Goal: Task Accomplishment & Management: Use online tool/utility

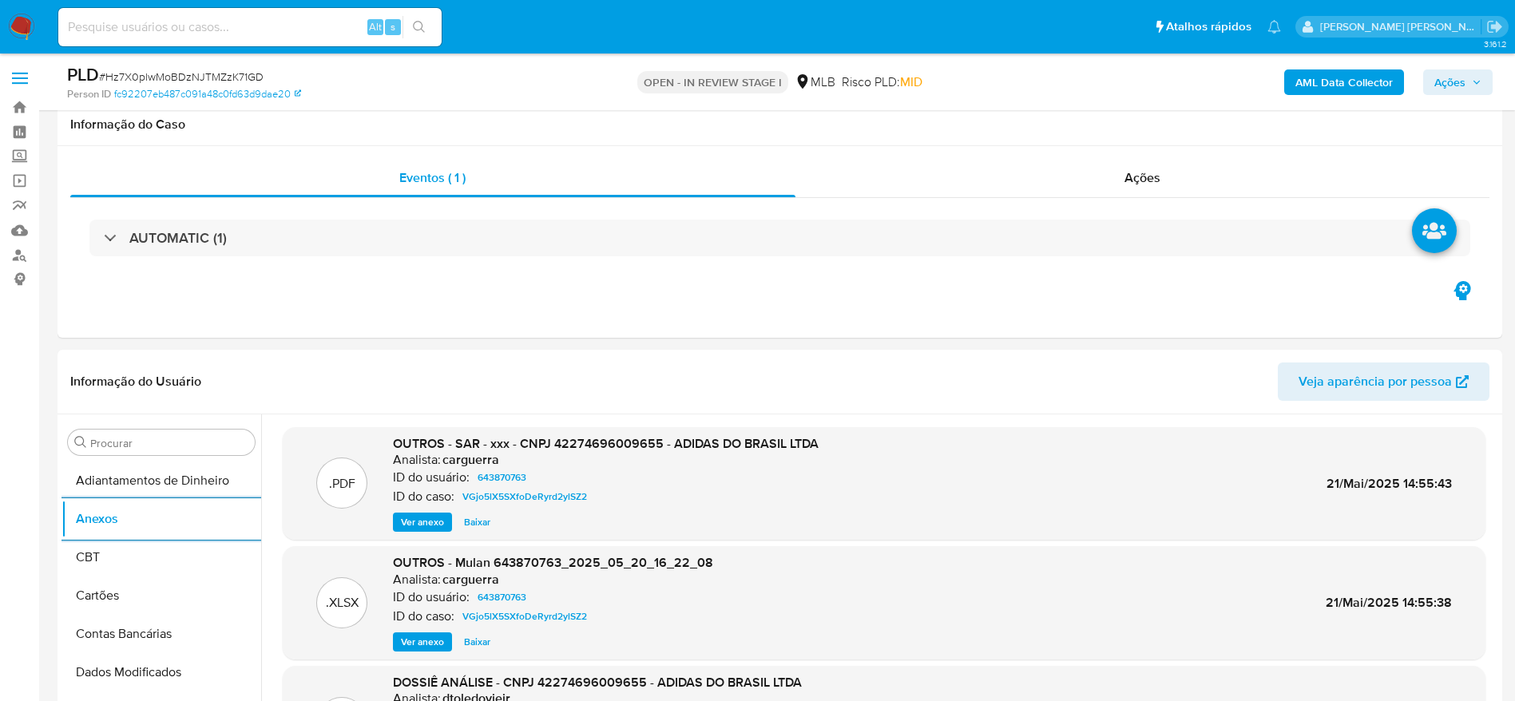
select select "10"
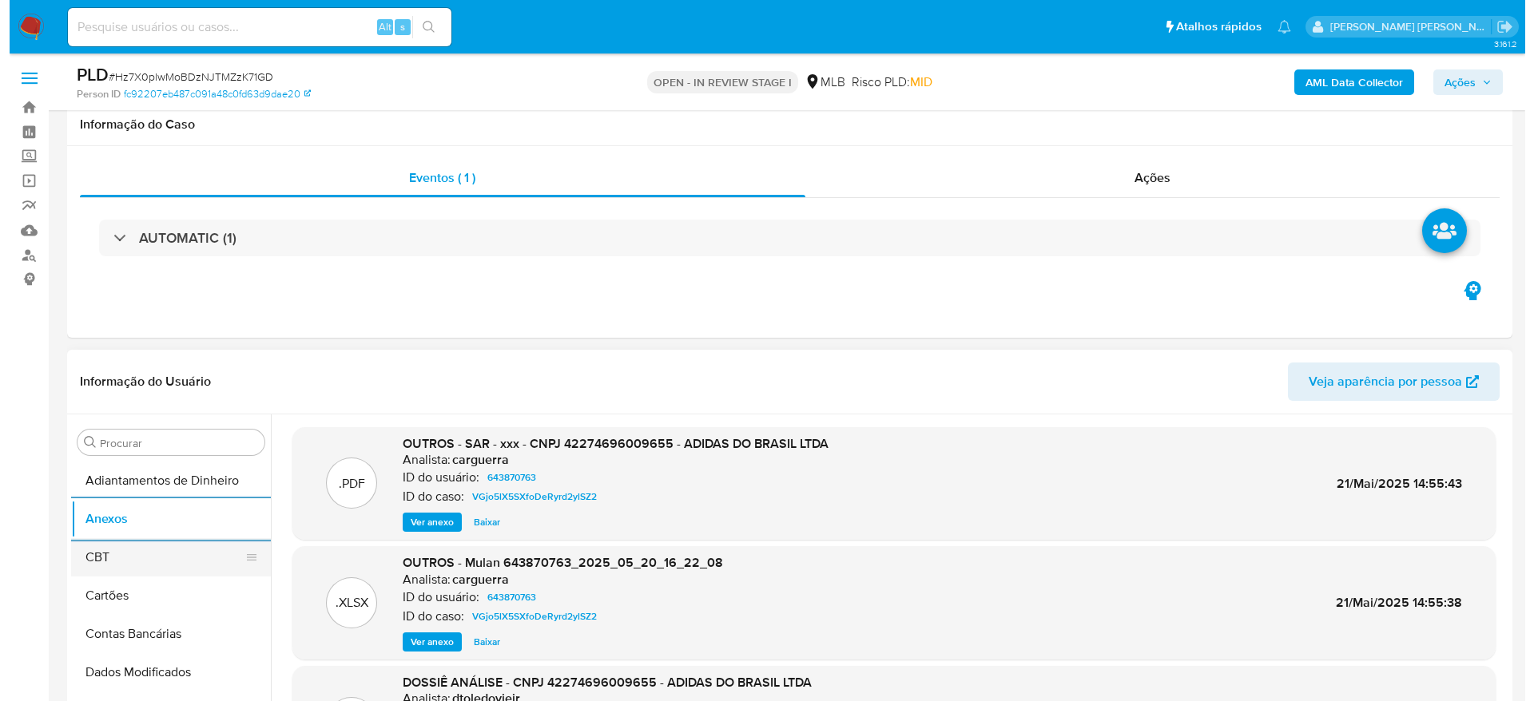
scroll to position [240, 0]
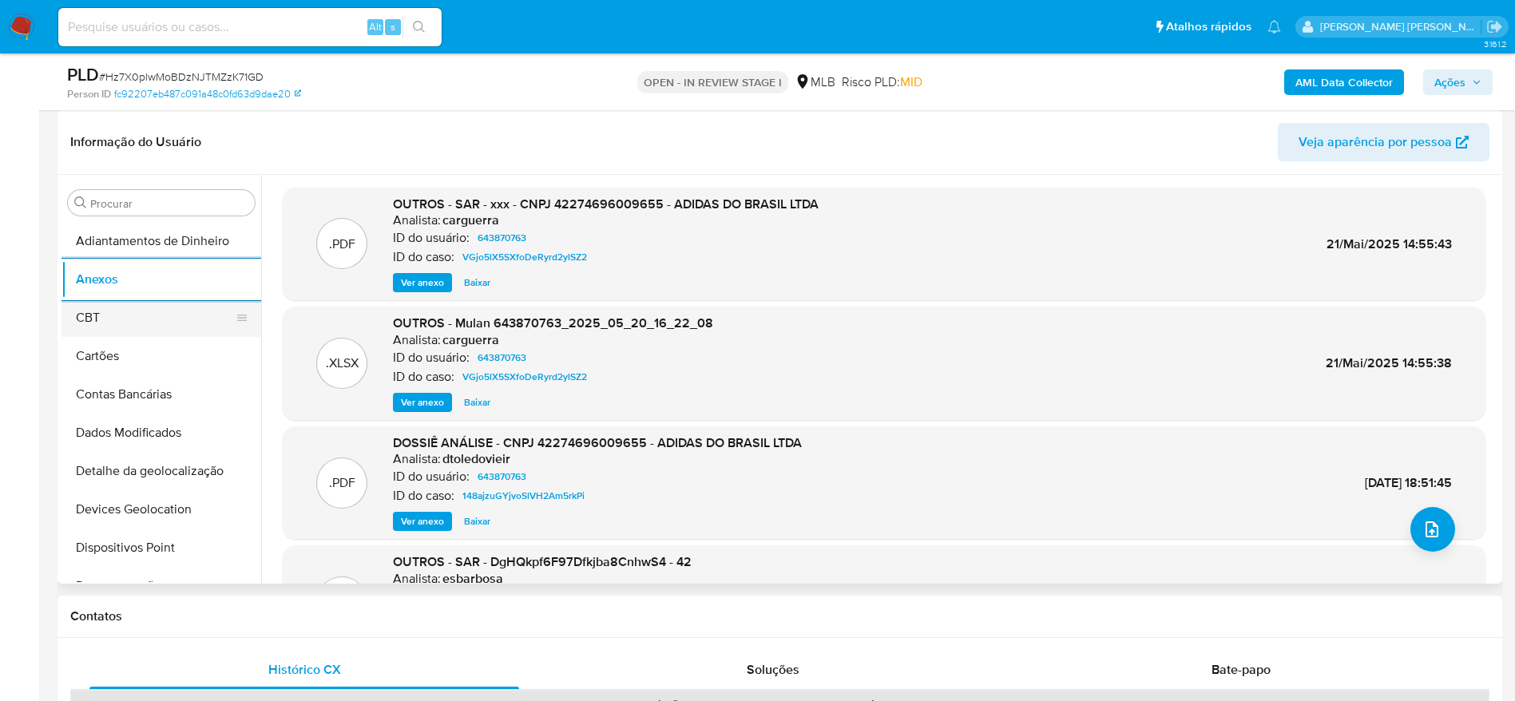
click at [126, 317] on button "CBT" at bounding box center [155, 318] width 187 height 38
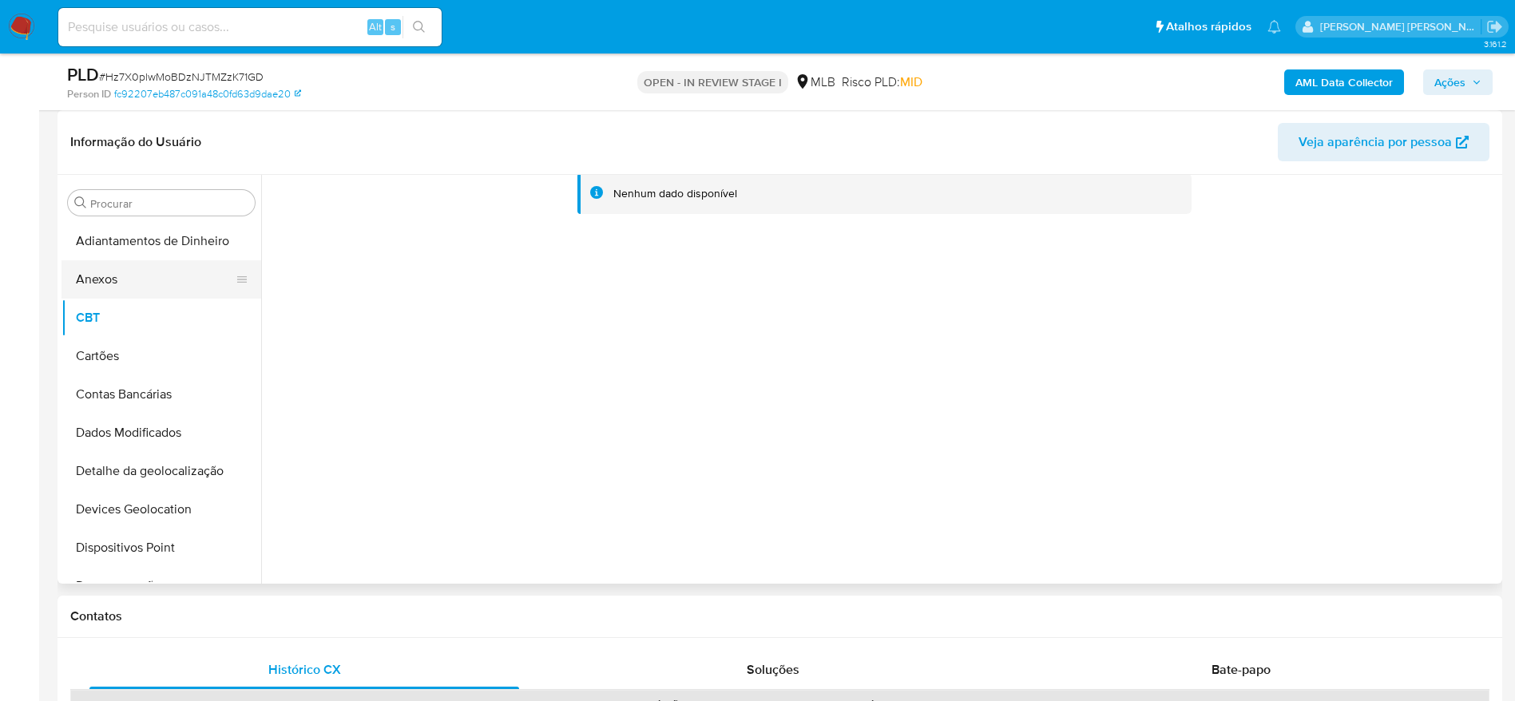
click at [129, 287] on button "Anexos" at bounding box center [155, 279] width 187 height 38
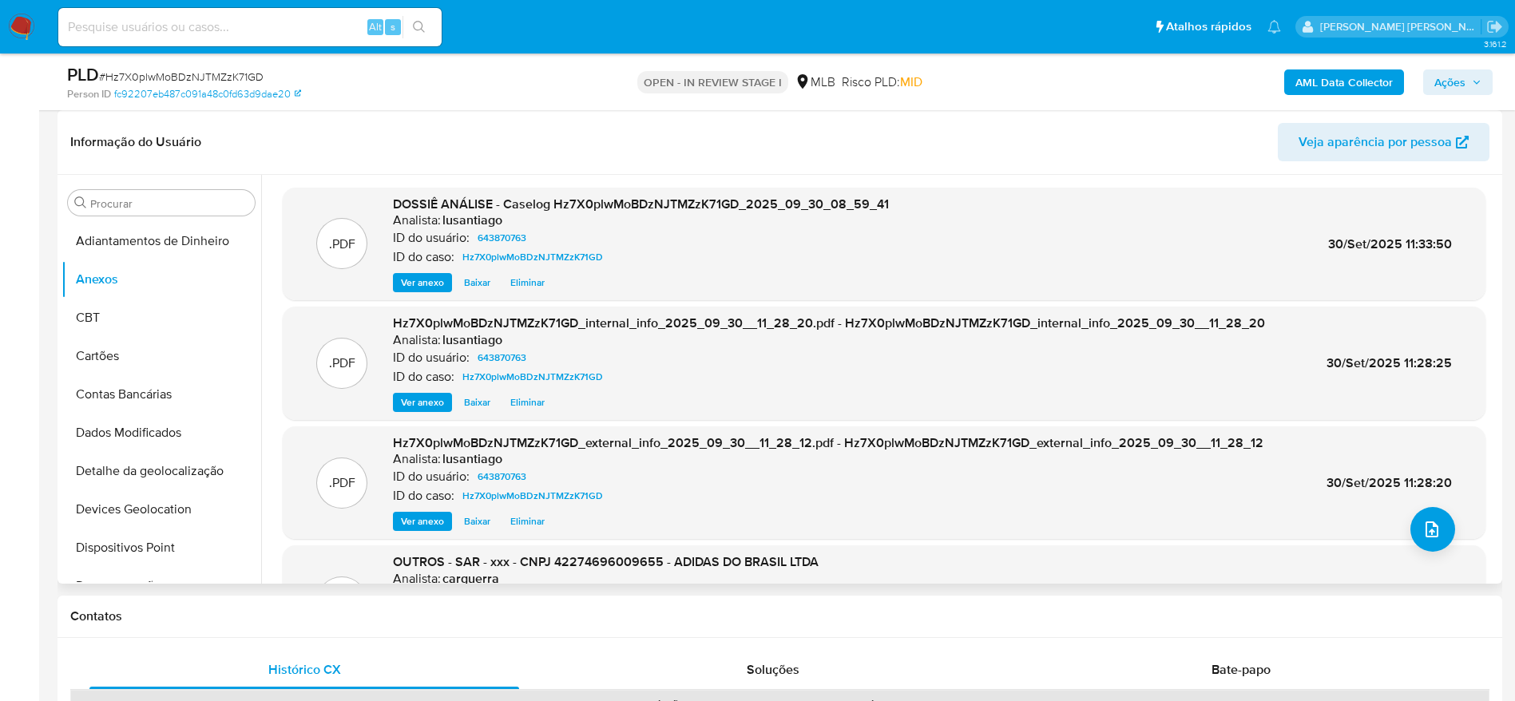
click at [525, 154] on header "Informação do Usuário Veja aparência por pessoa" at bounding box center [780, 142] width 1420 height 38
click at [1432, 542] on button "upload-file" at bounding box center [1433, 529] width 45 height 45
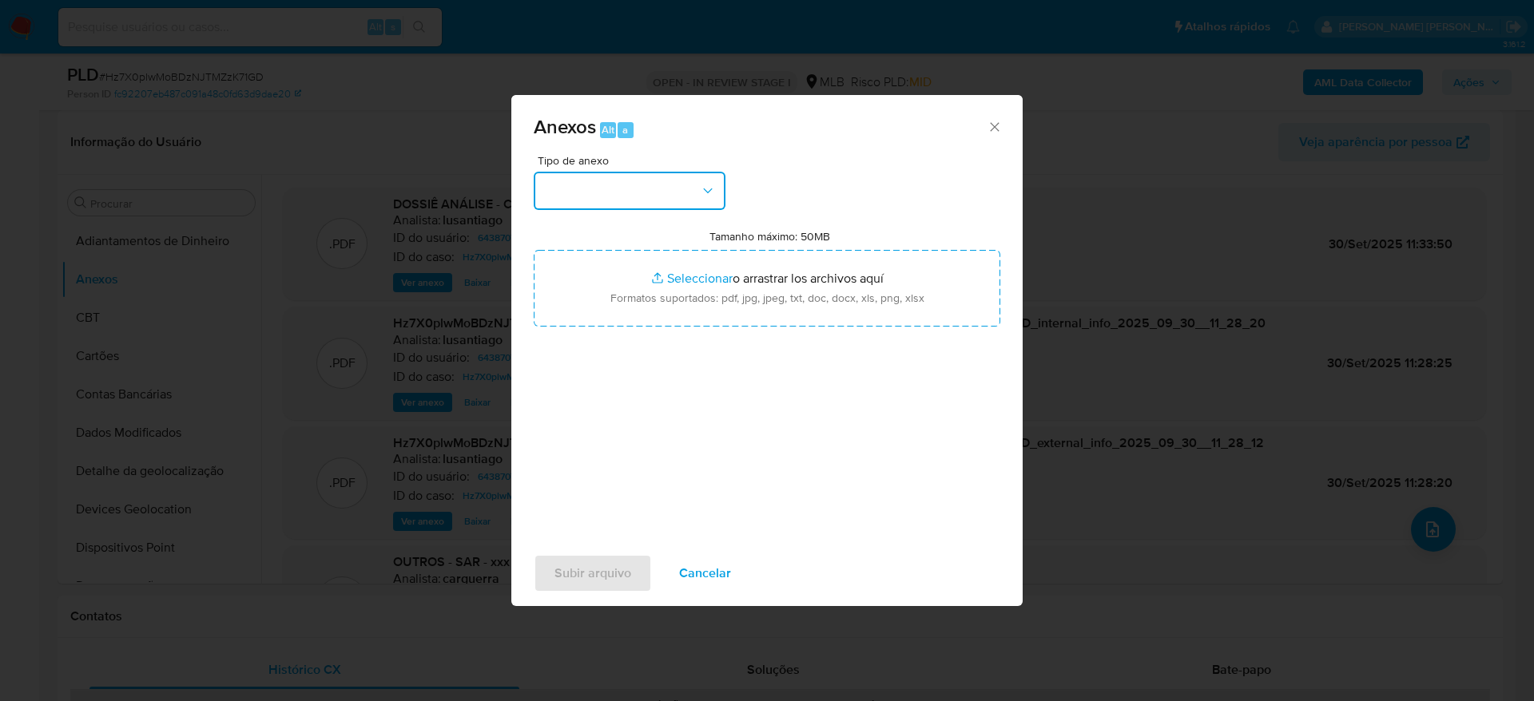
click at [676, 193] on button "button" at bounding box center [630, 191] width 192 height 38
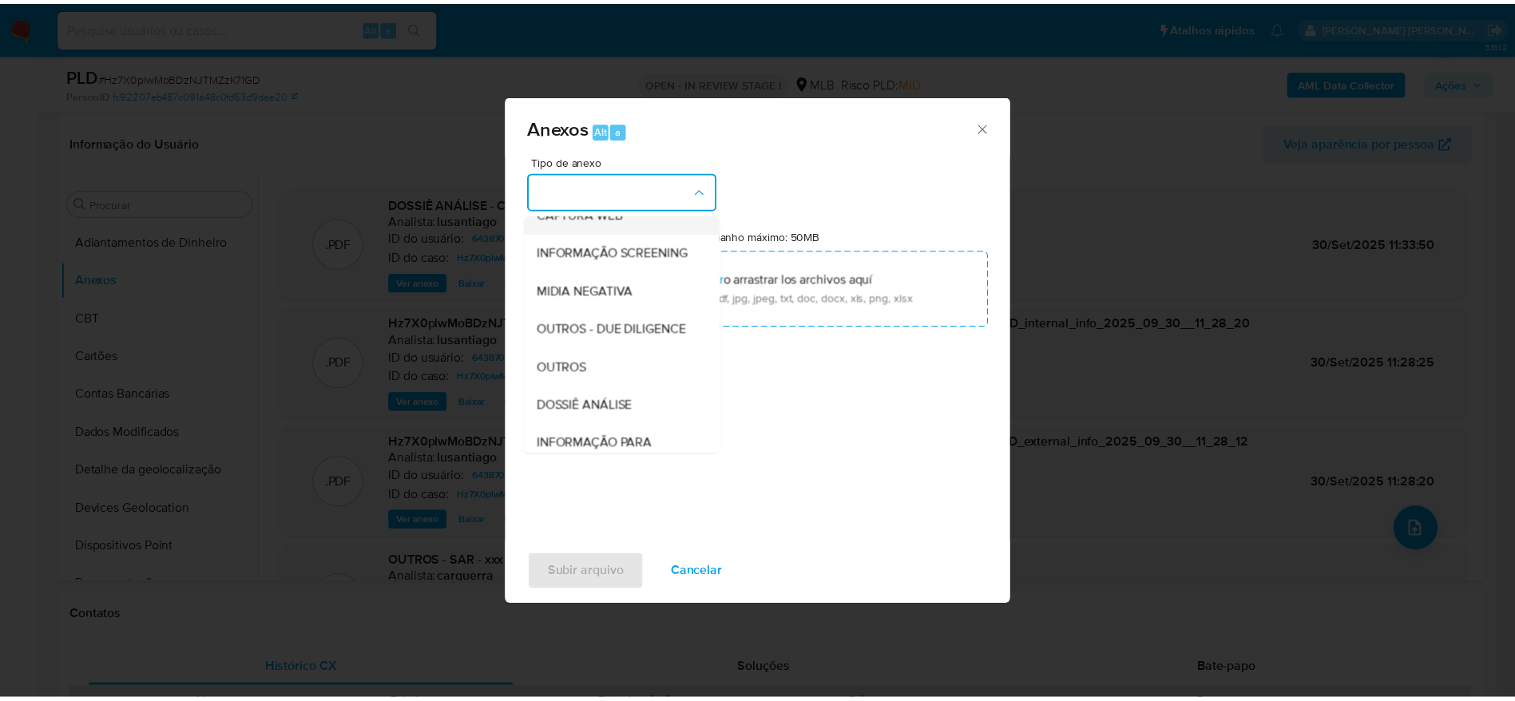
scroll to position [246, 0]
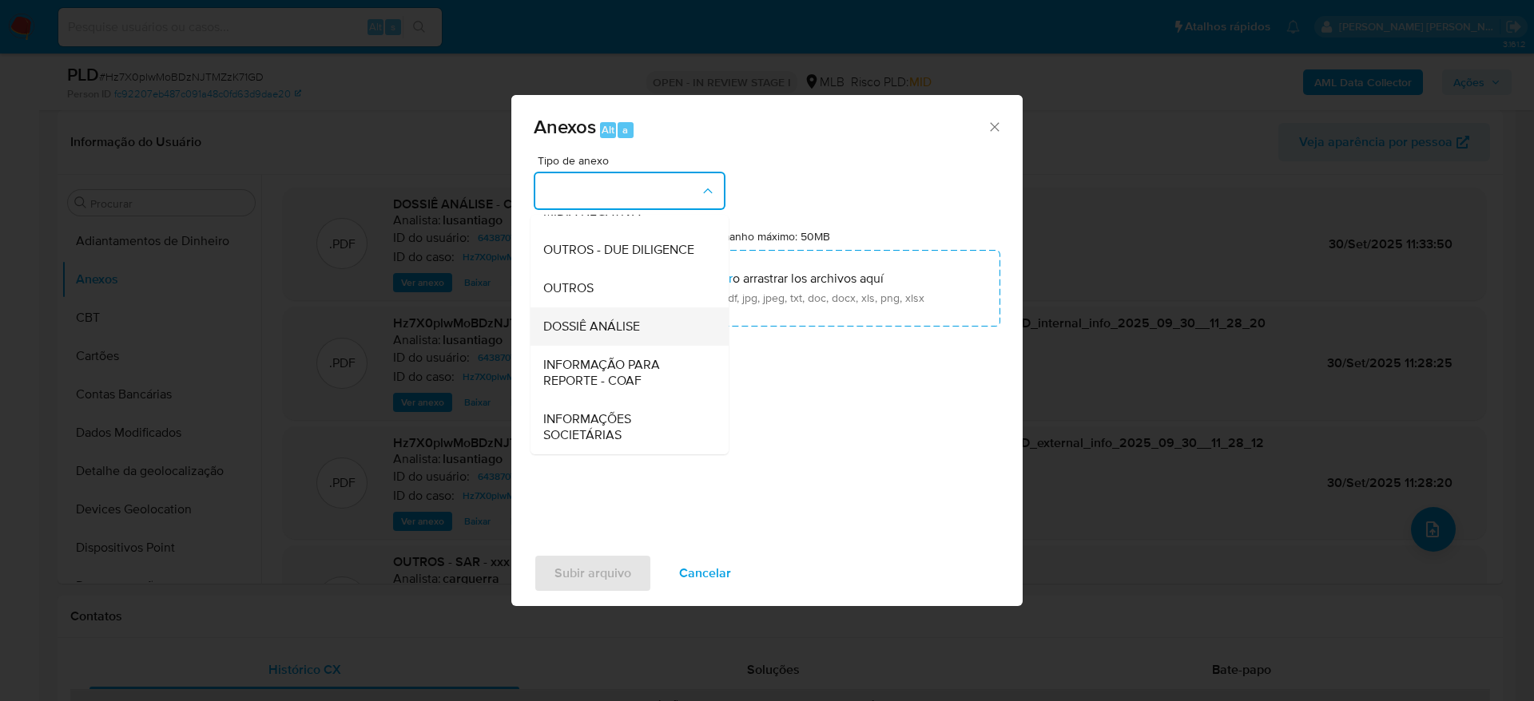
click at [611, 322] on span "DOSSIÊ ANÁLISE" at bounding box center [591, 327] width 97 height 16
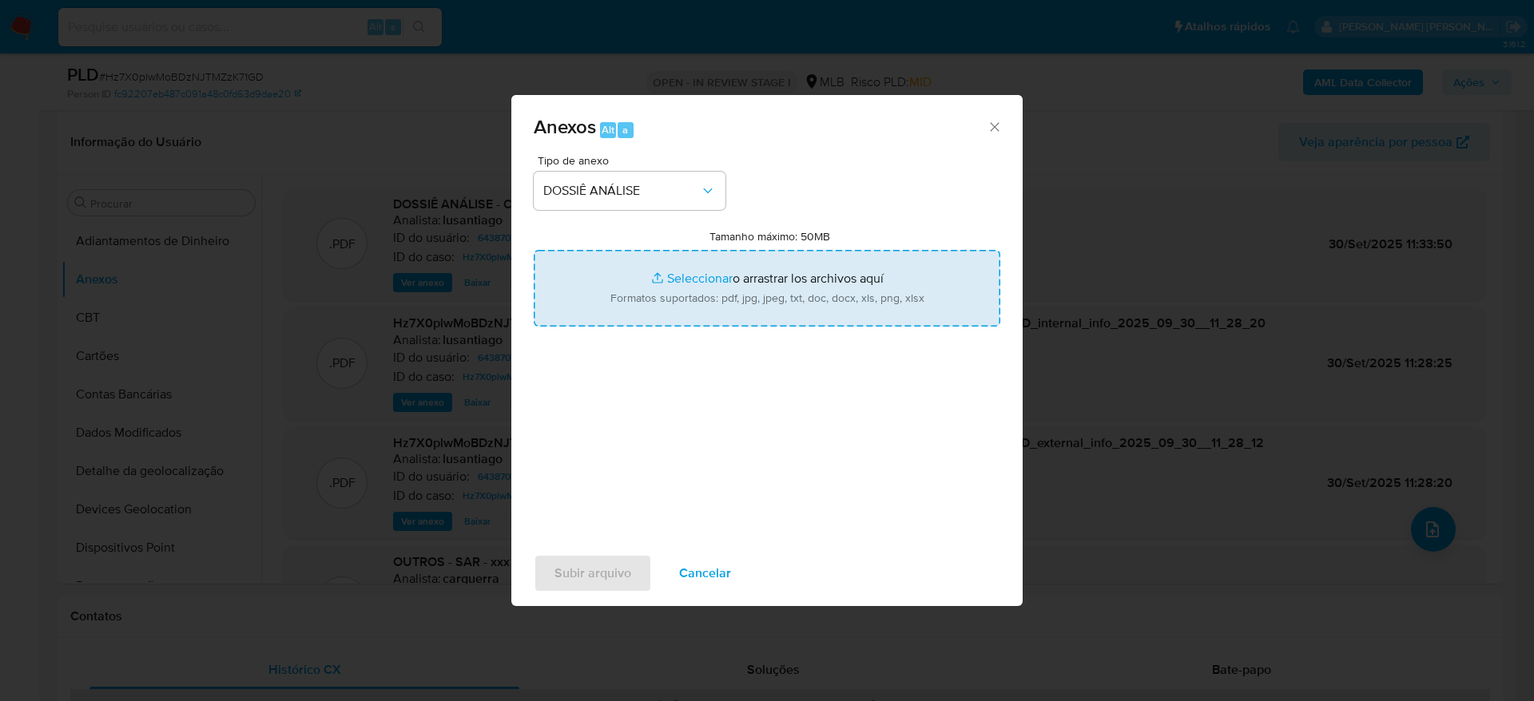
type input "C:\fakepath\Mulan 643870763_2025_09_30_08_55_22.xlsx"
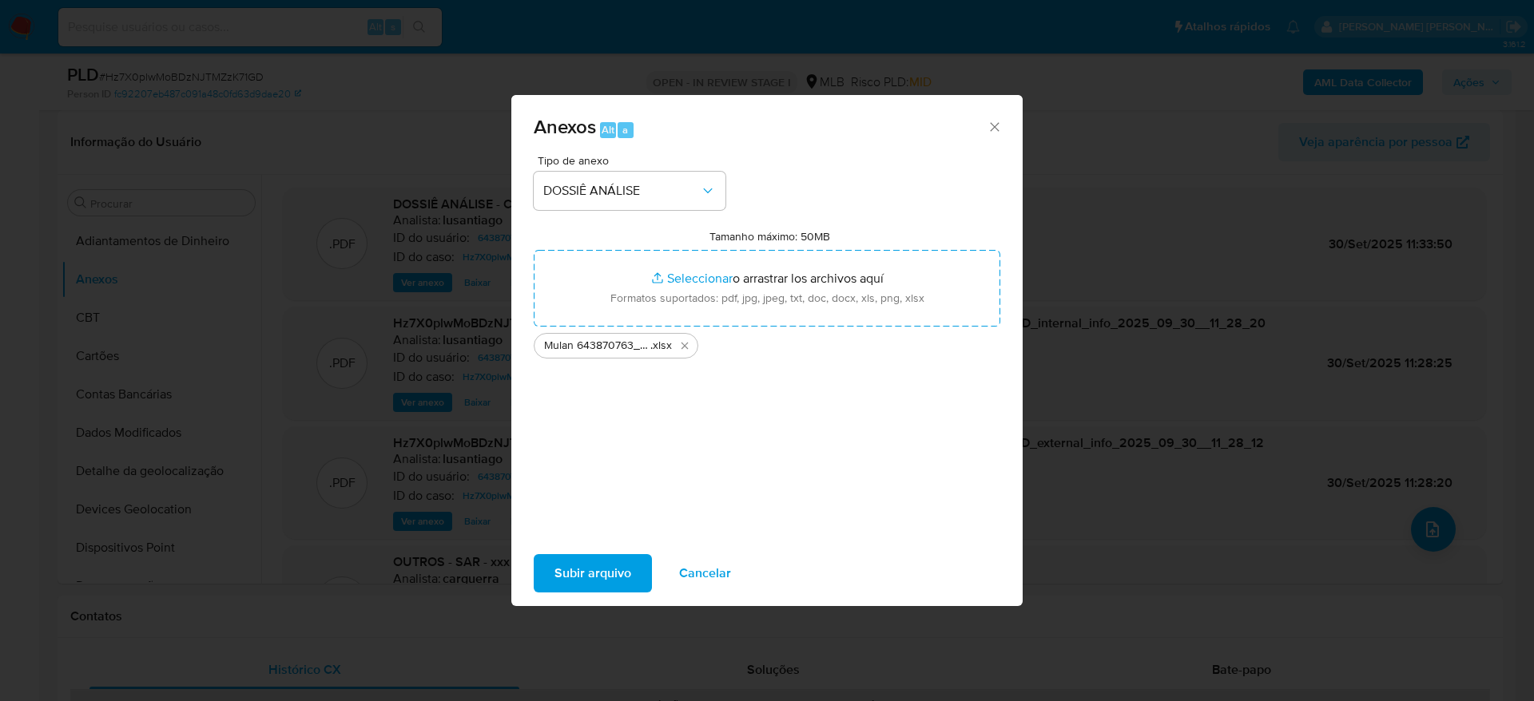
click at [586, 566] on span "Subir arquivo" at bounding box center [592, 573] width 77 height 35
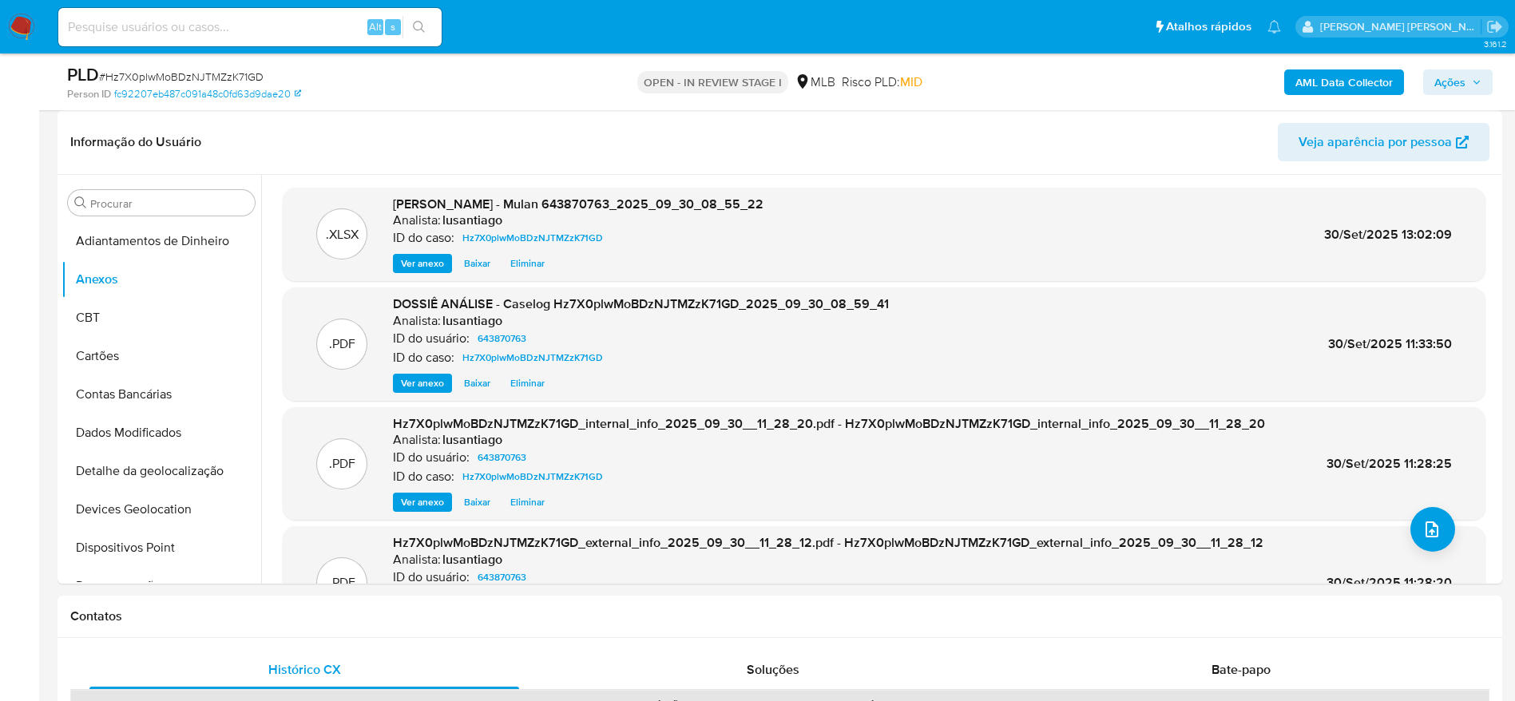
click at [1456, 83] on span "Ações" at bounding box center [1450, 83] width 31 height 26
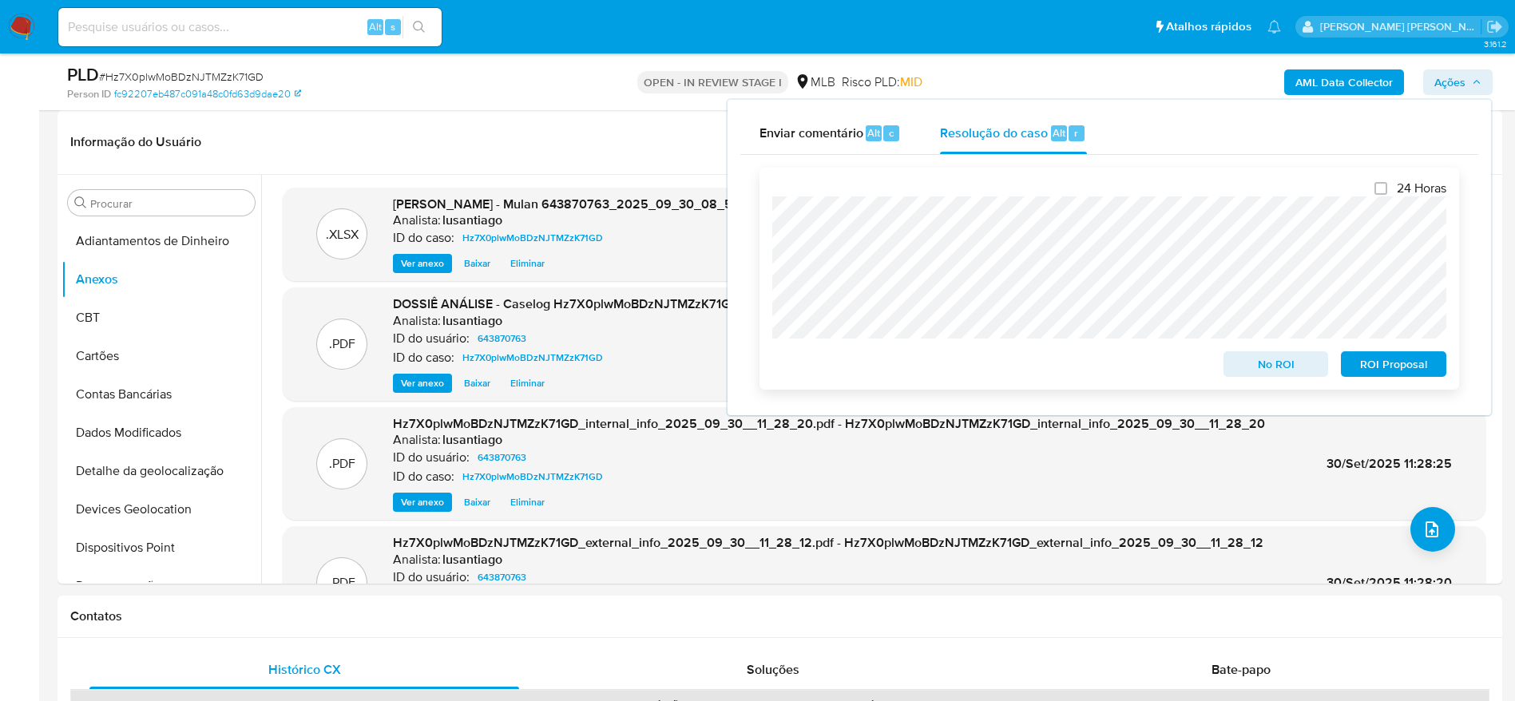
click at [1265, 361] on span "No ROI" at bounding box center [1276, 364] width 83 height 22
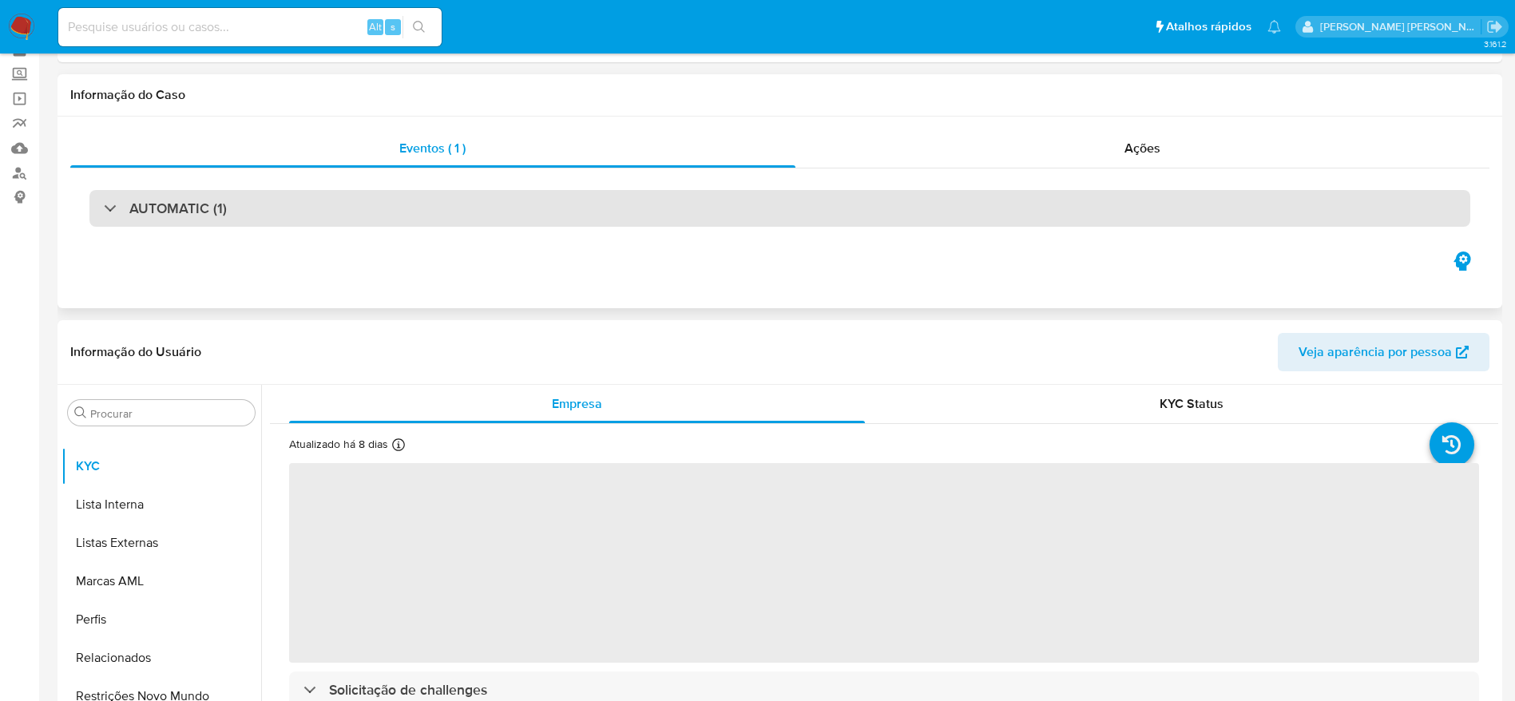
scroll to position [120, 0]
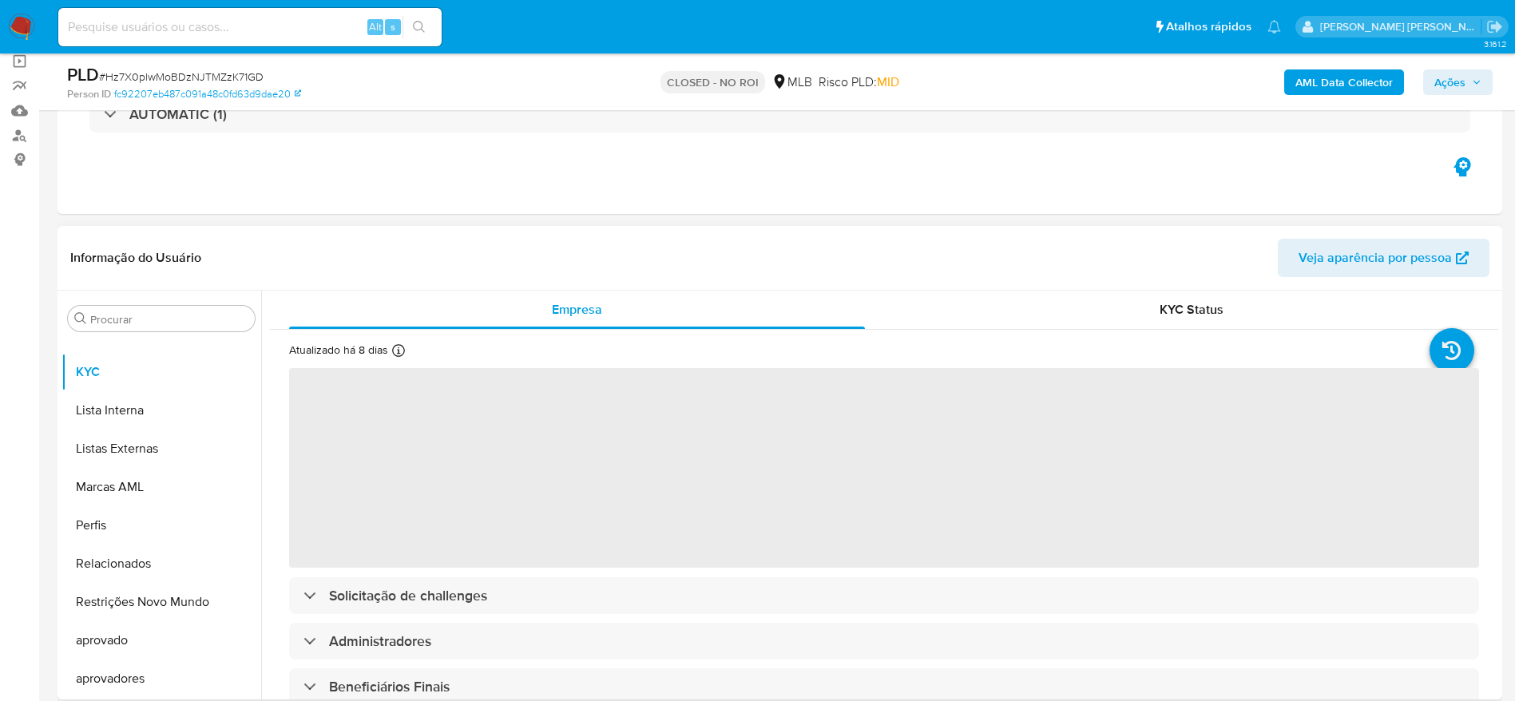
select select "10"
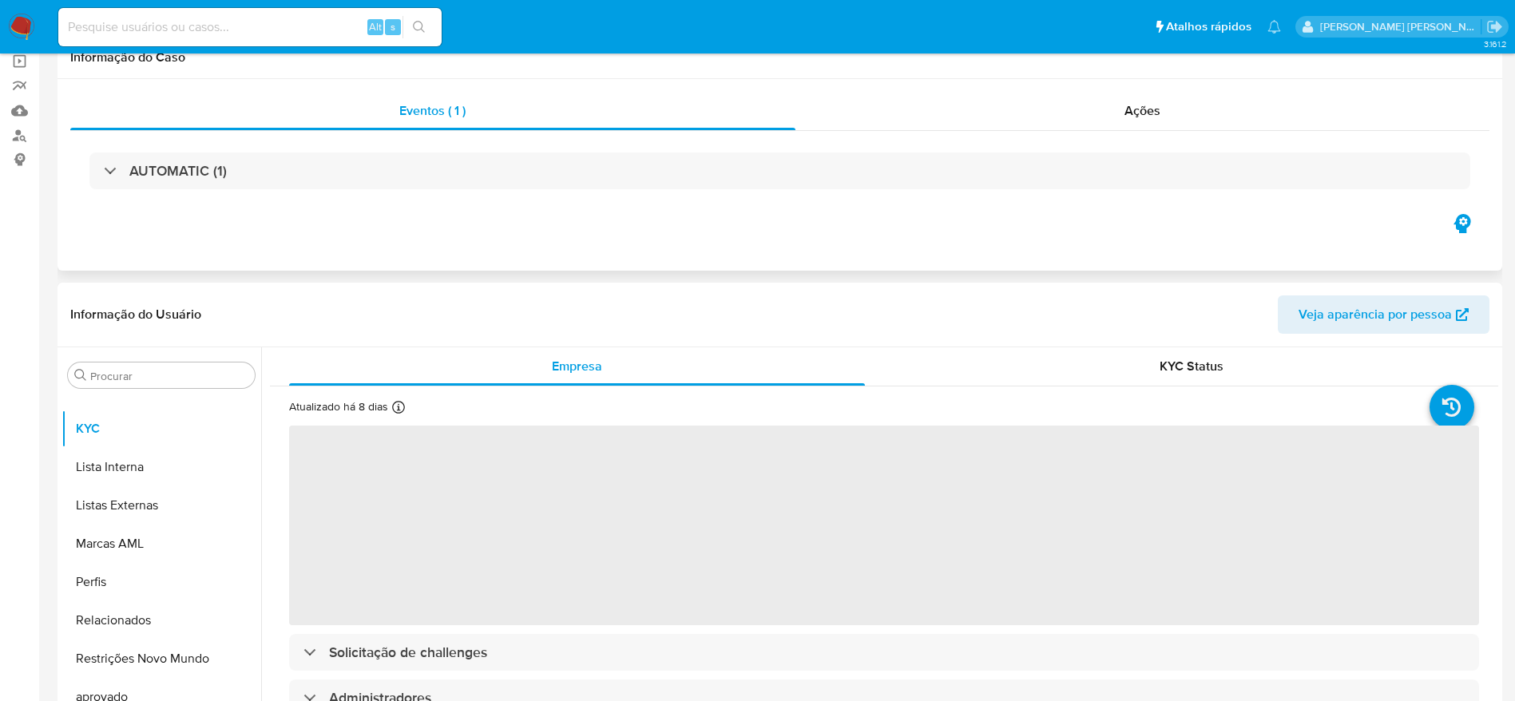
scroll to position [0, 0]
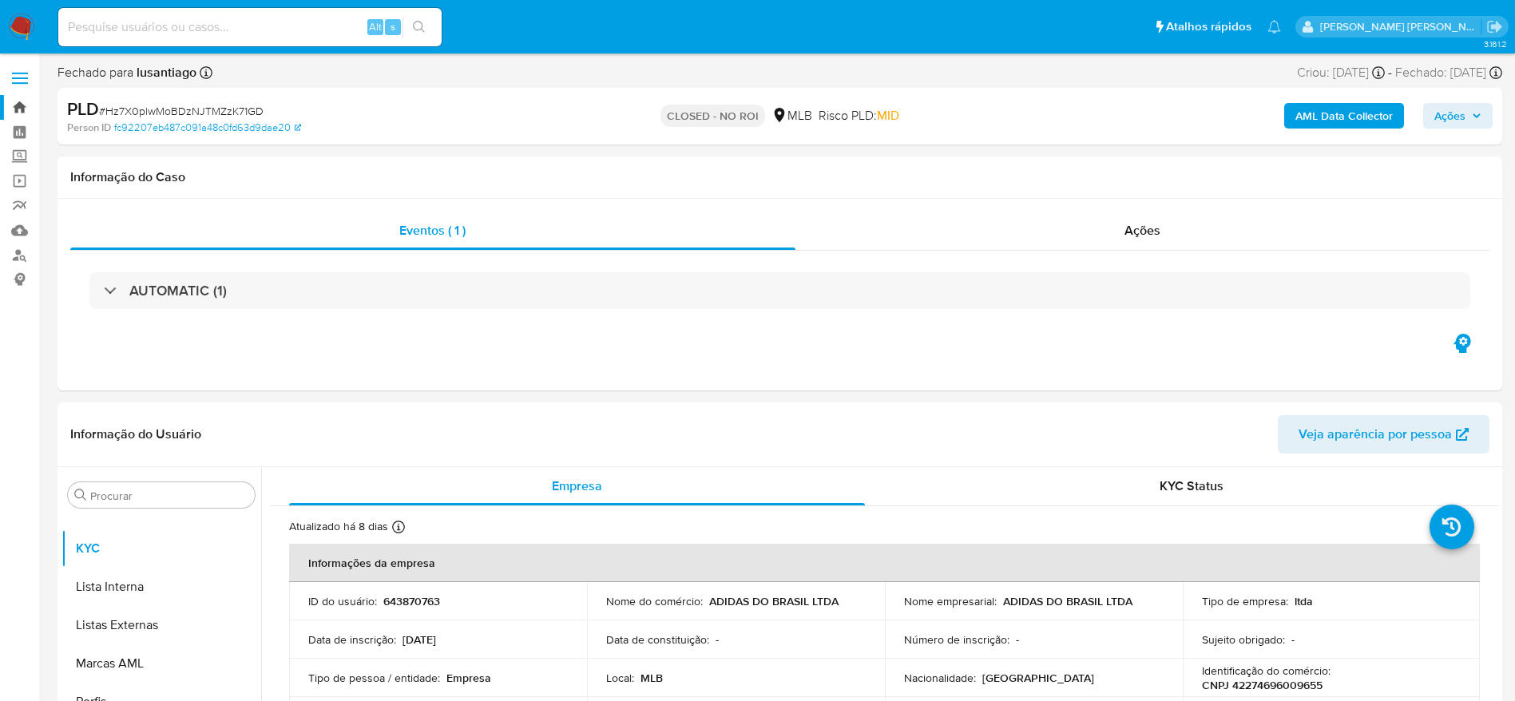
click at [19, 109] on link "Bandeja" at bounding box center [95, 107] width 190 height 25
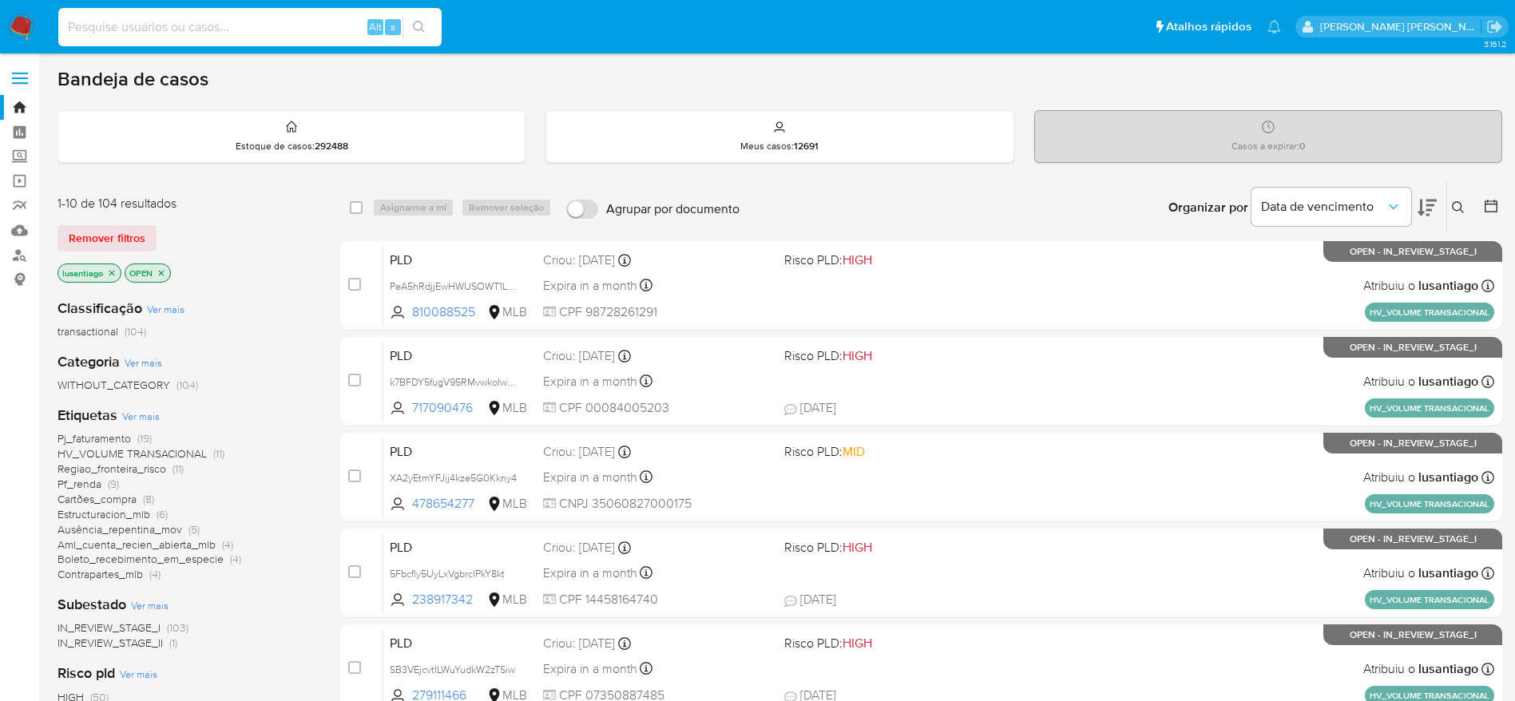
click at [250, 30] on input at bounding box center [249, 27] width 383 height 21
paste input "1309789879"
type input "1309789879"
click at [413, 27] on icon "search-icon" at bounding box center [419, 27] width 13 height 13
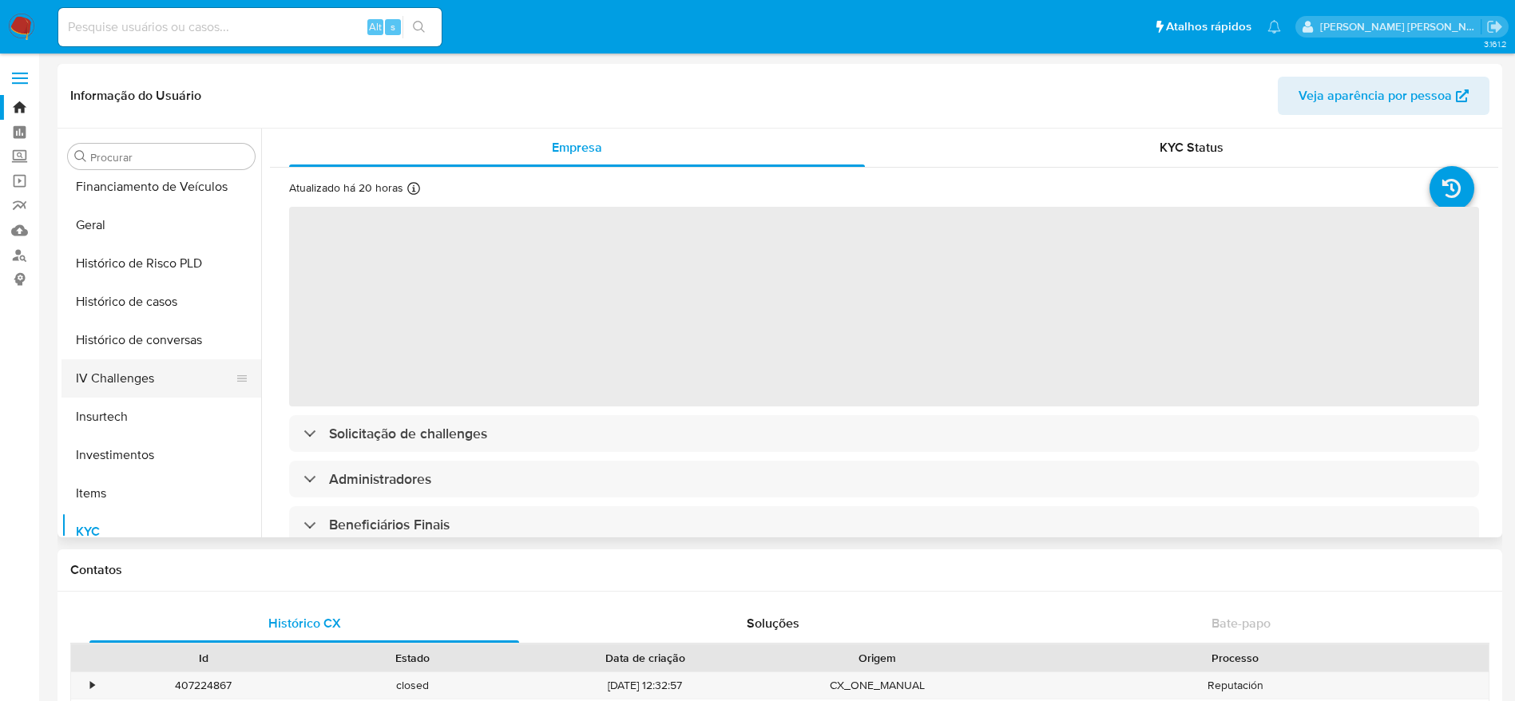
scroll to position [469, 0]
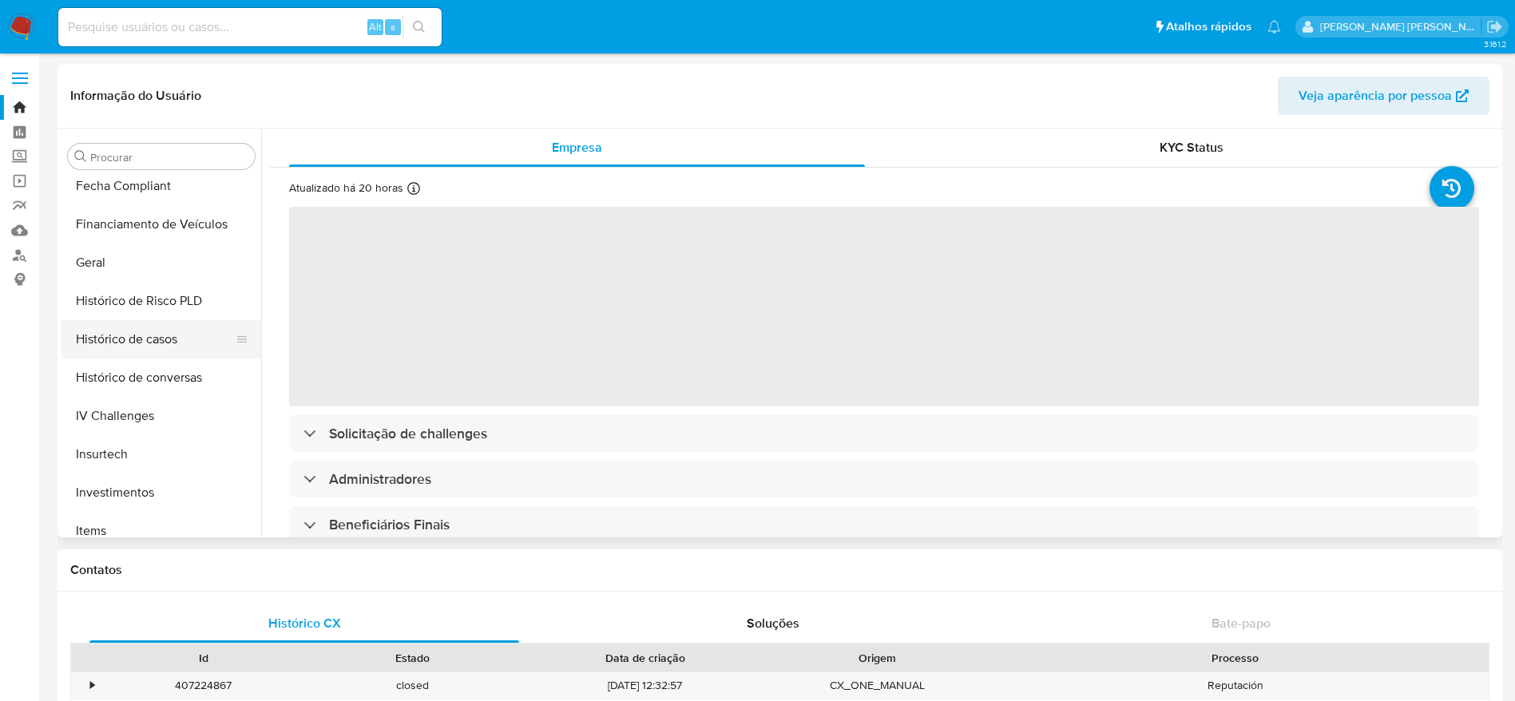
select select "10"
click at [128, 343] on button "Histórico de casos" at bounding box center [155, 339] width 187 height 38
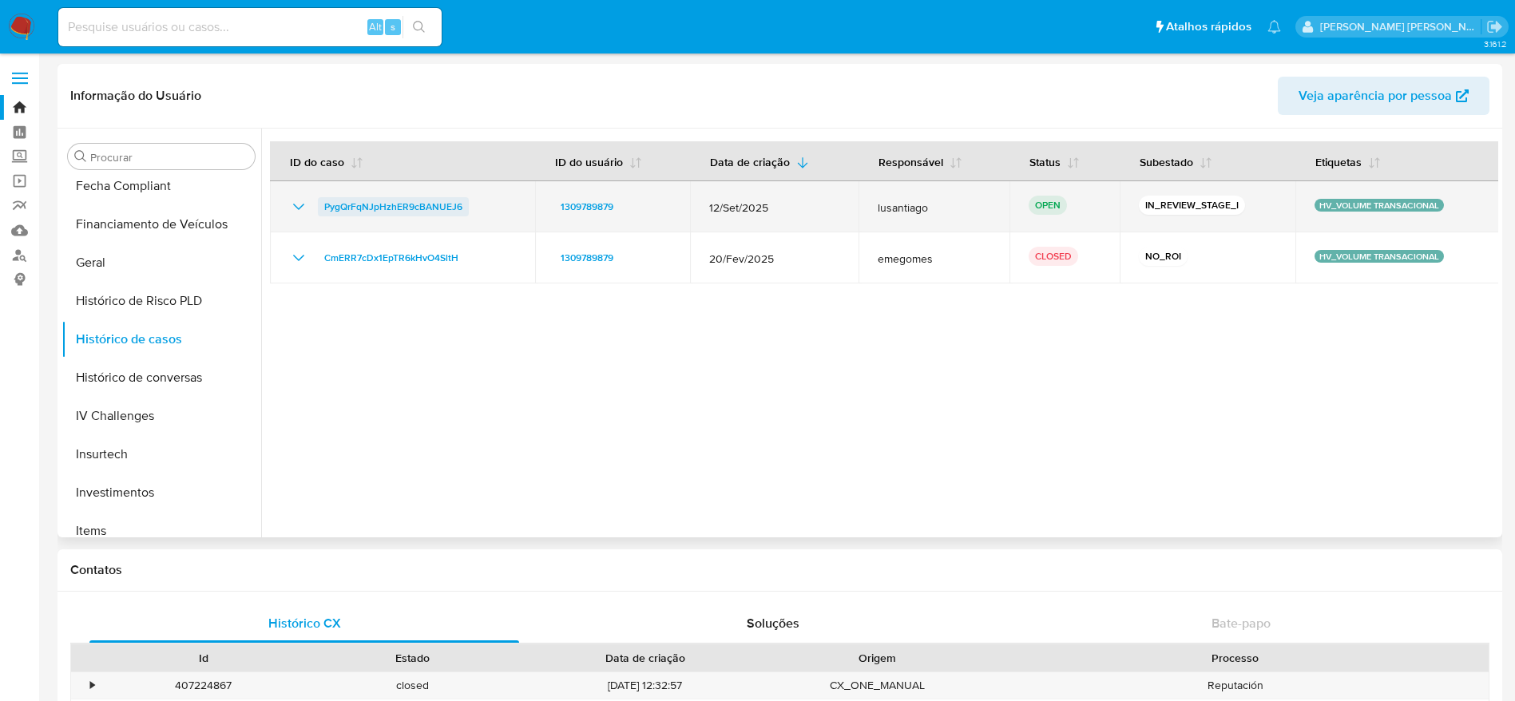
click at [379, 207] on span "PygQrFqNJpHzhER9cBANUEJ6" at bounding box center [393, 206] width 138 height 19
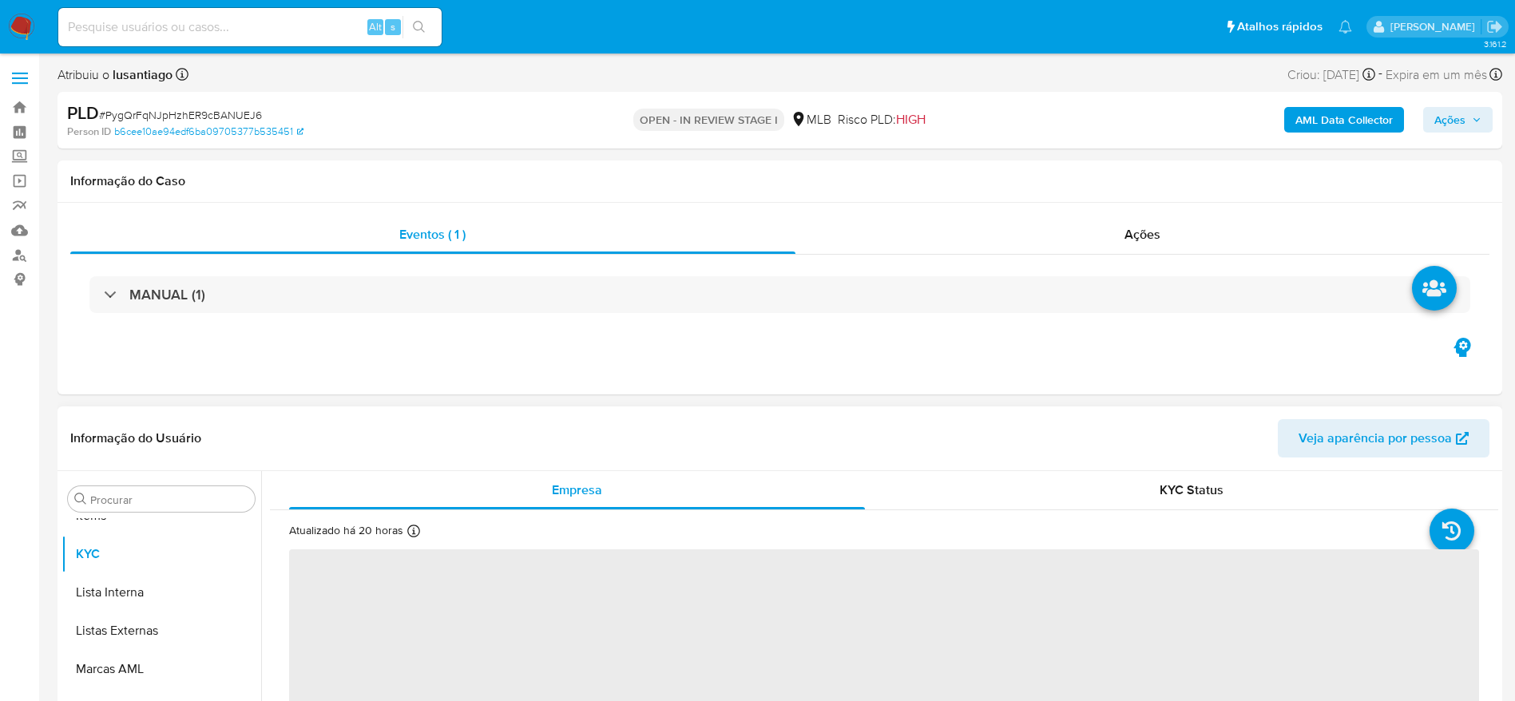
scroll to position [828, 0]
select select "10"
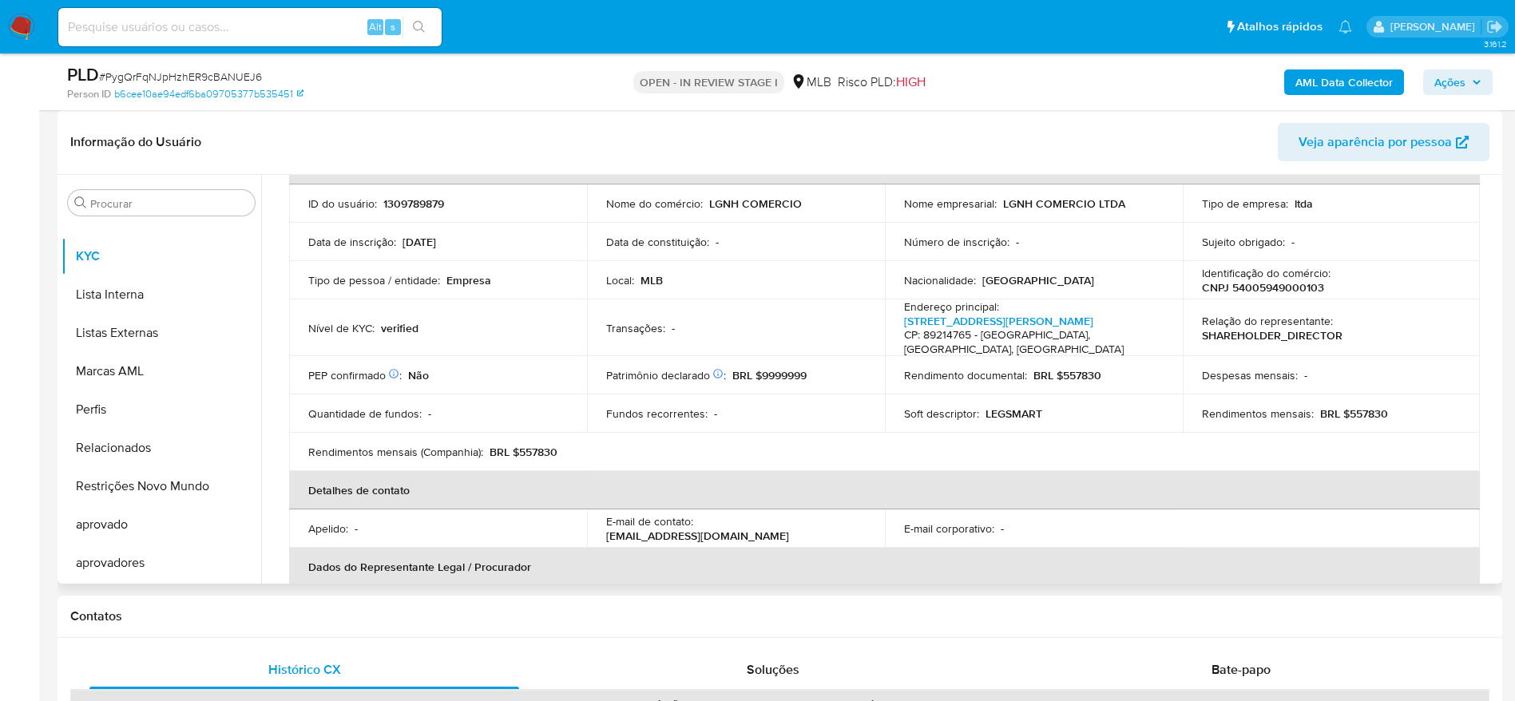
scroll to position [0, 0]
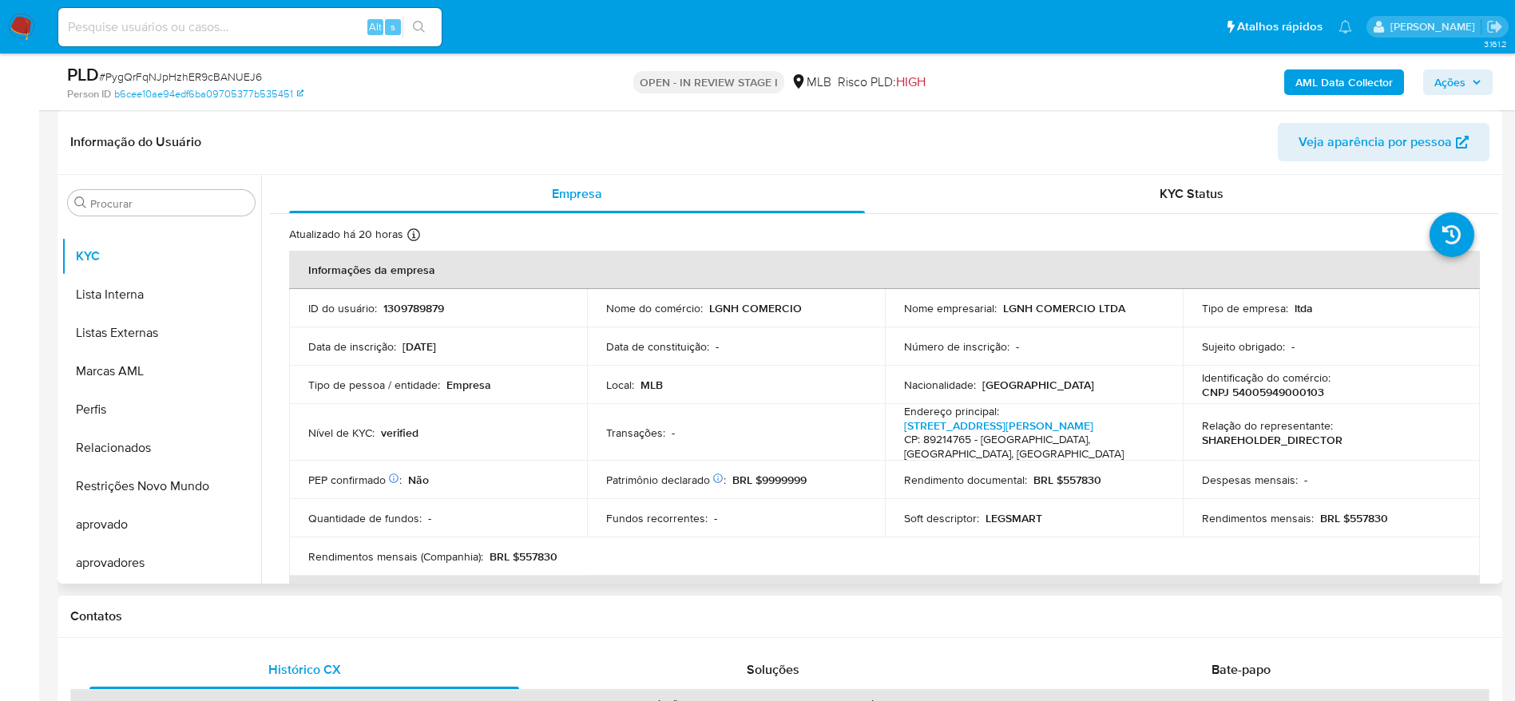
click at [1272, 392] on p "CNPJ 54005949000103" at bounding box center [1263, 392] width 122 height 14
copy p "54005949000103"
click at [1272, 391] on p "CNPJ 54005949000103" at bounding box center [1263, 392] width 122 height 14
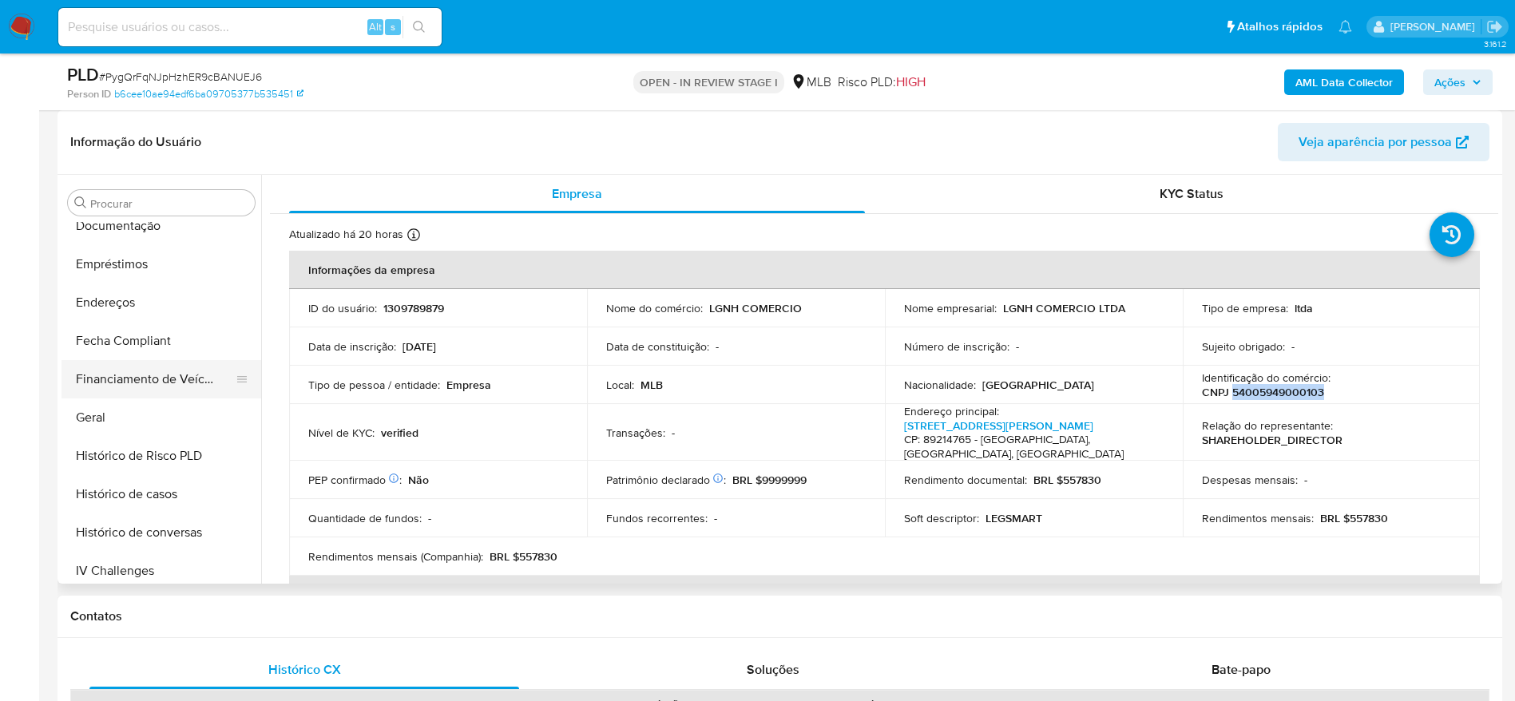
scroll to position [349, 0]
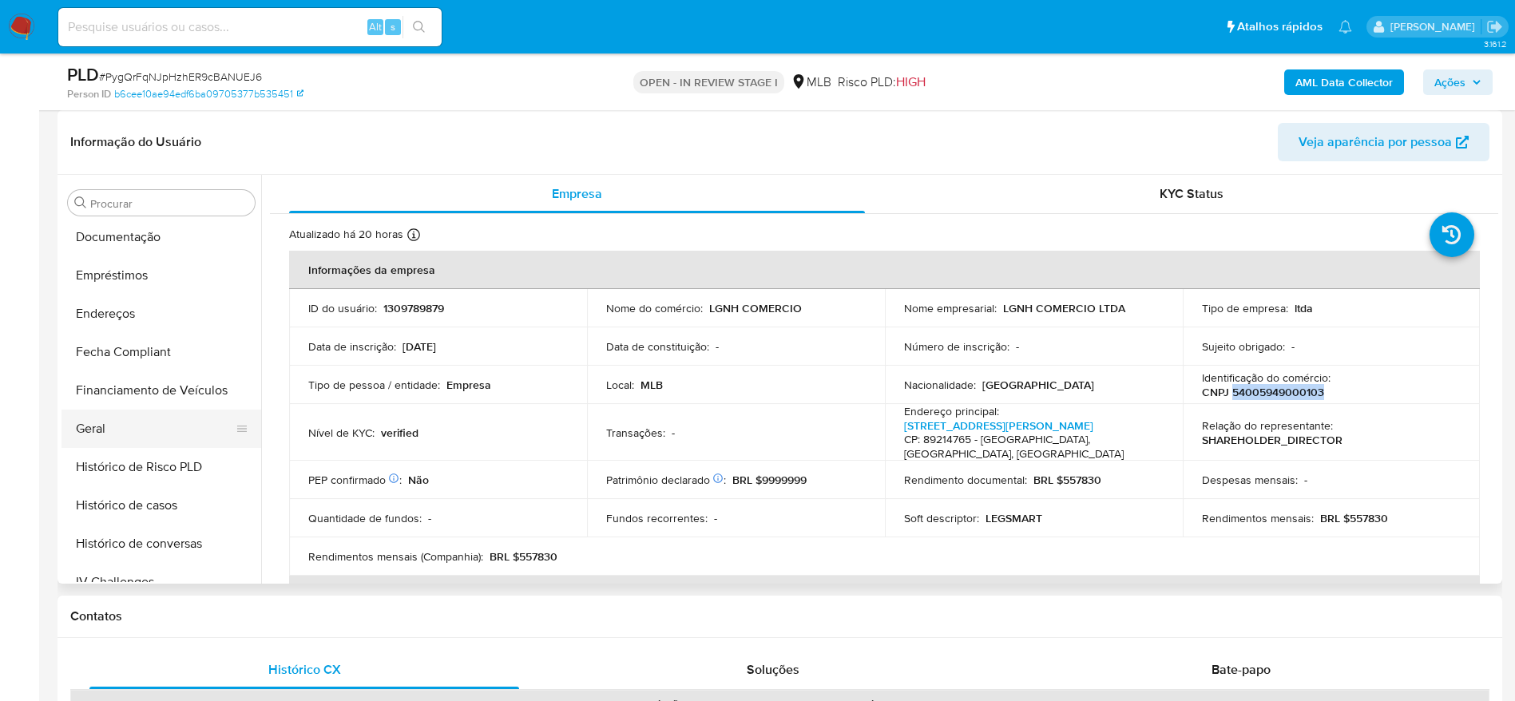
click at [107, 423] on button "Geral" at bounding box center [155, 429] width 187 height 38
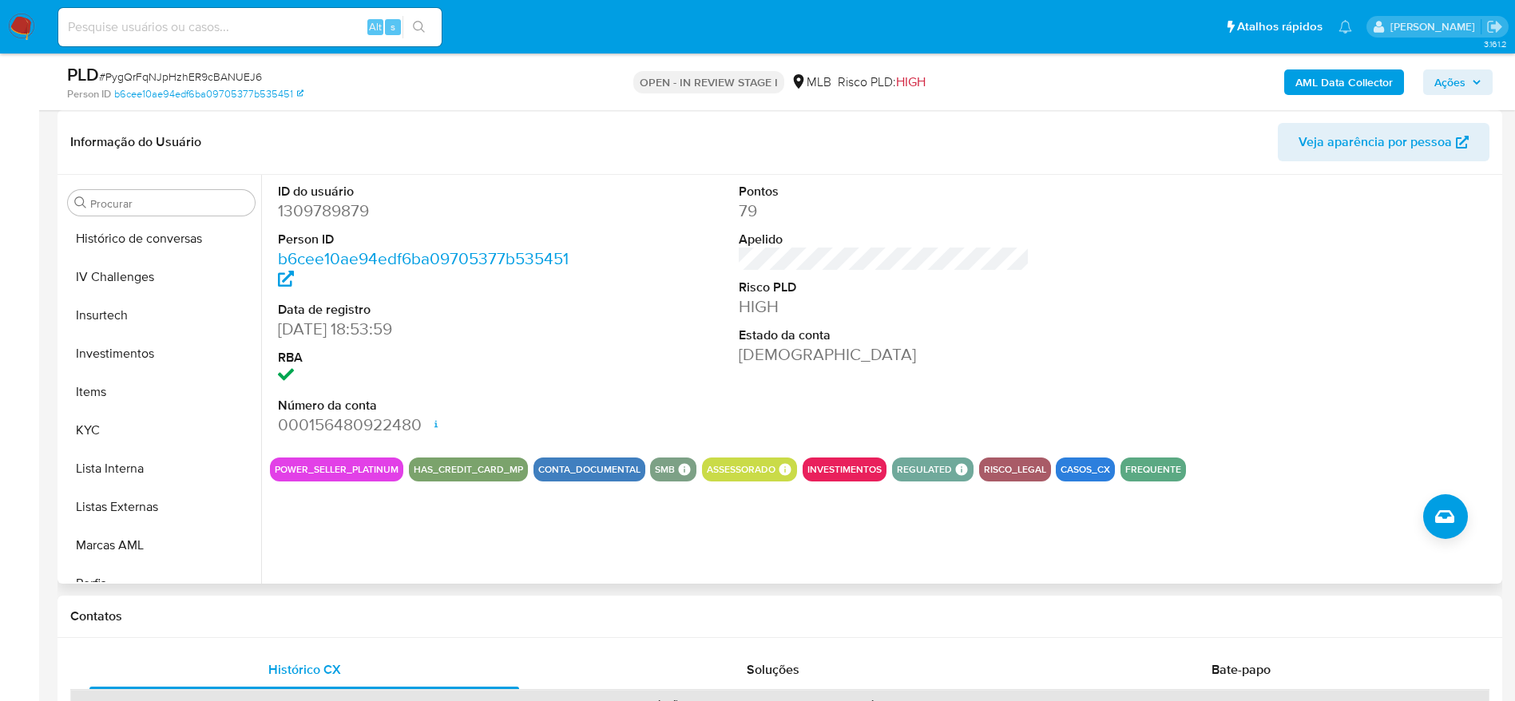
scroll to position [709, 0]
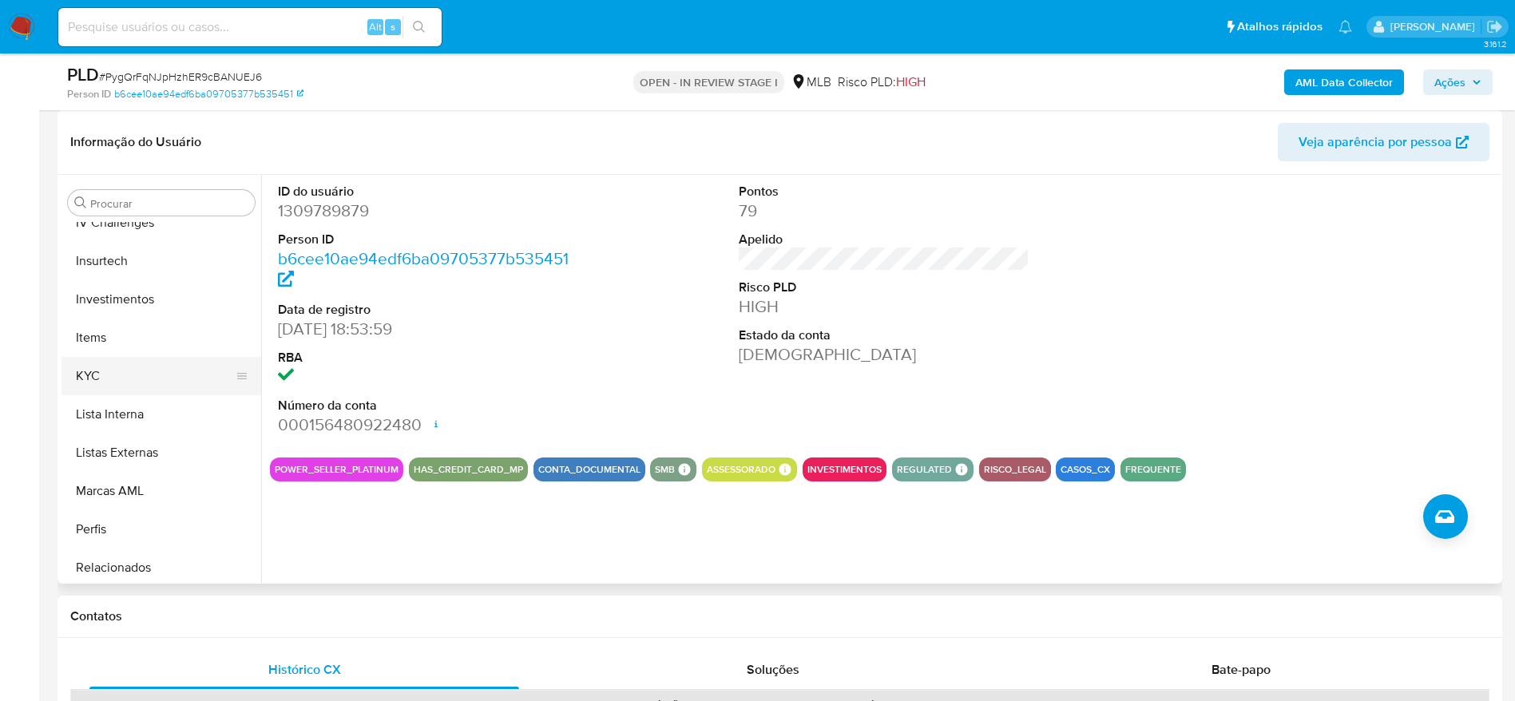
click at [137, 388] on button "KYC" at bounding box center [155, 376] width 187 height 38
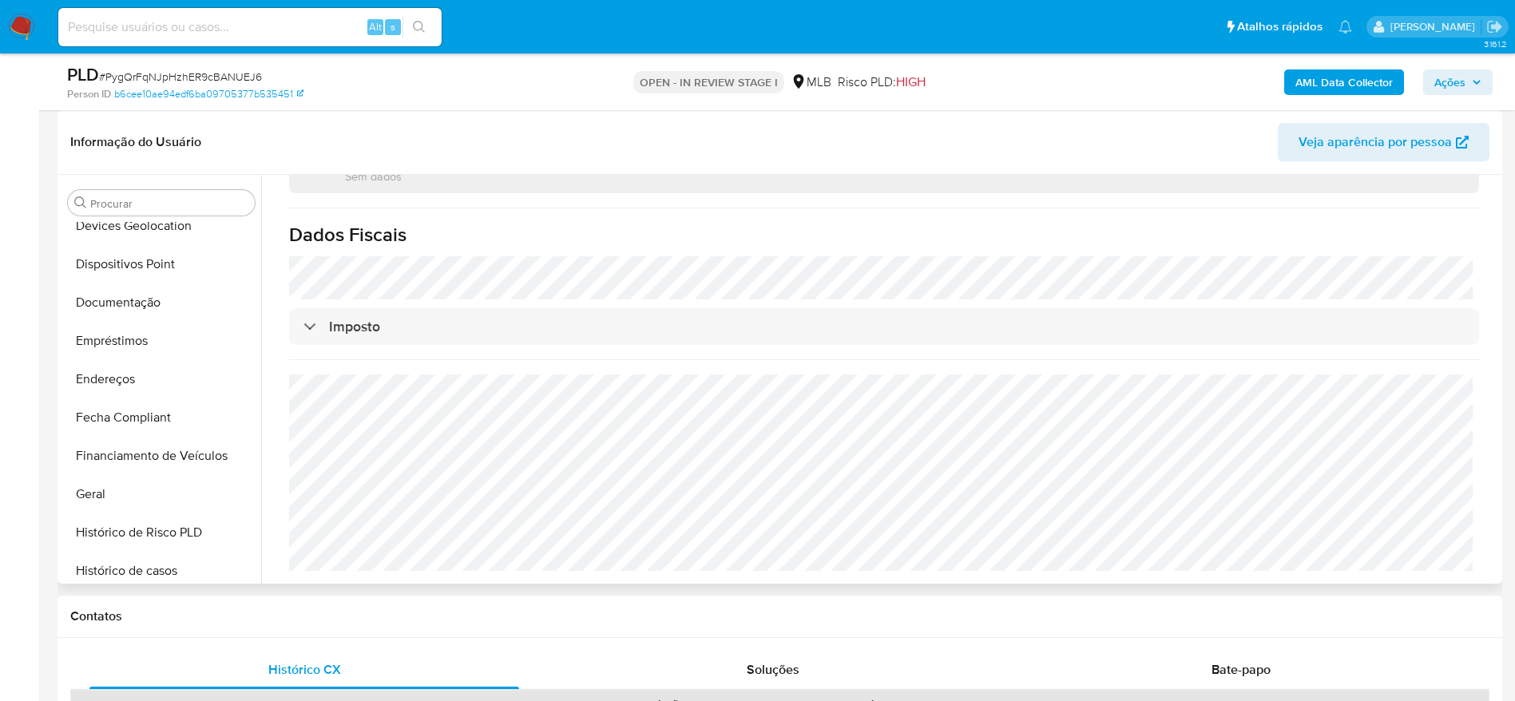
scroll to position [229, 0]
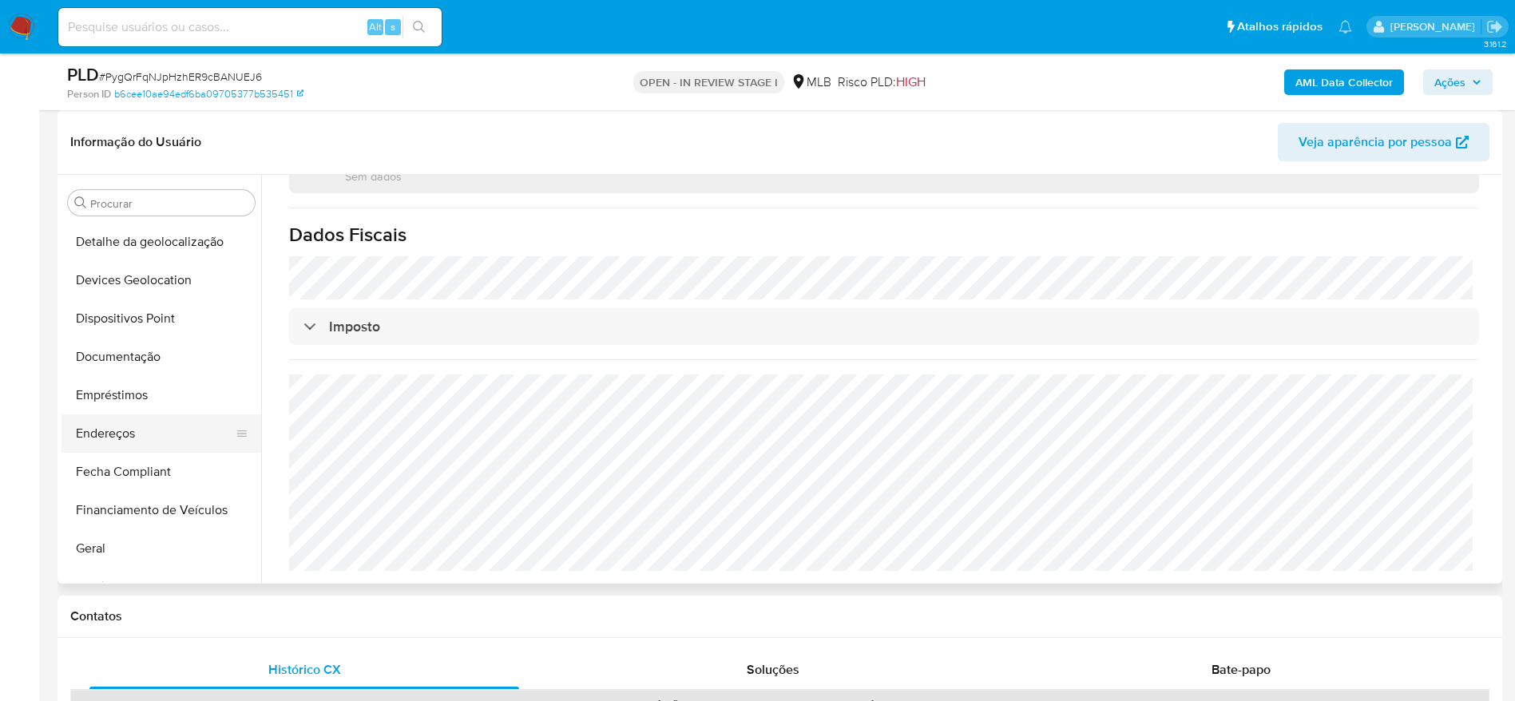
click at [117, 426] on button "Endereços" at bounding box center [155, 434] width 187 height 38
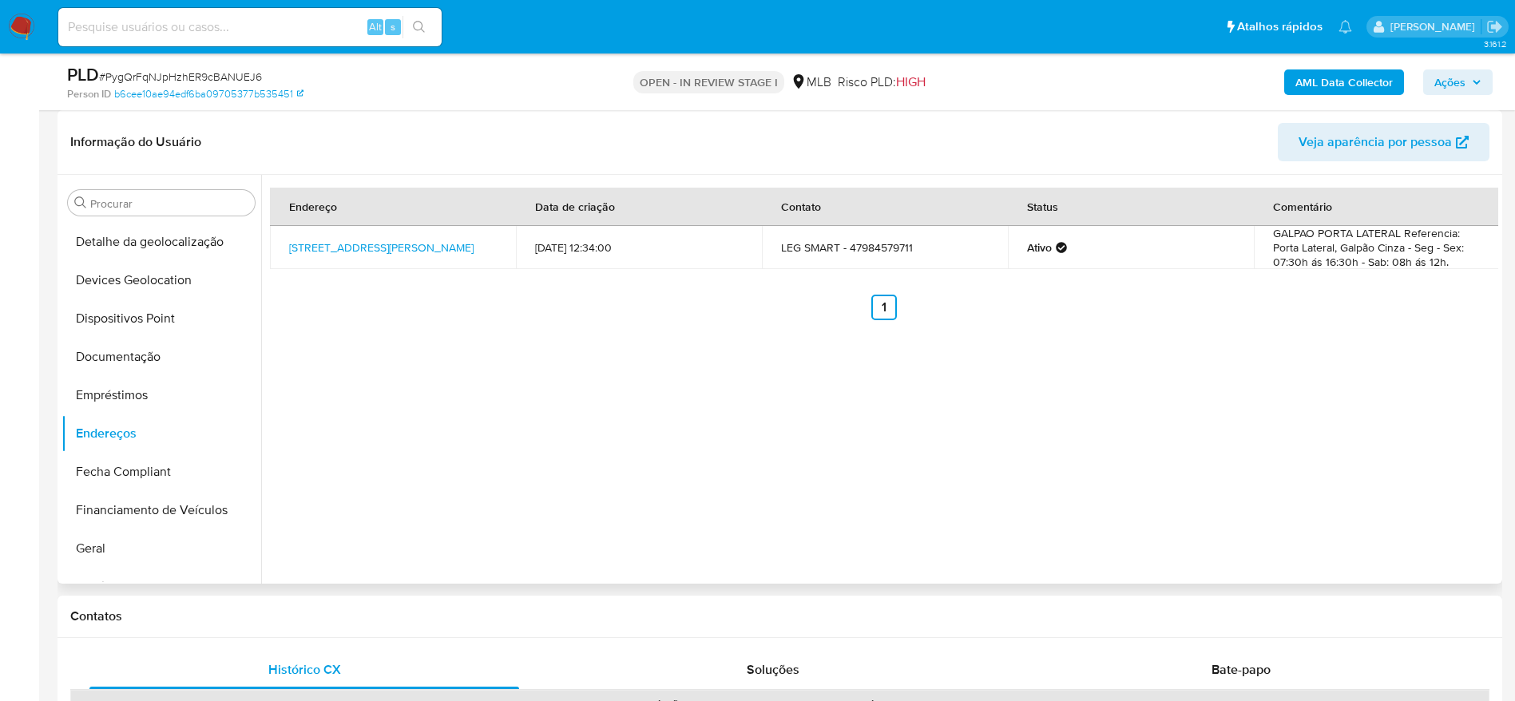
click at [807, 510] on div "Endereço Data de criação Contato Status Comentário Rua João Paschoa De Carvalho…" at bounding box center [879, 379] width 1237 height 409
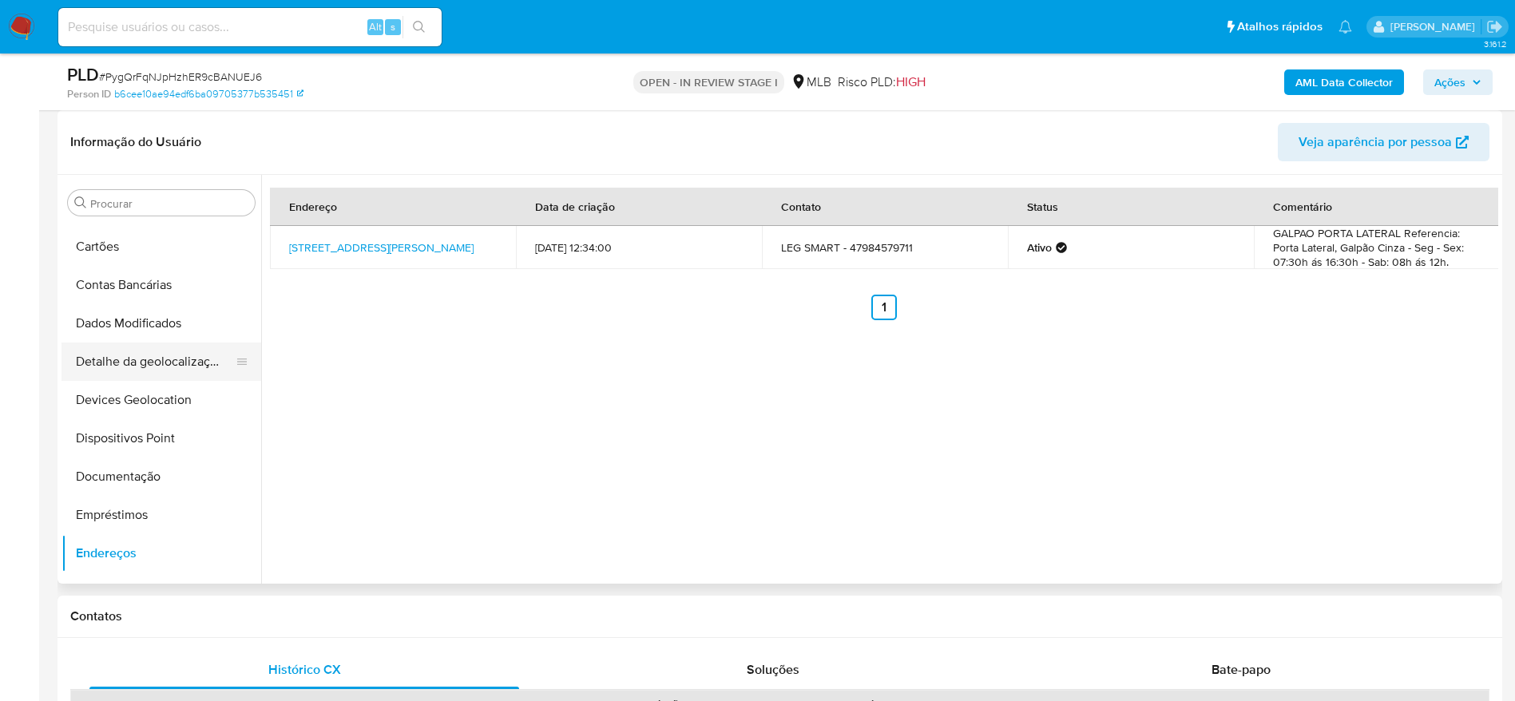
click at [153, 359] on button "Detalhe da geolocalização" at bounding box center [155, 362] width 187 height 38
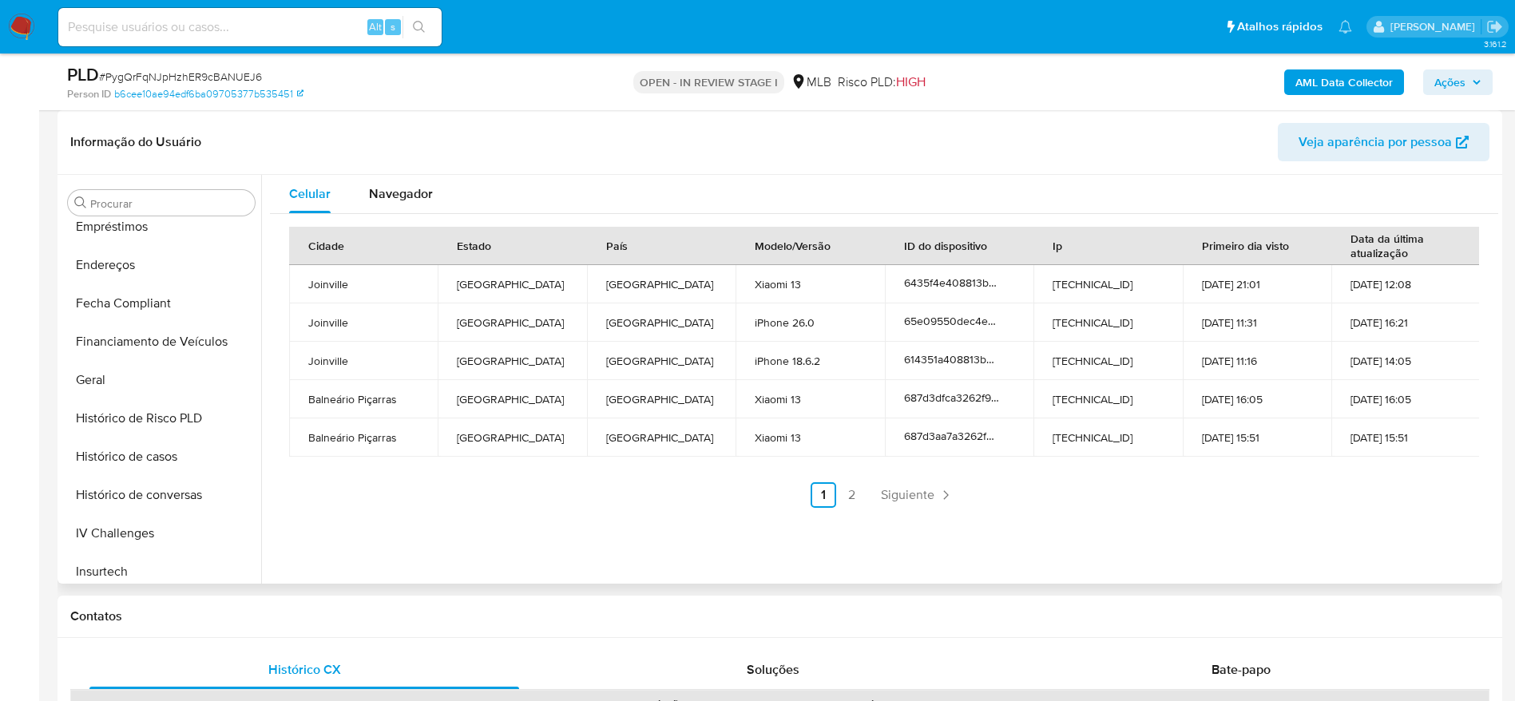
scroll to position [828, 0]
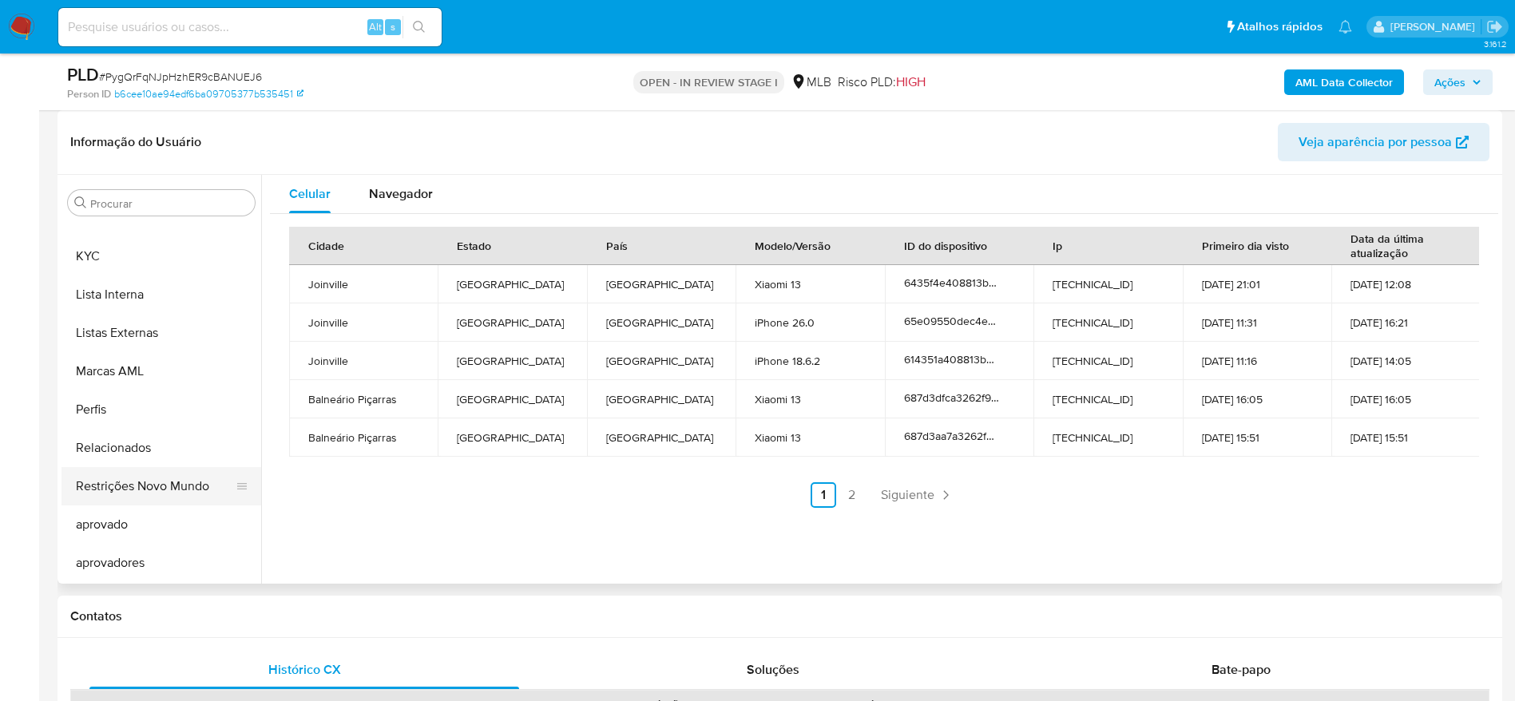
click at [141, 488] on button "Restrições Novo Mundo" at bounding box center [155, 486] width 187 height 38
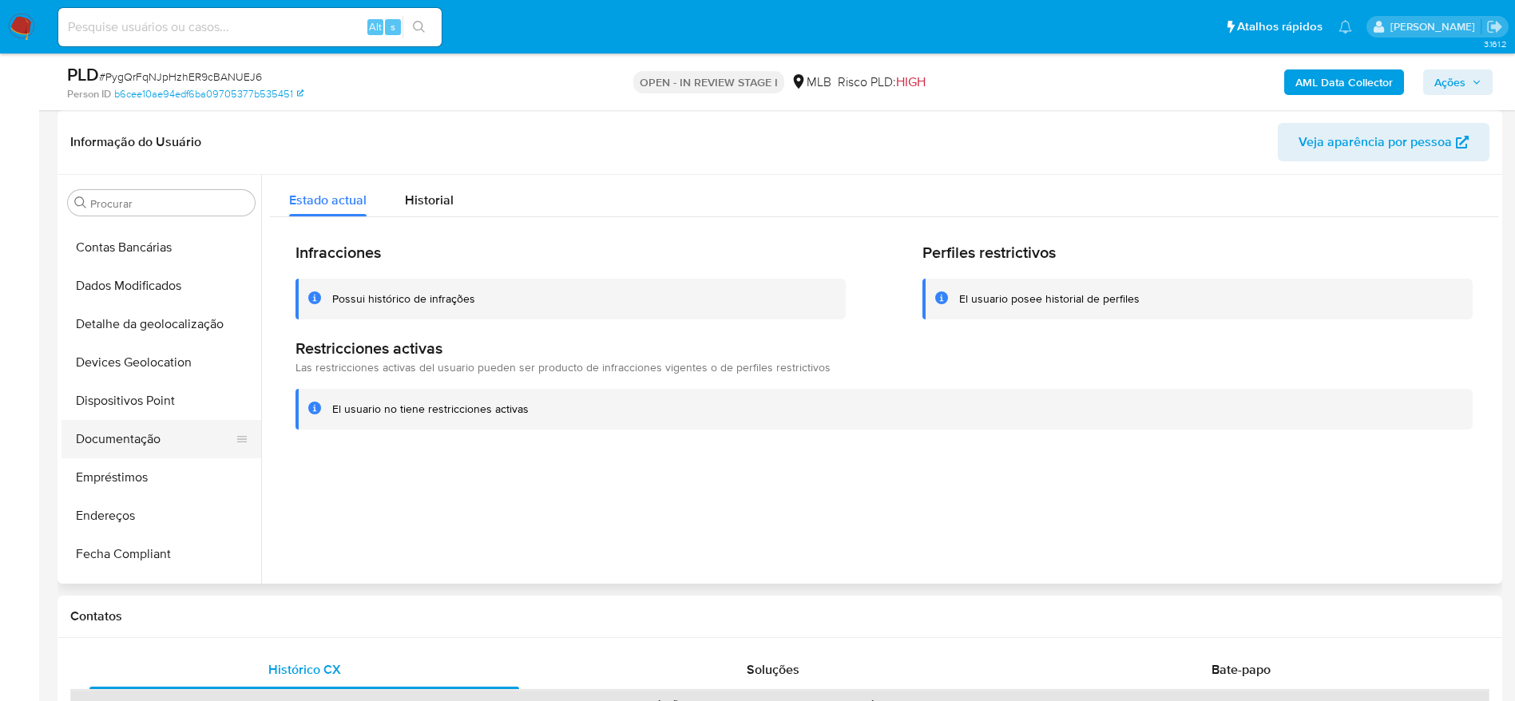
scroll to position [109, 0]
click at [136, 439] on button "Dispositivos Point" at bounding box center [162, 438] width 200 height 38
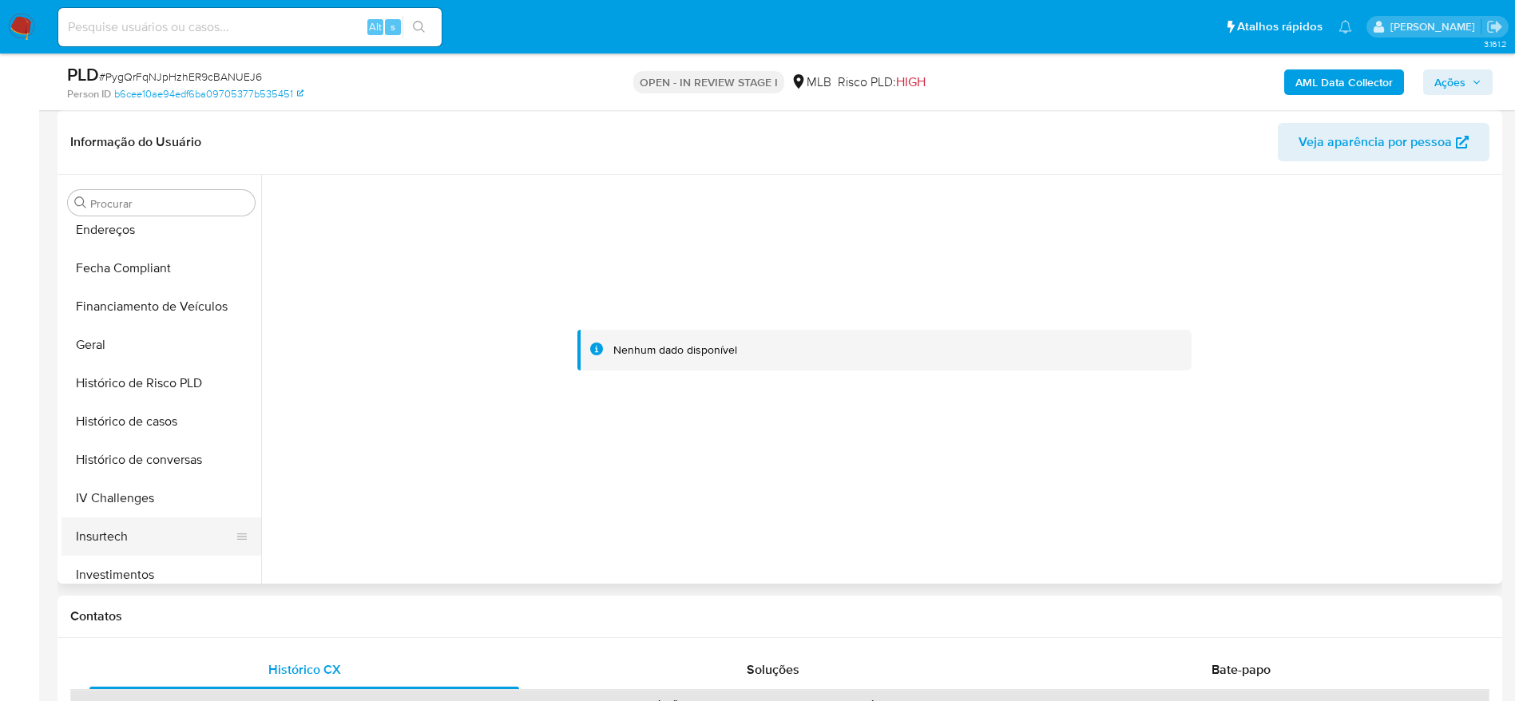
scroll to position [589, 0]
click at [121, 487] on button "KYC" at bounding box center [155, 496] width 187 height 38
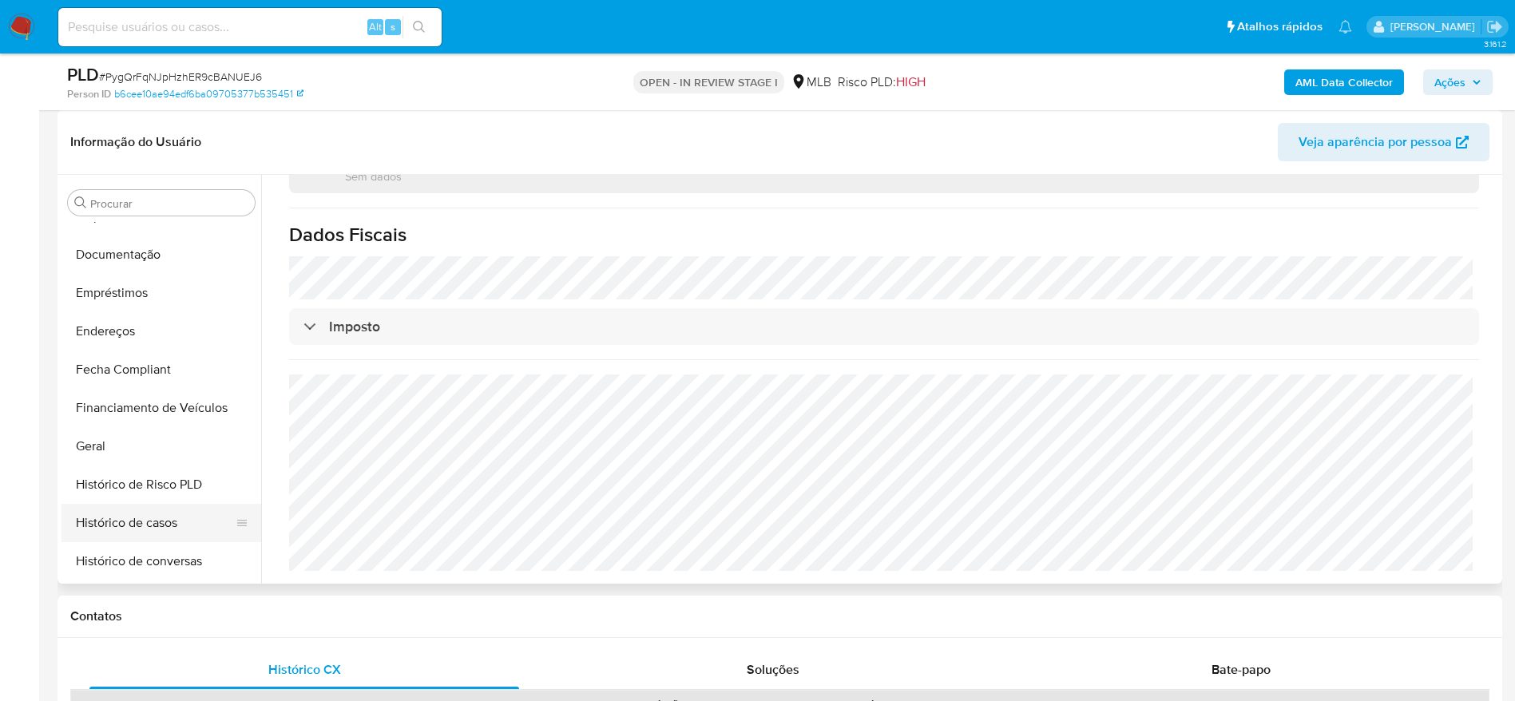
scroll to position [229, 0]
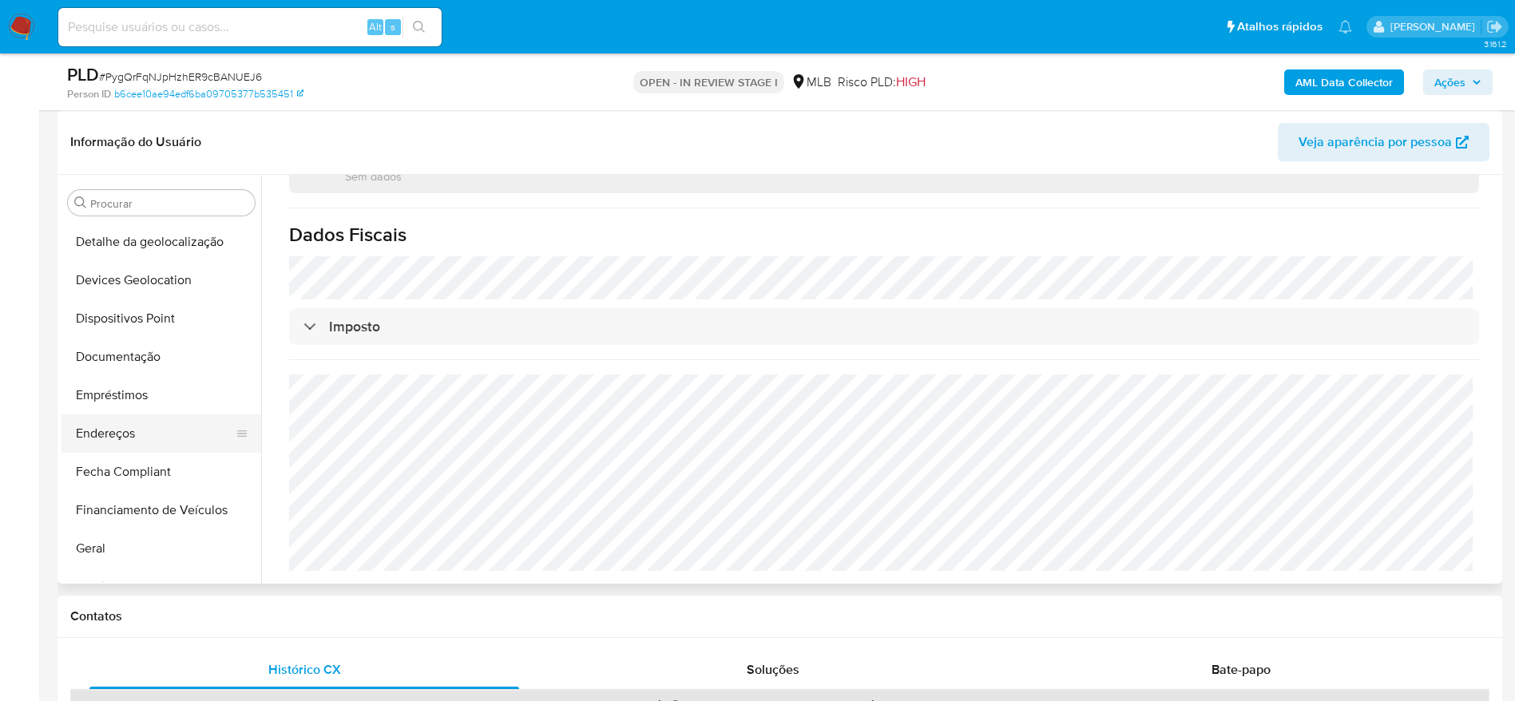
click at [123, 422] on button "Endereços" at bounding box center [155, 434] width 187 height 38
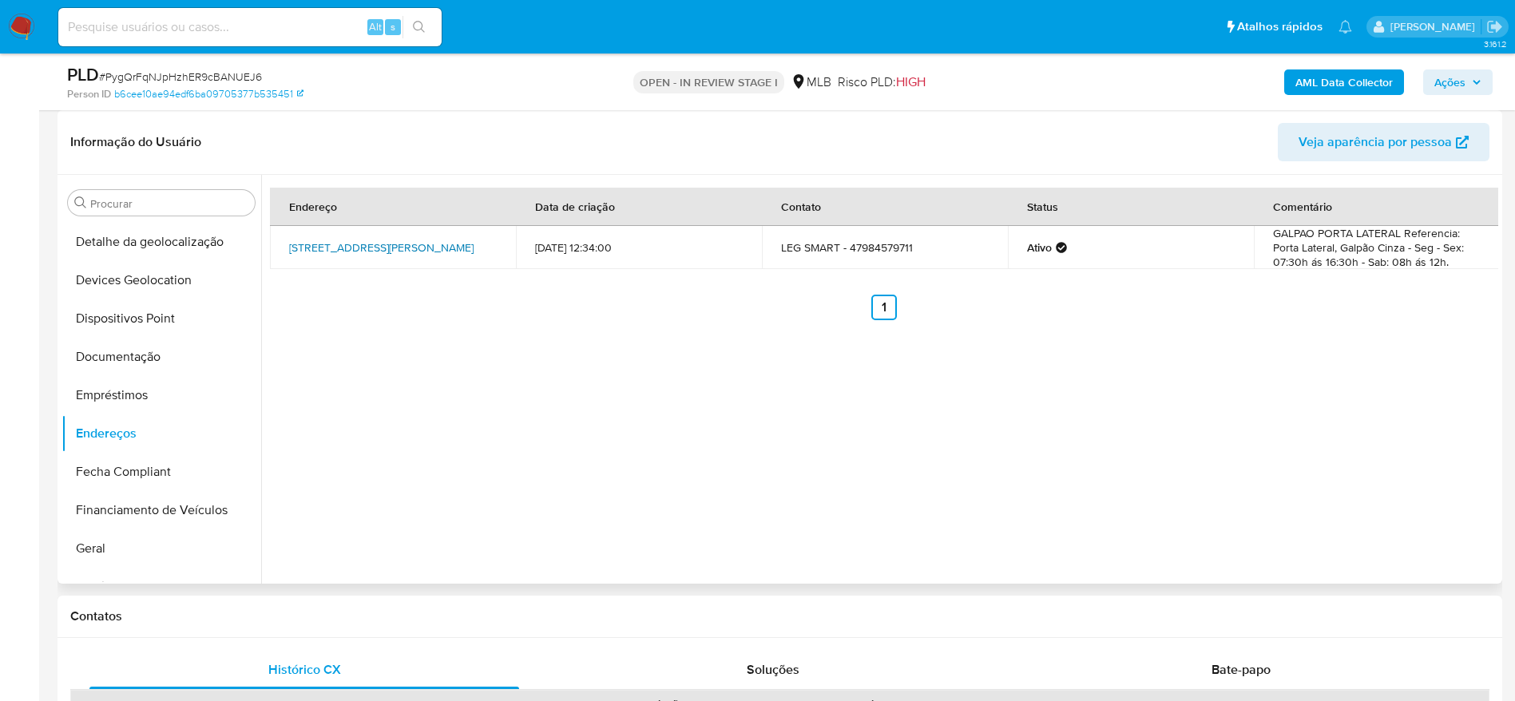
click at [382, 240] on link "Rua João Paschoa De Carvalho Bueno 142, Joinville, Santa Catarina, 89214765, Br…" at bounding box center [381, 248] width 185 height 16
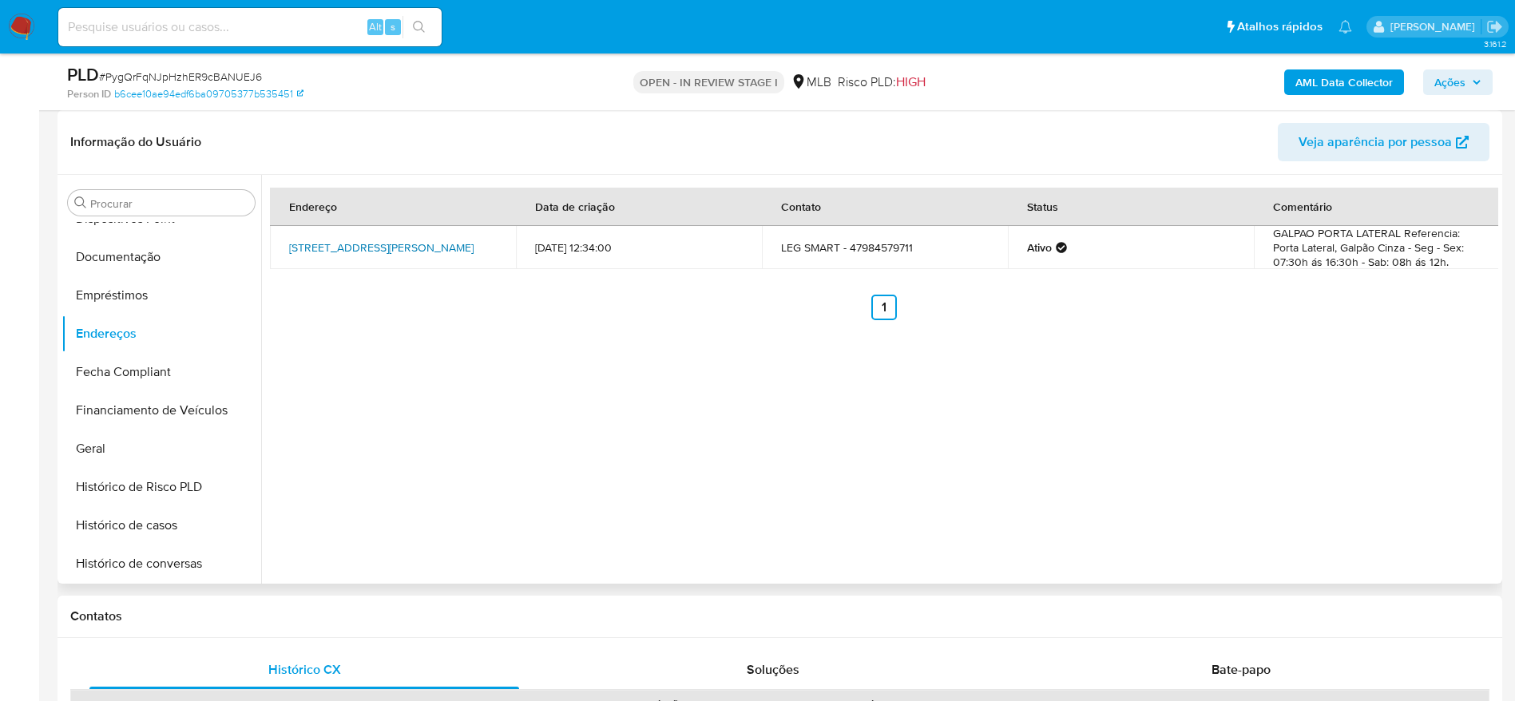
scroll to position [709, 0]
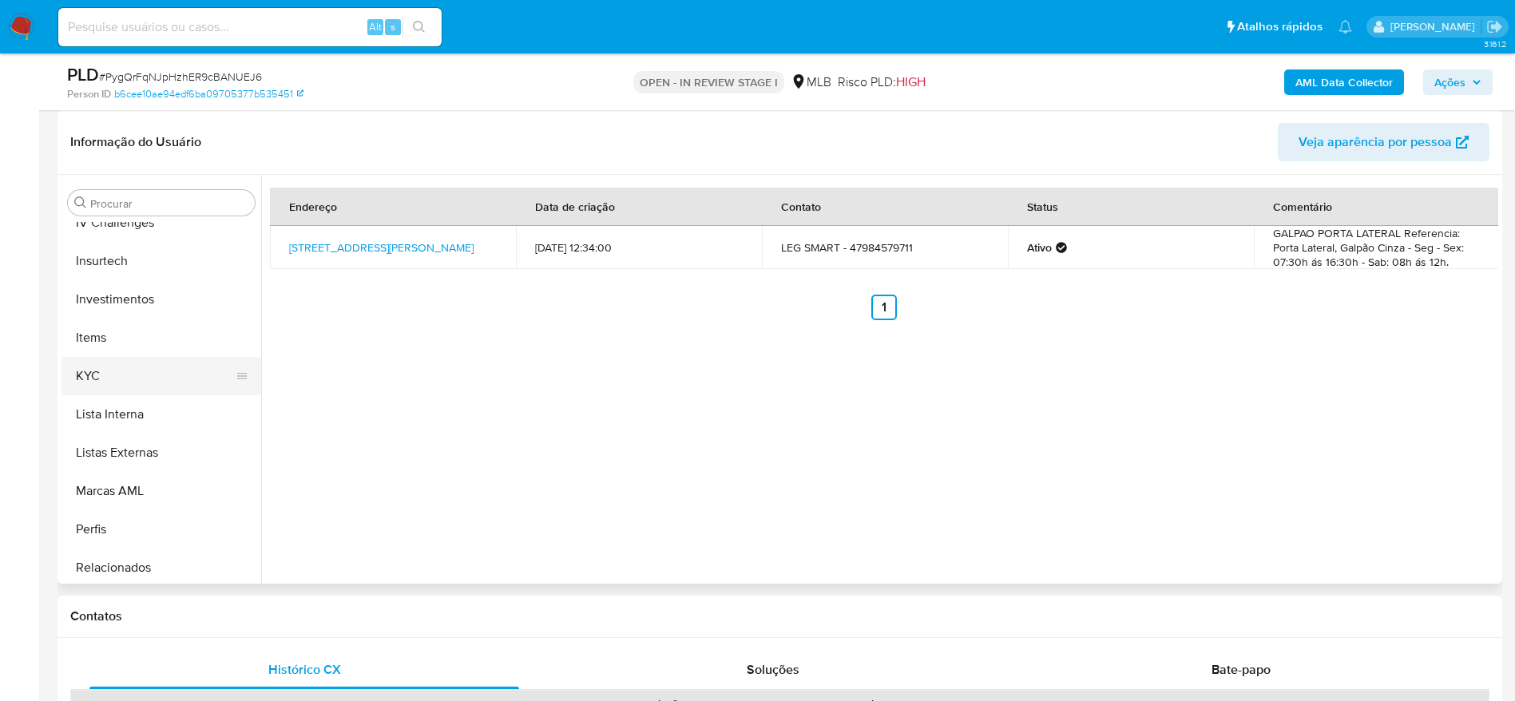
click at [96, 363] on button "KYC" at bounding box center [155, 376] width 187 height 38
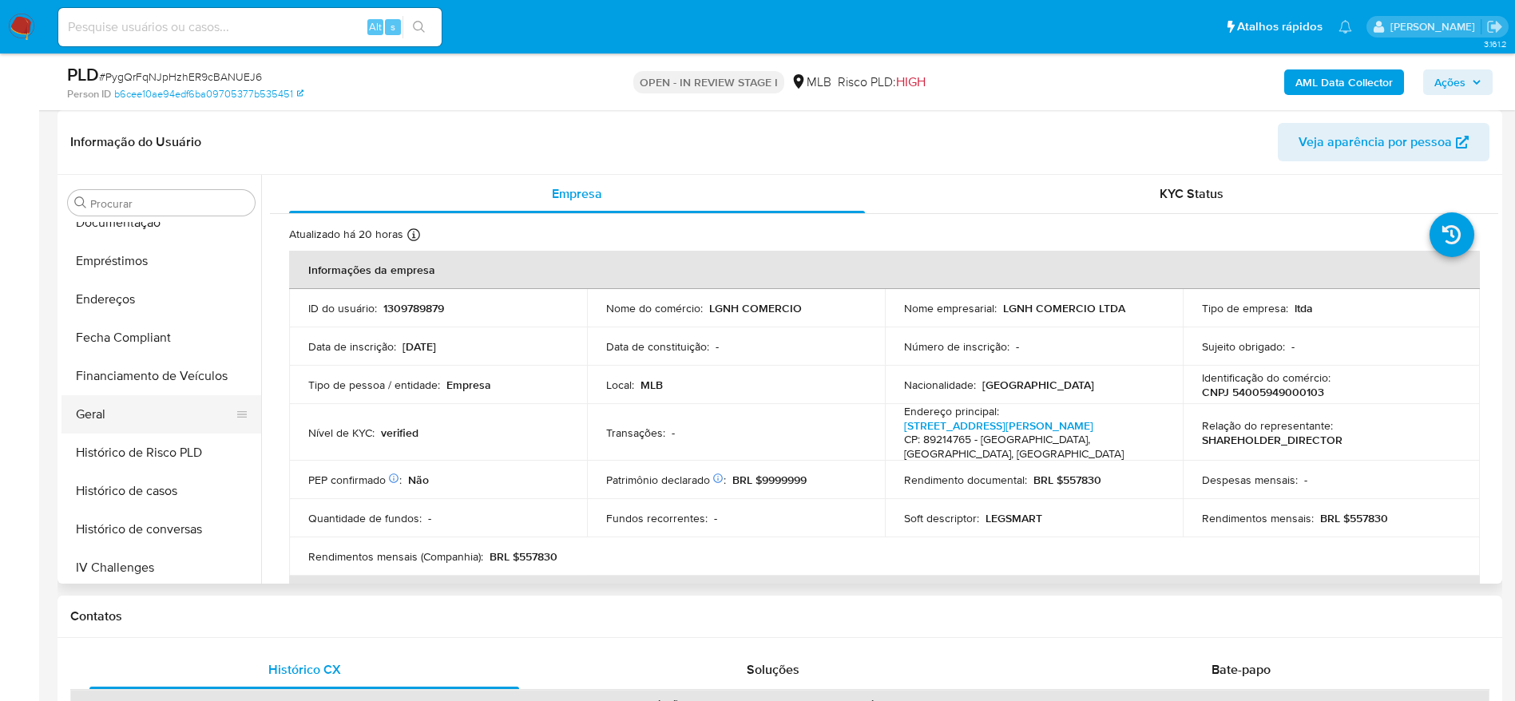
scroll to position [349, 0]
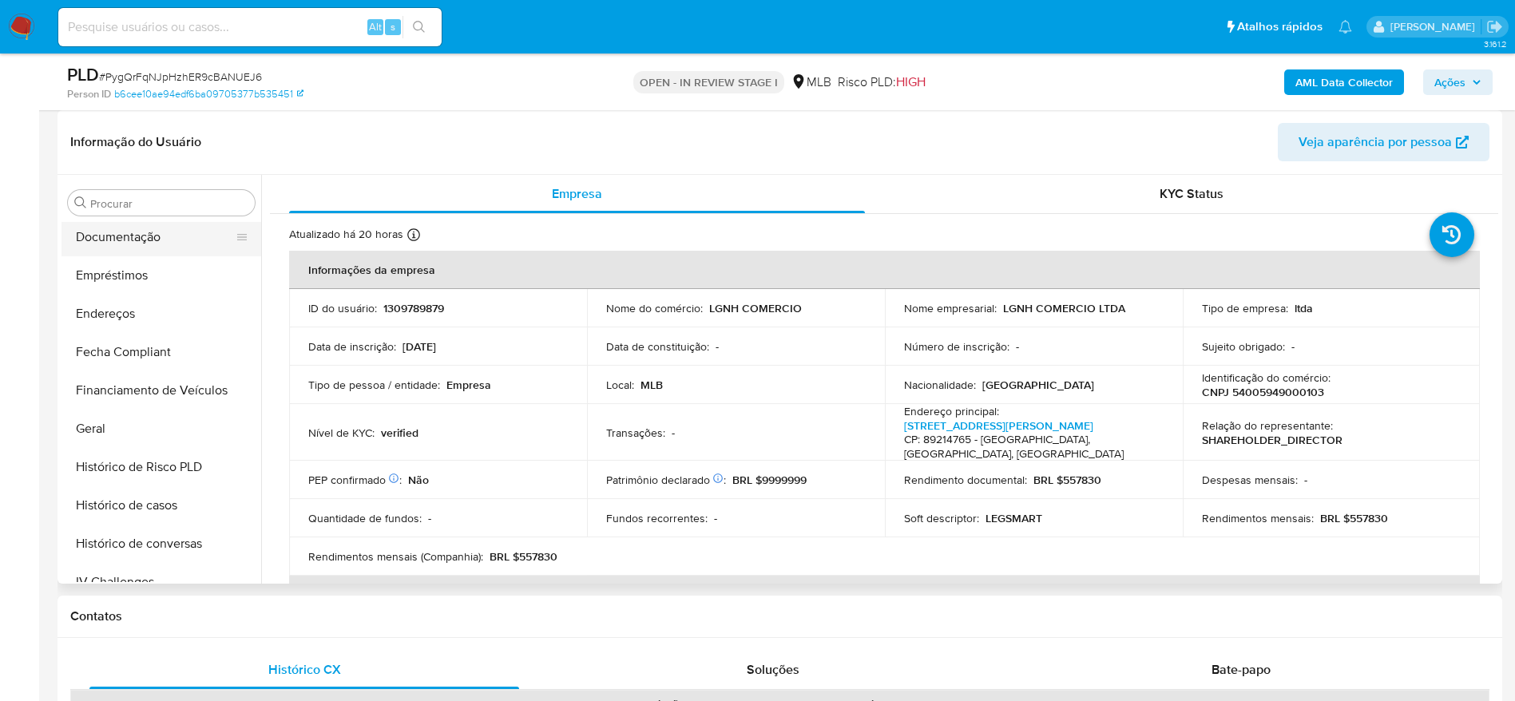
click at [124, 240] on button "Documentação" at bounding box center [155, 237] width 187 height 38
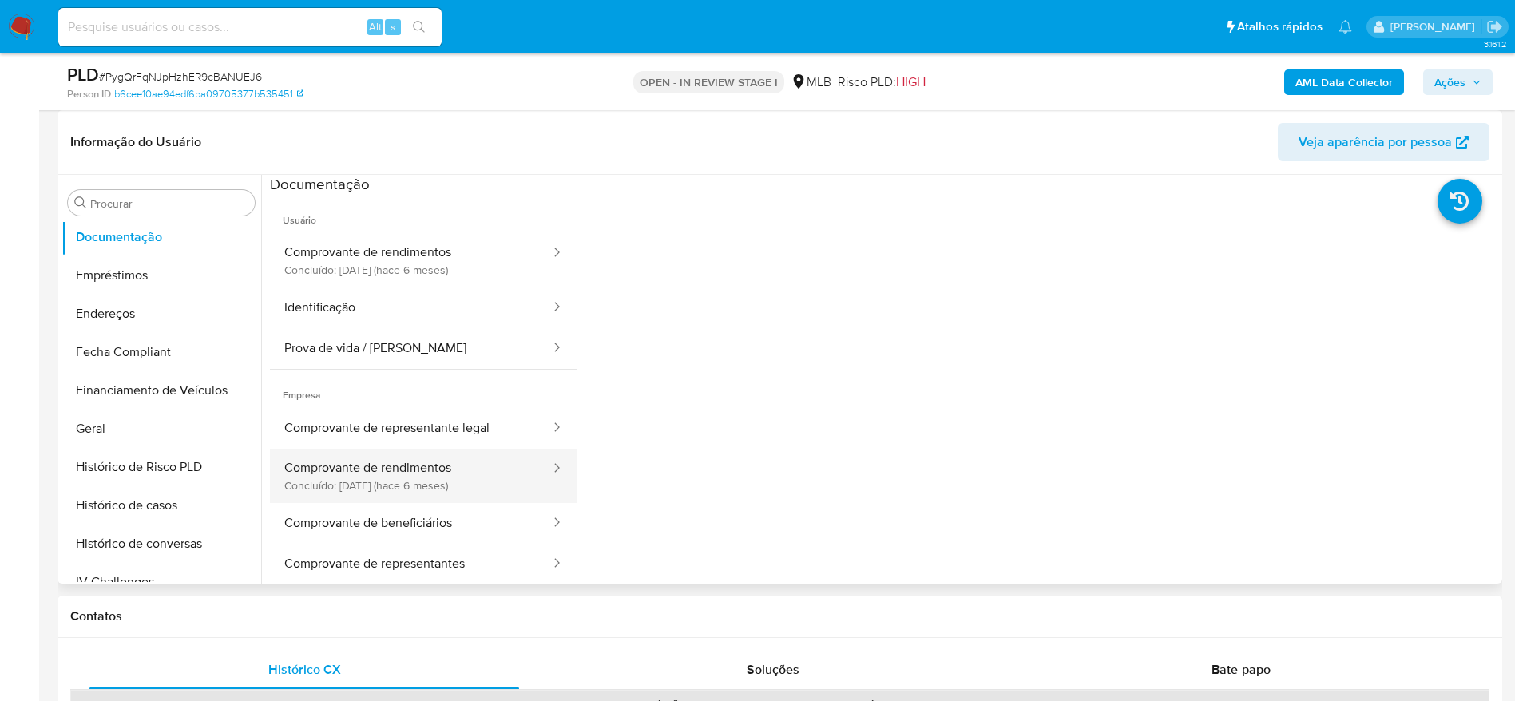
click at [427, 486] on button "Comprovante de rendimentos Concluído: 25/03/2025 (hace 6 meses)" at bounding box center [411, 476] width 282 height 54
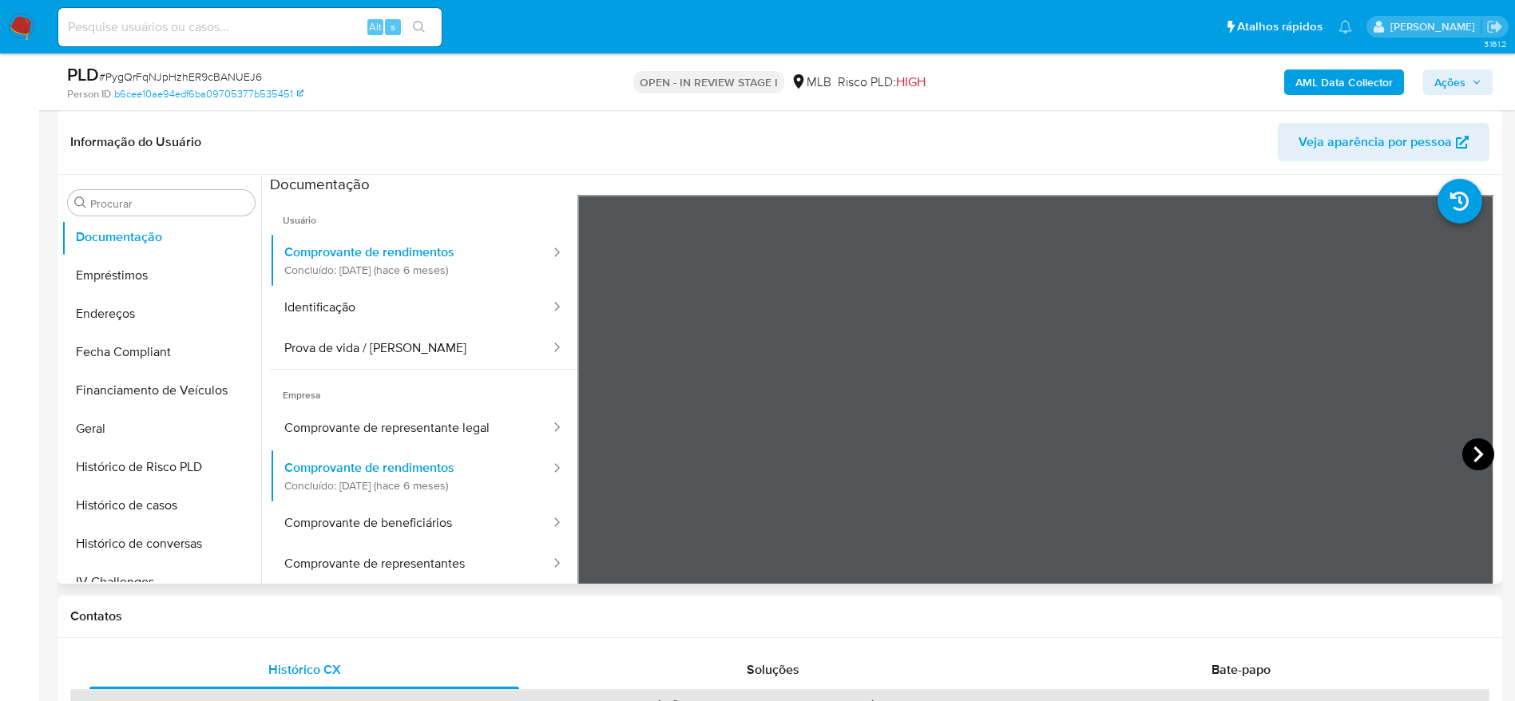
click at [1474, 450] on icon at bounding box center [1479, 455] width 10 height 16
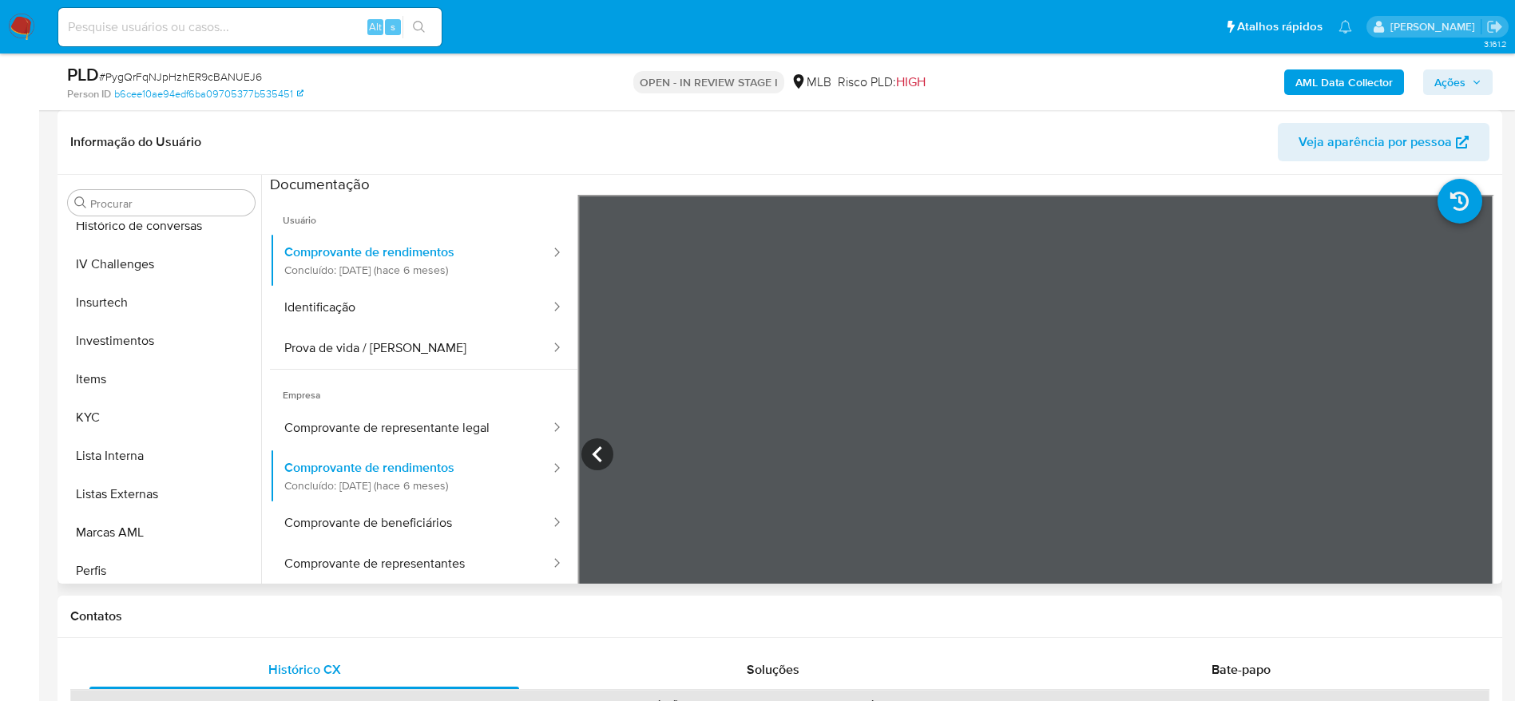
scroll to position [709, 0]
click at [111, 379] on button "KYC" at bounding box center [155, 376] width 187 height 38
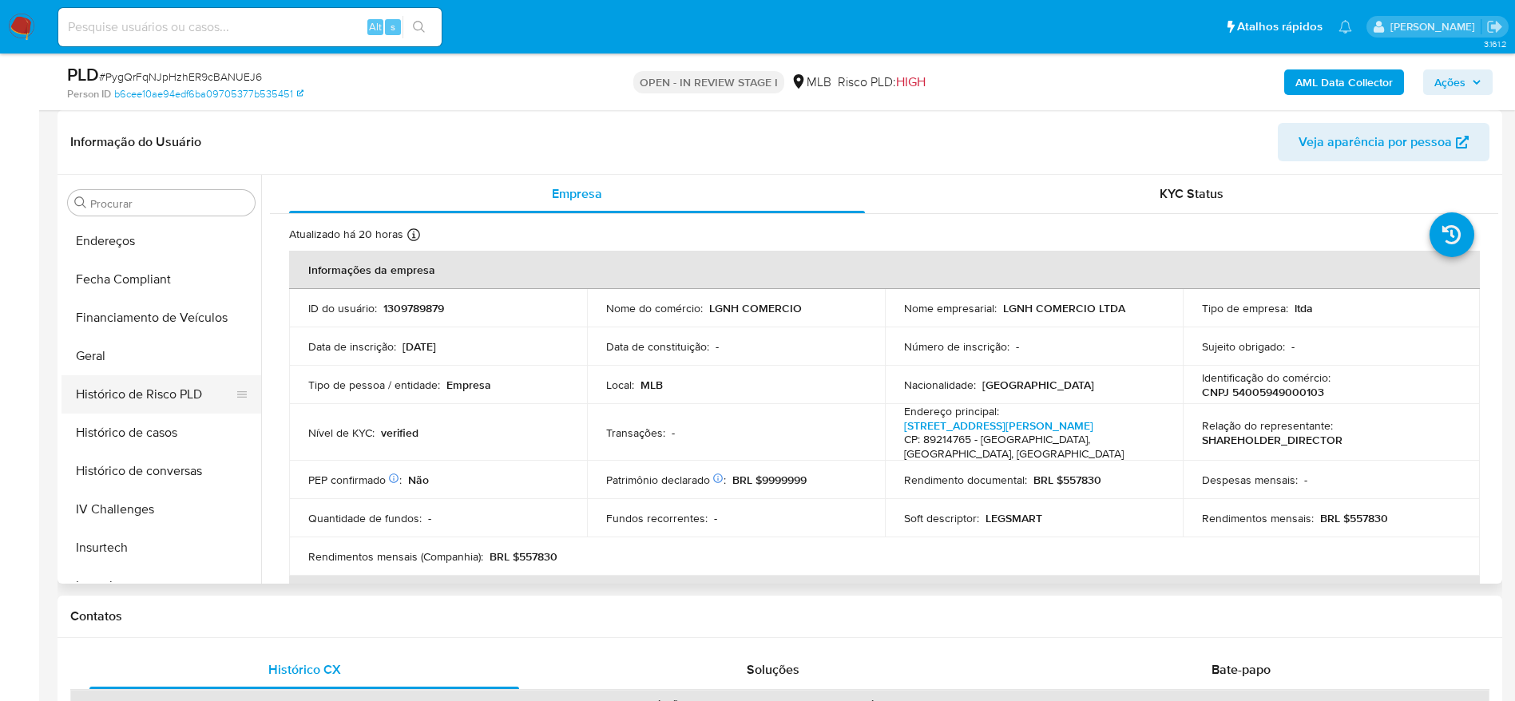
scroll to position [349, 0]
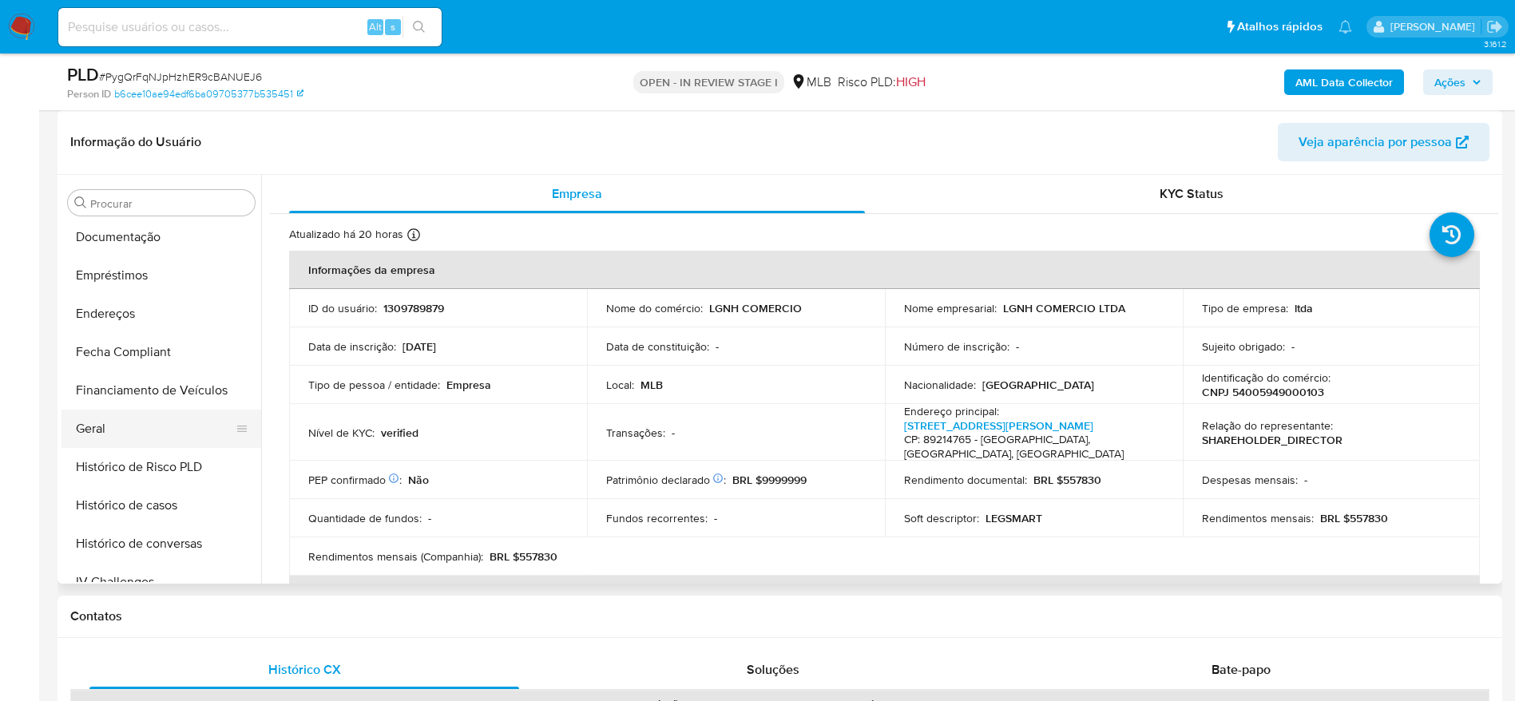
click at [102, 427] on button "Geral" at bounding box center [155, 429] width 187 height 38
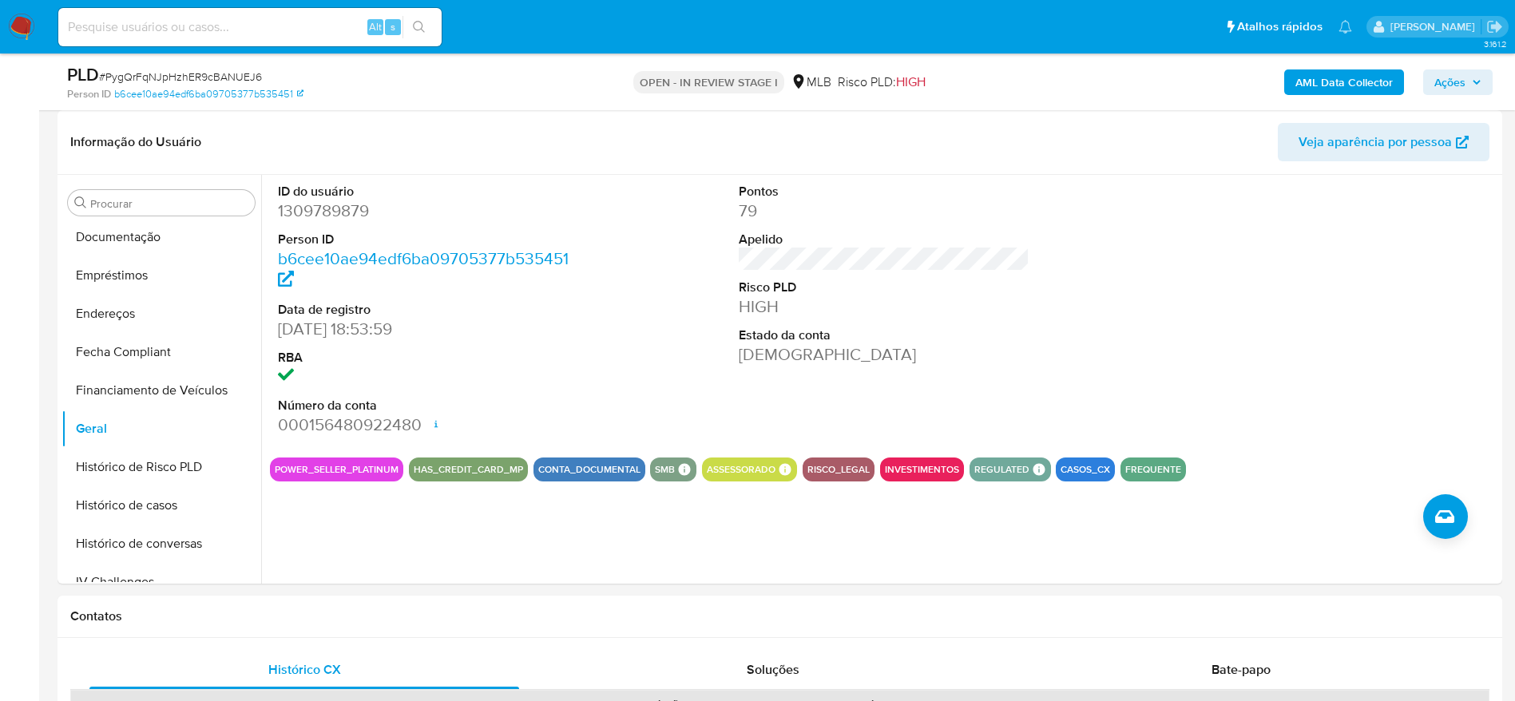
click at [381, 541] on div "ID do usuário 1309789879 Person ID b6cee10ae94edf6ba09705377b535451 Data de reg…" at bounding box center [879, 379] width 1237 height 409
click at [118, 240] on button "Documentação" at bounding box center [155, 237] width 187 height 38
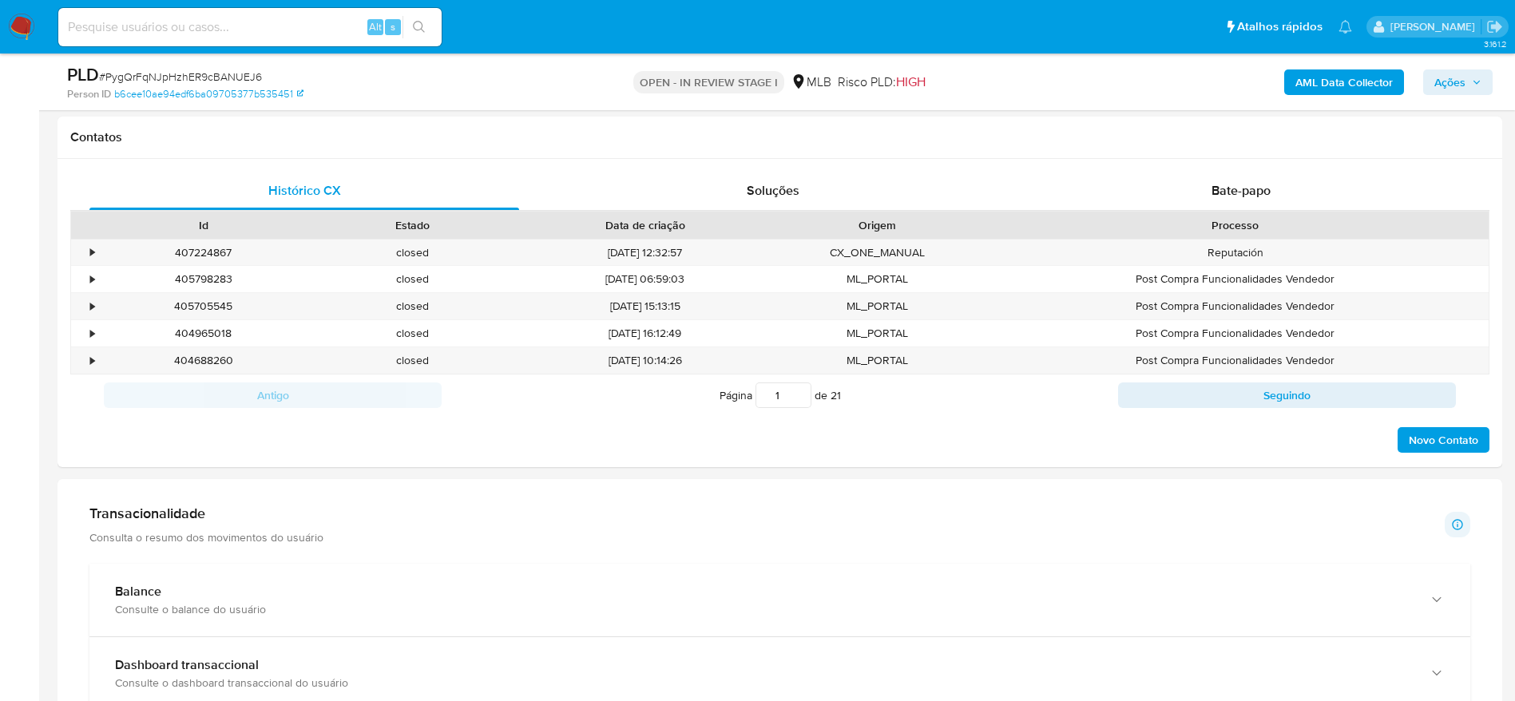
scroll to position [1078, 0]
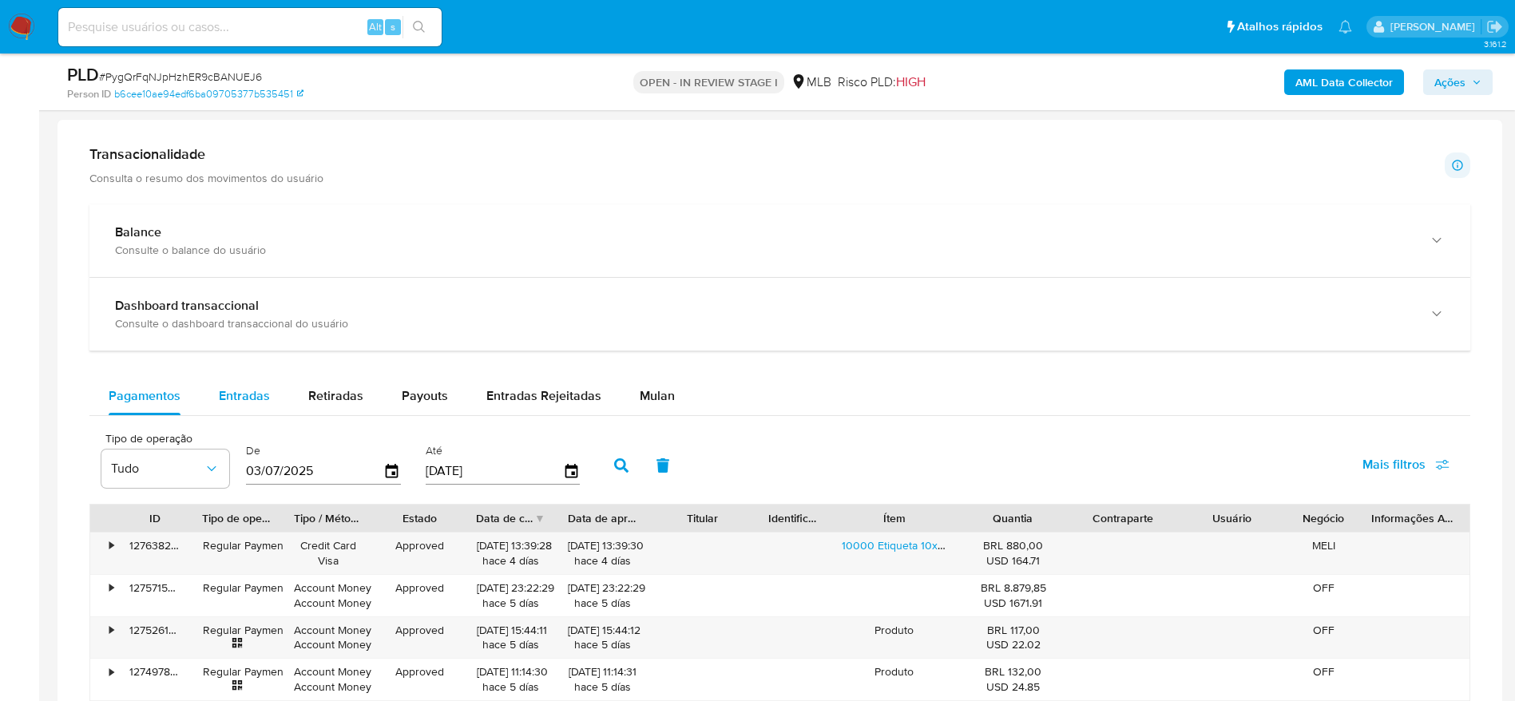
click at [254, 392] on span "Entradas" at bounding box center [244, 396] width 51 height 18
select select "10"
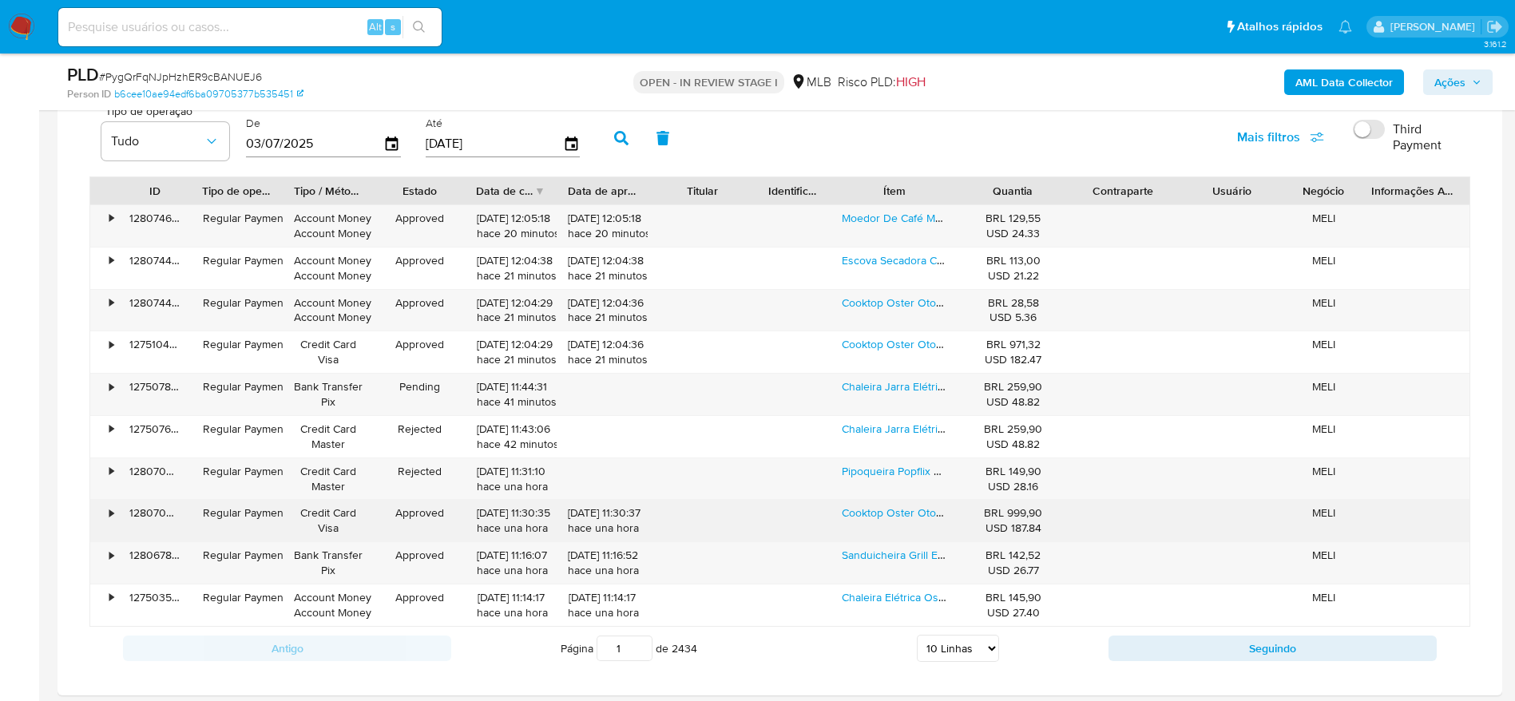
scroll to position [1438, 0]
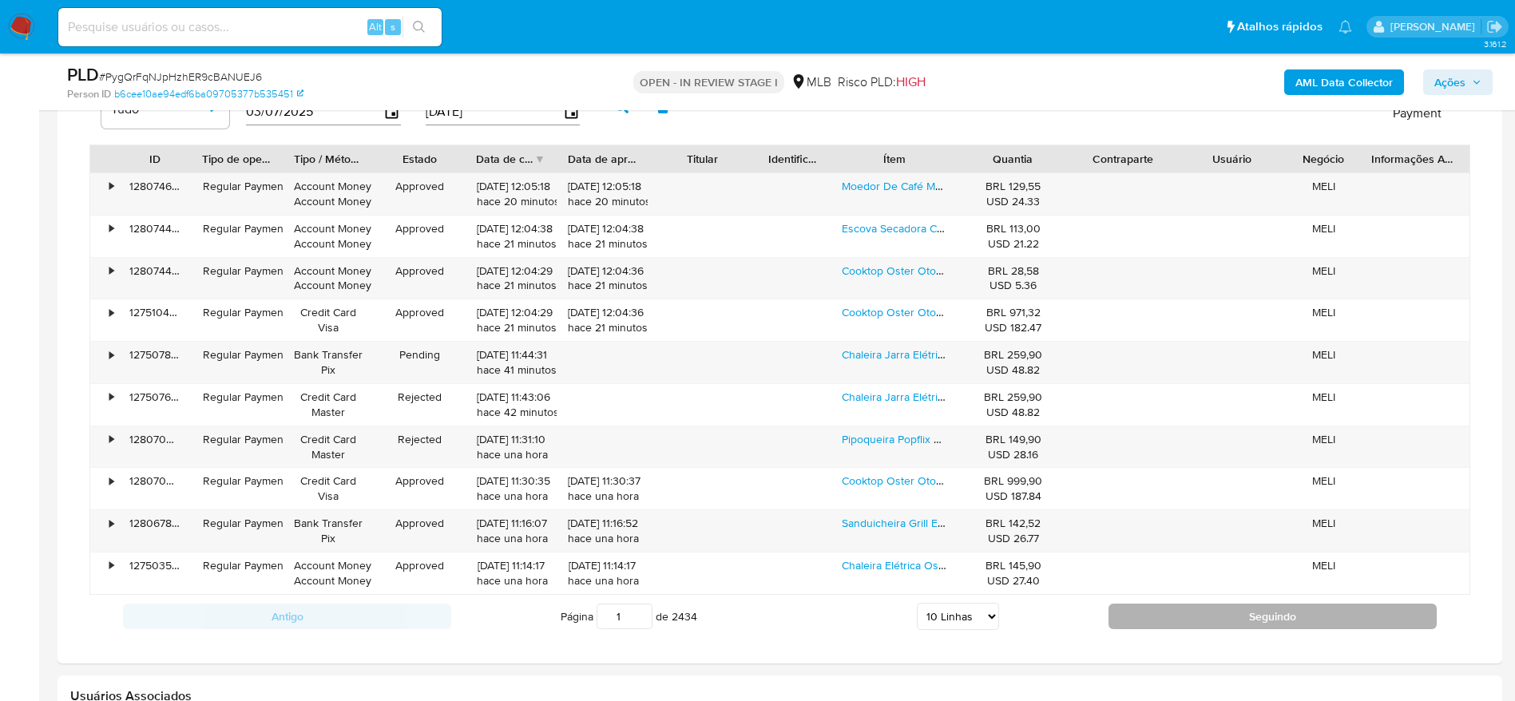
click at [1144, 606] on button "Seguindo" at bounding box center [1273, 617] width 328 height 26
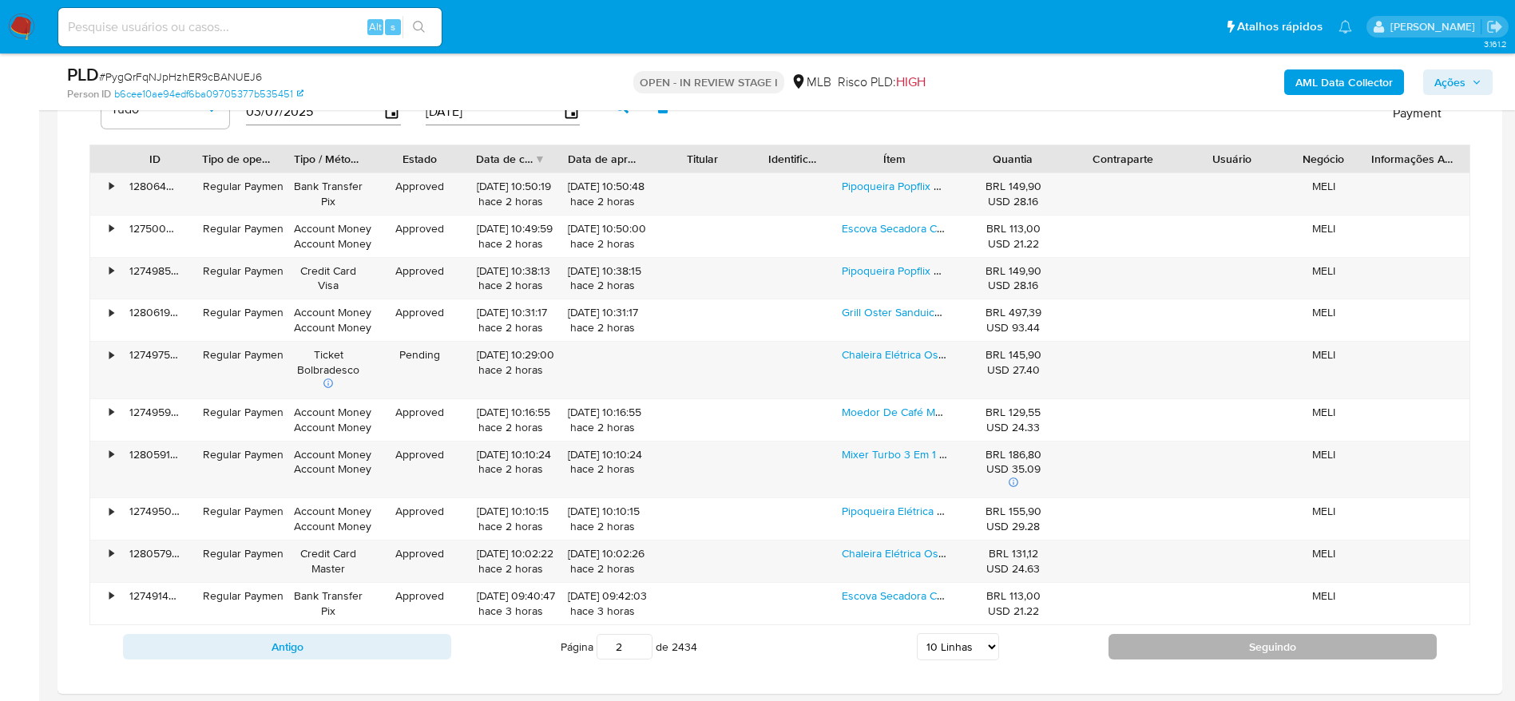
click at [1192, 651] on button "Seguindo" at bounding box center [1273, 647] width 328 height 26
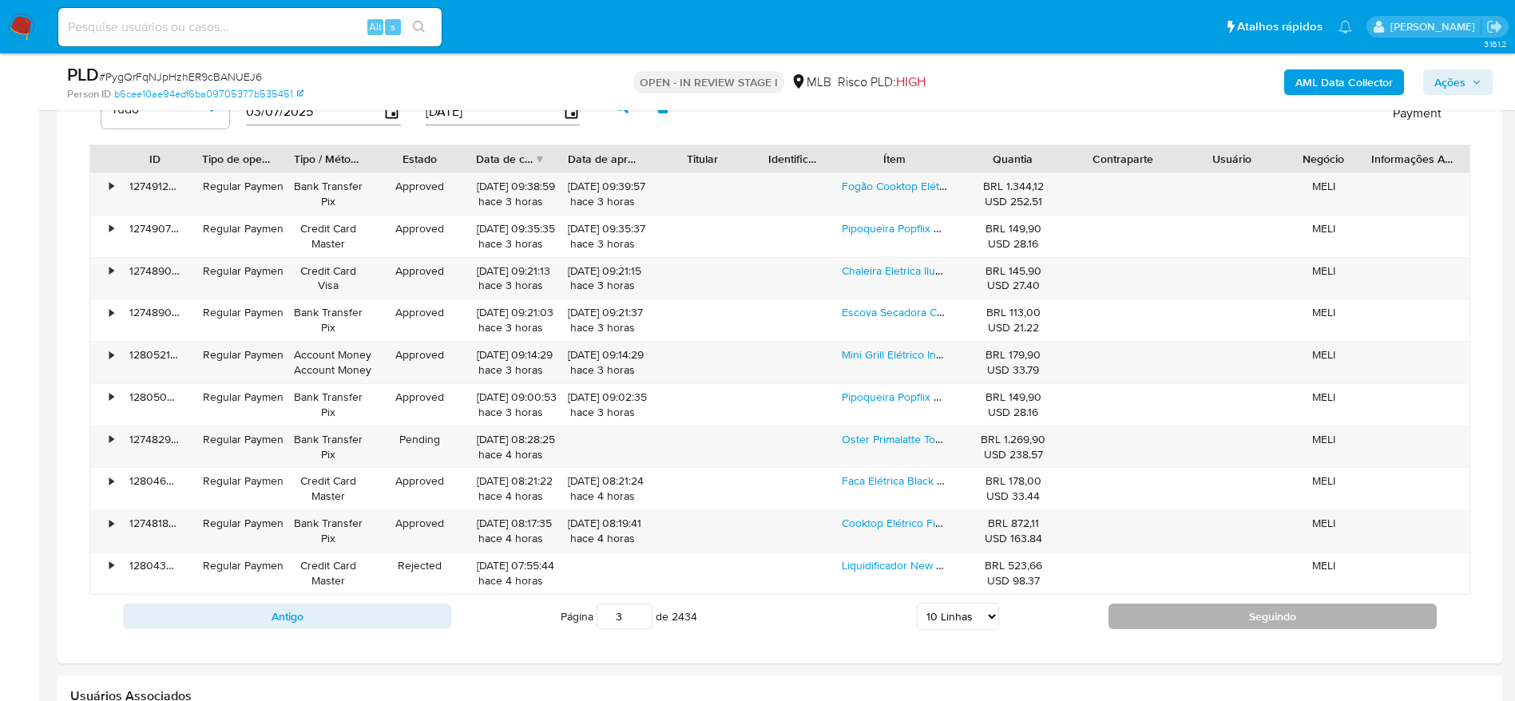
click at [1164, 615] on button "Seguindo" at bounding box center [1273, 617] width 328 height 26
type input "4"
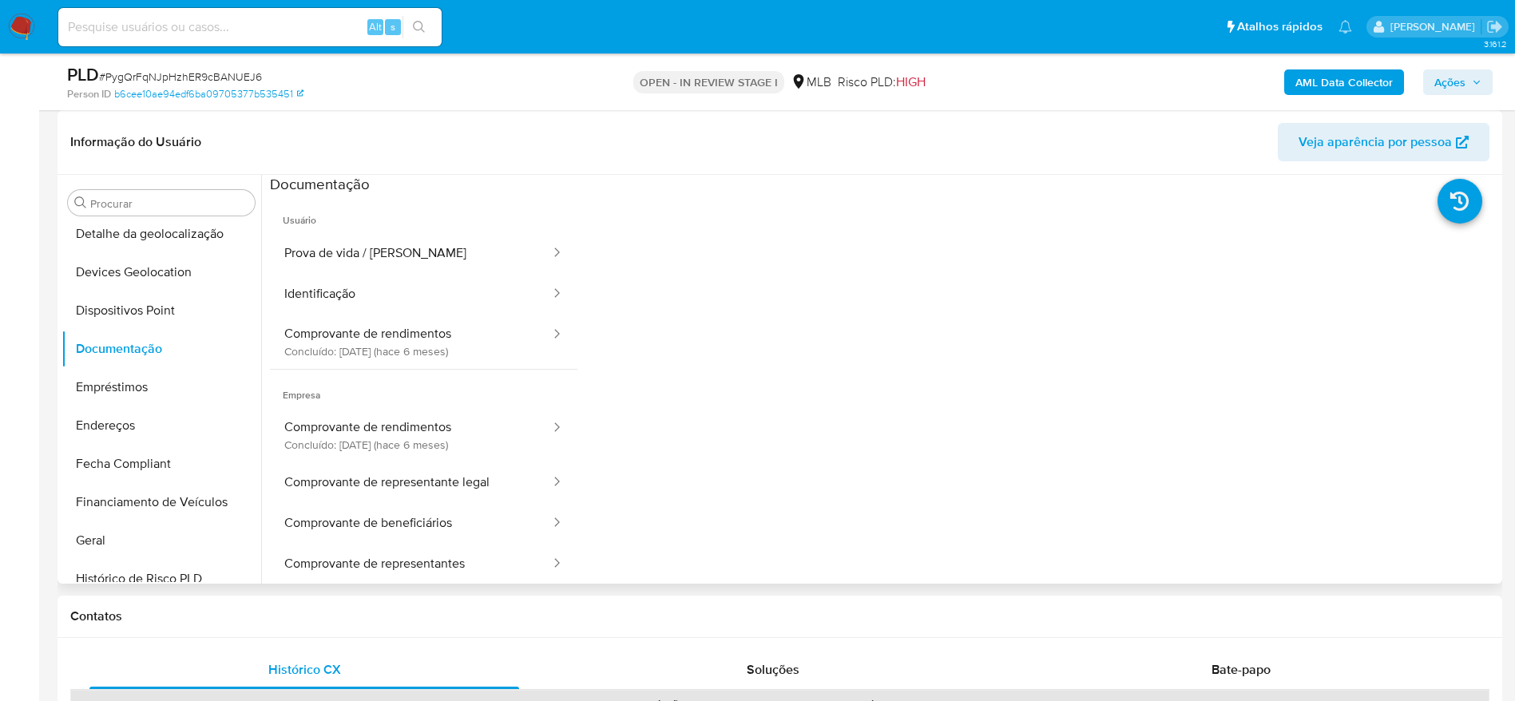
scroll to position [359, 0]
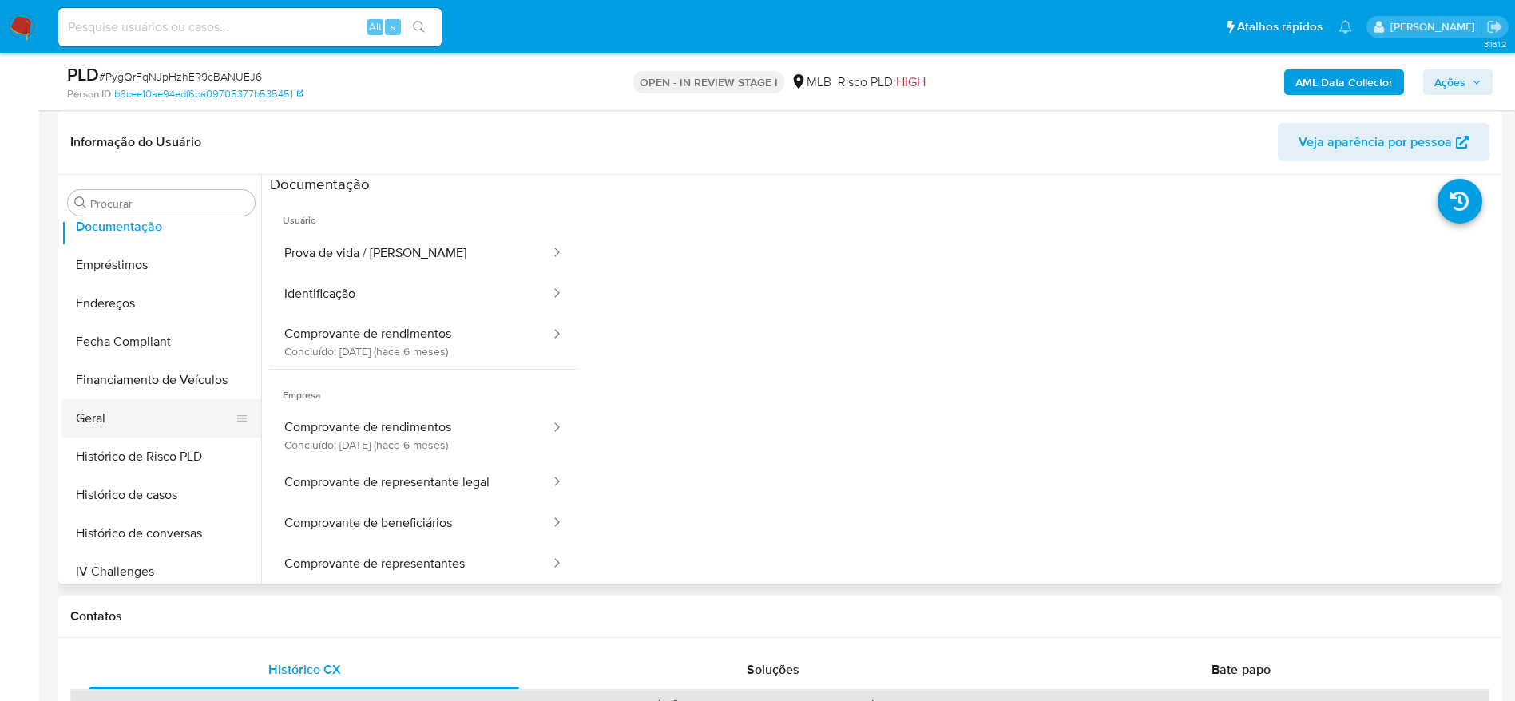
click at [133, 403] on button "Geral" at bounding box center [155, 418] width 187 height 38
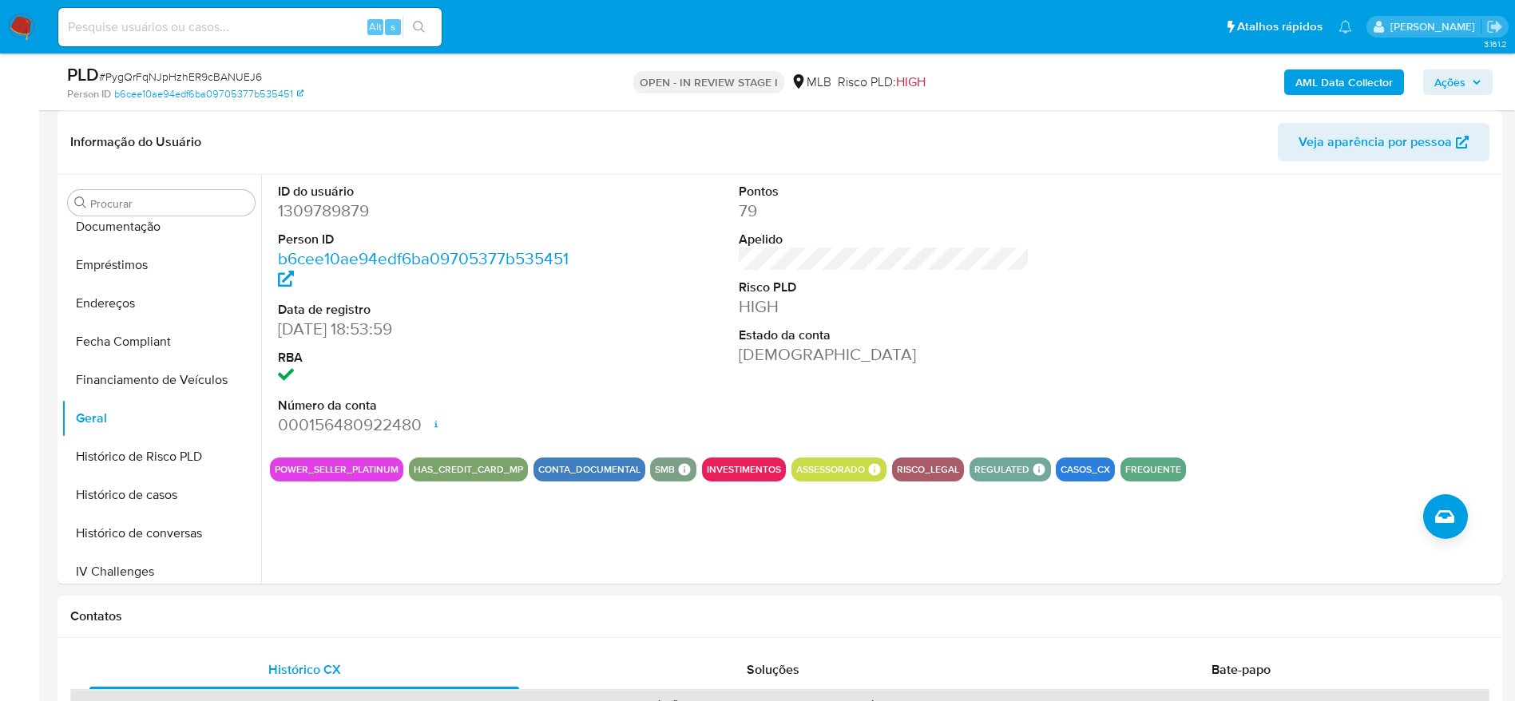
click at [1458, 81] on span "Ações" at bounding box center [1450, 83] width 31 height 26
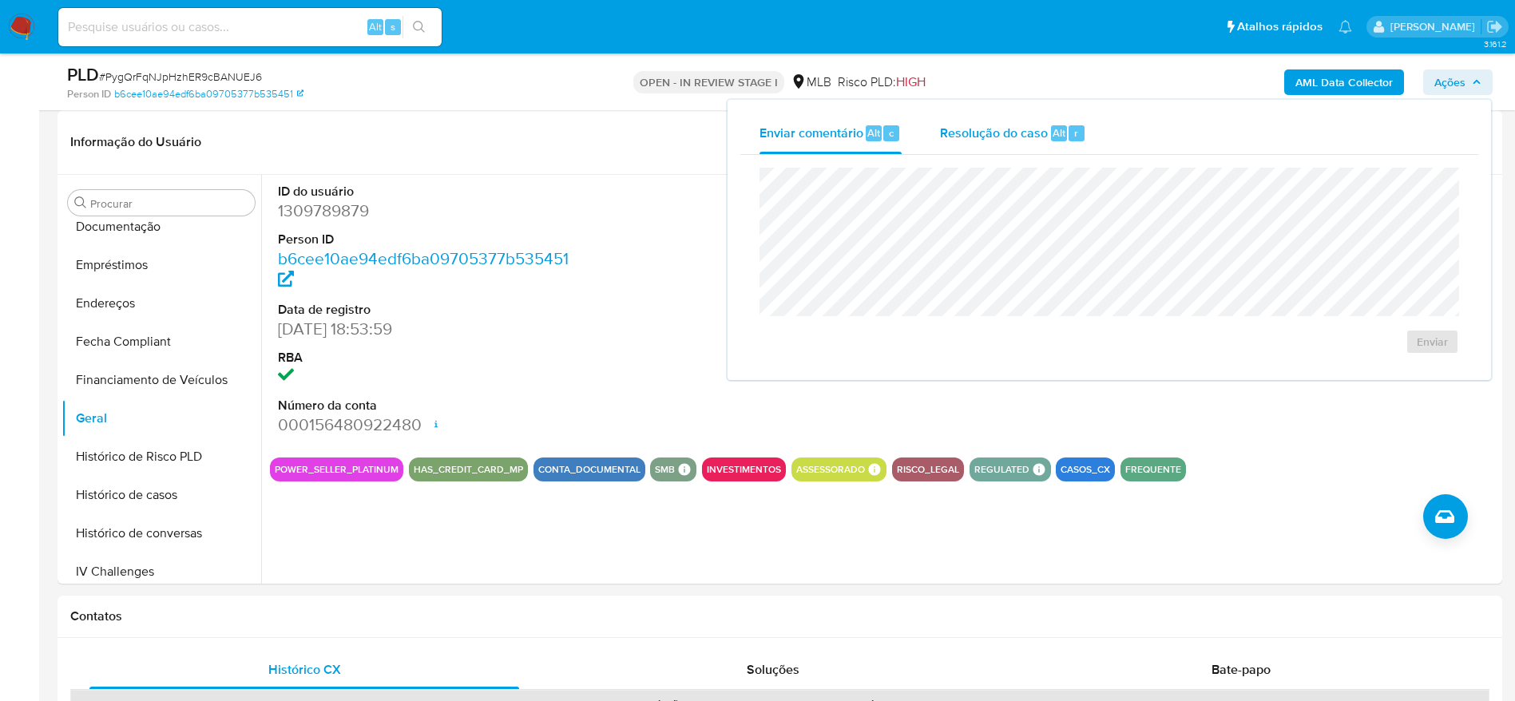
click at [989, 136] on span "Resolução do caso" at bounding box center [994, 132] width 108 height 18
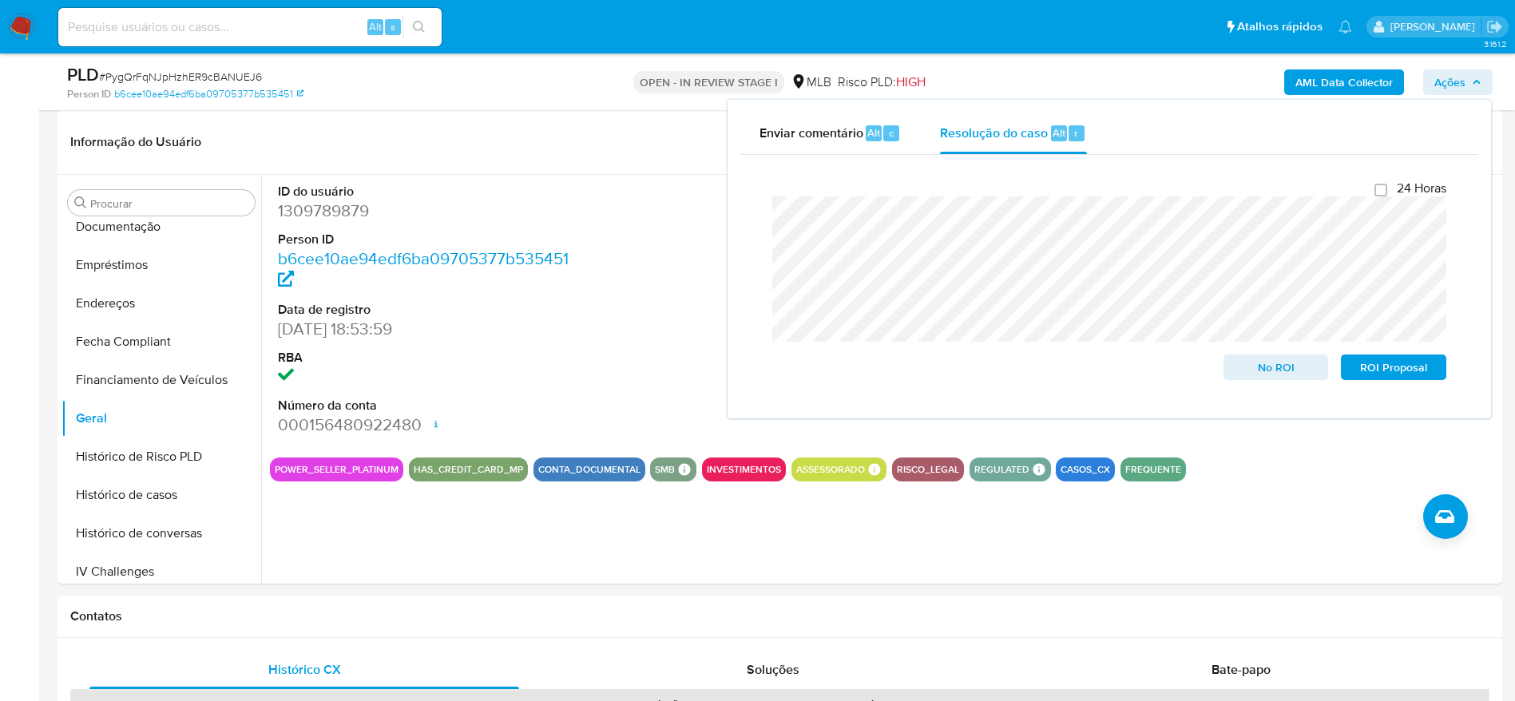
click at [1337, 82] on b "AML Data Collector" at bounding box center [1344, 83] width 97 height 26
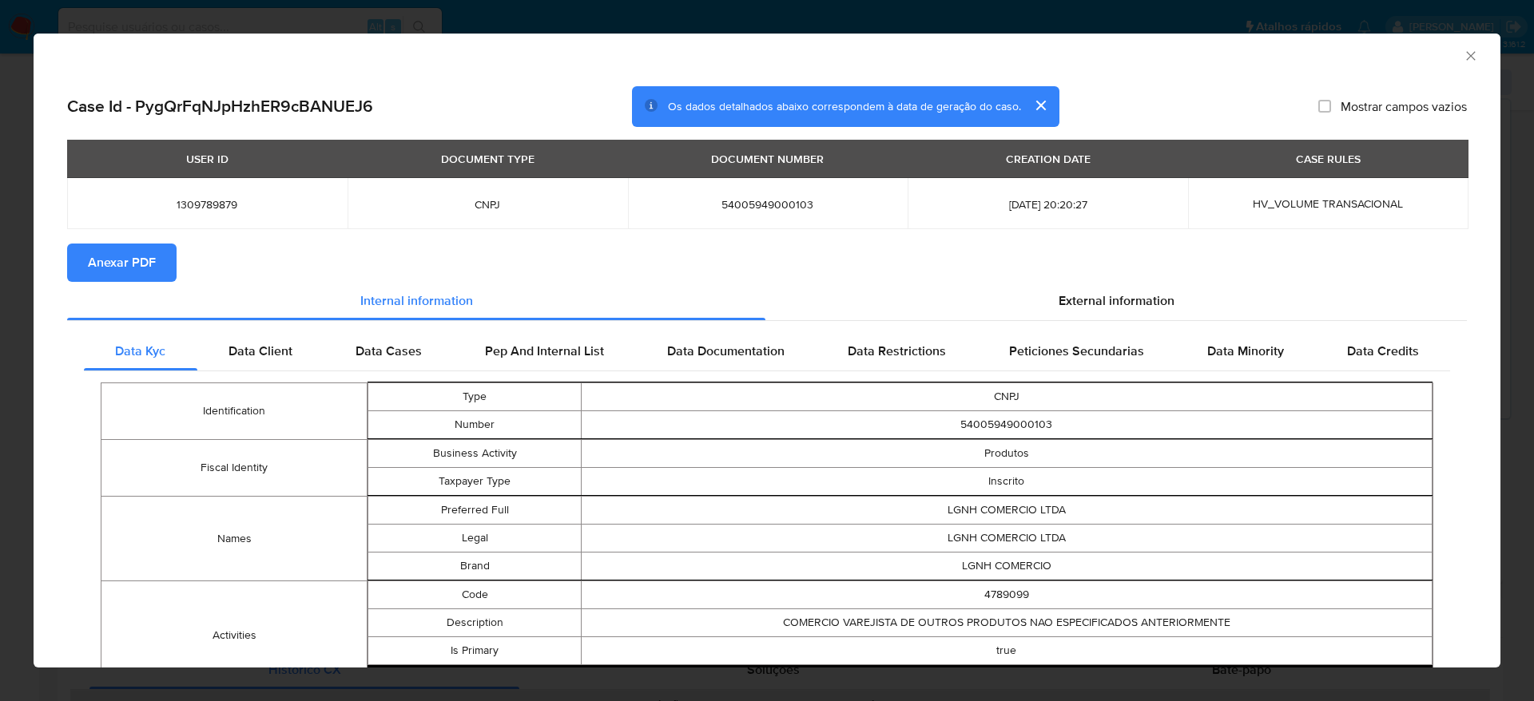
click at [75, 272] on button "Anexar PDF" at bounding box center [121, 263] width 109 height 38
click at [1463, 63] on icon "Fechar a janela" at bounding box center [1471, 56] width 16 height 16
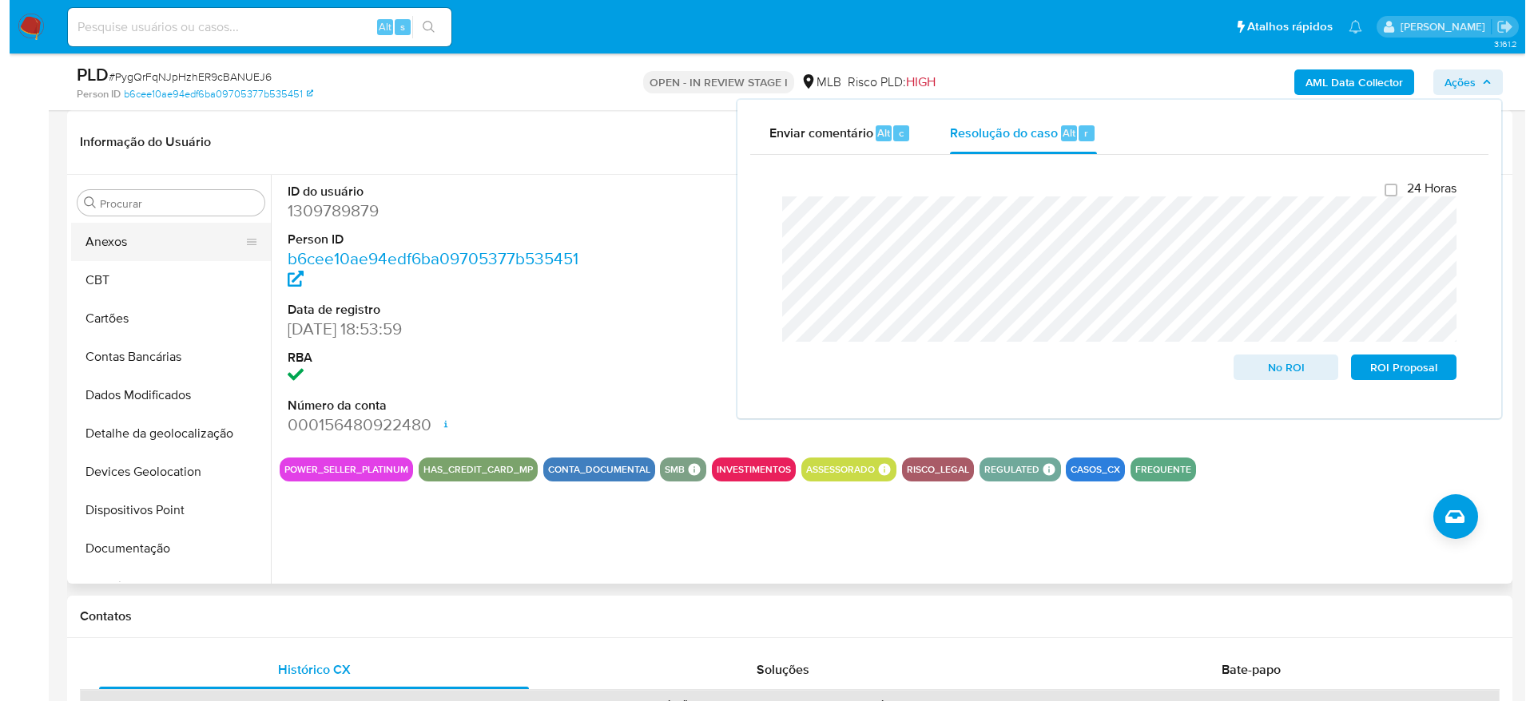
scroll to position [0, 0]
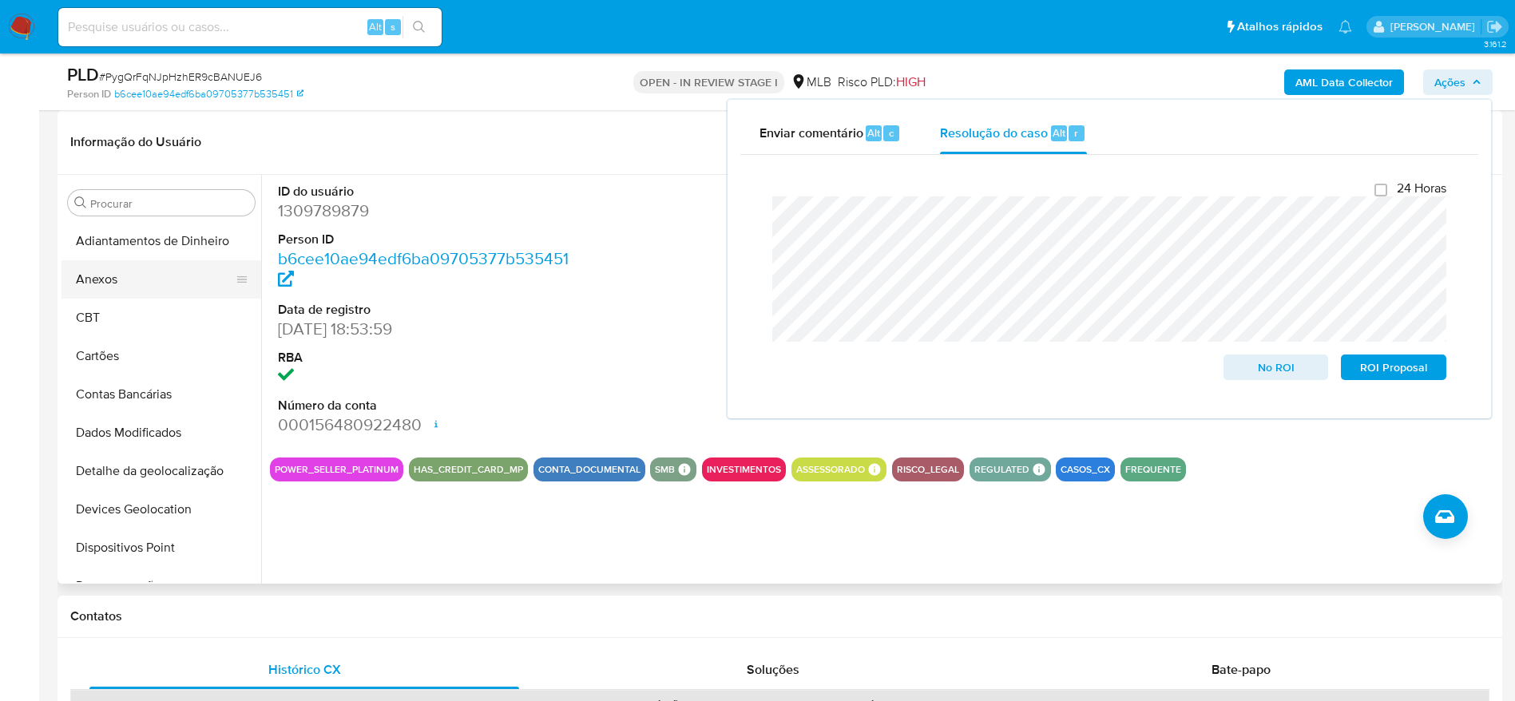
click at [154, 282] on button "Anexos" at bounding box center [155, 279] width 187 height 38
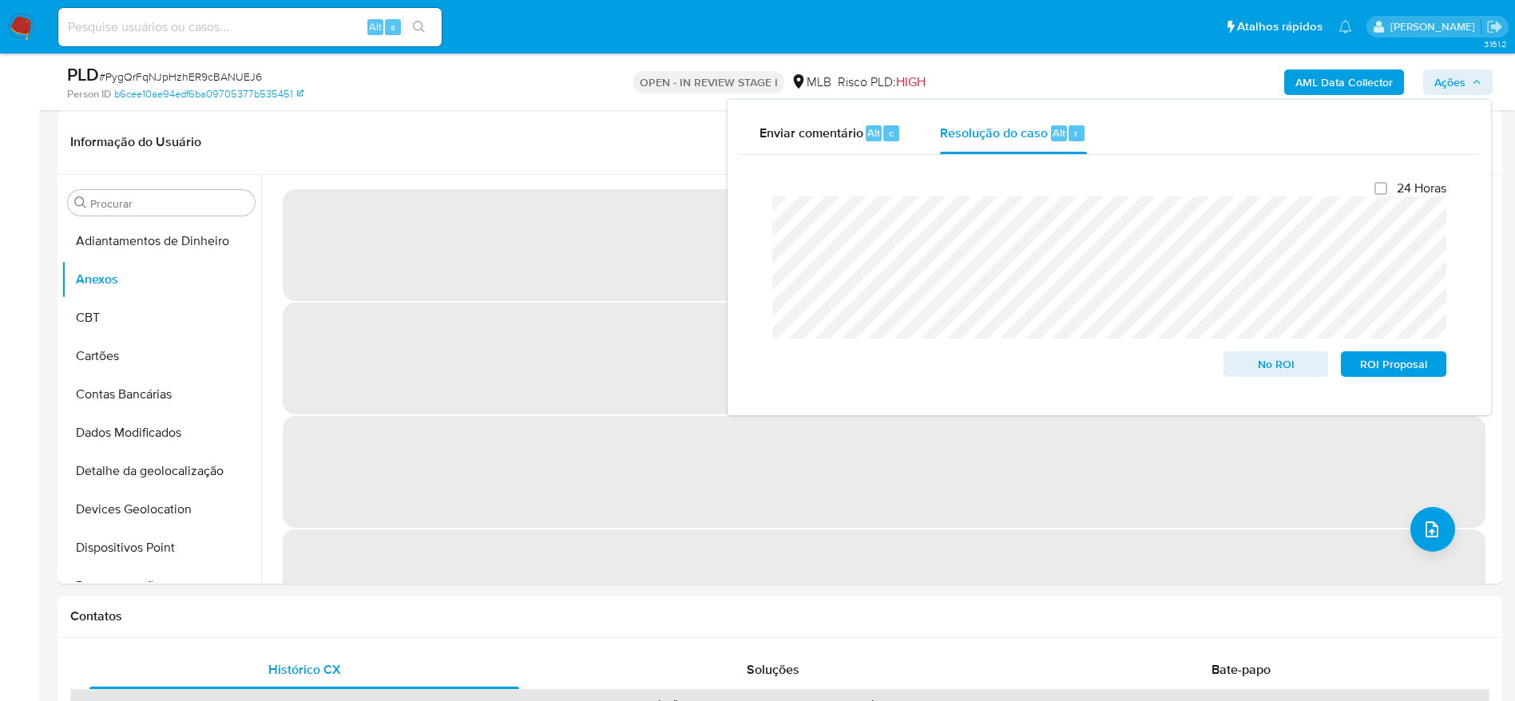
click at [1452, 83] on span "Ações" at bounding box center [1450, 83] width 31 height 26
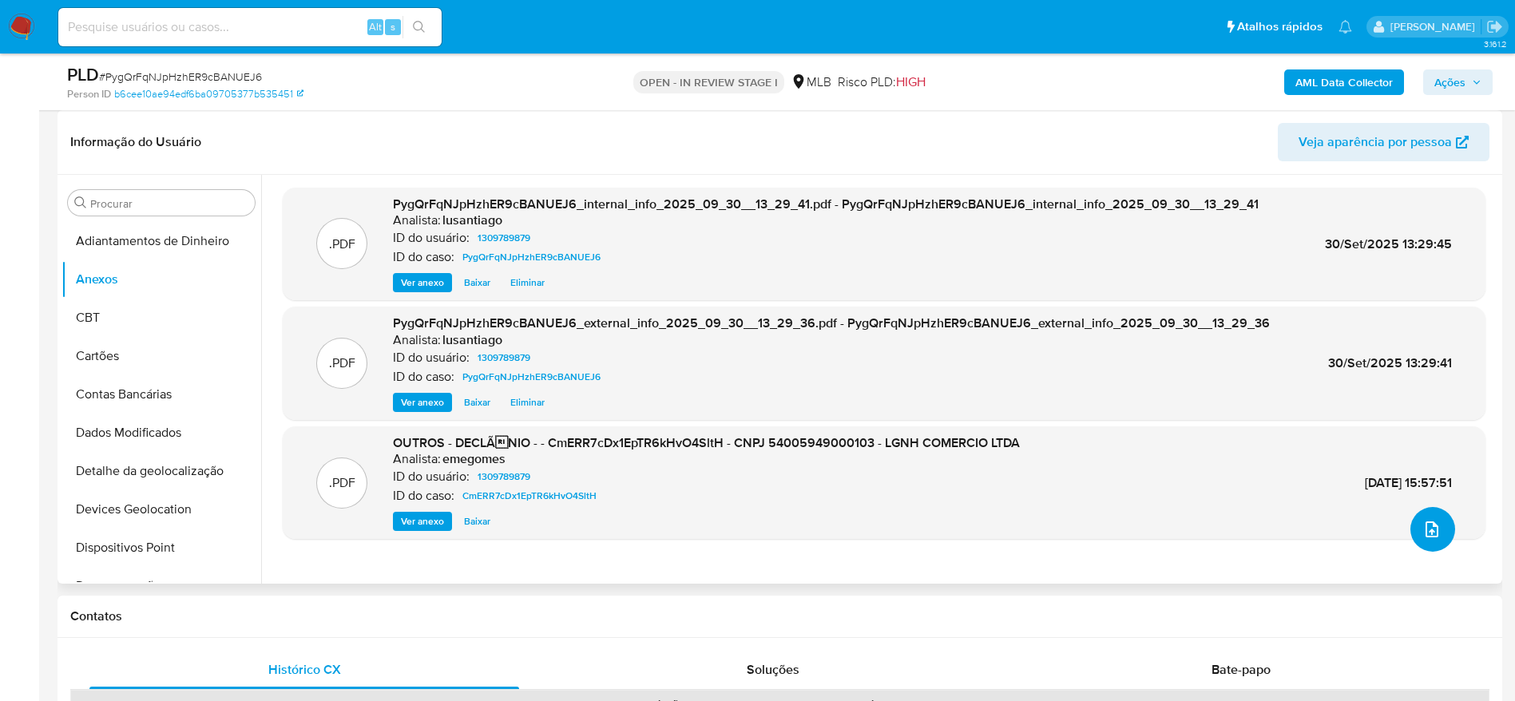
click at [1427, 537] on icon "upload-file" at bounding box center [1432, 530] width 13 height 16
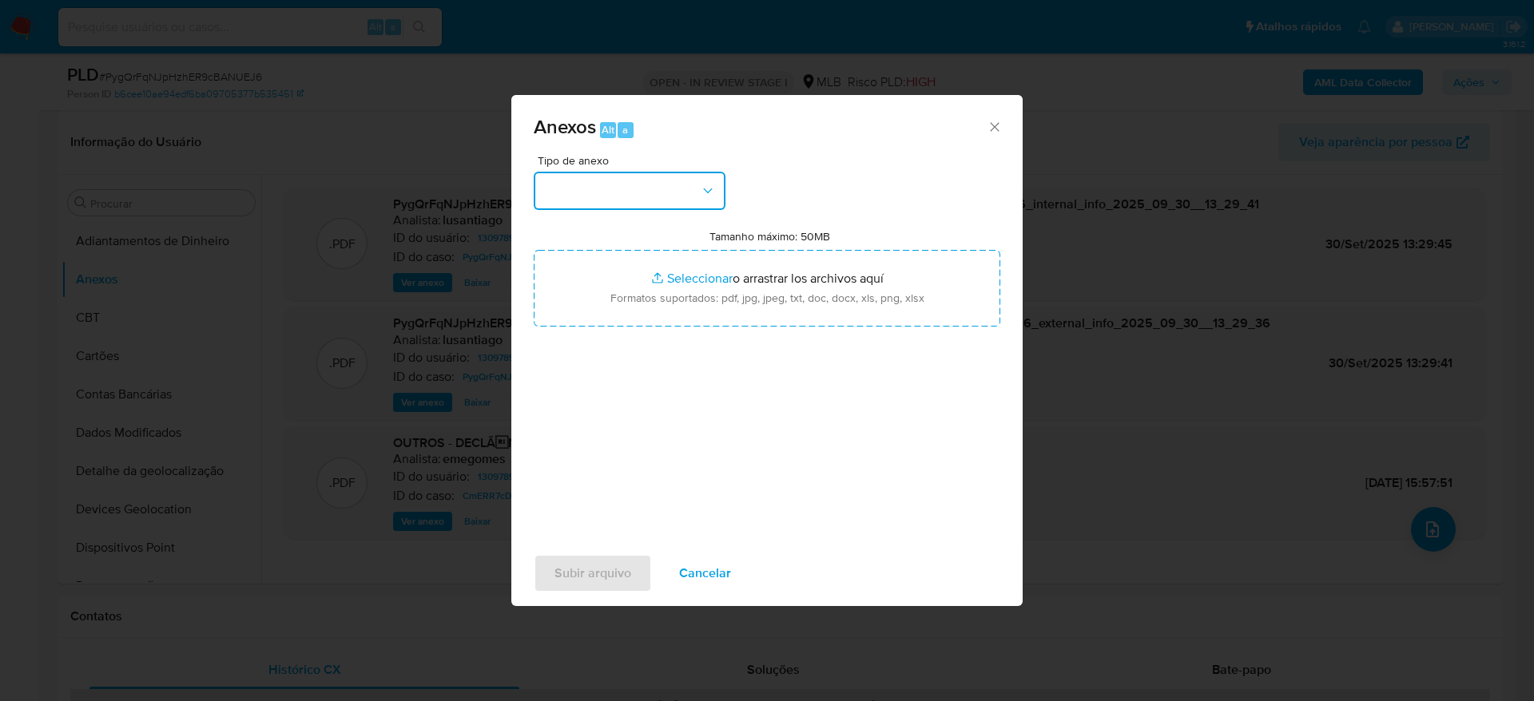
click at [595, 185] on button "button" at bounding box center [630, 191] width 192 height 38
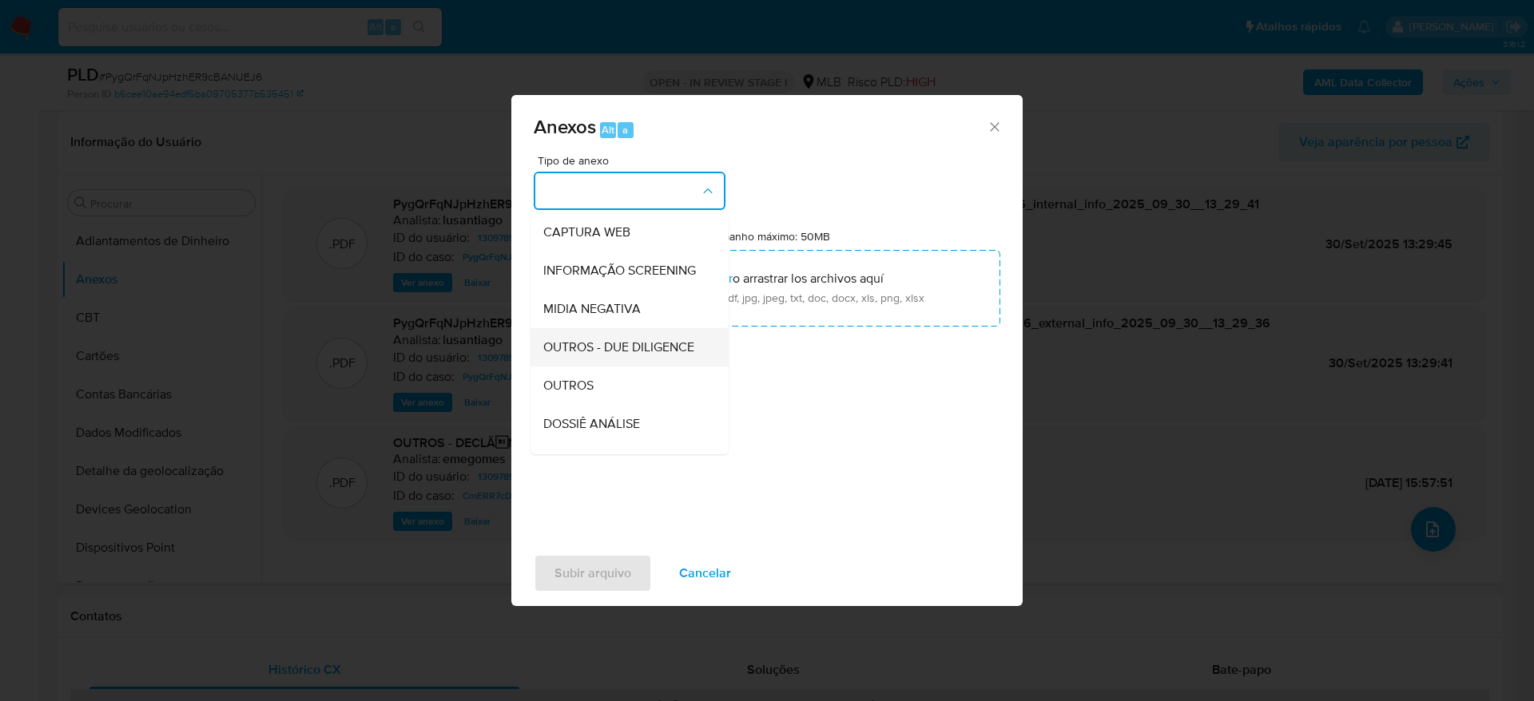
scroll to position [246, 0]
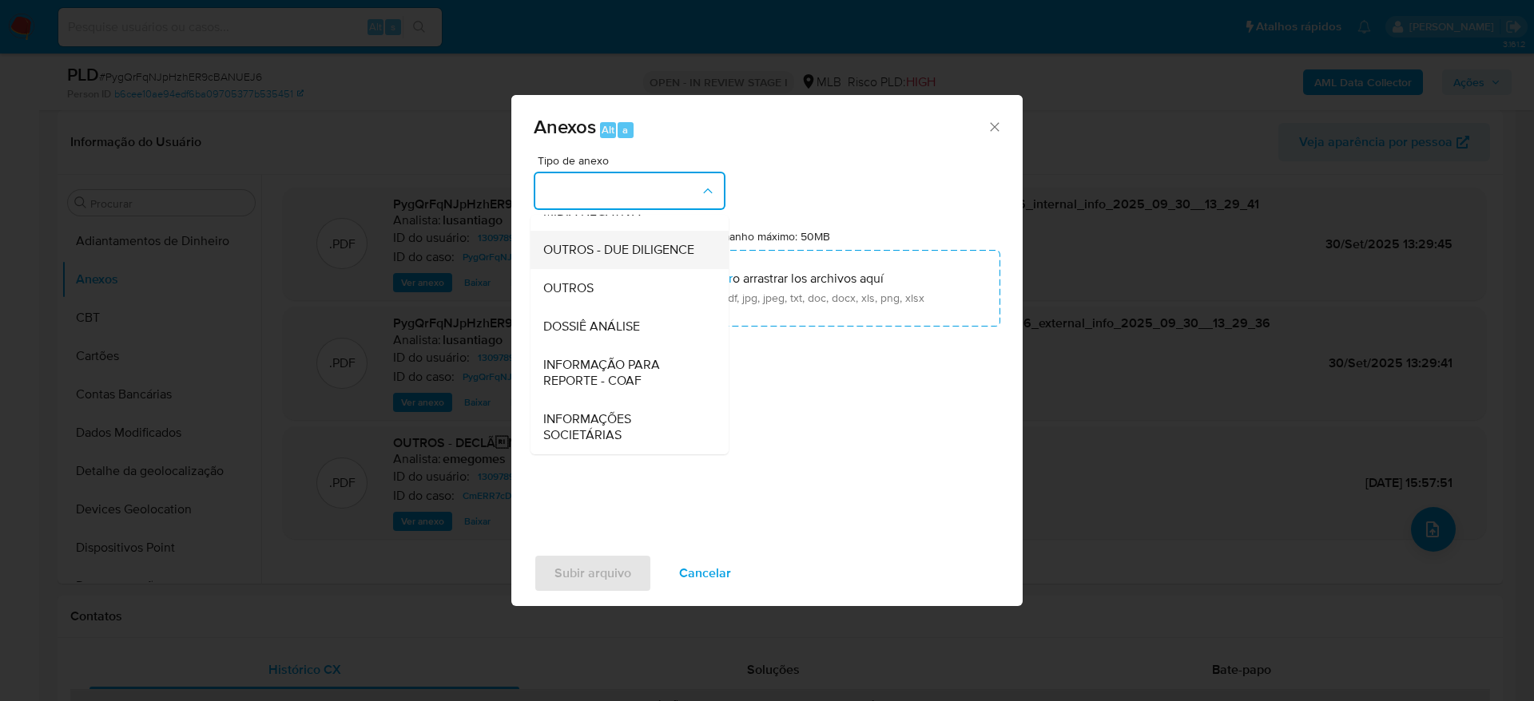
click at [574, 242] on span "OUTROS - DUE DILIGENCE" at bounding box center [618, 250] width 151 height 16
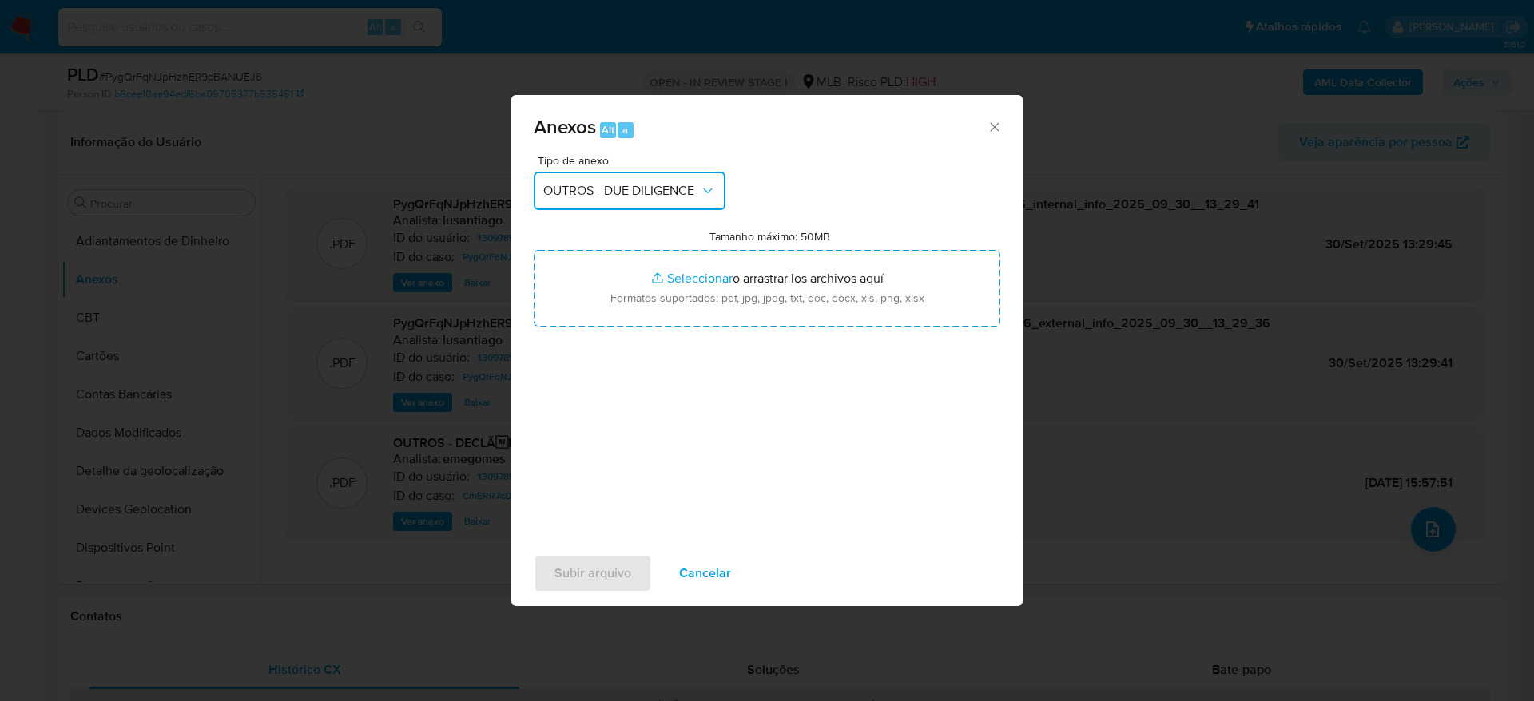
click at [665, 200] on button "OUTROS - DUE DILIGENCE" at bounding box center [630, 191] width 192 height 38
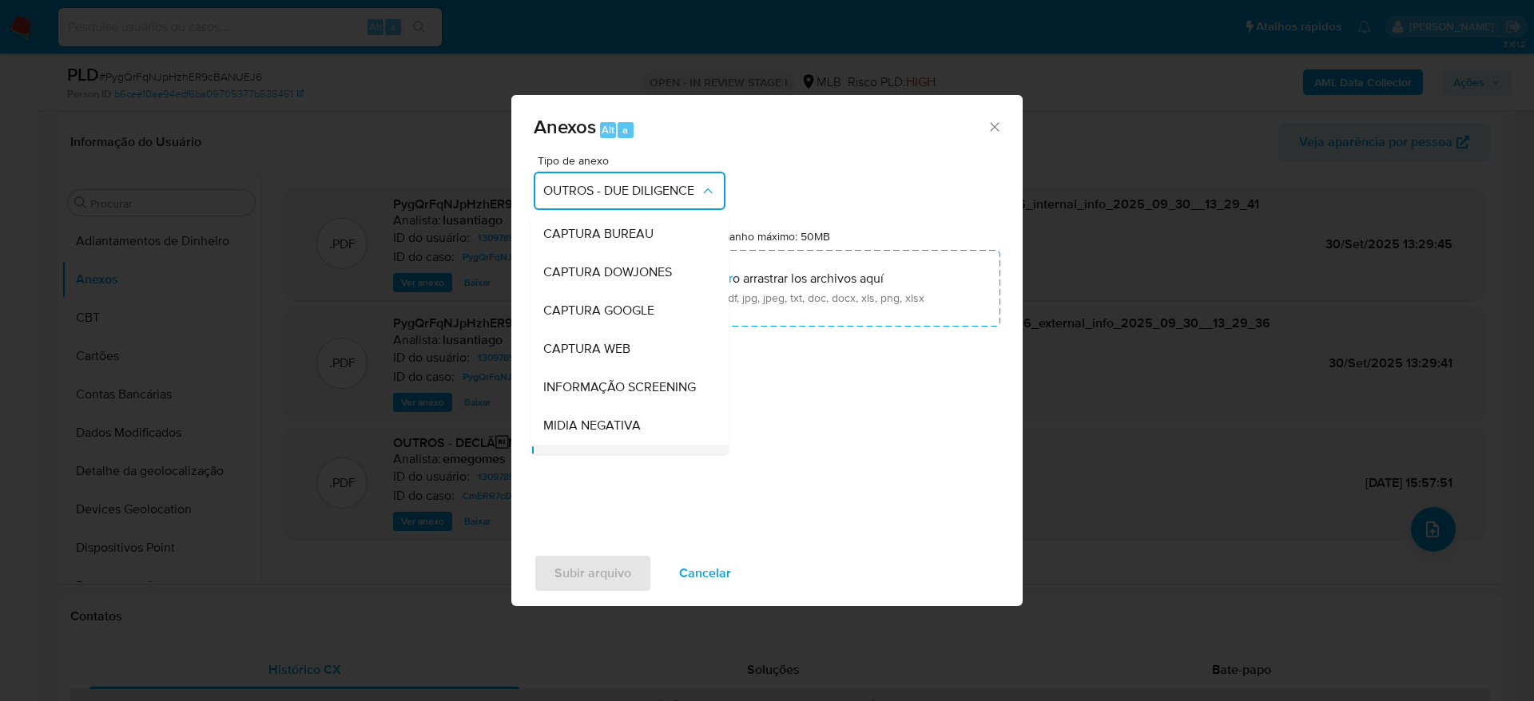
scroll to position [153, 0]
click at [610, 368] on div "OUTROS" at bounding box center [624, 349] width 163 height 38
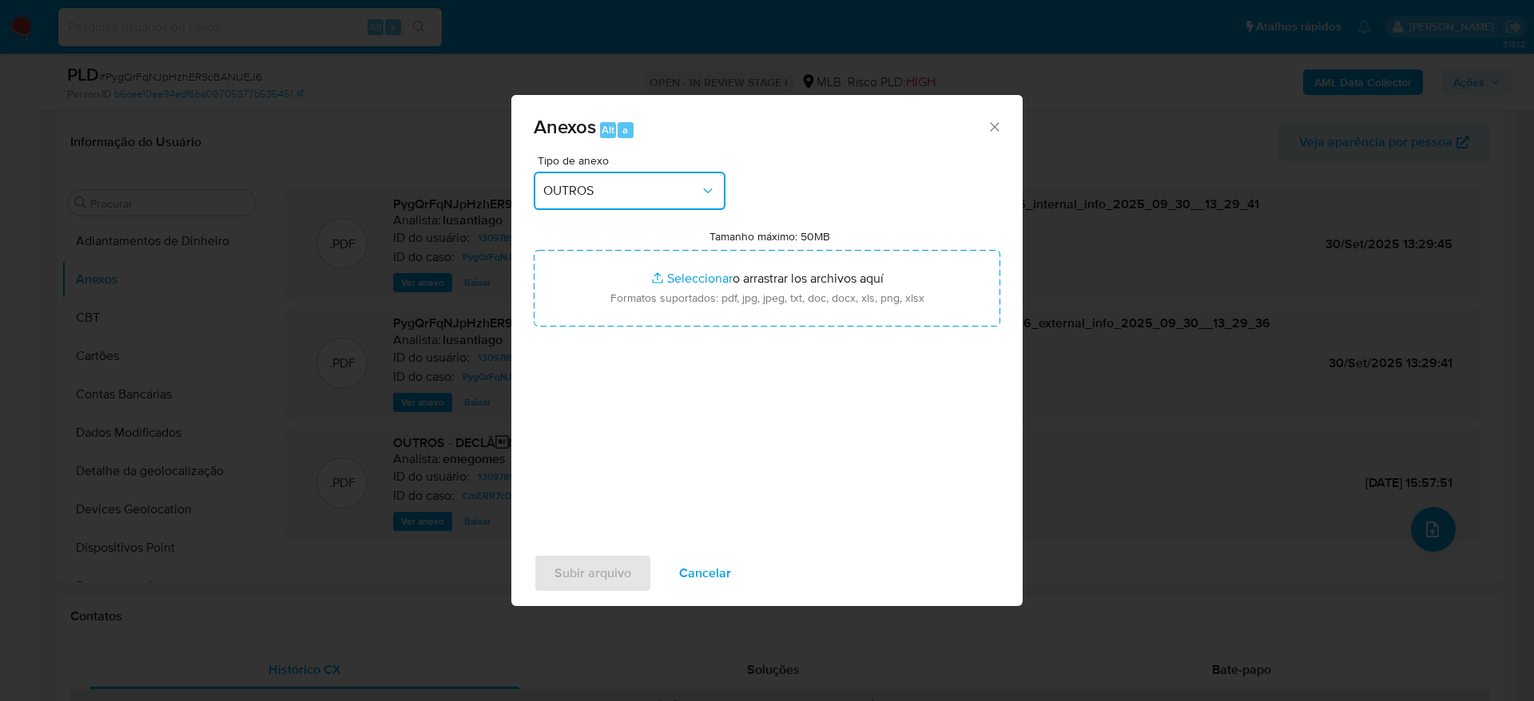
click at [660, 201] on button "OUTROS" at bounding box center [630, 191] width 192 height 38
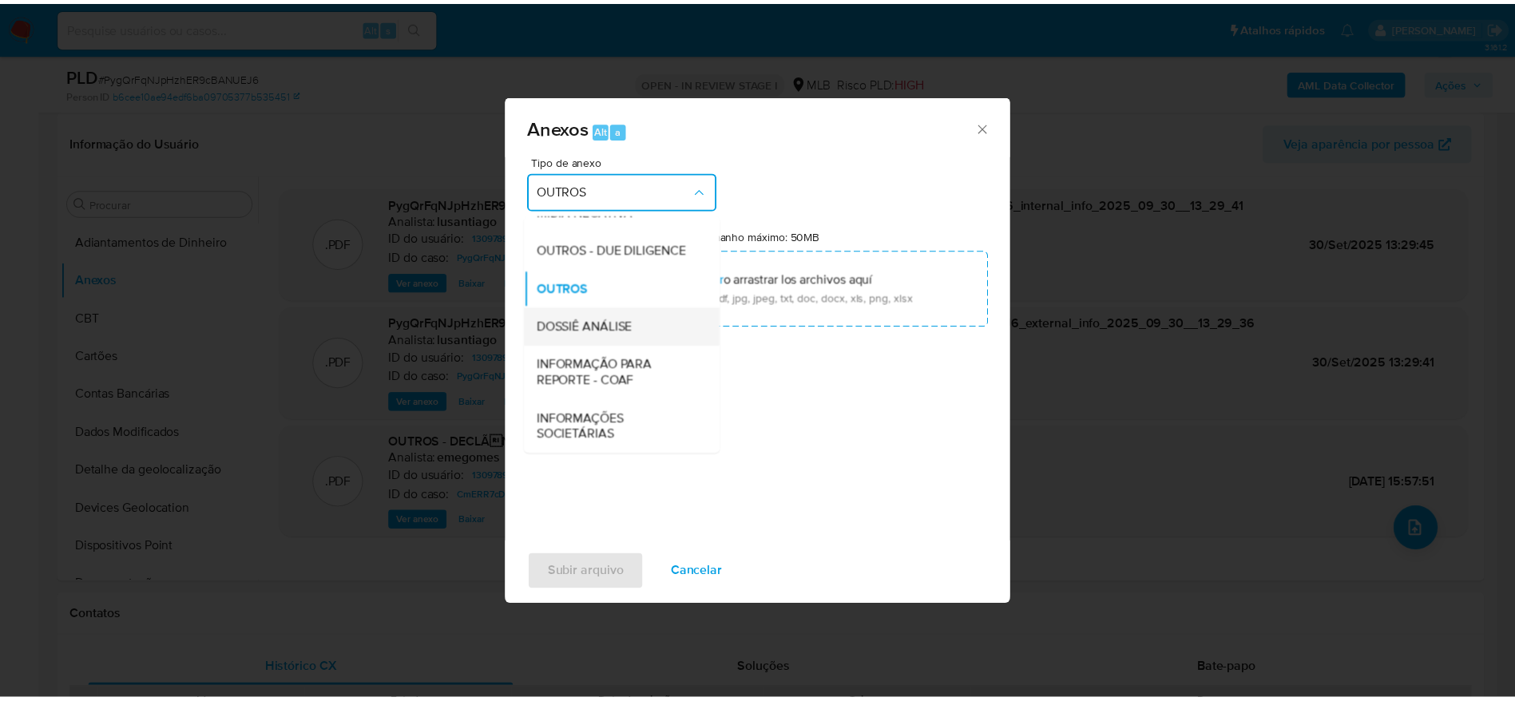
scroll to position [246, 0]
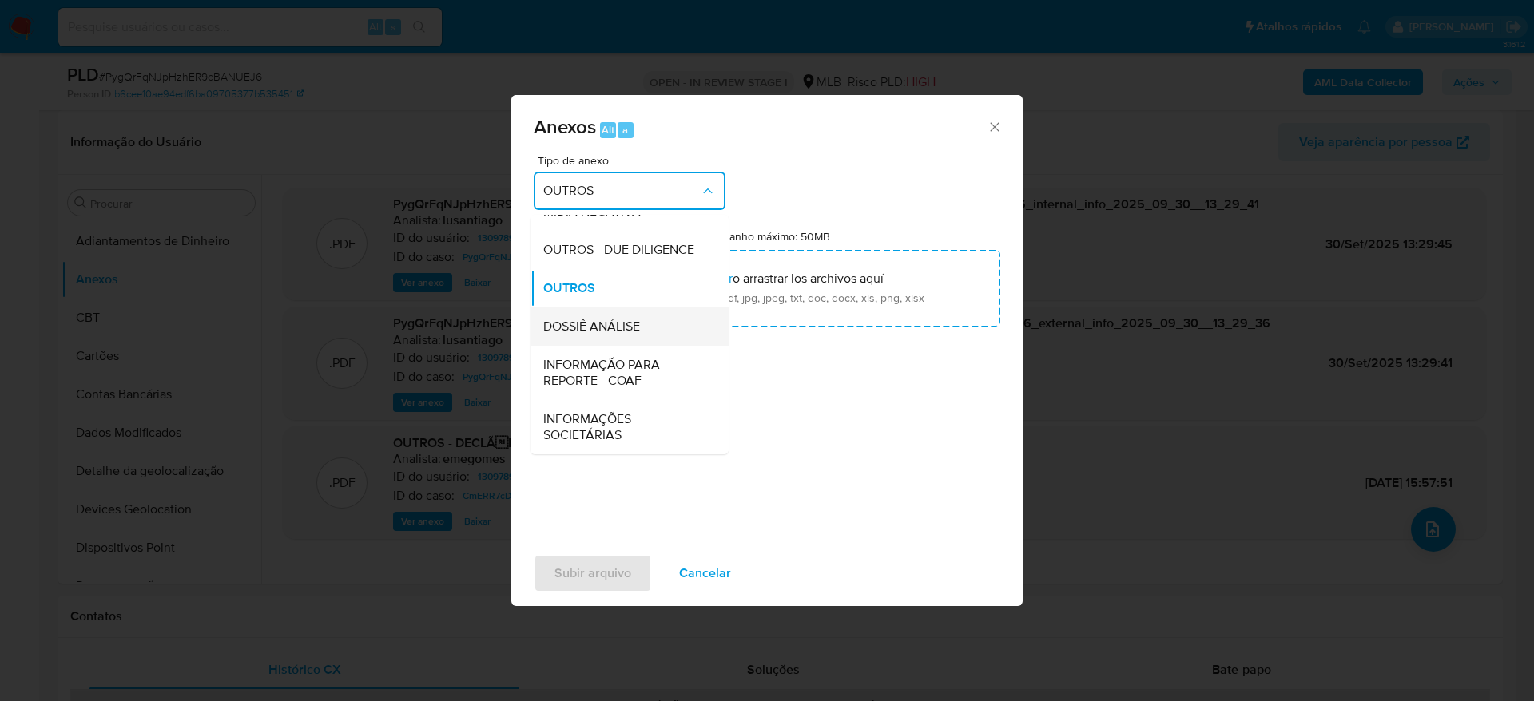
click at [616, 321] on span "DOSSIÊ ANÁLISE" at bounding box center [591, 327] width 97 height 16
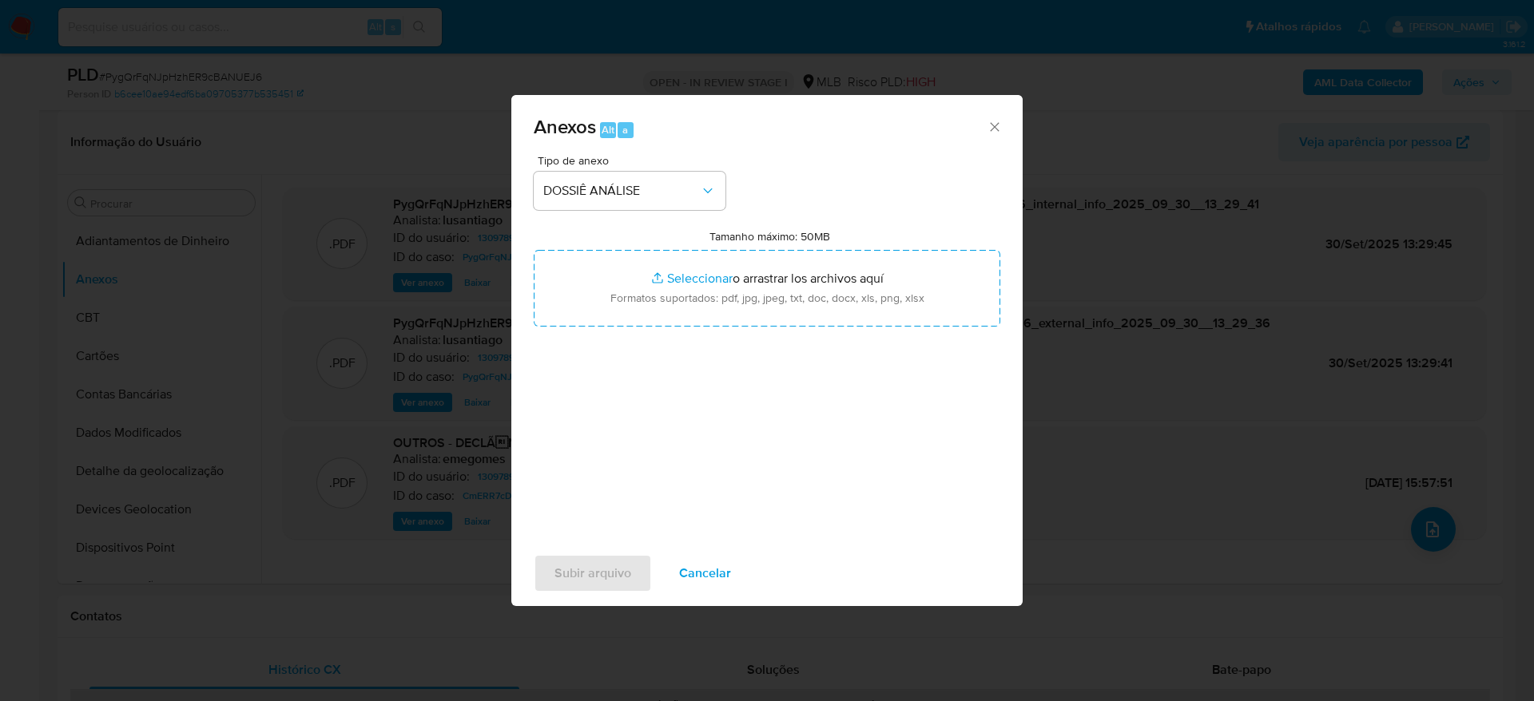
click at [567, 399] on div "Tipo de anexo DOSSIÊ ANÁLISE Tamanho máximo: 50MB Seleccionar archivos Seleccio…" at bounding box center [767, 343] width 467 height 377
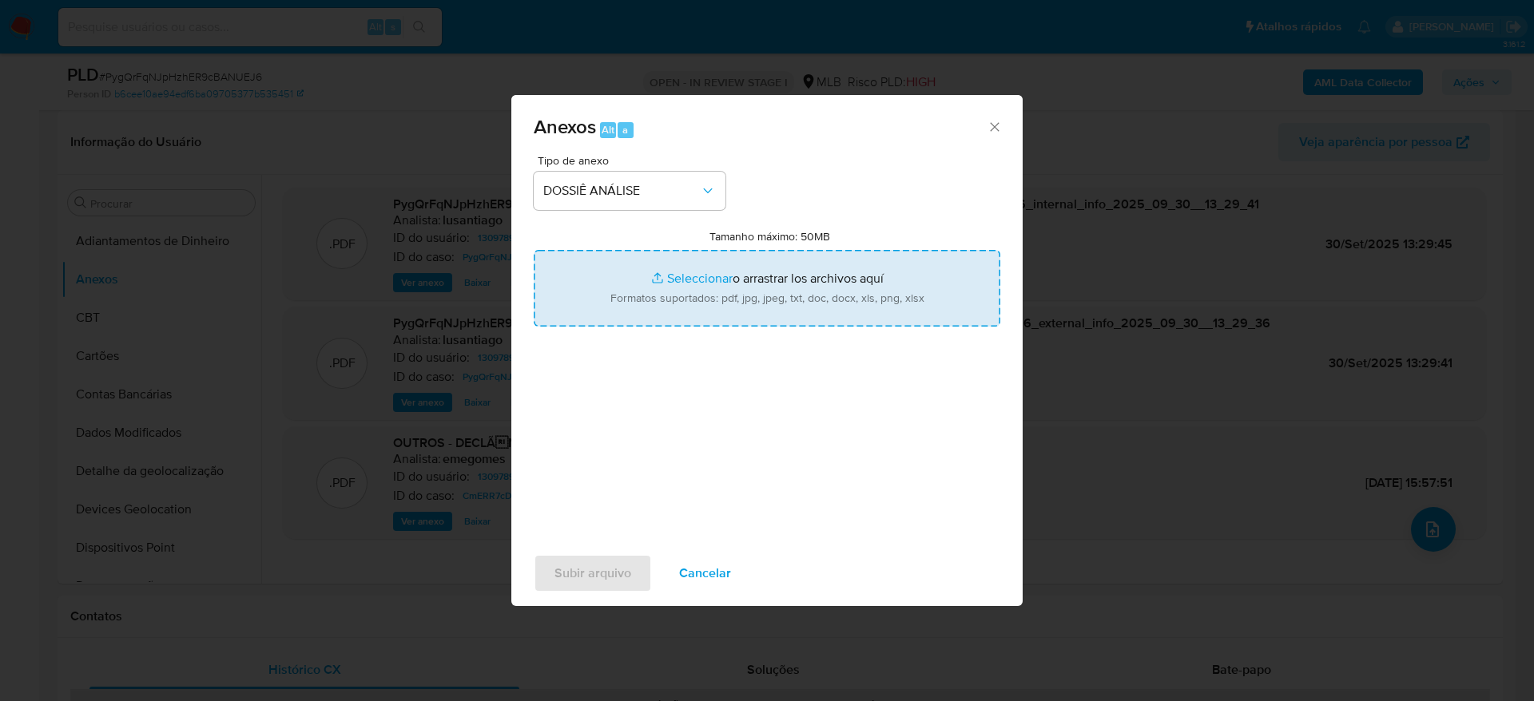
type input "C:\fakepath\Mulan 1309789879_2025_09_30_10_50_50.xlsx"
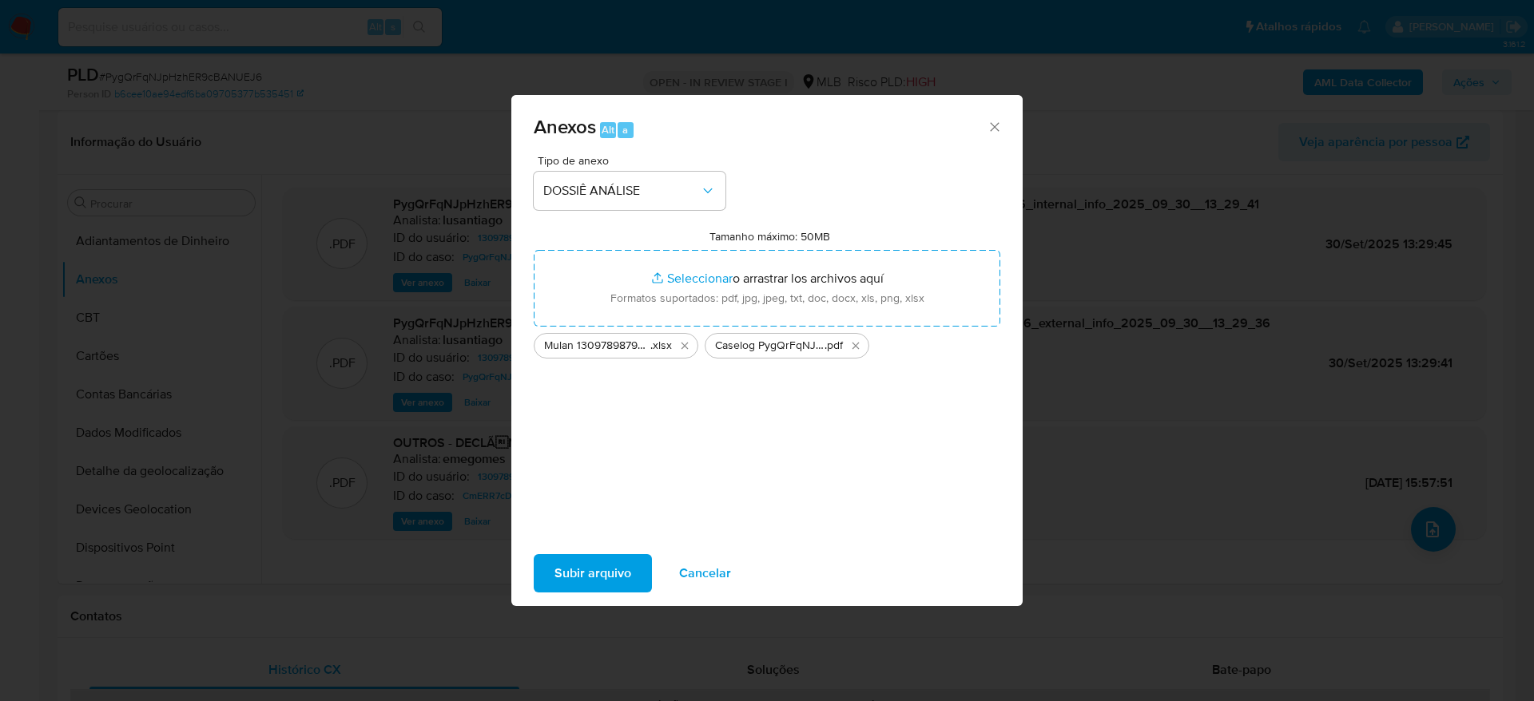
click at [626, 574] on span "Subir arquivo" at bounding box center [592, 573] width 77 height 35
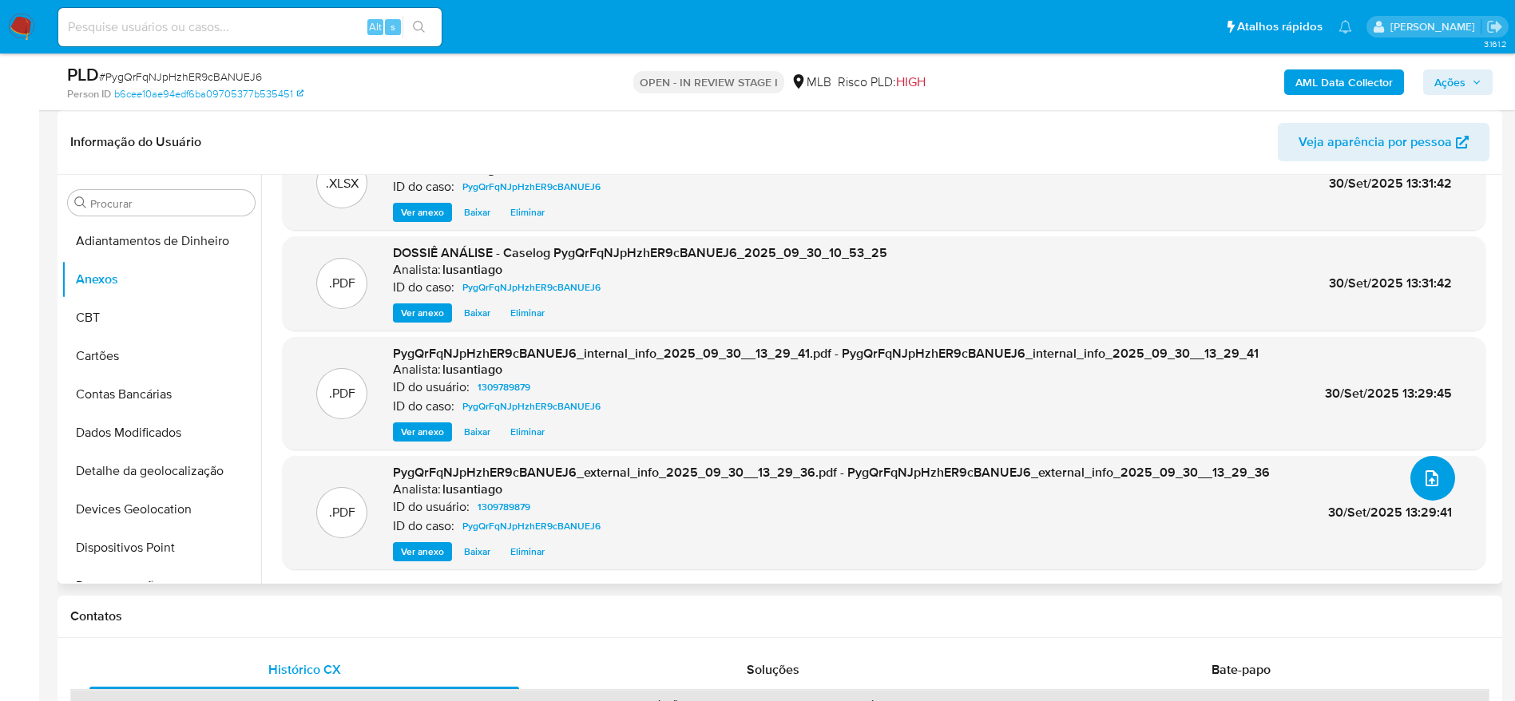
scroll to position [0, 0]
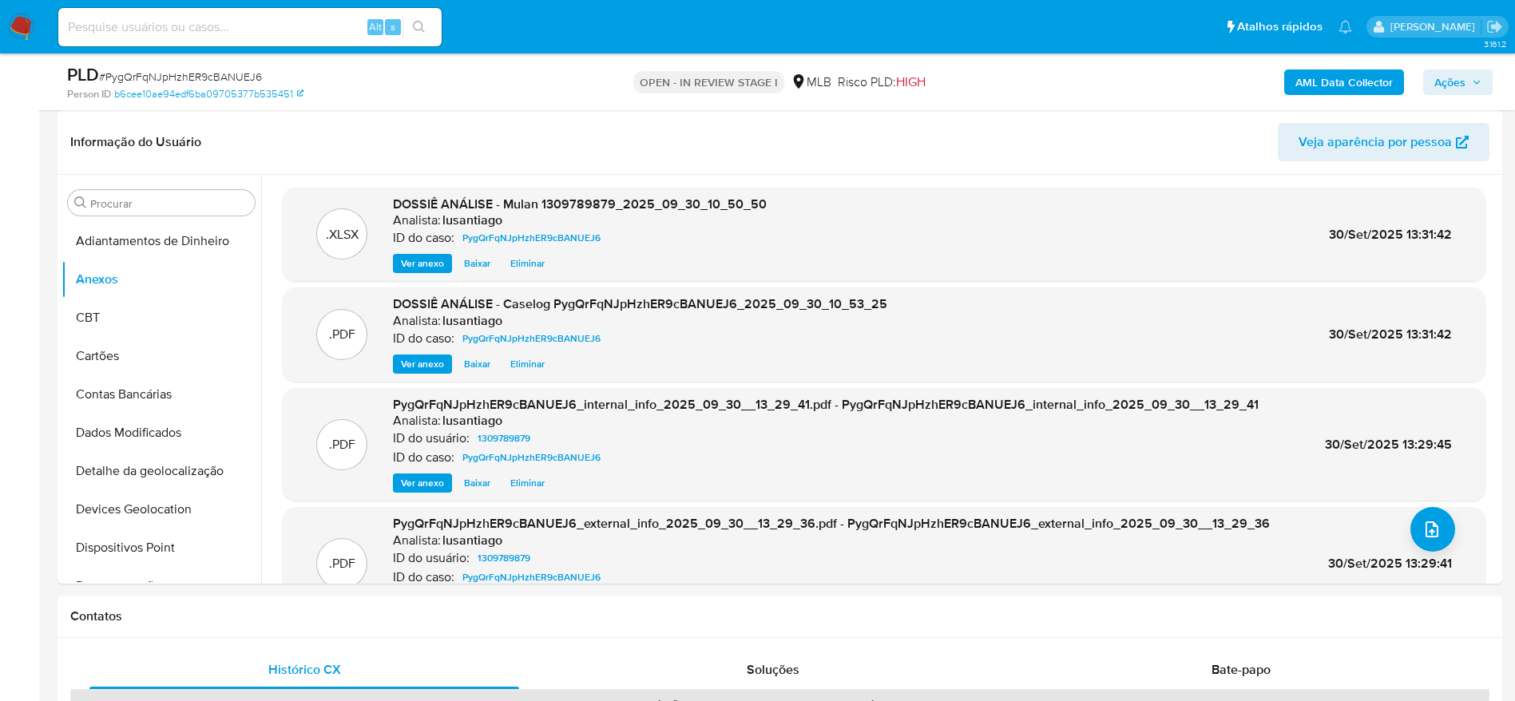
click at [1470, 78] on span "Ações" at bounding box center [1458, 82] width 47 height 22
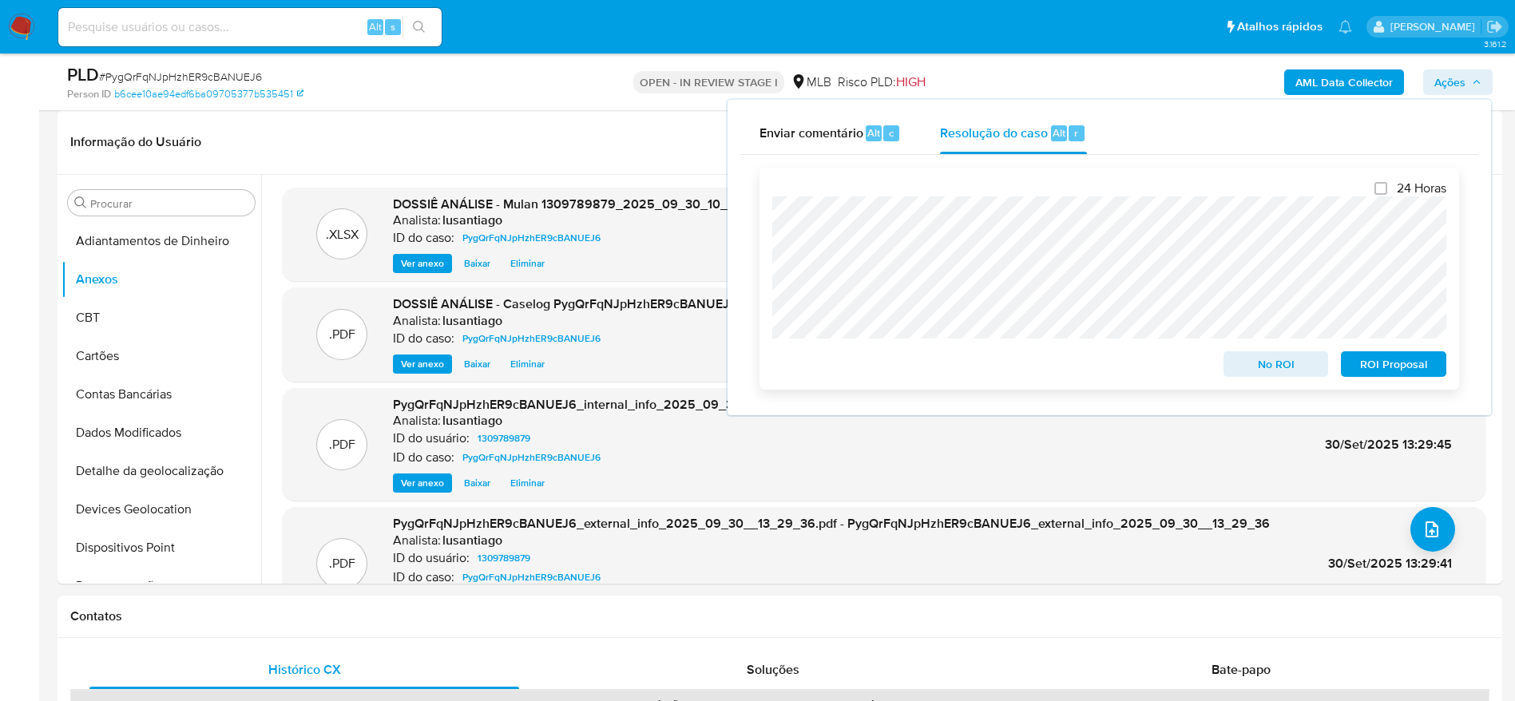
click at [1261, 368] on span "No ROI" at bounding box center [1276, 364] width 83 height 22
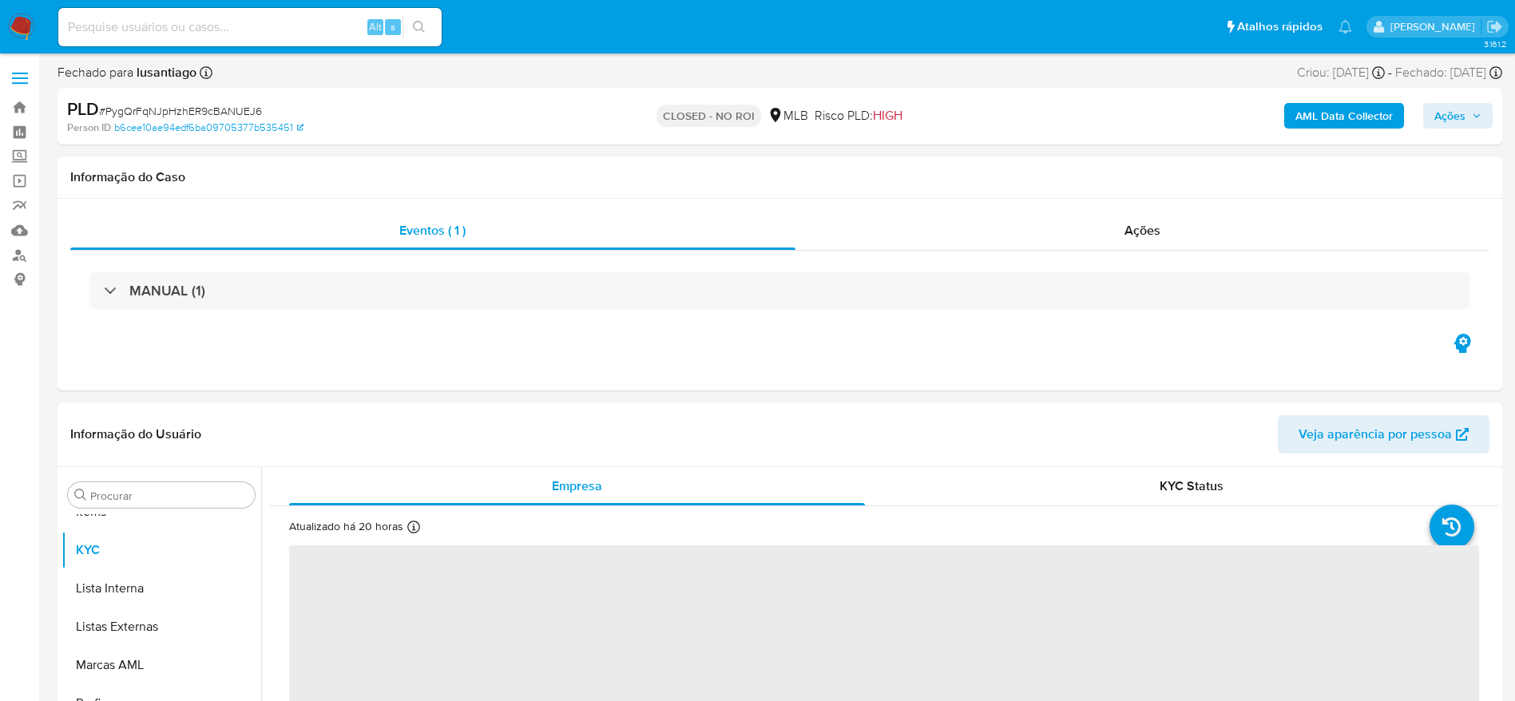
scroll to position [828, 0]
select select "10"
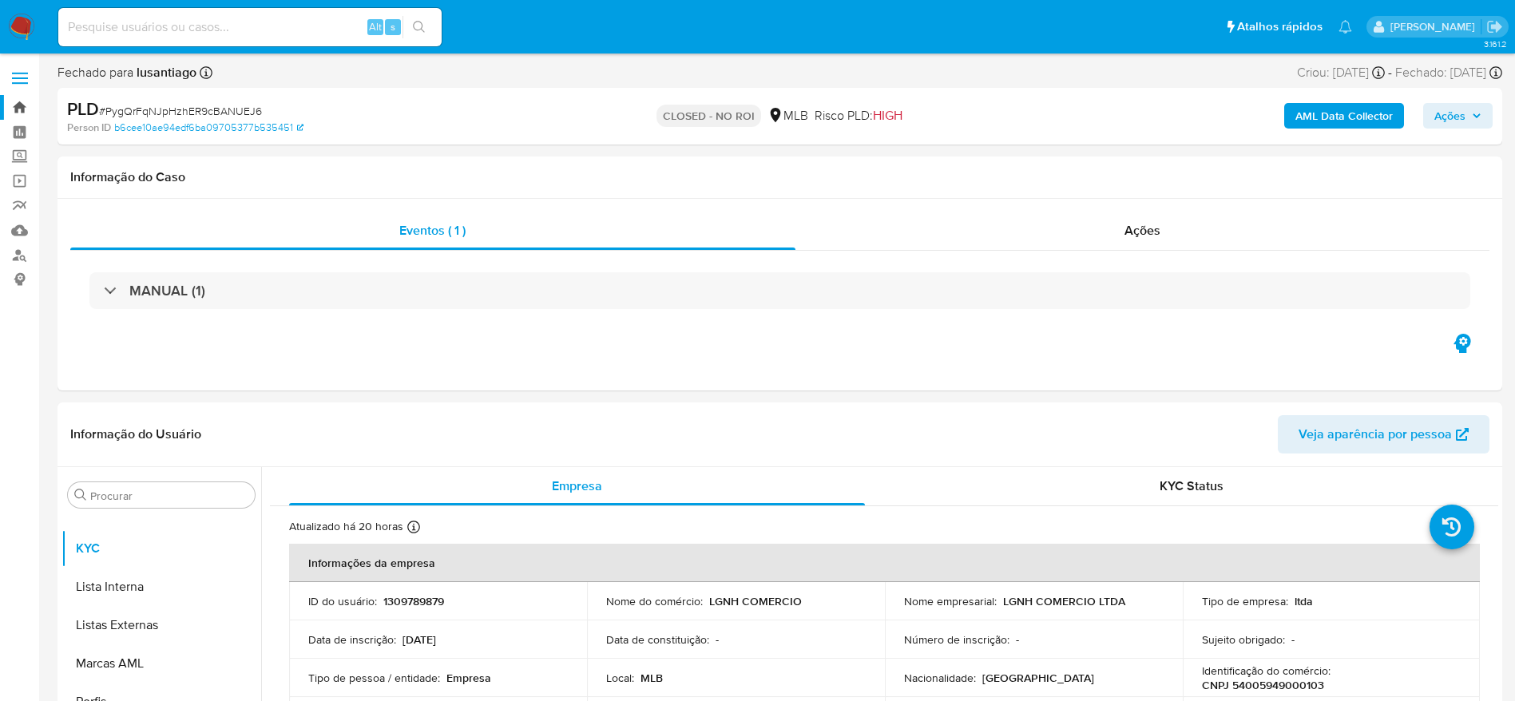
click at [13, 104] on link "Bandeja" at bounding box center [95, 107] width 190 height 25
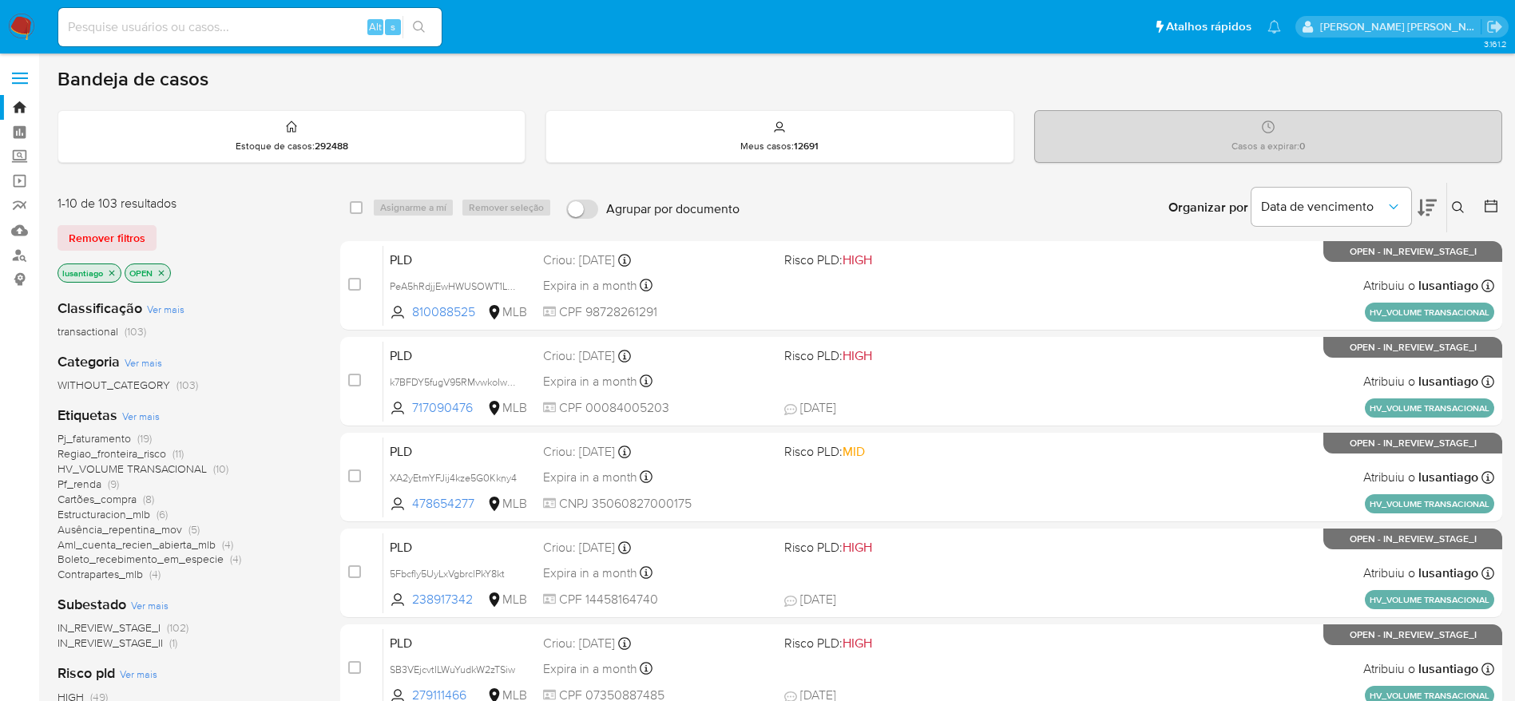
click at [240, 34] on input at bounding box center [249, 27] width 383 height 21
paste input "802670755"
type input "802670755"
click at [422, 22] on icon "search-icon" at bounding box center [419, 27] width 13 height 13
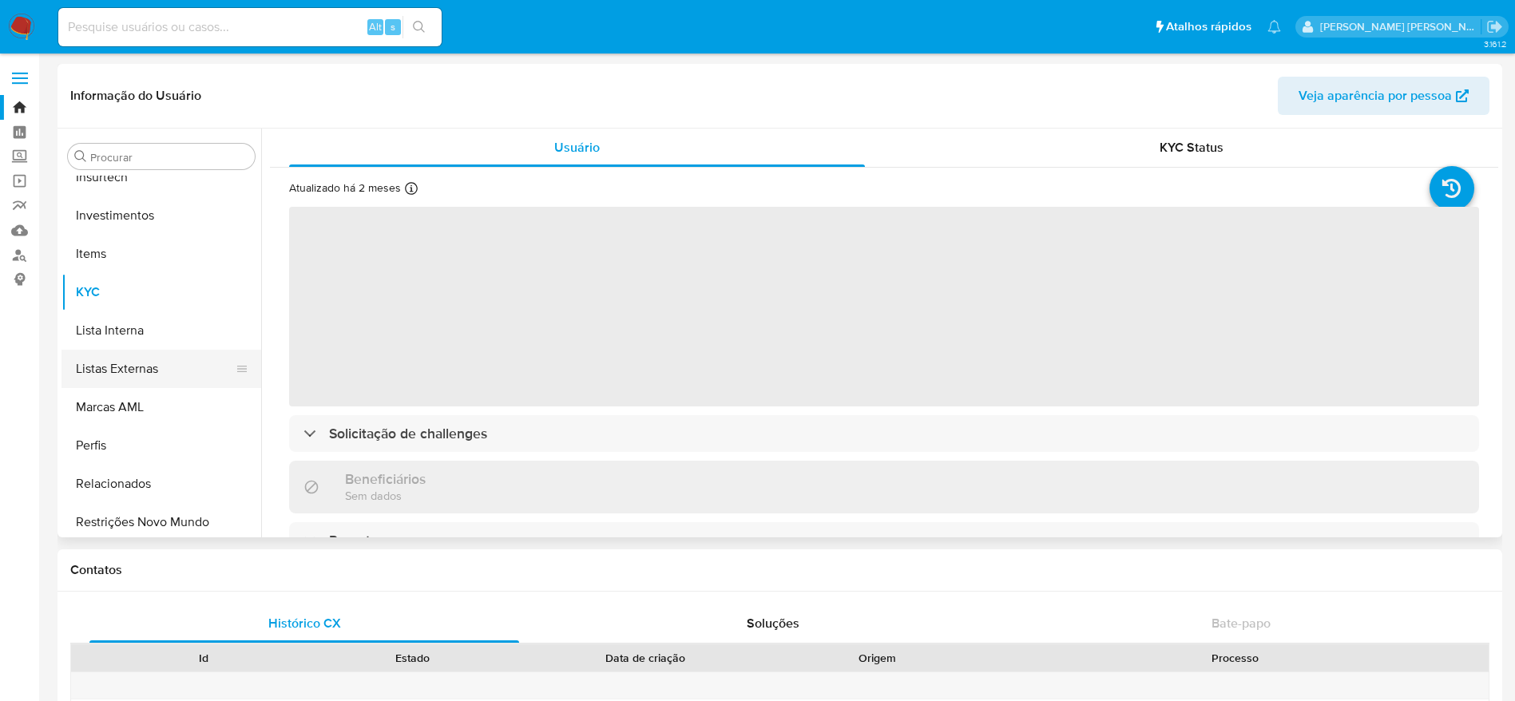
scroll to position [589, 0]
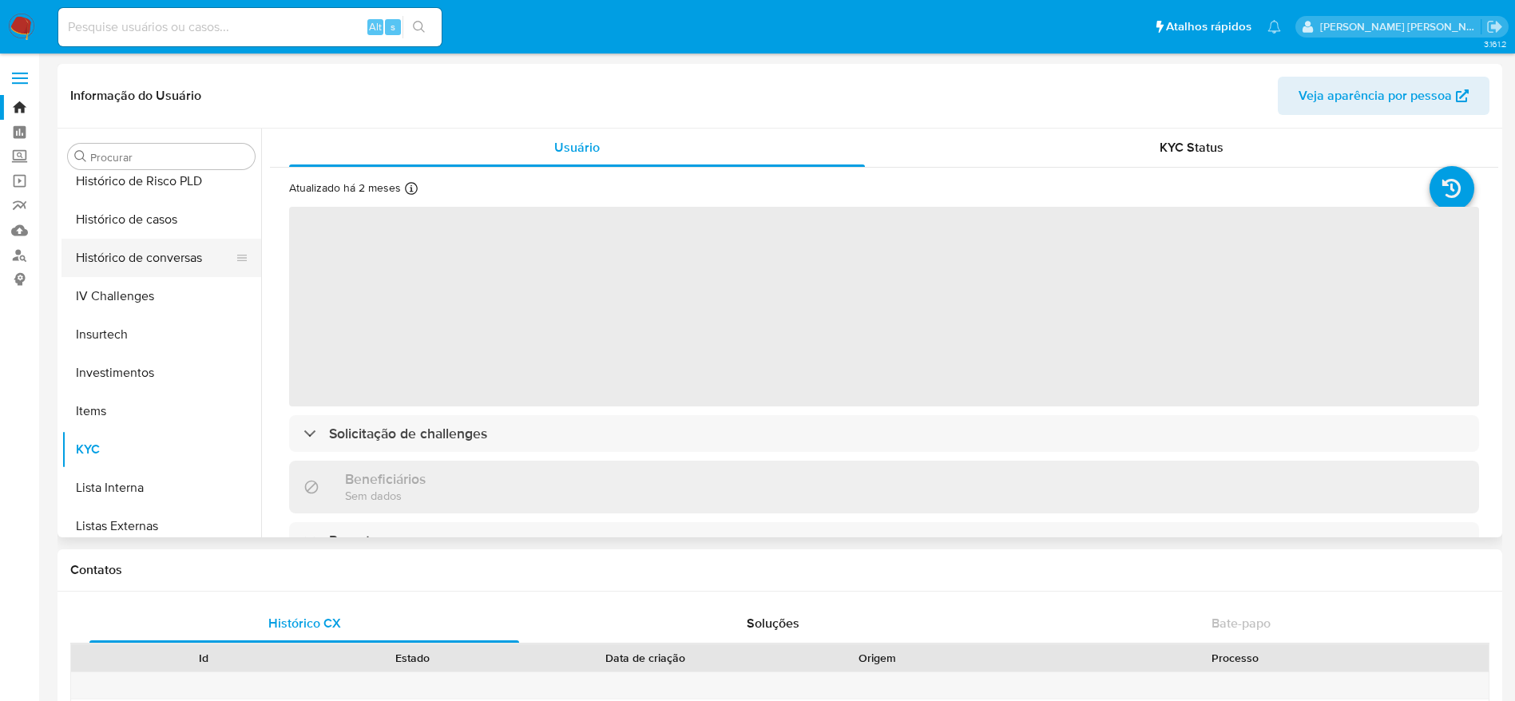
select select "10"
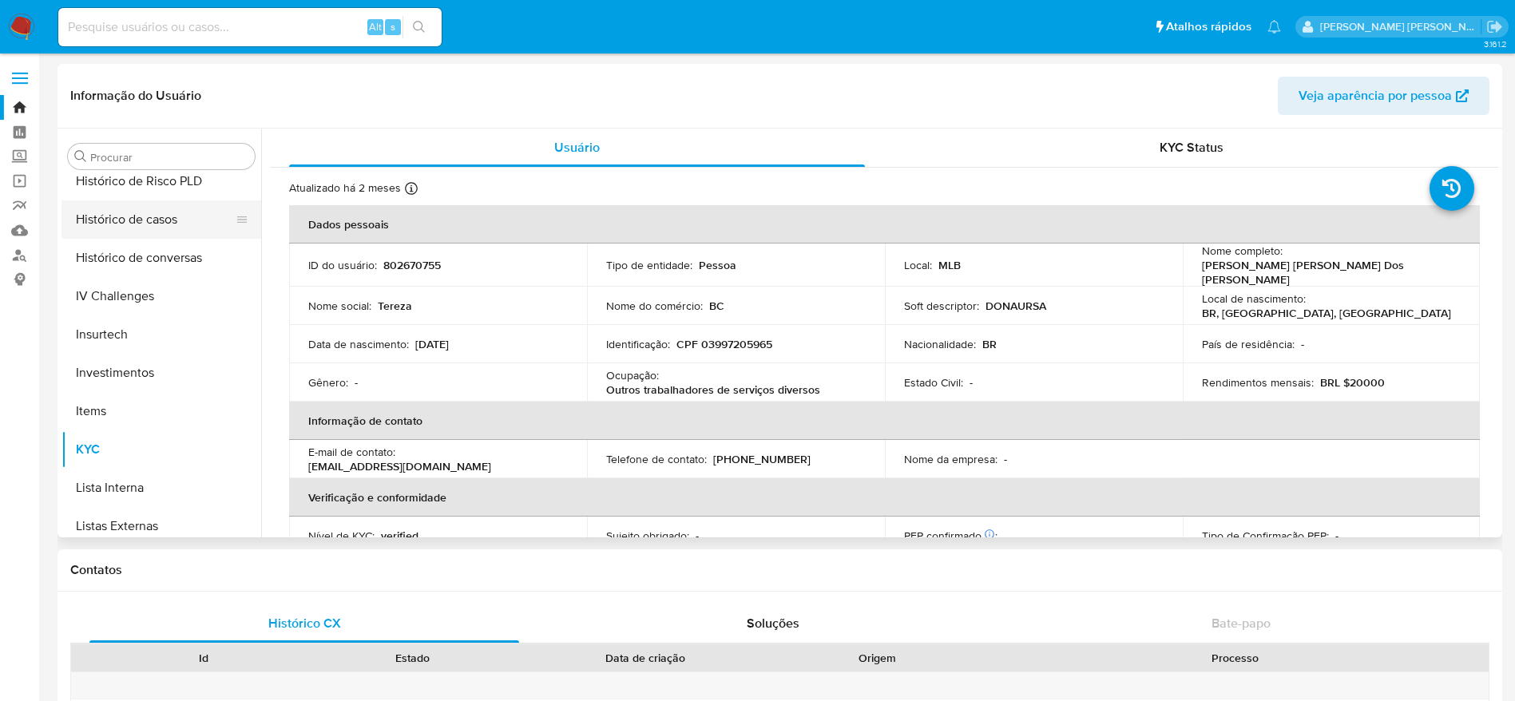
click at [133, 227] on button "Histórico de casos" at bounding box center [155, 220] width 187 height 38
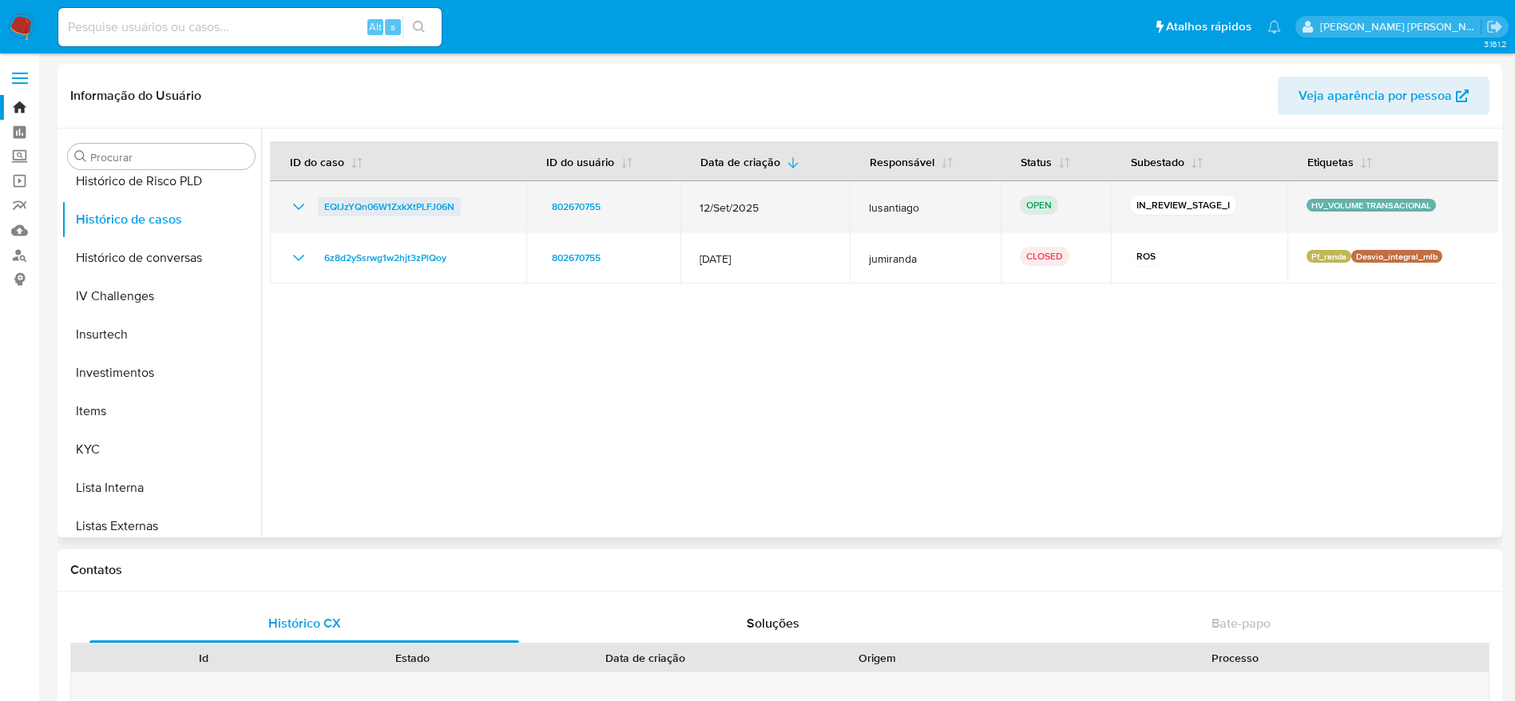
click at [375, 209] on span "EQIJzYQn06W1ZxkXtPLFJ06N" at bounding box center [389, 206] width 130 height 19
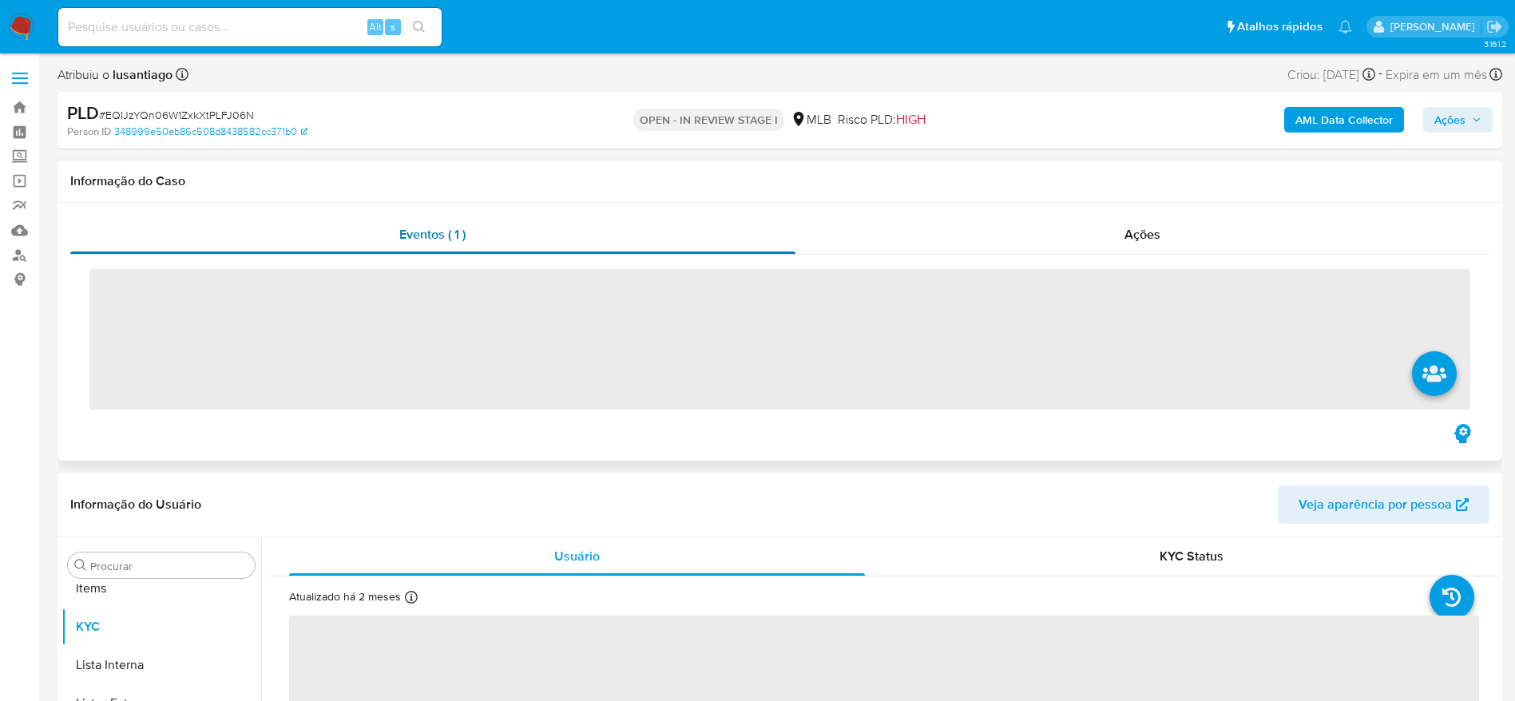
scroll to position [828, 0]
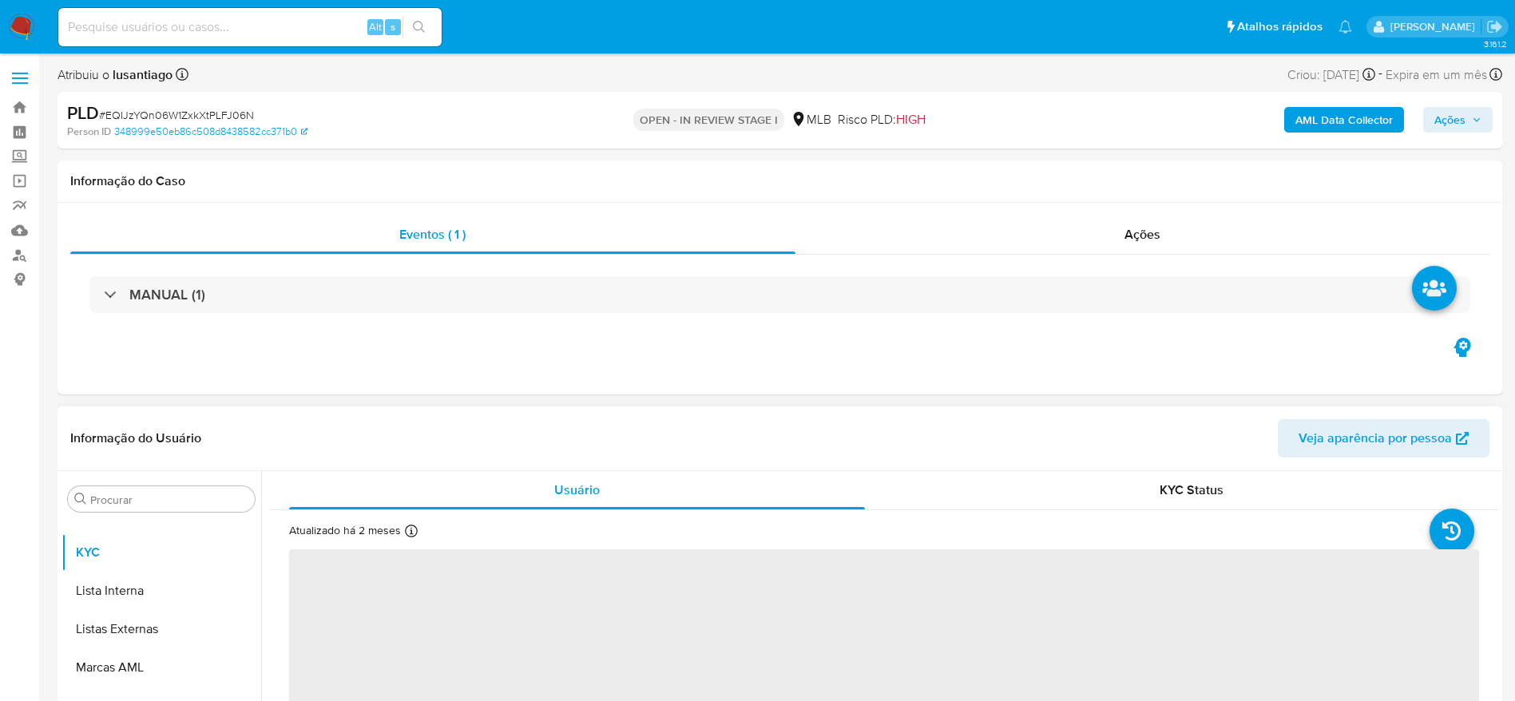
select select "10"
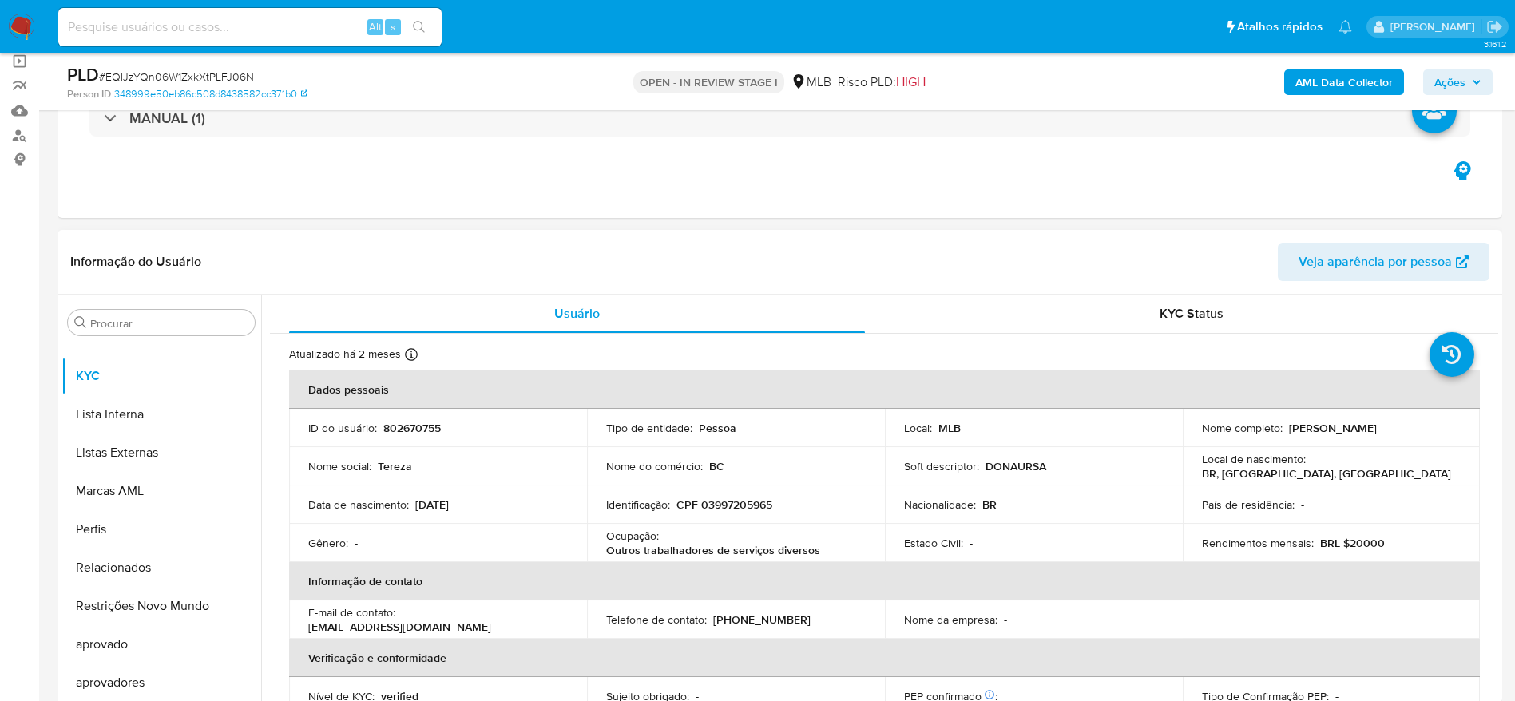
scroll to position [120, 0]
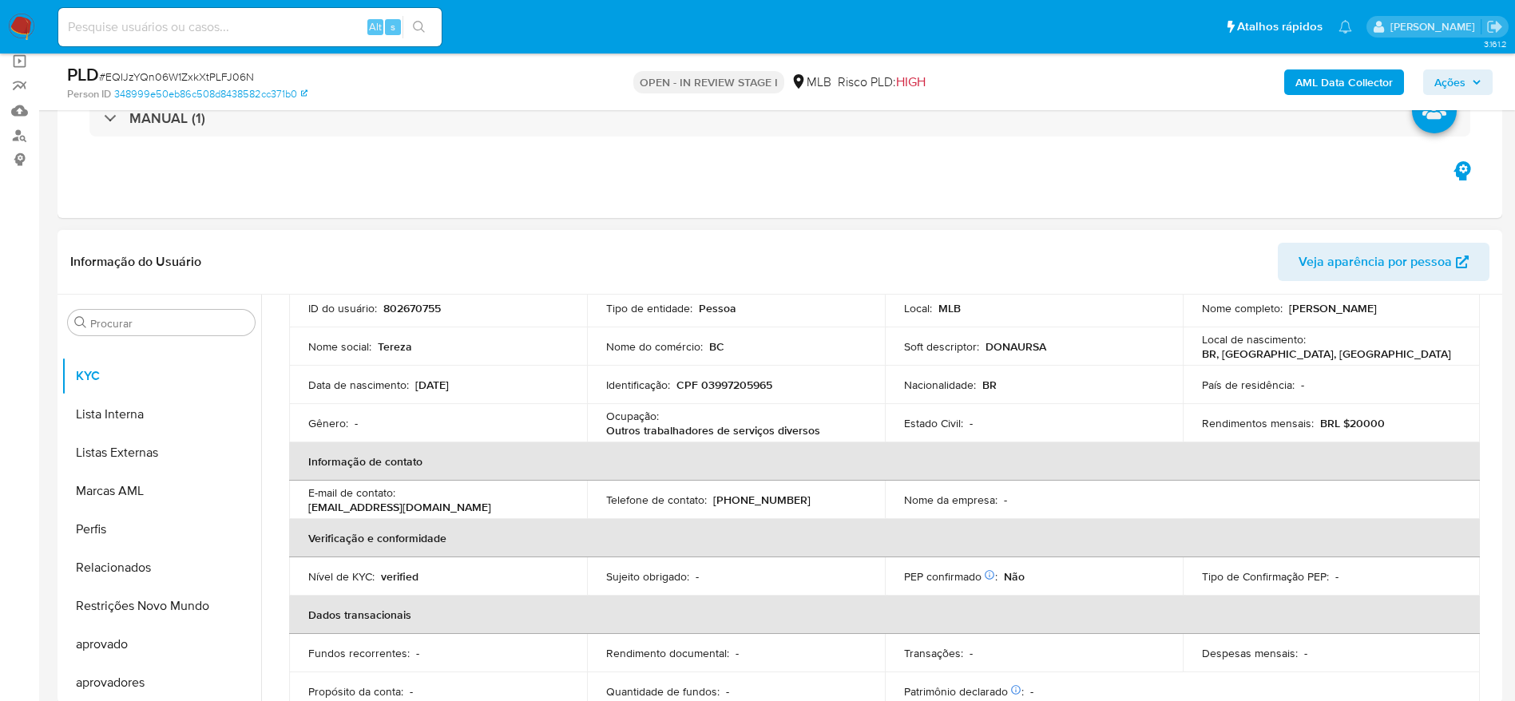
click at [746, 386] on p "CPF 03997205965" at bounding box center [725, 385] width 96 height 14
copy p "03997205965"
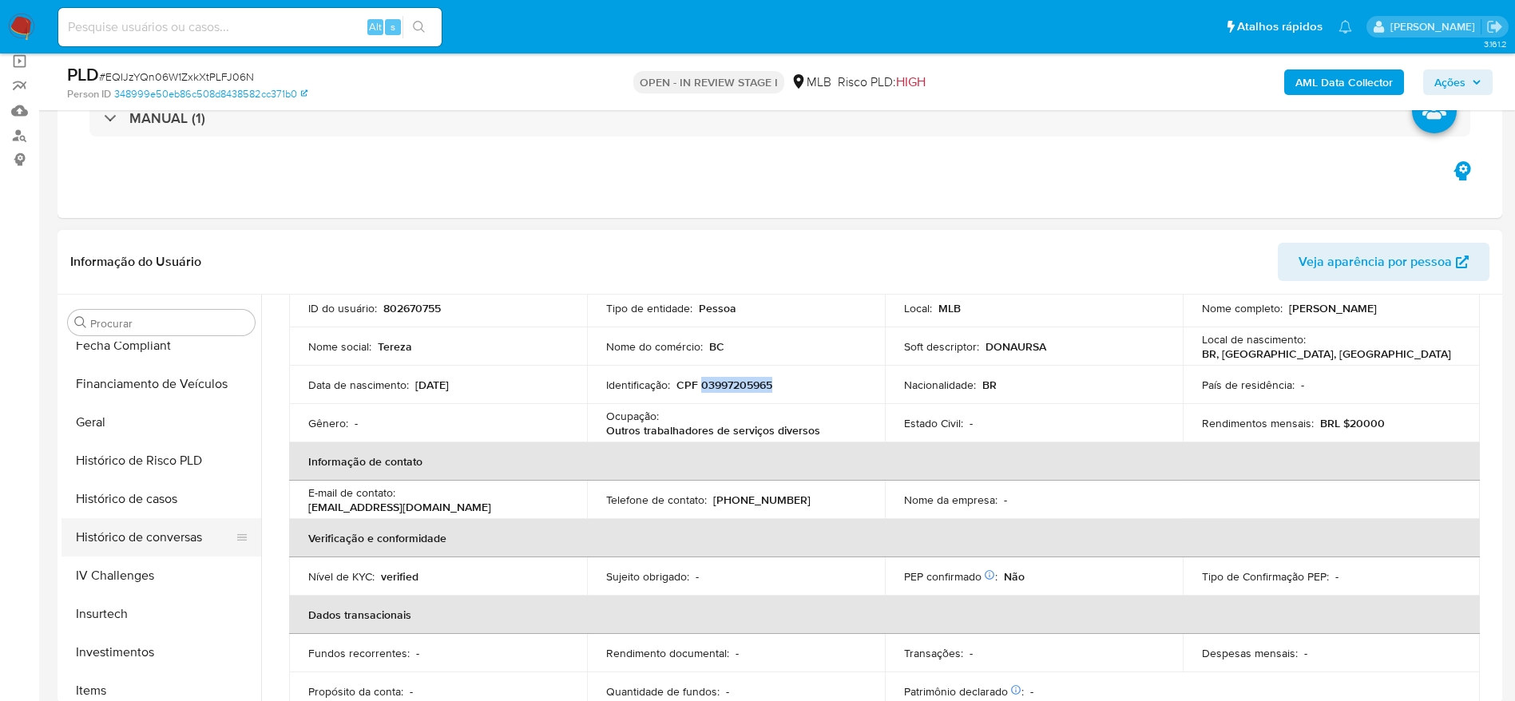
scroll to position [469, 0]
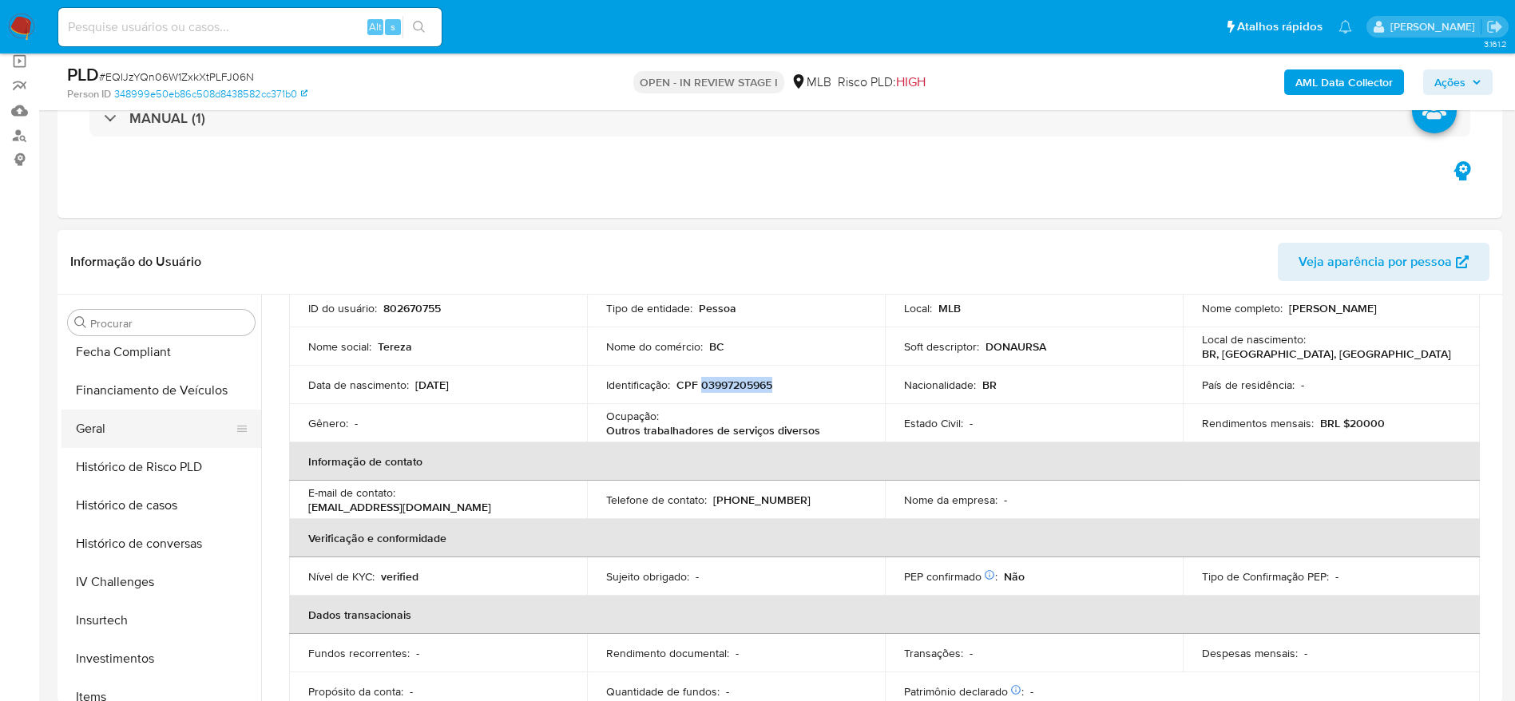
click at [103, 412] on button "Geral" at bounding box center [155, 429] width 187 height 38
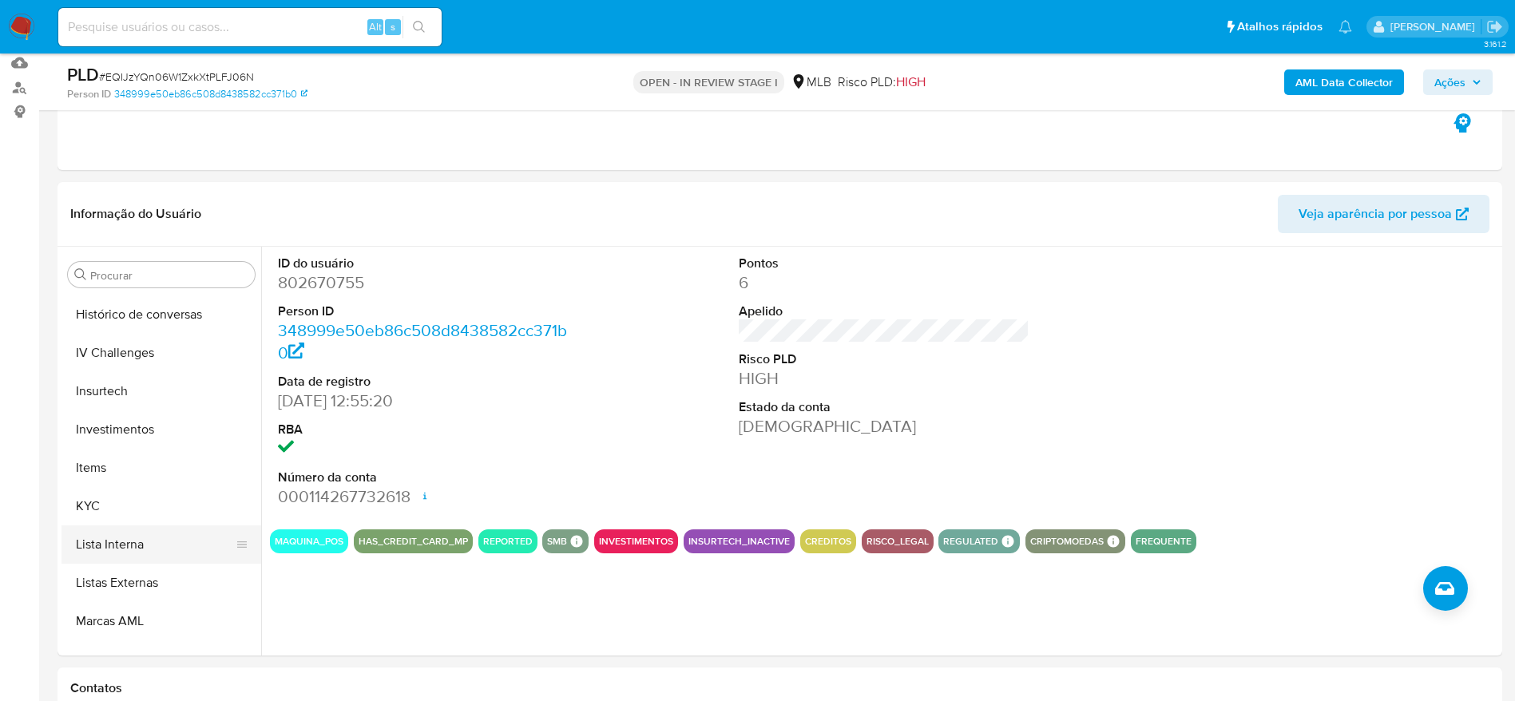
scroll to position [709, 0]
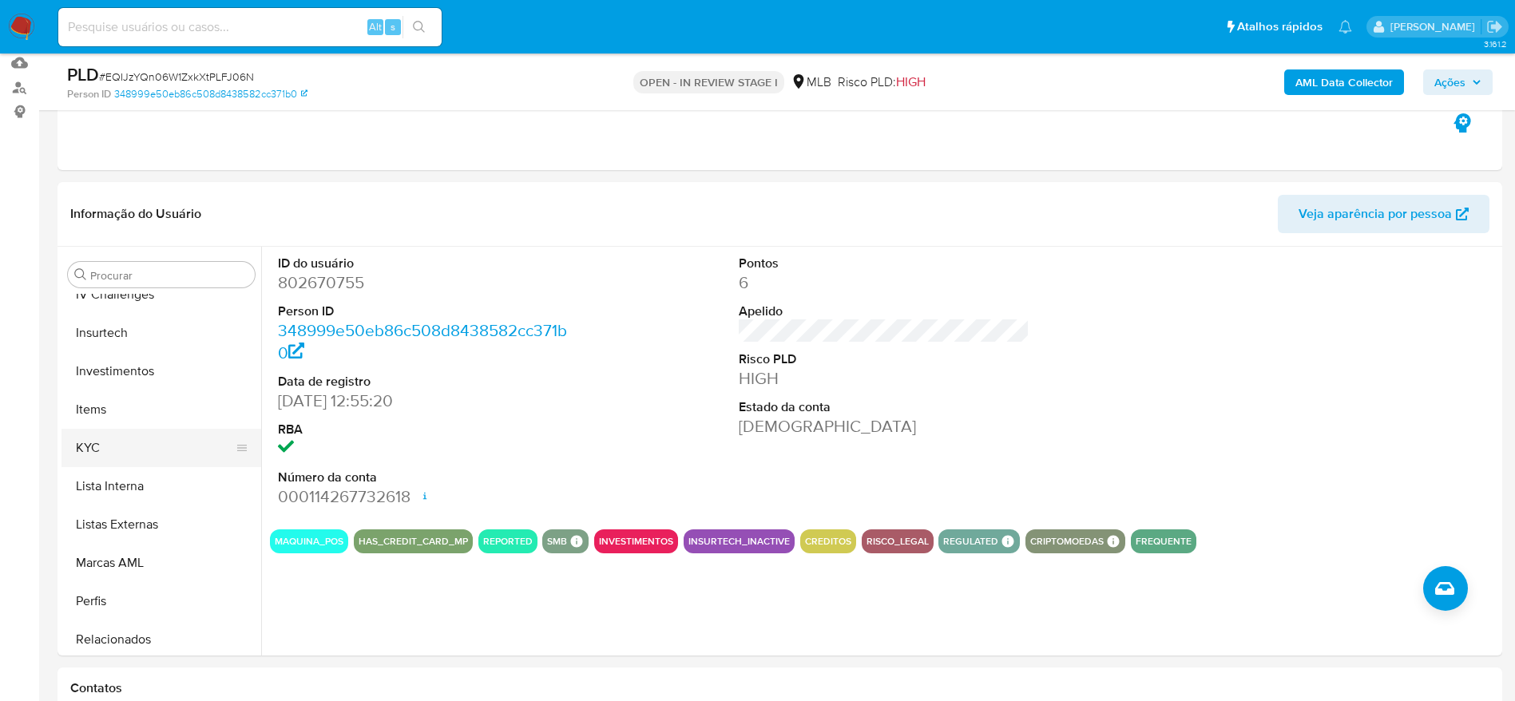
click at [121, 451] on button "KYC" at bounding box center [155, 448] width 187 height 38
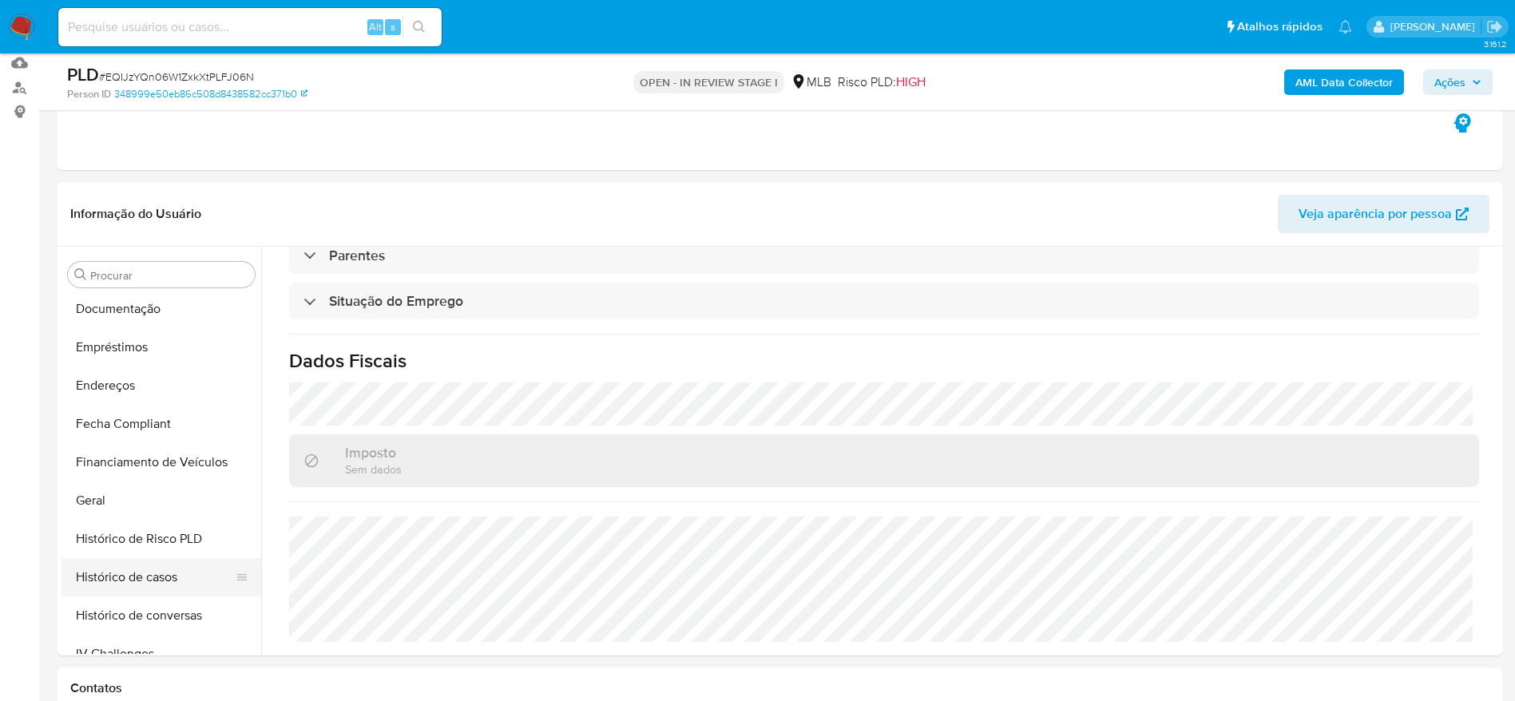
scroll to position [229, 0]
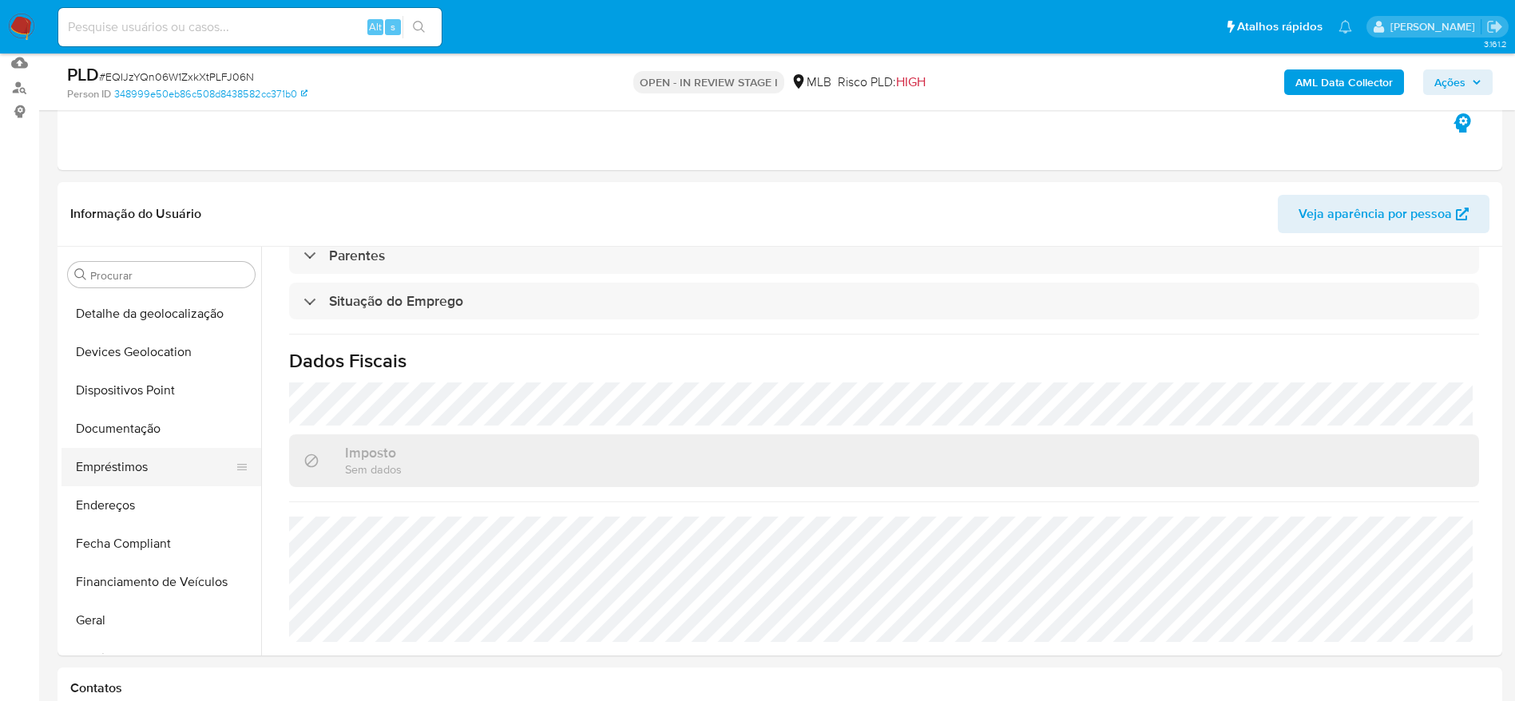
click at [96, 483] on button "Empréstimos" at bounding box center [155, 467] width 187 height 38
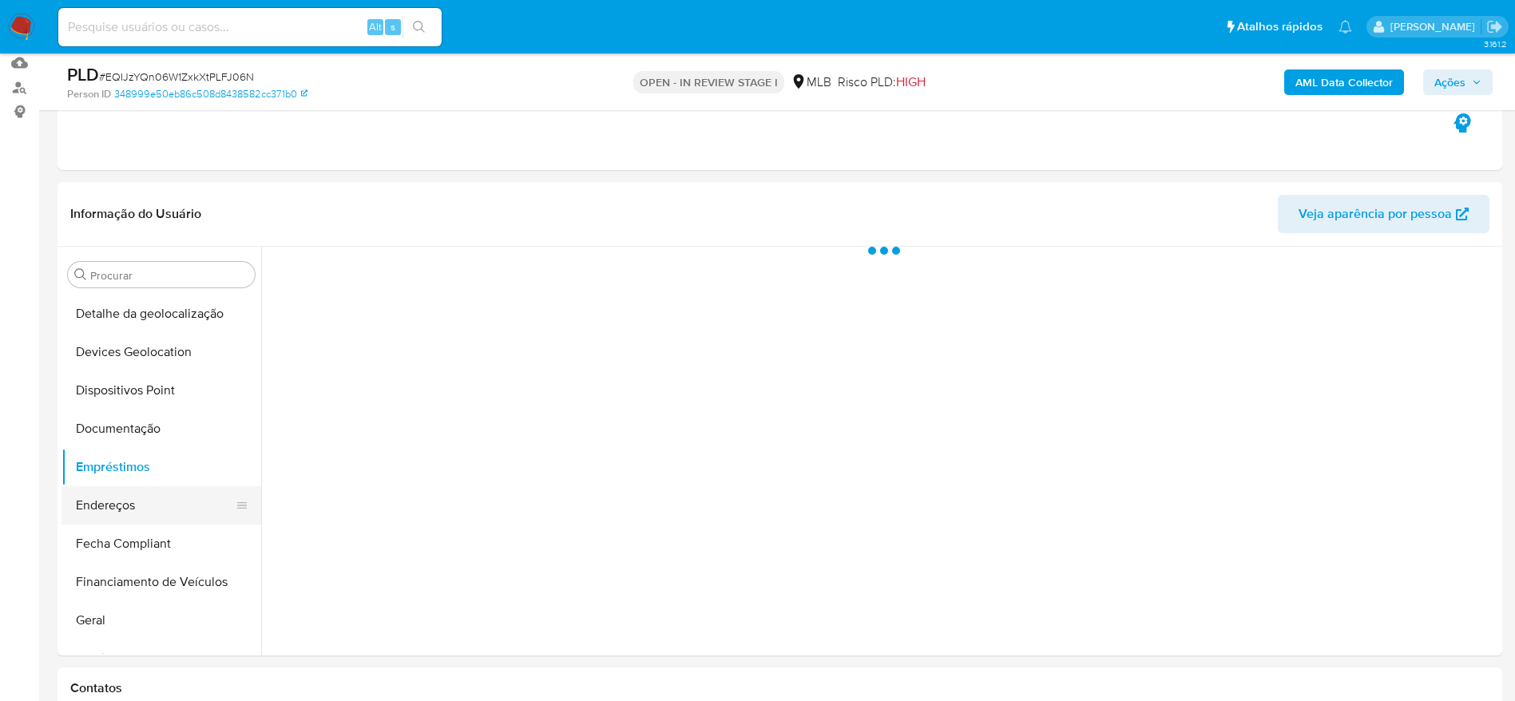
scroll to position [0, 0]
click at [96, 498] on button "Endereços" at bounding box center [155, 506] width 187 height 38
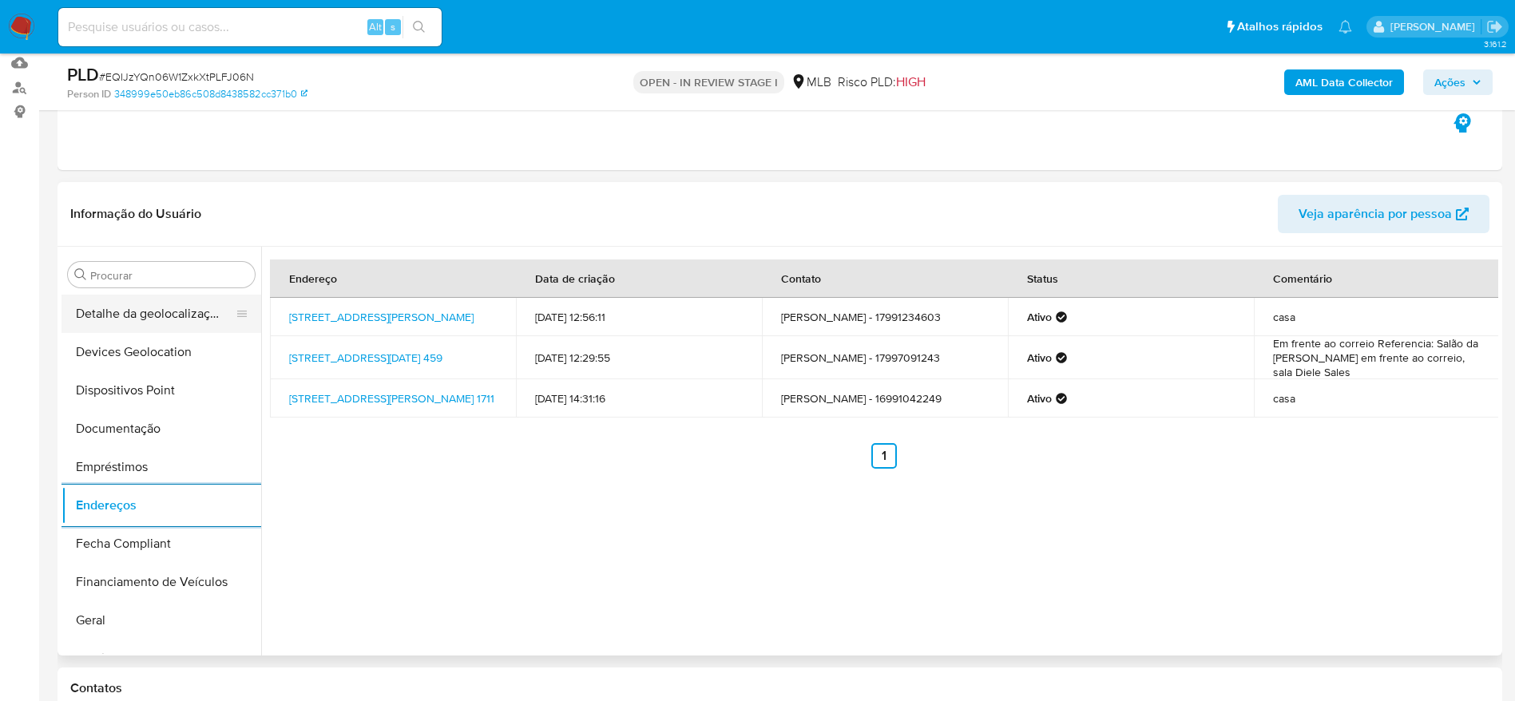
click at [175, 297] on button "Detalhe da geolocalização" at bounding box center [155, 314] width 187 height 38
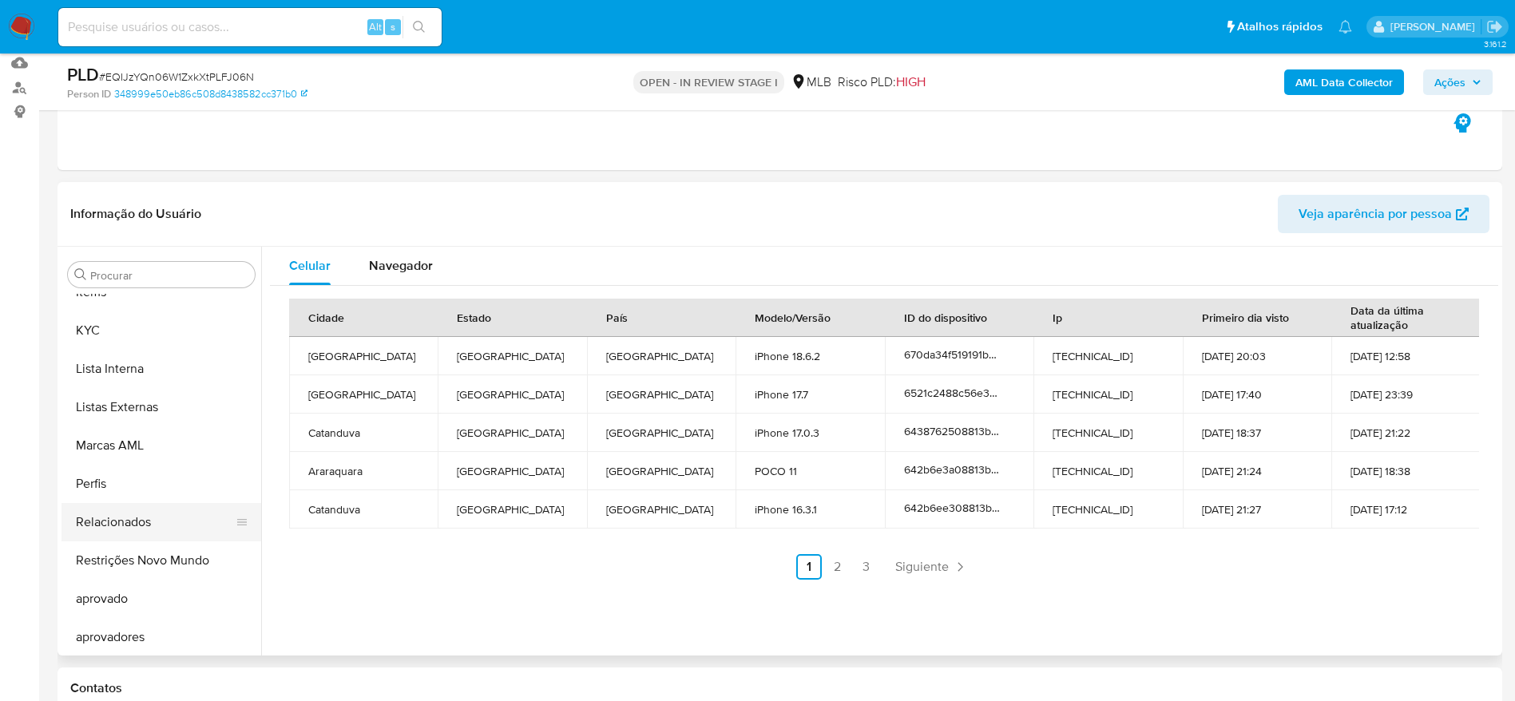
scroll to position [828, 0]
click at [124, 559] on button "Restrições Novo Mundo" at bounding box center [155, 558] width 187 height 38
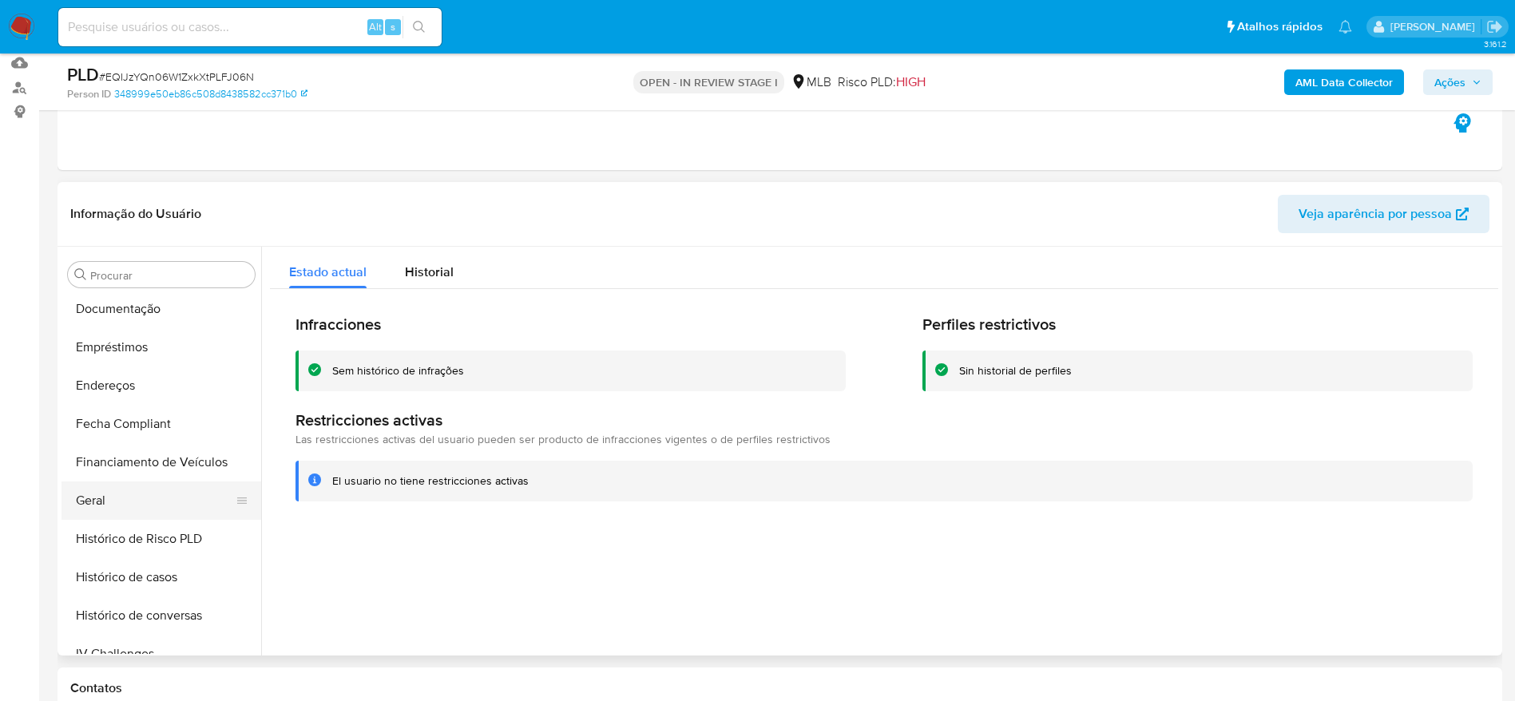
scroll to position [229, 0]
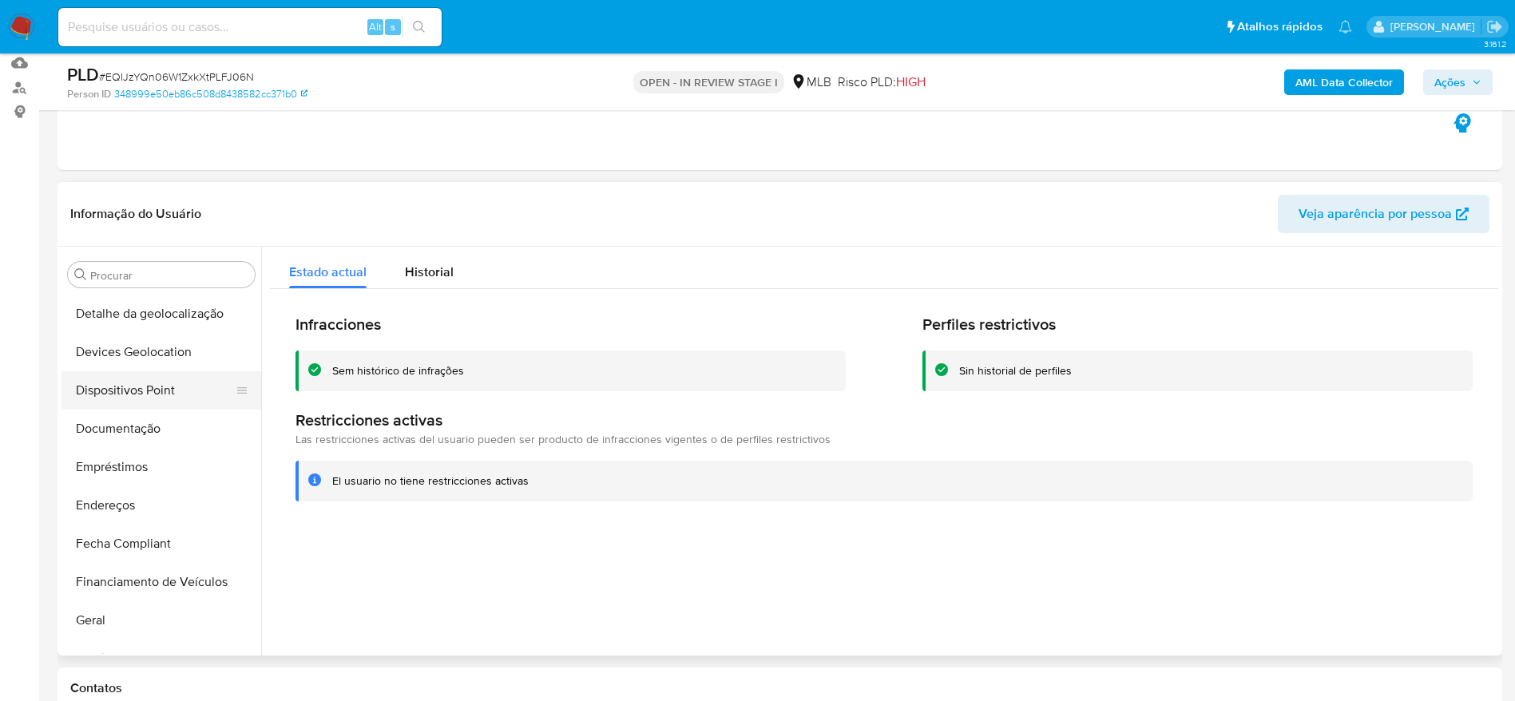
click at [137, 383] on button "Dispositivos Point" at bounding box center [155, 390] width 187 height 38
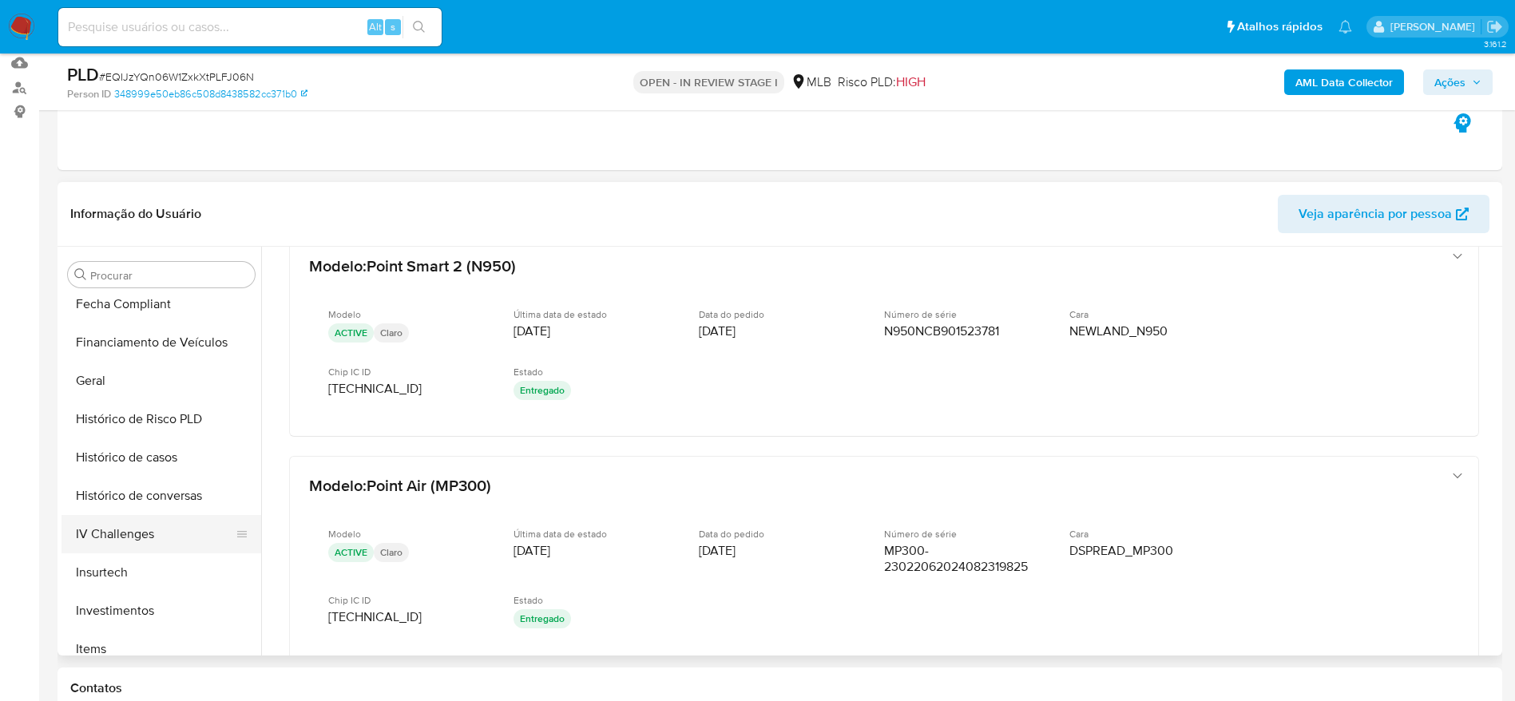
scroll to position [589, 0]
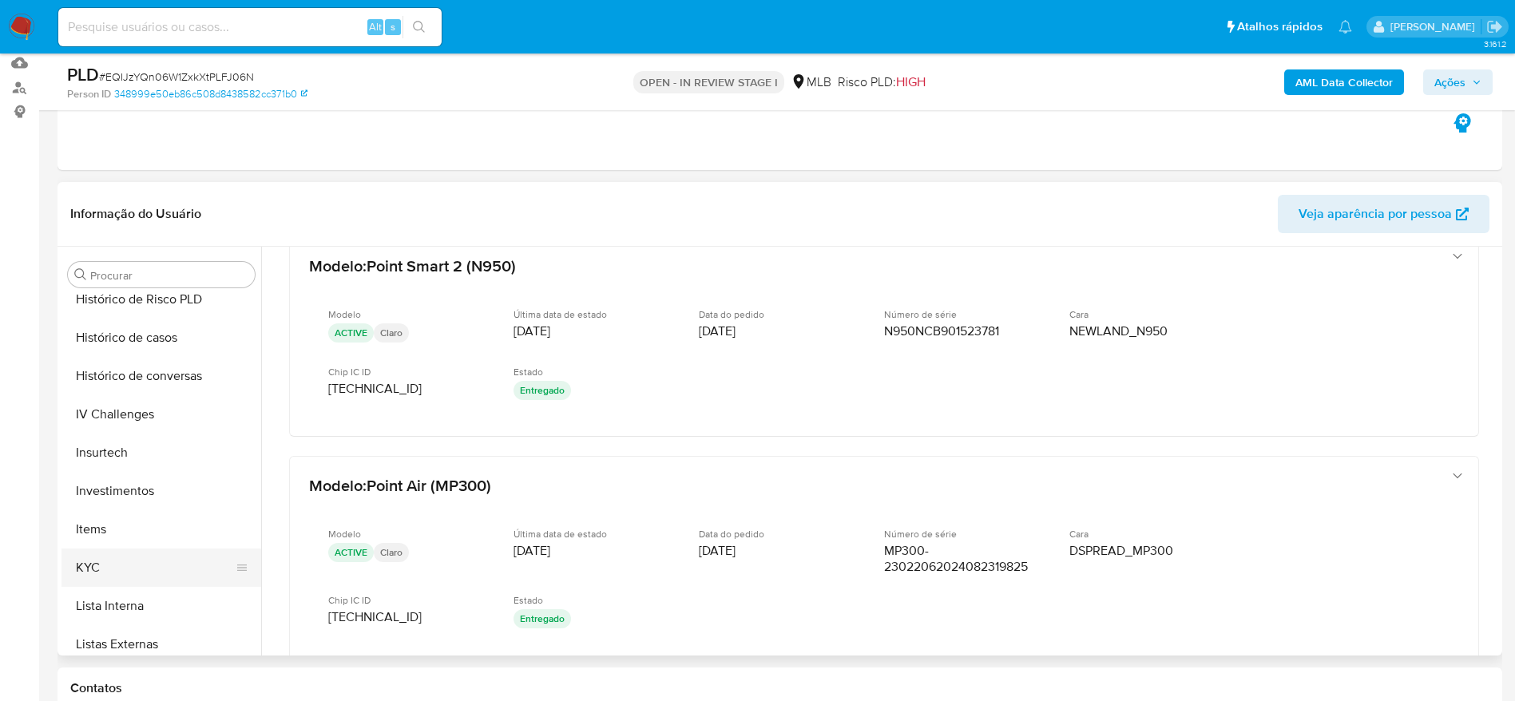
click at [129, 568] on button "KYC" at bounding box center [155, 568] width 187 height 38
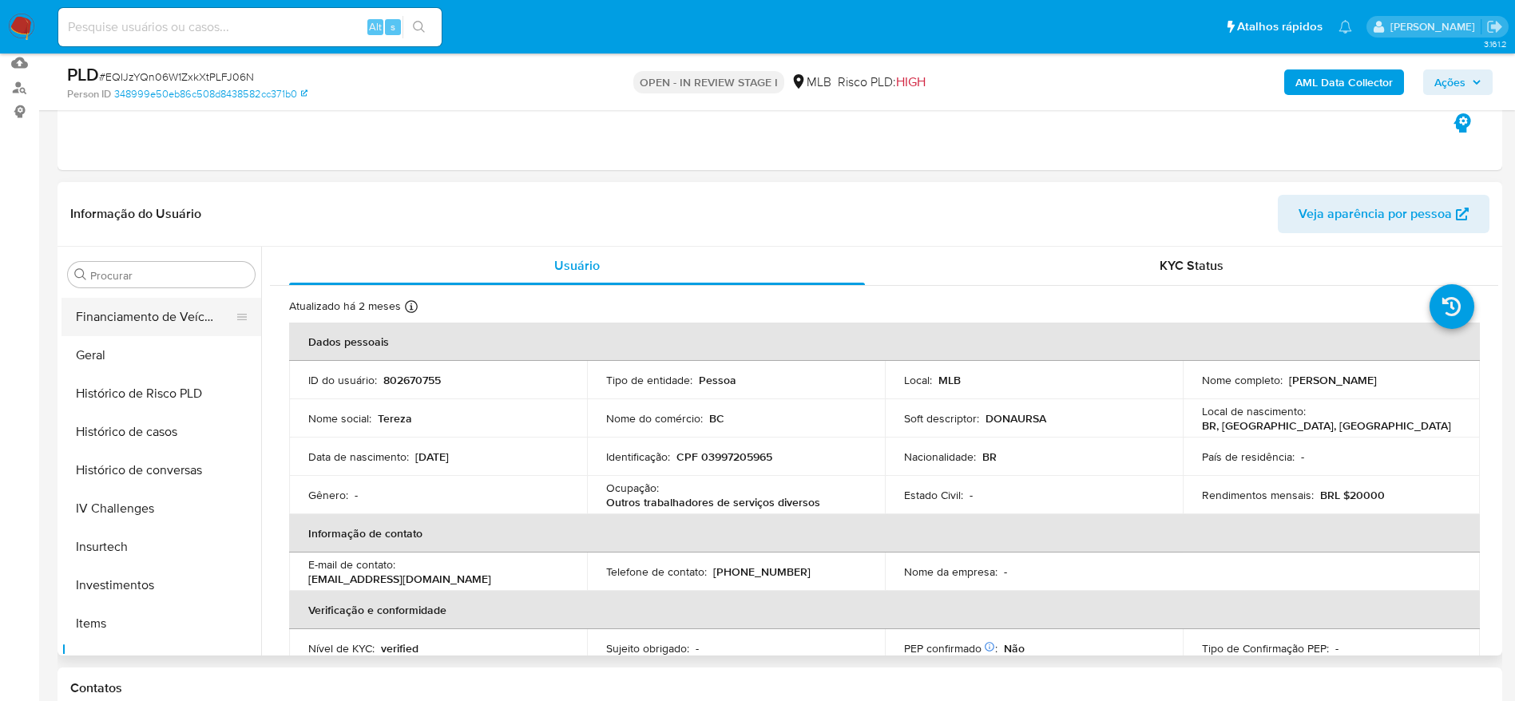
scroll to position [349, 0]
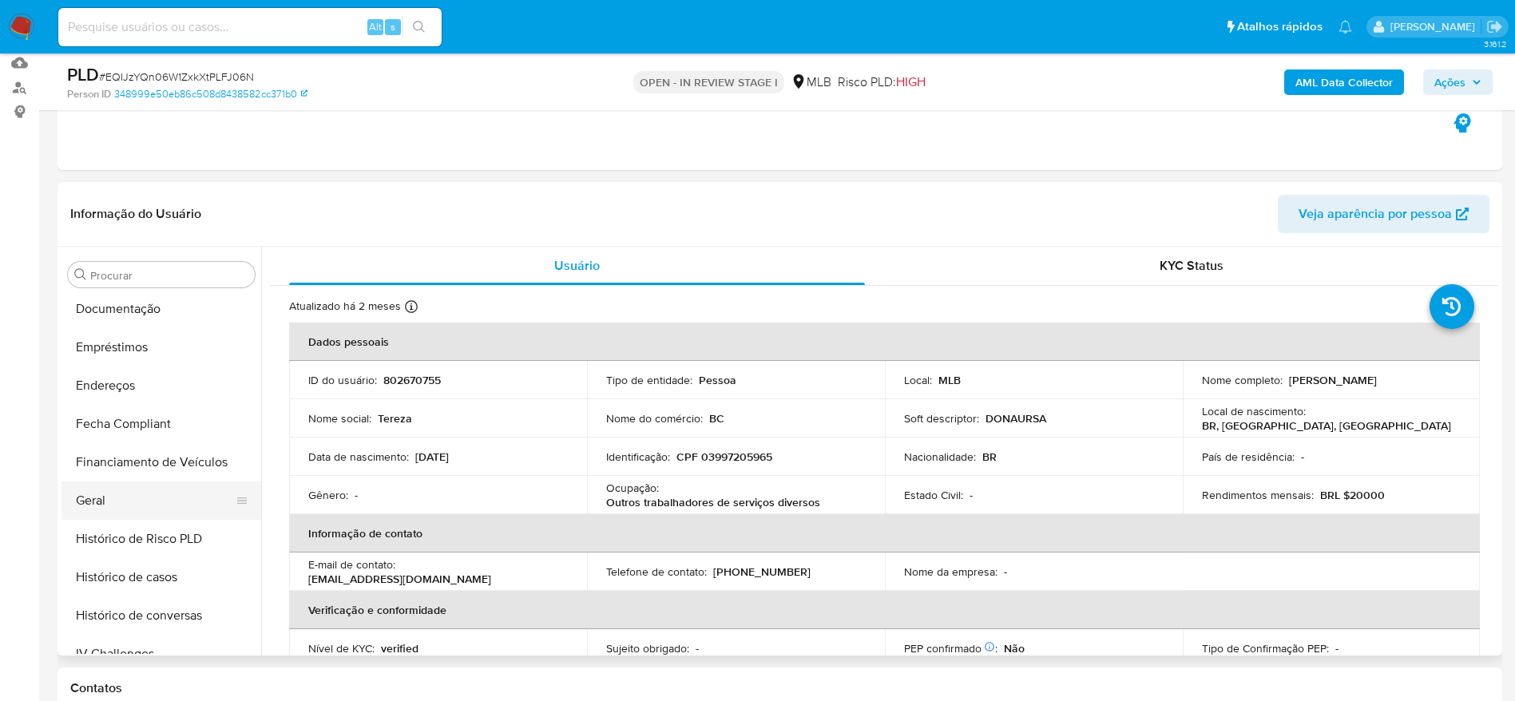
click at [86, 495] on button "Geral" at bounding box center [155, 501] width 187 height 38
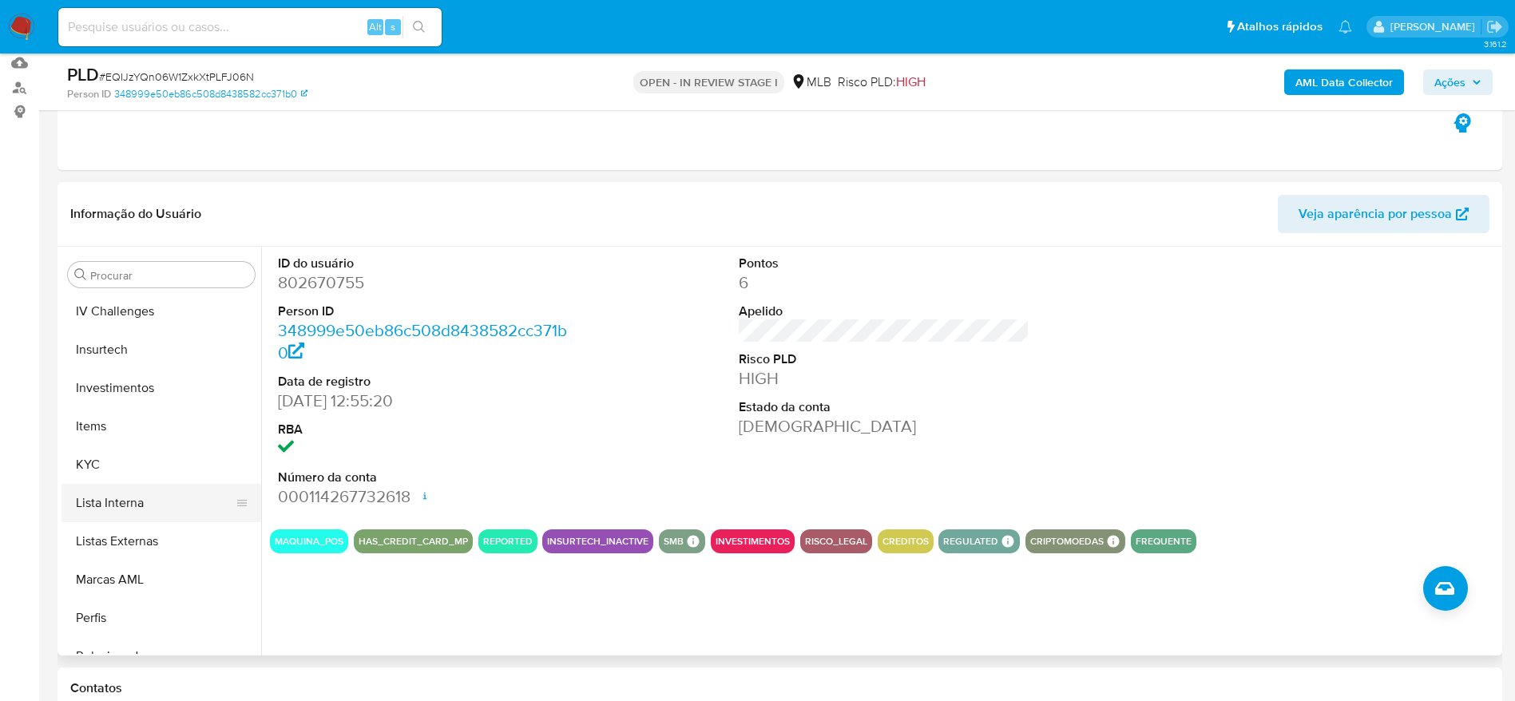
scroll to position [709, 0]
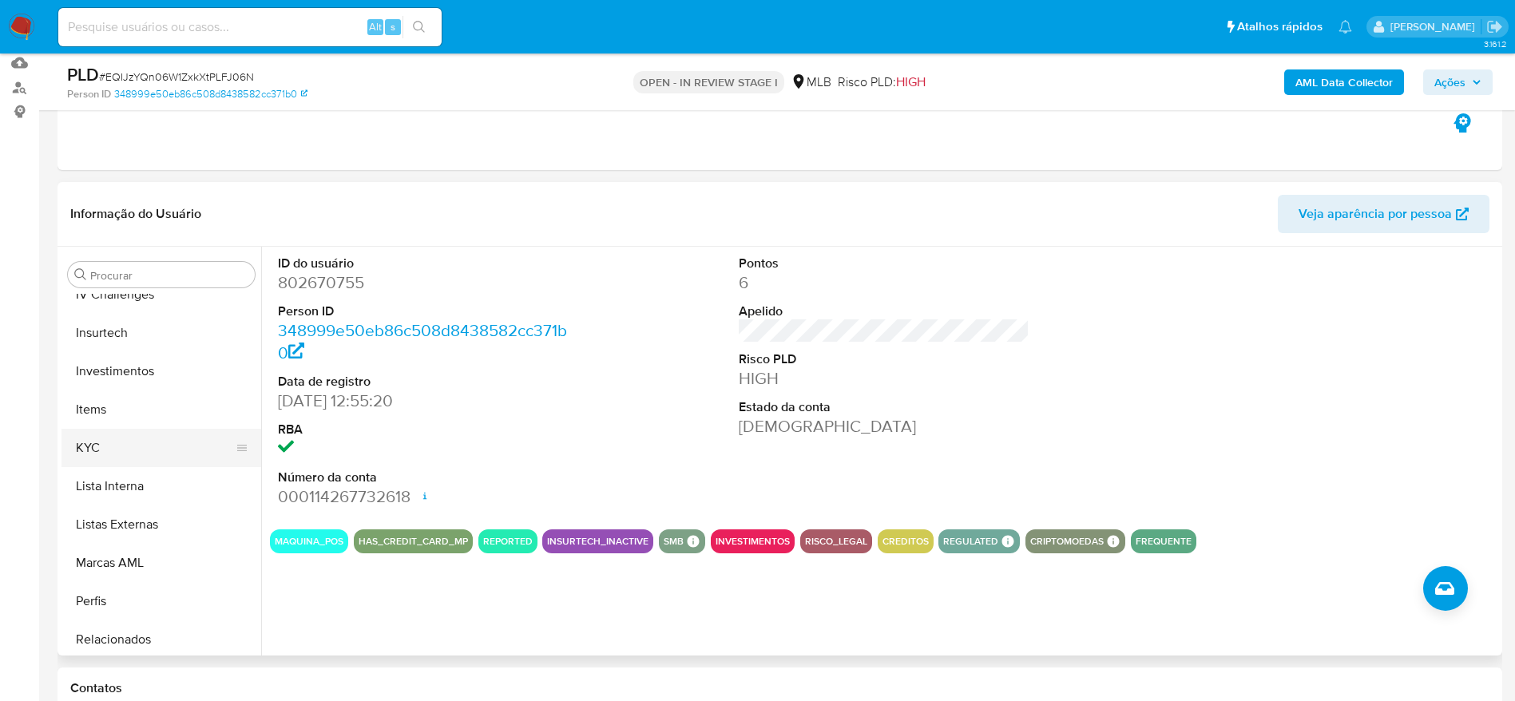
click at [97, 461] on button "KYC" at bounding box center [155, 448] width 187 height 38
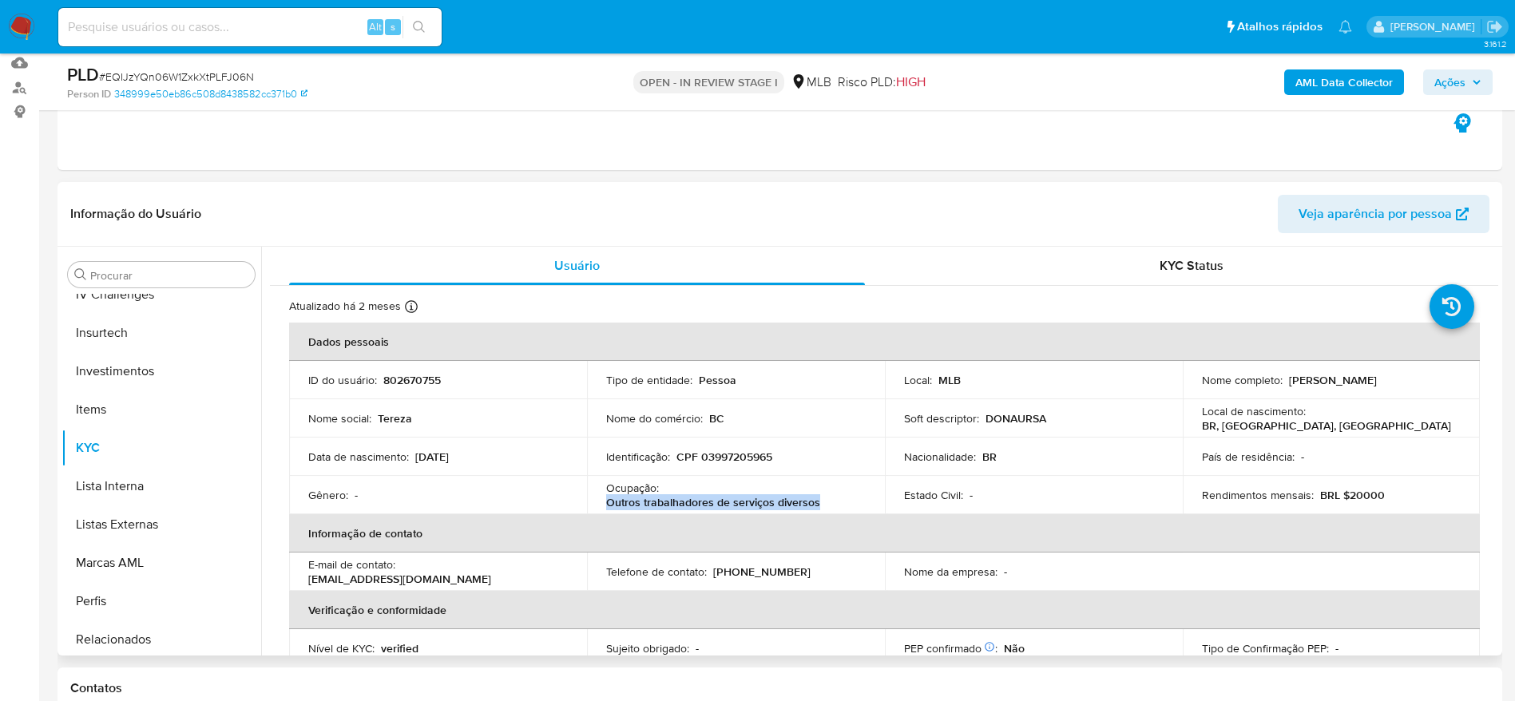
drag, startPoint x: 827, startPoint y: 504, endPoint x: 606, endPoint y: 509, distance: 221.3
click at [606, 509] on div "Ocupação : Outros trabalhadores de serviços diversos" at bounding box center [736, 495] width 260 height 29
copy p "Outros trabalhadores de serviços diversos"
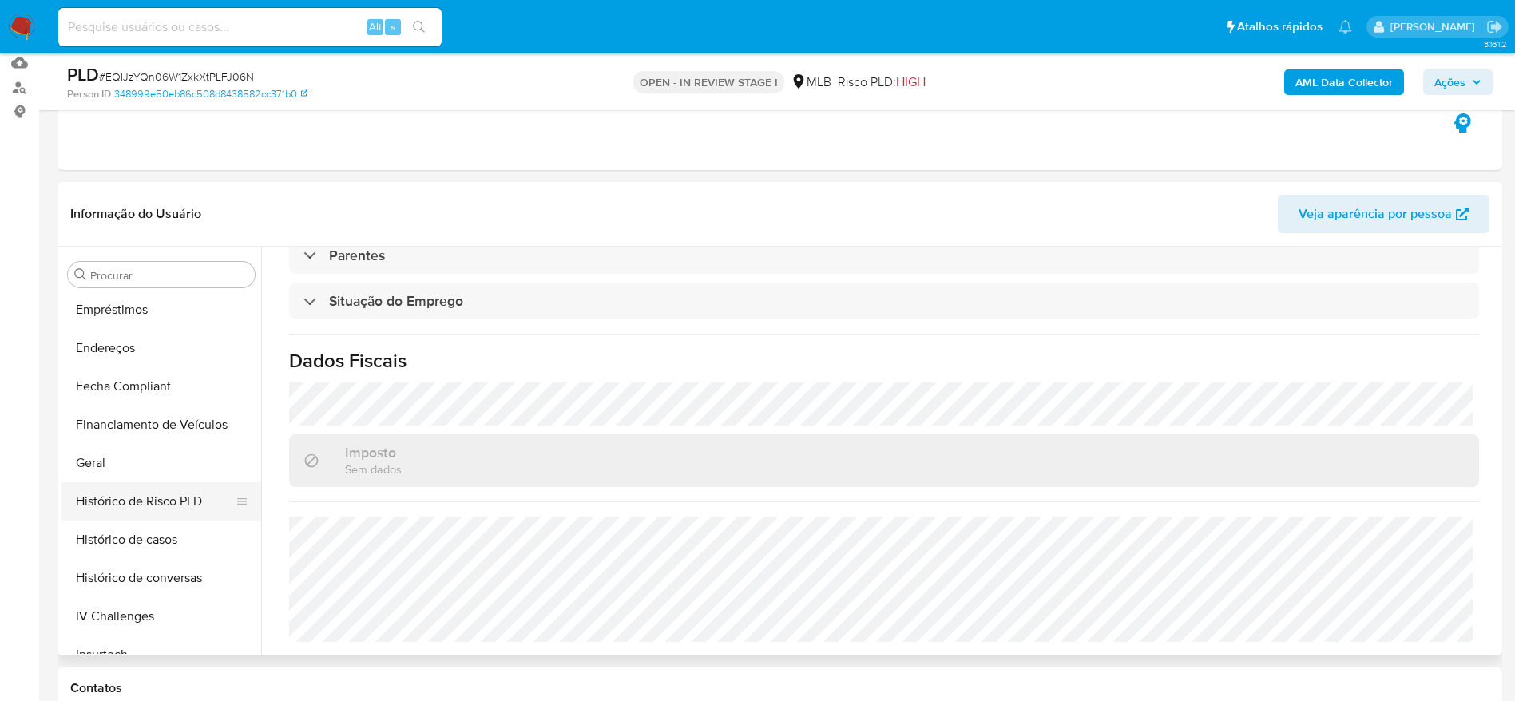
scroll to position [349, 0]
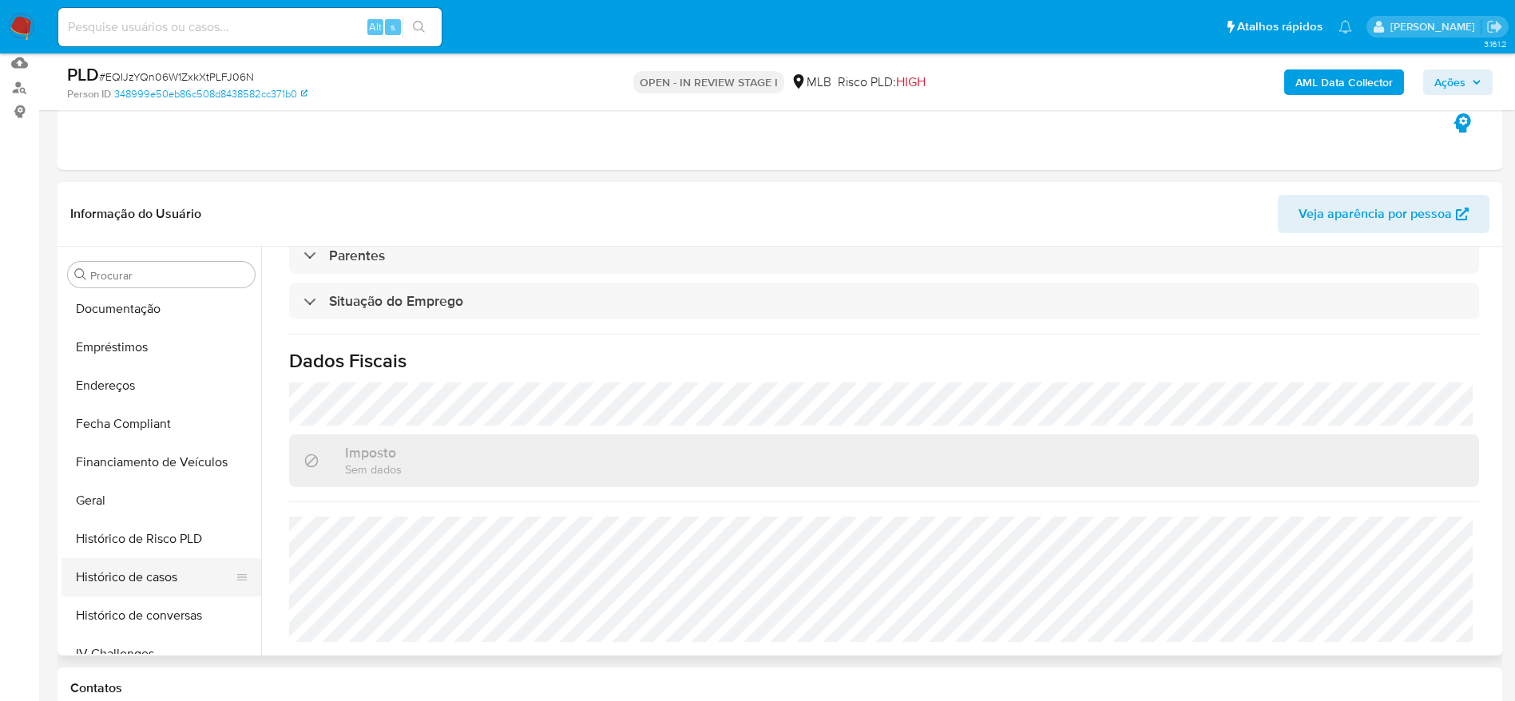
click at [150, 576] on button "Histórico de casos" at bounding box center [155, 577] width 187 height 38
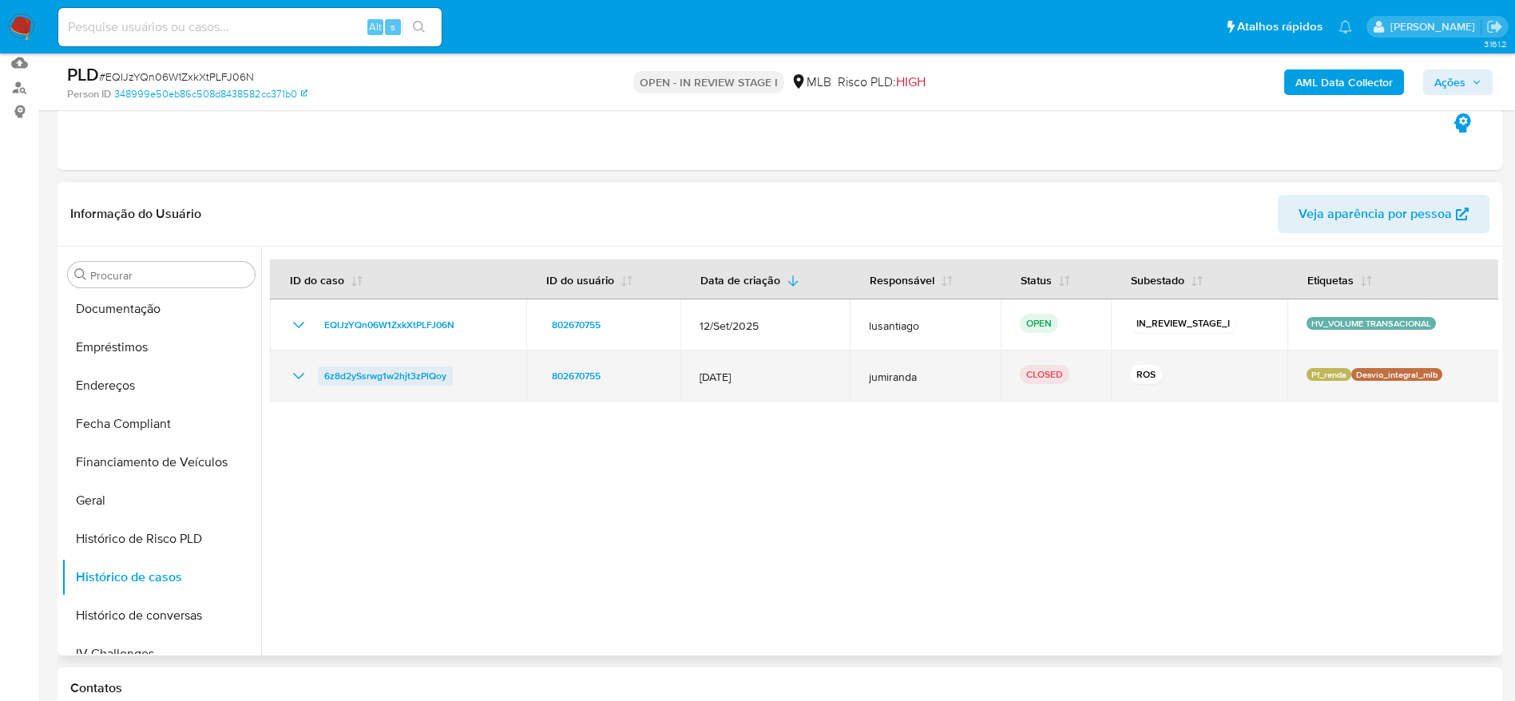
click at [379, 377] on span "6z8d2ySsrwg1w2hjt3zPlQoy" at bounding box center [385, 376] width 122 height 19
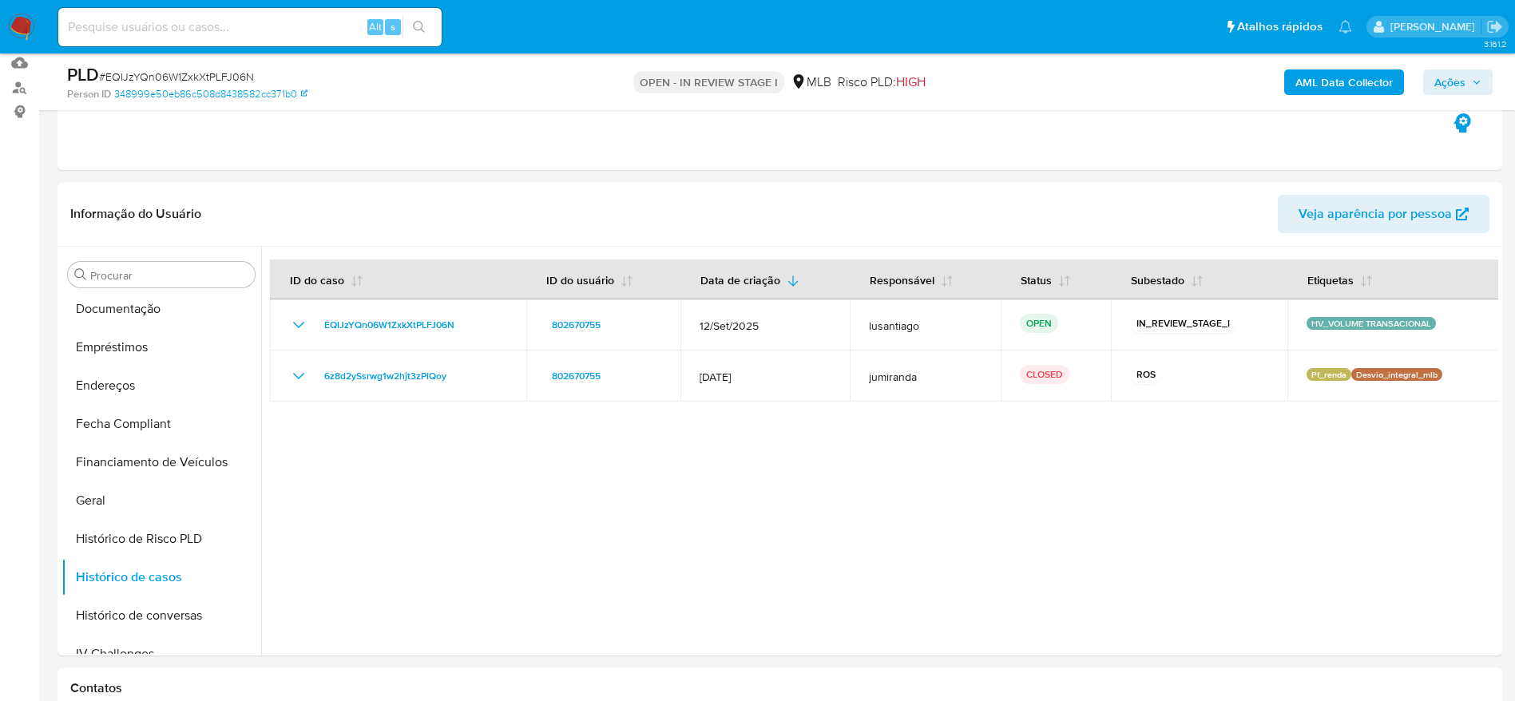
click at [1438, 89] on span "Ações" at bounding box center [1450, 83] width 31 height 26
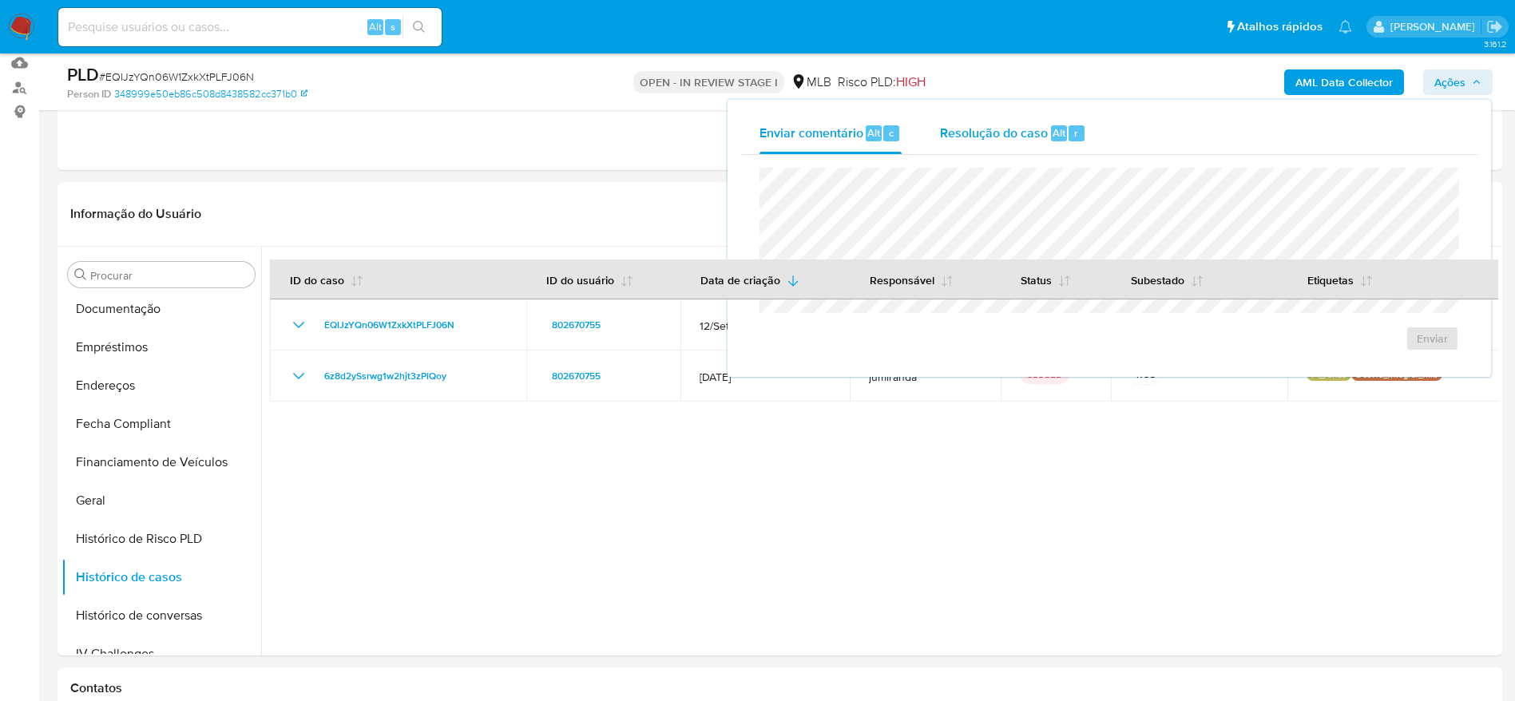
click at [999, 137] on span "Resolução do caso" at bounding box center [994, 132] width 108 height 18
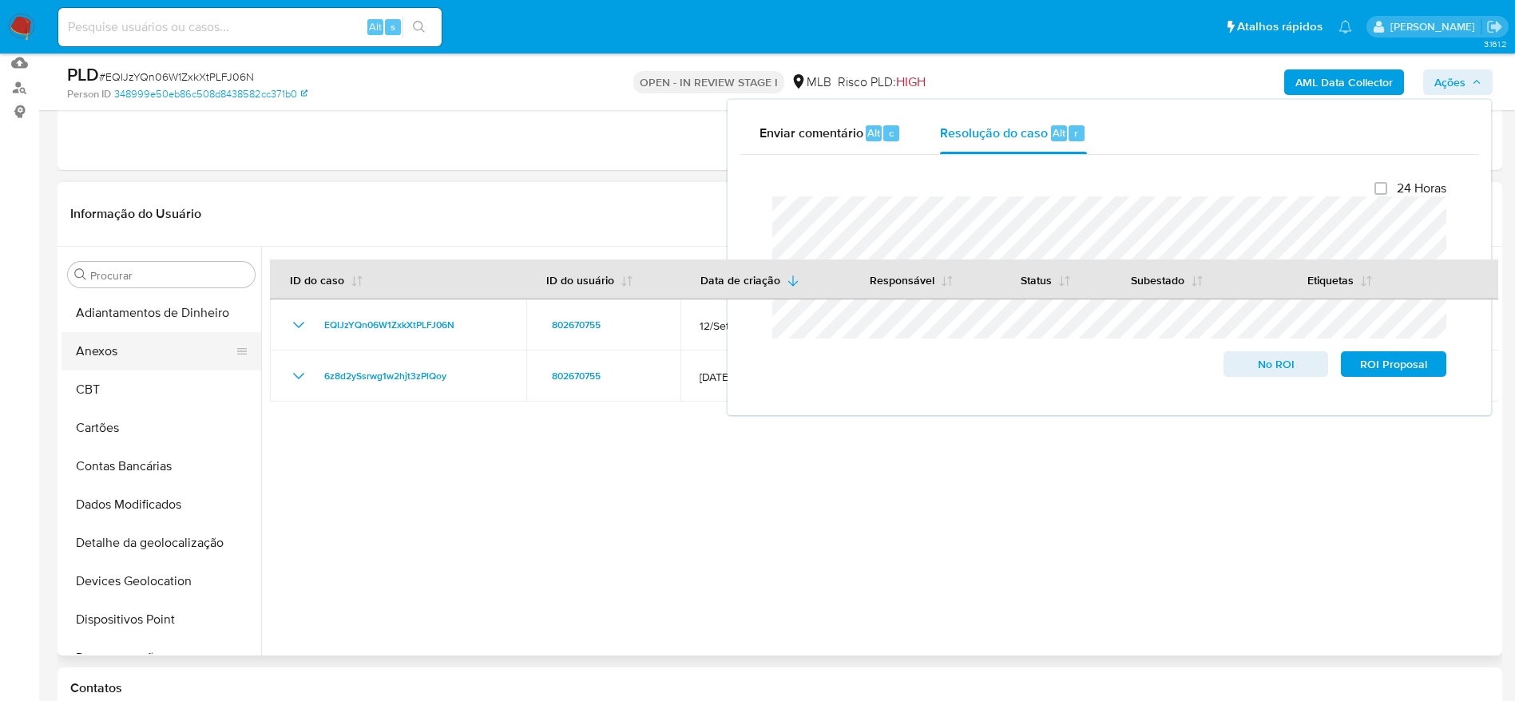
click at [149, 341] on button "Anexos" at bounding box center [155, 351] width 187 height 38
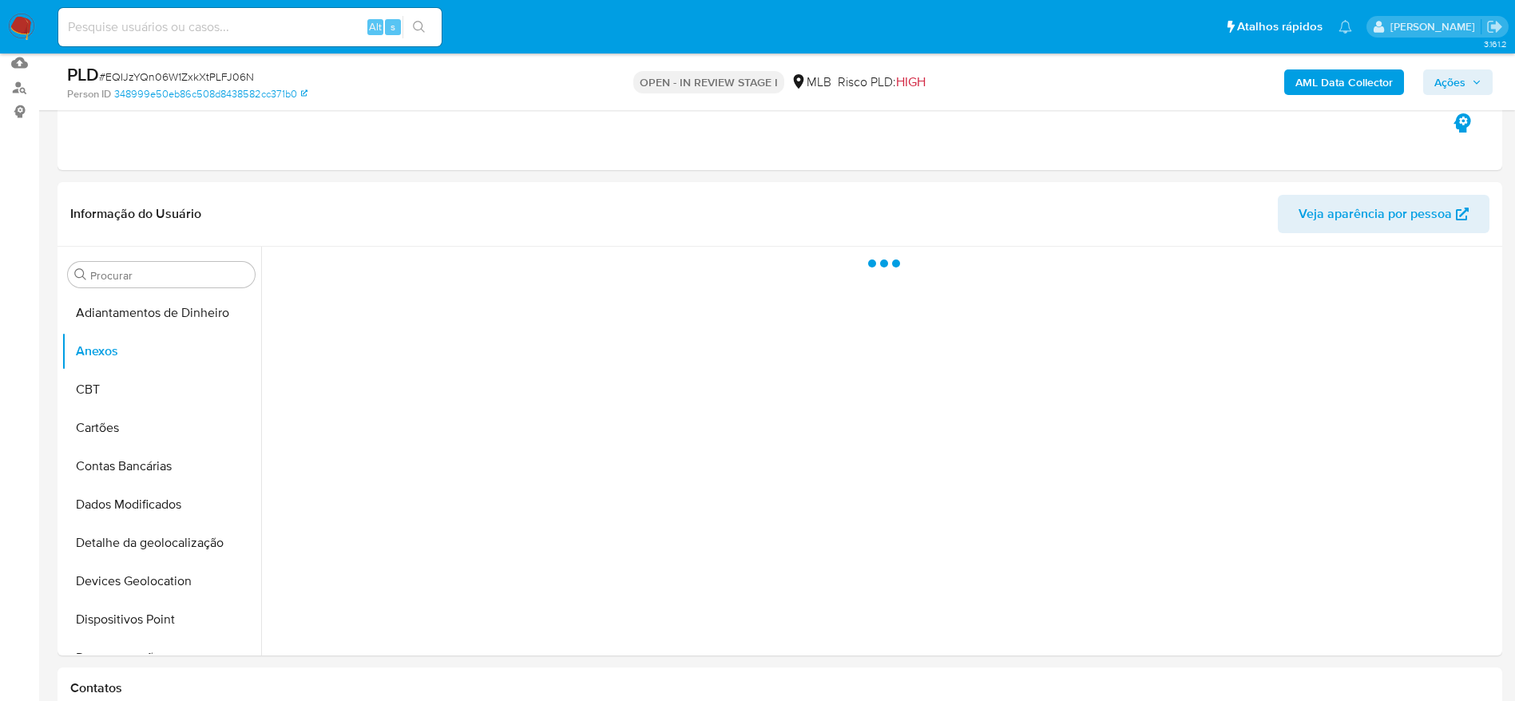
click at [1347, 80] on b "AML Data Collector" at bounding box center [1344, 83] width 97 height 26
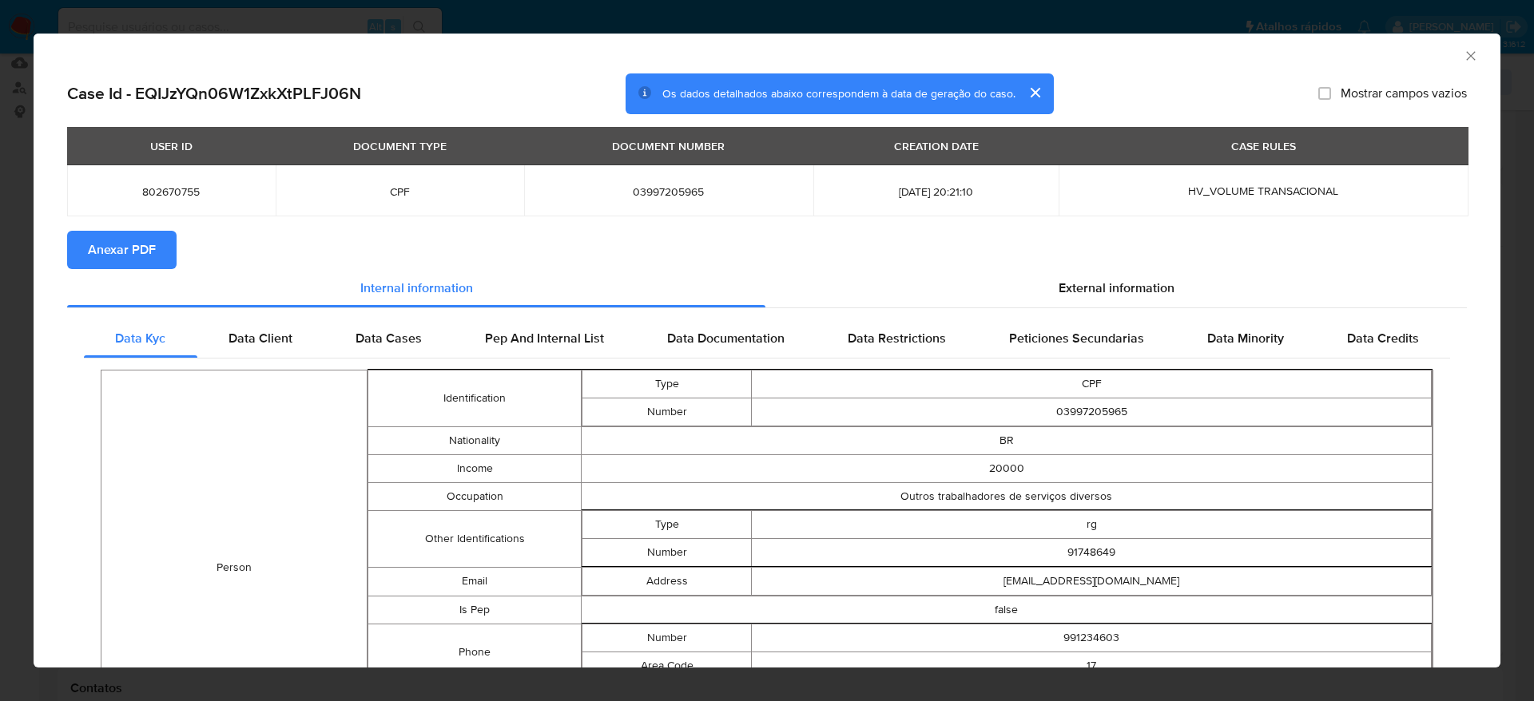
click at [1463, 55] on icon "Fechar a janela" at bounding box center [1471, 56] width 16 height 16
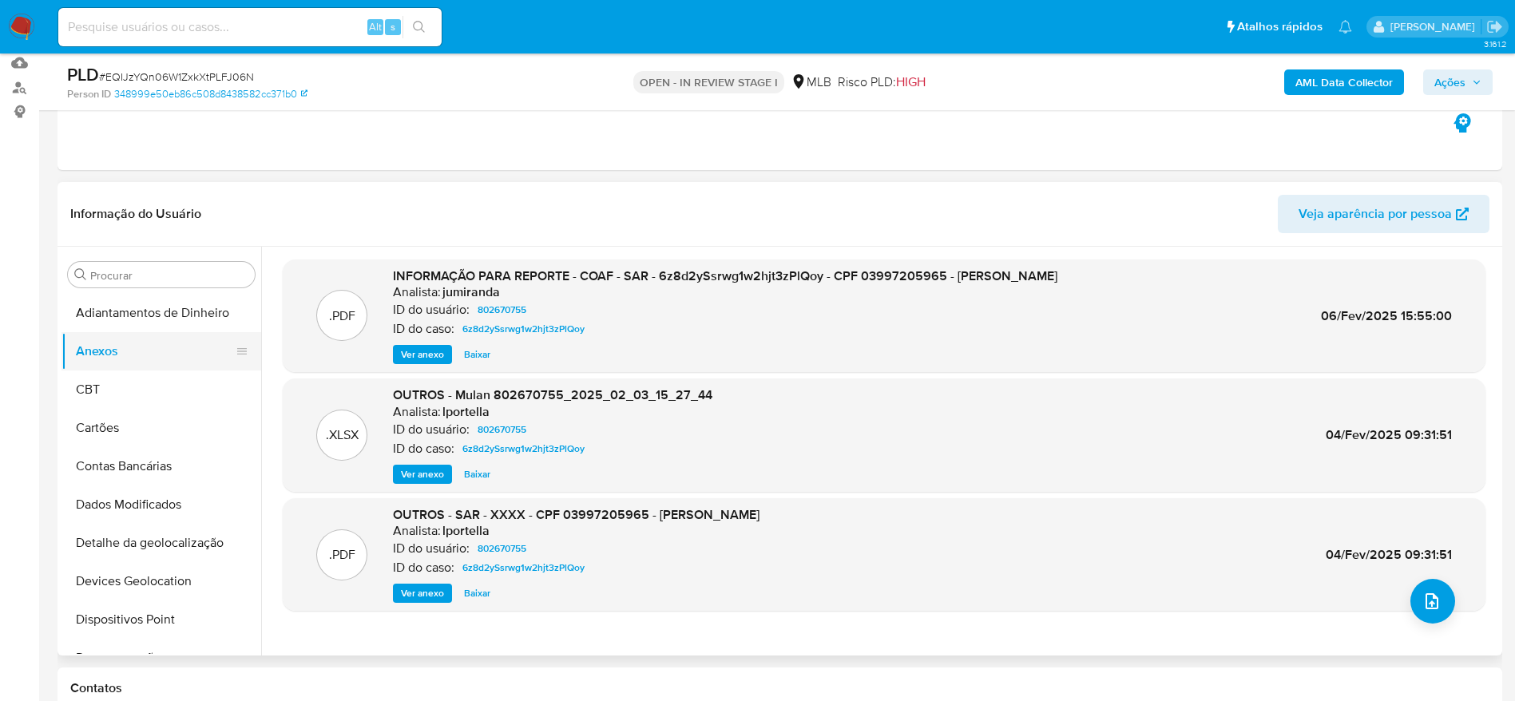
click at [121, 362] on button "Anexos" at bounding box center [155, 351] width 187 height 38
click at [118, 407] on button "CBT" at bounding box center [155, 390] width 187 height 38
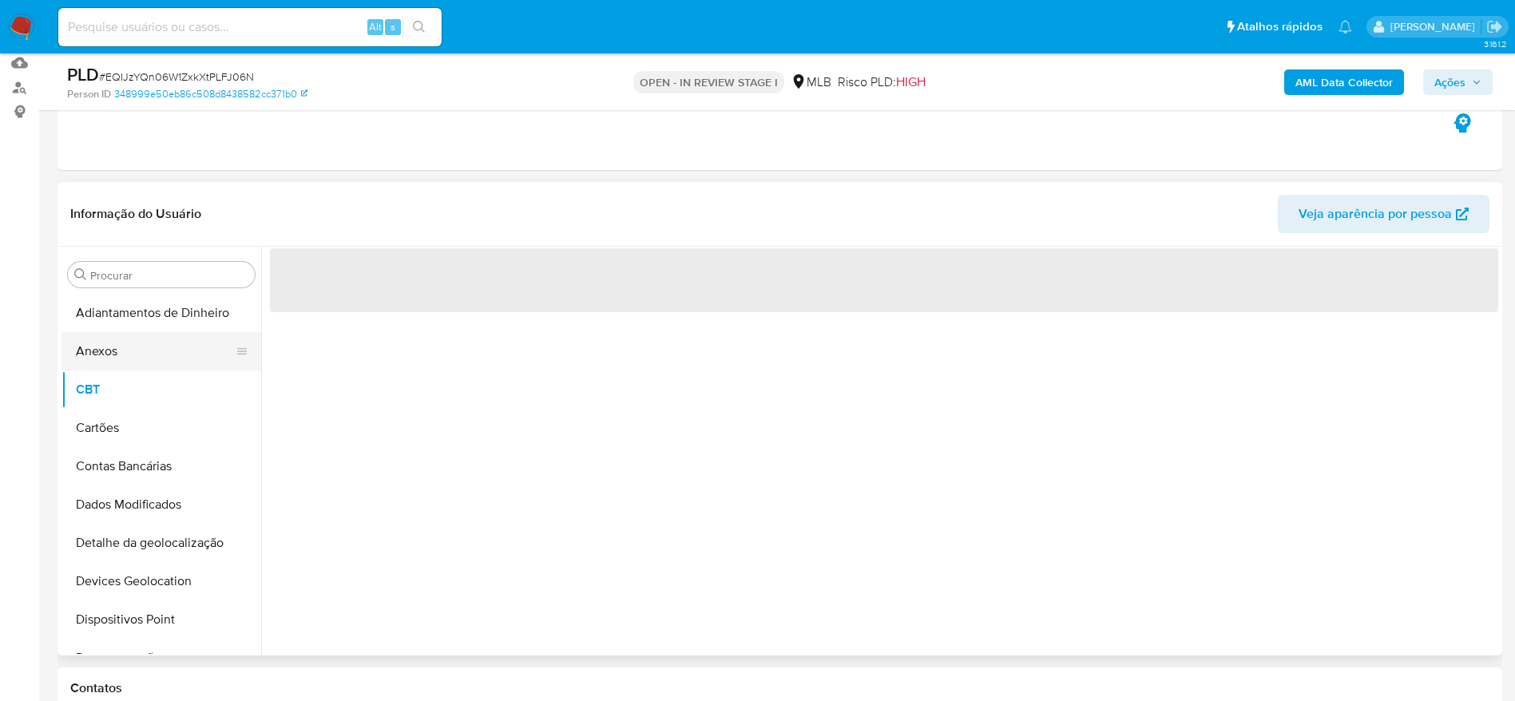
click at [125, 356] on button "Anexos" at bounding box center [155, 351] width 187 height 38
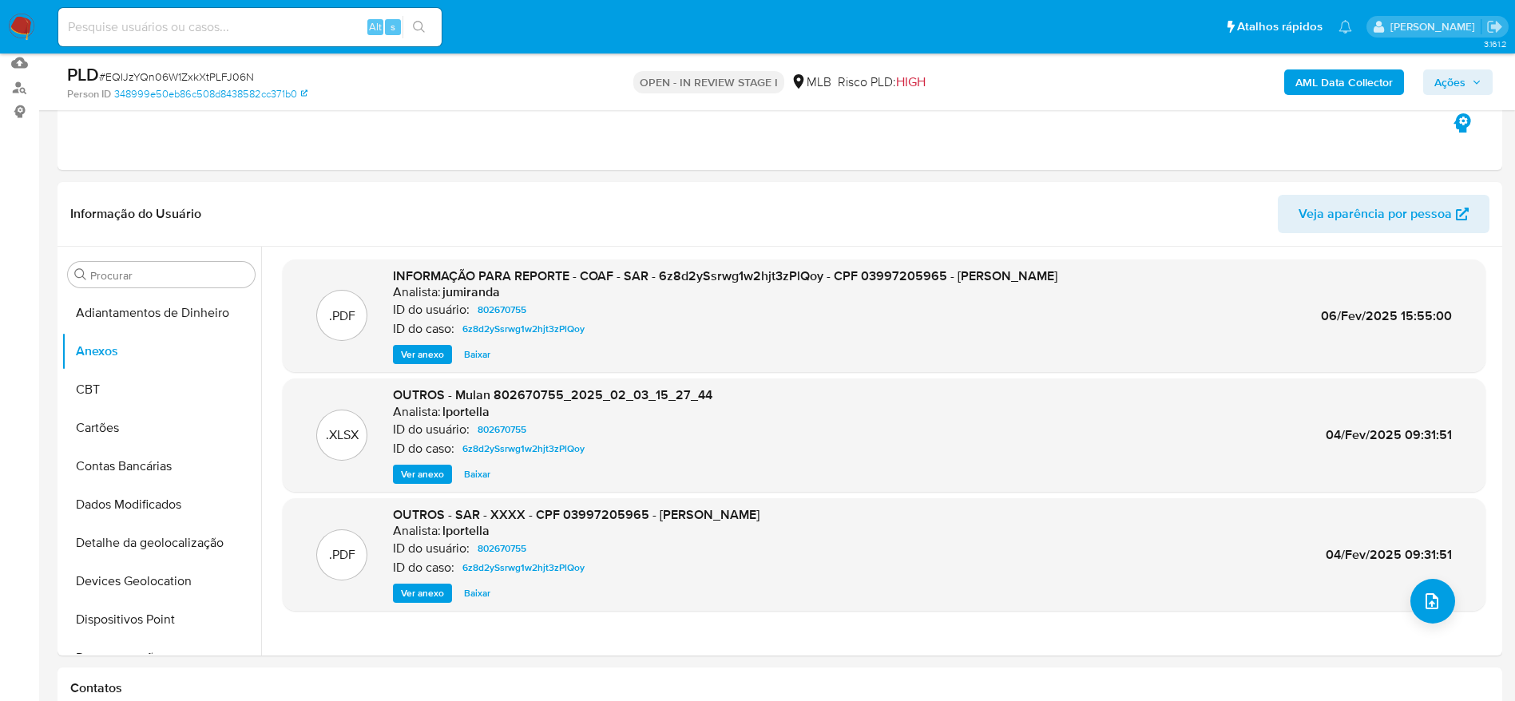
click at [1349, 73] on b "AML Data Collector" at bounding box center [1344, 83] width 97 height 26
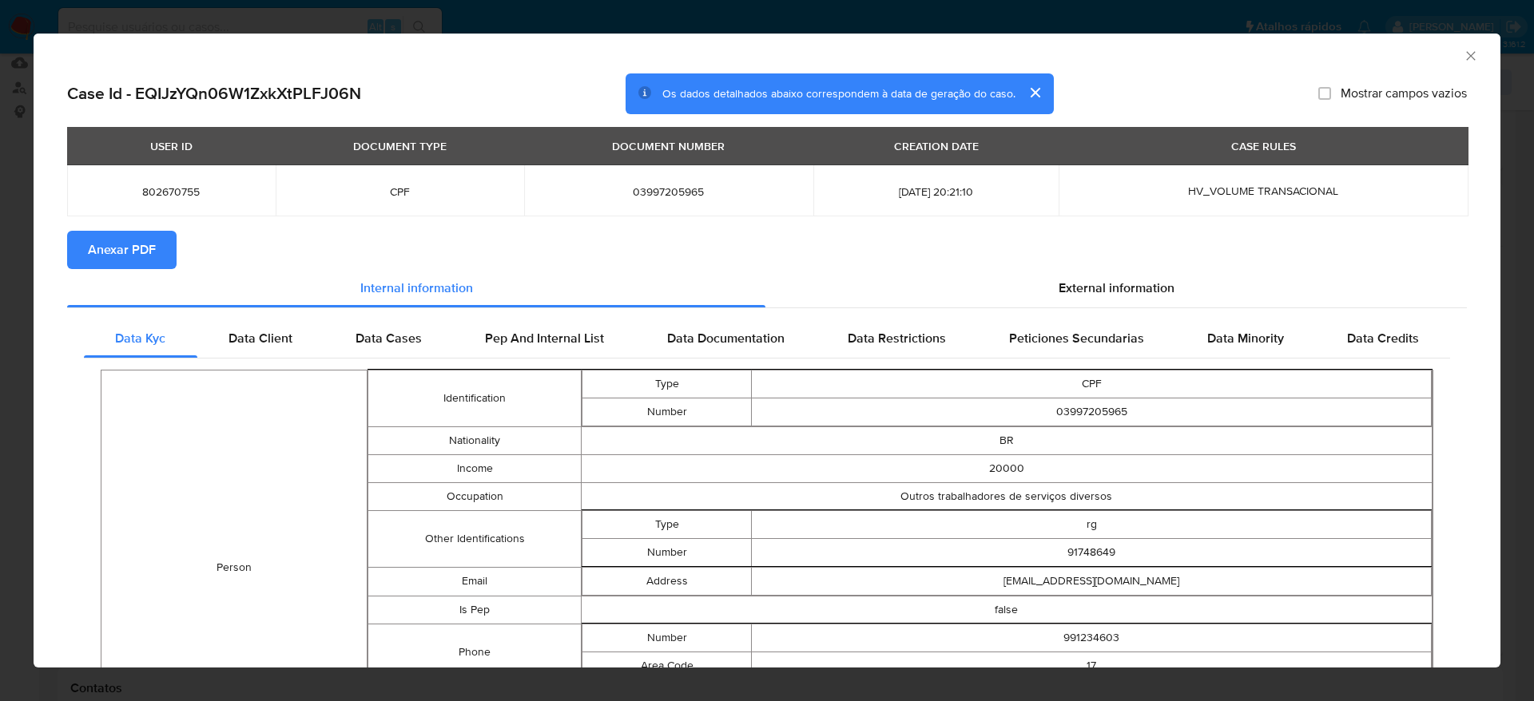
click at [114, 244] on span "Anexar PDF" at bounding box center [122, 249] width 68 height 35
click at [1463, 53] on icon "Fechar a janela" at bounding box center [1471, 56] width 16 height 16
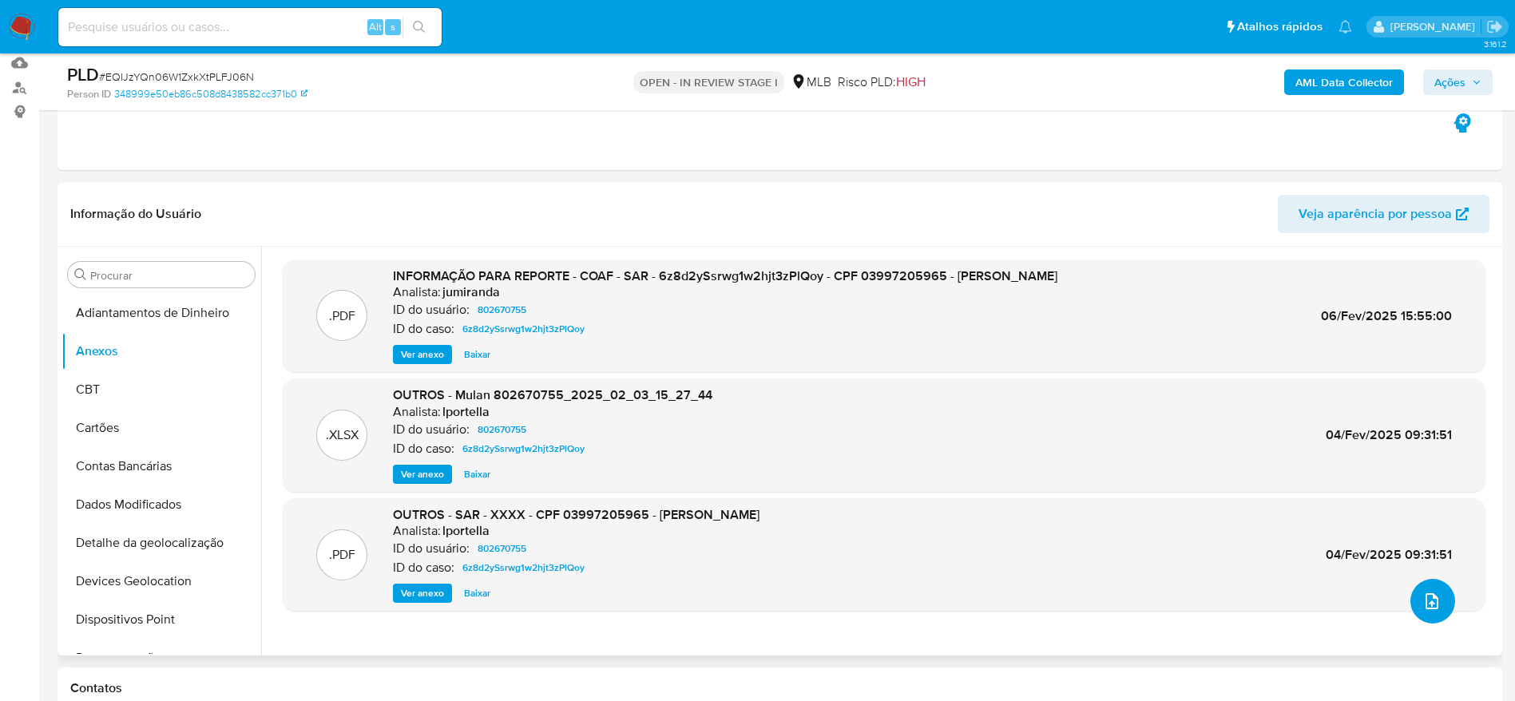
click at [1424, 592] on icon "upload-file" at bounding box center [1432, 601] width 19 height 19
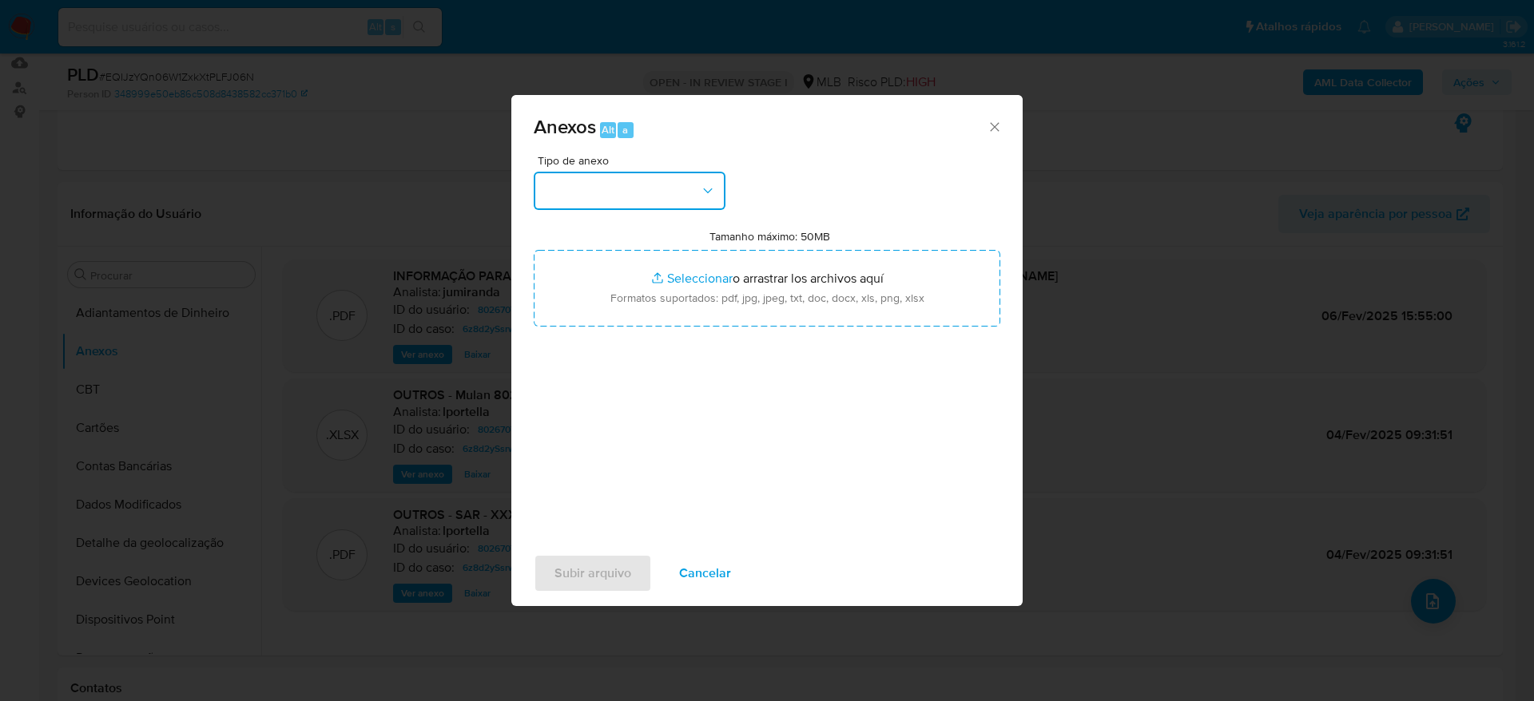
drag, startPoint x: 677, startPoint y: 187, endPoint x: 667, endPoint y: 201, distance: 17.7
click at [677, 187] on button "button" at bounding box center [630, 191] width 192 height 38
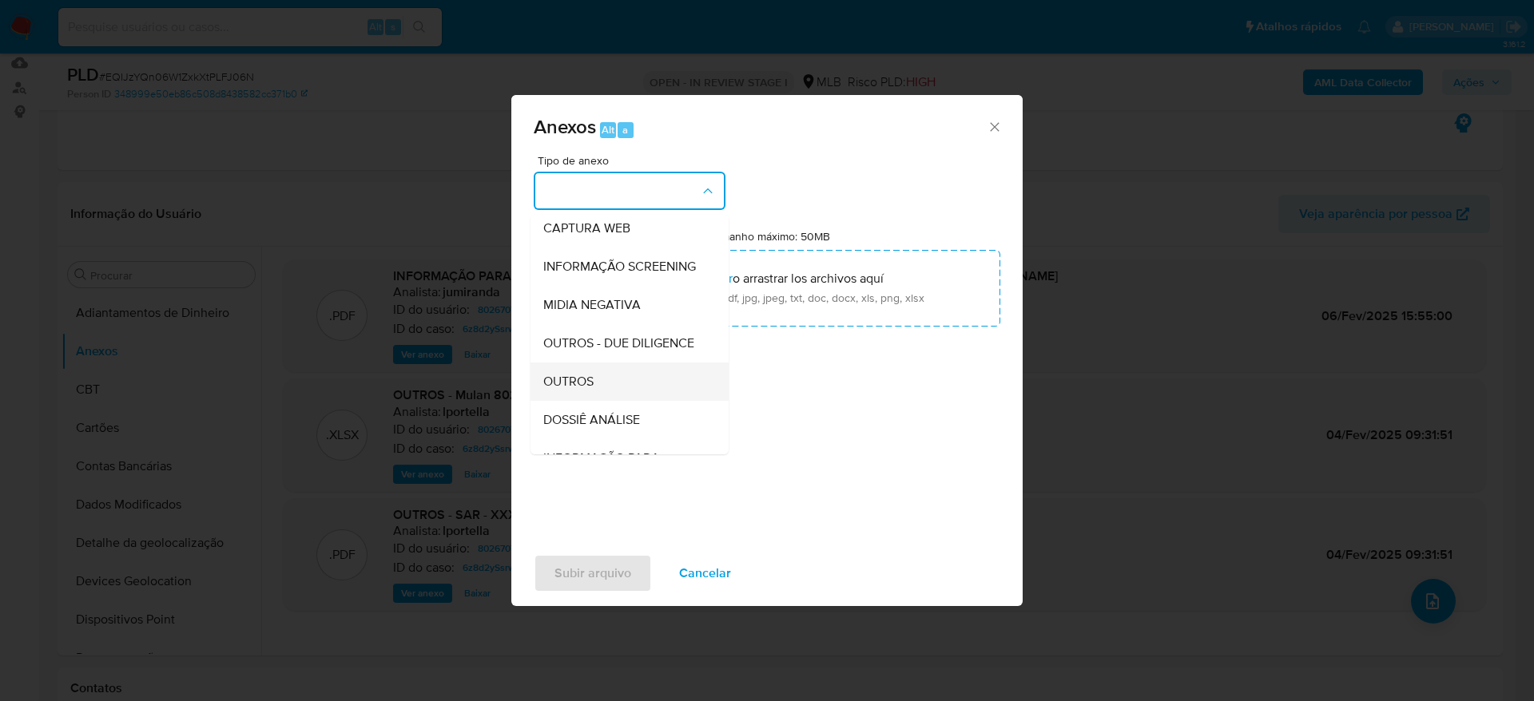
scroll to position [246, 0]
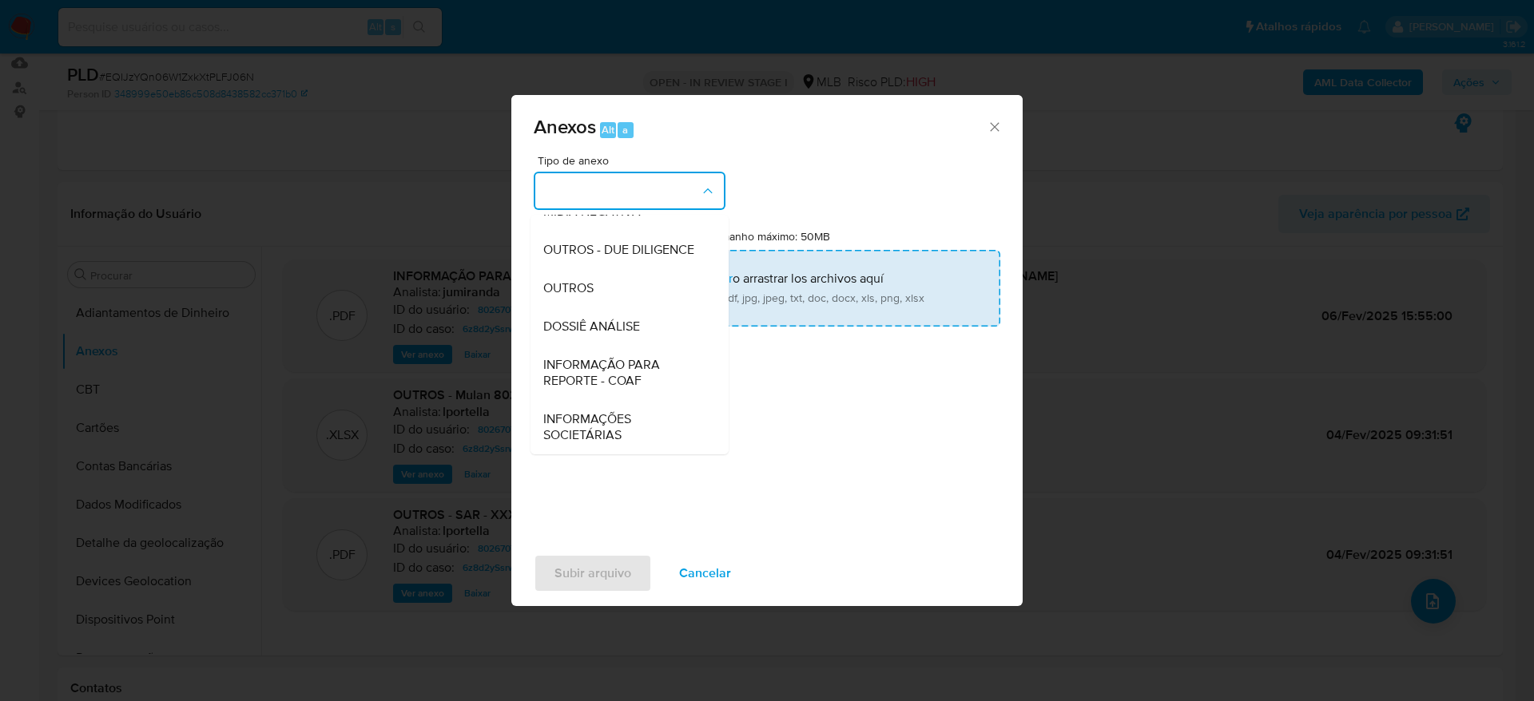
click at [632, 300] on div "OUTROS" at bounding box center [624, 288] width 163 height 38
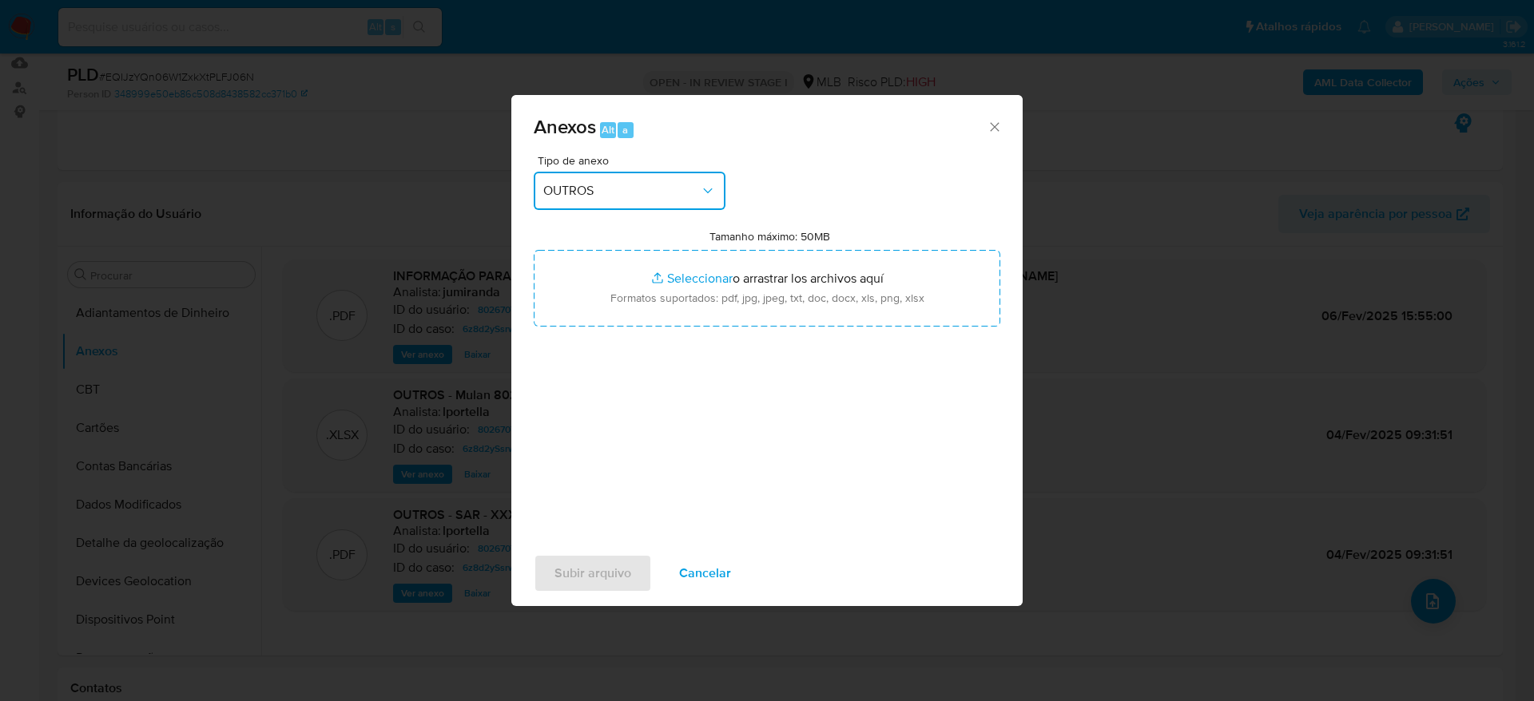
click at [634, 194] on span "OUTROS" at bounding box center [621, 191] width 157 height 16
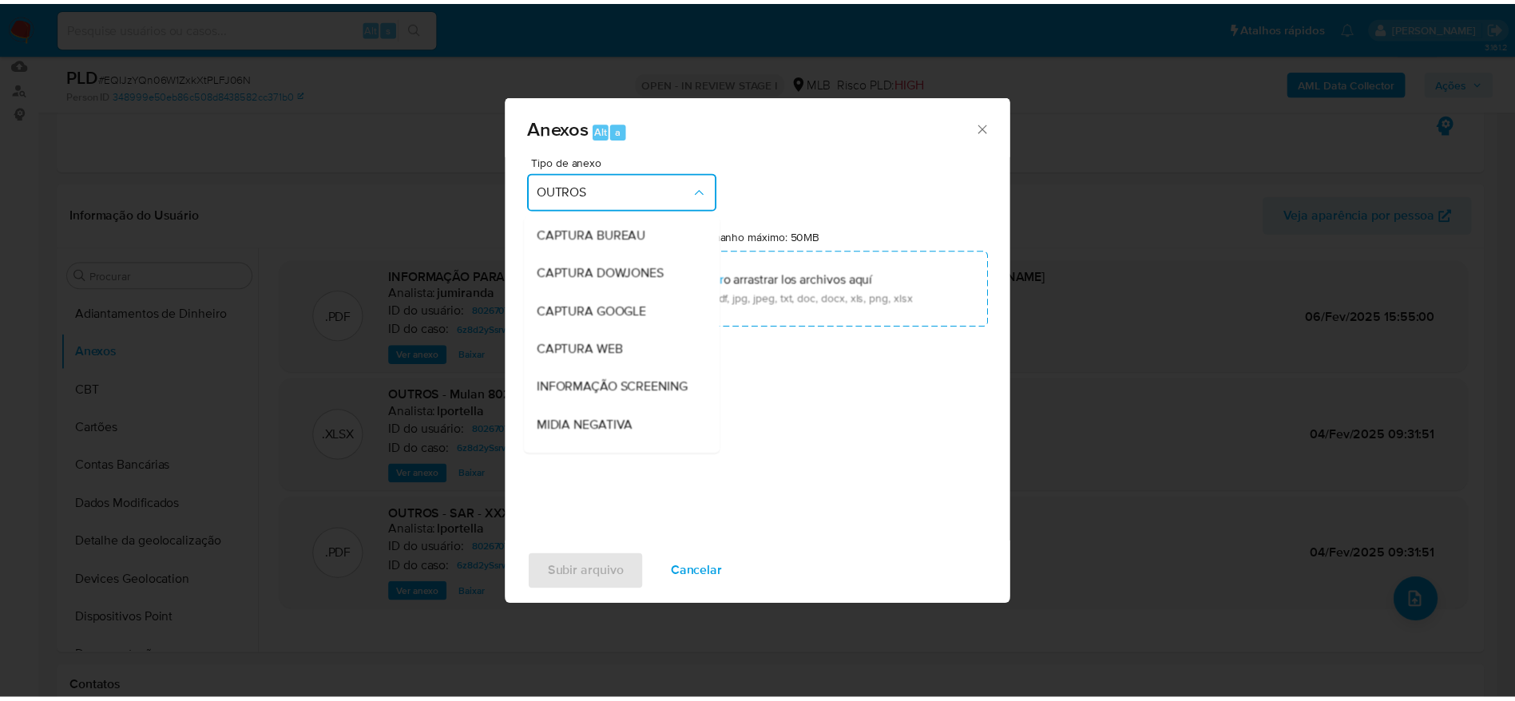
scroll to position [200, 0]
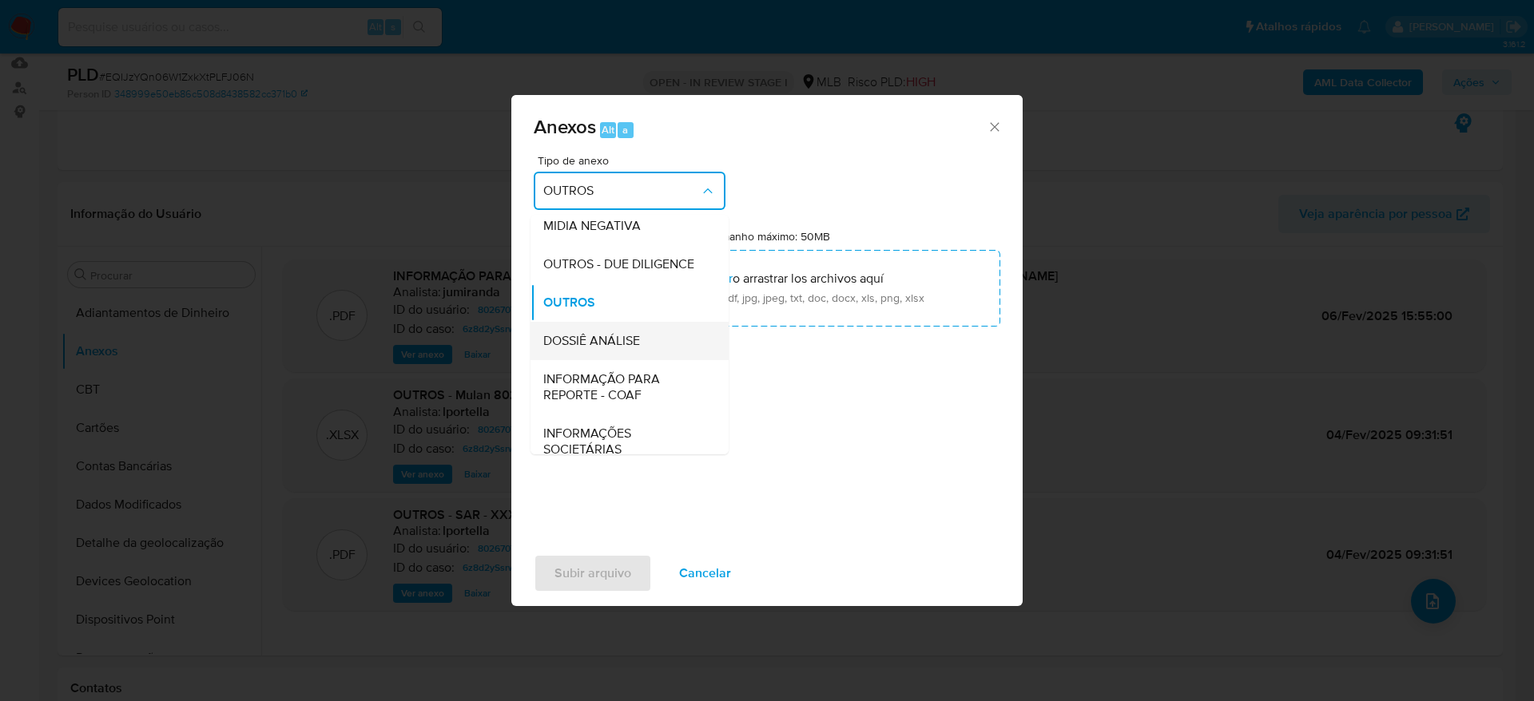
click at [616, 349] on span "DOSSIÊ ANÁLISE" at bounding box center [591, 341] width 97 height 16
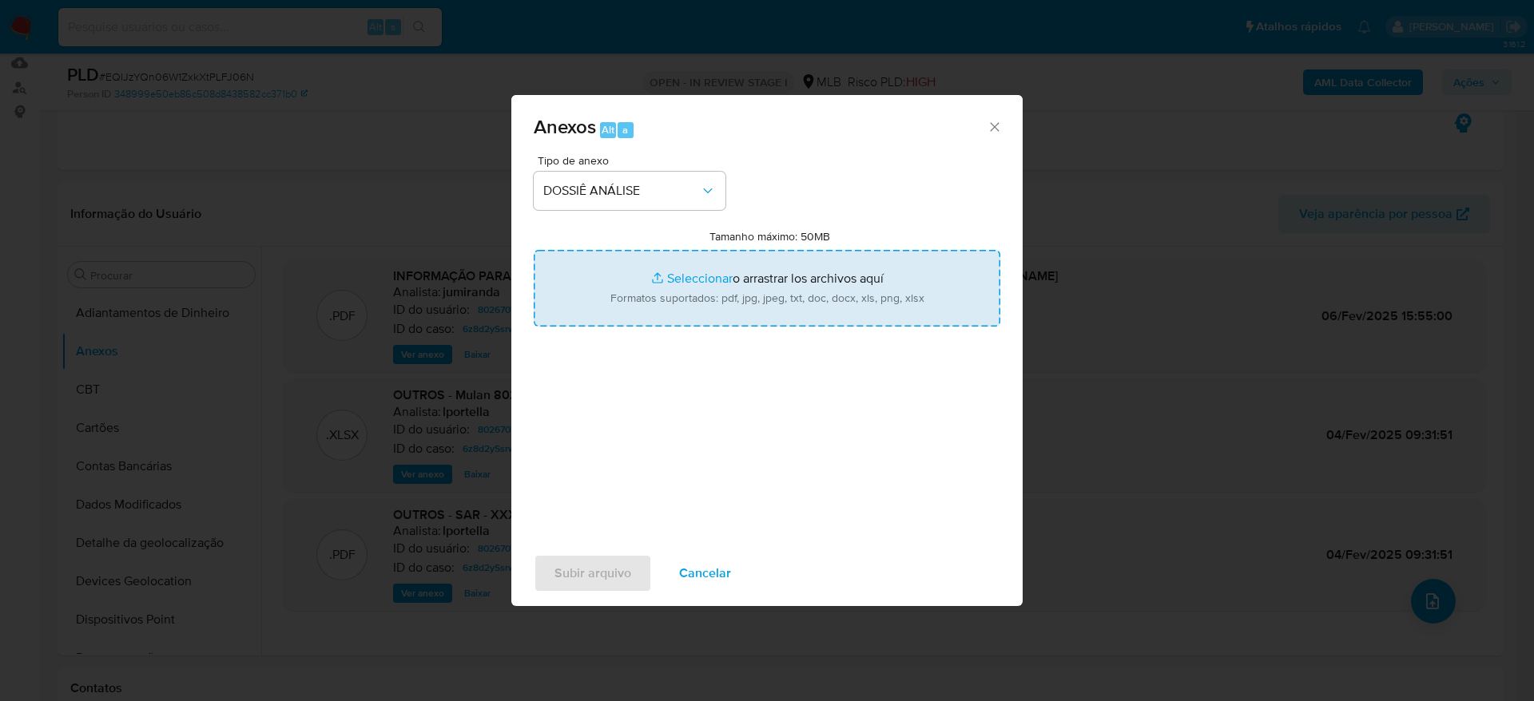
type input "C:\fakepath\2°SAR - (XXXX) - CPF 03997205965 - TEREZA CRISTINA DOS SANTOS.pdf"
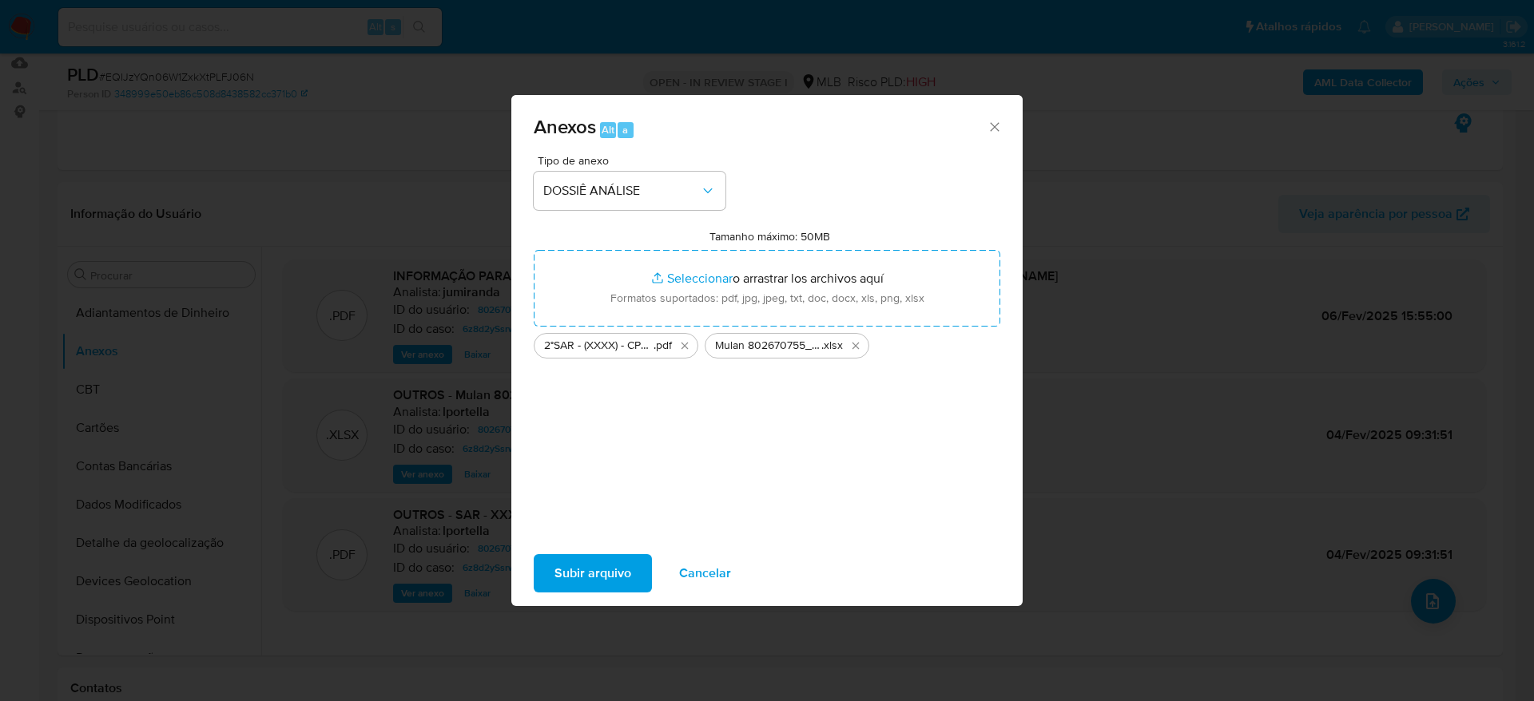
click at [582, 578] on span "Subir arquivo" at bounding box center [592, 573] width 77 height 35
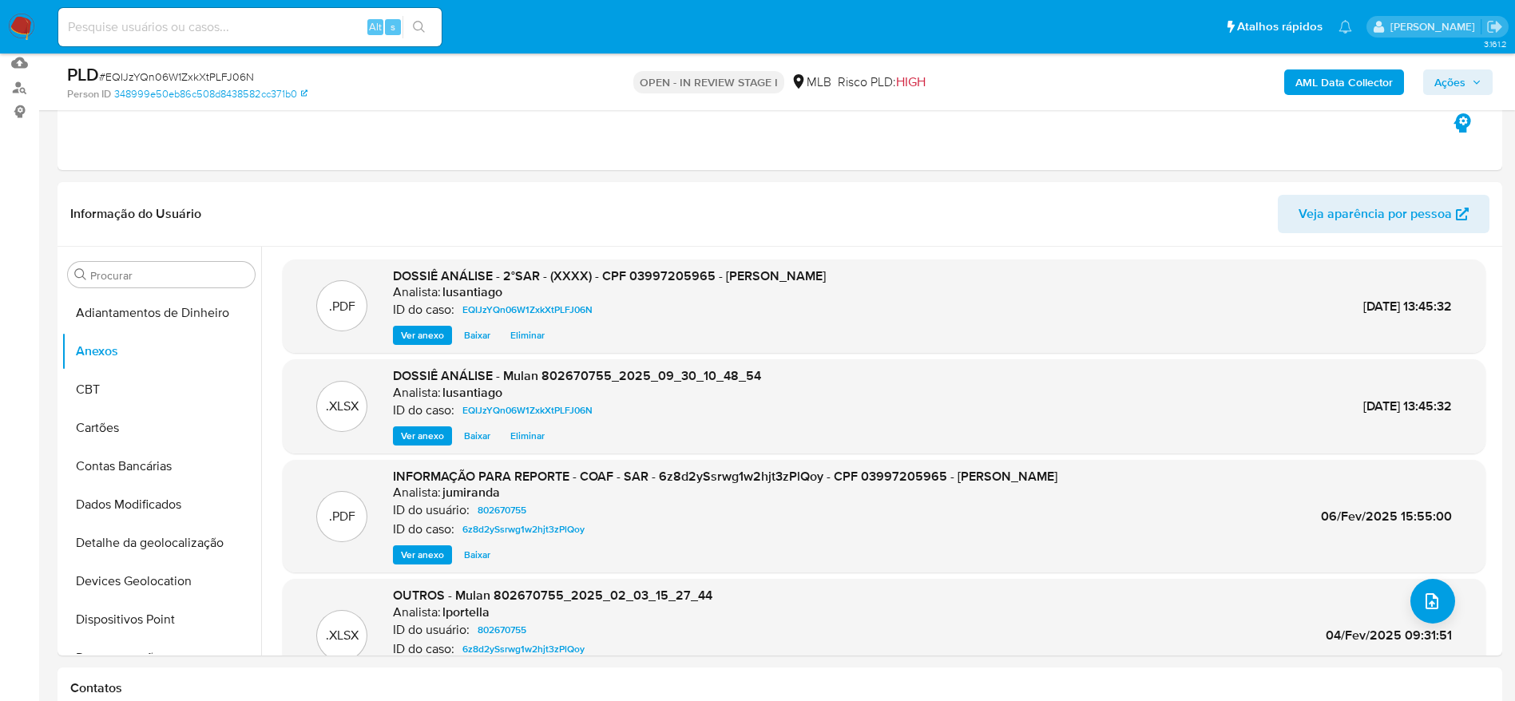
click at [1459, 75] on span "Ações" at bounding box center [1450, 83] width 31 height 26
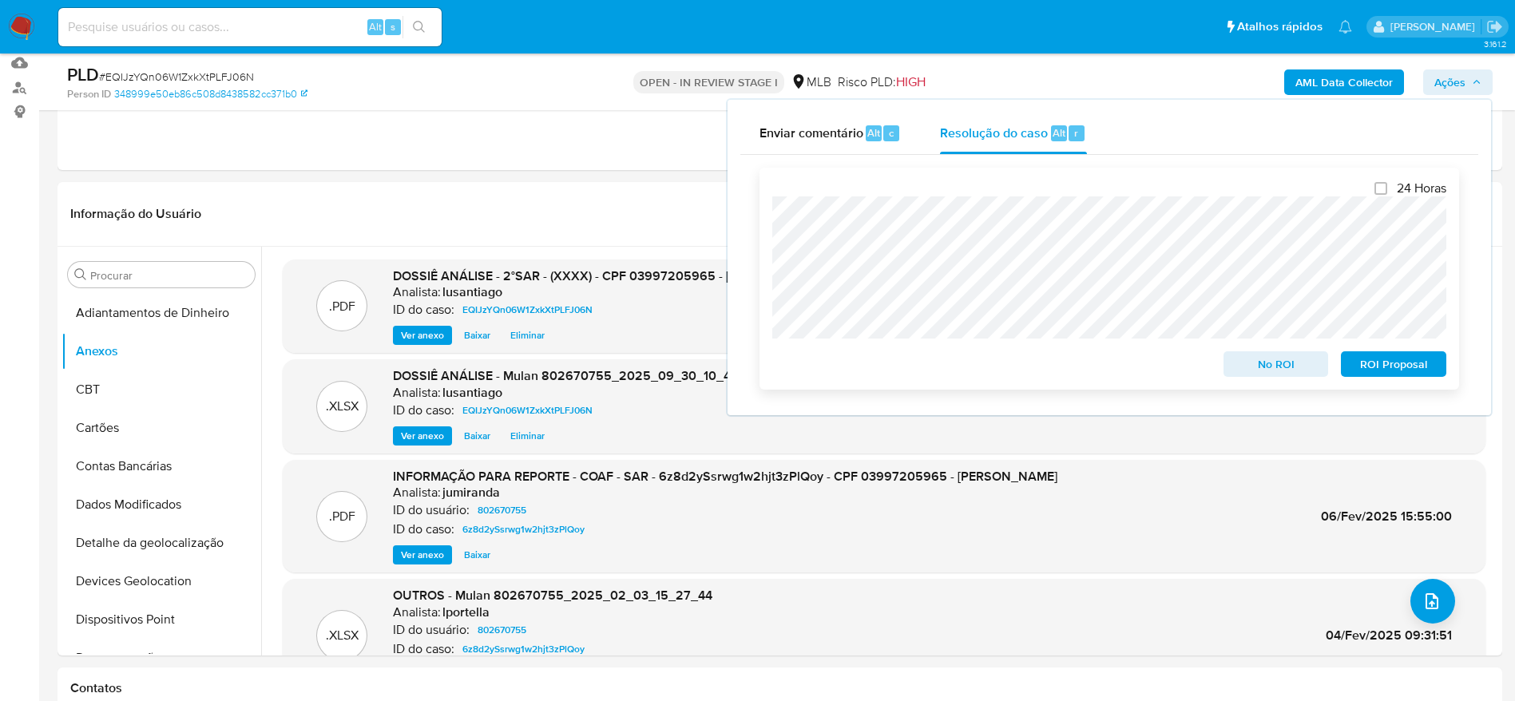
click at [1376, 366] on span "ROI Proposal" at bounding box center [1394, 364] width 83 height 22
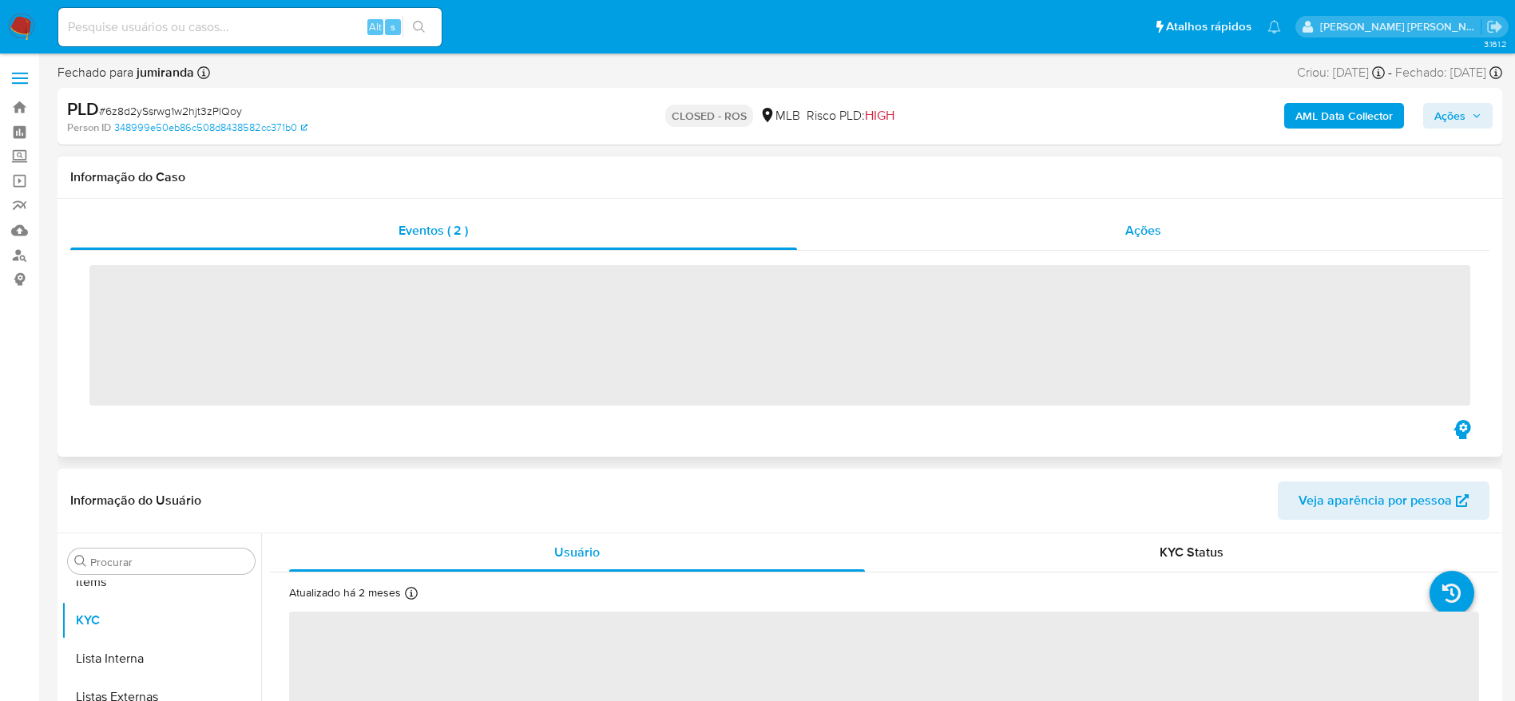
scroll to position [828, 0]
click at [973, 231] on div "Ações" at bounding box center [1143, 231] width 693 height 38
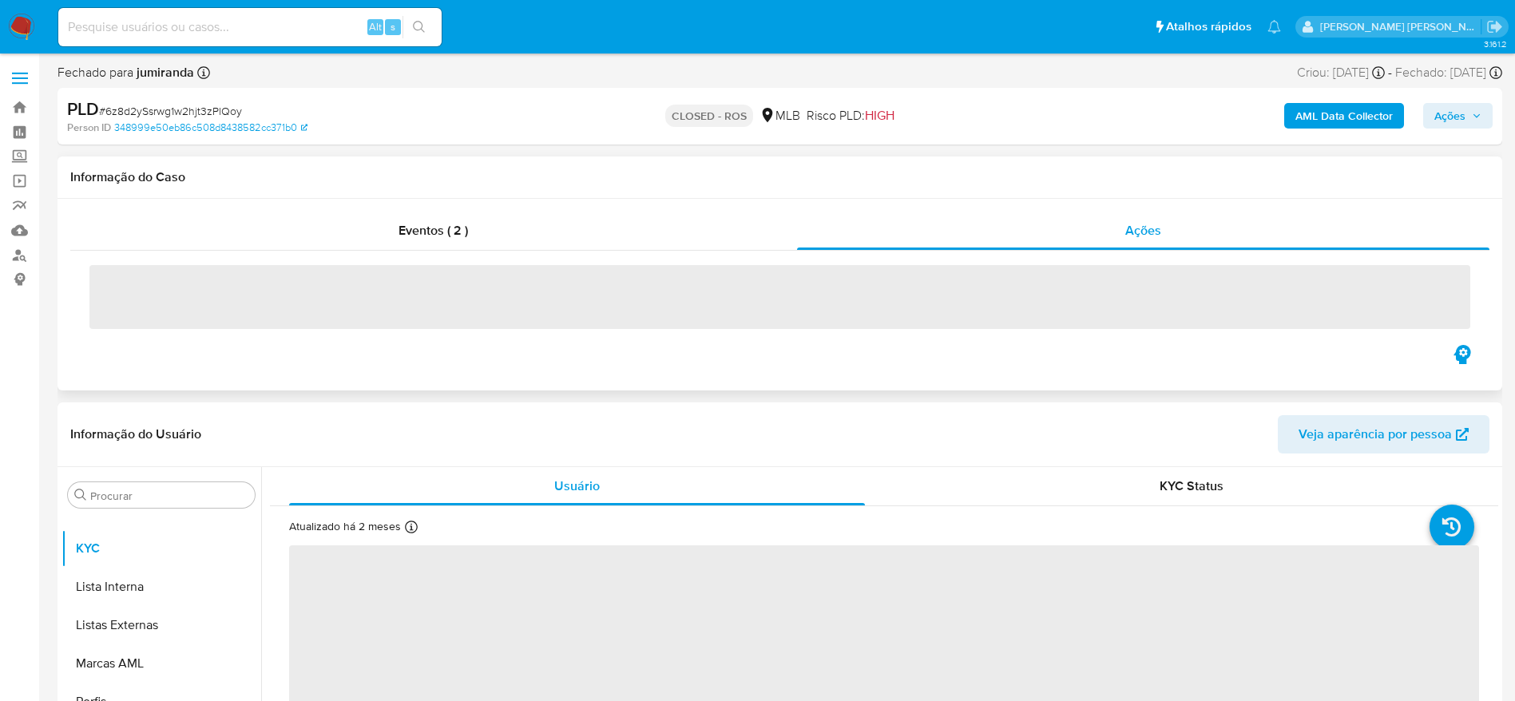
select select "10"
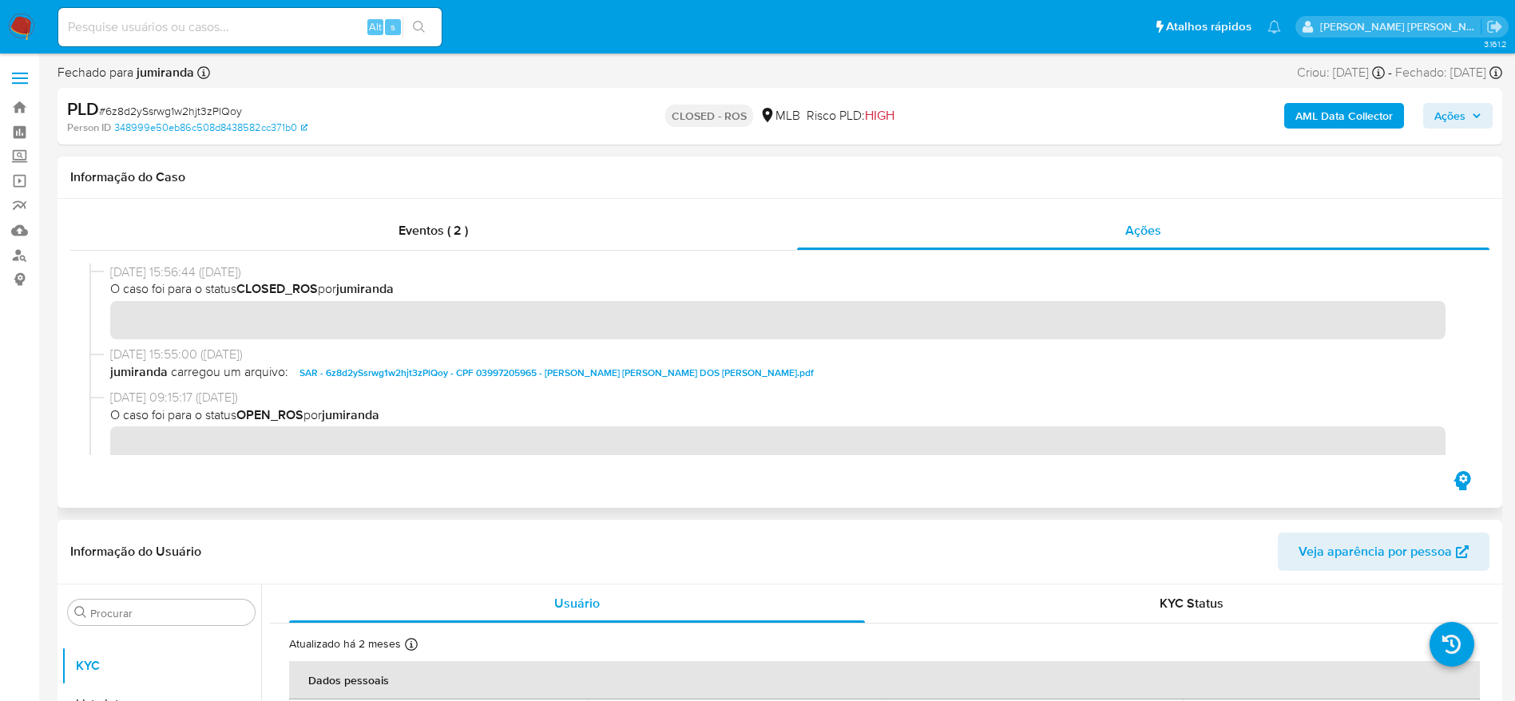
drag, startPoint x: 113, startPoint y: 272, endPoint x: 177, endPoint y: 279, distance: 64.2
click at [177, 279] on div "[DATE] 15:56:44 ([DATE]) O caso foi para o status CLOSED_ROS por jumiranda" at bounding box center [787, 302] width 1354 height 76
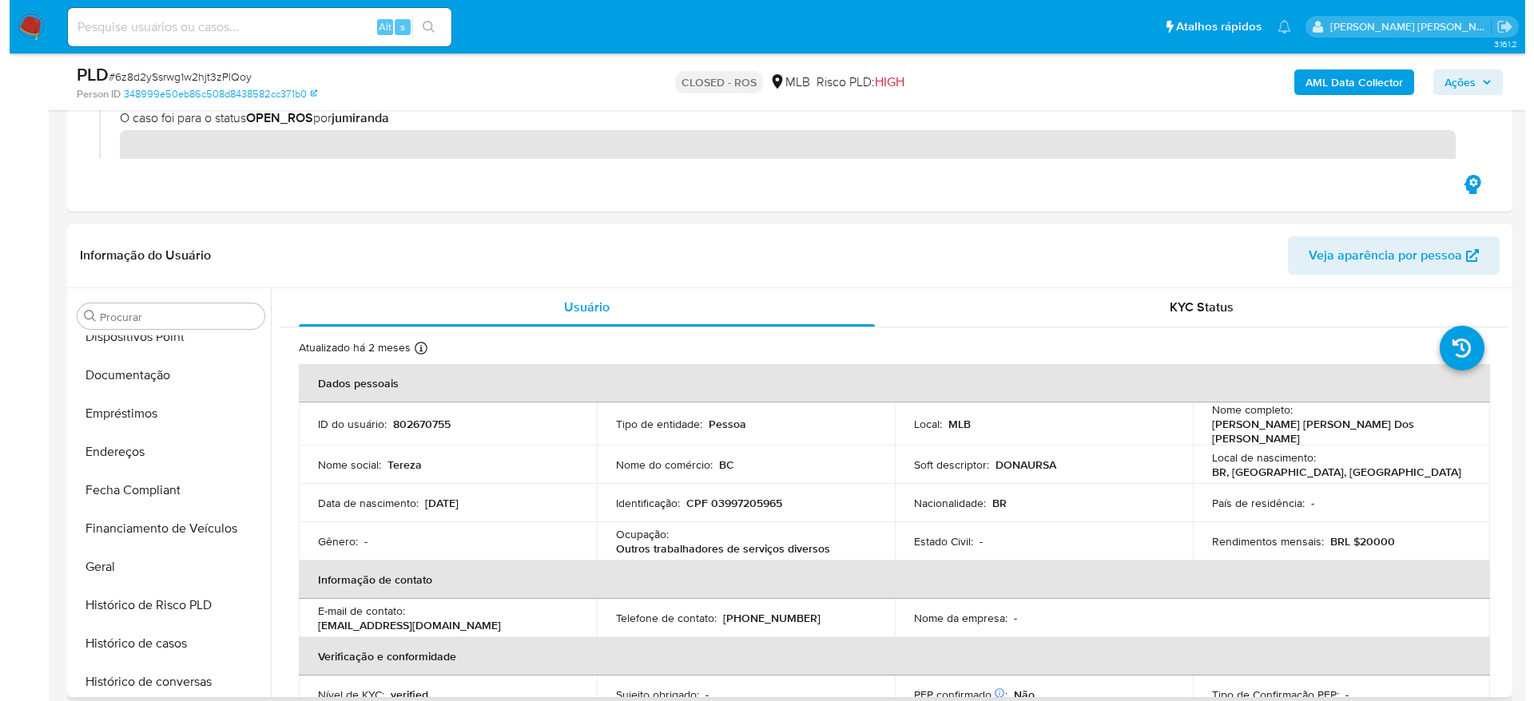
scroll to position [0, 0]
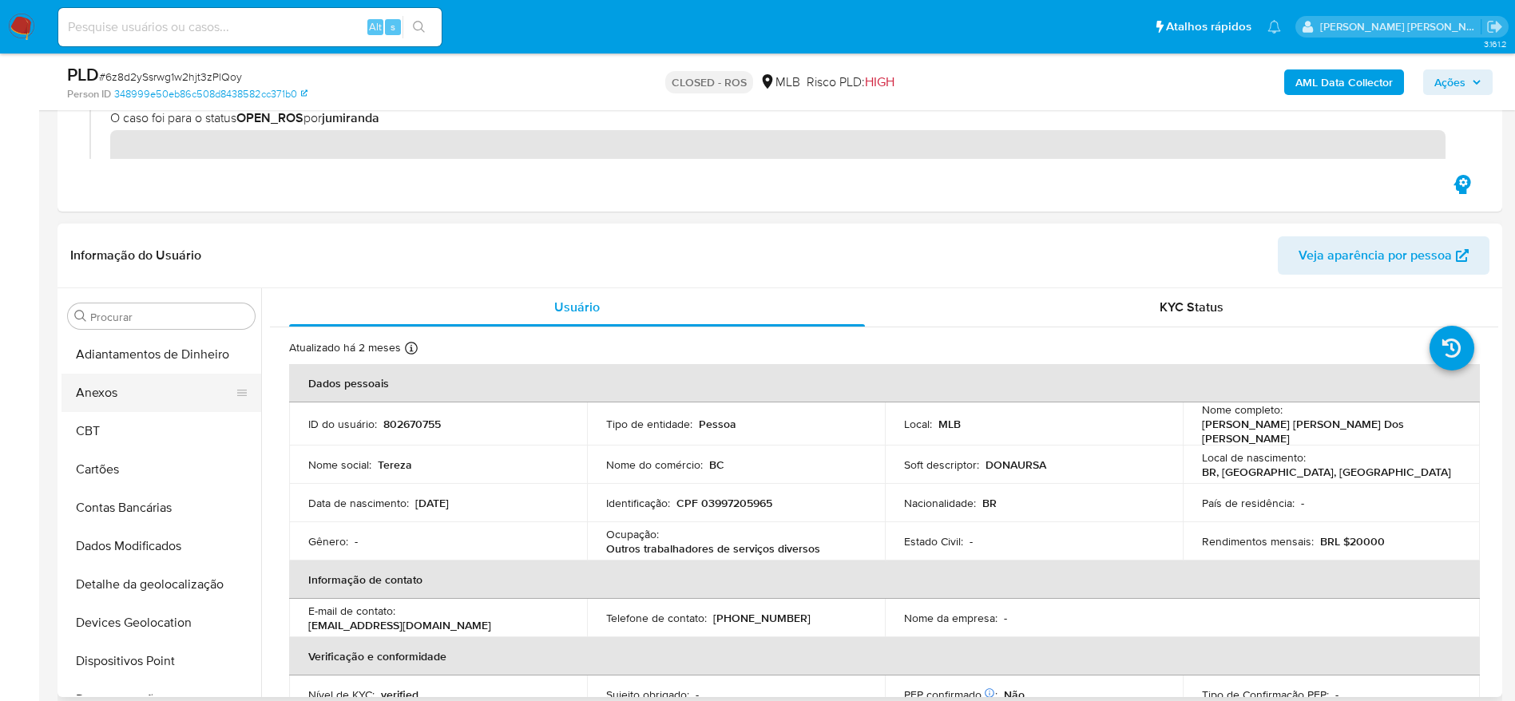
click at [141, 390] on button "Anexos" at bounding box center [155, 393] width 187 height 38
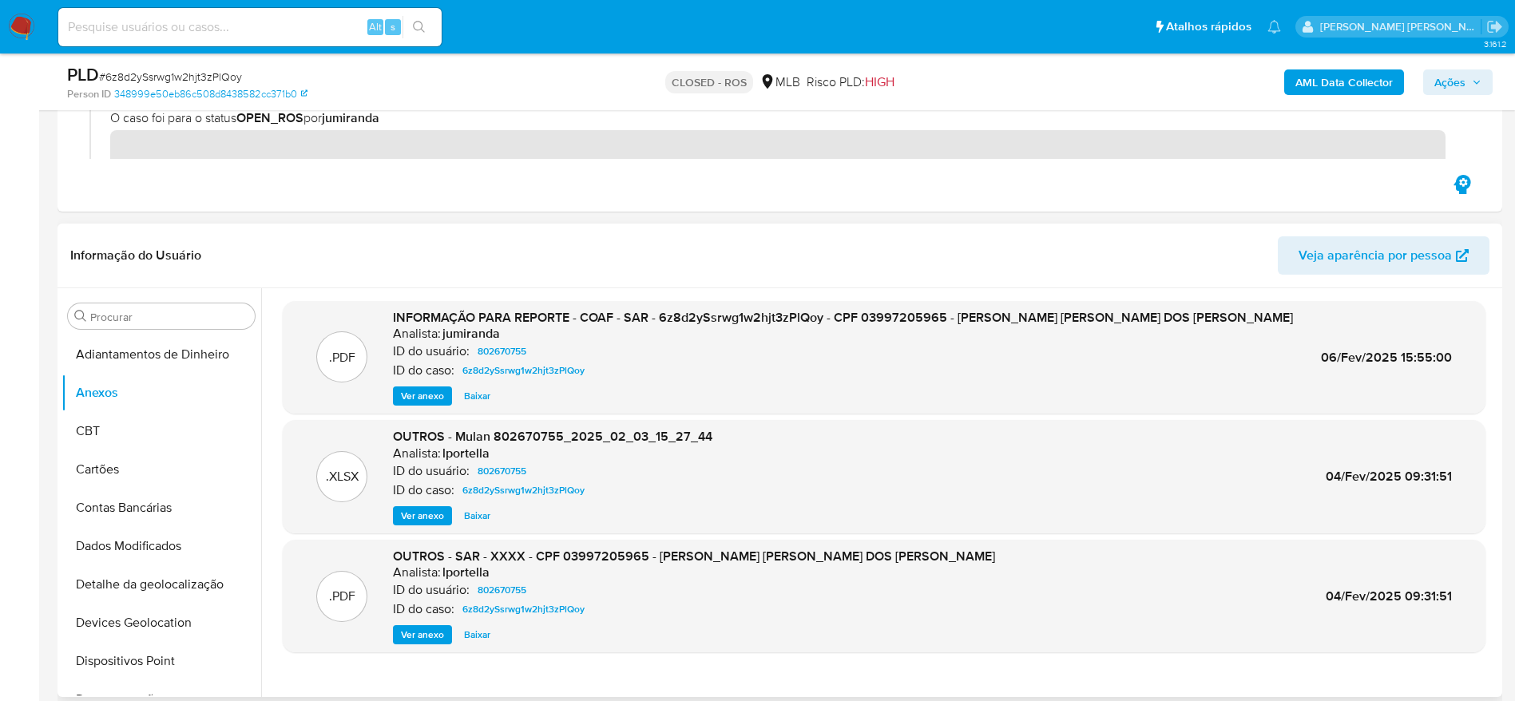
click at [427, 398] on span "Ver anexo" at bounding box center [422, 396] width 43 height 16
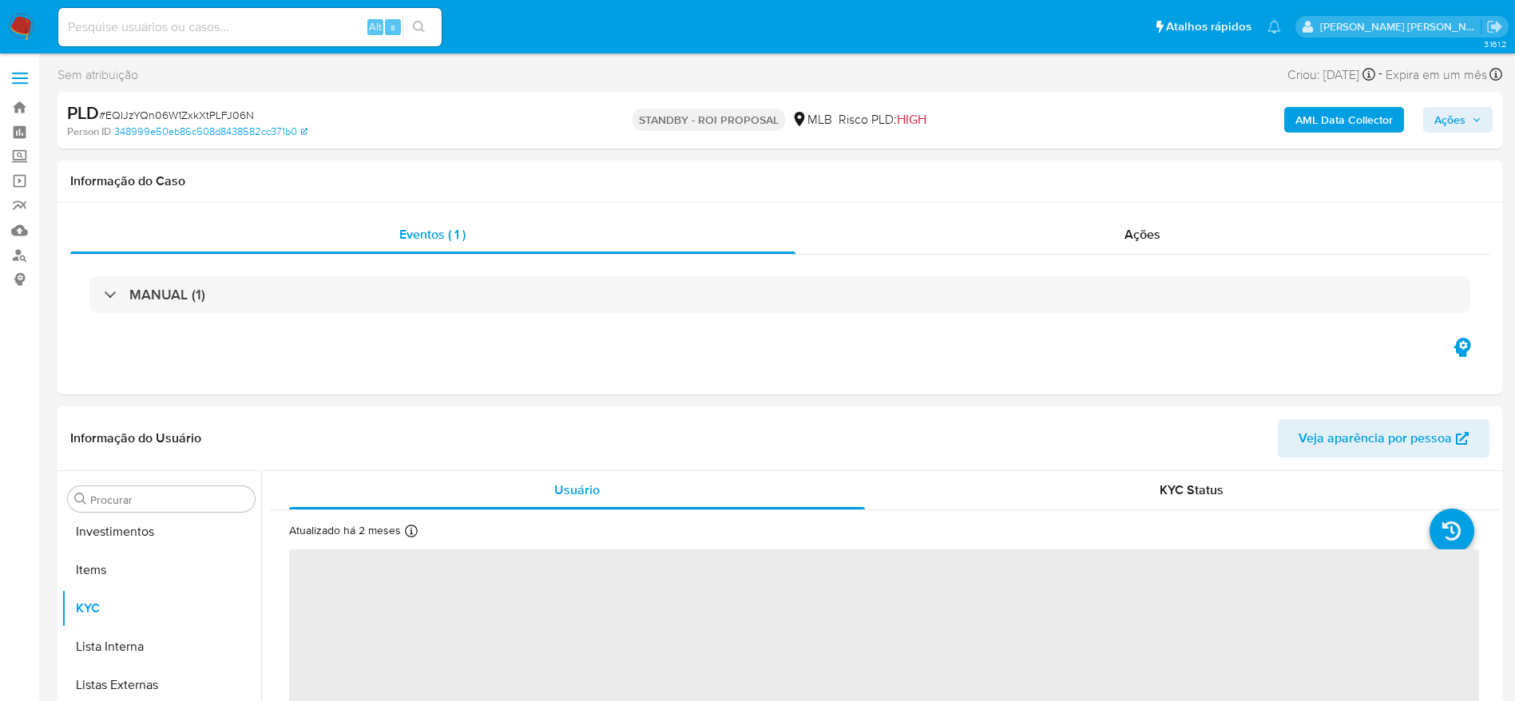
scroll to position [828, 0]
select select "10"
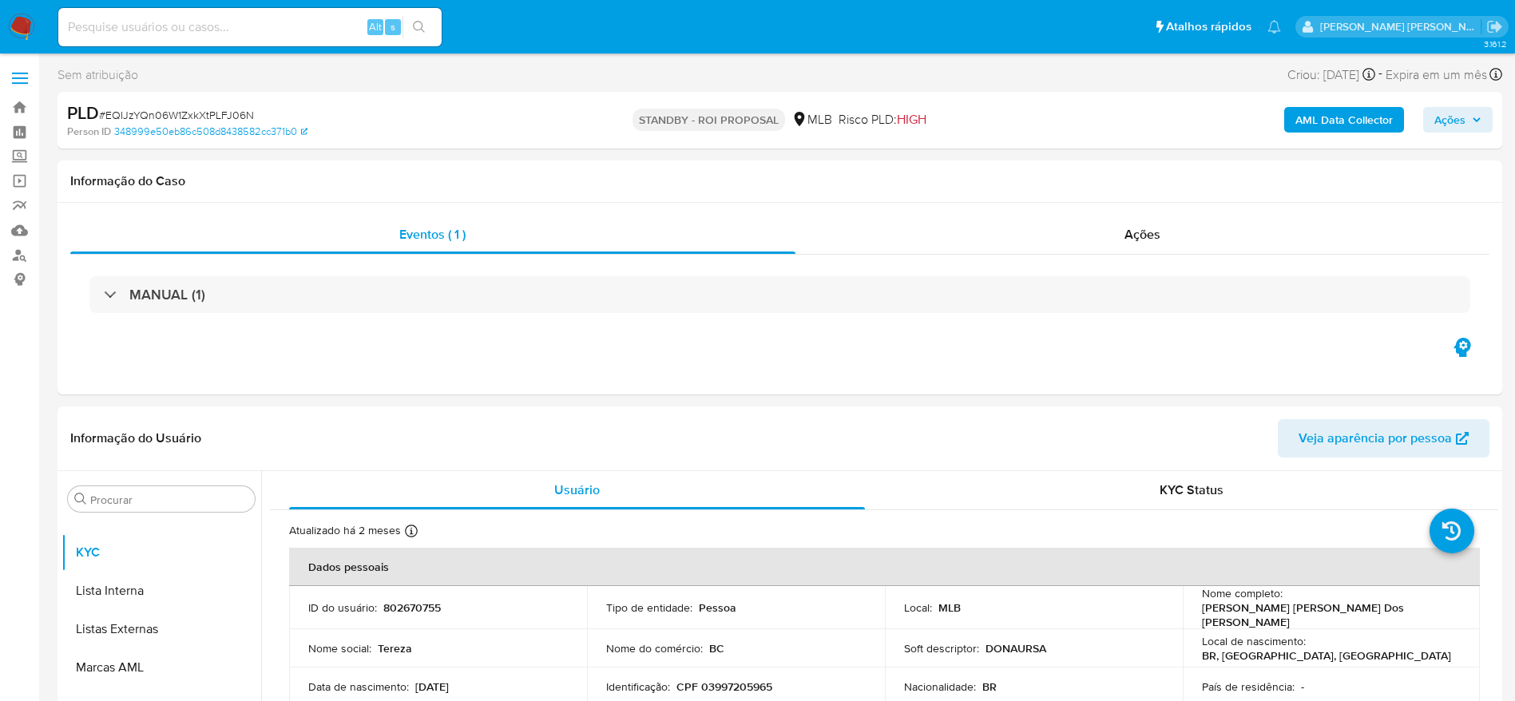
click at [317, 37] on input at bounding box center [249, 27] width 383 height 21
paste input "1026470533"
type input "1026470533"
click at [424, 26] on icon "search-icon" at bounding box center [419, 27] width 13 height 13
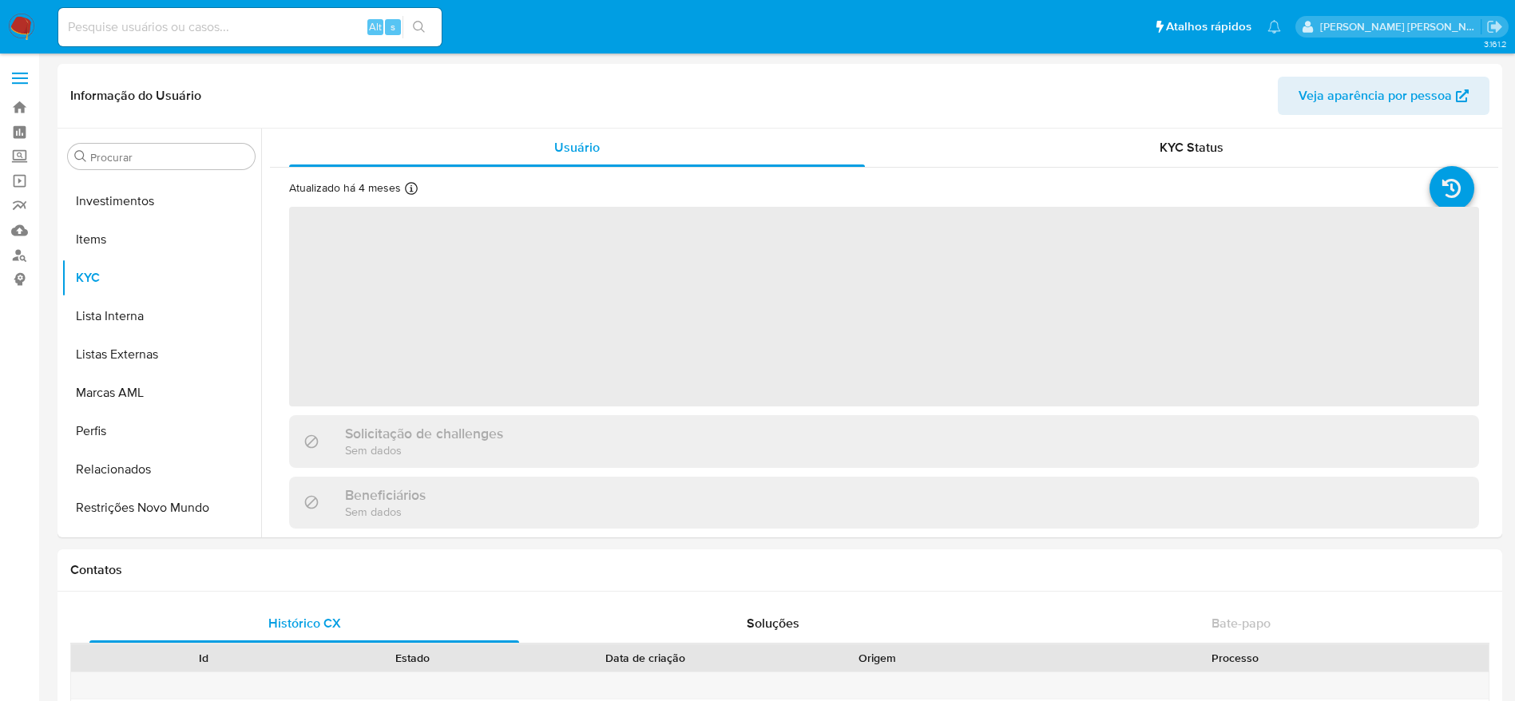
scroll to position [828, 0]
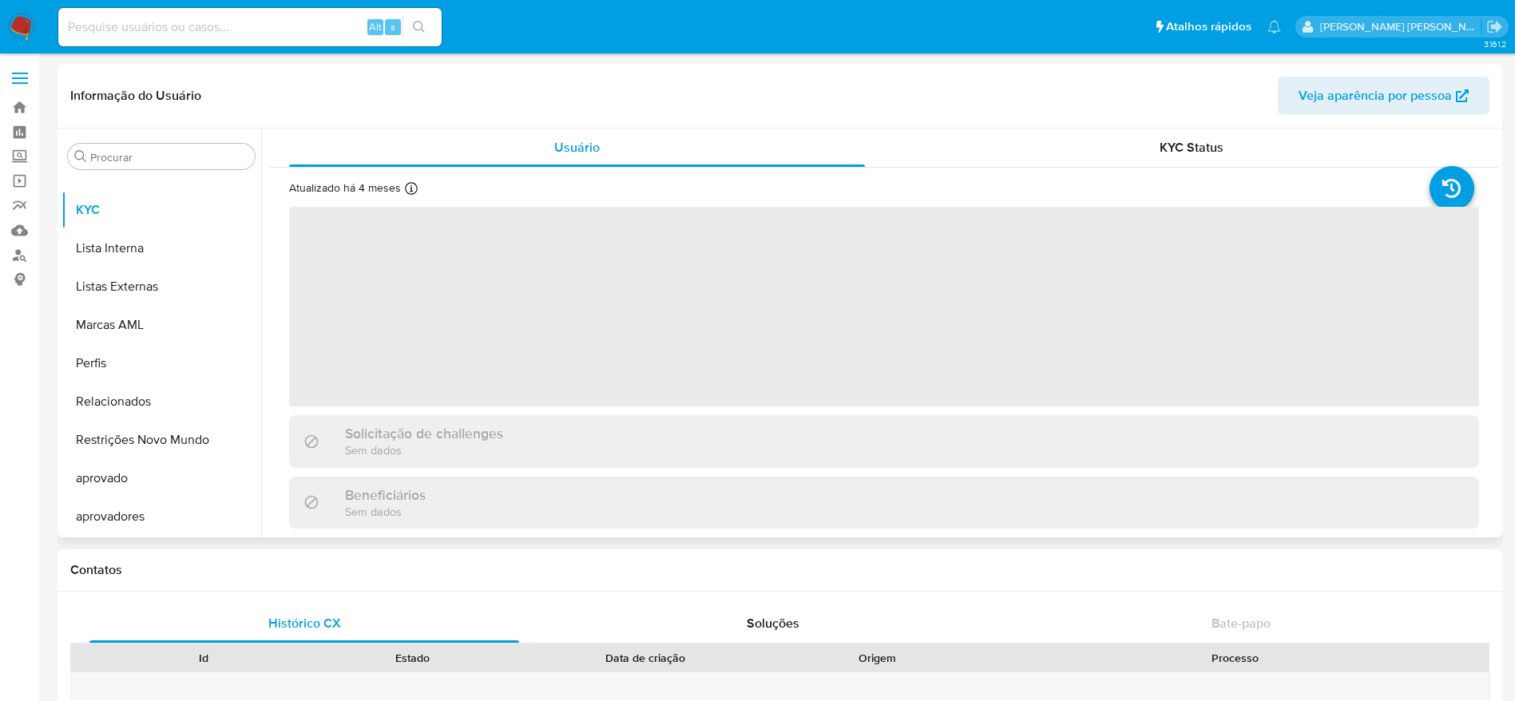
select select "10"
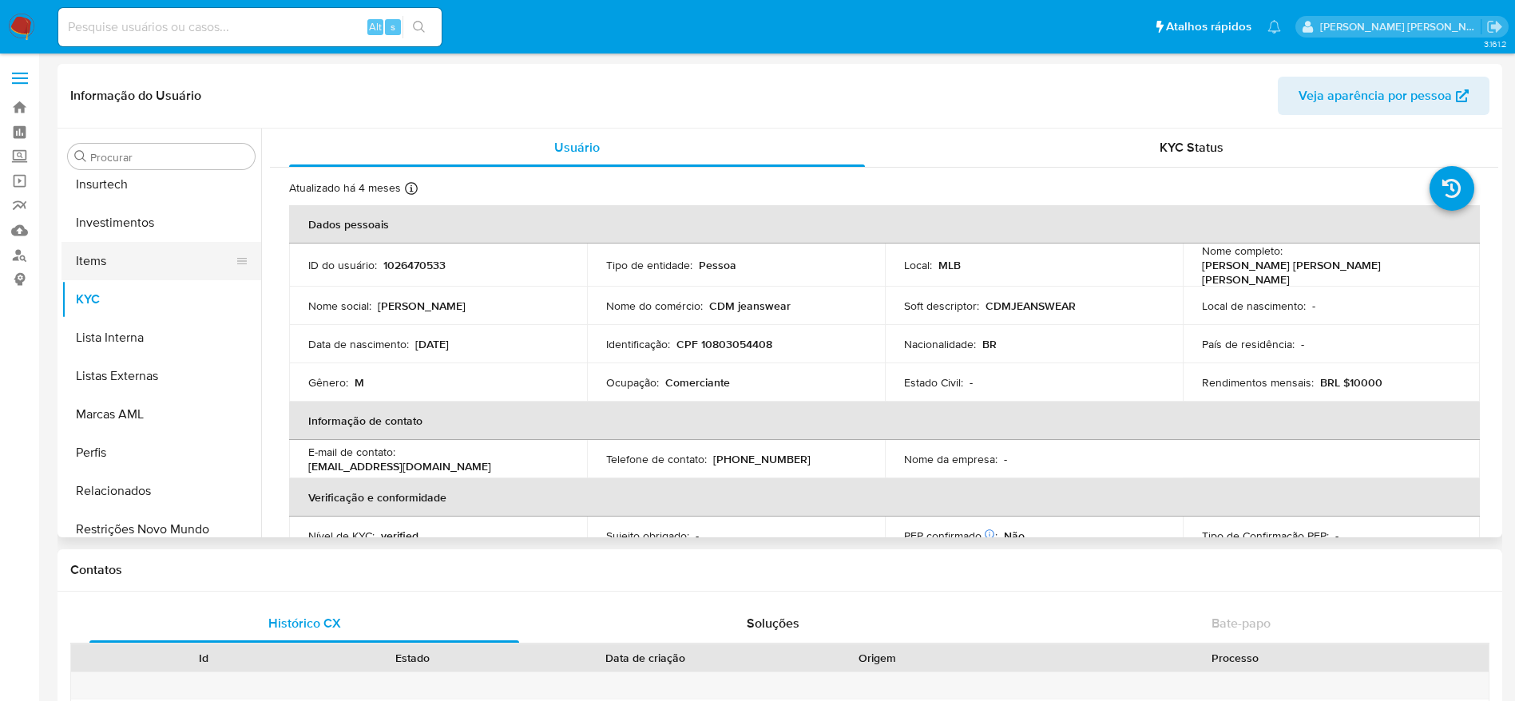
scroll to position [589, 0]
click at [133, 201] on button "Histórico de casos" at bounding box center [155, 220] width 187 height 38
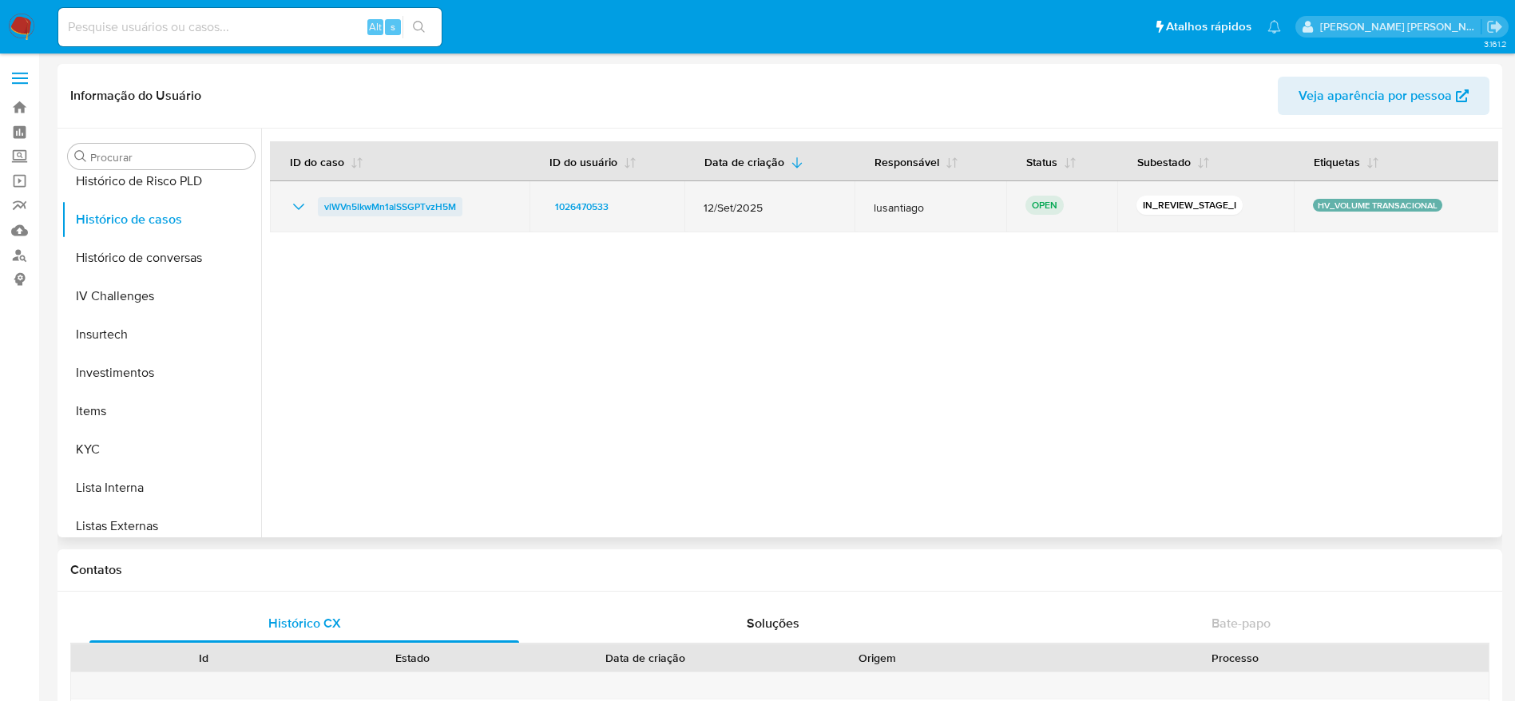
click at [381, 197] on span "vlWVn5lkwMn1alSSGPTvzH5M" at bounding box center [390, 206] width 132 height 19
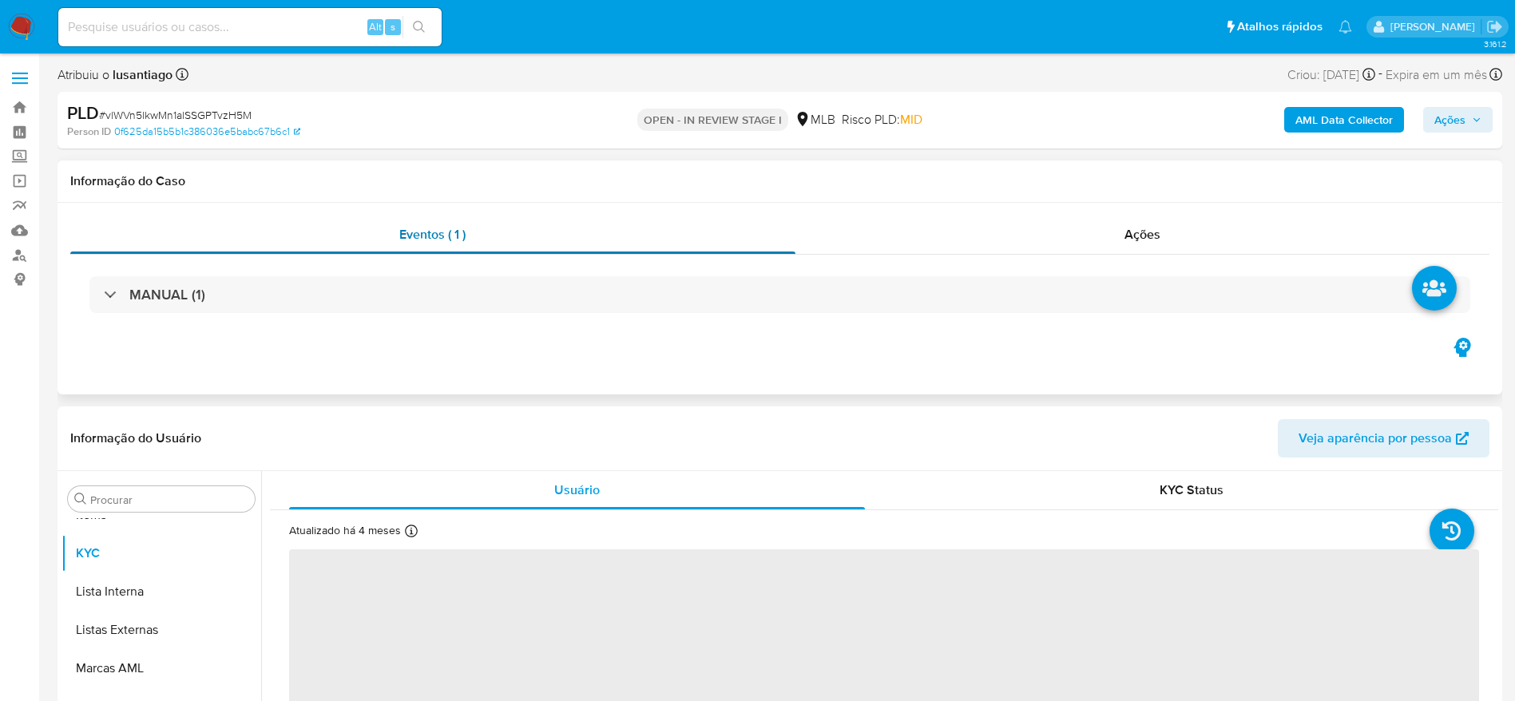
scroll to position [828, 0]
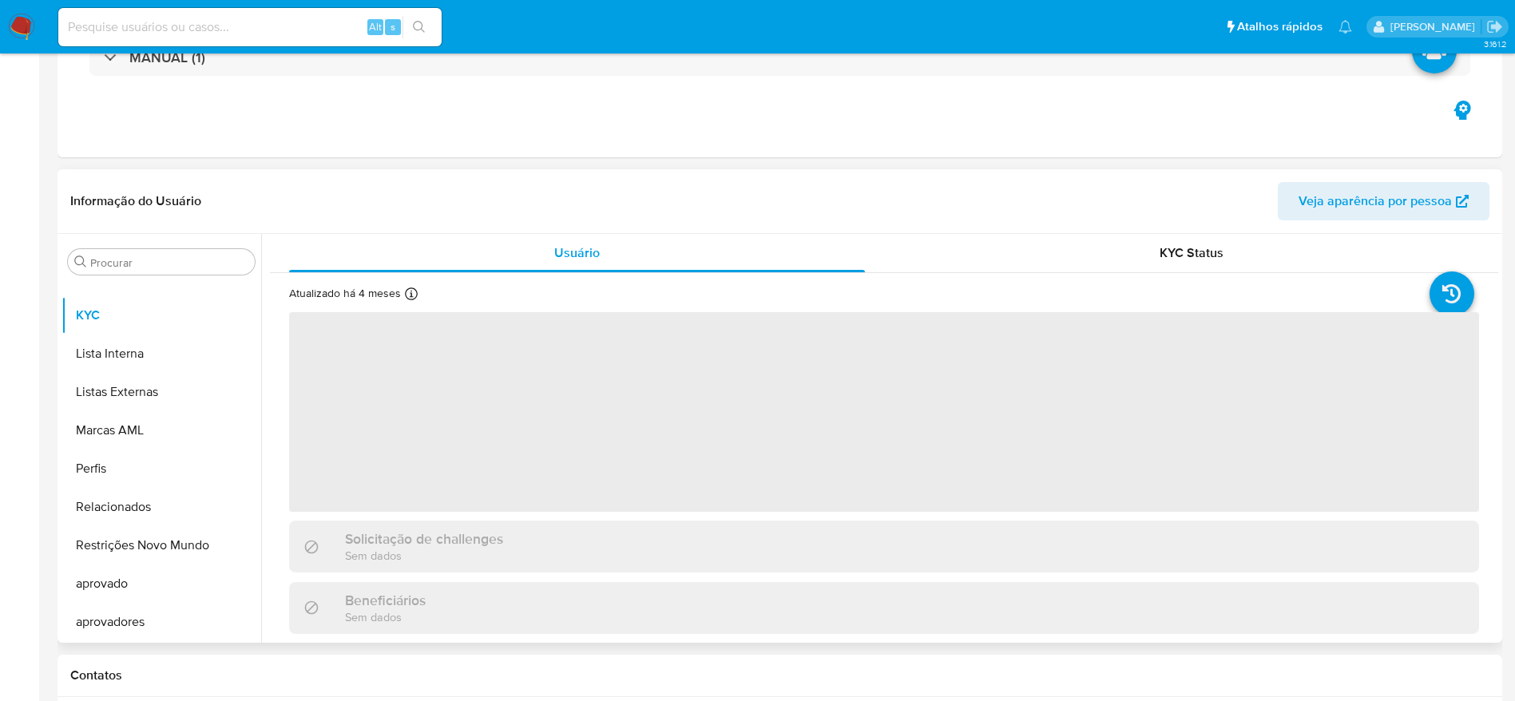
select select "10"
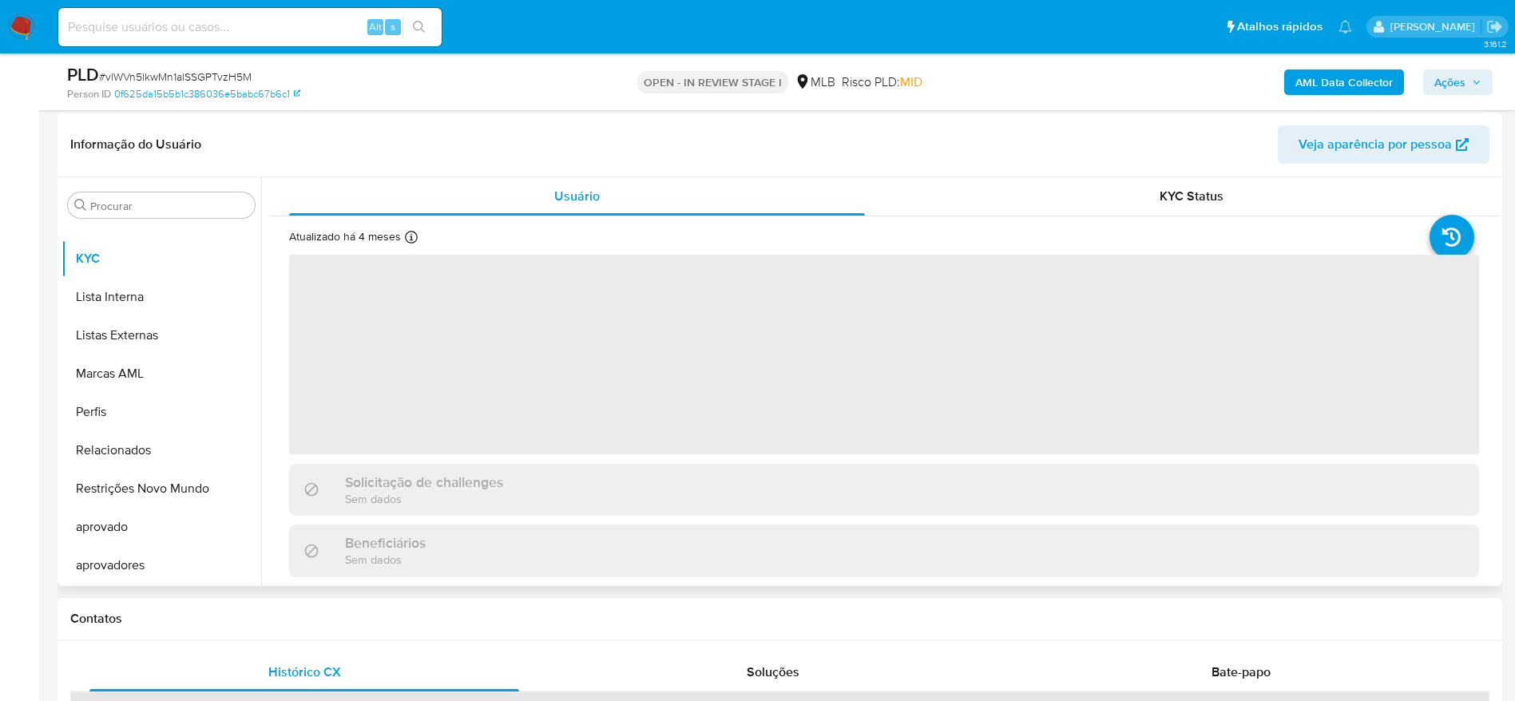
scroll to position [240, 0]
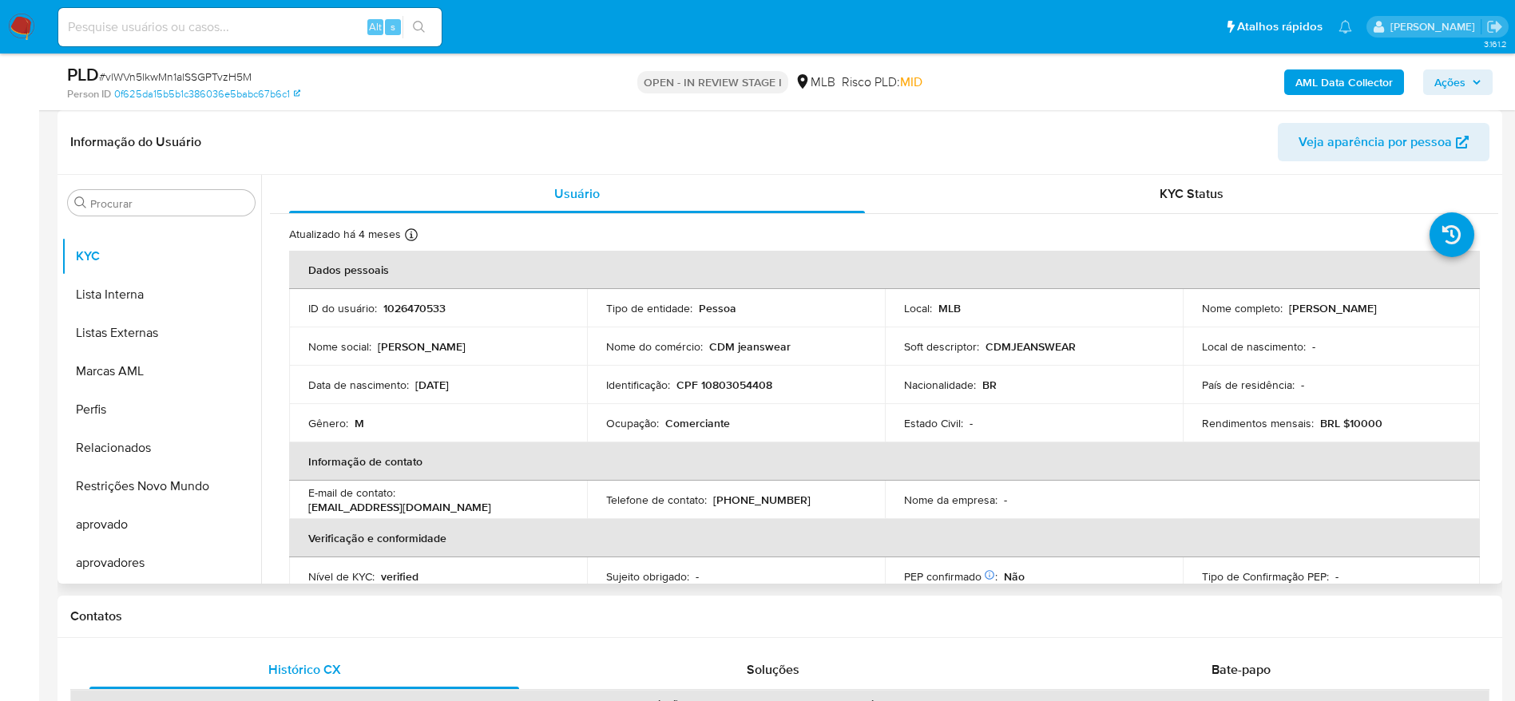
click at [743, 382] on p "CPF 10803054408" at bounding box center [725, 385] width 96 height 14
click at [741, 382] on p "CPF 10803054408" at bounding box center [725, 385] width 96 height 14
copy p "10803054408"
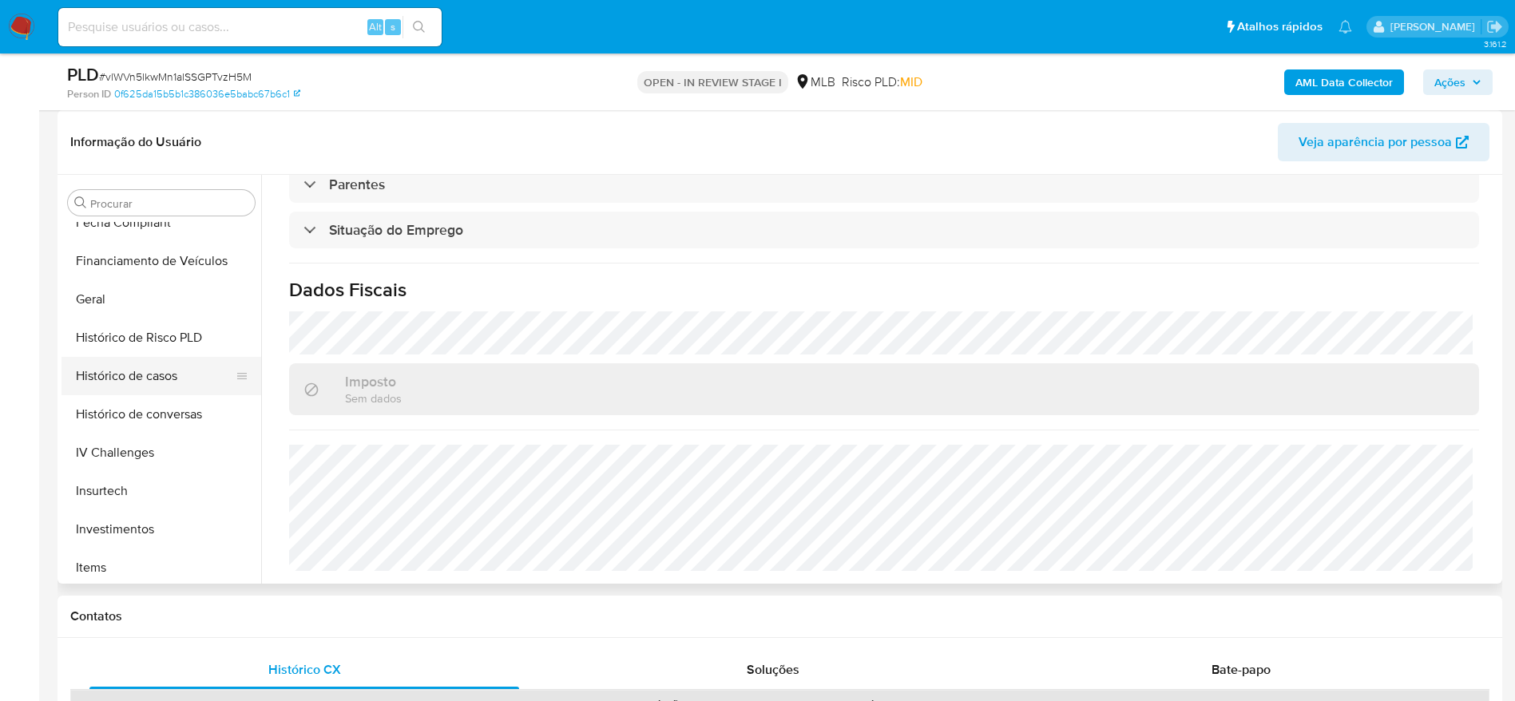
scroll to position [469, 0]
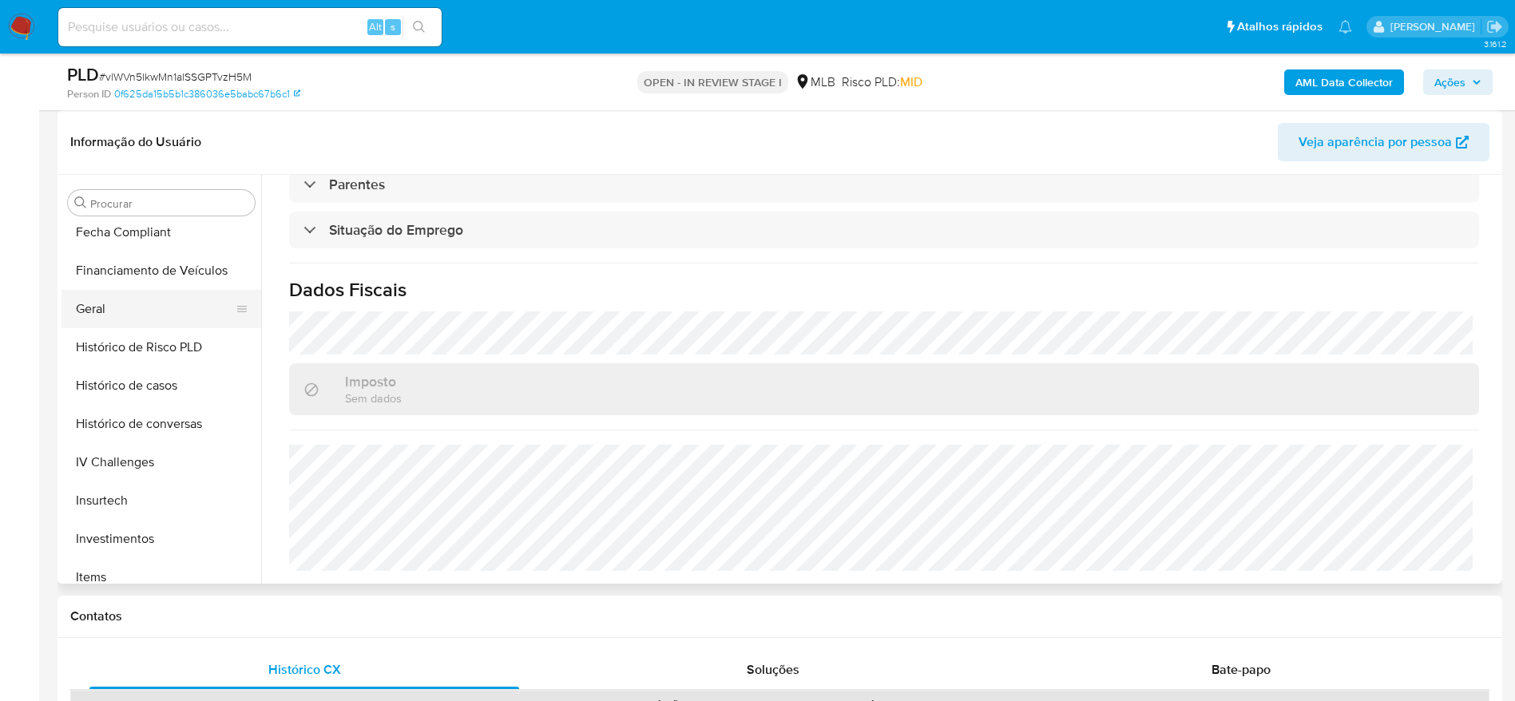
click at [105, 304] on button "Geral" at bounding box center [155, 309] width 187 height 38
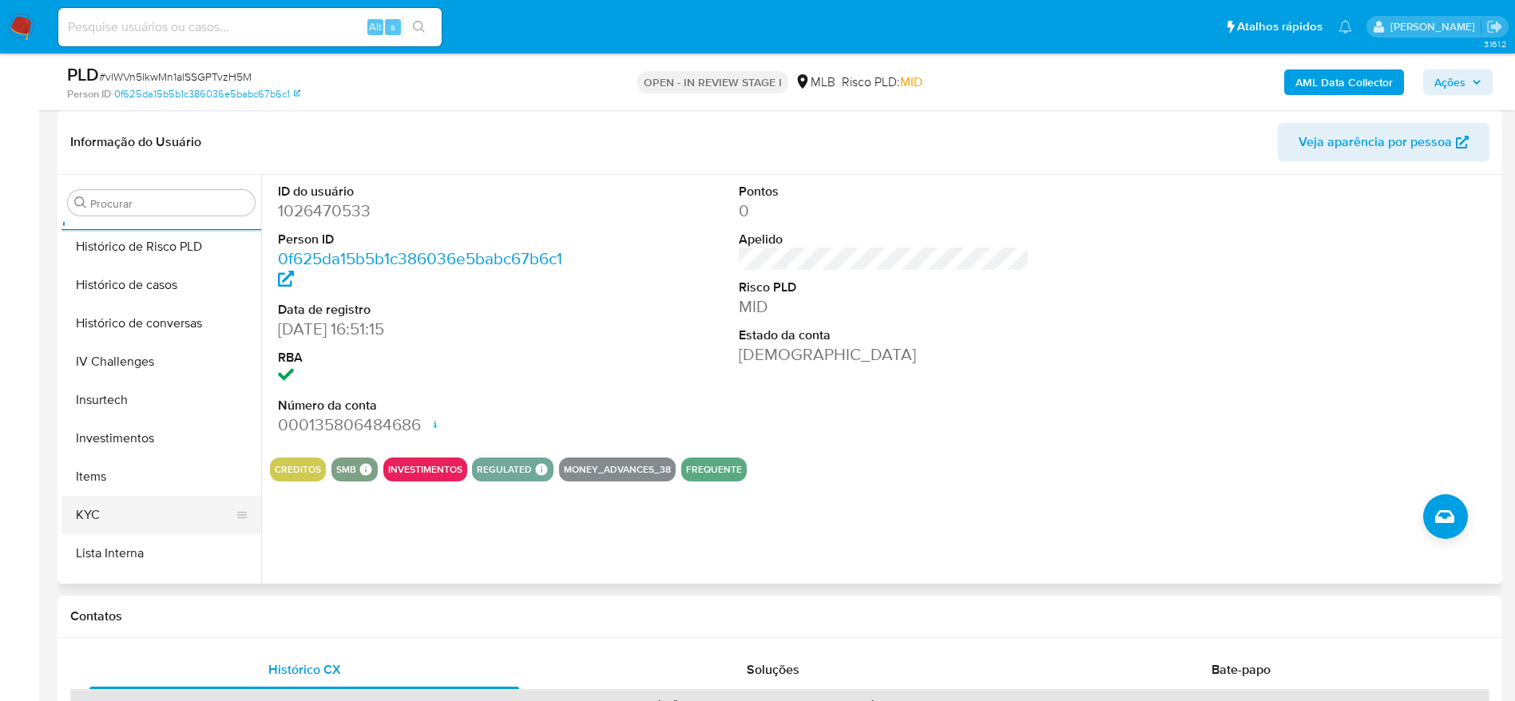
scroll to position [709, 0]
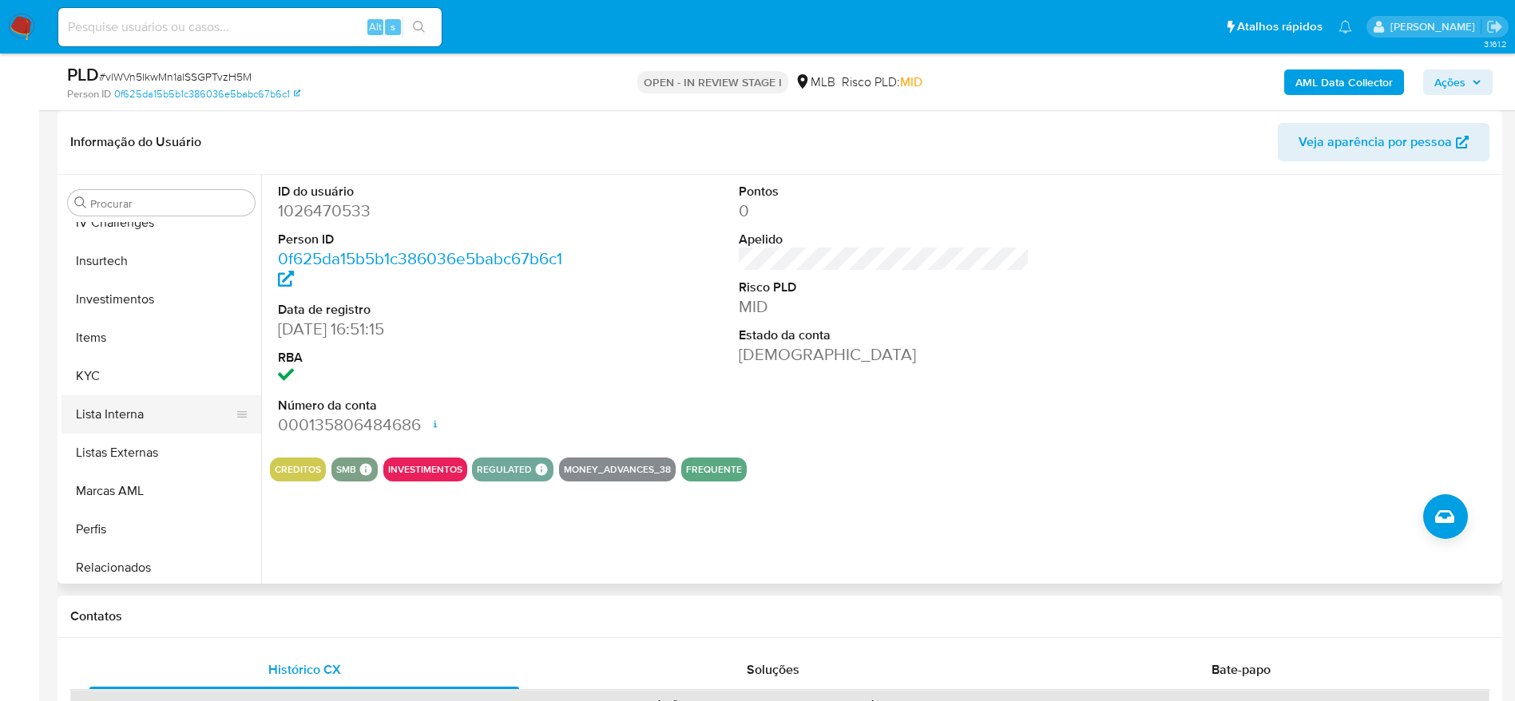
click at [114, 399] on button "Lista Interna" at bounding box center [155, 414] width 187 height 38
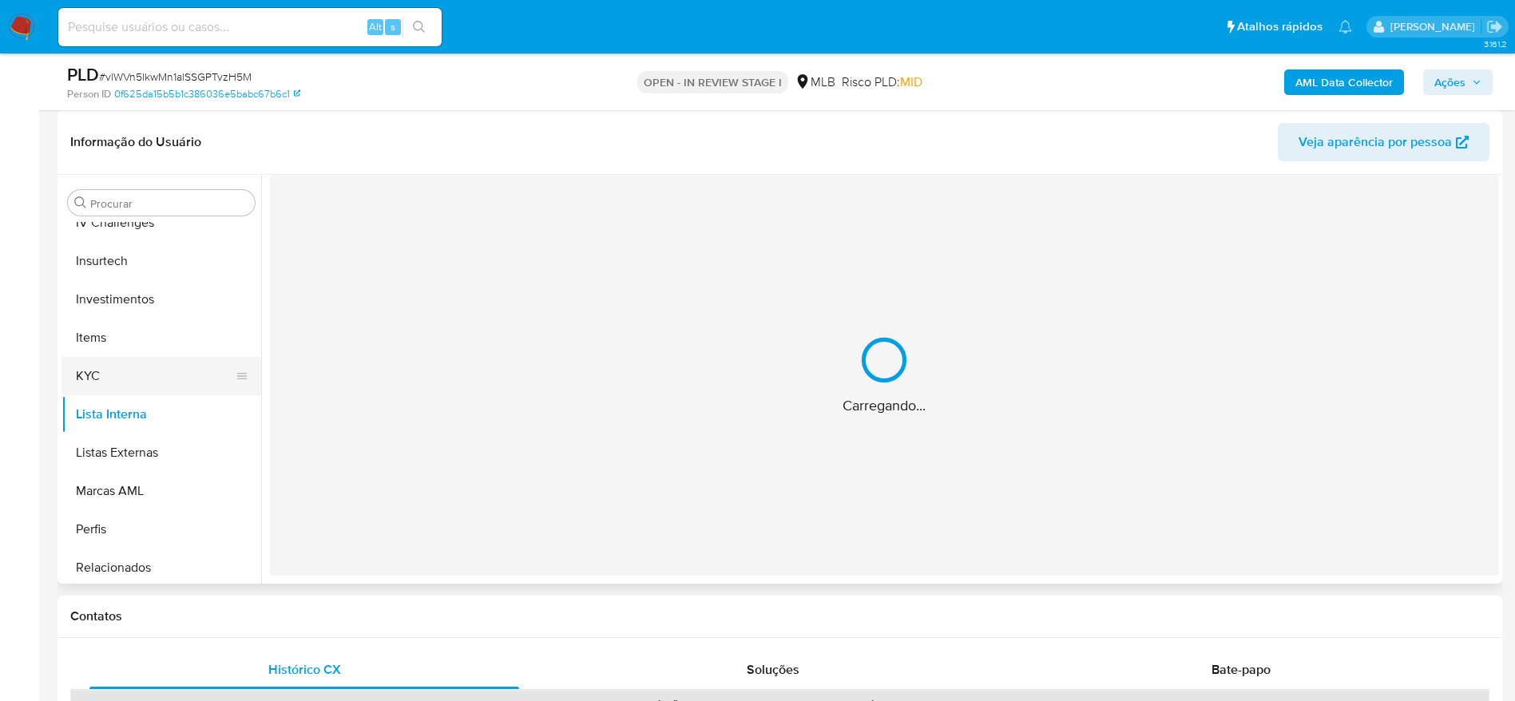
click at [113, 388] on button "KYC" at bounding box center [155, 376] width 187 height 38
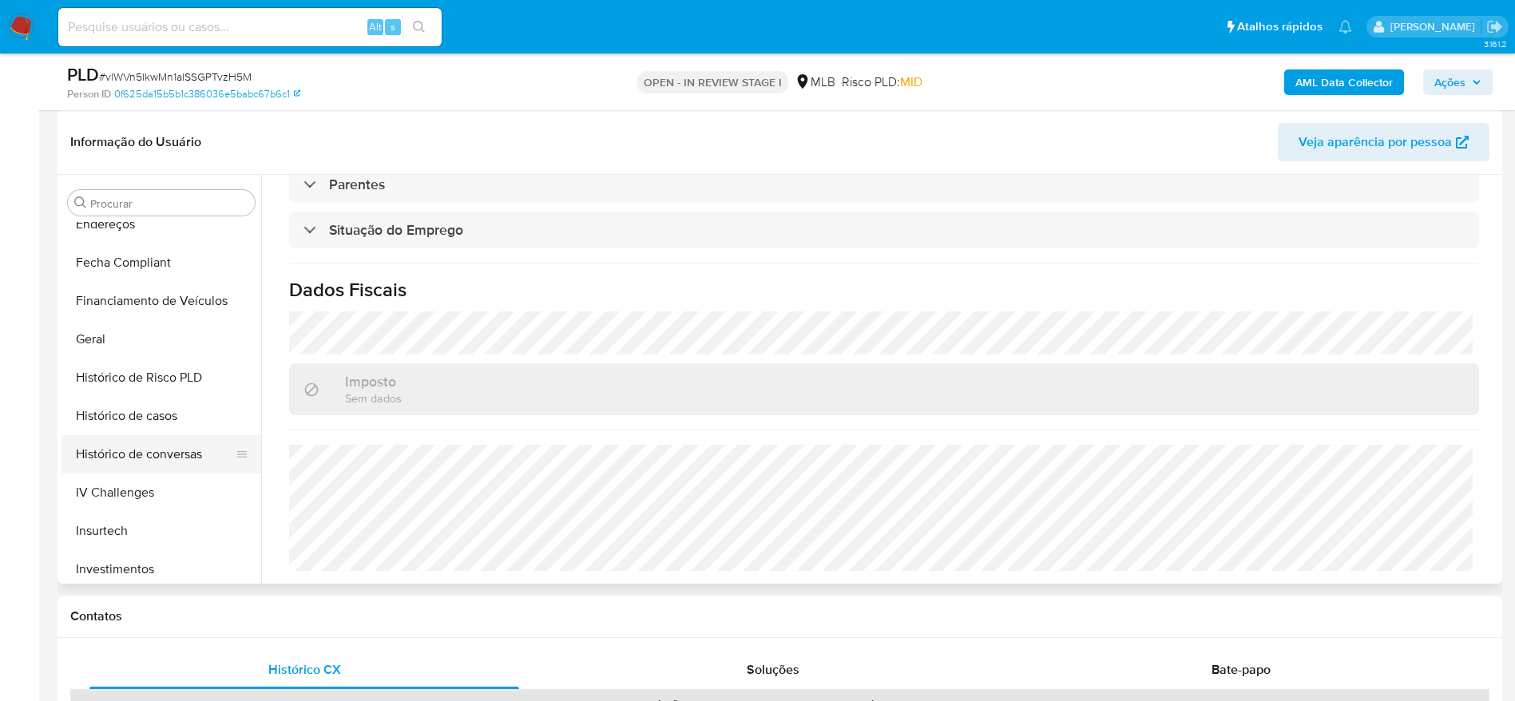
scroll to position [349, 0]
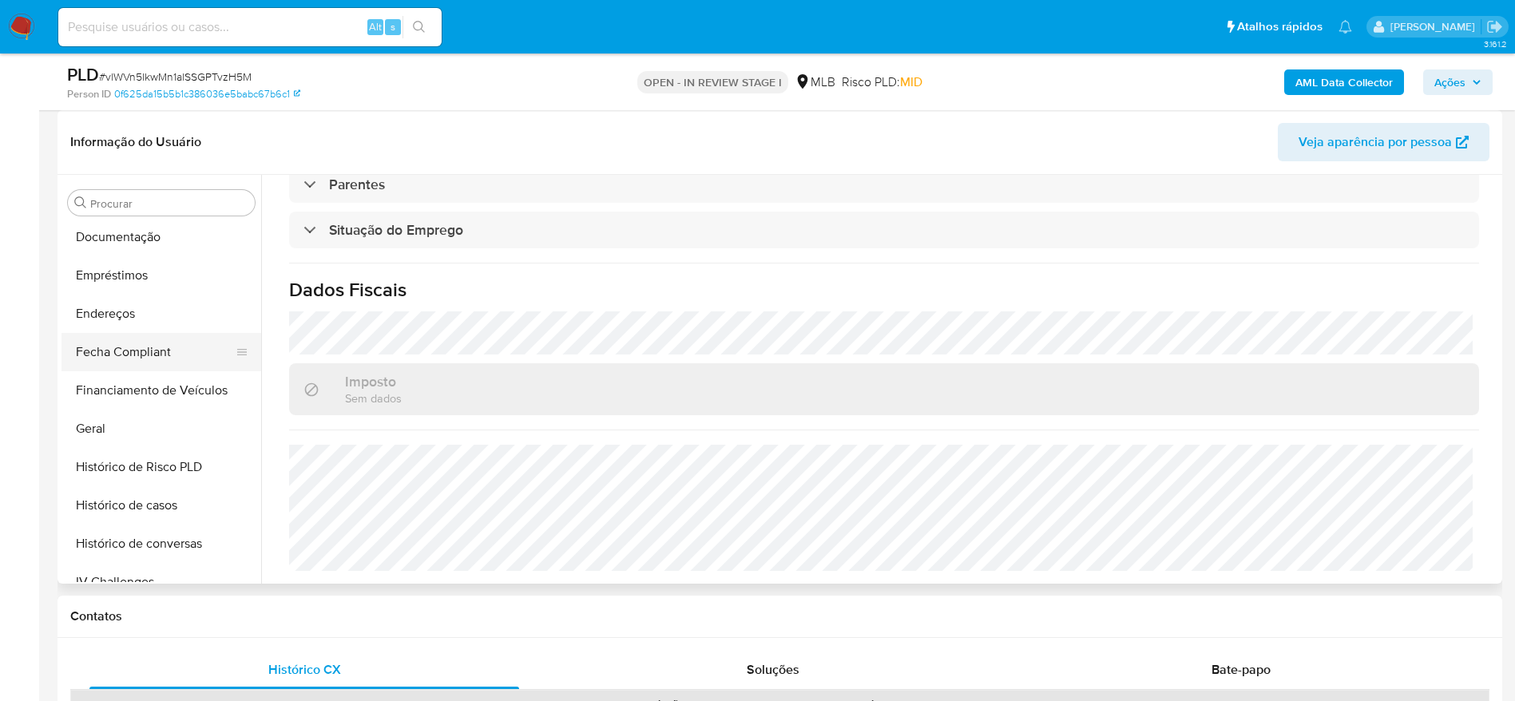
click at [118, 333] on button "Fecha Compliant" at bounding box center [155, 352] width 187 height 38
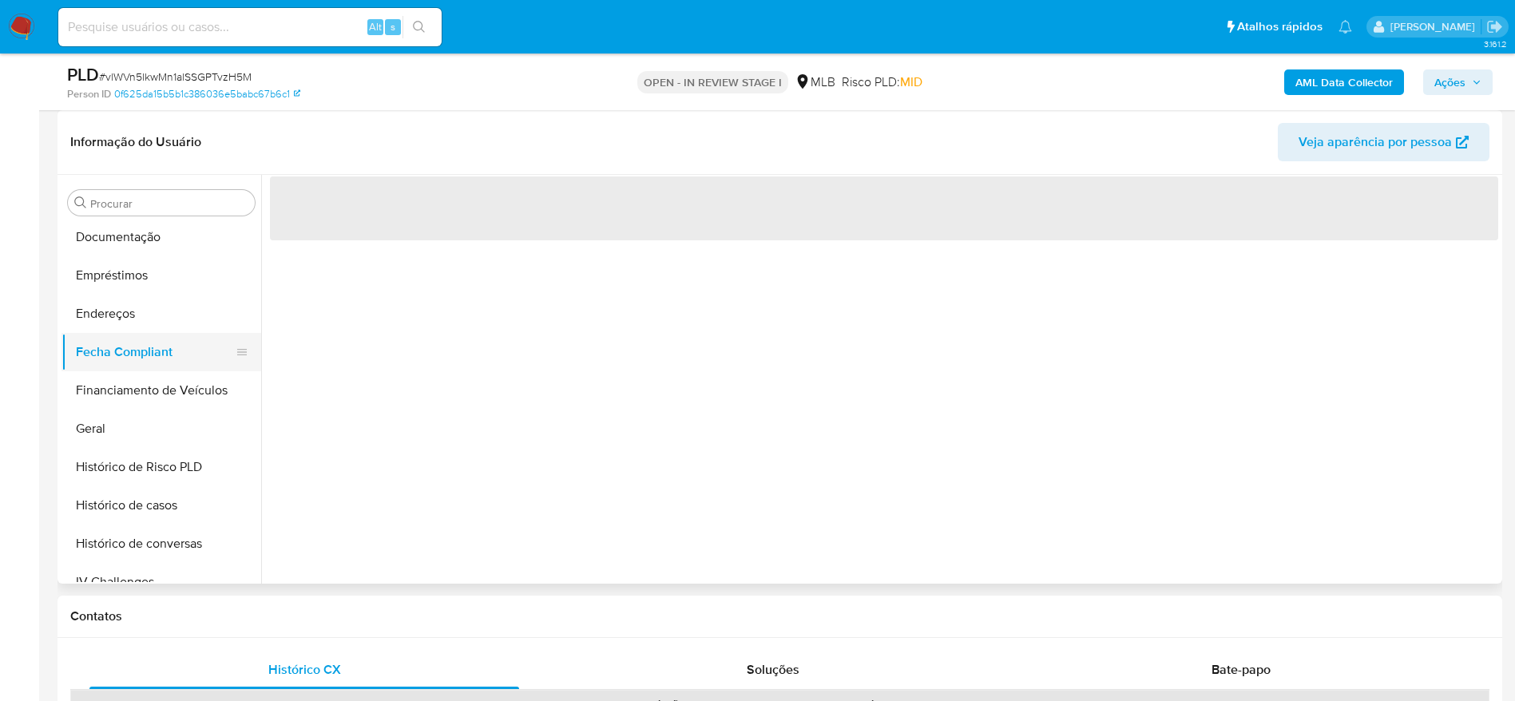
scroll to position [0, 0]
drag, startPoint x: 119, startPoint y: 318, endPoint x: 209, endPoint y: 343, distance: 92.8
click at [119, 318] on button "Endereços" at bounding box center [162, 314] width 200 height 38
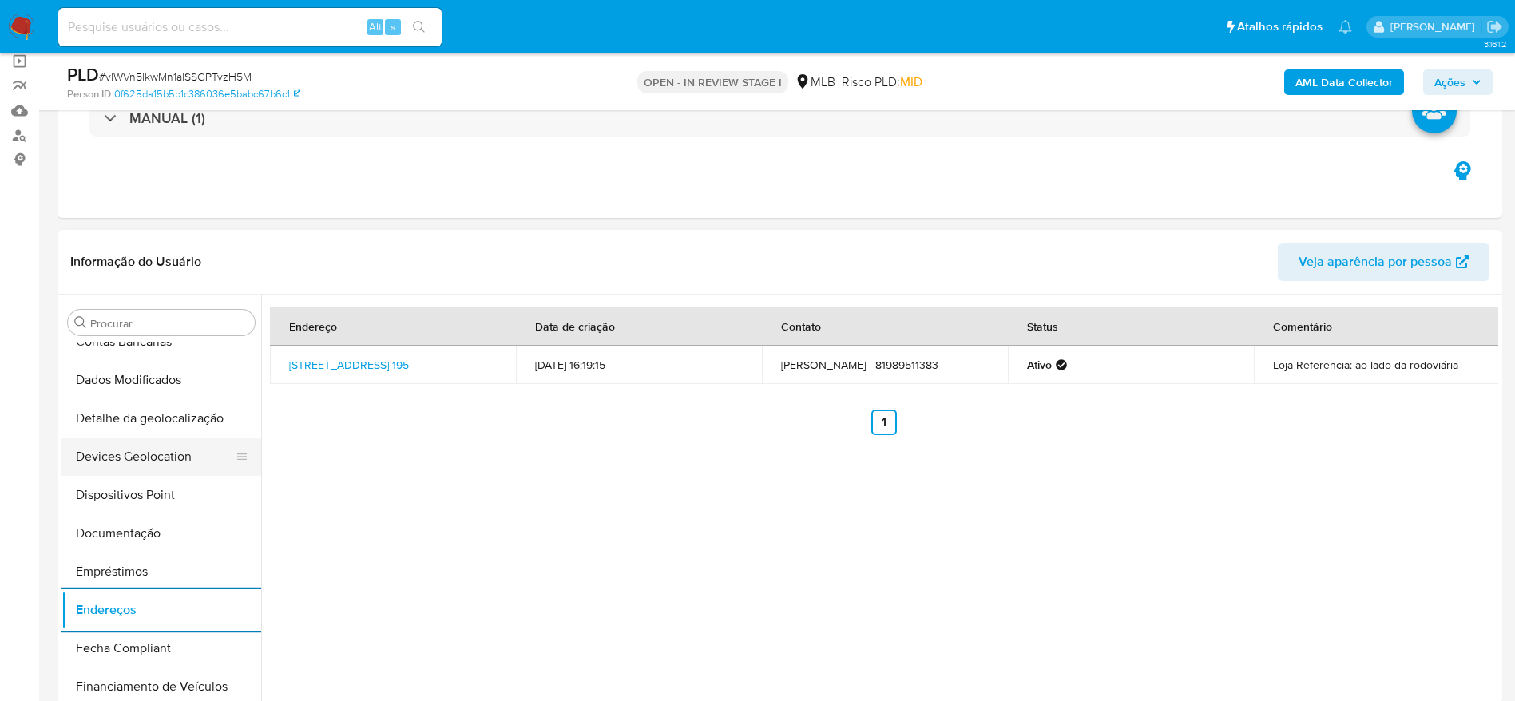
scroll to position [109, 0]
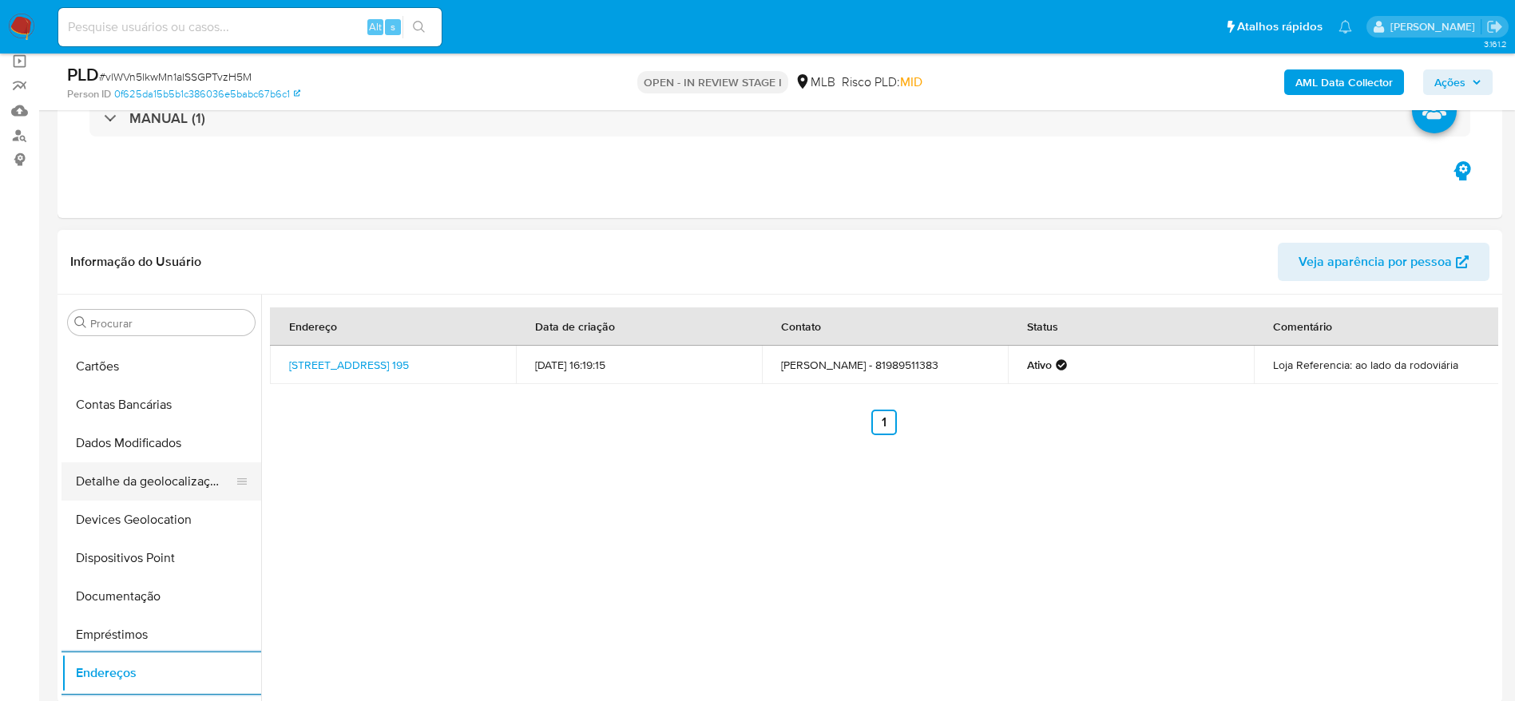
click at [132, 490] on button "Detalhe da geolocalização" at bounding box center [155, 482] width 187 height 38
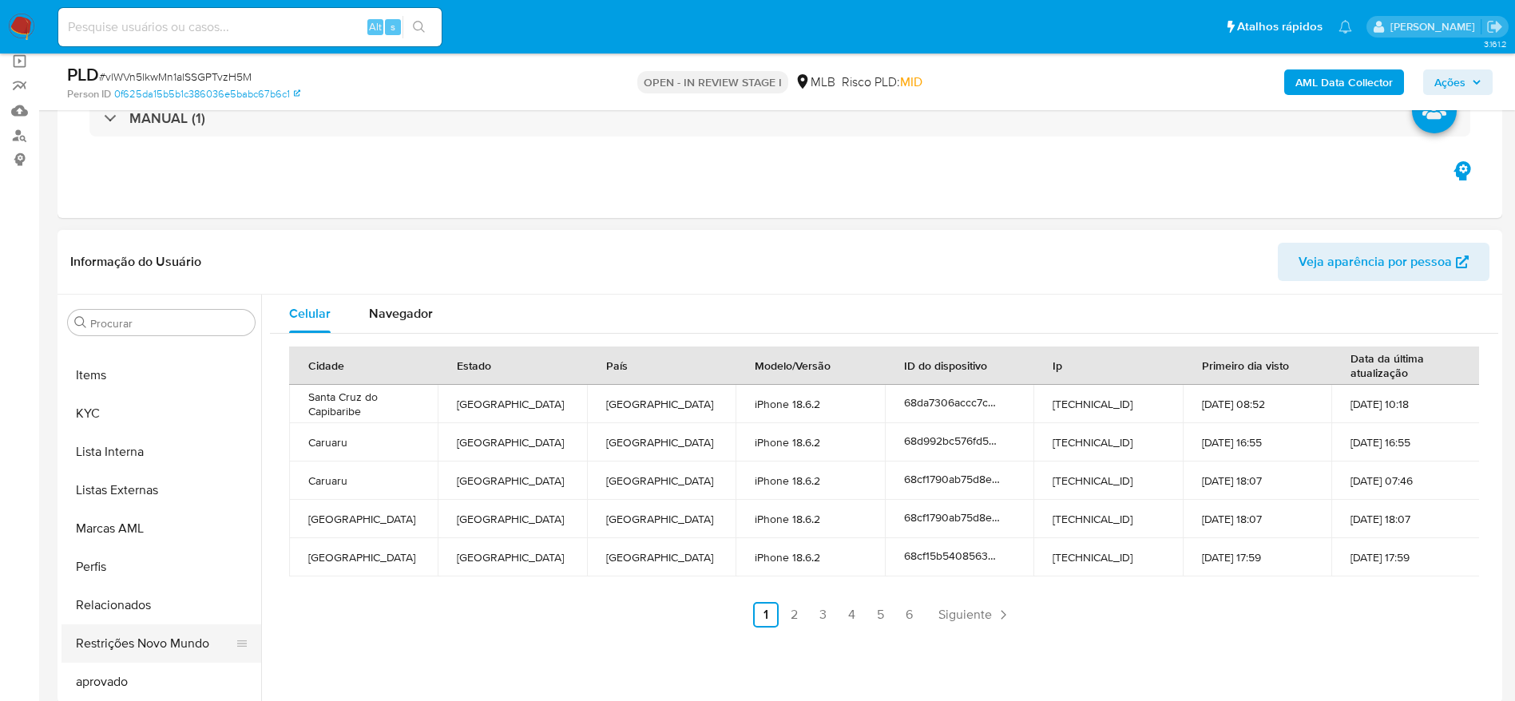
scroll to position [828, 0]
click at [119, 614] on button "Restrições Novo Mundo" at bounding box center [155, 606] width 187 height 38
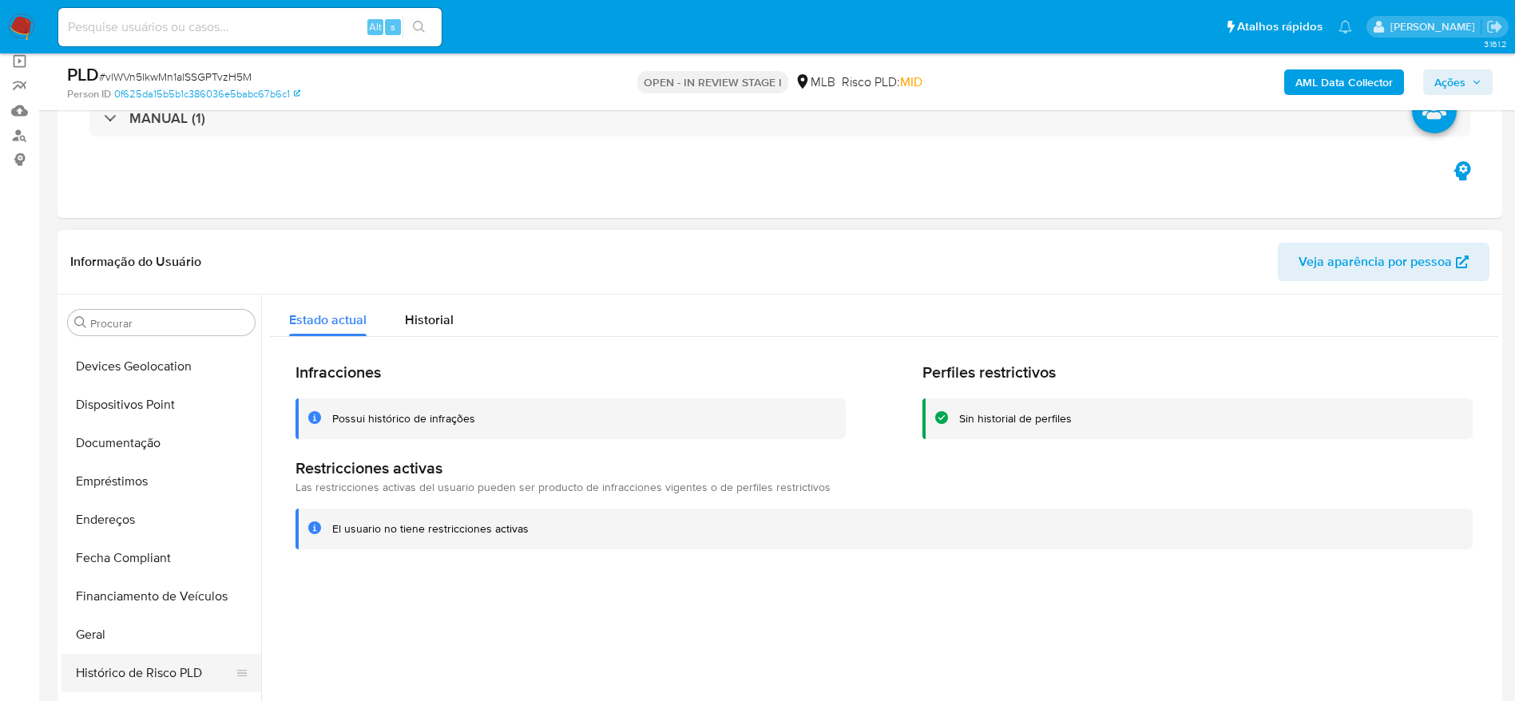
scroll to position [229, 0]
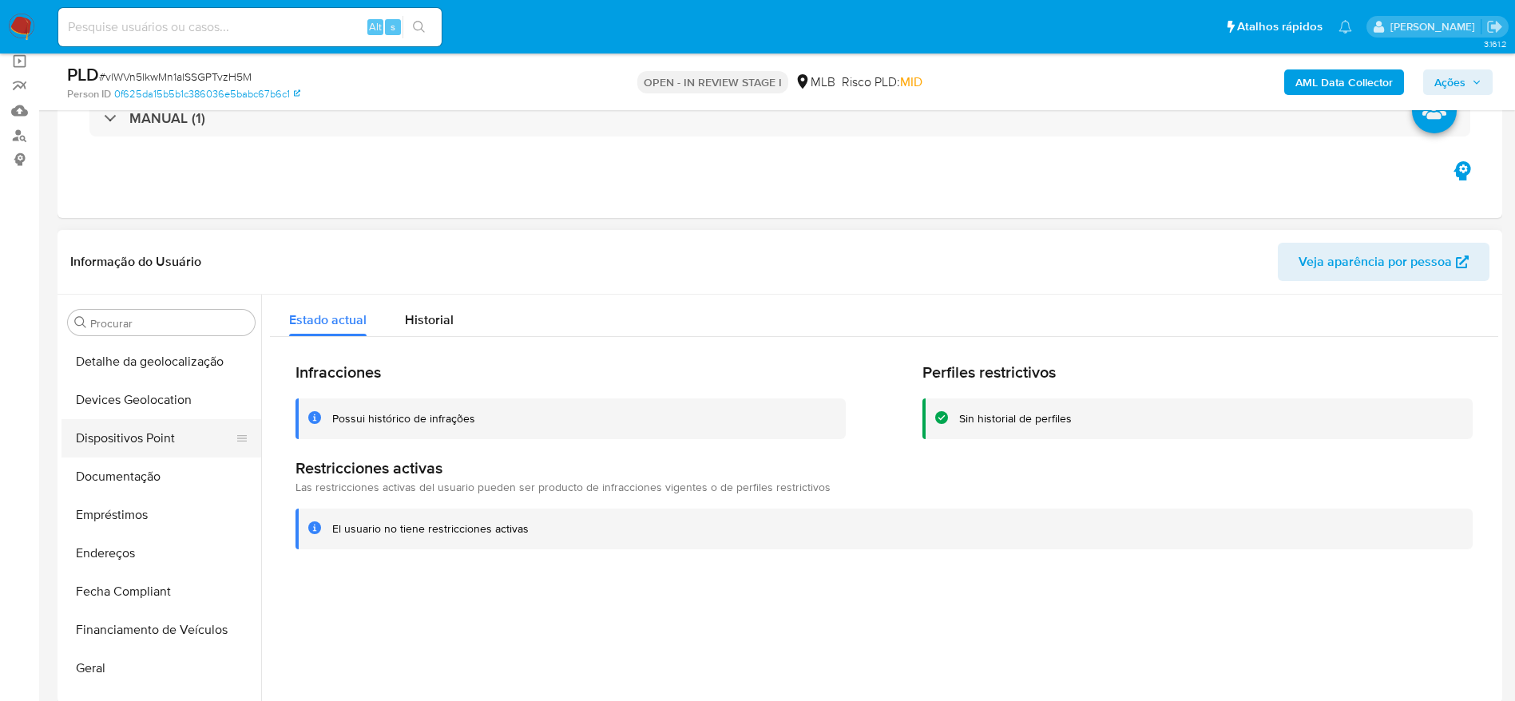
click at [121, 442] on button "Dispositivos Point" at bounding box center [155, 438] width 187 height 38
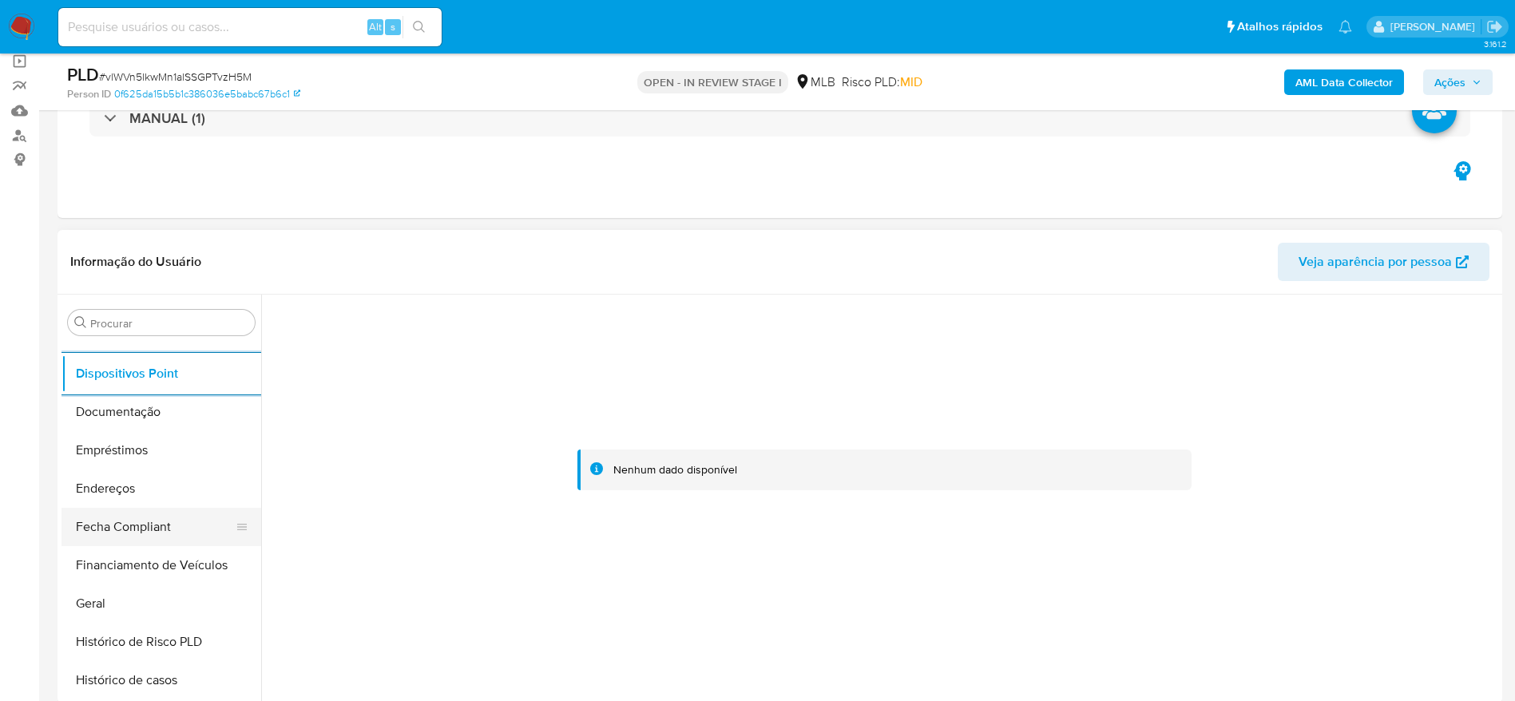
scroll to position [349, 0]
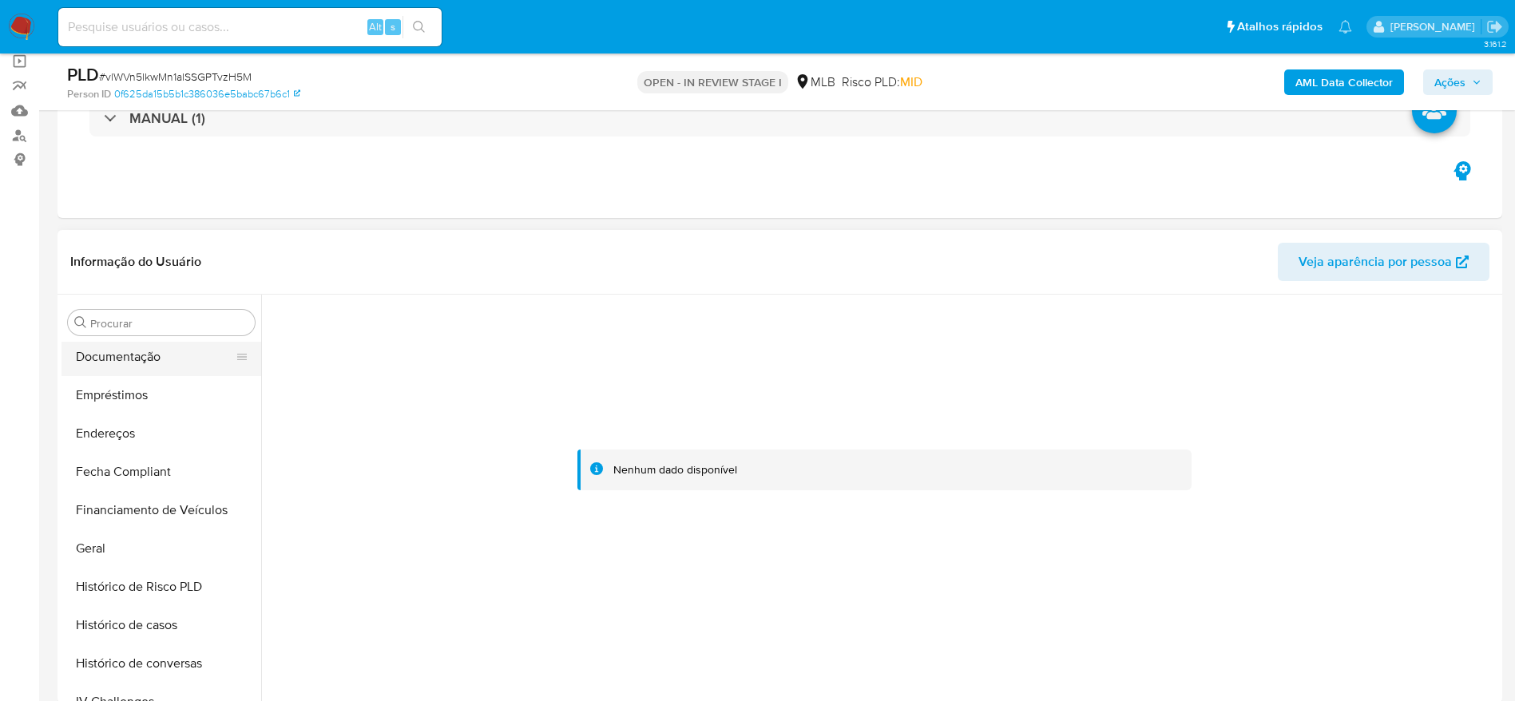
click at [141, 372] on button "Documentação" at bounding box center [155, 357] width 187 height 38
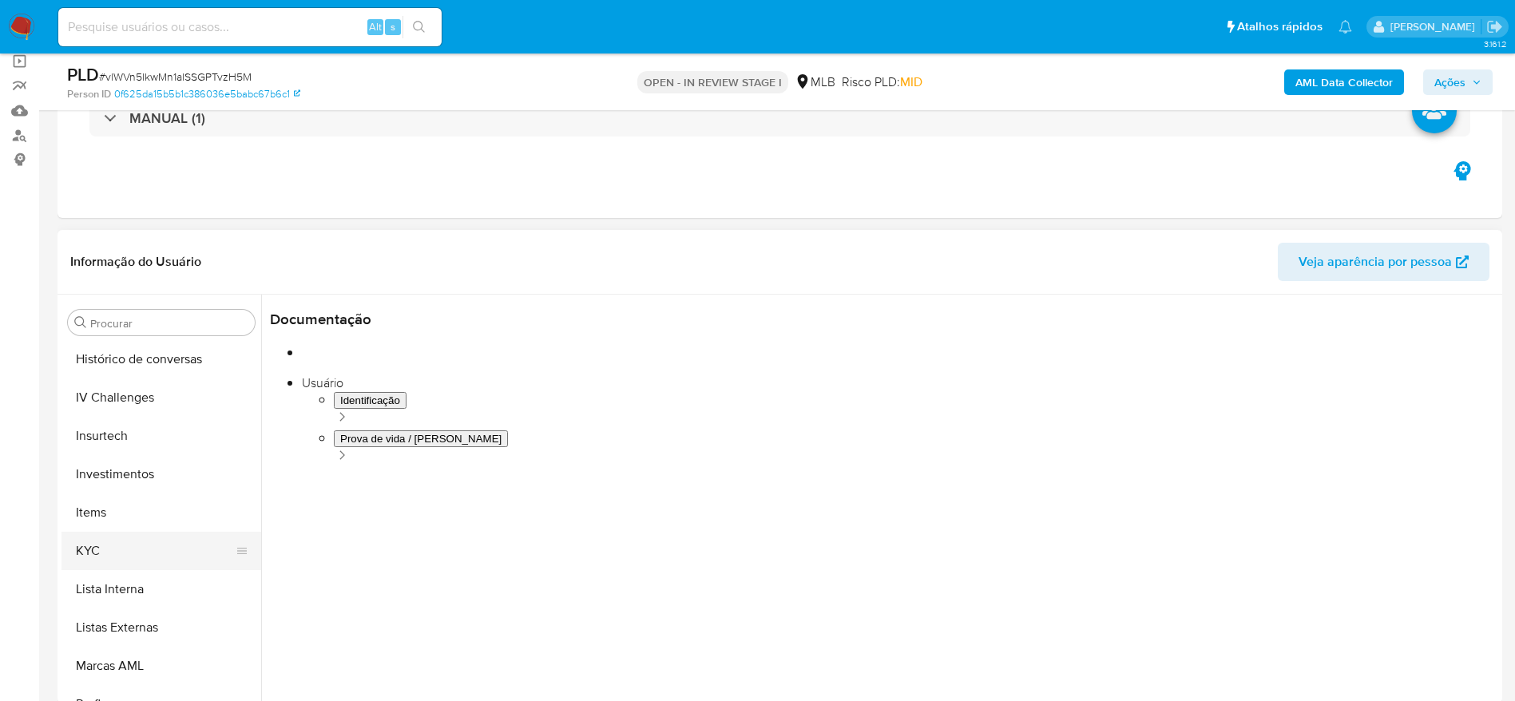
scroll to position [709, 0]
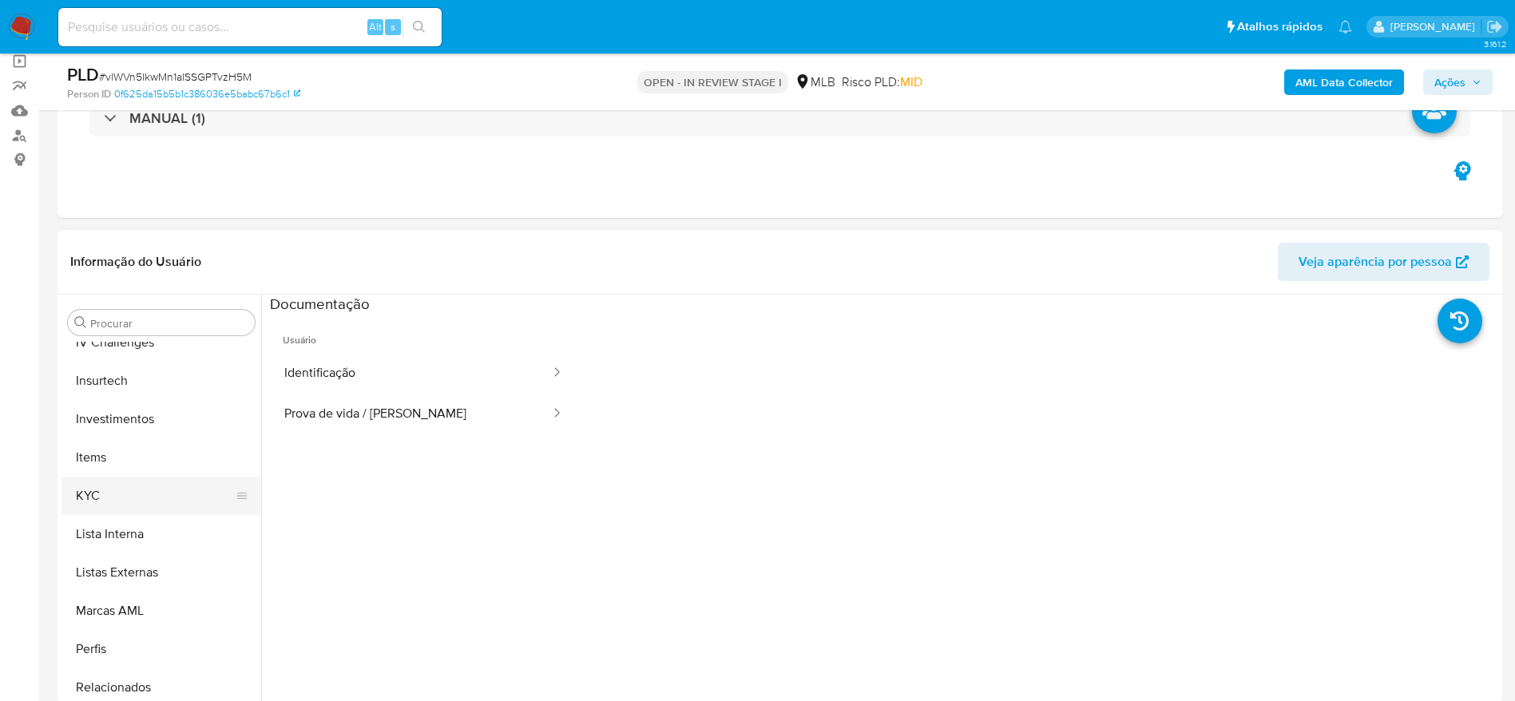
click at [153, 490] on button "KYC" at bounding box center [155, 496] width 187 height 38
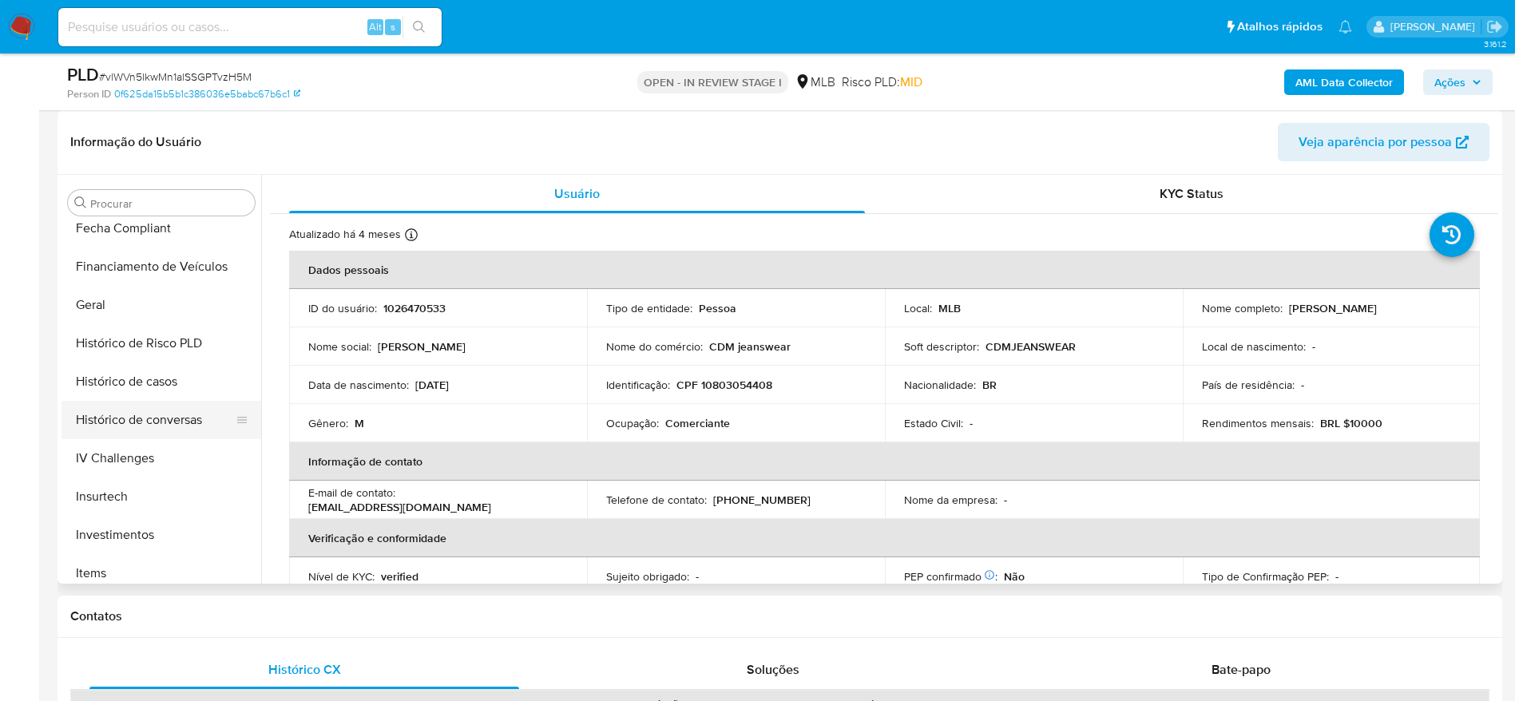
scroll to position [469, 0]
click at [111, 309] on button "Geral" at bounding box center [155, 309] width 187 height 38
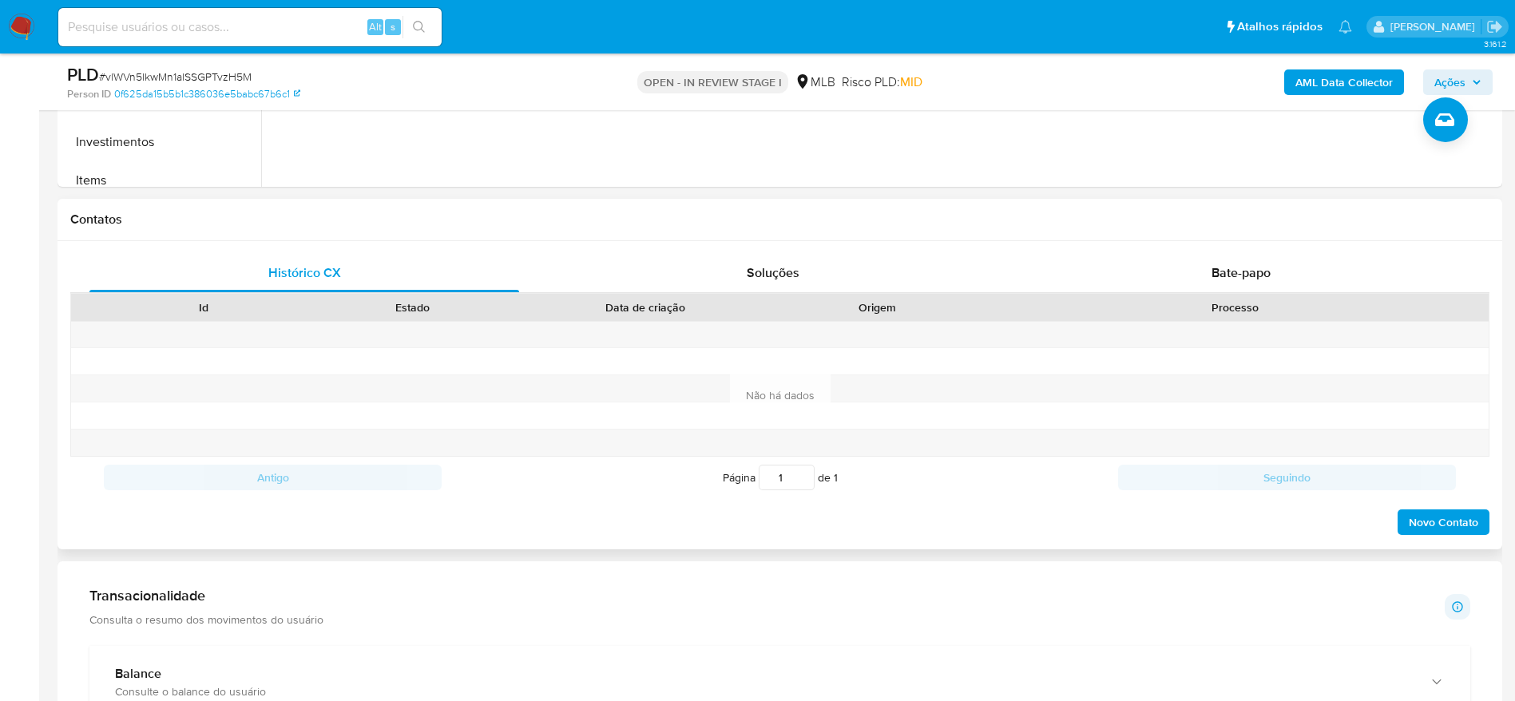
scroll to position [599, 0]
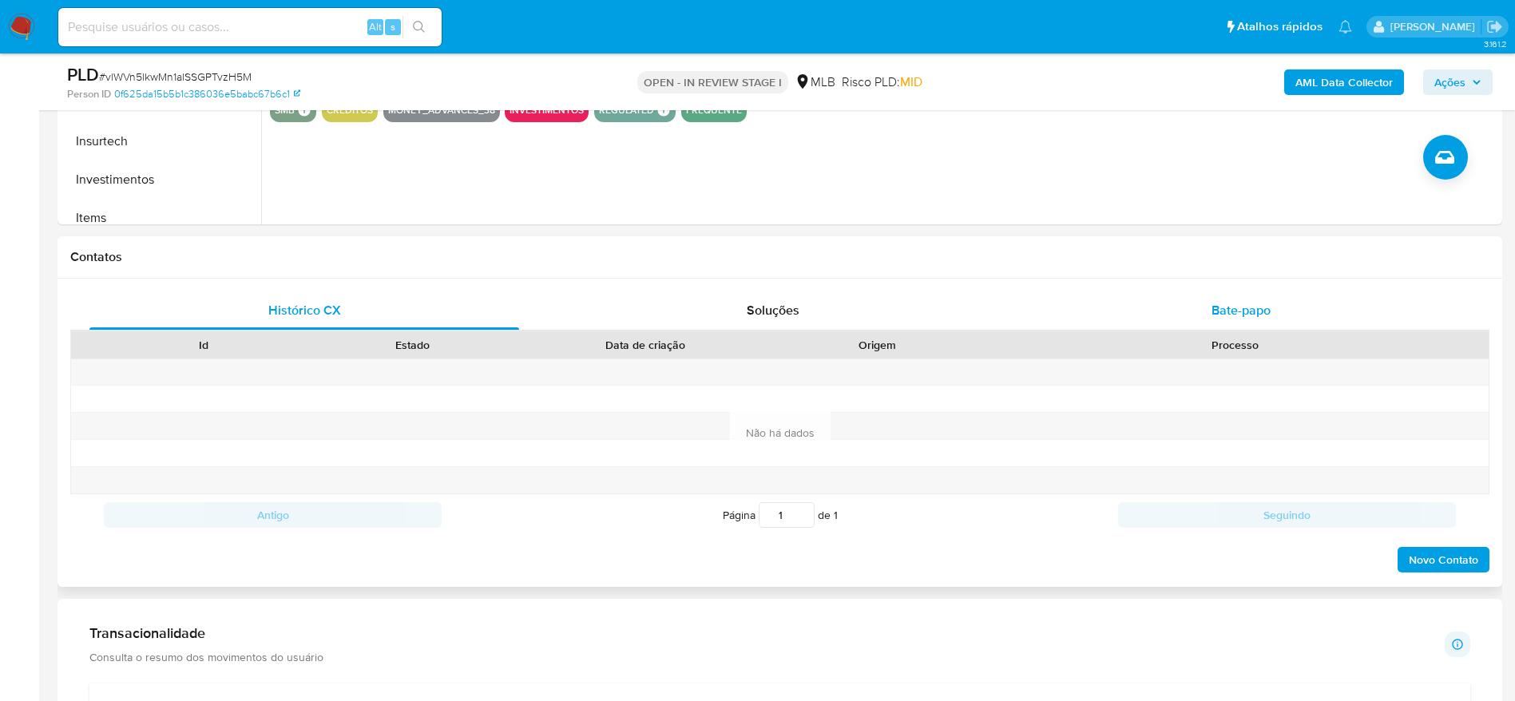
click at [1236, 326] on div "Bate-papo" at bounding box center [1242, 311] width 430 height 38
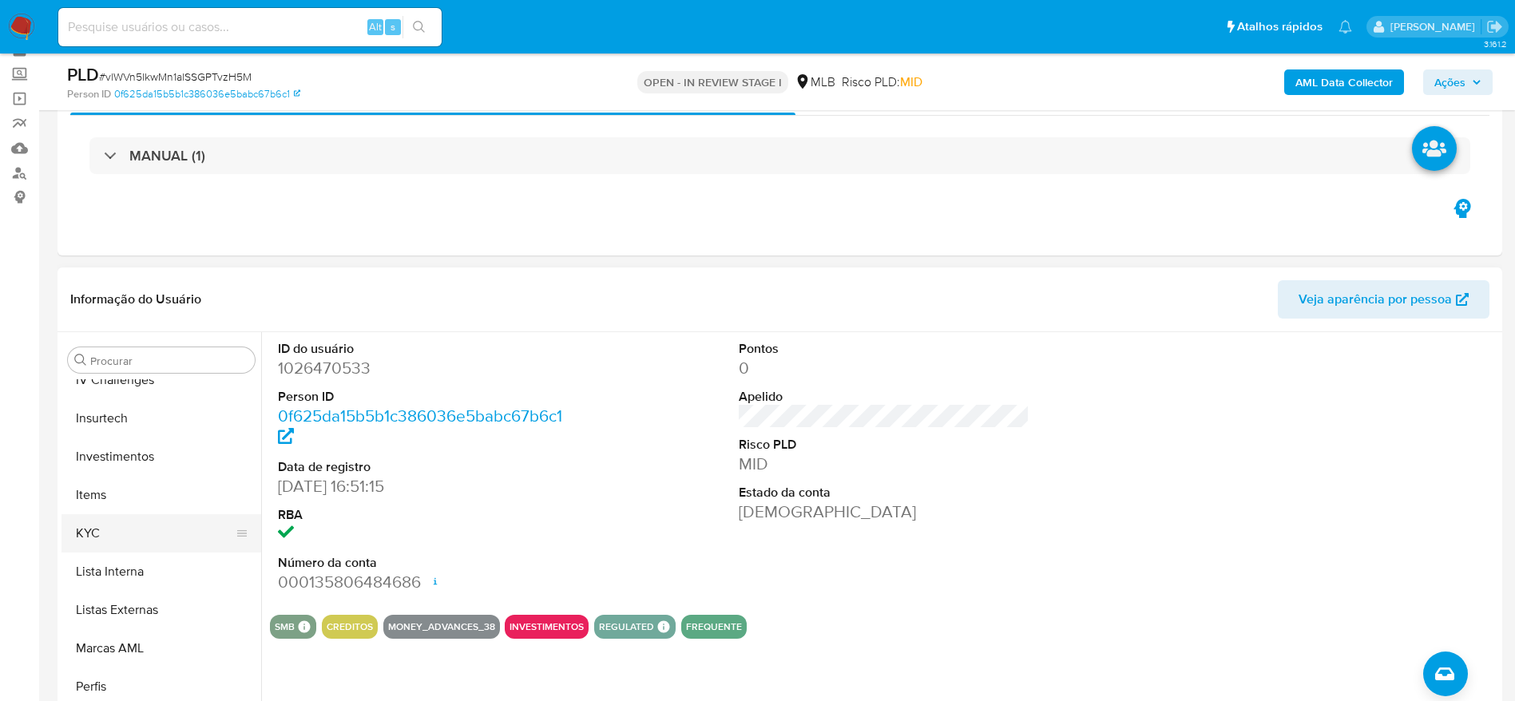
scroll to position [120, 0]
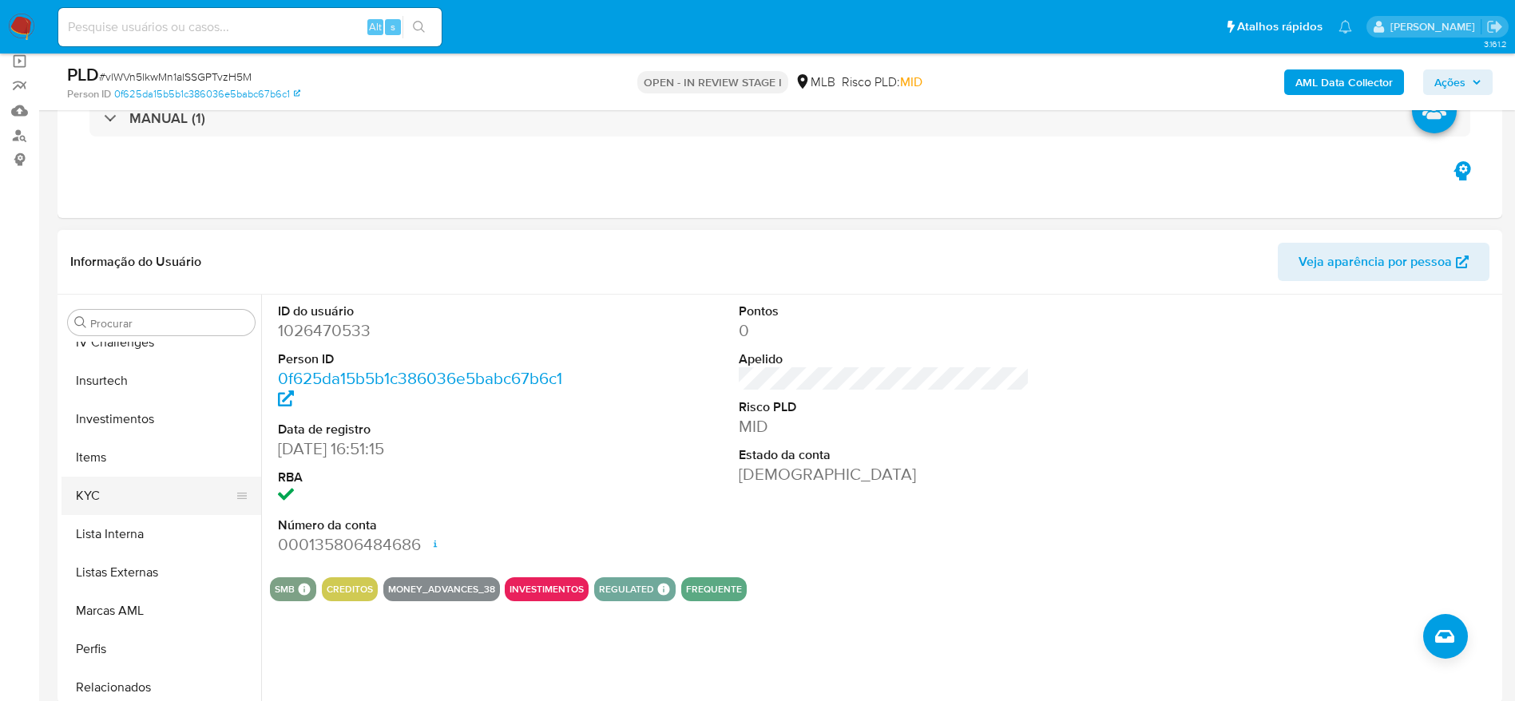
click at [113, 497] on button "KYC" at bounding box center [155, 496] width 187 height 38
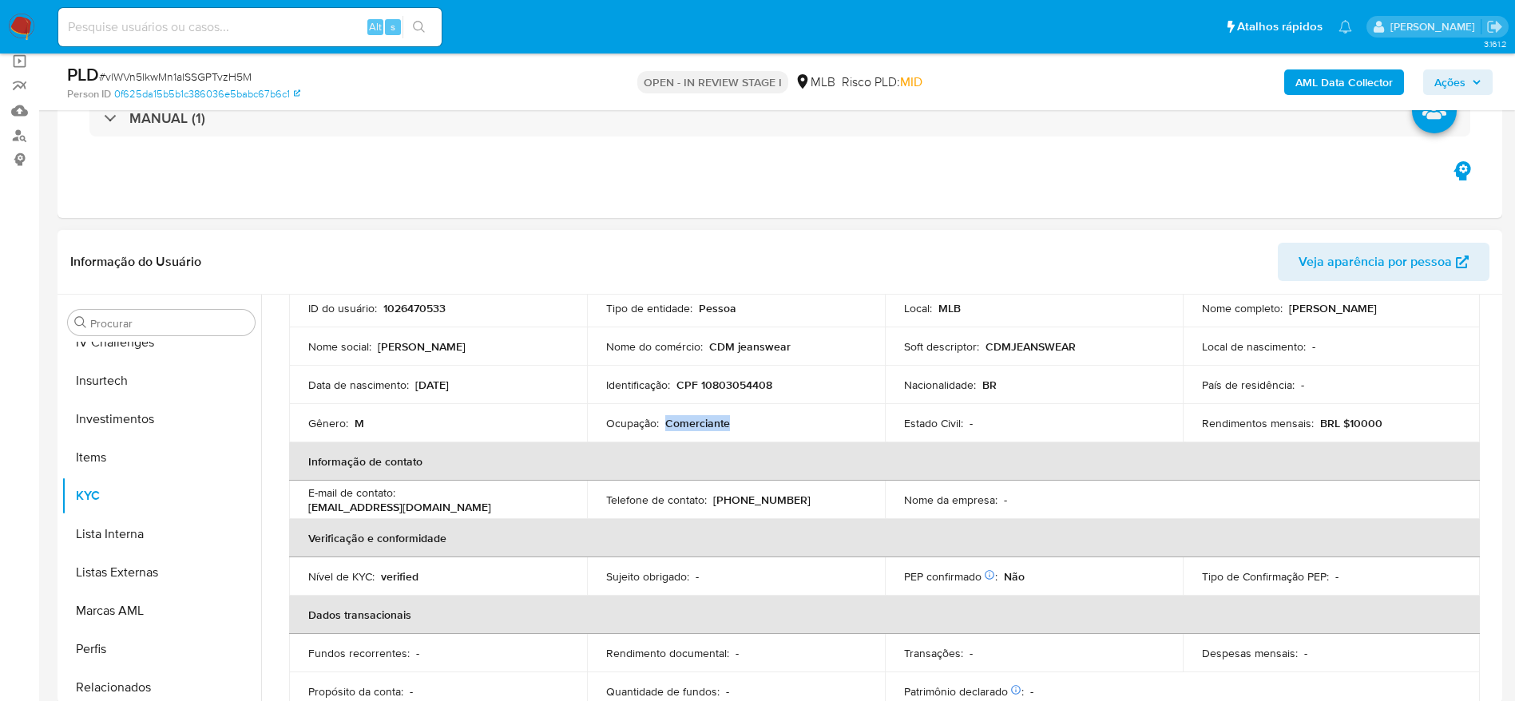
drag, startPoint x: 736, startPoint y: 424, endPoint x: 665, endPoint y: 421, distance: 70.4
click at [665, 421] on div "Ocupação : Comerciante" at bounding box center [736, 423] width 260 height 14
copy p "Comerciante"
drag, startPoint x: 1456, startPoint y: 81, endPoint x: 1417, endPoint y: 97, distance: 41.2
click at [1452, 85] on span "Ações" at bounding box center [1450, 83] width 31 height 26
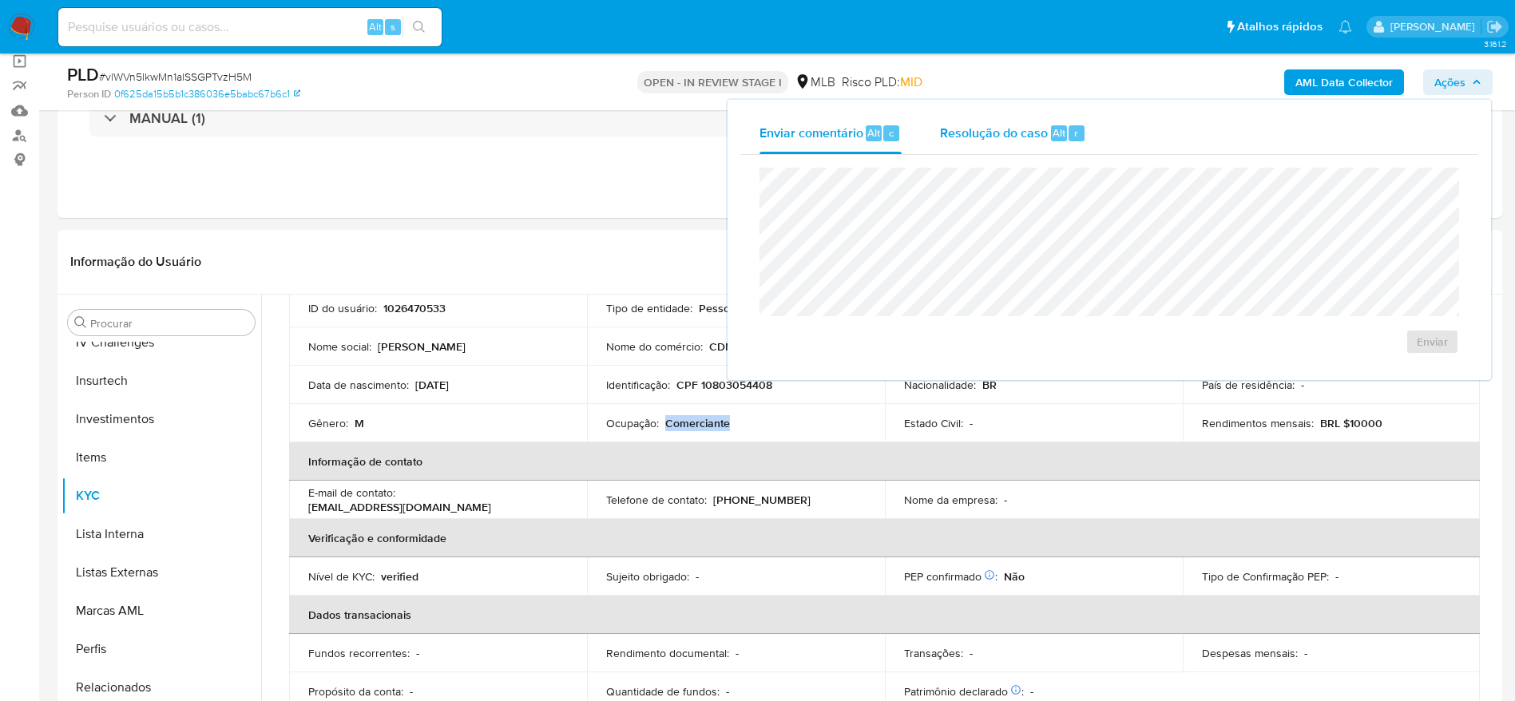
click at [970, 137] on span "Resolução do caso" at bounding box center [994, 132] width 108 height 18
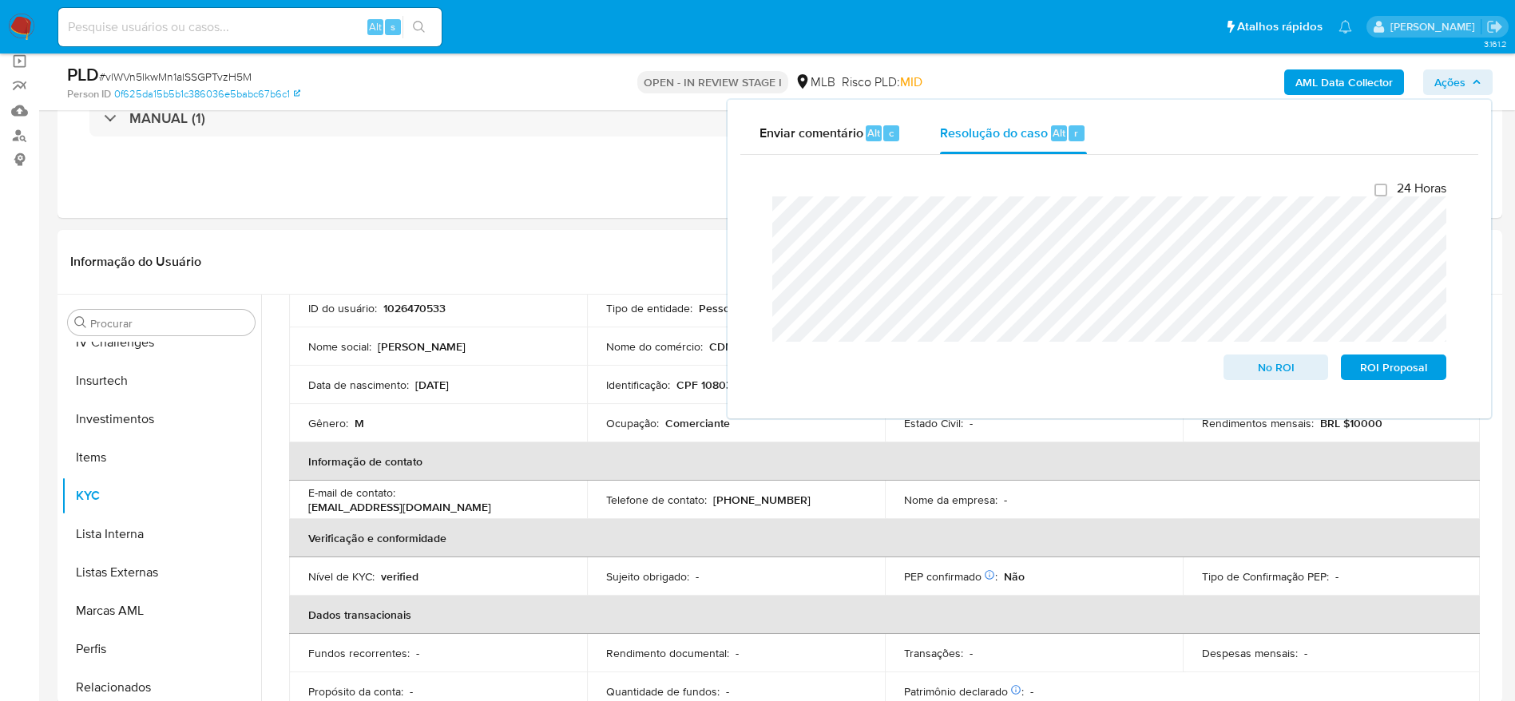
click at [1327, 77] on b "AML Data Collector" at bounding box center [1344, 83] width 97 height 26
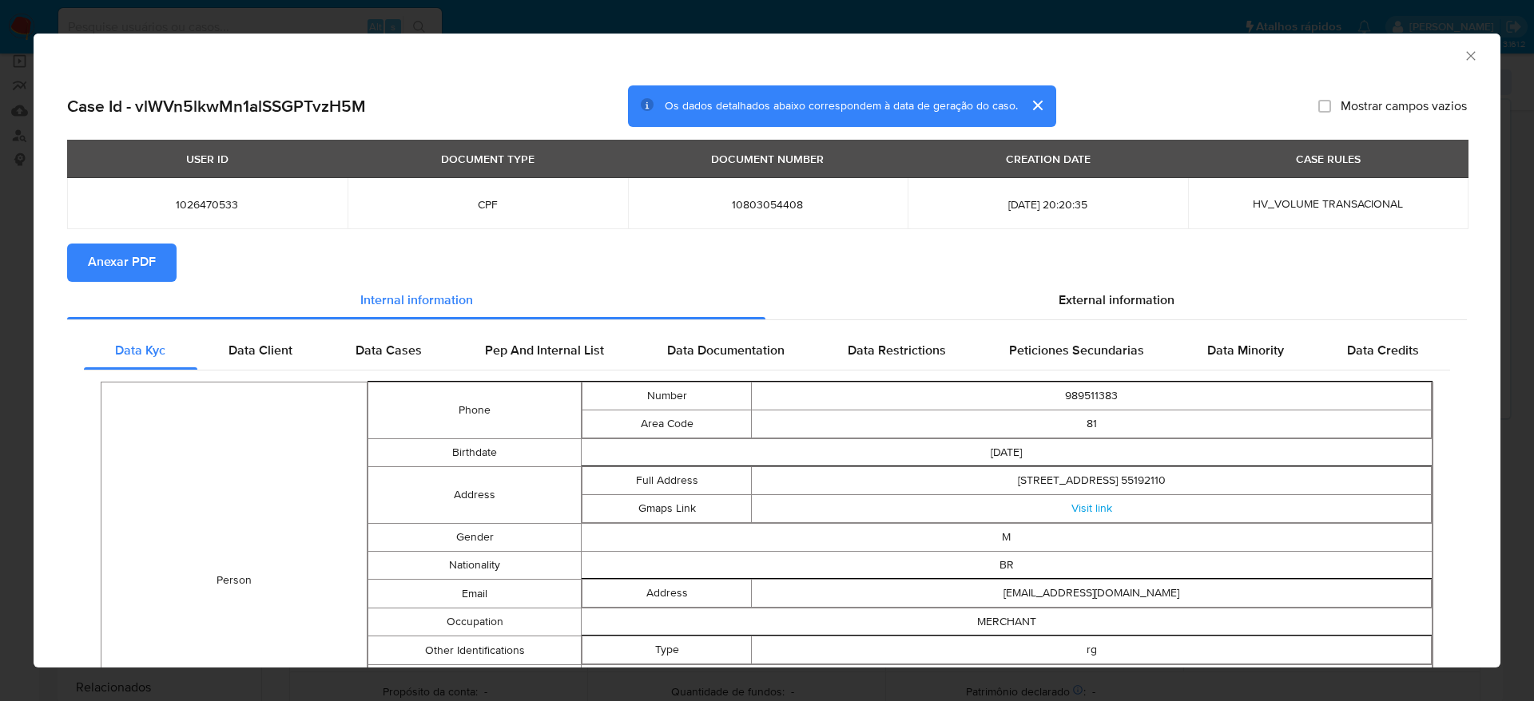
click at [117, 261] on span "Anexar PDF" at bounding box center [122, 262] width 68 height 35
click at [1460, 52] on div "AML Data Collector" at bounding box center [767, 54] width 1467 height 40
click at [1463, 54] on icon "Fechar a janela" at bounding box center [1471, 56] width 16 height 16
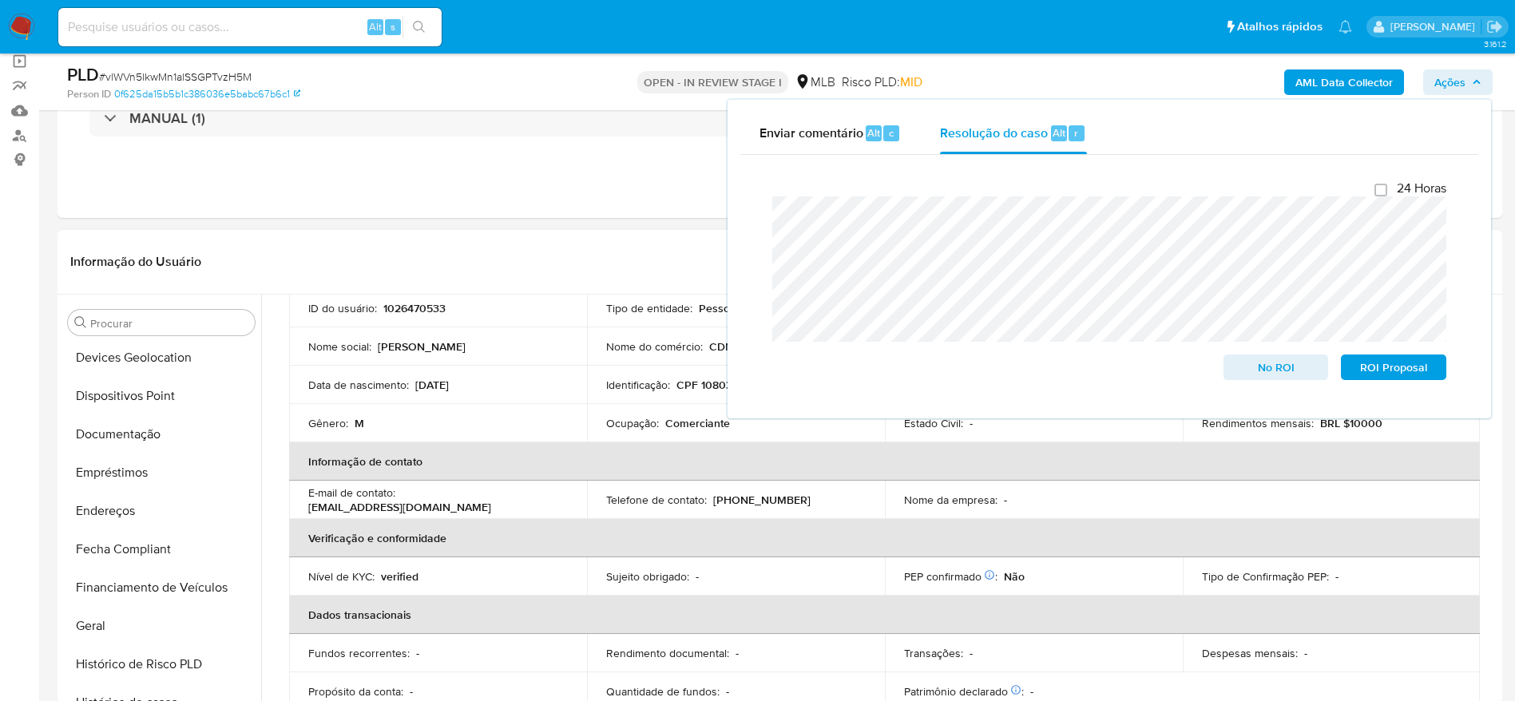
scroll to position [0, 0]
click at [131, 399] on button "Anexos" at bounding box center [155, 399] width 187 height 38
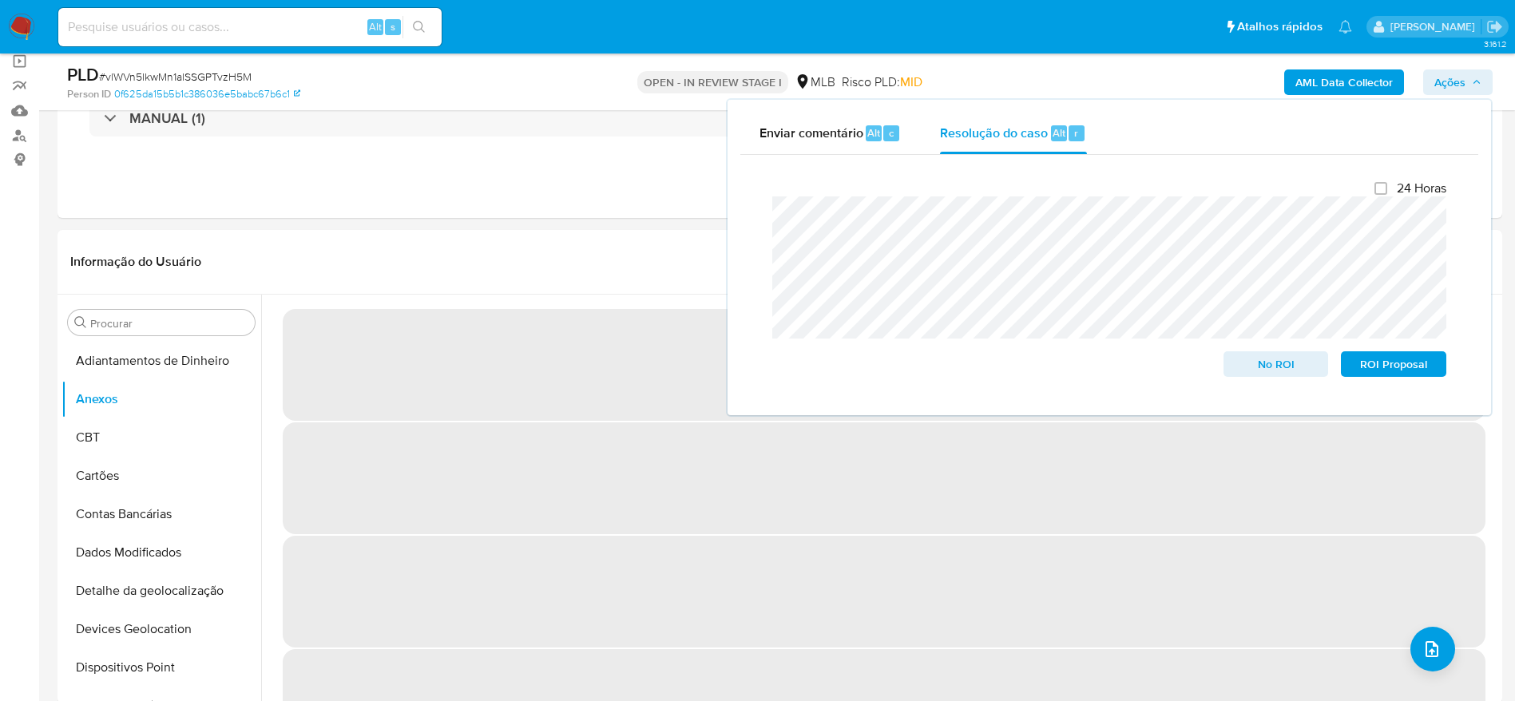
click at [1475, 81] on icon "button" at bounding box center [1477, 82] width 10 height 10
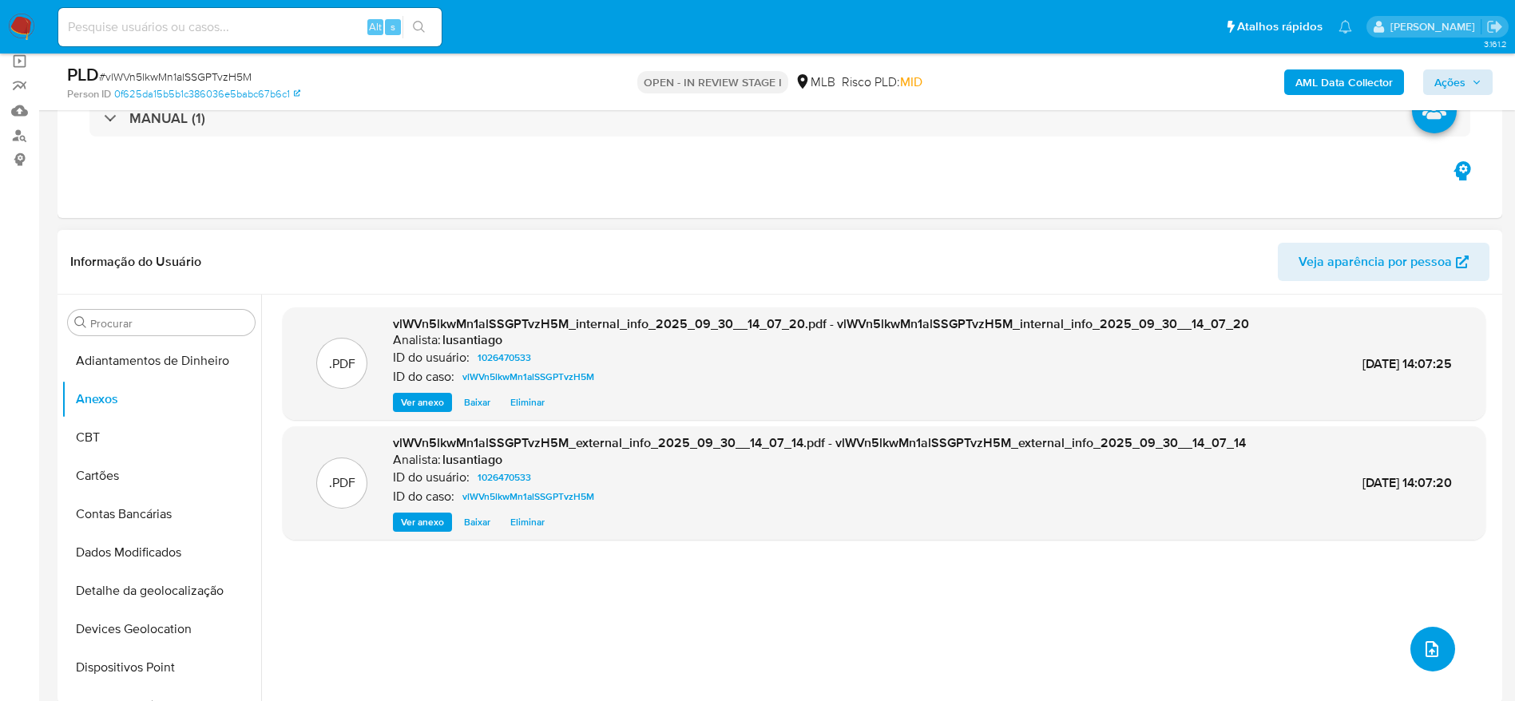
click at [1426, 652] on icon "upload-file" at bounding box center [1432, 649] width 13 height 16
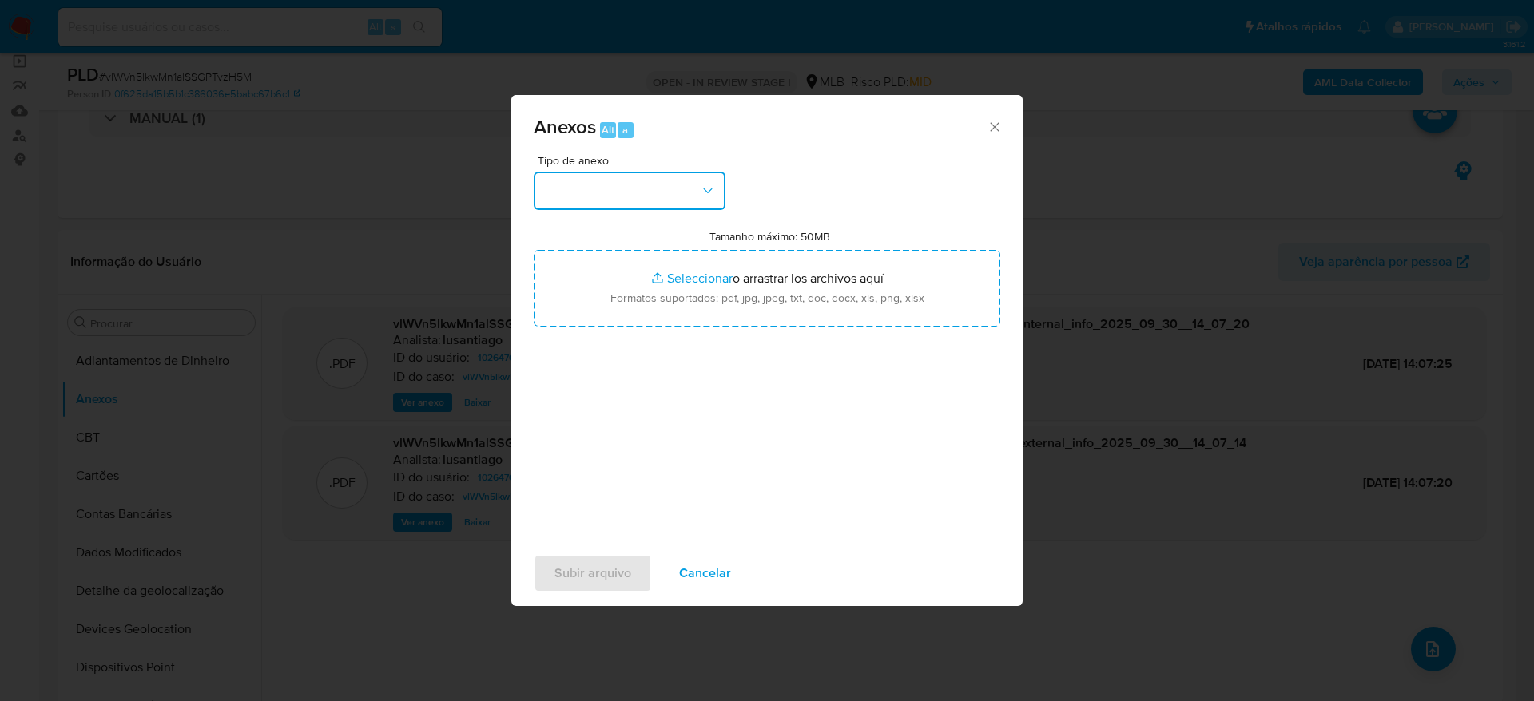
click at [648, 194] on button "button" at bounding box center [630, 191] width 192 height 38
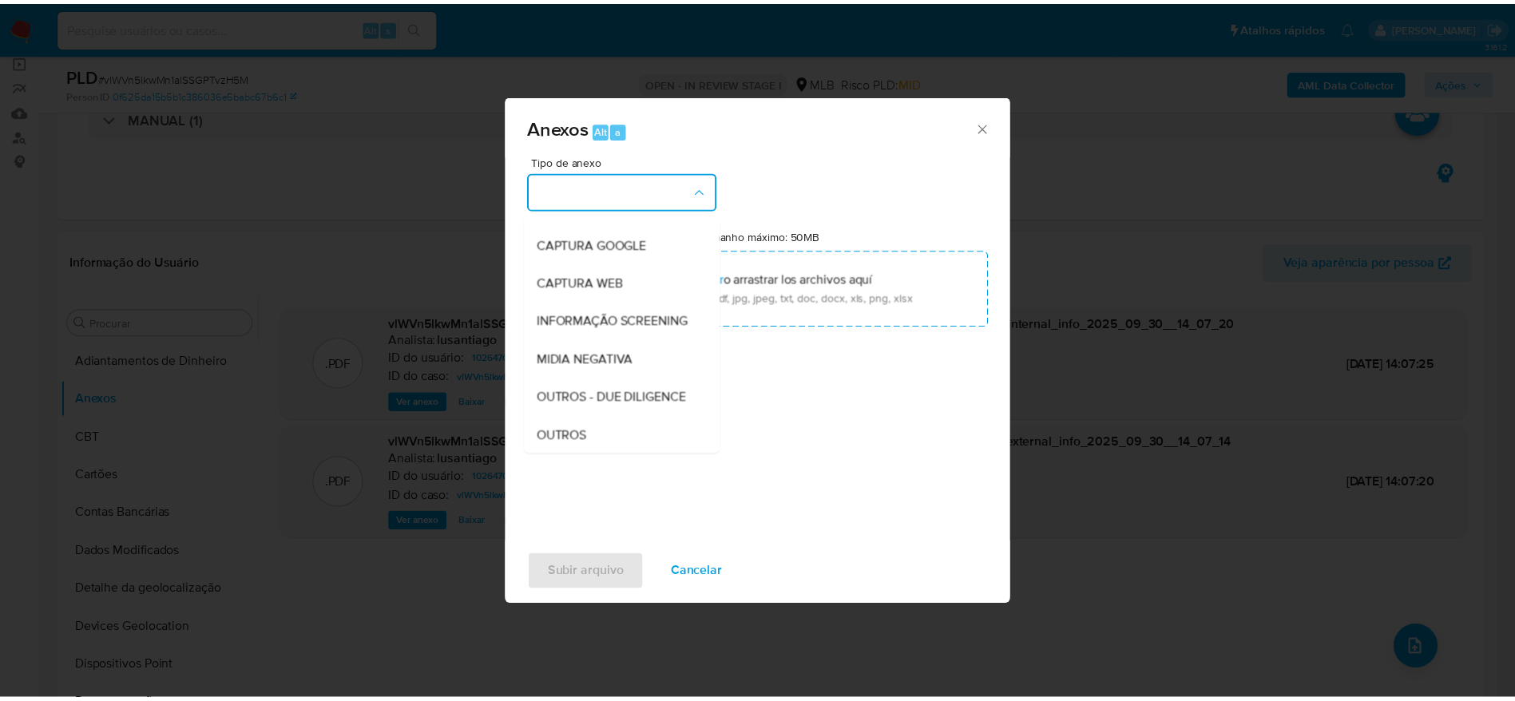
scroll to position [240, 0]
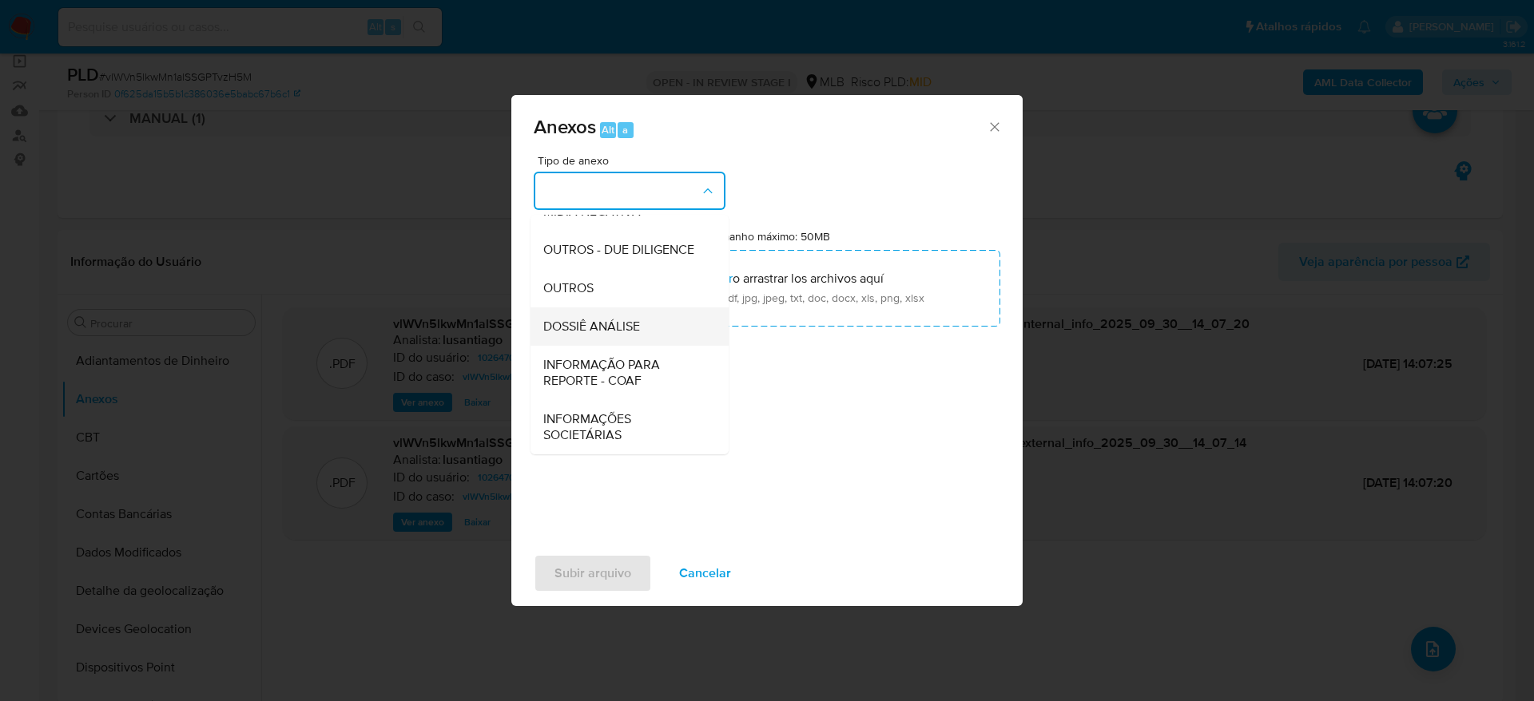
click at [621, 331] on span "DOSSIÊ ANÁLISE" at bounding box center [591, 327] width 97 height 16
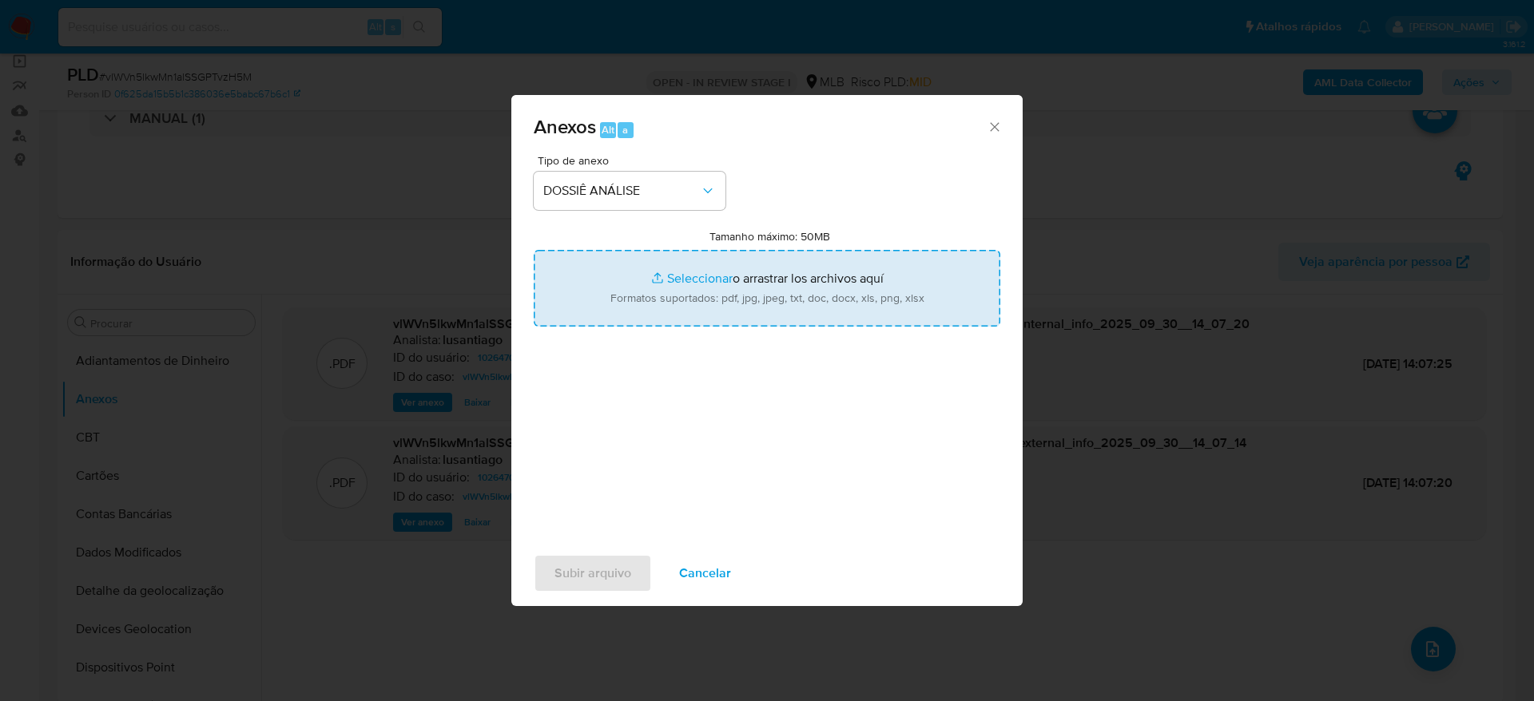
type input "C:\fakepath\Mulan 1026470533_2025_09_30_10_48_52.xlsx"
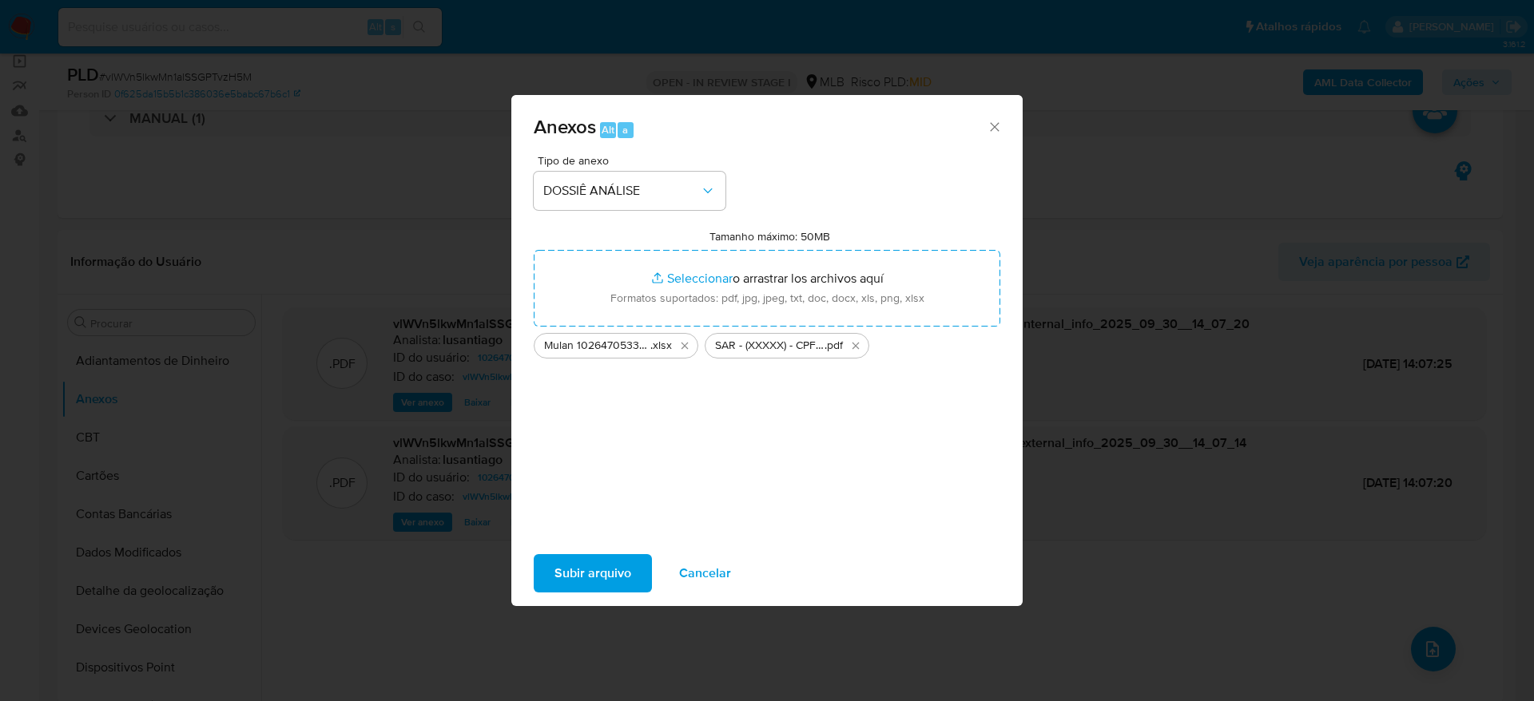
click at [594, 568] on span "Subir arquivo" at bounding box center [592, 573] width 77 height 35
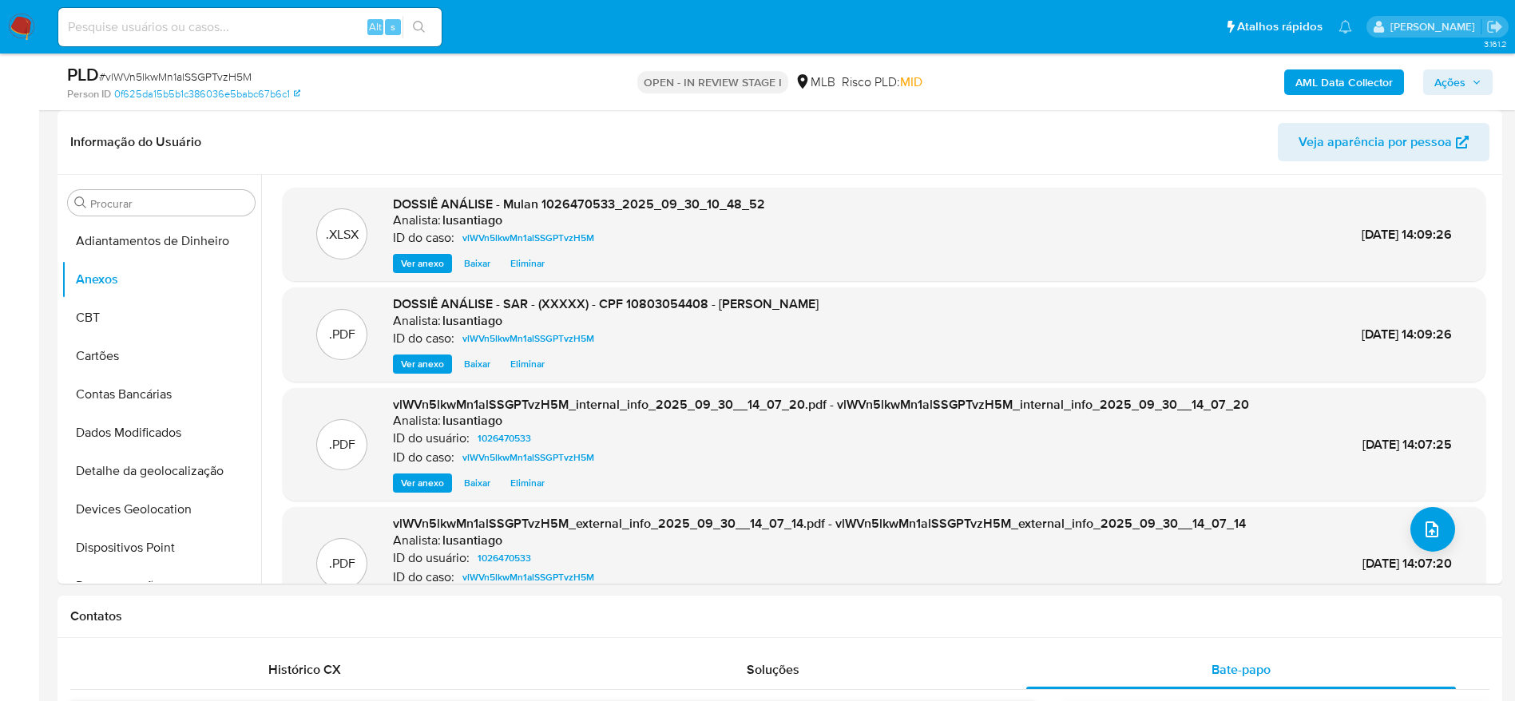
click at [1445, 77] on span "Ações" at bounding box center [1450, 83] width 31 height 26
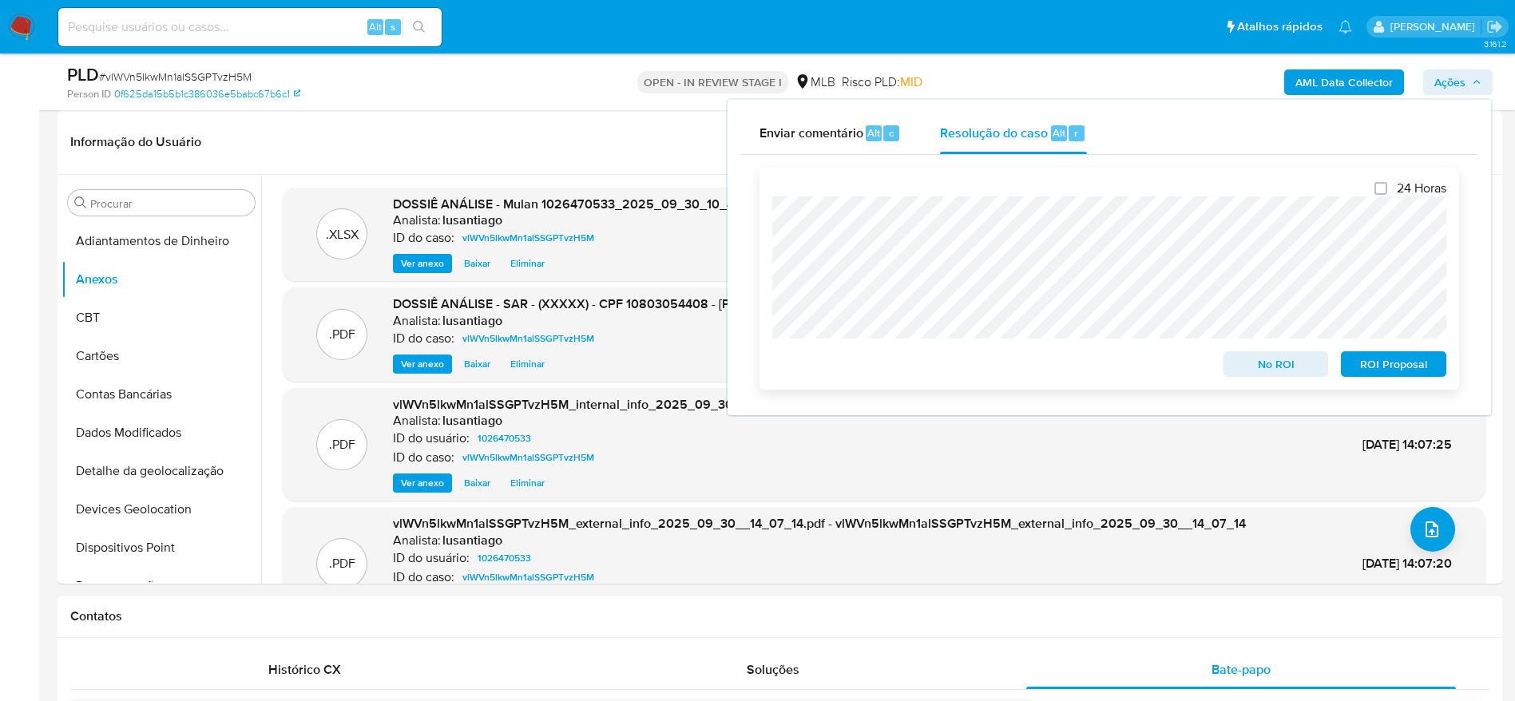
click at [1402, 366] on span "ROI Proposal" at bounding box center [1394, 364] width 83 height 22
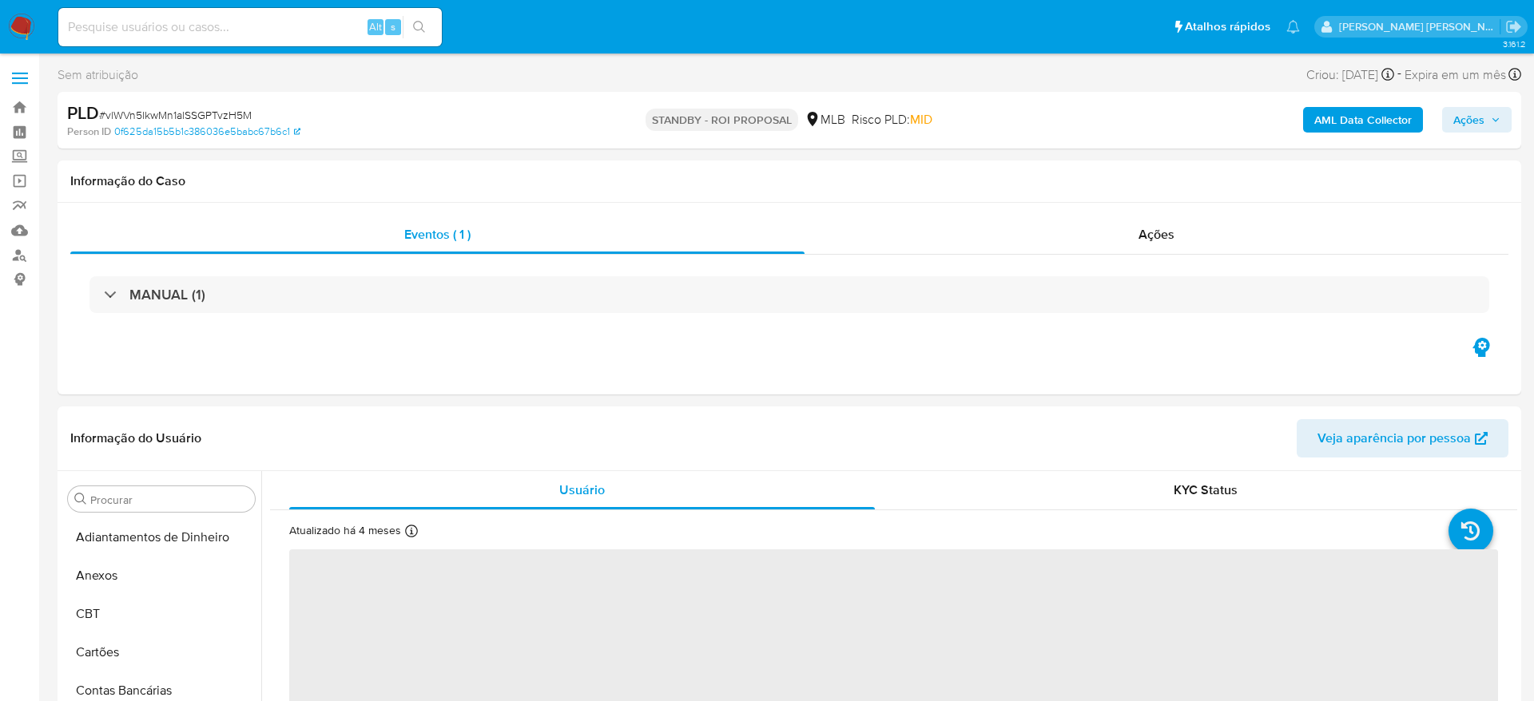
select select "10"
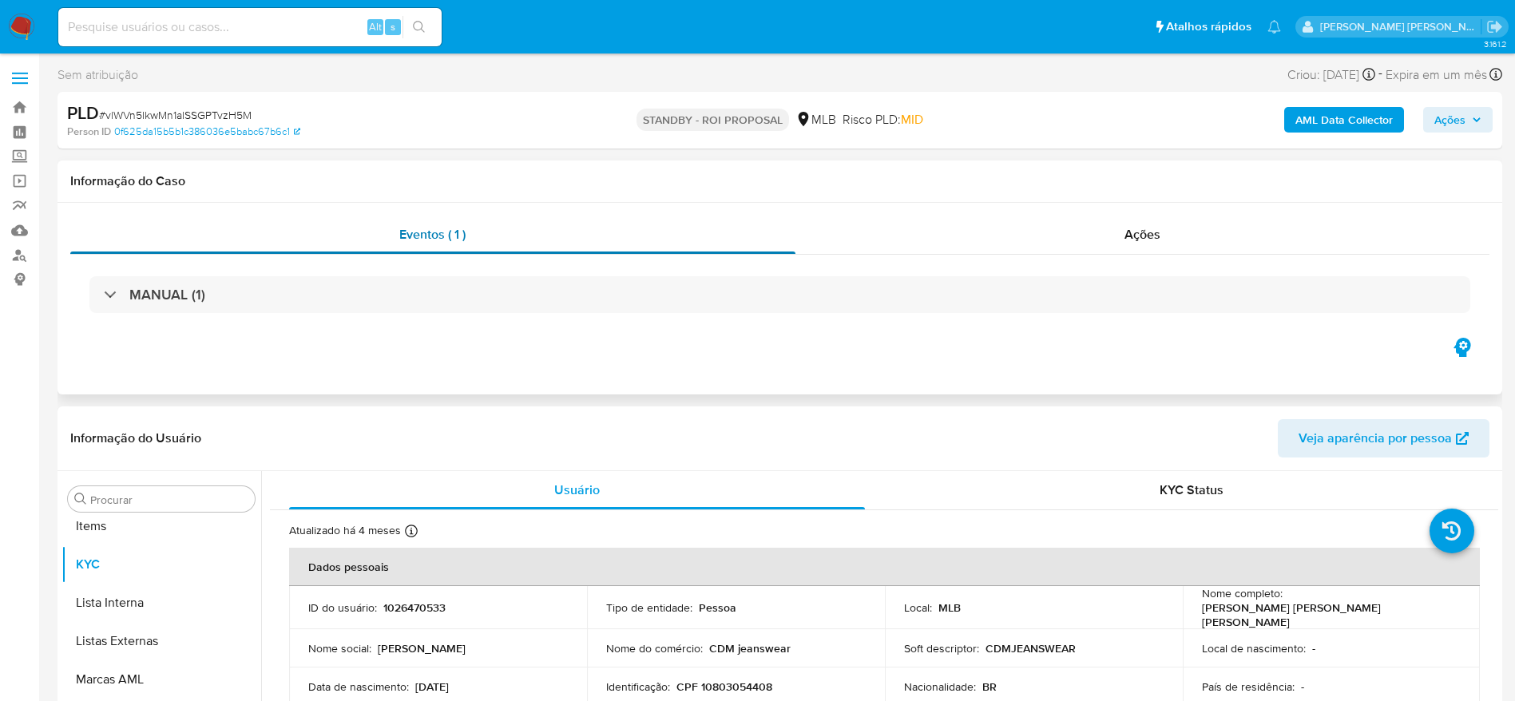
scroll to position [828, 0]
click at [14, 106] on link "Bandeja" at bounding box center [95, 107] width 190 height 25
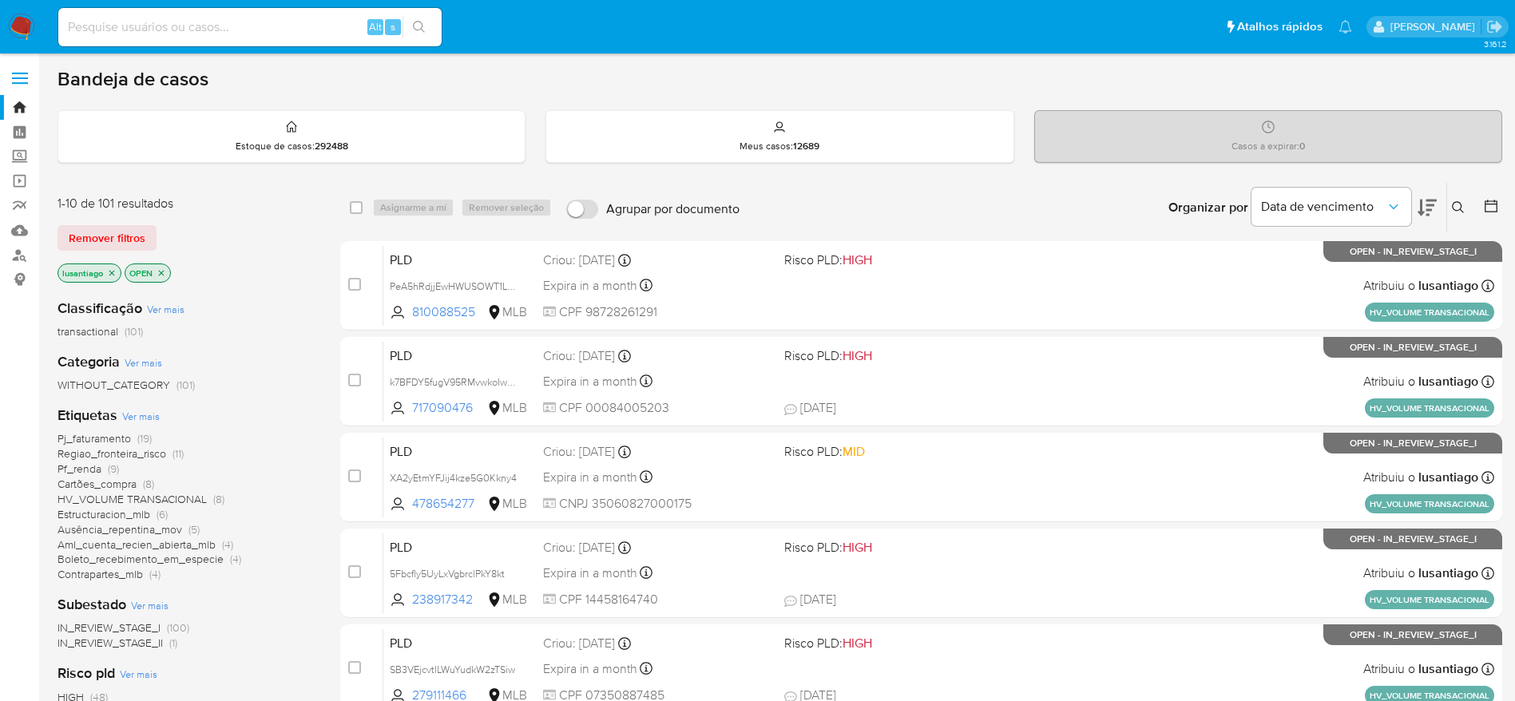
drag, startPoint x: 248, startPoint y: 38, endPoint x: 244, endPoint y: 30, distance: 8.9
click at [244, 37] on div "Alt s" at bounding box center [249, 27] width 383 height 38
click at [244, 30] on input at bounding box center [249, 27] width 383 height 21
paste input "190156226"
click at [439, 24] on input "190156226" at bounding box center [249, 27] width 383 height 21
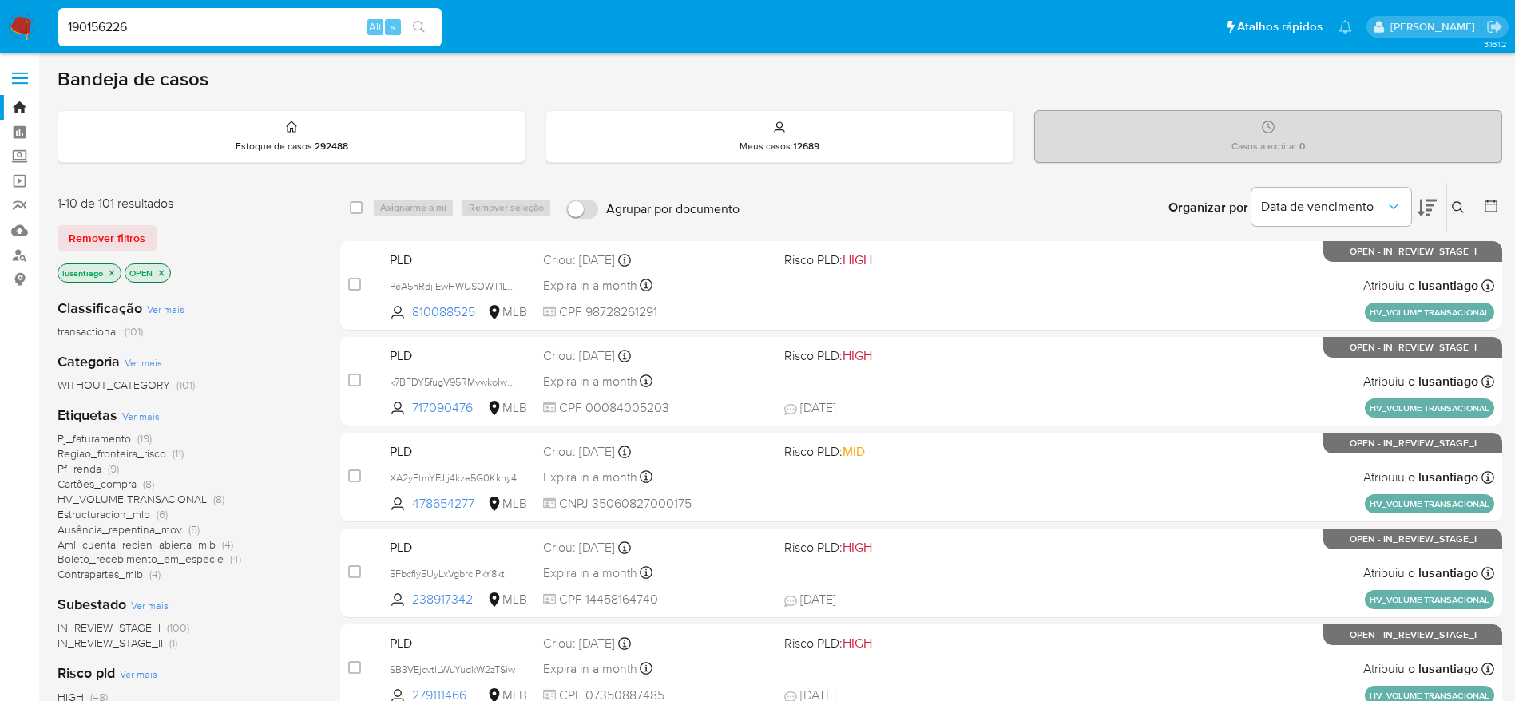
type input "190156226"
click at [423, 29] on icon "search-icon" at bounding box center [419, 27] width 13 height 13
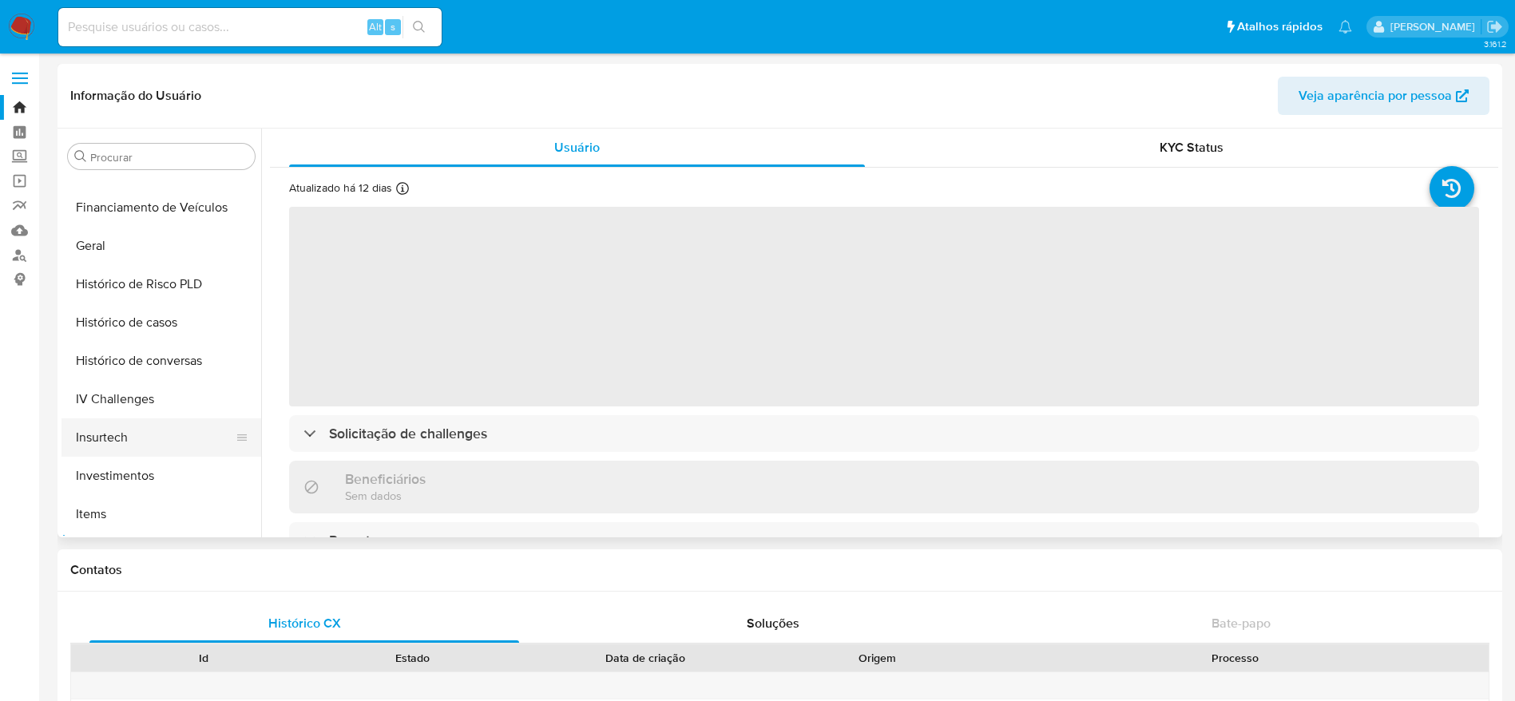
scroll to position [469, 0]
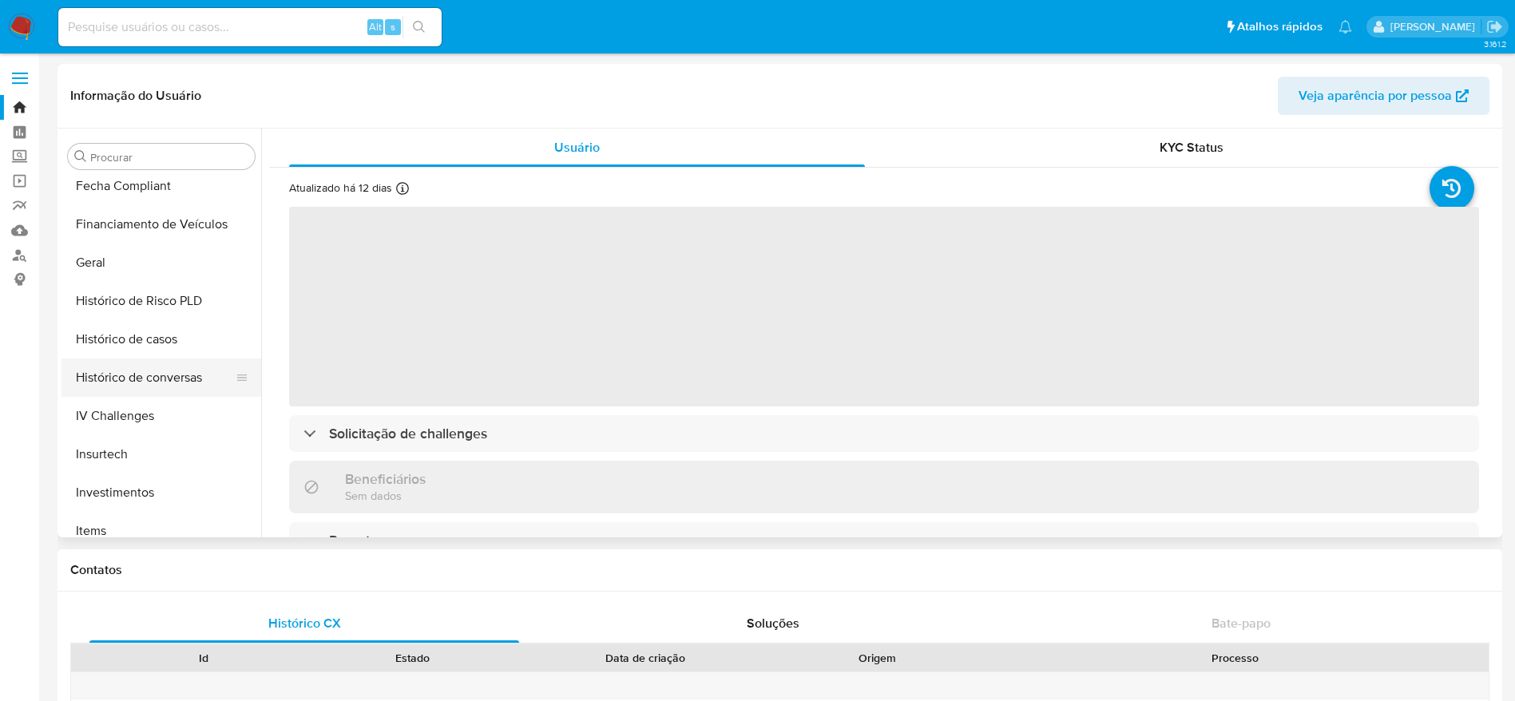
select select "10"
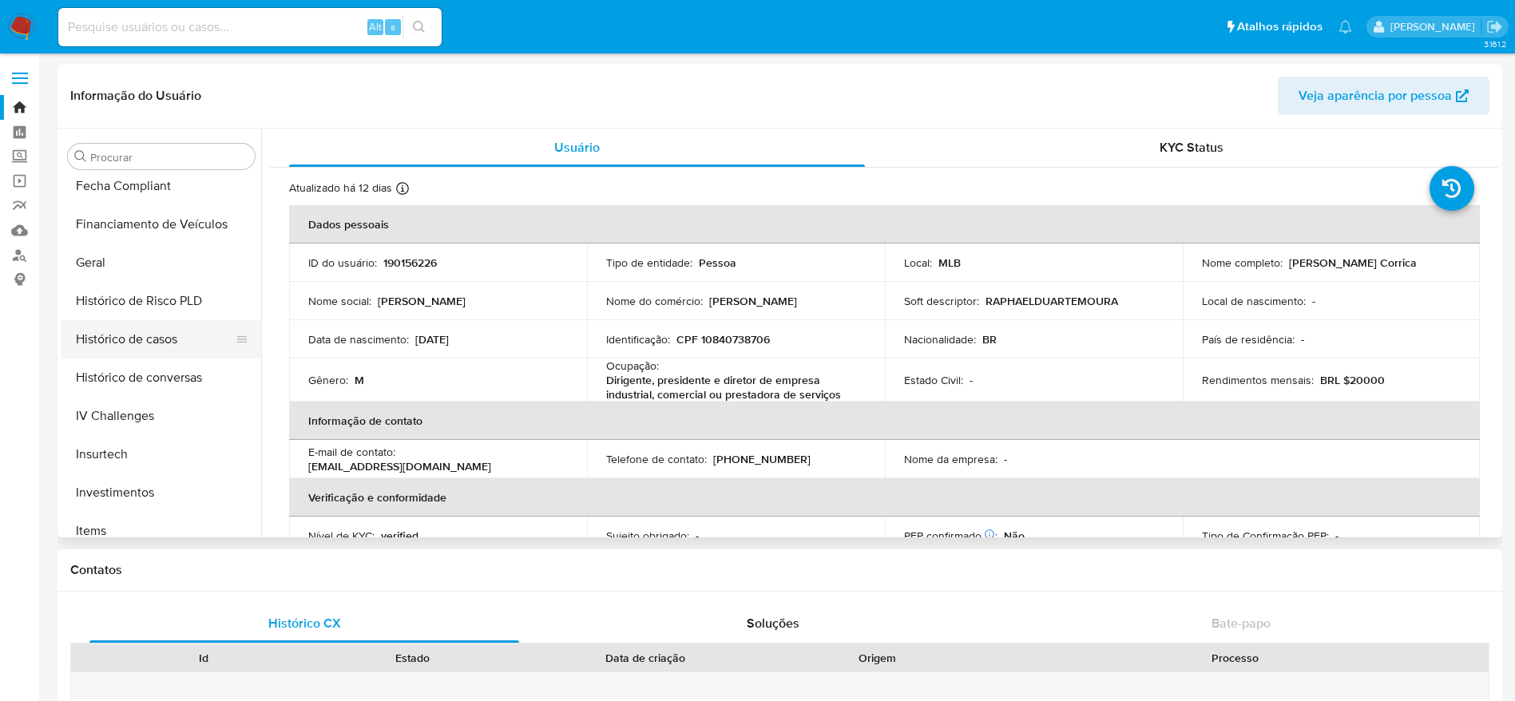
click at [148, 341] on button "Histórico de casos" at bounding box center [155, 339] width 187 height 38
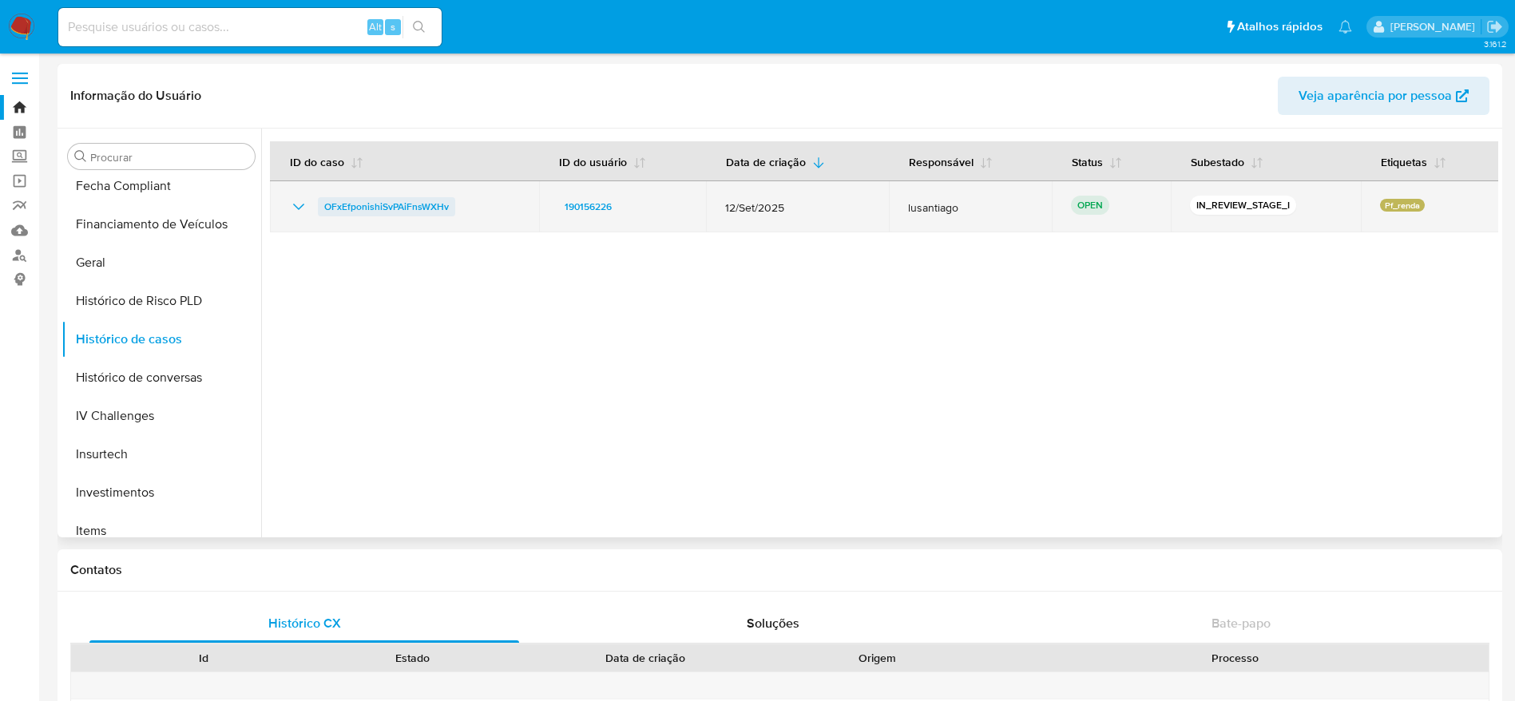
click at [420, 206] on span "OFxEfponishiSvPAiFnsWXHv" at bounding box center [386, 206] width 125 height 19
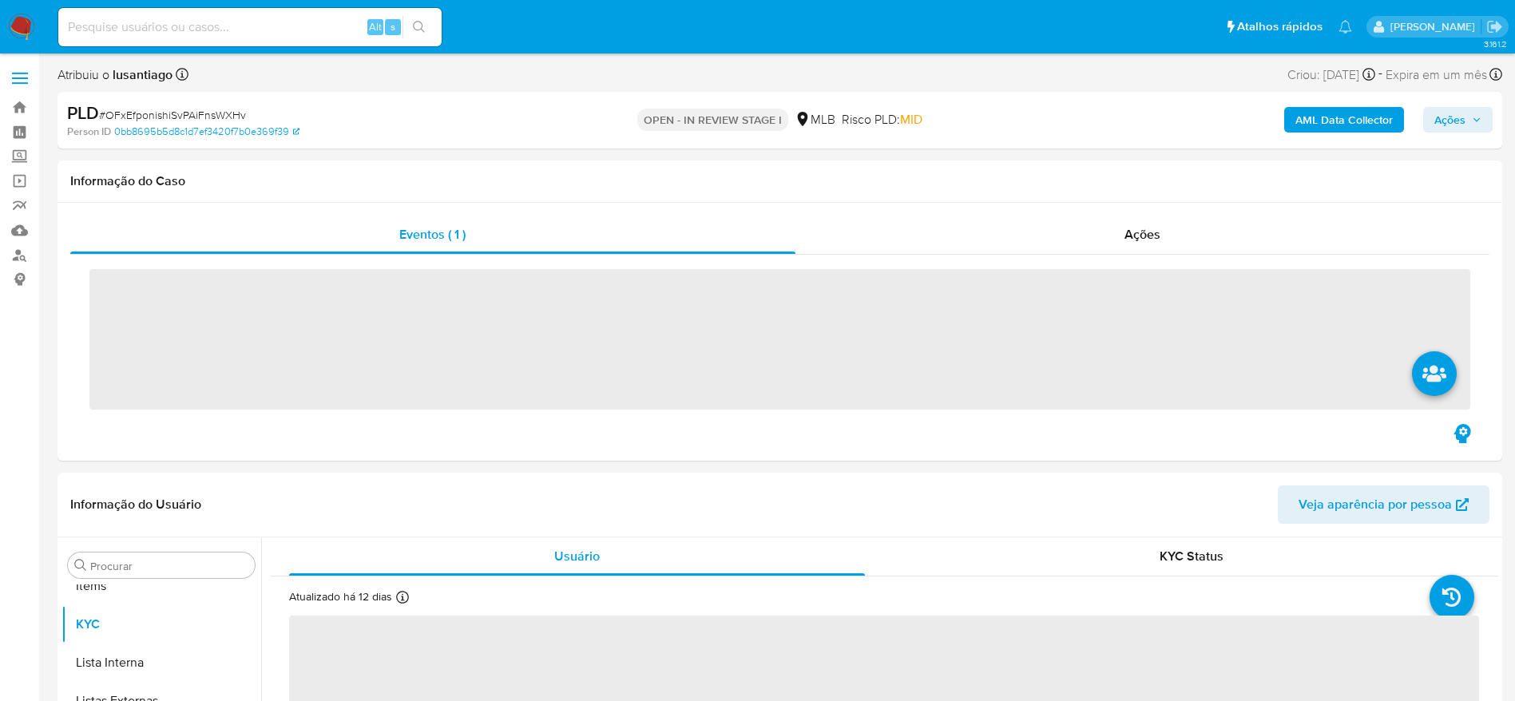
scroll to position [828, 0]
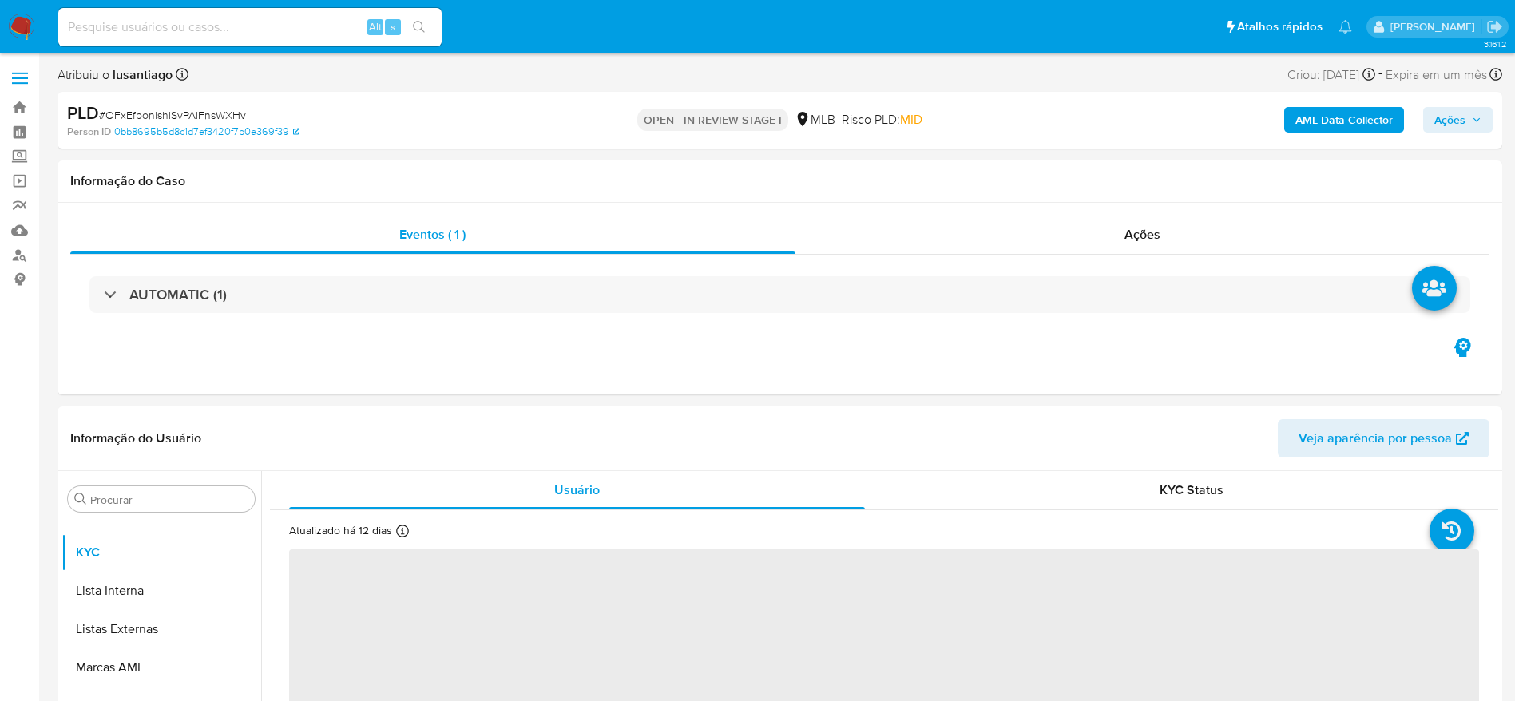
select select "10"
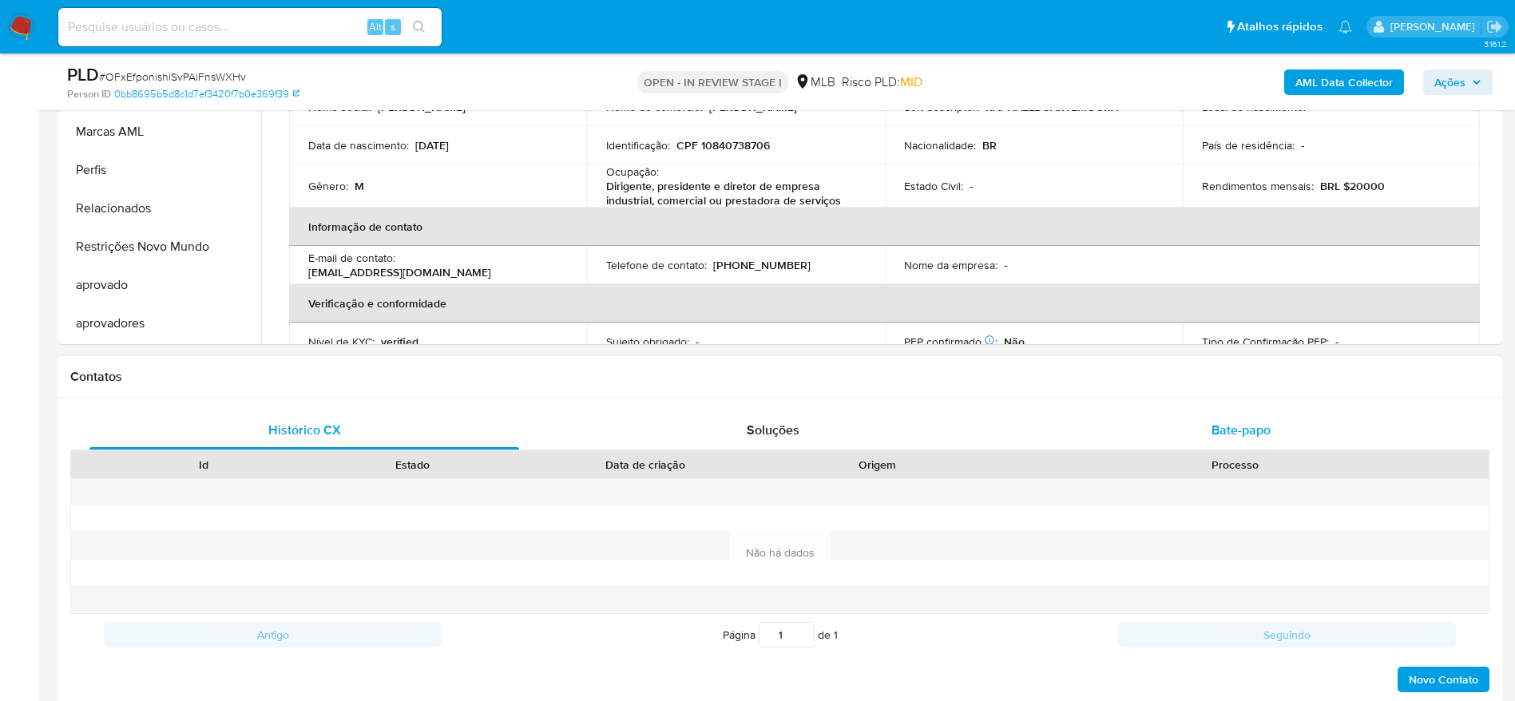
click at [1145, 423] on div "Bate-papo" at bounding box center [1242, 430] width 430 height 38
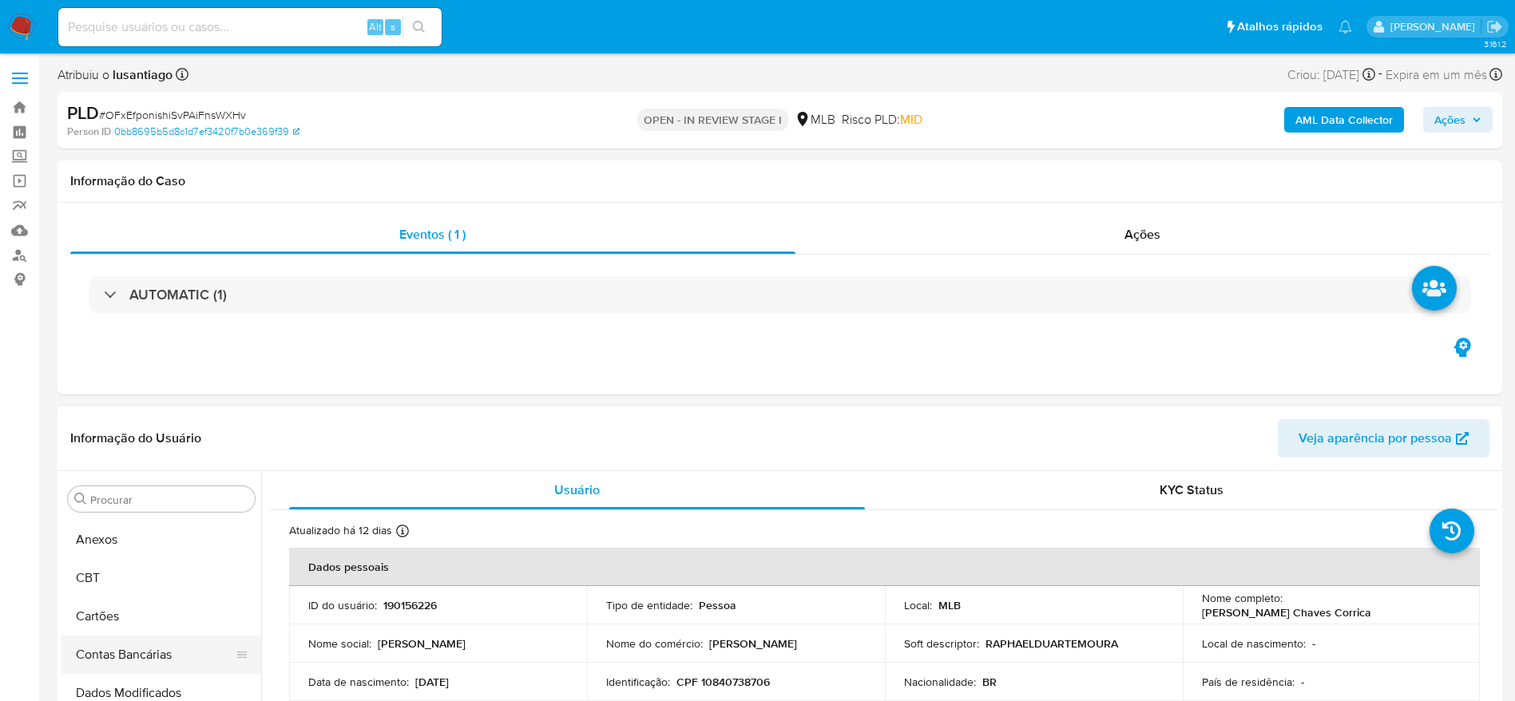
scroll to position [0, 0]
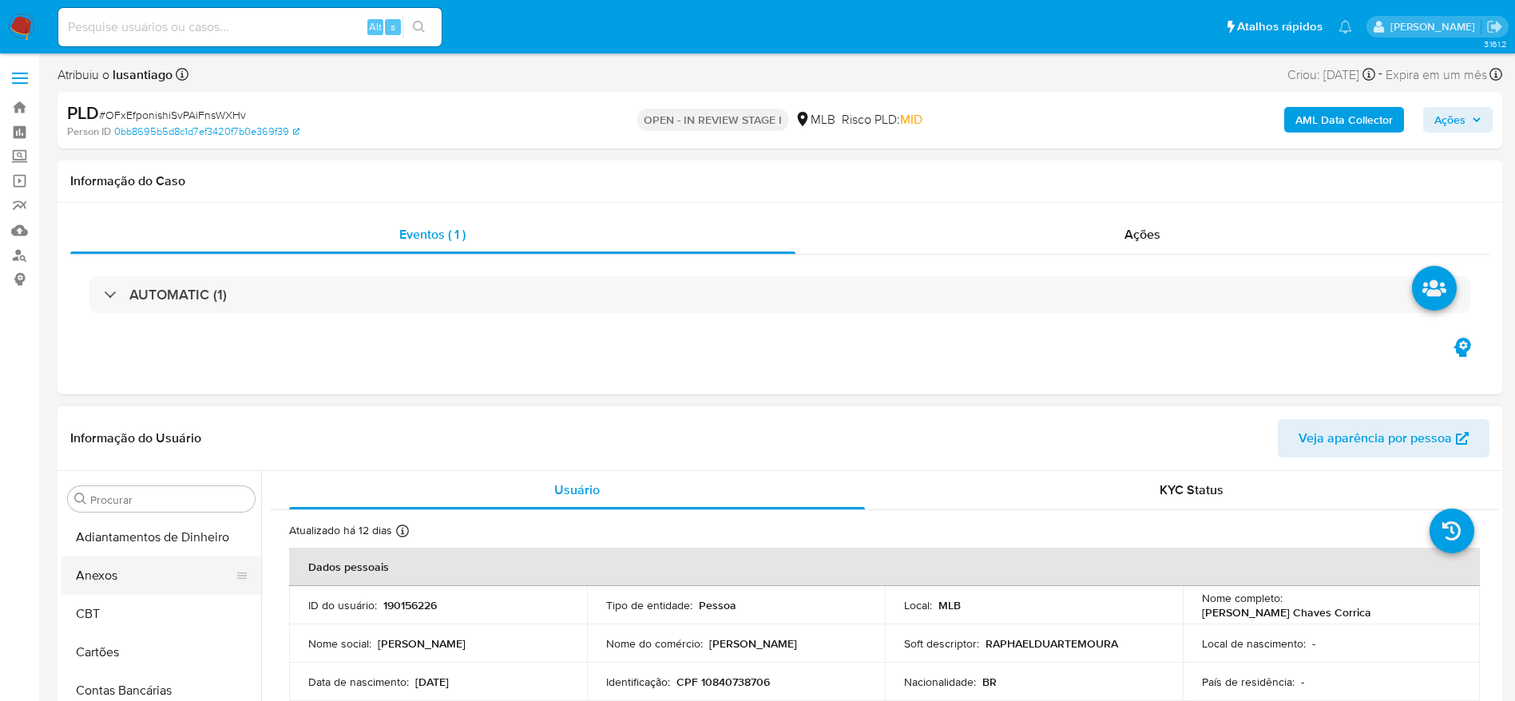
click at [115, 574] on button "Anexos" at bounding box center [155, 576] width 187 height 38
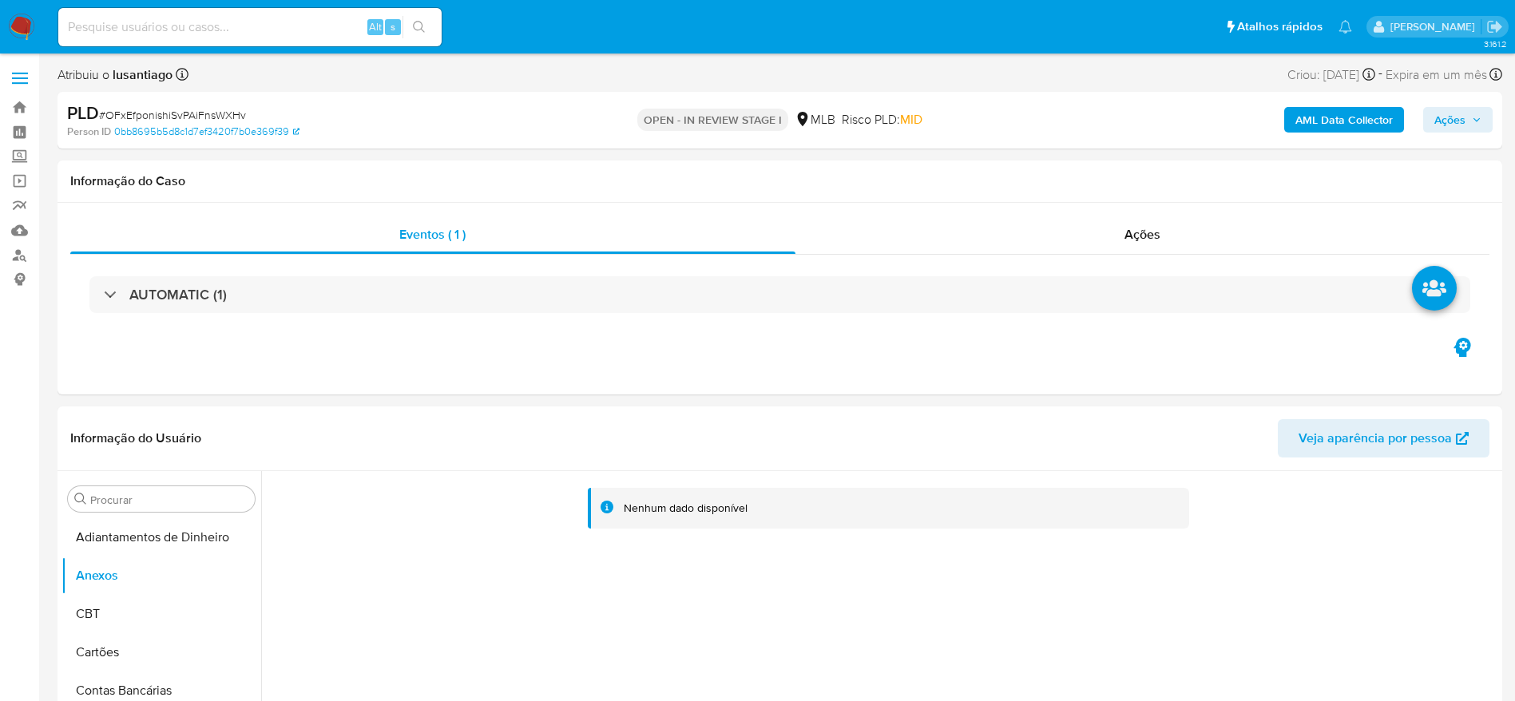
click at [1343, 123] on b "AML Data Collector" at bounding box center [1344, 120] width 97 height 26
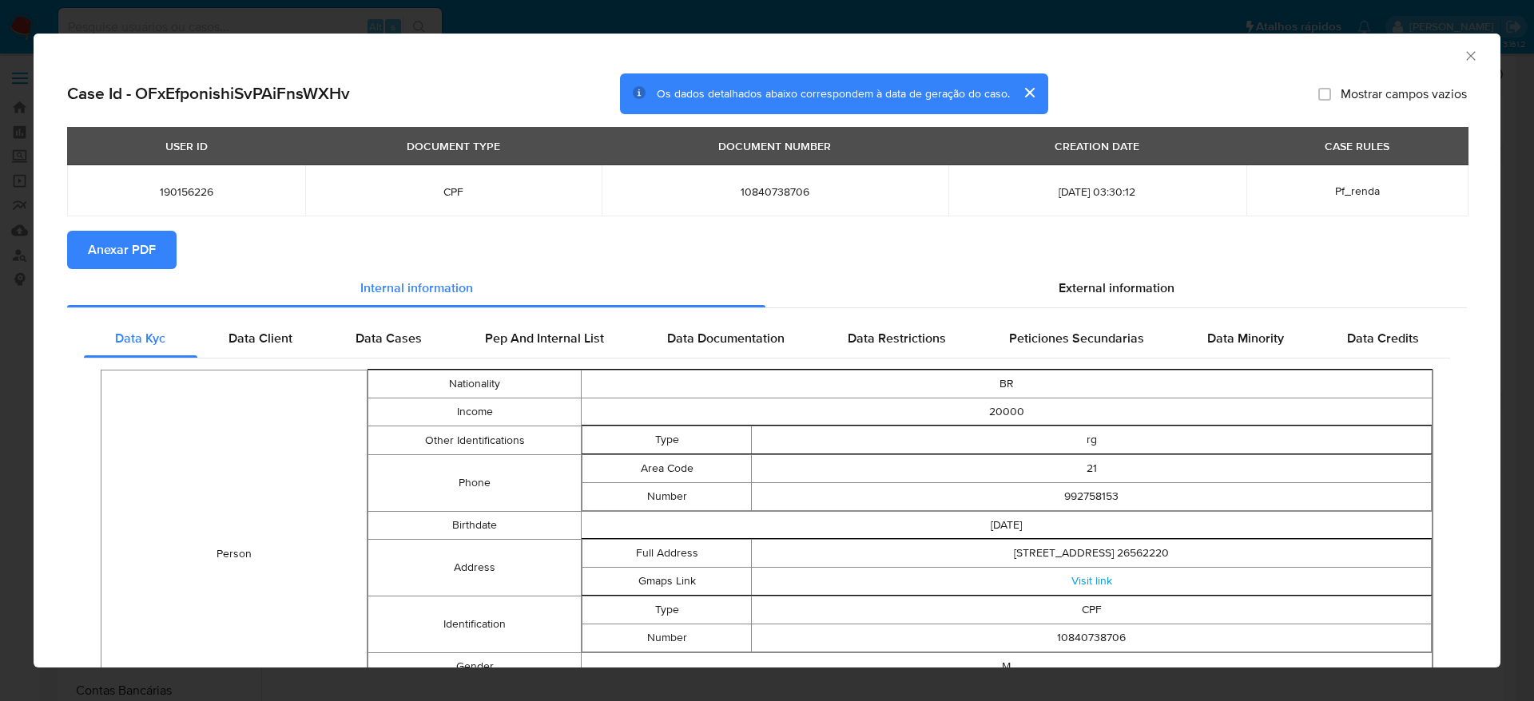
click at [140, 236] on span "Anexar PDF" at bounding box center [122, 249] width 68 height 35
click at [1463, 60] on icon "Fechar a janela" at bounding box center [1471, 56] width 16 height 16
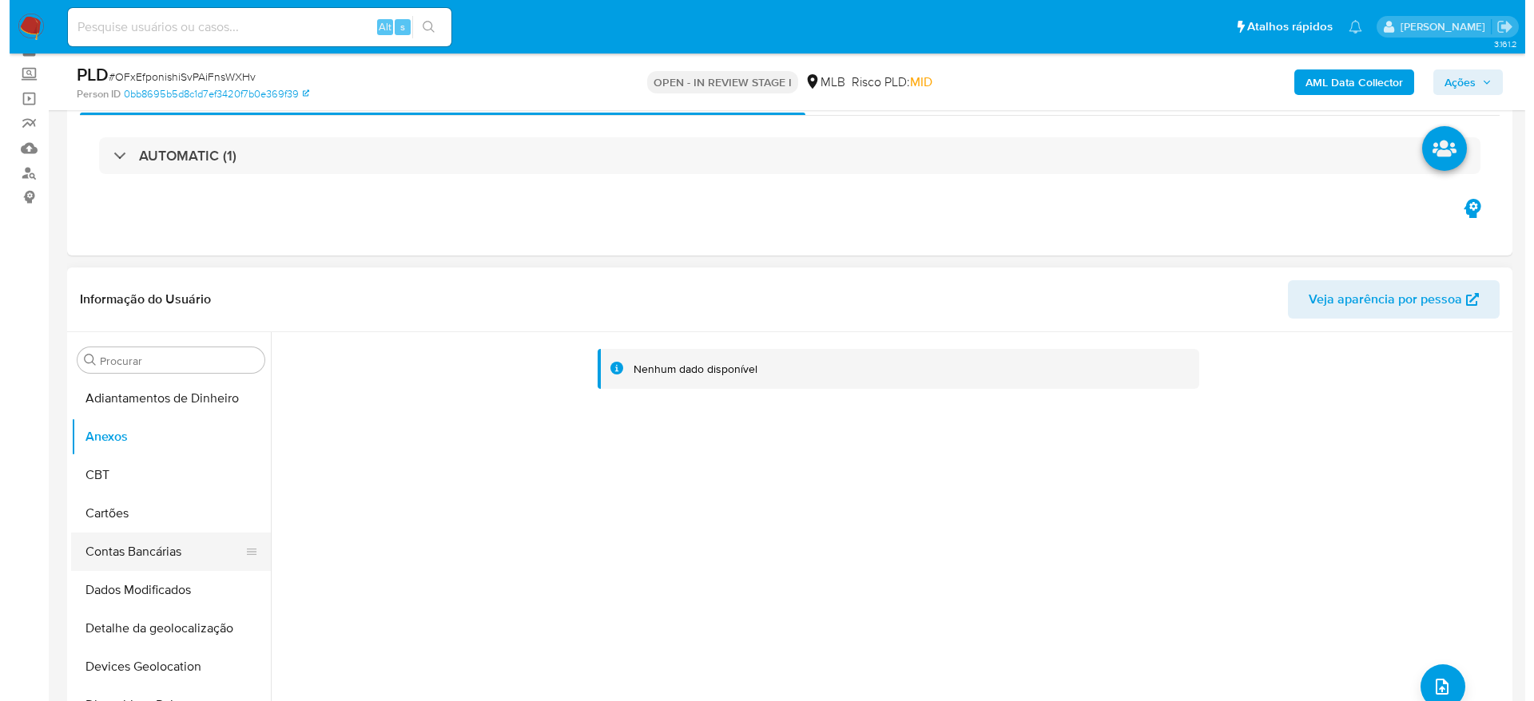
scroll to position [120, 0]
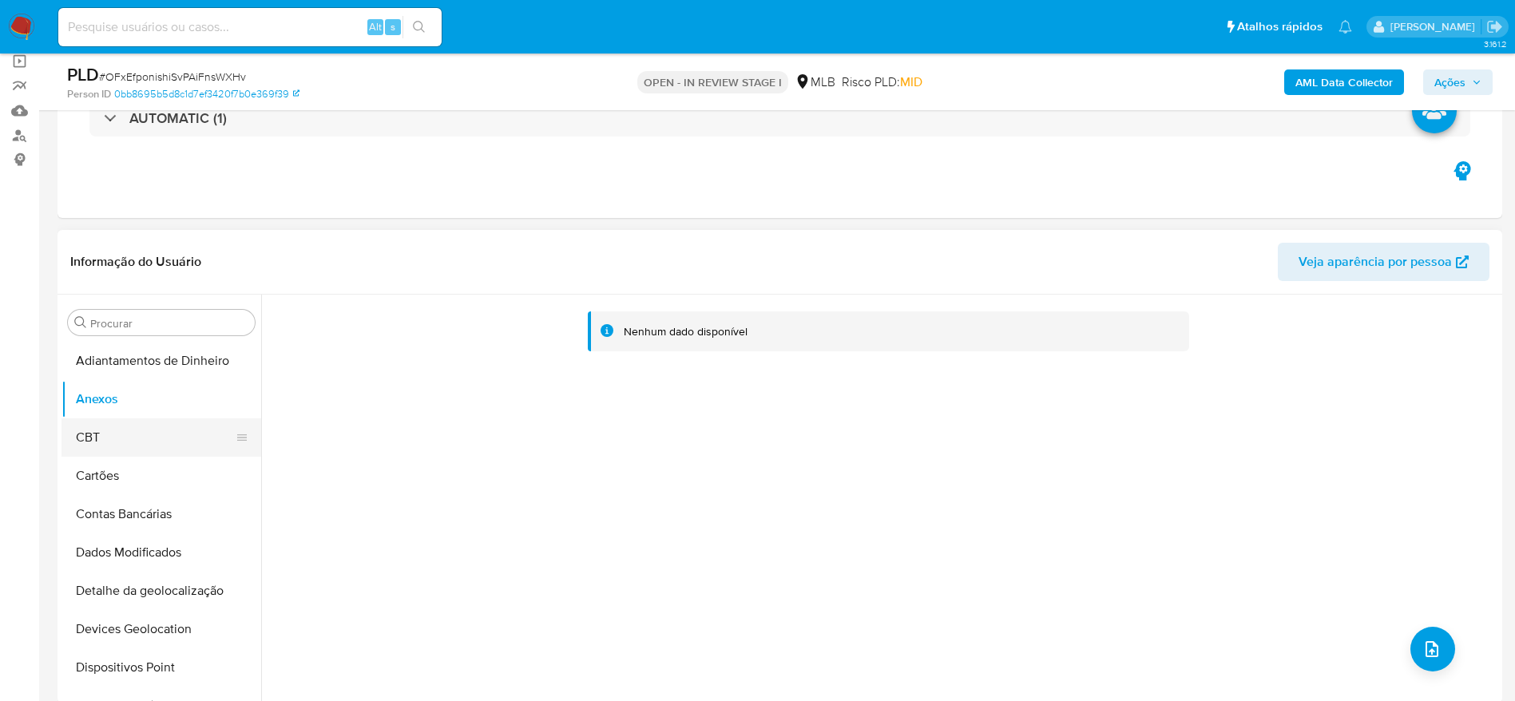
click at [121, 434] on button "CBT" at bounding box center [155, 438] width 187 height 38
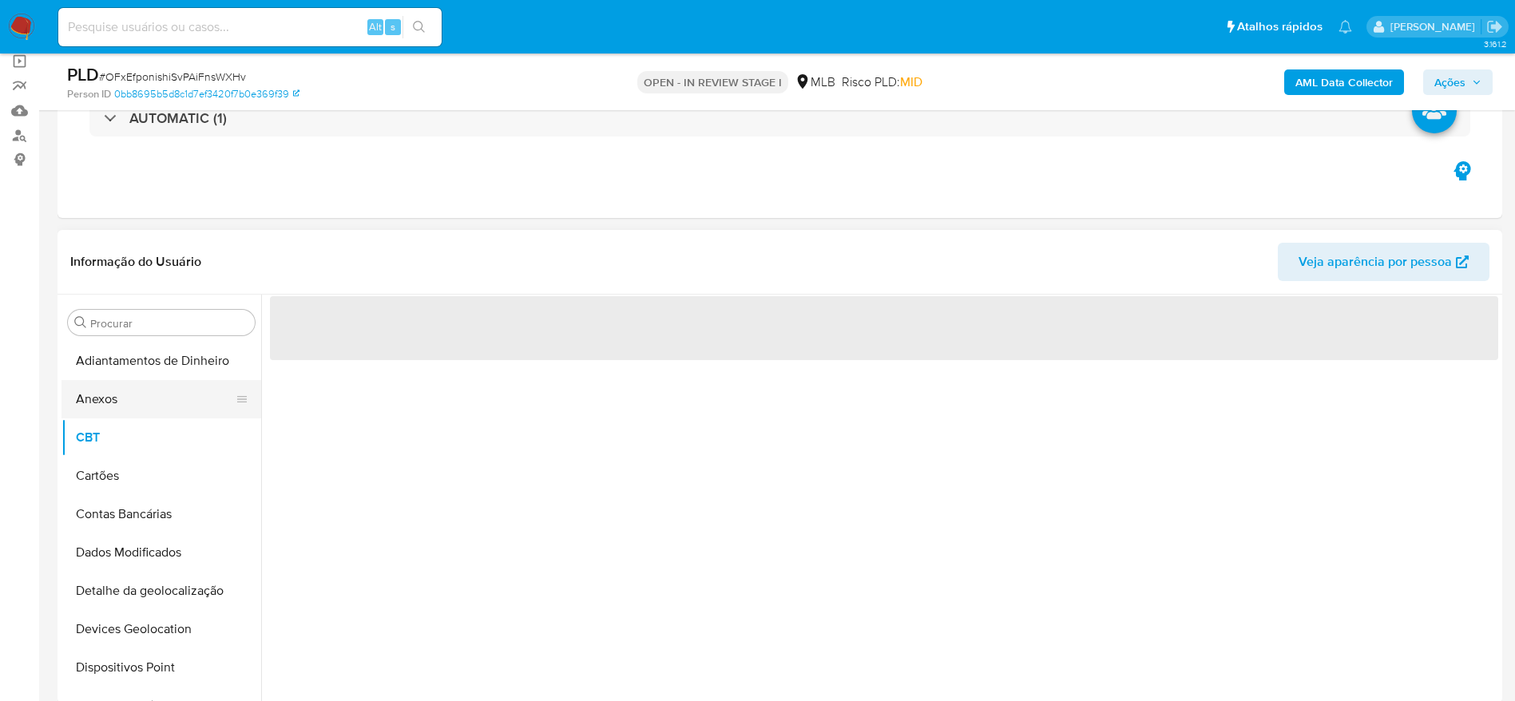
click at [121, 394] on button "Anexos" at bounding box center [155, 399] width 187 height 38
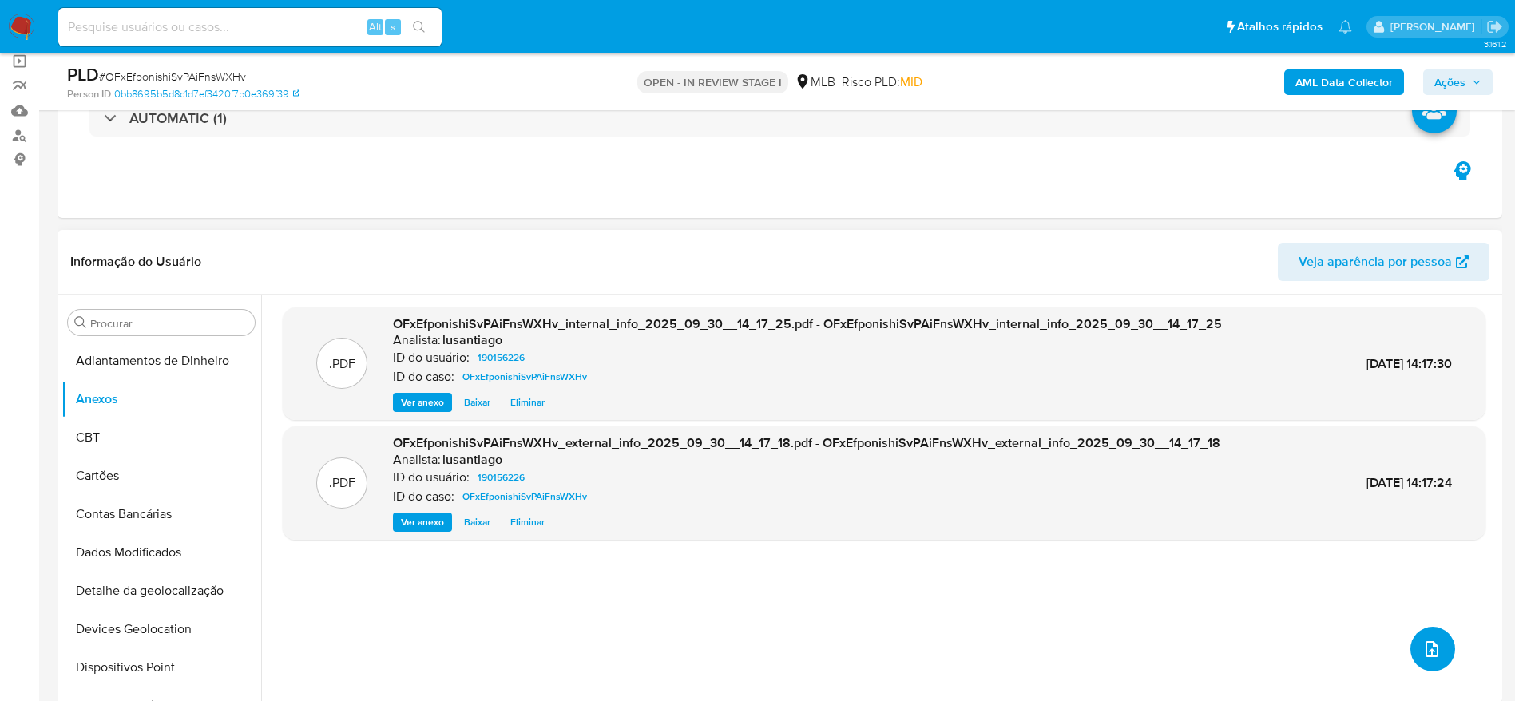
click at [1428, 646] on icon "upload-file" at bounding box center [1432, 649] width 19 height 19
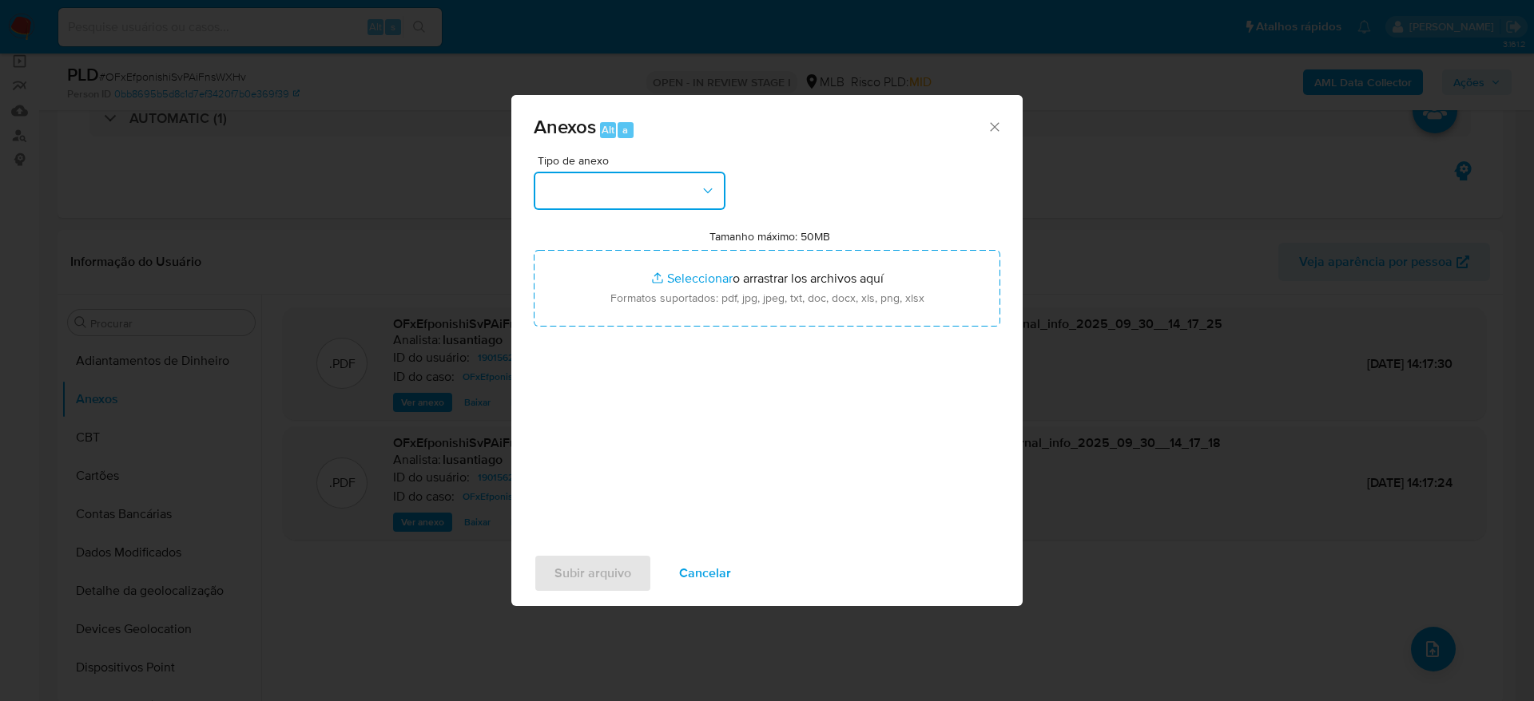
drag, startPoint x: 677, startPoint y: 195, endPoint x: 670, endPoint y: 207, distance: 14.0
click at [675, 195] on button "button" at bounding box center [630, 191] width 192 height 38
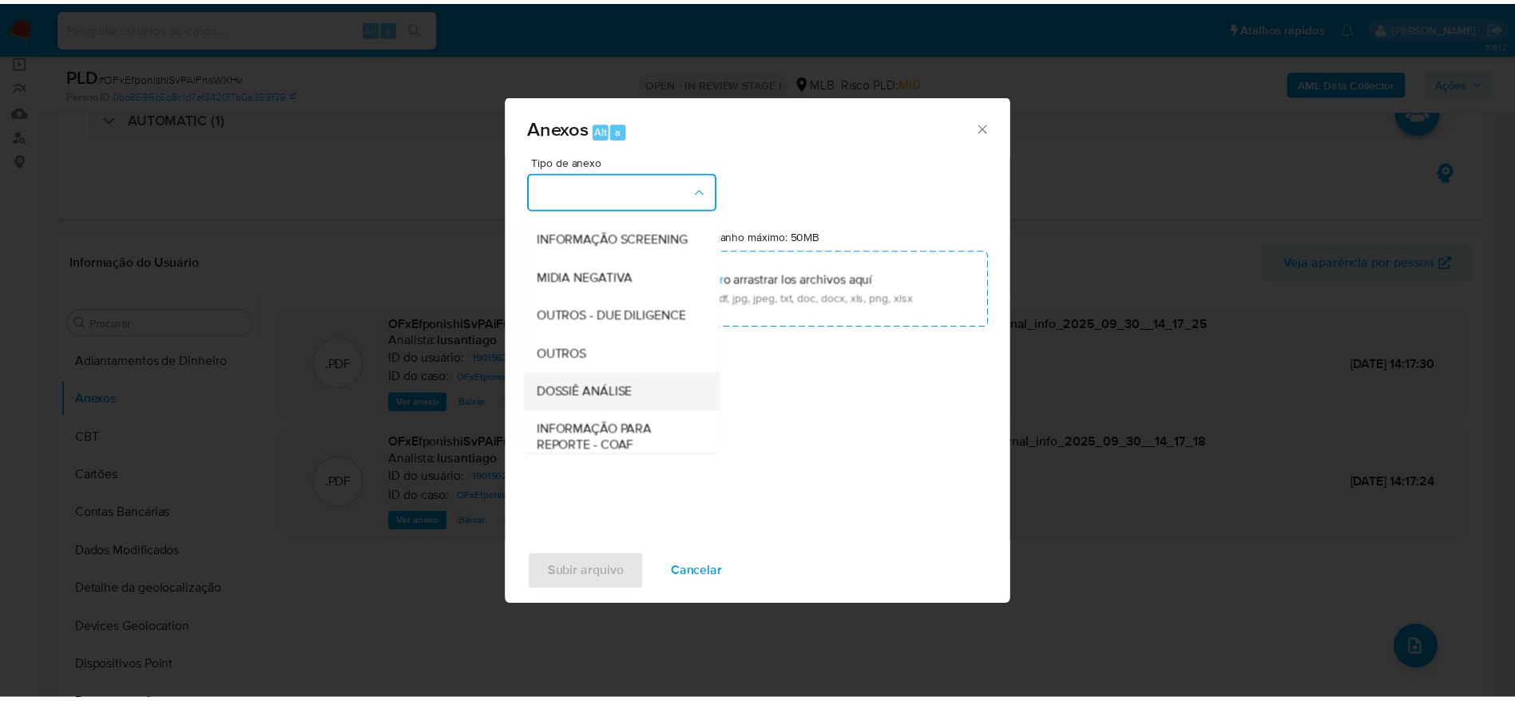
scroll to position [246, 0]
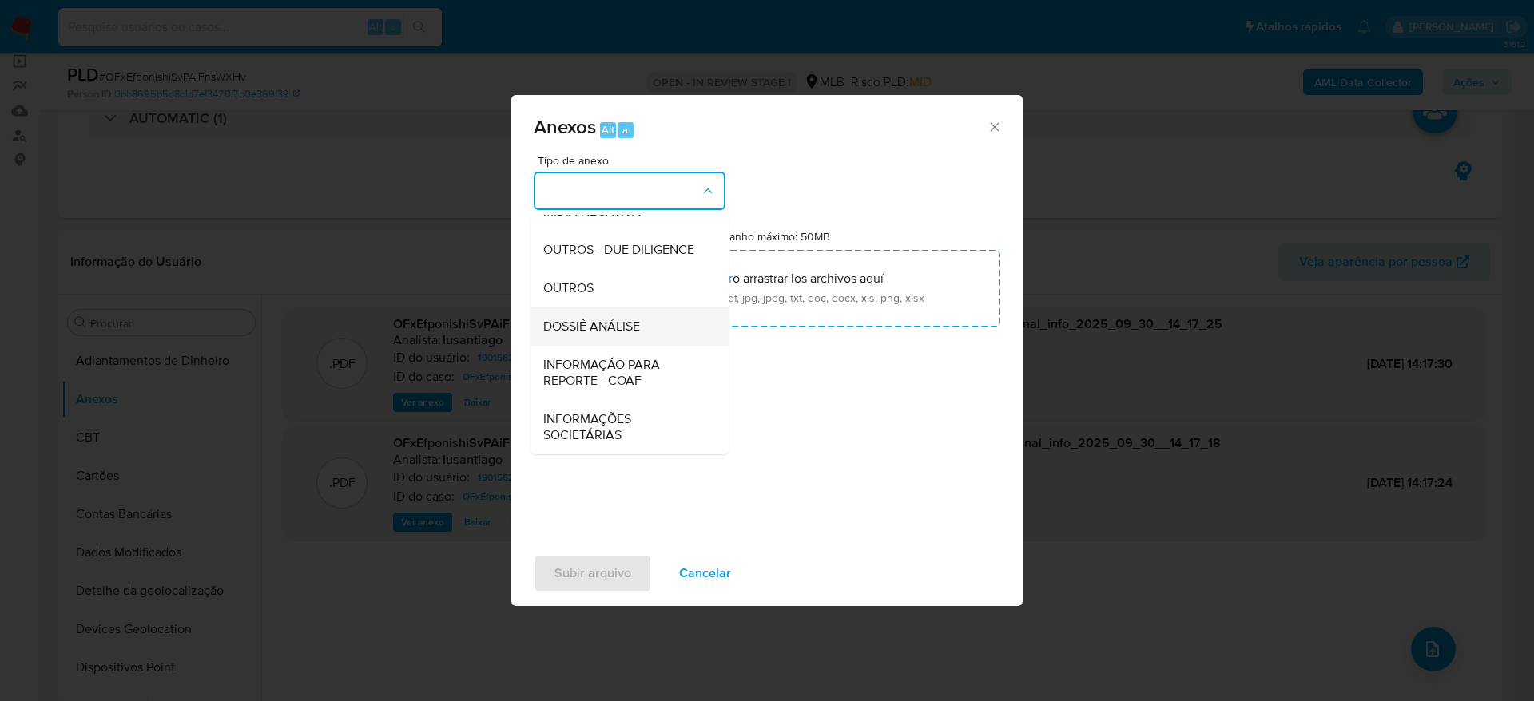
click at [625, 319] on span "DOSSIÊ ANÁLISE" at bounding box center [591, 327] width 97 height 16
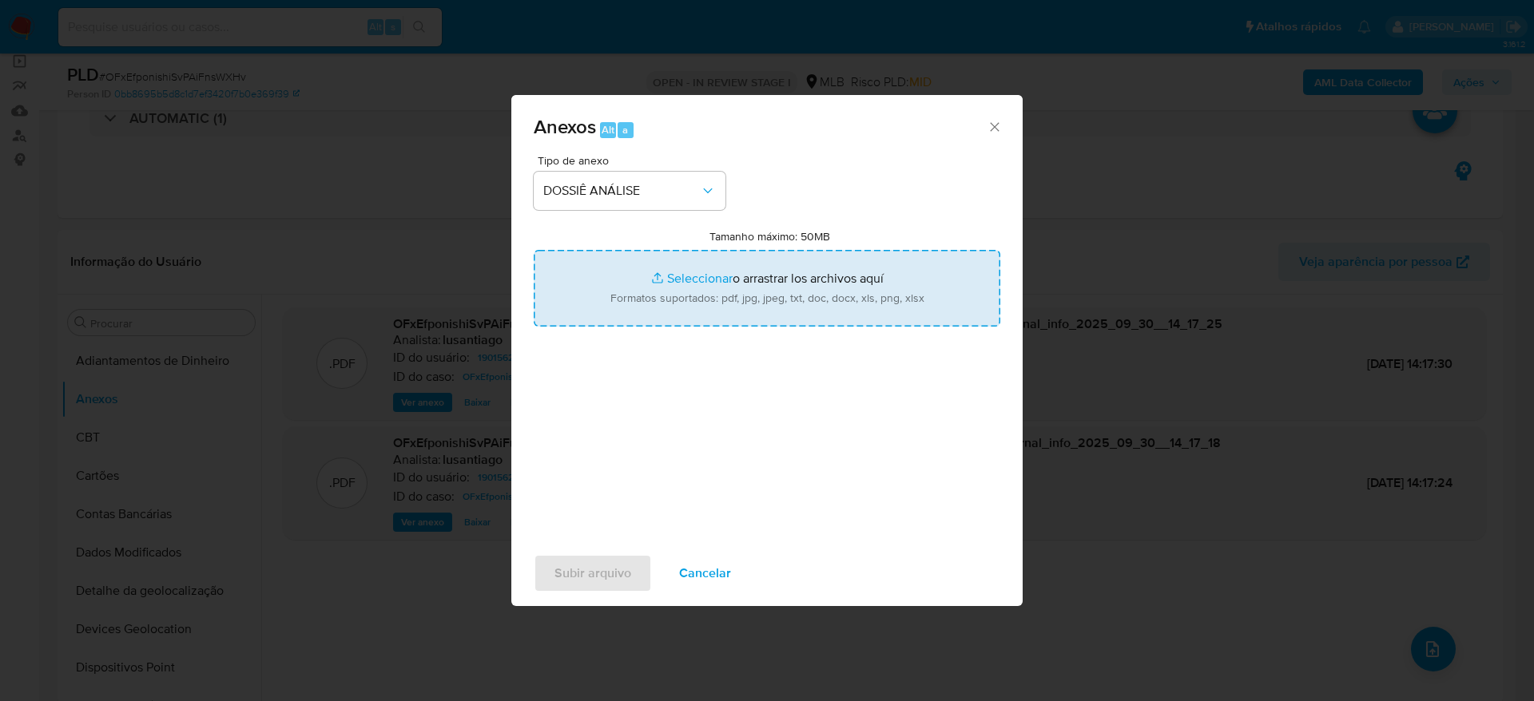
type input "C:\fakepath\Mulan 190156226_2025_09_26_09_21_32.xlsx"
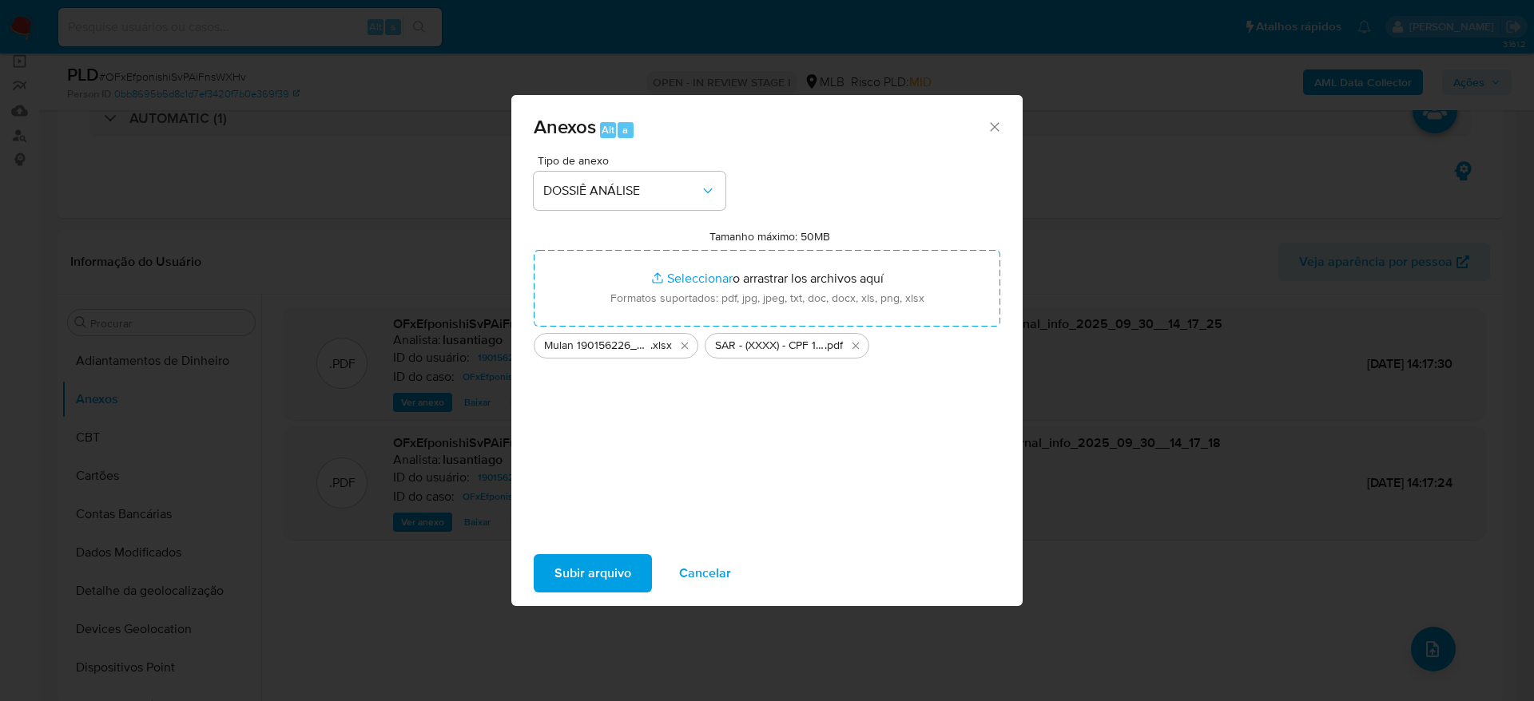
click at [589, 576] on span "Subir arquivo" at bounding box center [592, 573] width 77 height 35
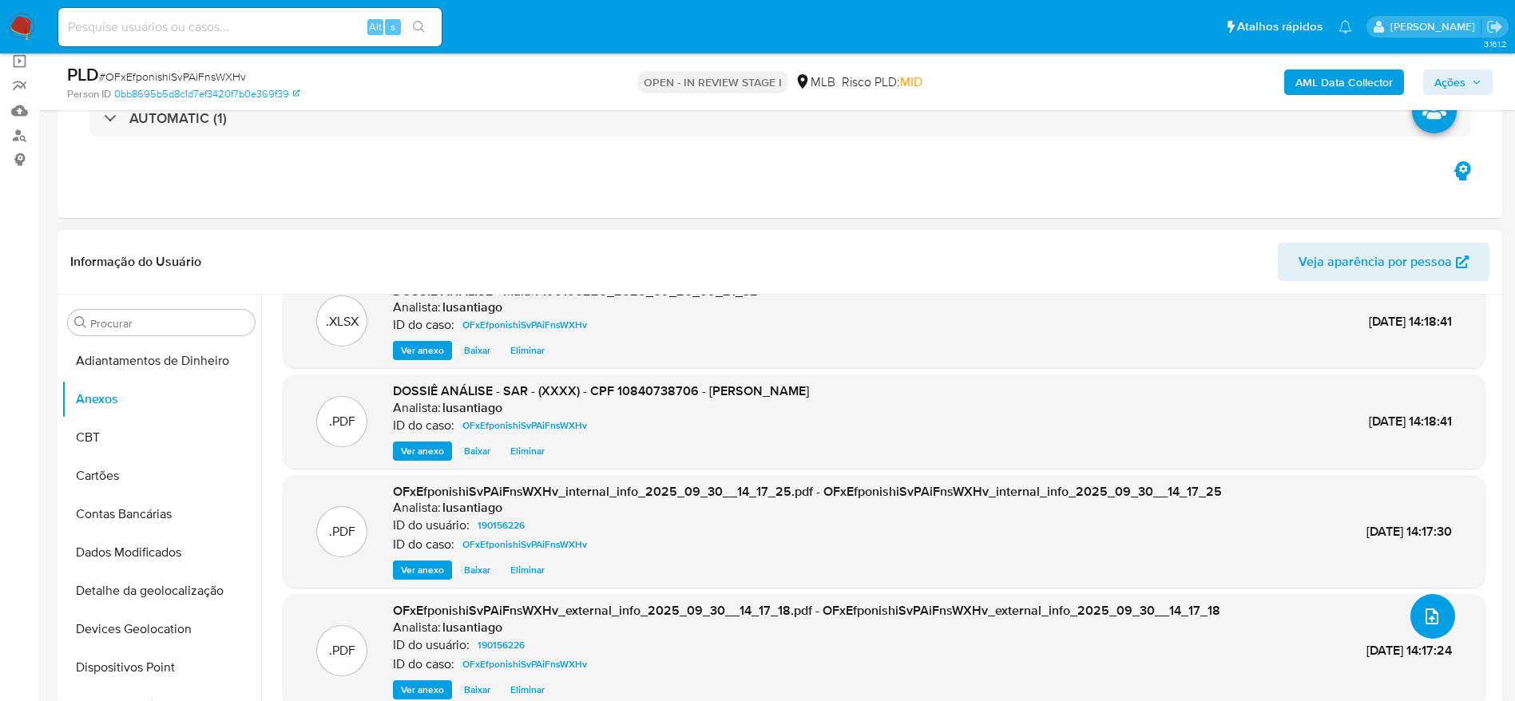
scroll to position [51, 0]
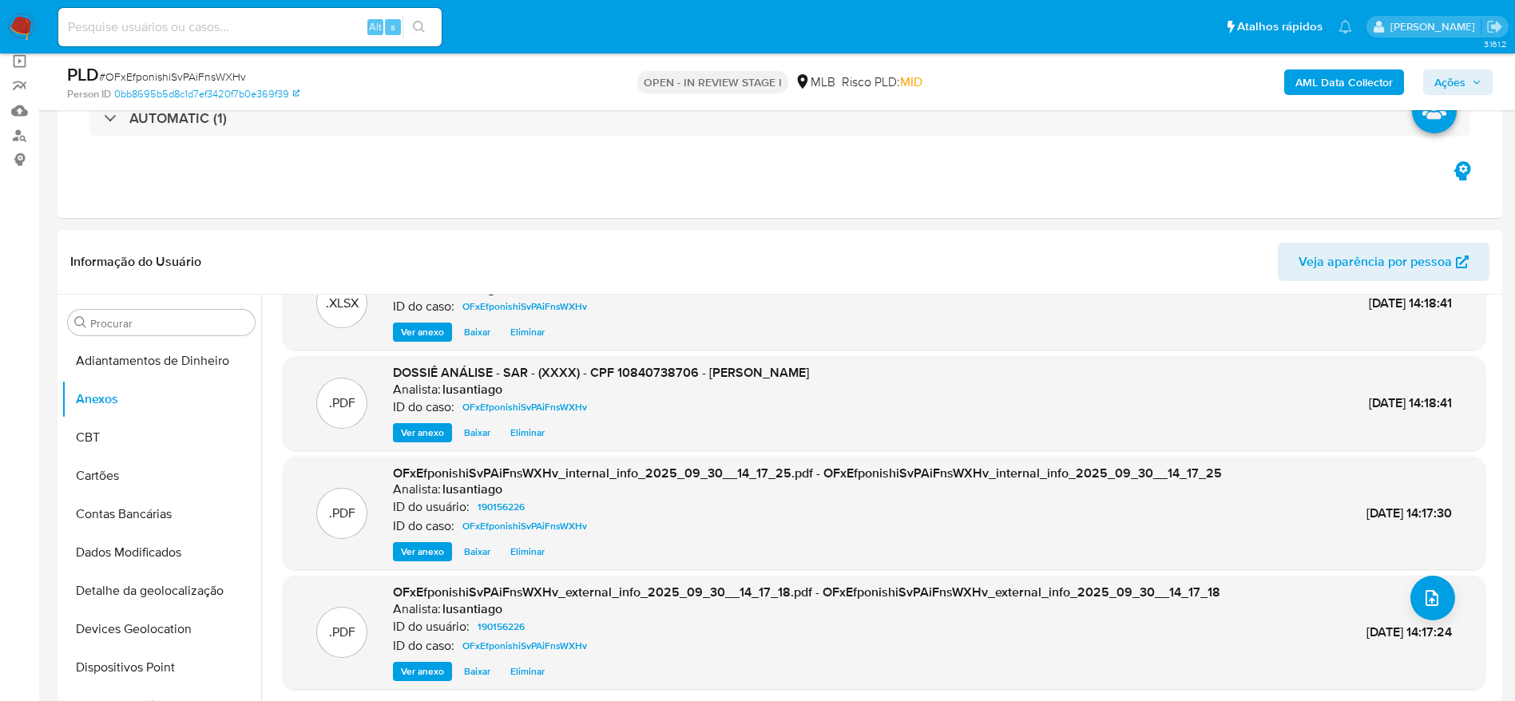
click at [1443, 78] on span "Ações" at bounding box center [1450, 83] width 31 height 26
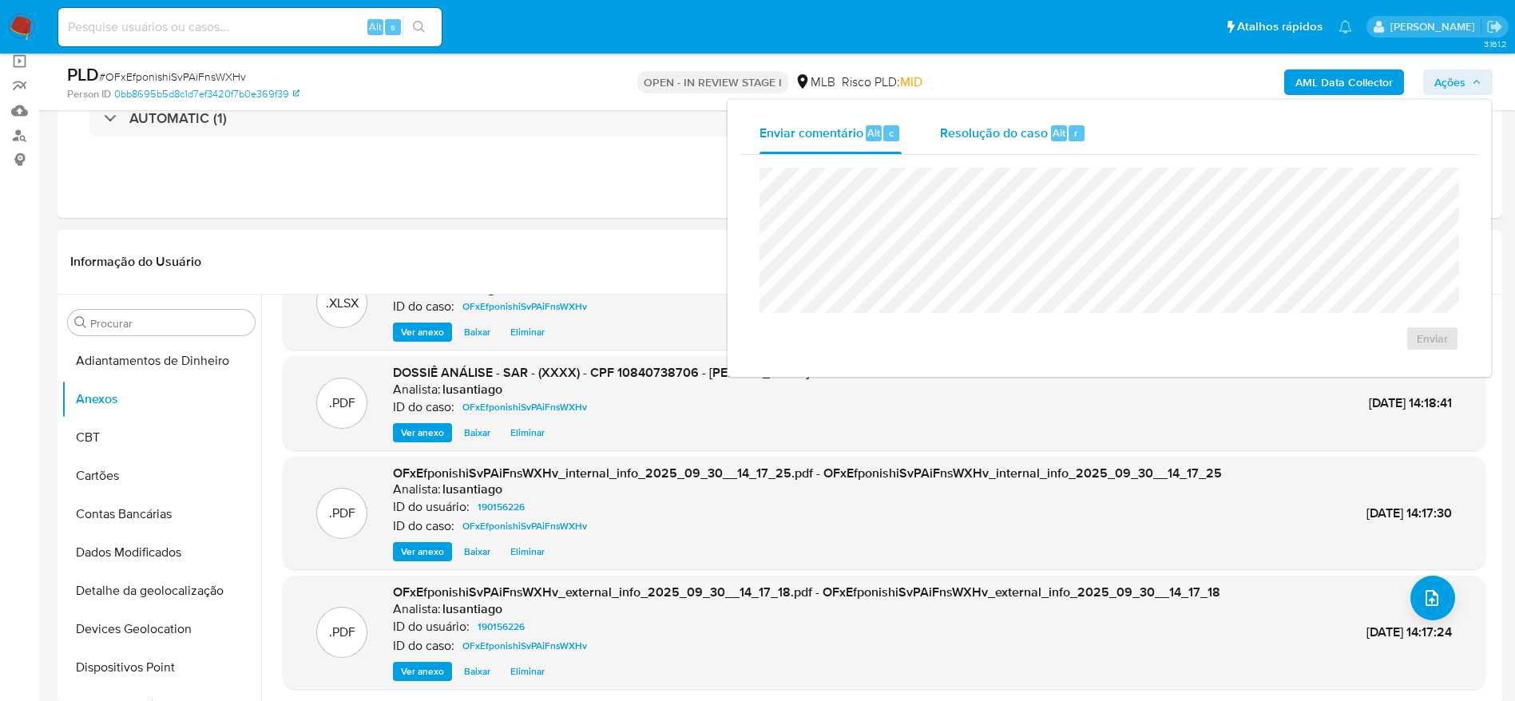
click at [1002, 142] on div "Resolução do caso Alt r" at bounding box center [1013, 134] width 146 height 42
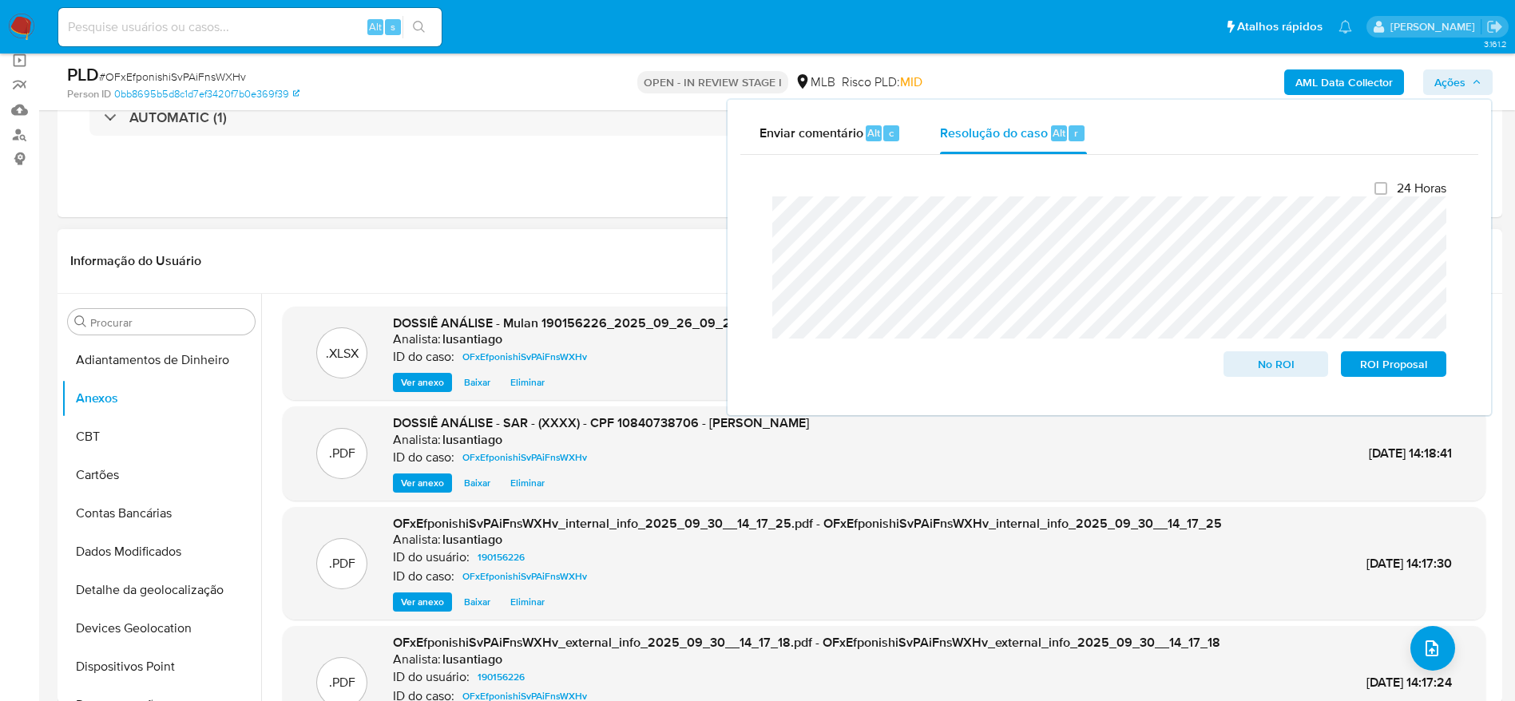
scroll to position [120, 0]
click at [1397, 375] on span "ROI Proposal" at bounding box center [1394, 364] width 83 height 22
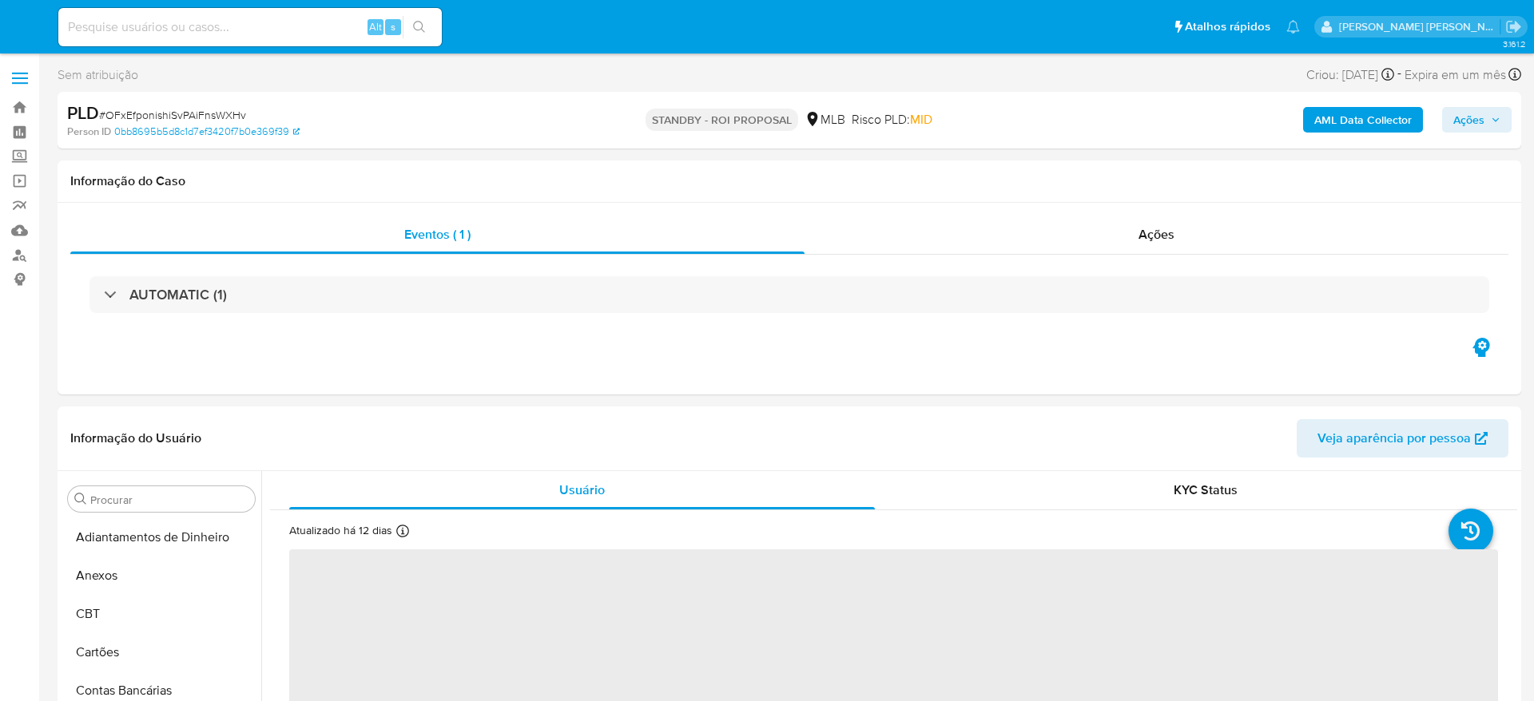
select select "10"
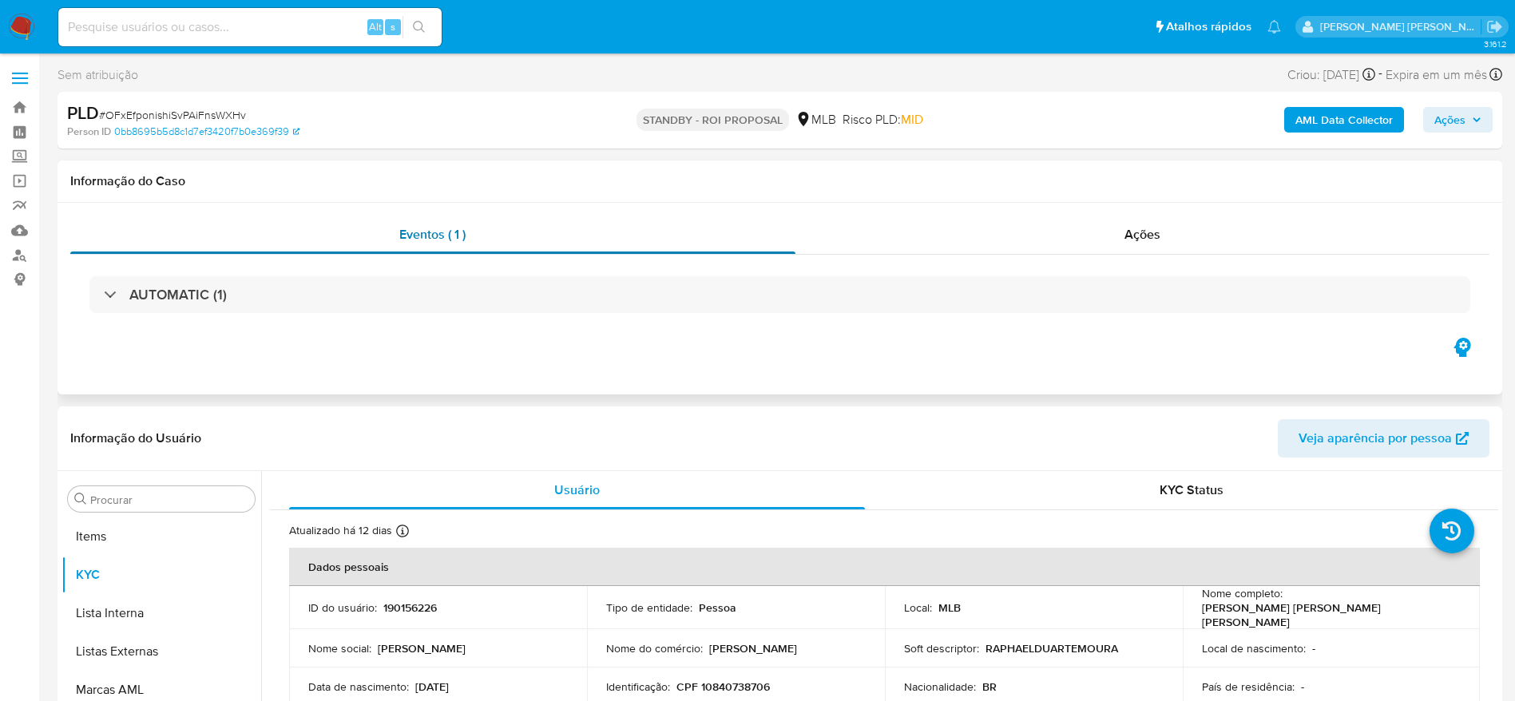
scroll to position [828, 0]
click at [25, 110] on link "Bandeja" at bounding box center [95, 107] width 190 height 25
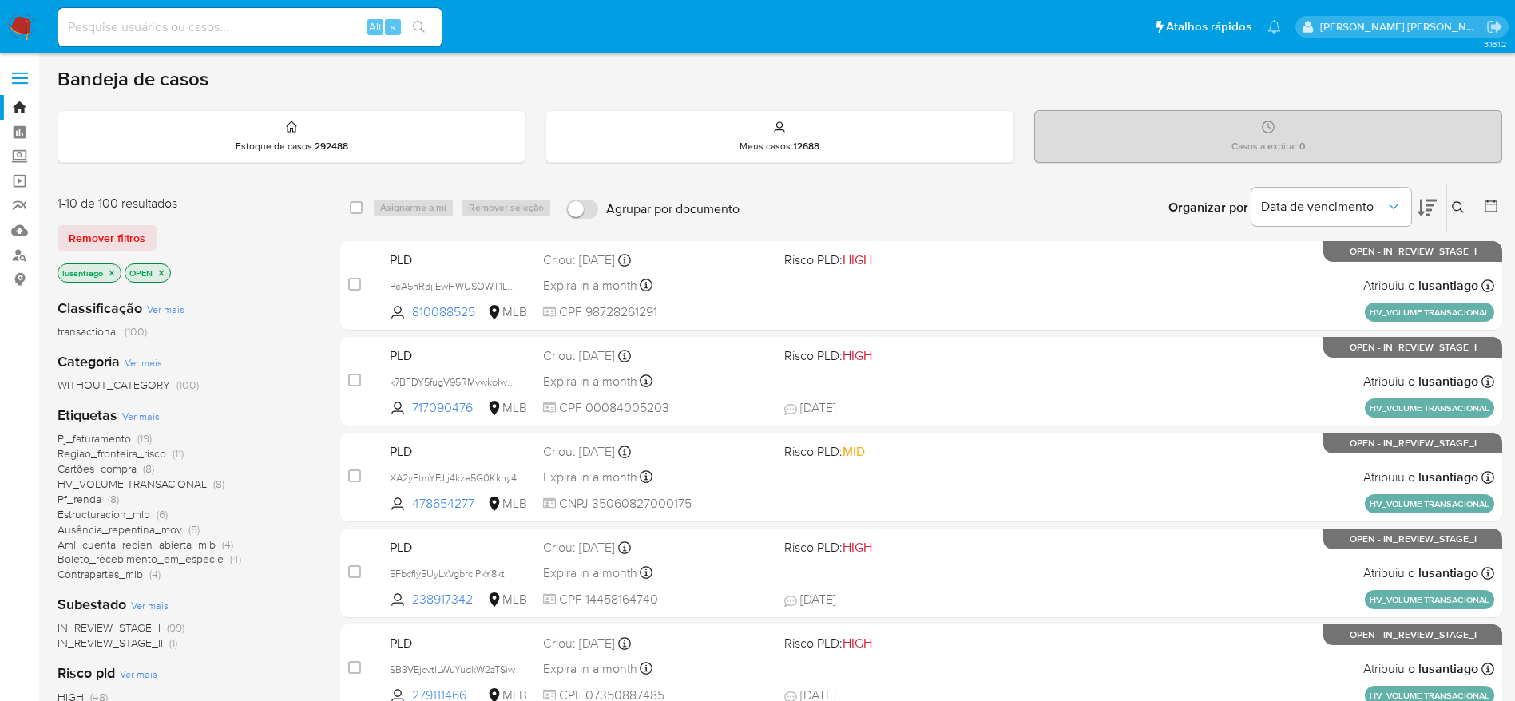
click at [275, 25] on input at bounding box center [249, 27] width 383 height 21
paste input "158396512"
type input "158396512"
click at [419, 24] on icon "search-icon" at bounding box center [419, 27] width 13 height 13
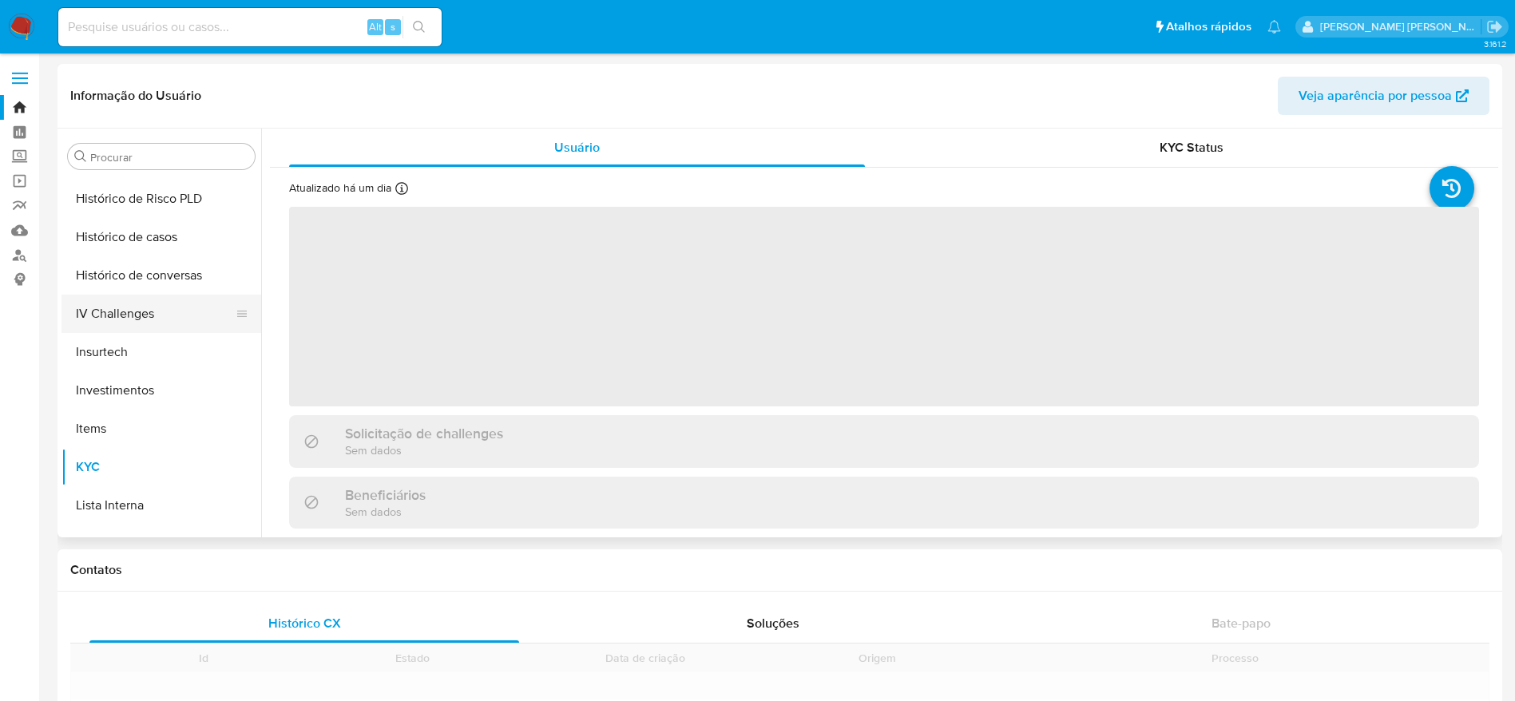
scroll to position [469, 0]
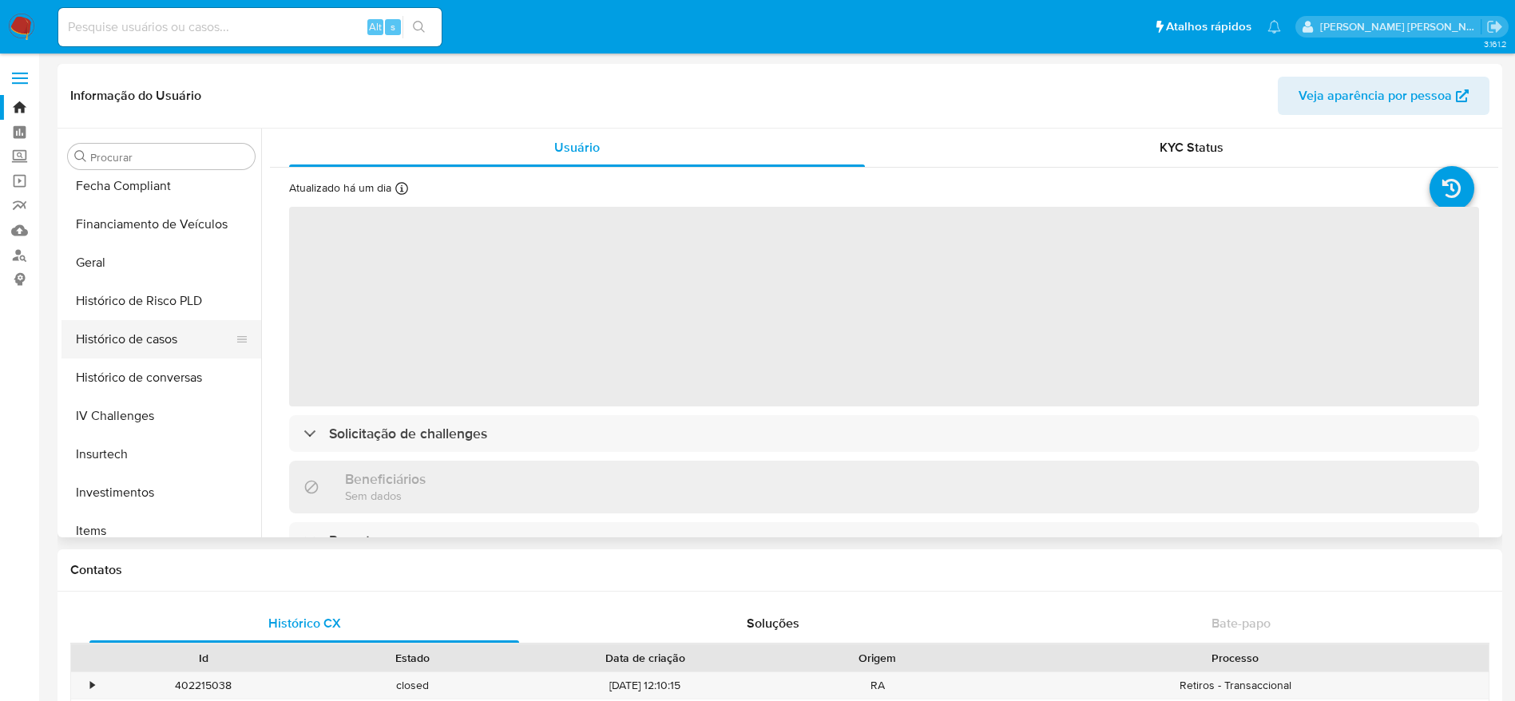
click at [149, 350] on button "Histórico de casos" at bounding box center [155, 339] width 187 height 38
select select "10"
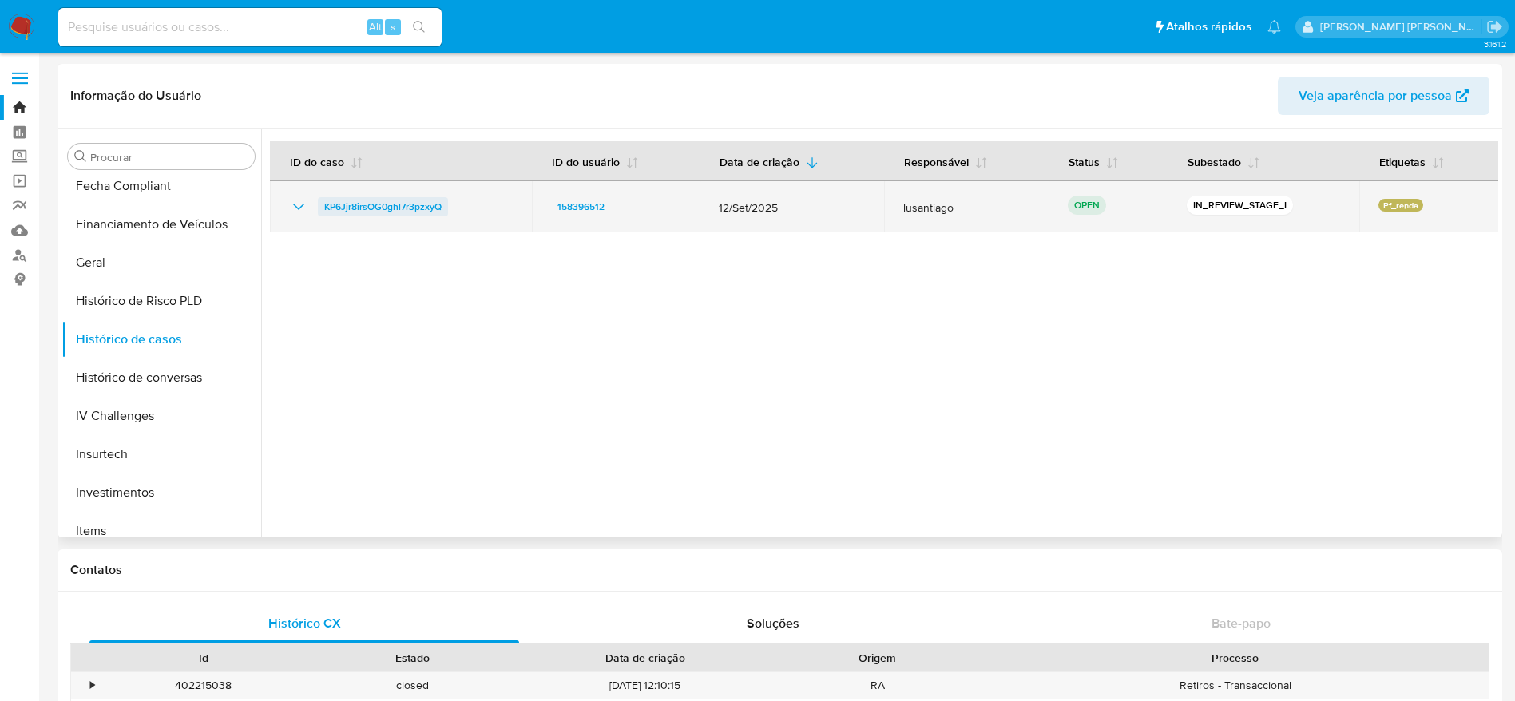
click at [400, 203] on span "KP6Jjr8irsOG0ghl7r3pzxyQ" at bounding box center [382, 206] width 117 height 19
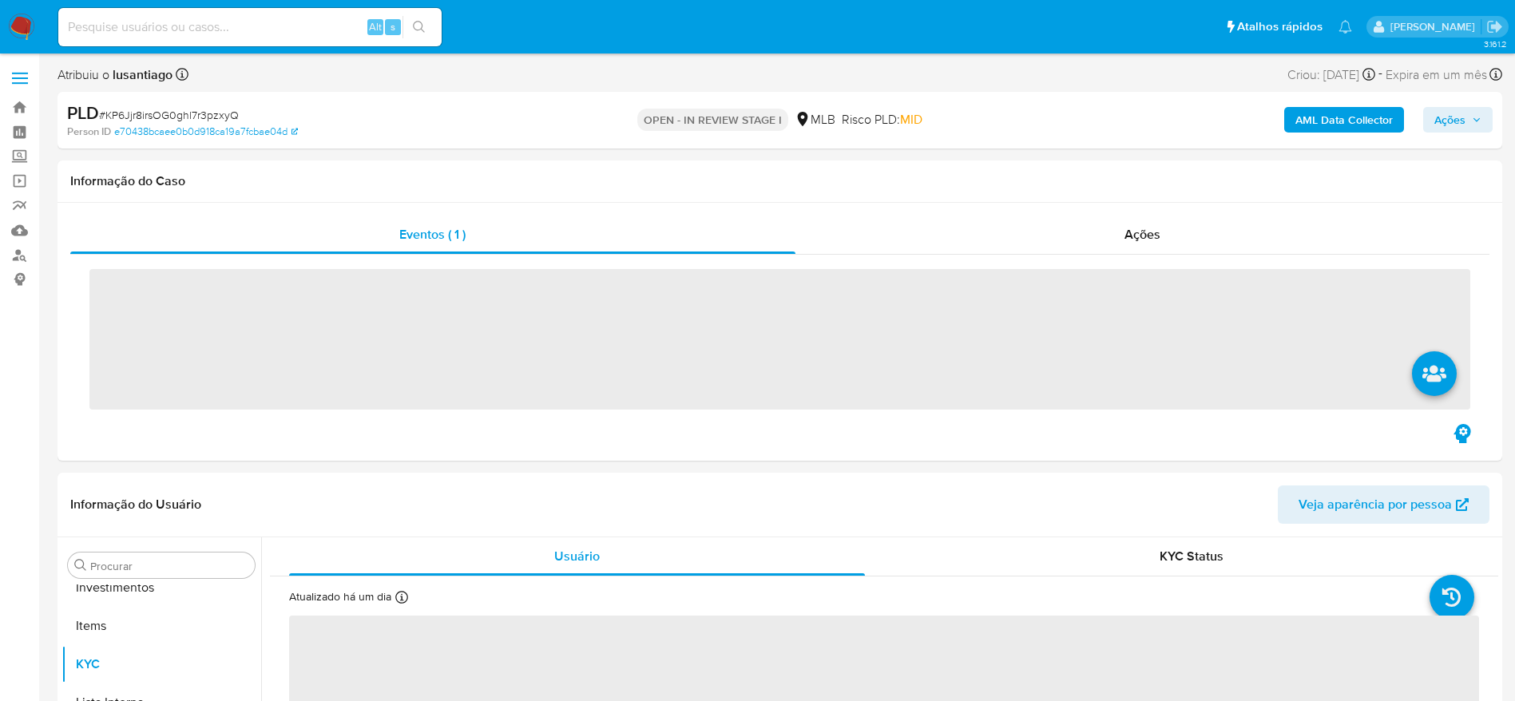
scroll to position [828, 0]
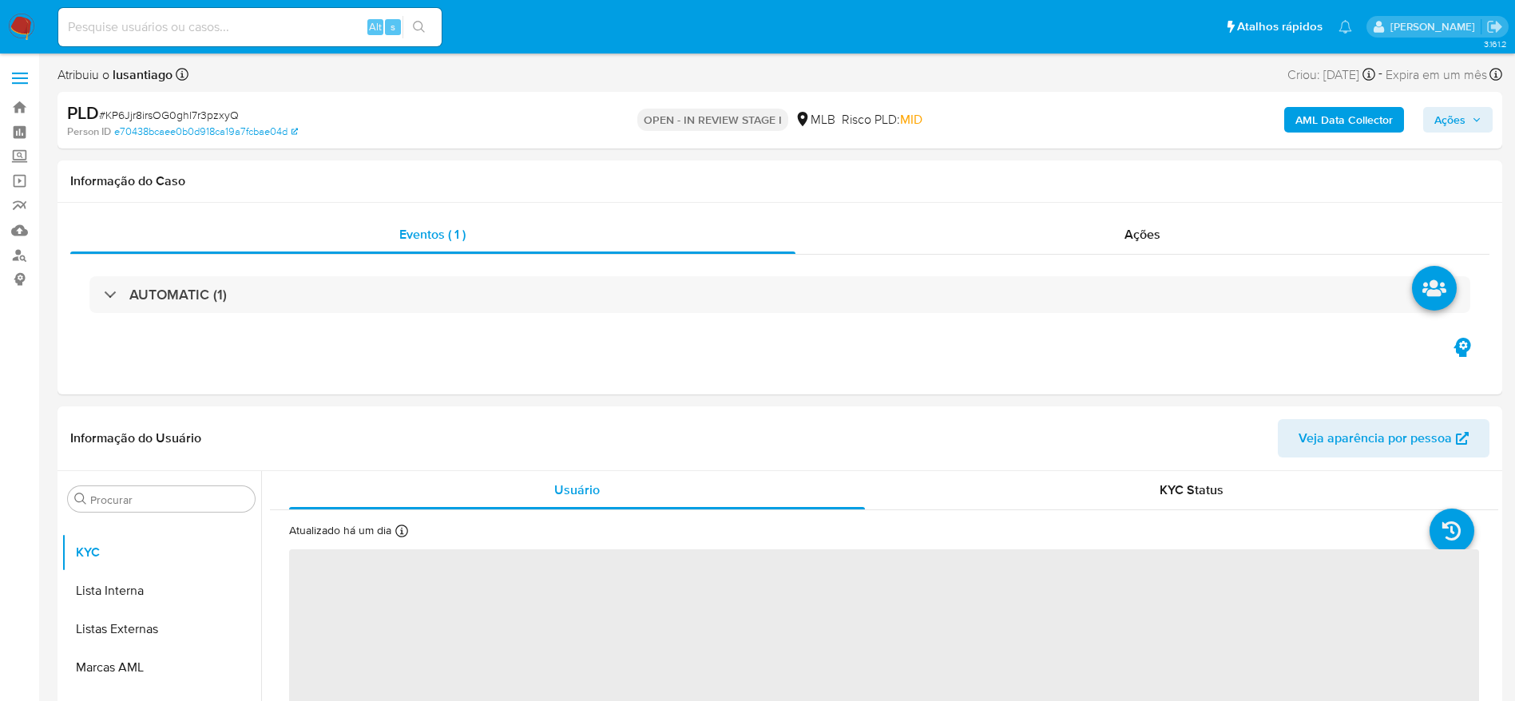
click at [1464, 113] on span "Ações" at bounding box center [1450, 120] width 31 height 26
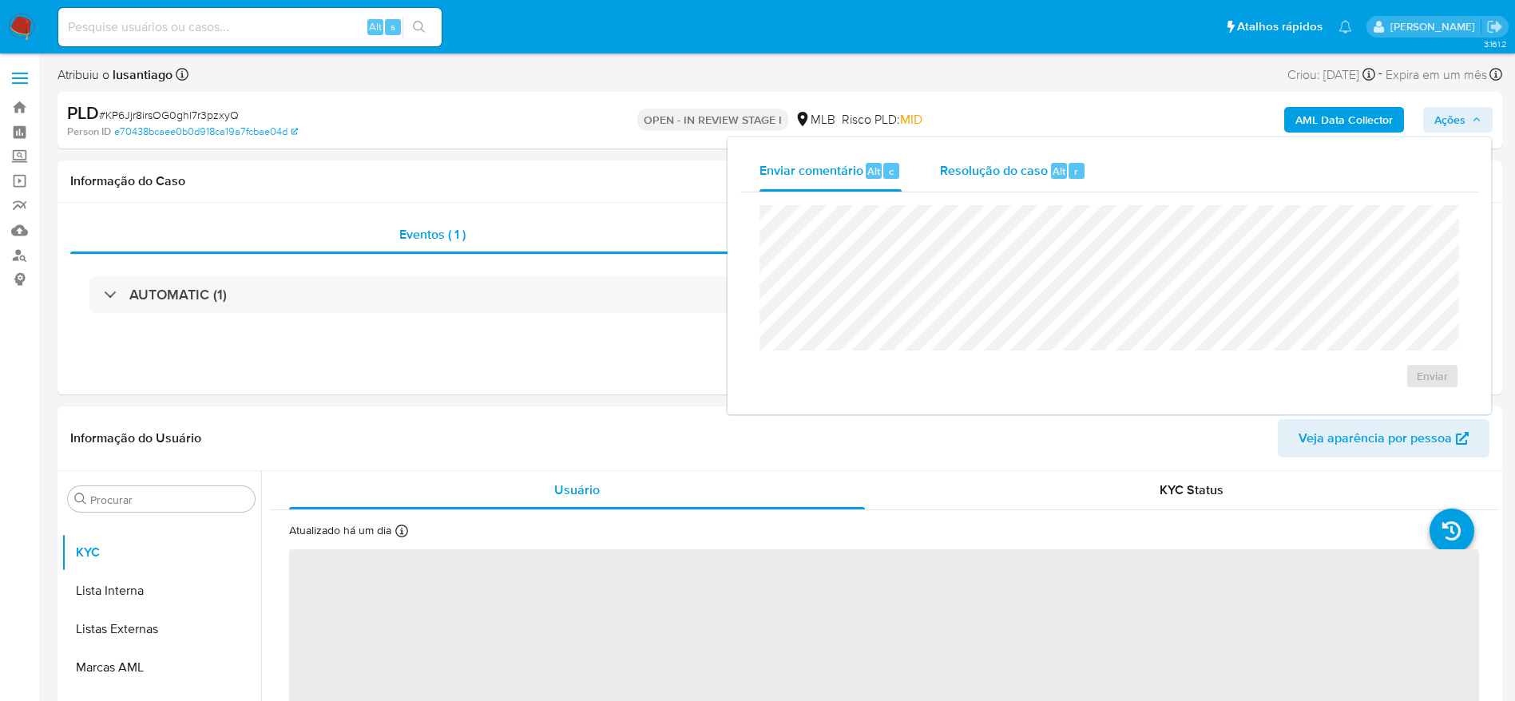
select select "10"
click at [979, 156] on div "Resolução do caso Alt r" at bounding box center [1013, 171] width 146 height 42
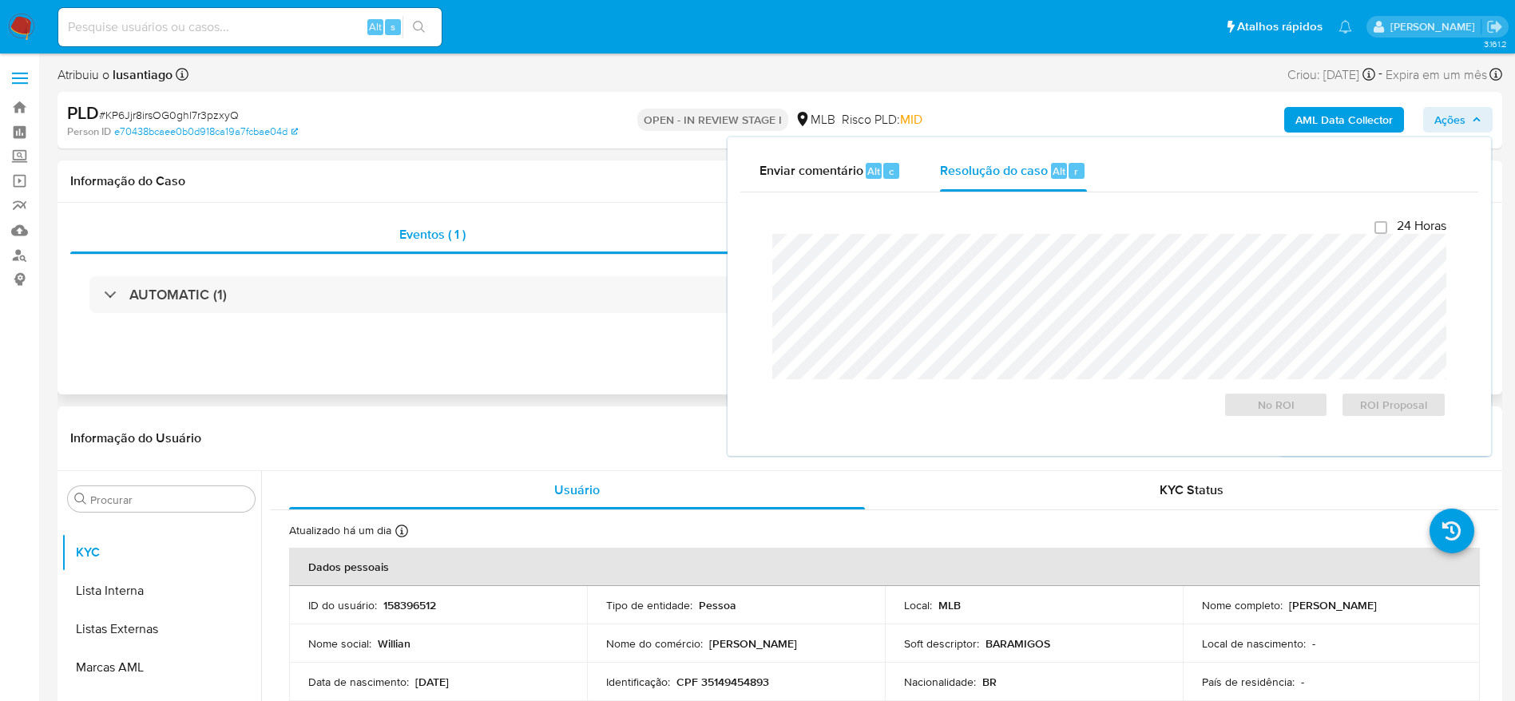
click at [657, 183] on h1 "Informação do Caso" at bounding box center [780, 181] width 1420 height 16
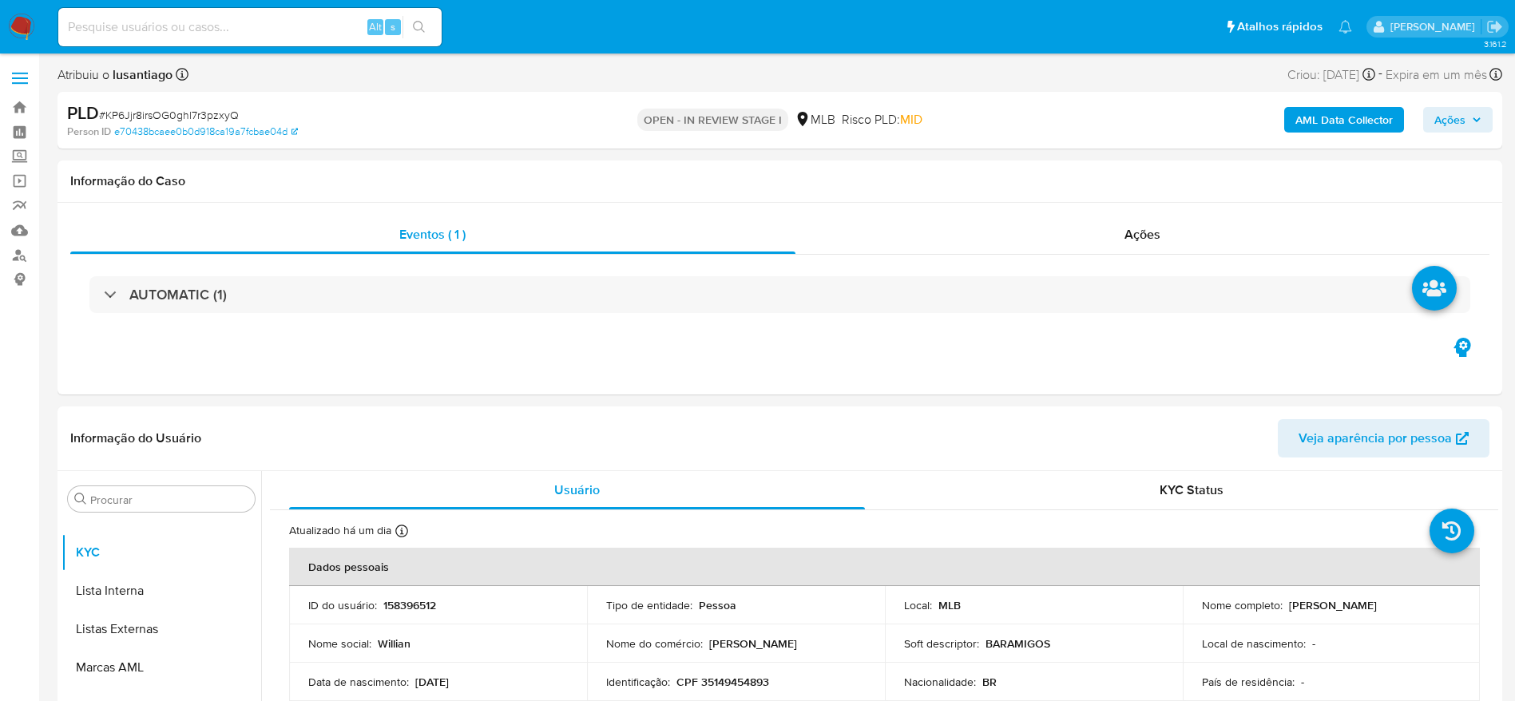
click at [1315, 125] on b "AML Data Collector" at bounding box center [1344, 120] width 97 height 26
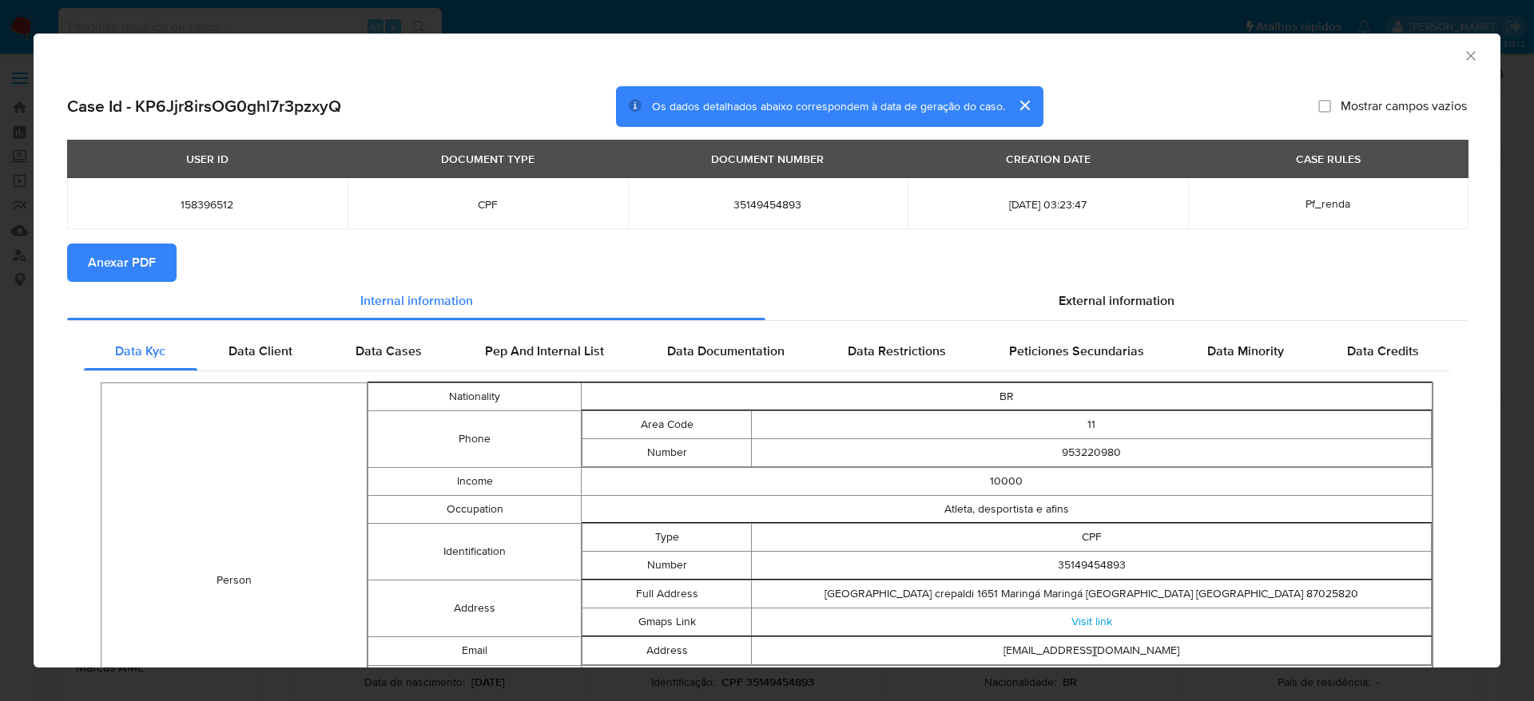
click at [118, 254] on span "Anexar PDF" at bounding box center [122, 262] width 68 height 35
click at [1463, 52] on icon "Fechar a janela" at bounding box center [1471, 56] width 16 height 16
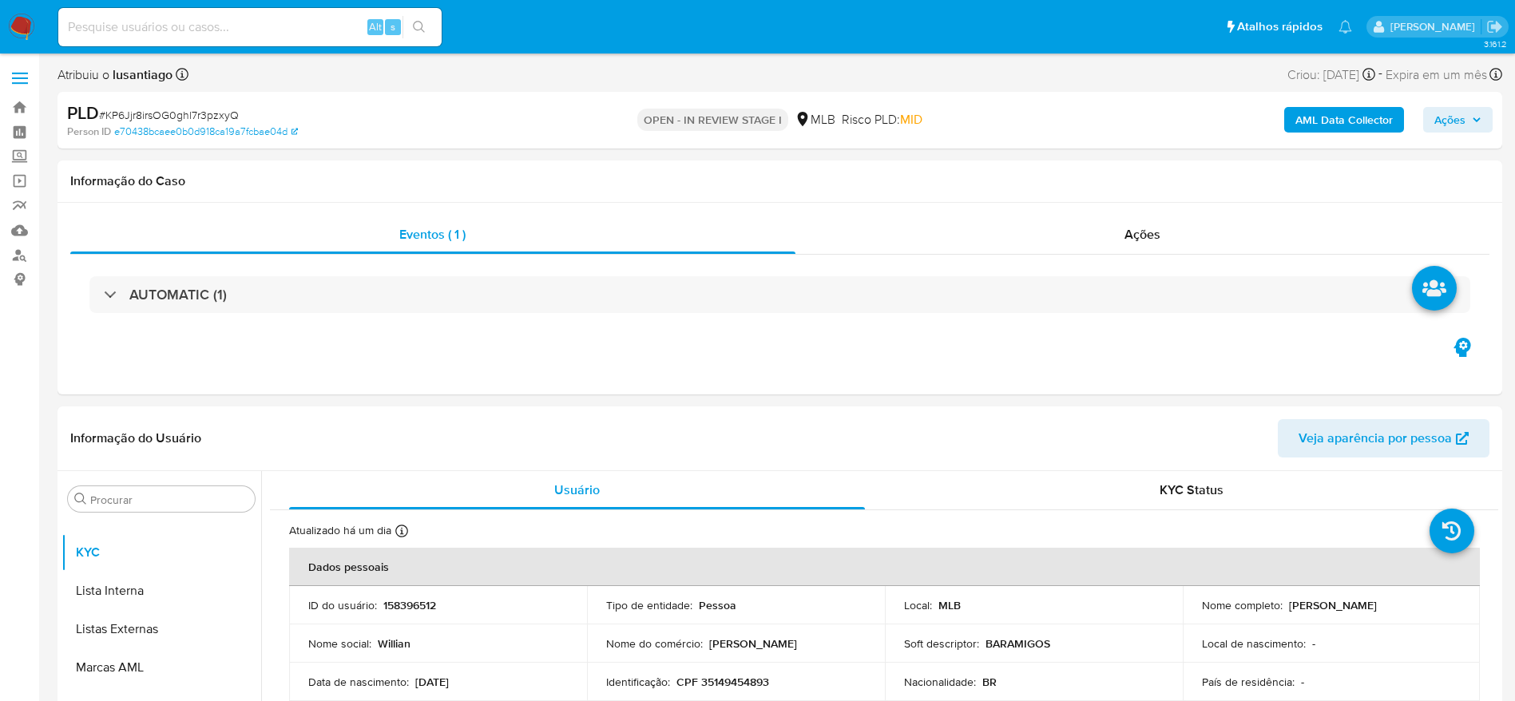
click at [1432, 113] on button "Ações" at bounding box center [1459, 120] width 70 height 26
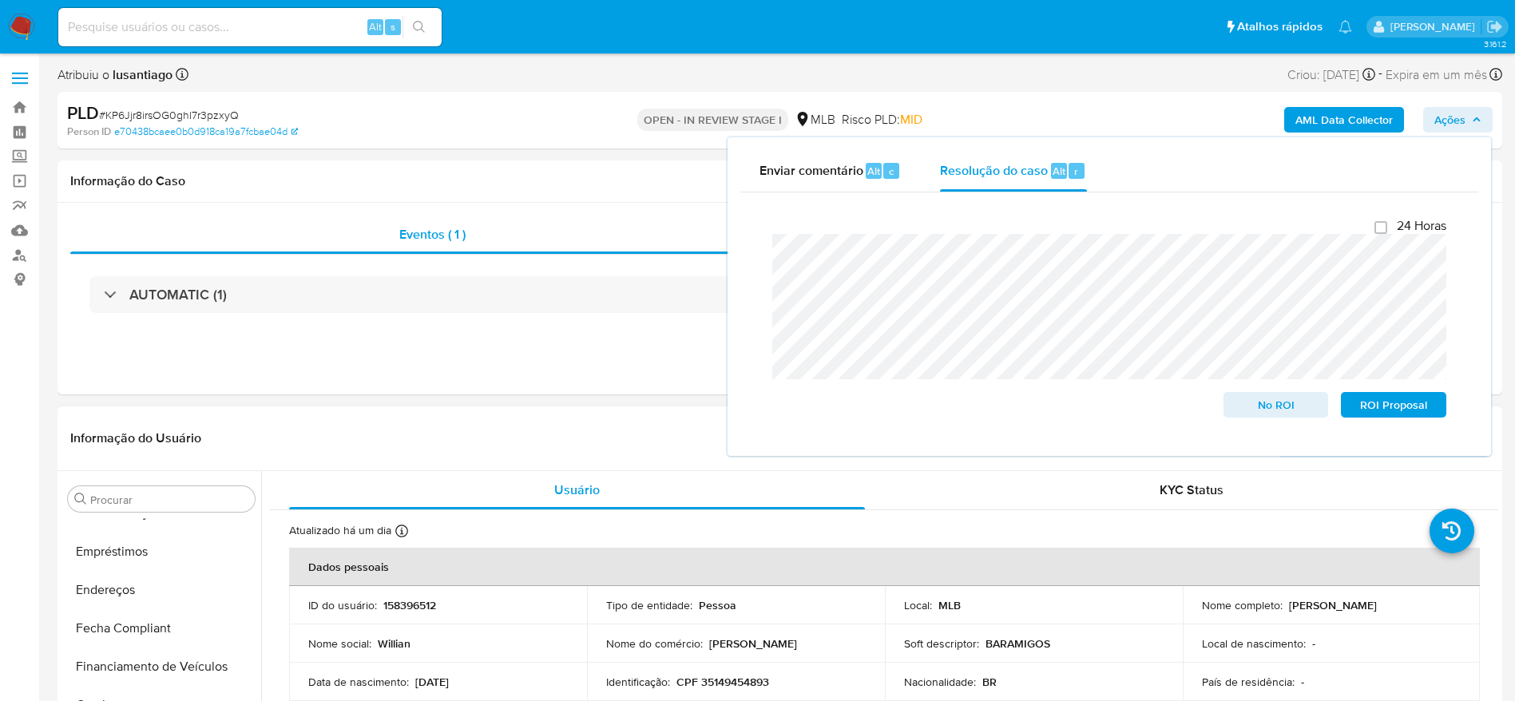
scroll to position [0, 0]
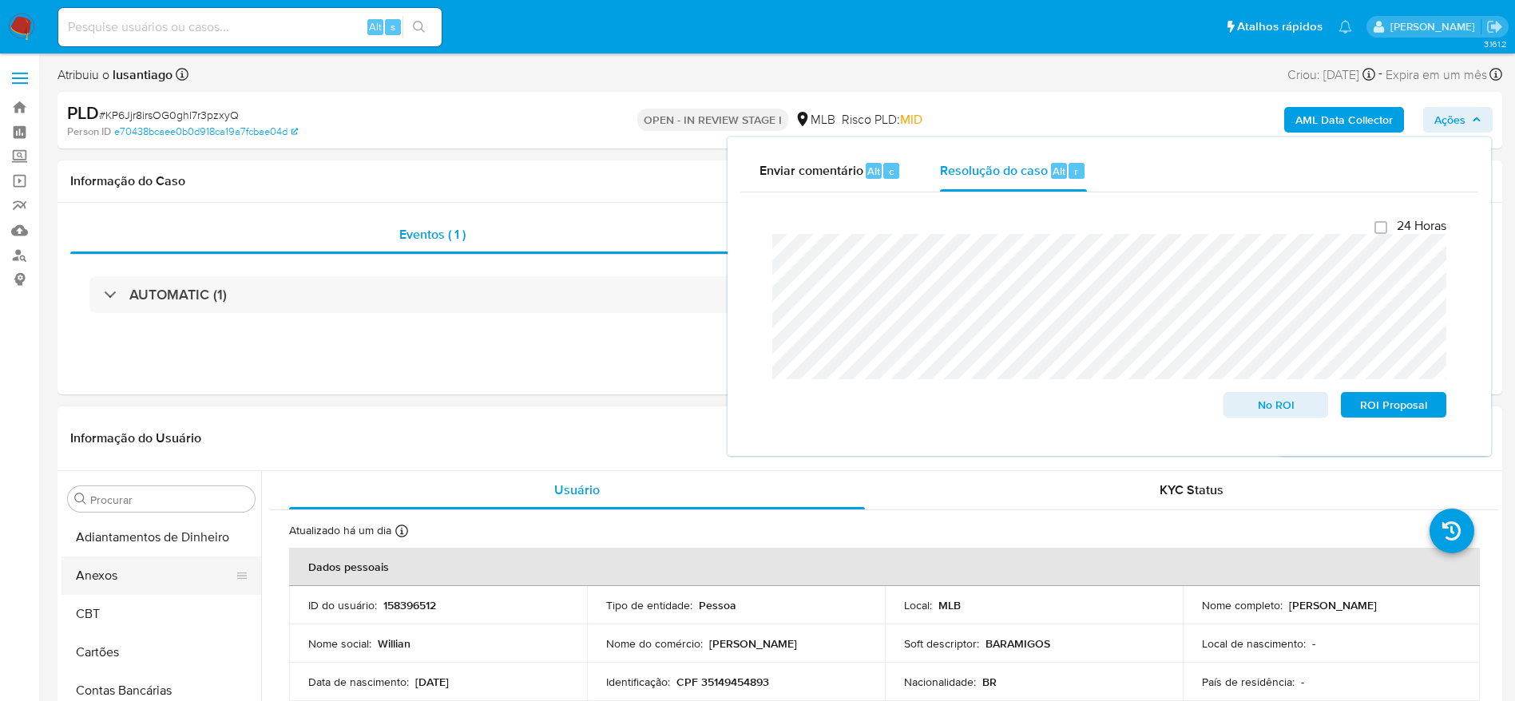
click at [117, 571] on button "Anexos" at bounding box center [155, 576] width 187 height 38
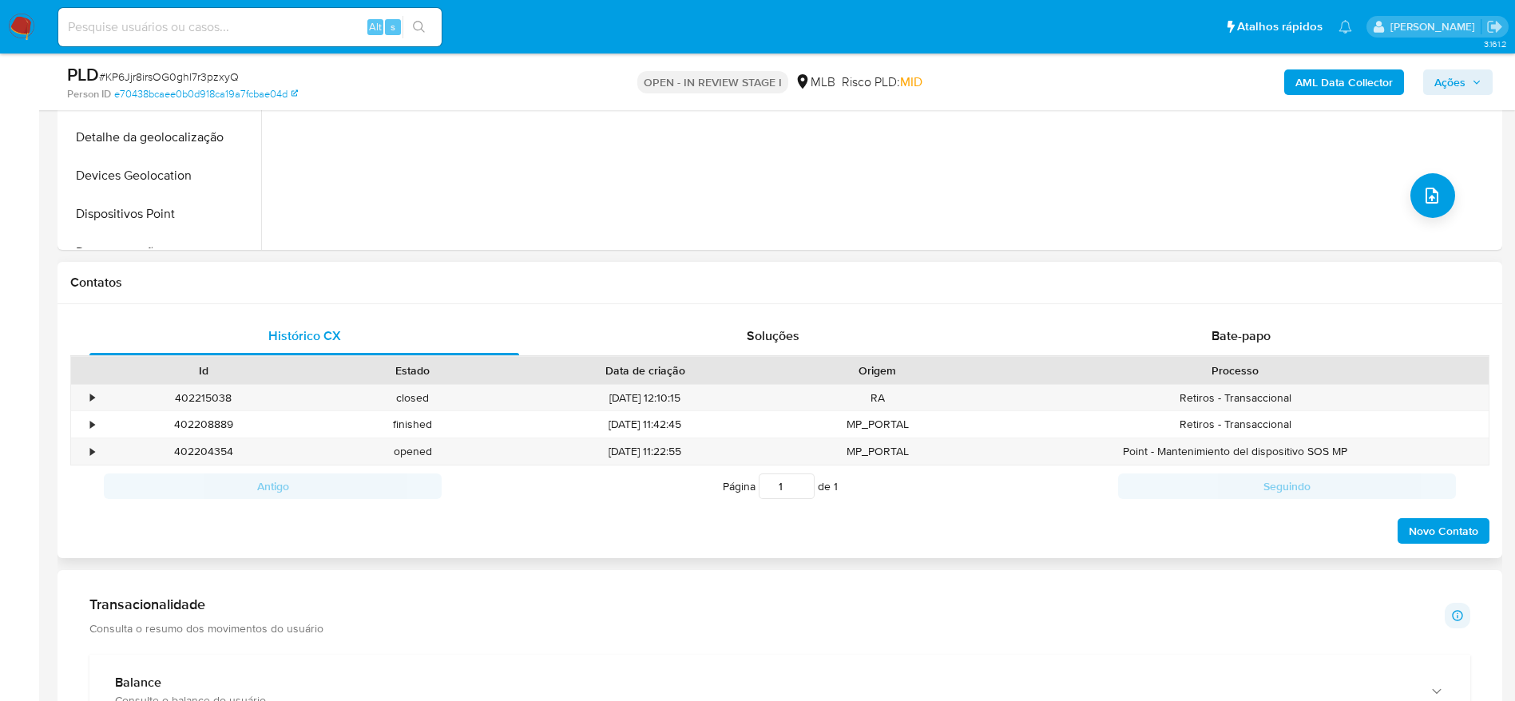
scroll to position [599, 0]
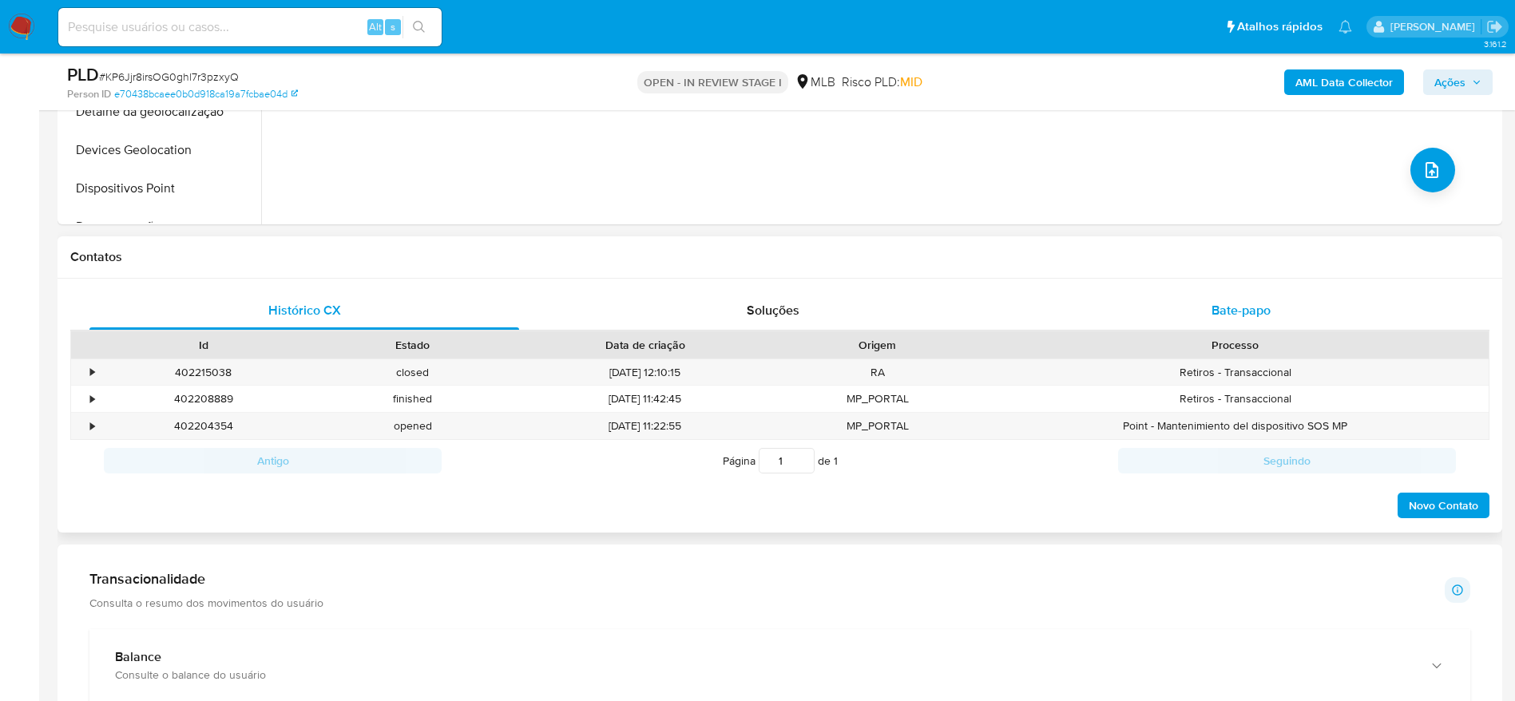
click at [1234, 301] on span "Bate-papo" at bounding box center [1241, 310] width 59 height 18
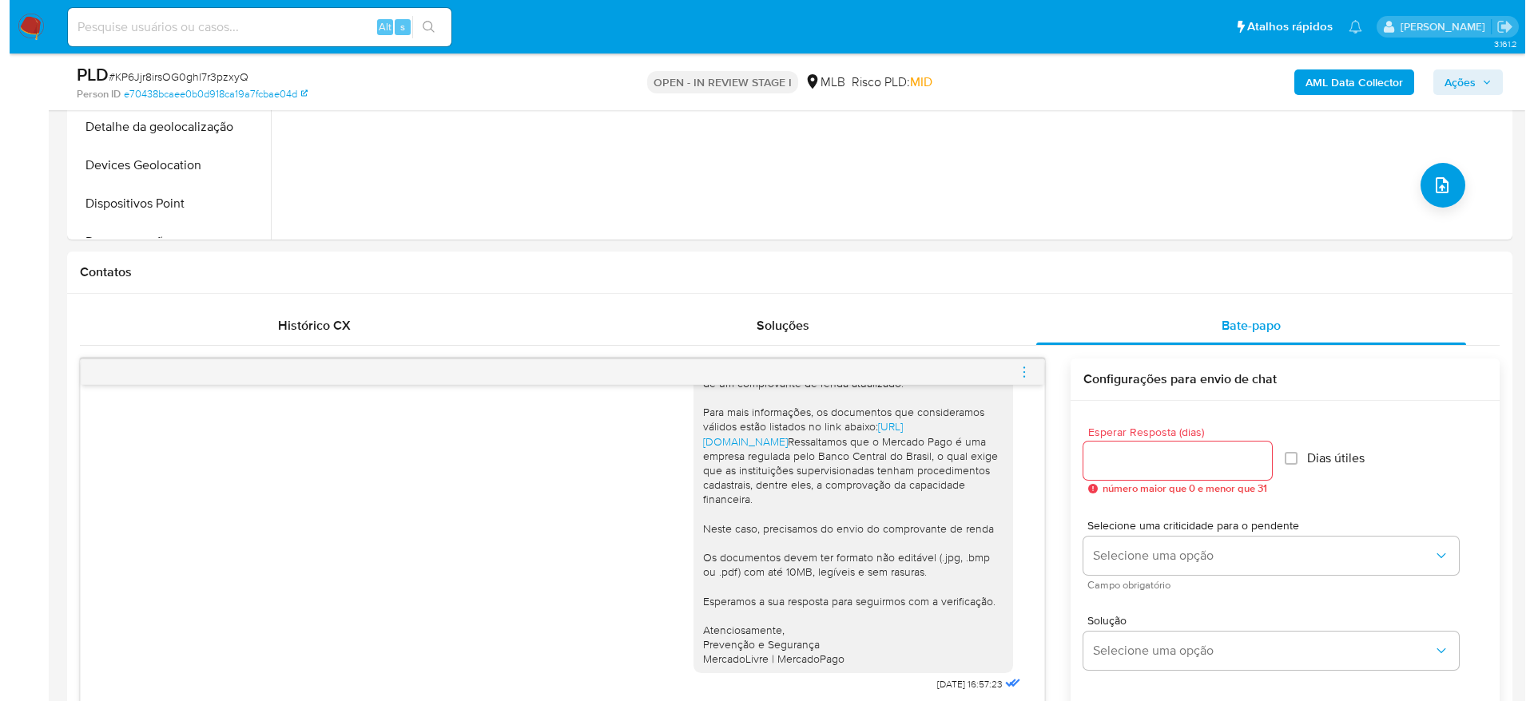
scroll to position [240, 0]
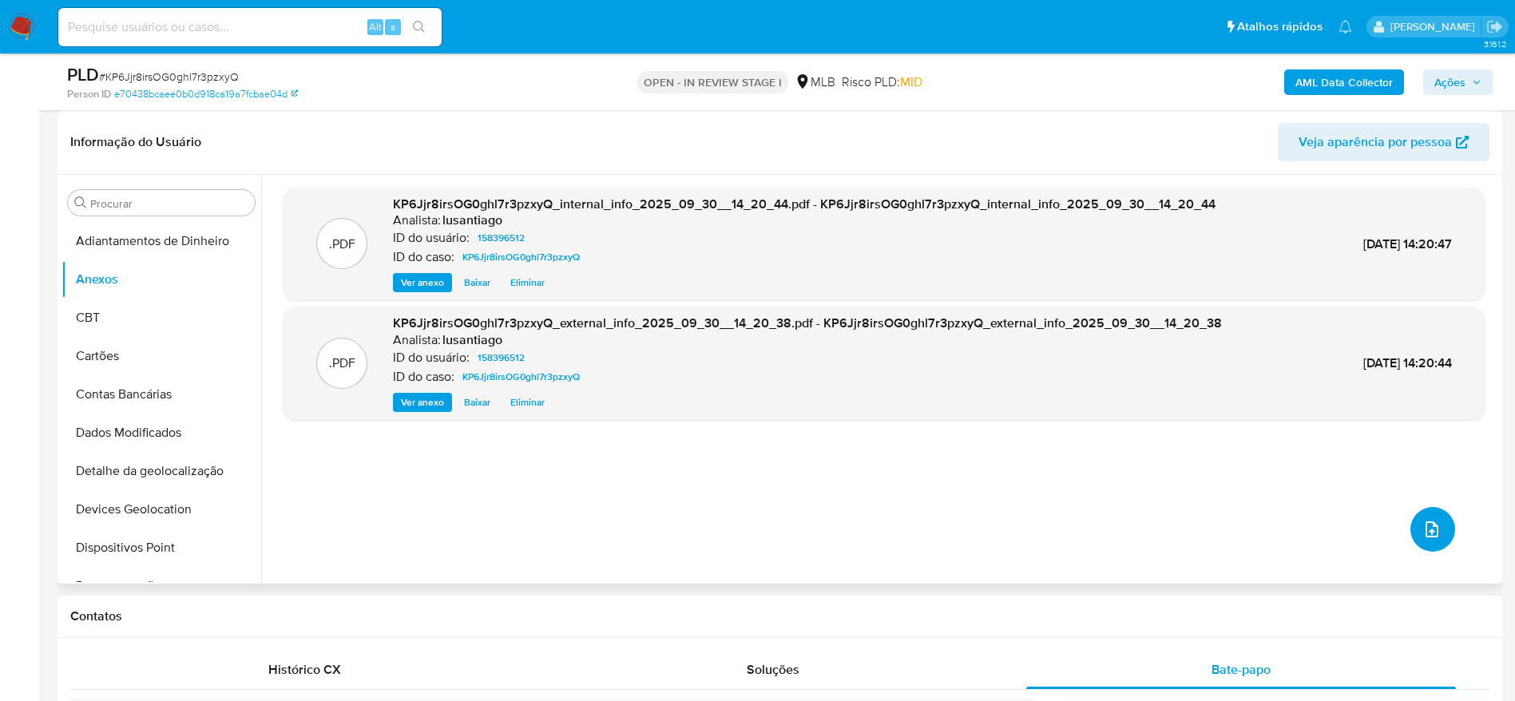
click at [1431, 524] on icon "upload-file" at bounding box center [1432, 530] width 13 height 16
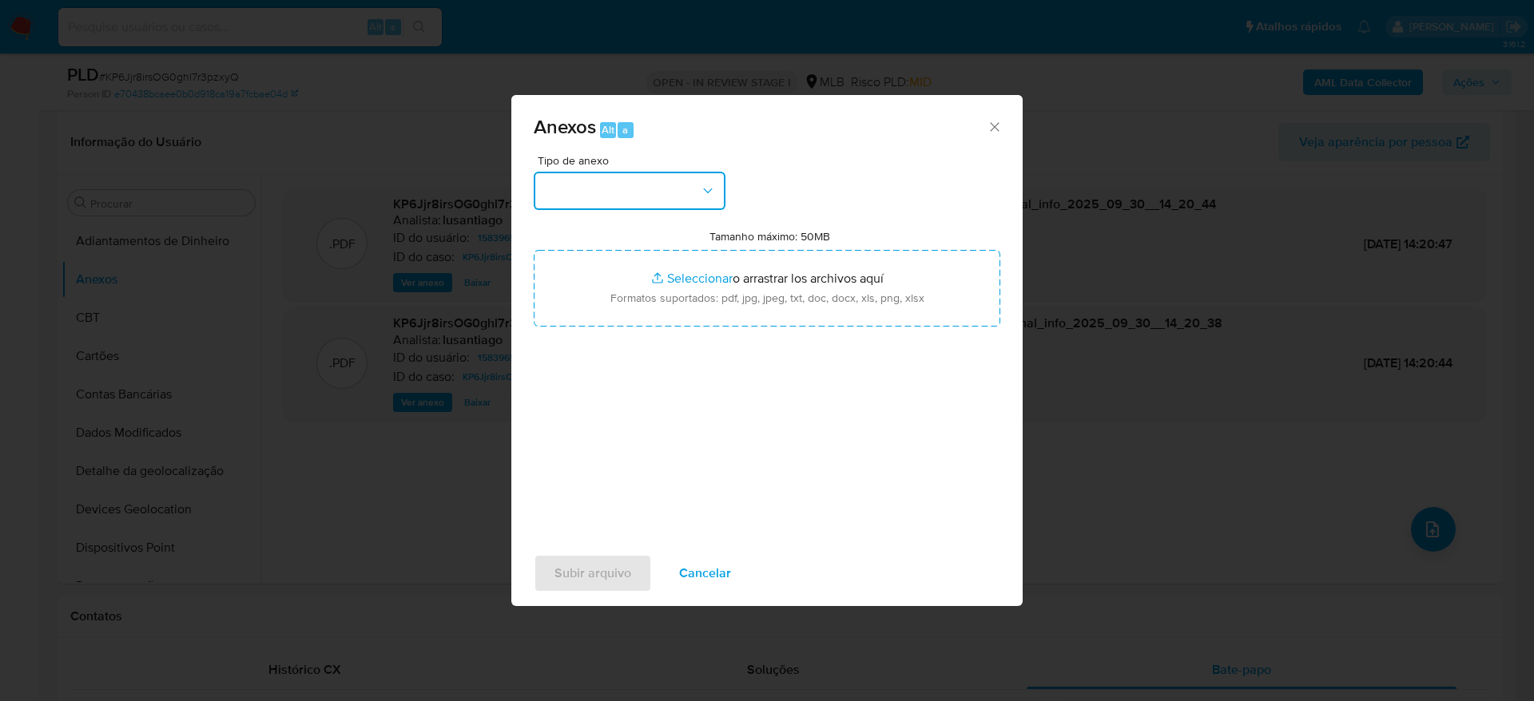
click at [695, 193] on button "button" at bounding box center [630, 191] width 192 height 38
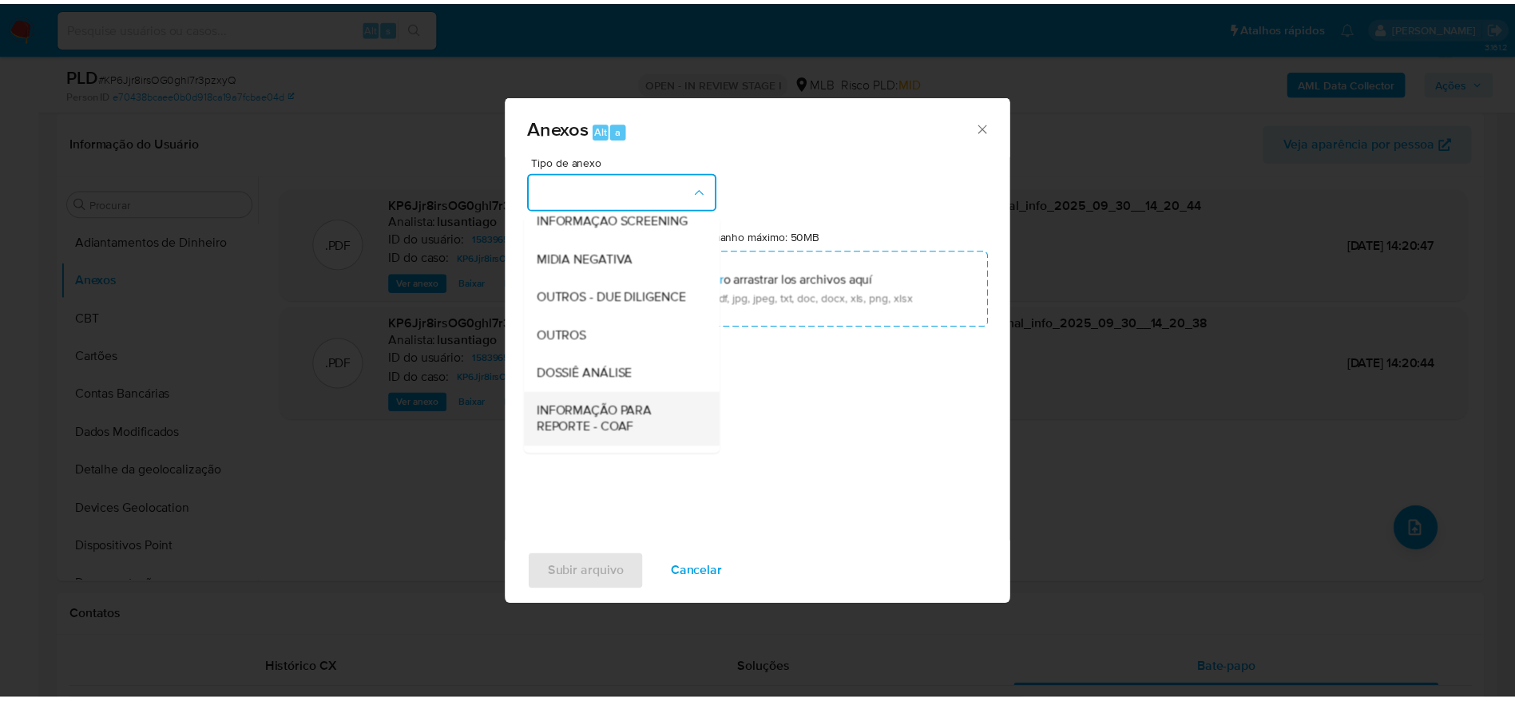
scroll to position [246, 0]
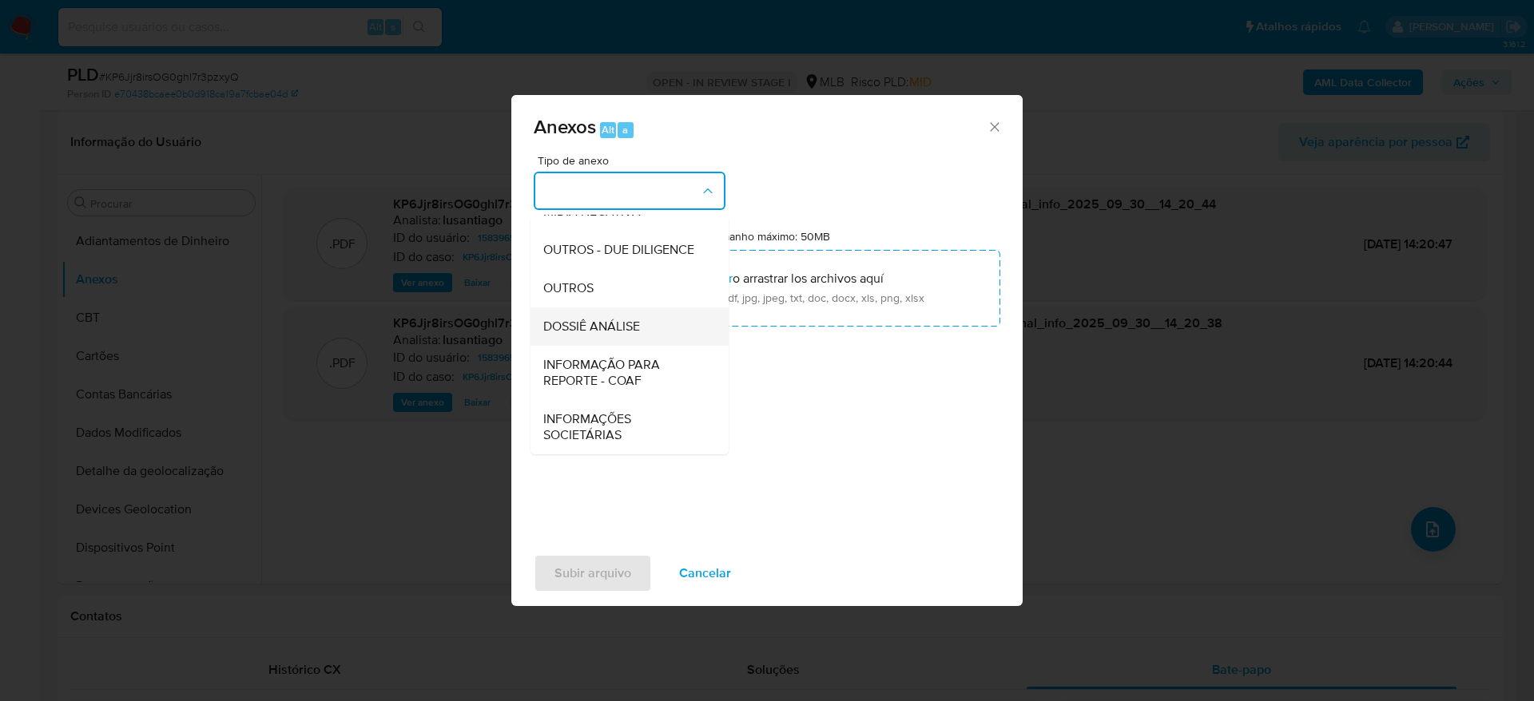
click at [578, 331] on span "DOSSIÊ ANÁLISE" at bounding box center [591, 327] width 97 height 16
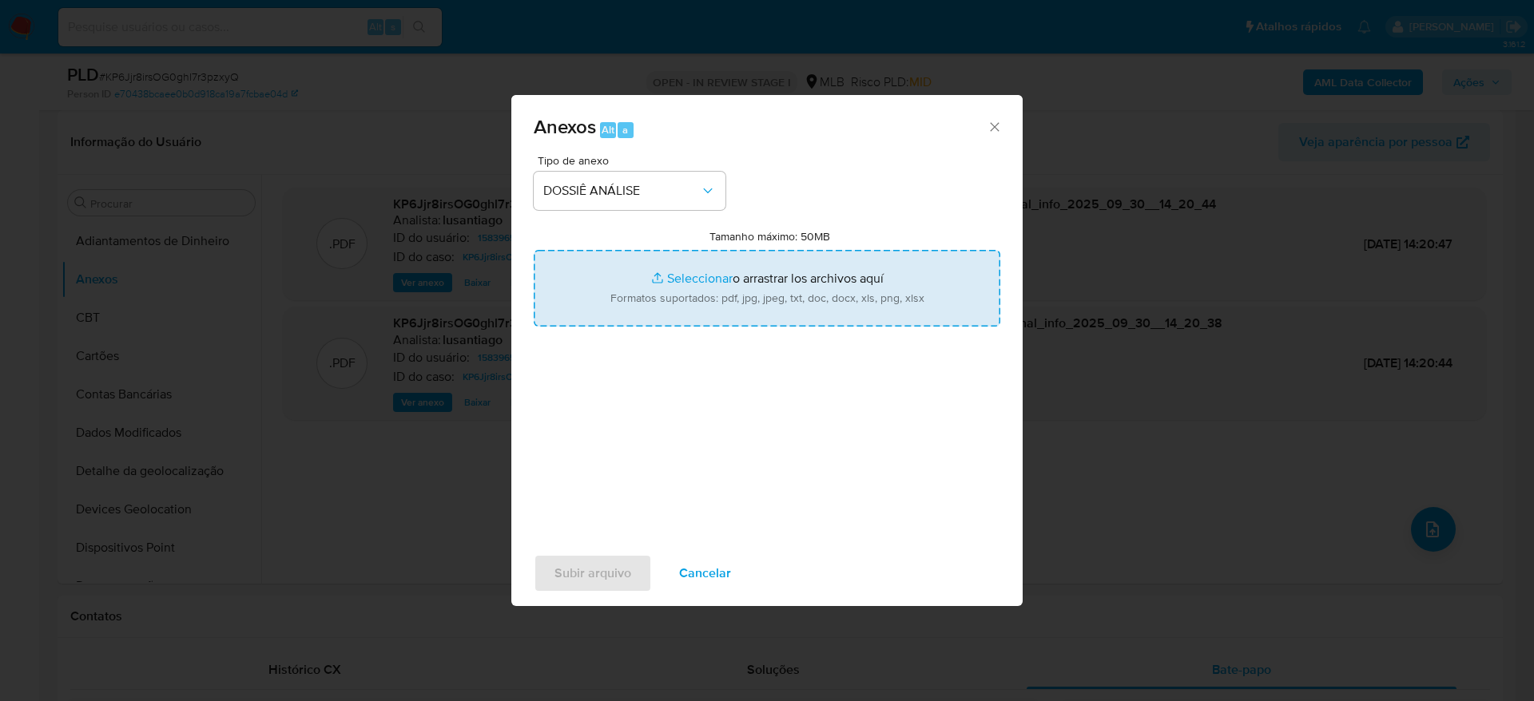
type input "C:\fakepath\SAR - (XXXX) - CPF 35149454893 - WILLIAN LEANDRO.pdf"
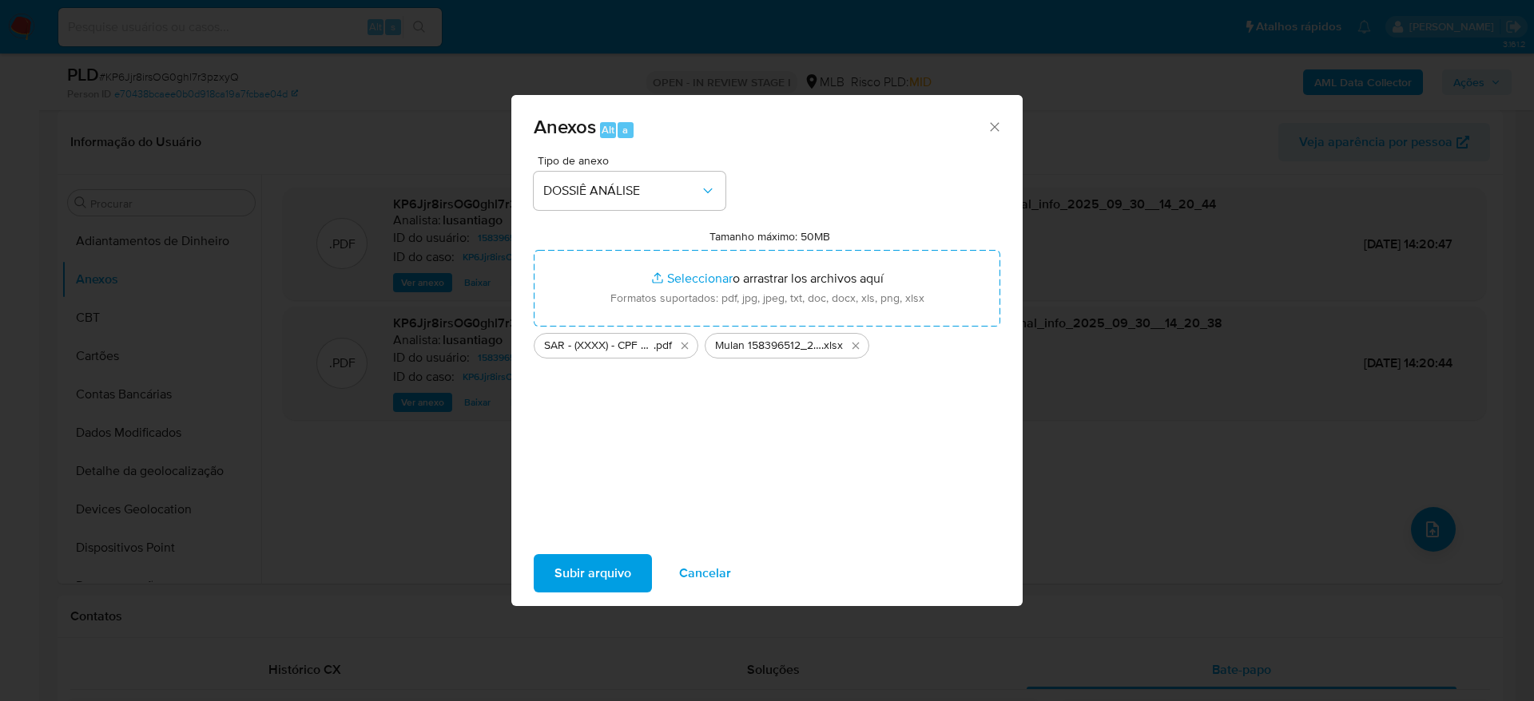
click at [595, 579] on span "Subir arquivo" at bounding box center [592, 573] width 77 height 35
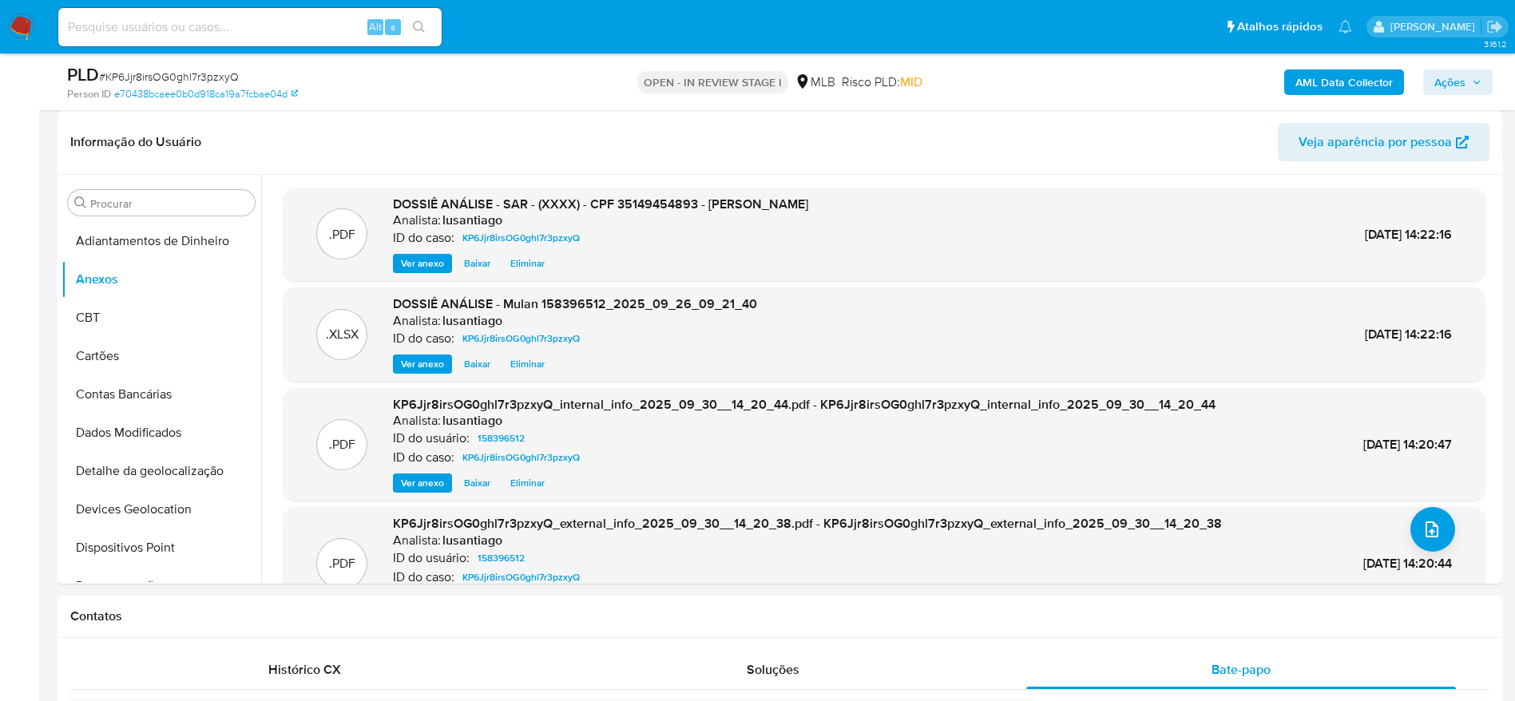
click at [1449, 77] on span "Ações" at bounding box center [1450, 83] width 31 height 26
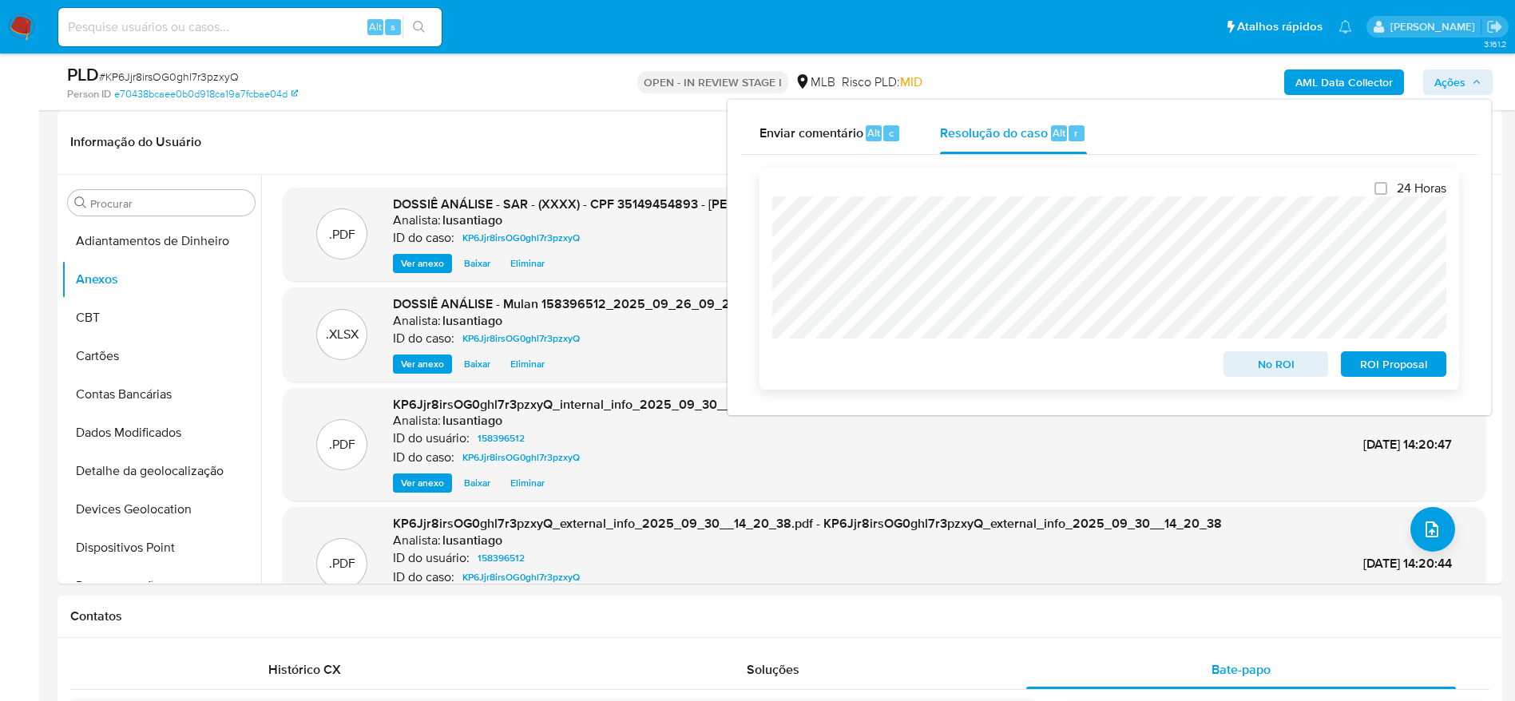
click at [1388, 365] on span "ROI Proposal" at bounding box center [1394, 364] width 83 height 22
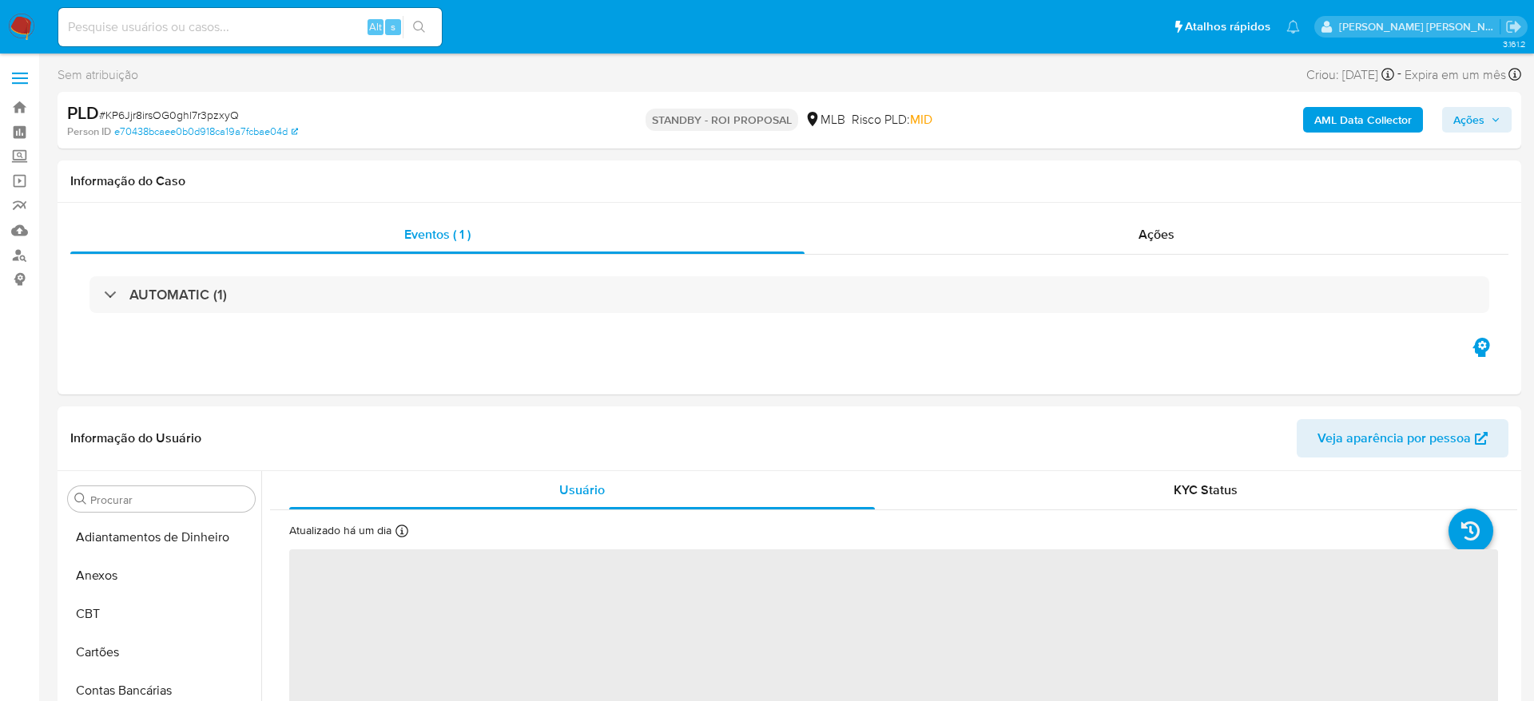
select select "10"
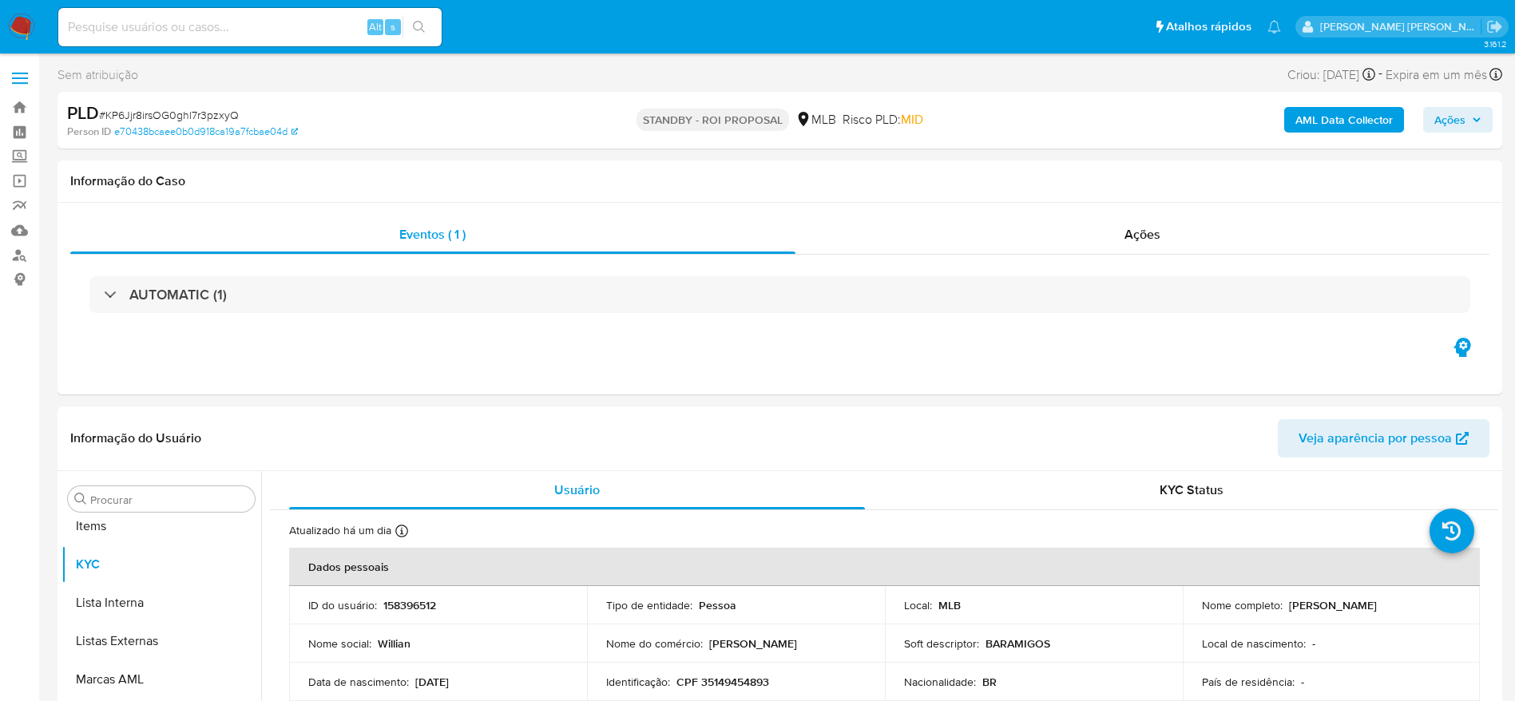
click at [213, 18] on input at bounding box center [249, 27] width 383 height 21
paste input "456189789"
type input "456189789"
click at [427, 26] on button "search-icon" at bounding box center [419, 27] width 33 height 22
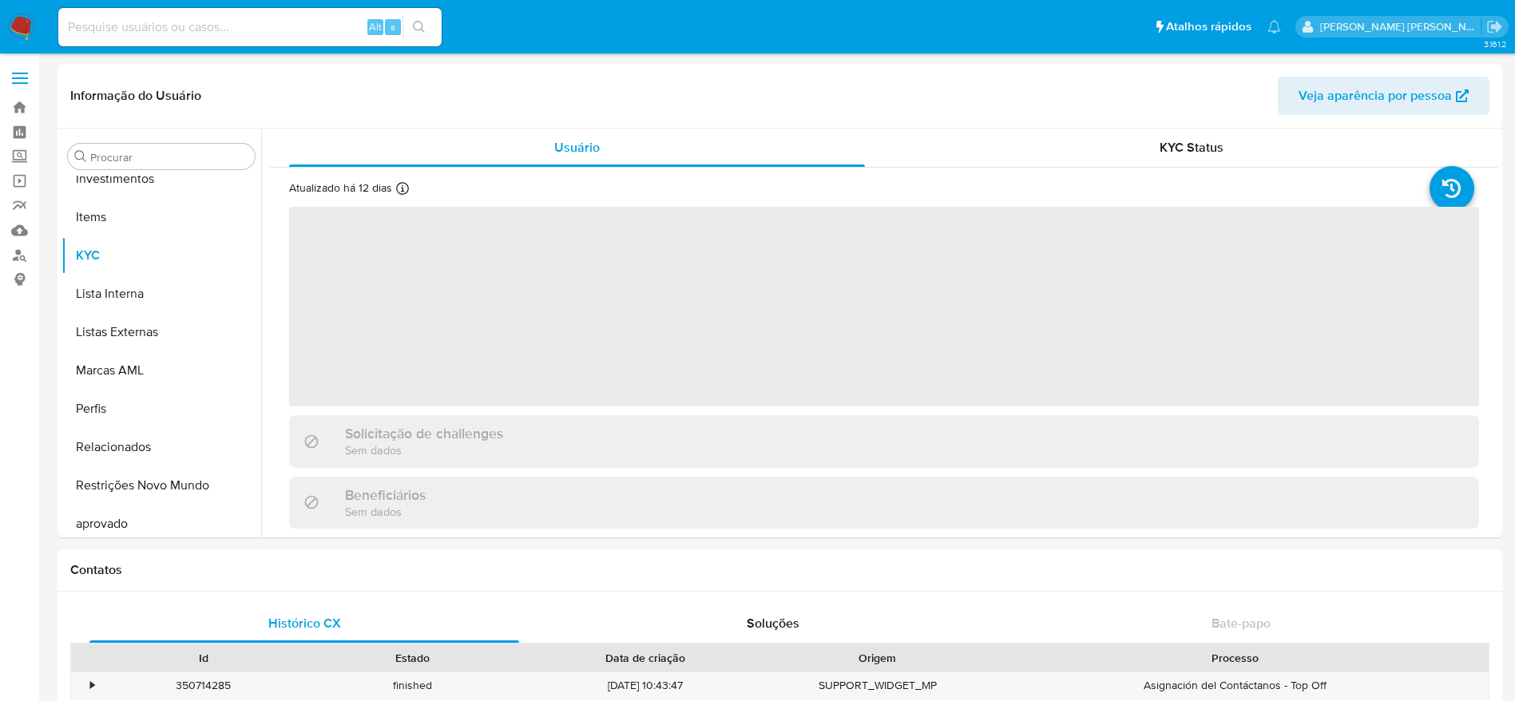
scroll to position [828, 0]
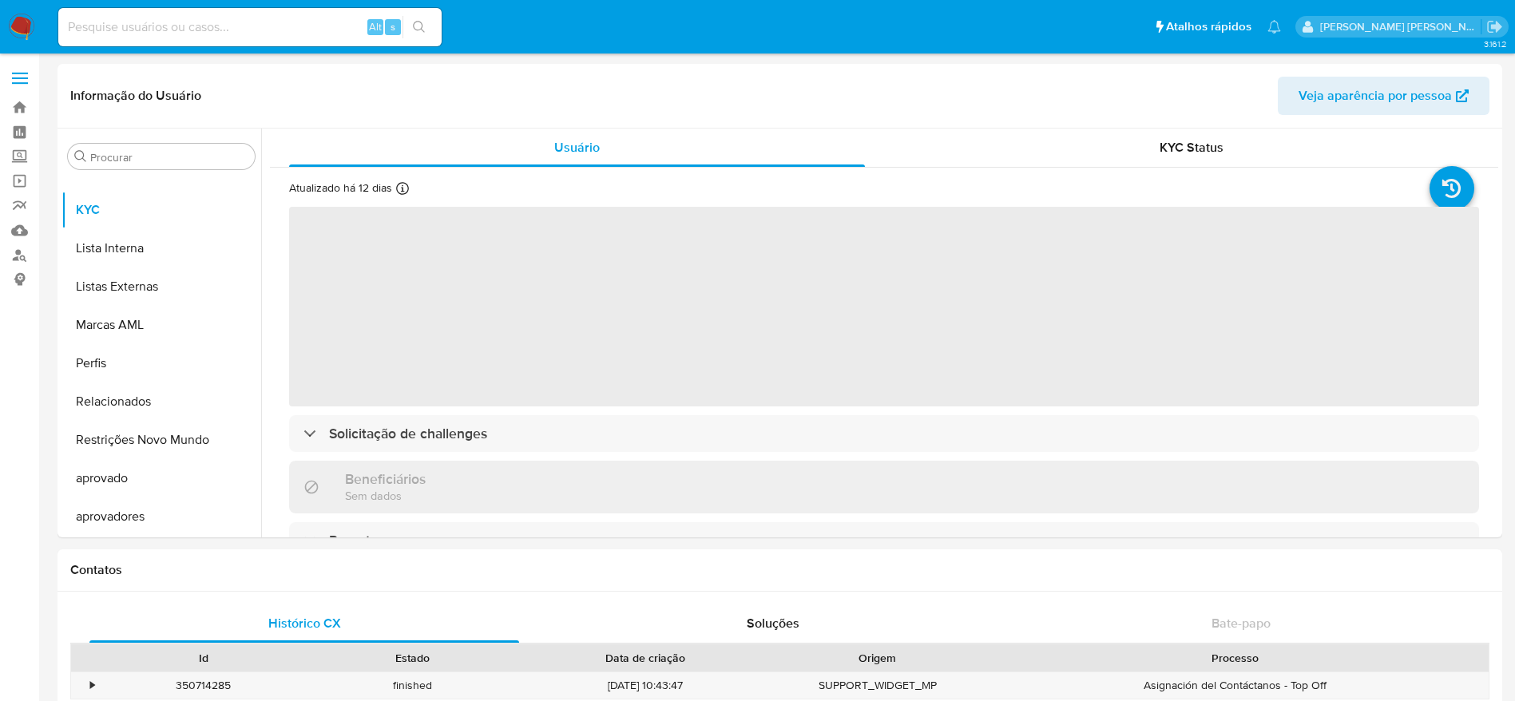
select select "10"
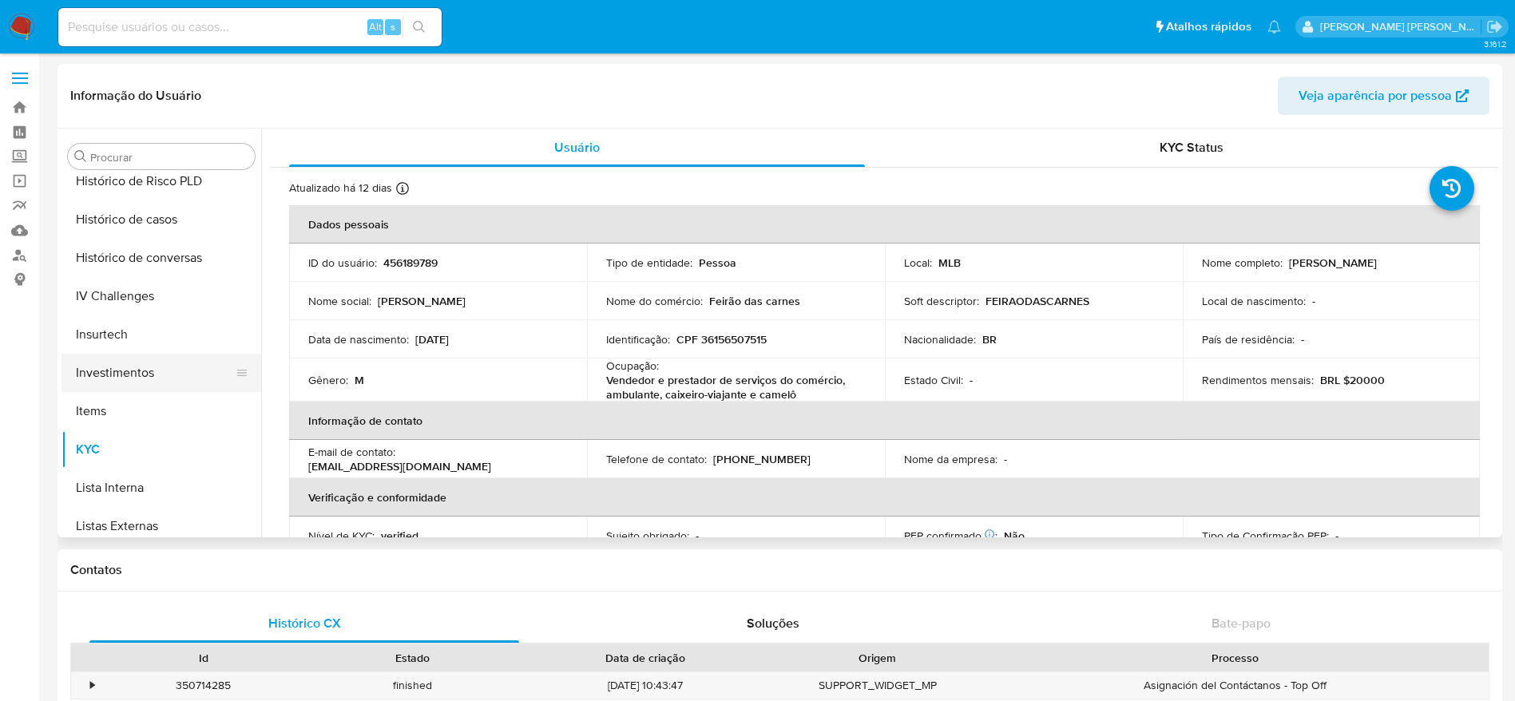
scroll to position [469, 0]
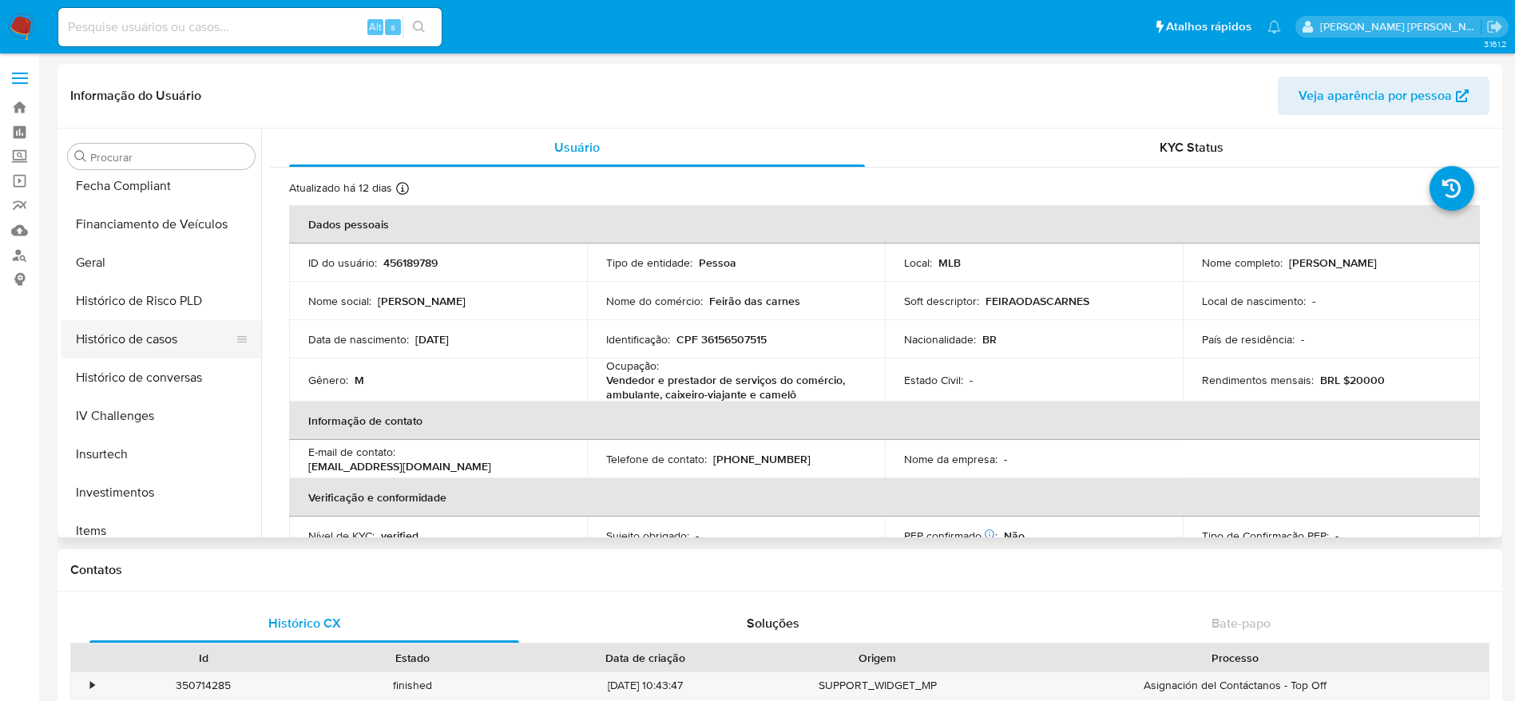
click at [177, 336] on button "Histórico de casos" at bounding box center [155, 339] width 187 height 38
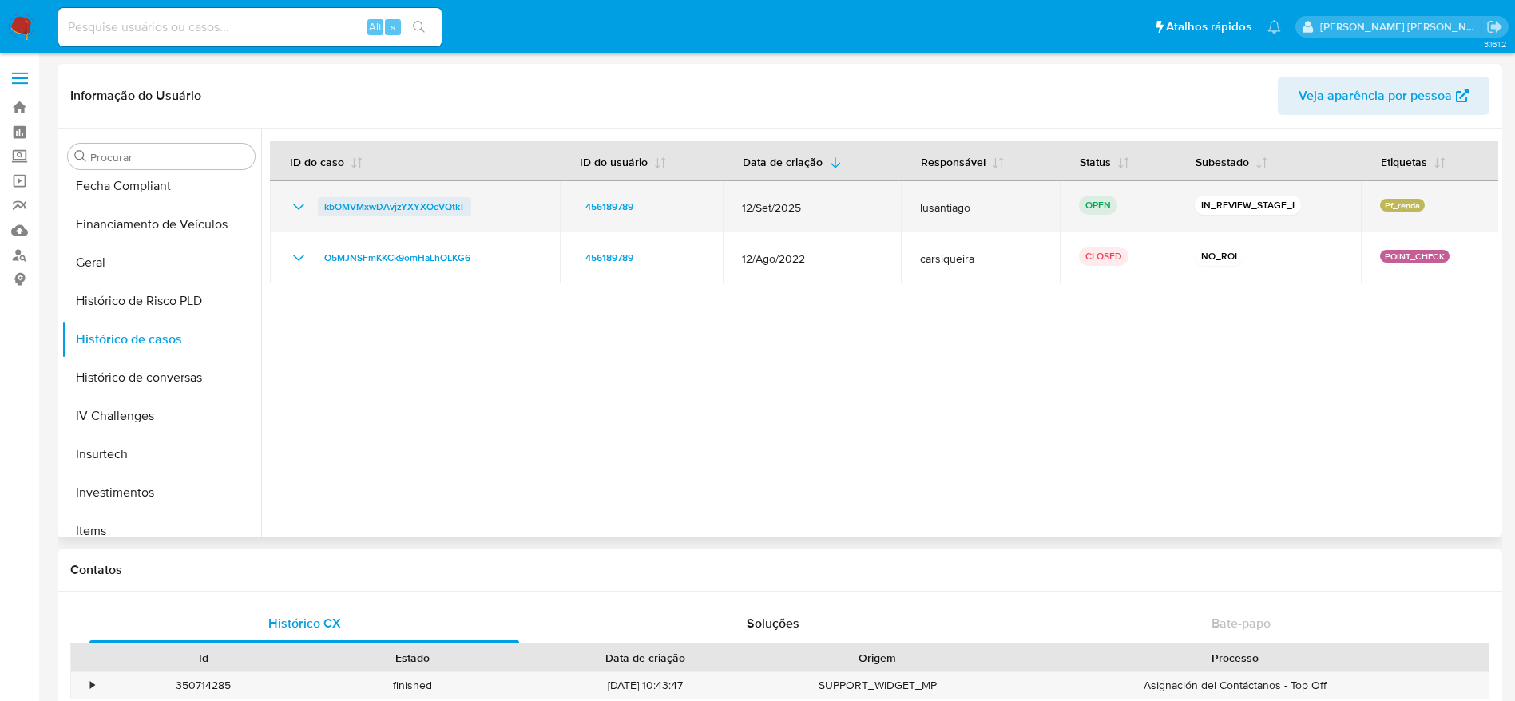
click at [393, 209] on span "kbOMVMxwDAvjzYXYXOcVQtkT" at bounding box center [394, 206] width 141 height 19
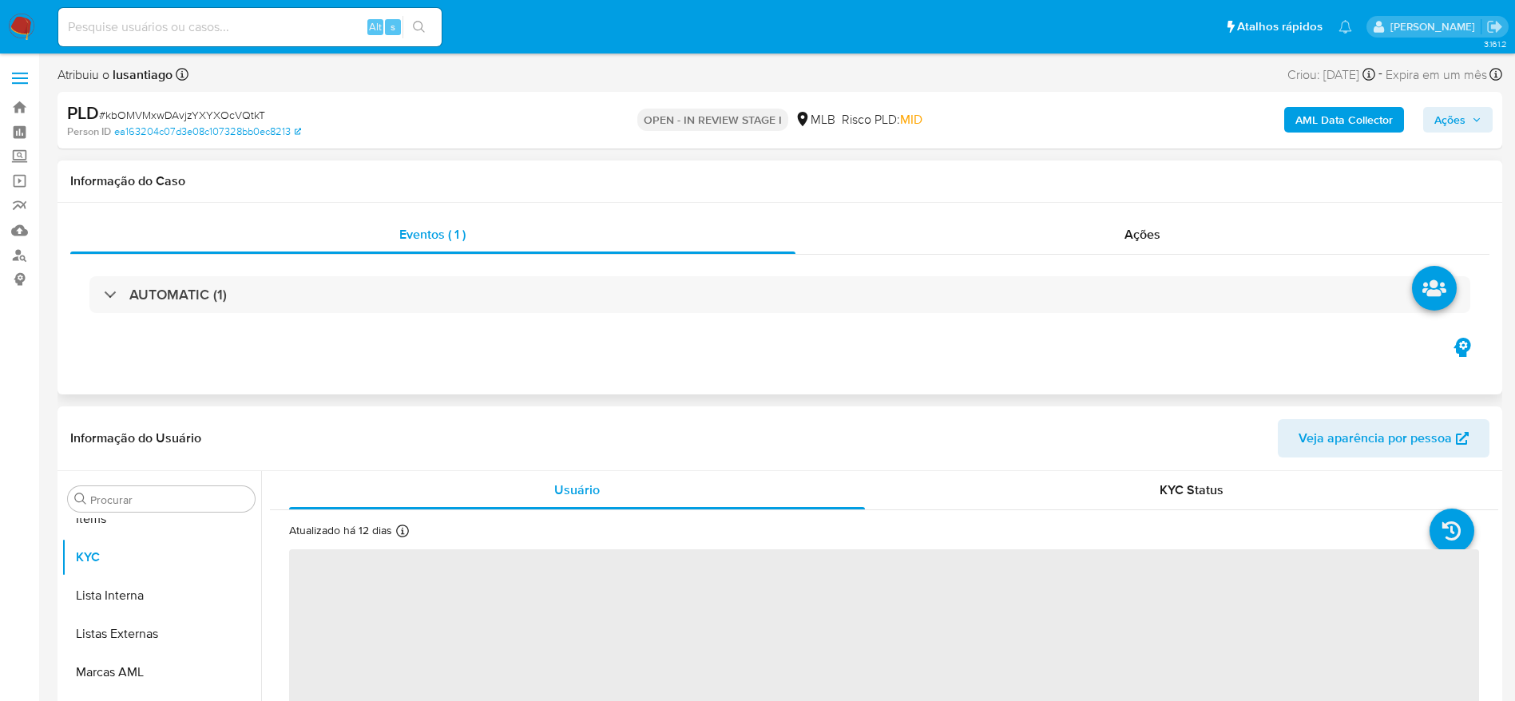
scroll to position [828, 0]
select select "10"
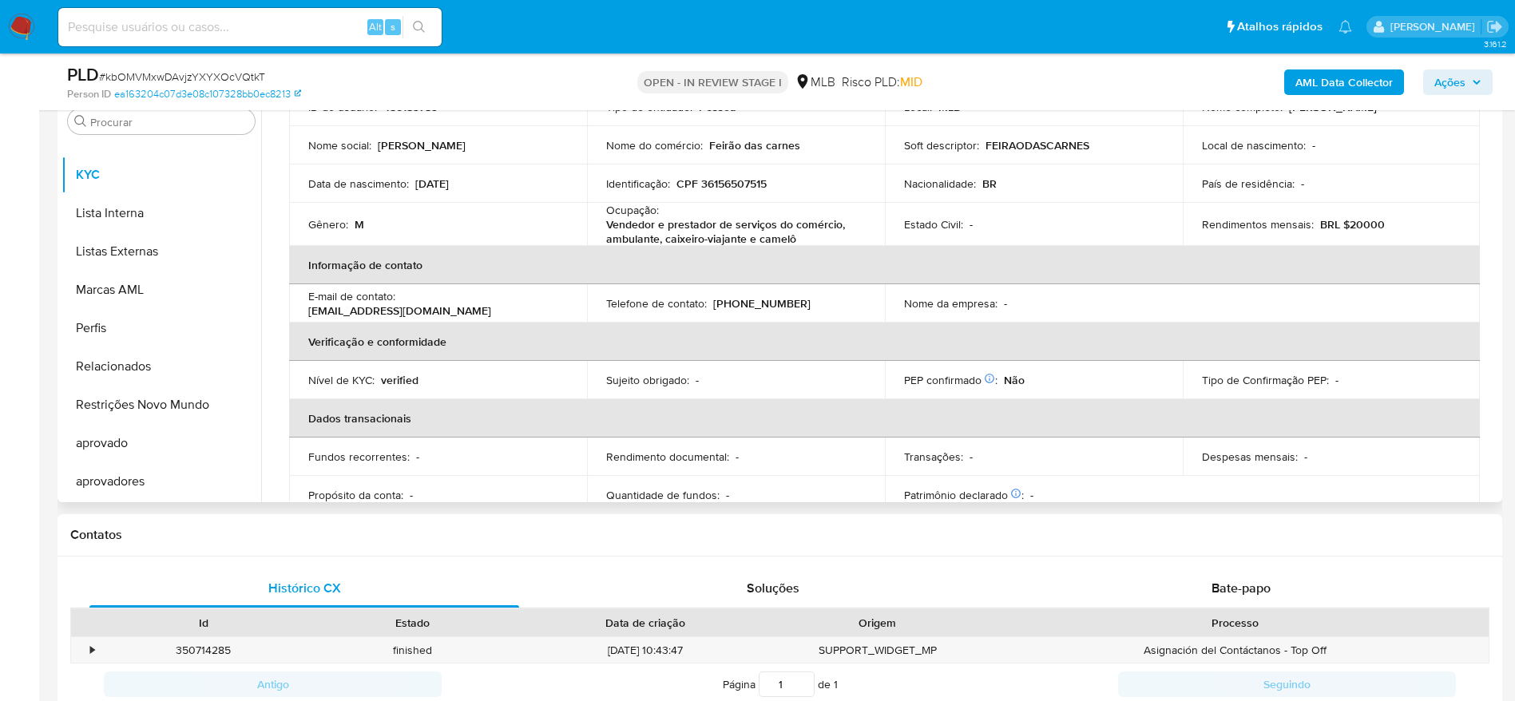
scroll to position [359, 0]
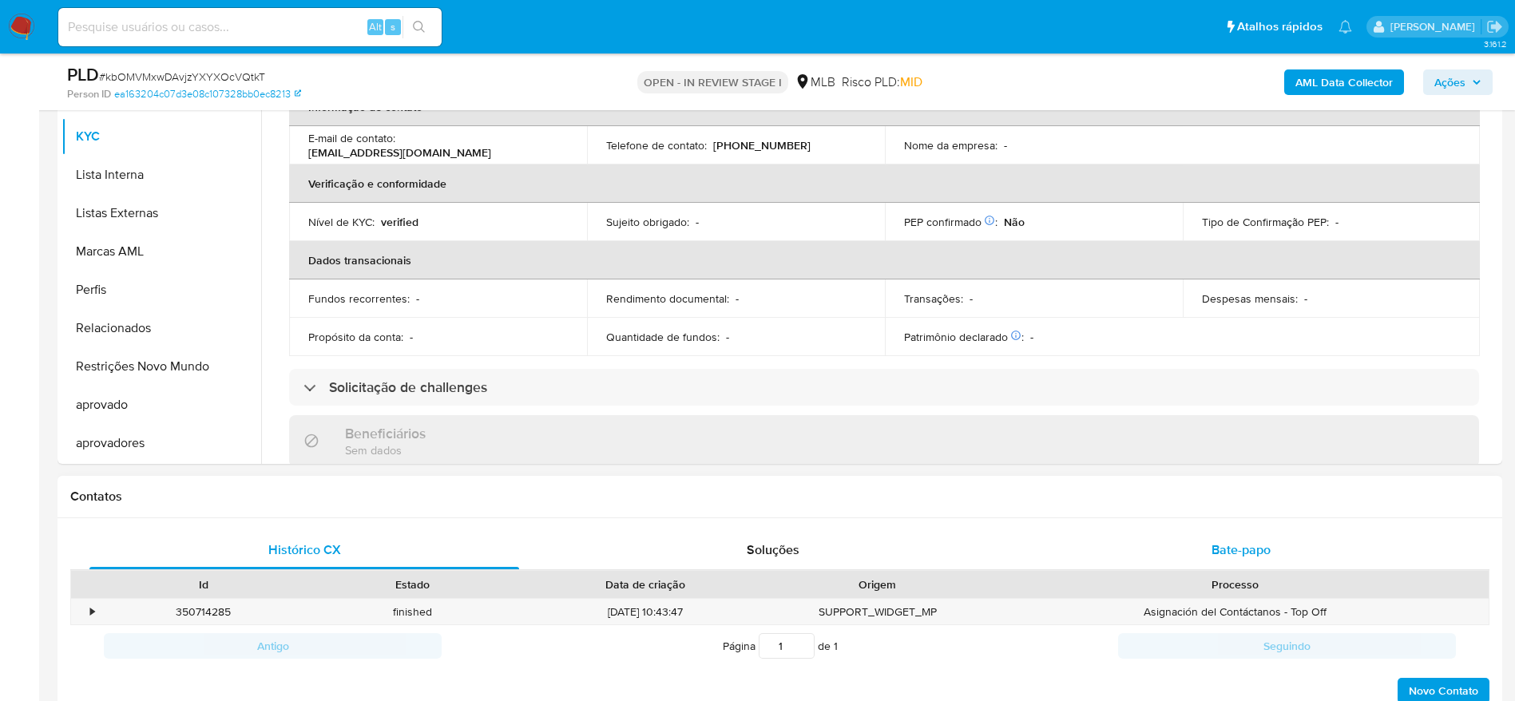
click at [1245, 544] on span "Bate-papo" at bounding box center [1241, 550] width 59 height 18
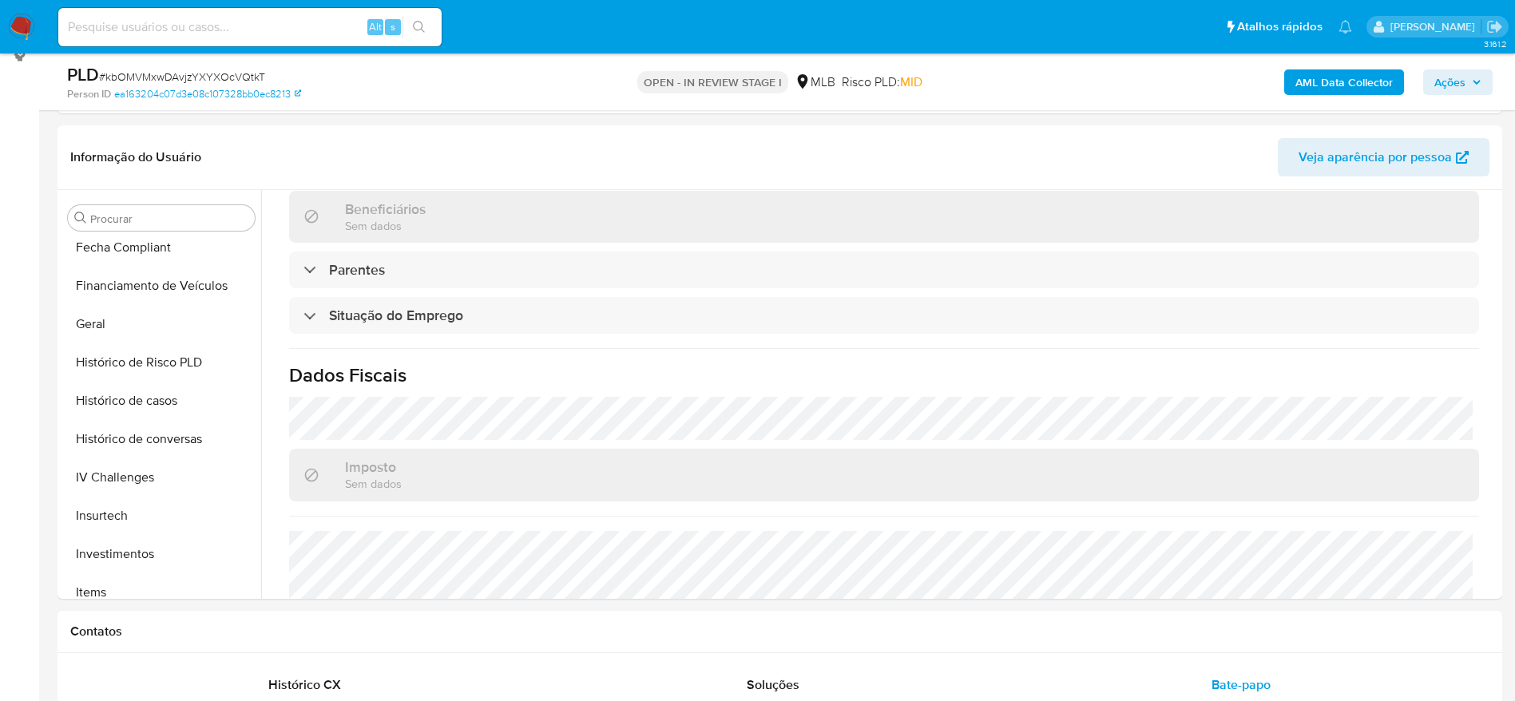
scroll to position [0, 0]
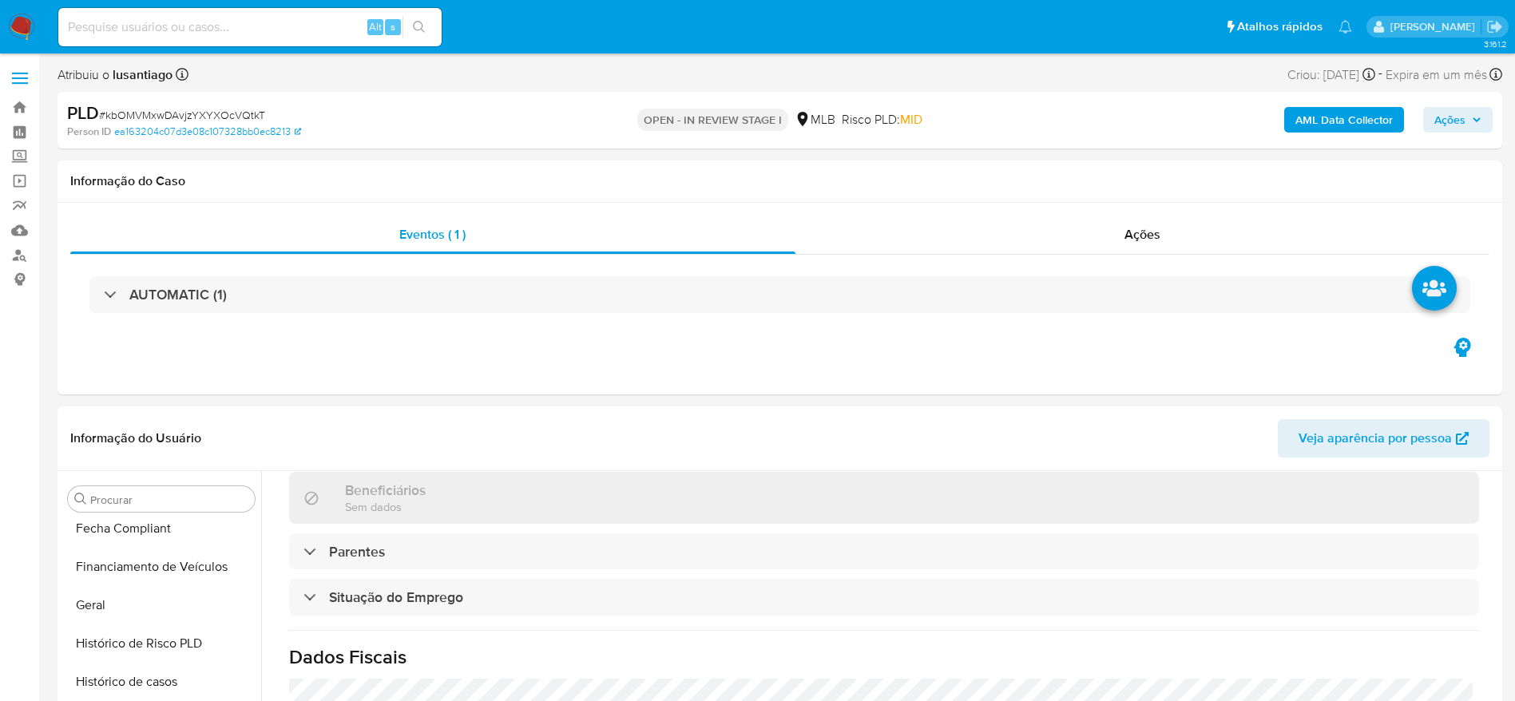
click at [1344, 123] on b "AML Data Collector" at bounding box center [1344, 120] width 97 height 26
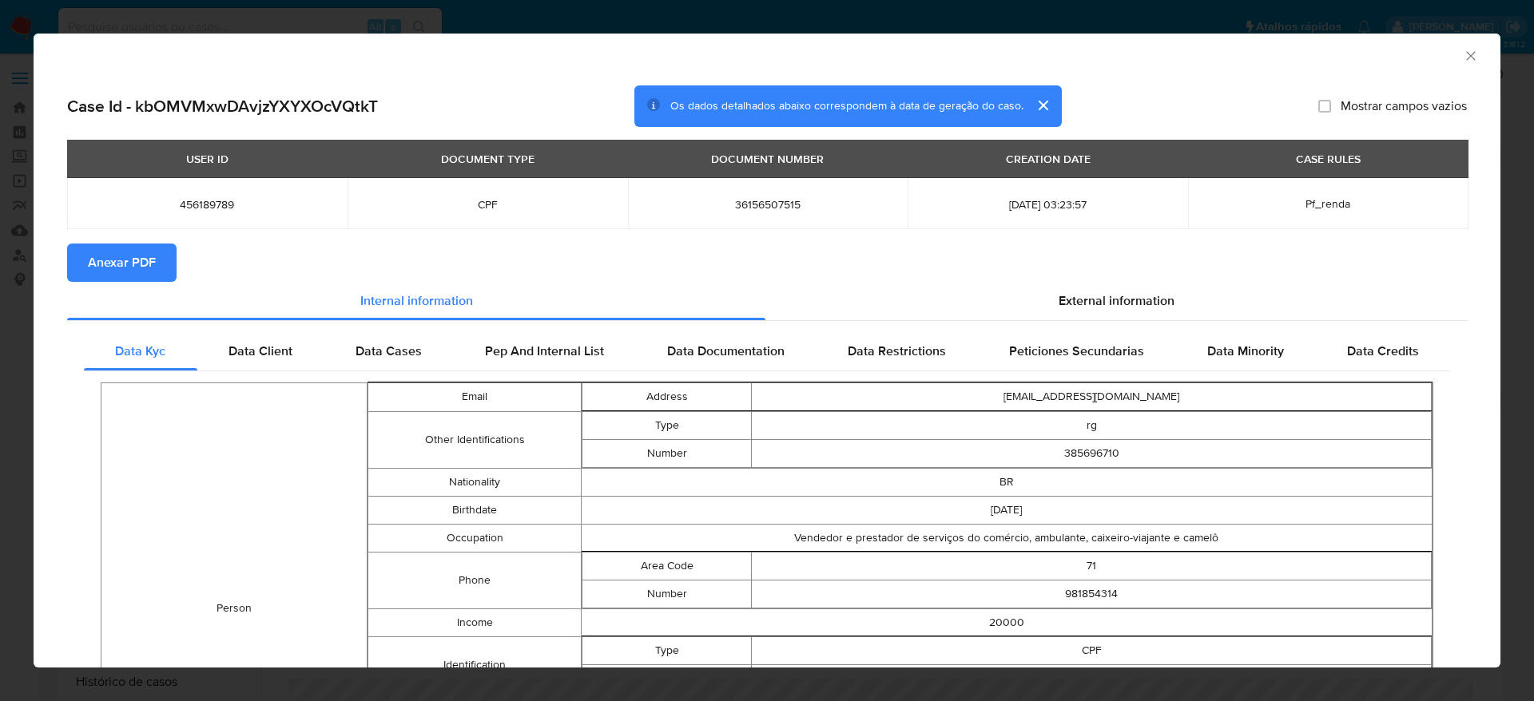
click at [131, 255] on span "Anexar PDF" at bounding box center [122, 262] width 68 height 35
click at [1463, 58] on icon "Fechar a janela" at bounding box center [1471, 56] width 16 height 16
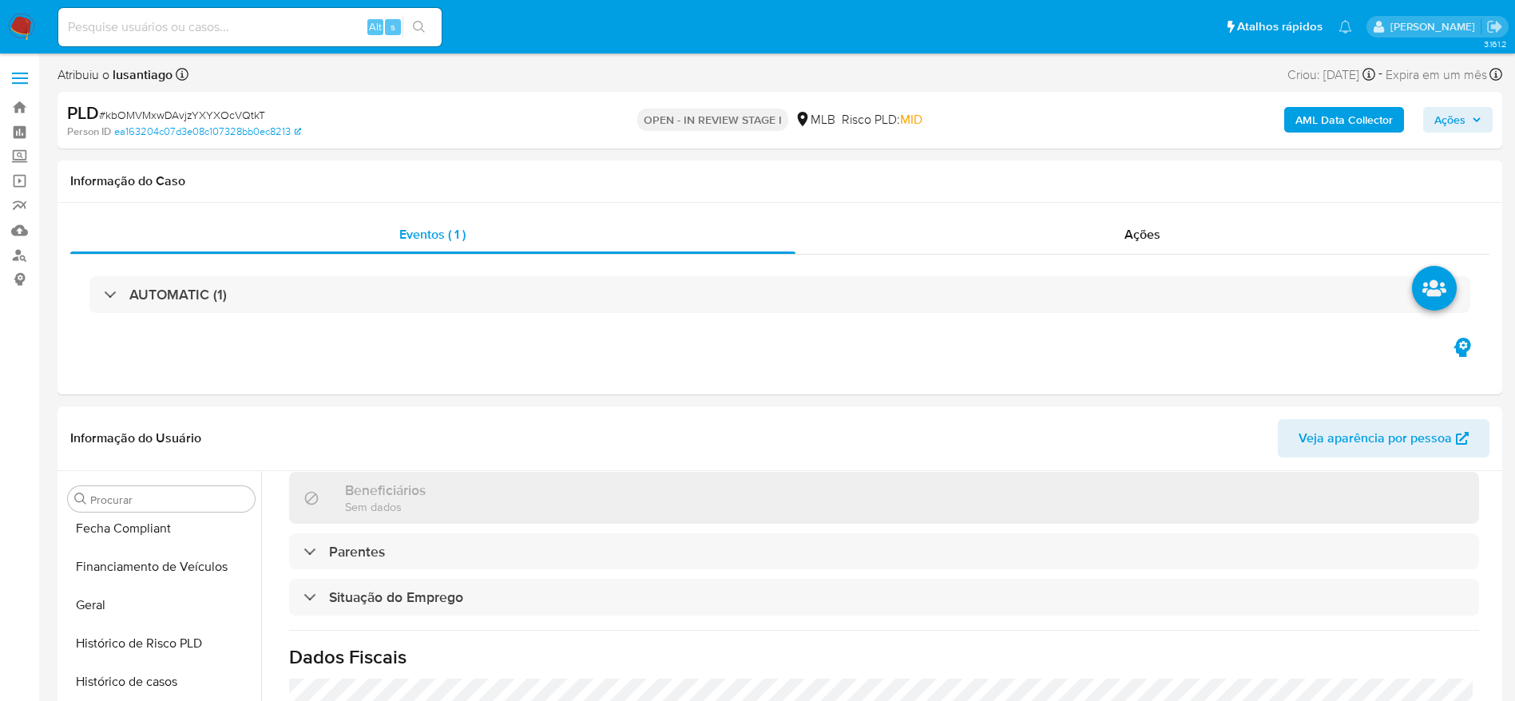
click at [1461, 118] on span "Ações" at bounding box center [1450, 120] width 31 height 26
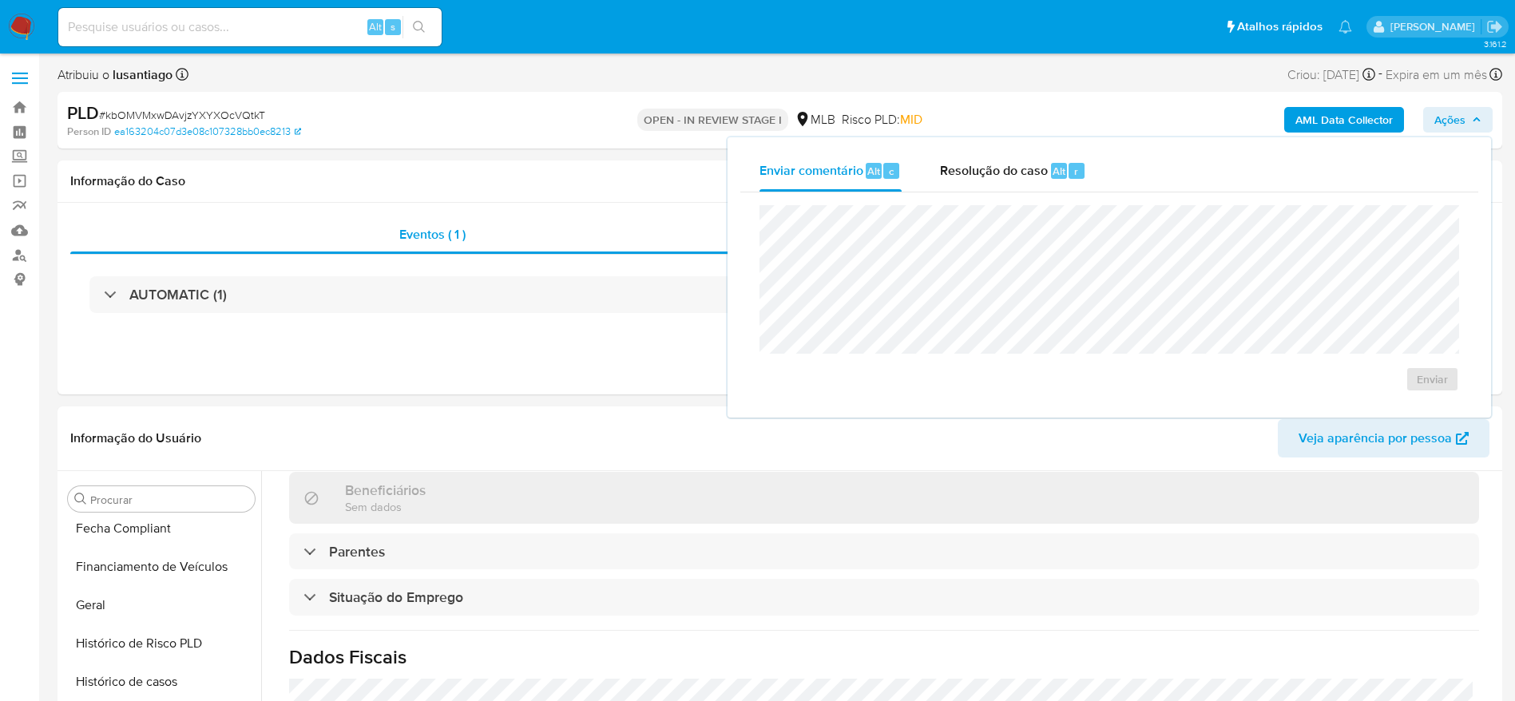
drag, startPoint x: 1025, startPoint y: 193, endPoint x: 1003, endPoint y: 174, distance: 28.3
click at [1023, 193] on div "Enviar" at bounding box center [1110, 299] width 738 height 213
click at [984, 164] on span "Resolução do caso" at bounding box center [994, 170] width 108 height 18
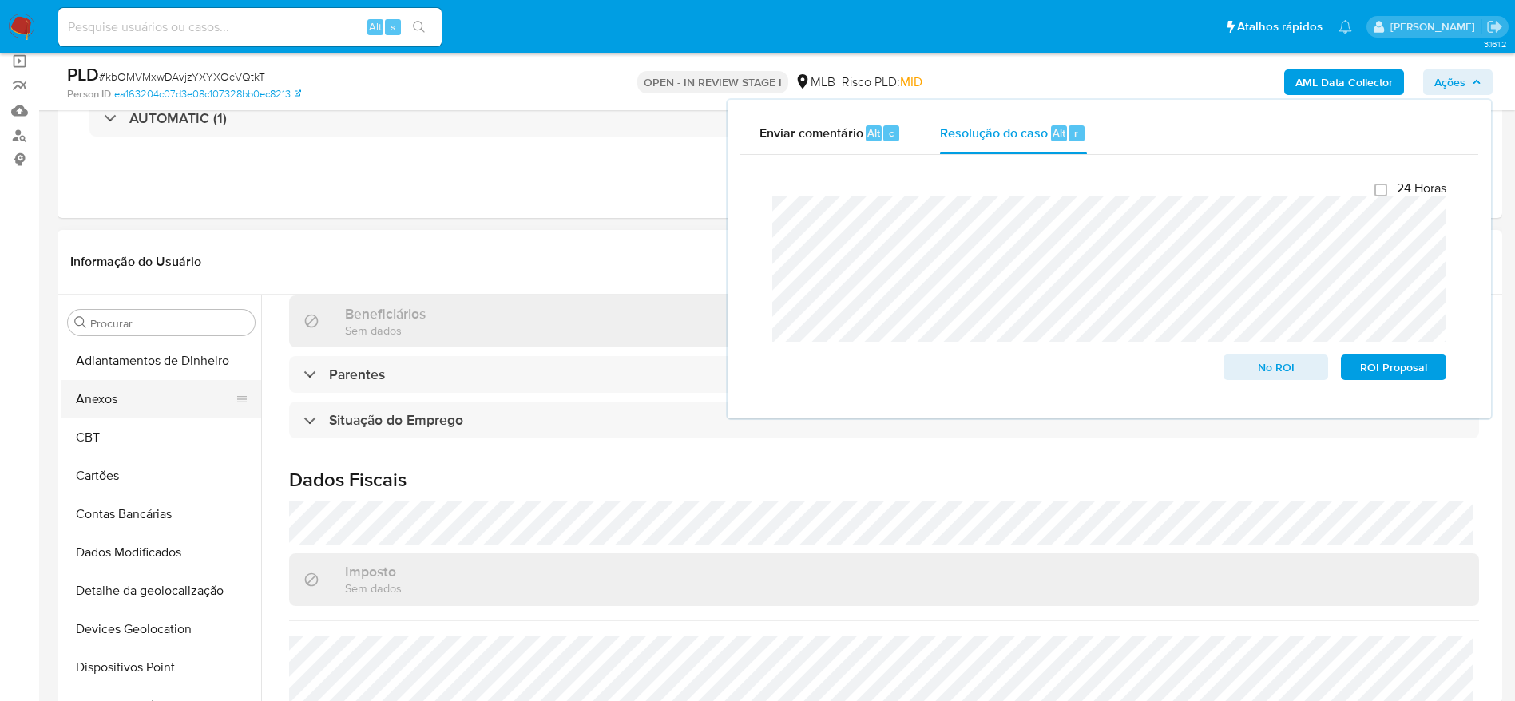
click at [114, 403] on button "Anexos" at bounding box center [155, 399] width 187 height 38
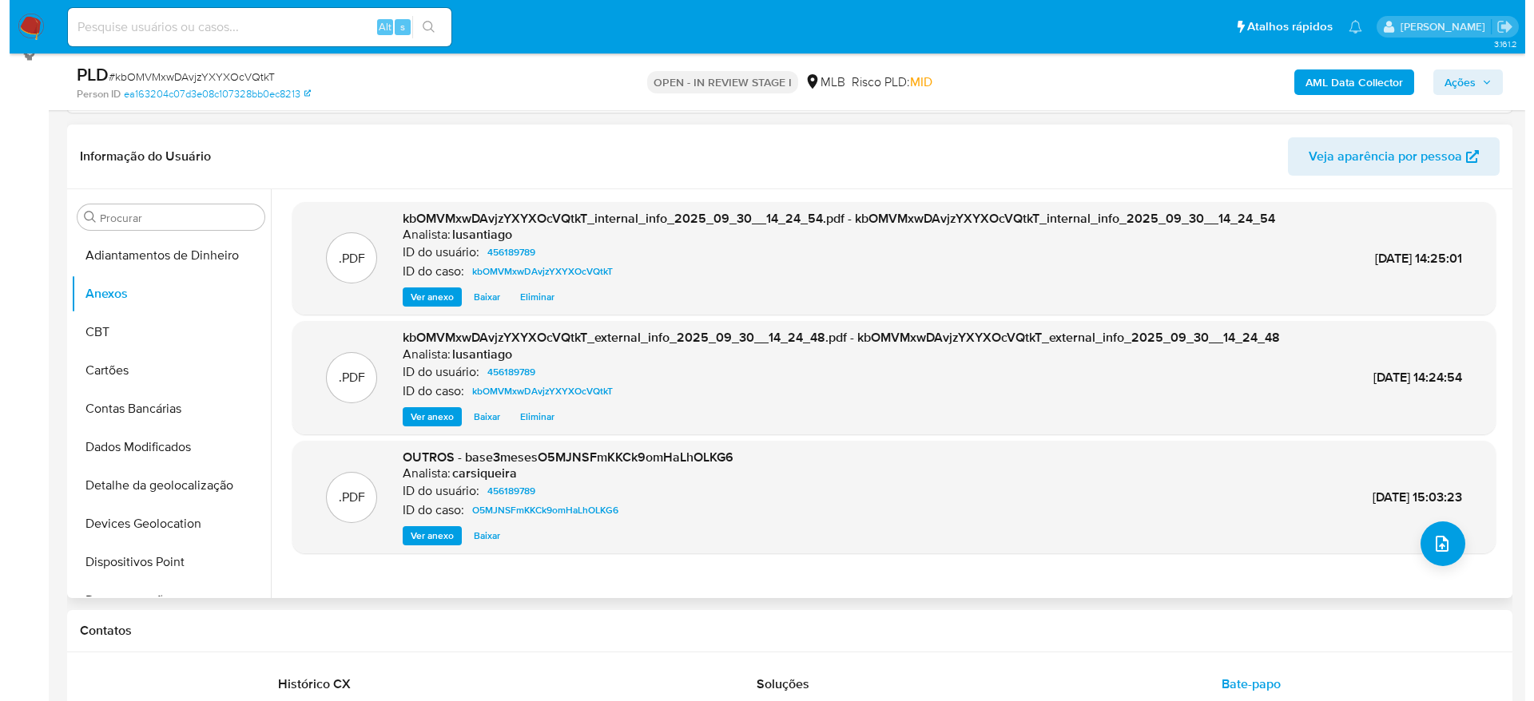
scroll to position [120, 0]
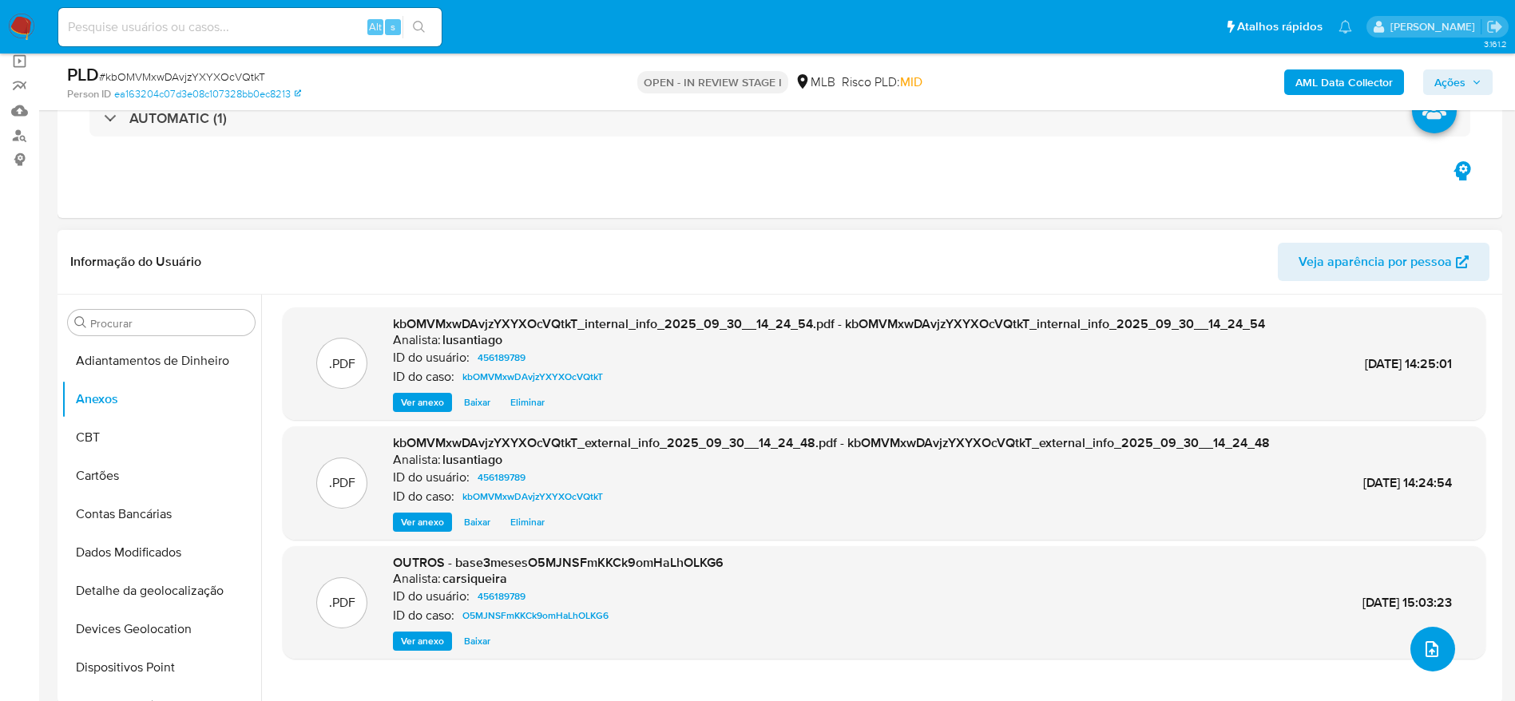
click at [1435, 642] on span "upload-file" at bounding box center [1432, 649] width 19 height 19
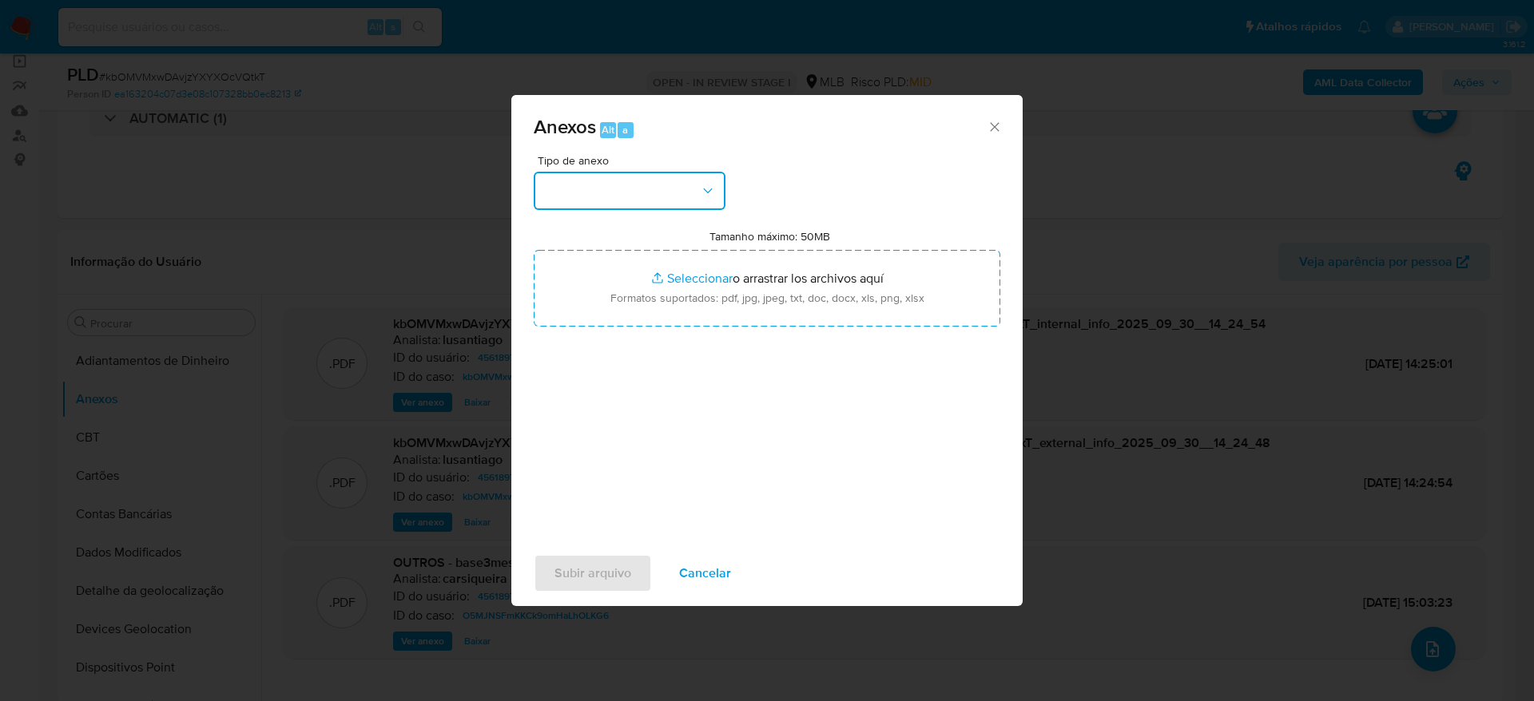
click at [685, 201] on button "button" at bounding box center [630, 191] width 192 height 38
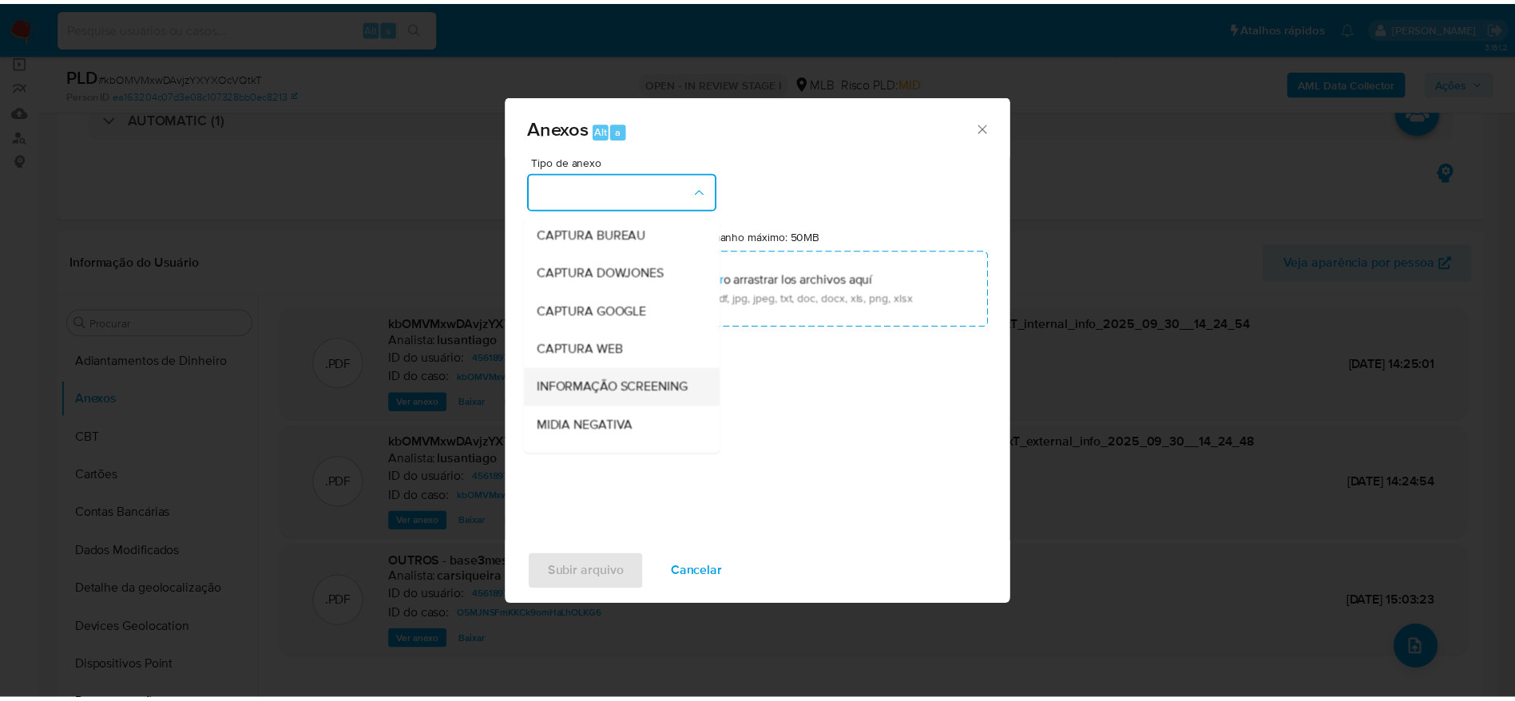
scroll to position [246, 0]
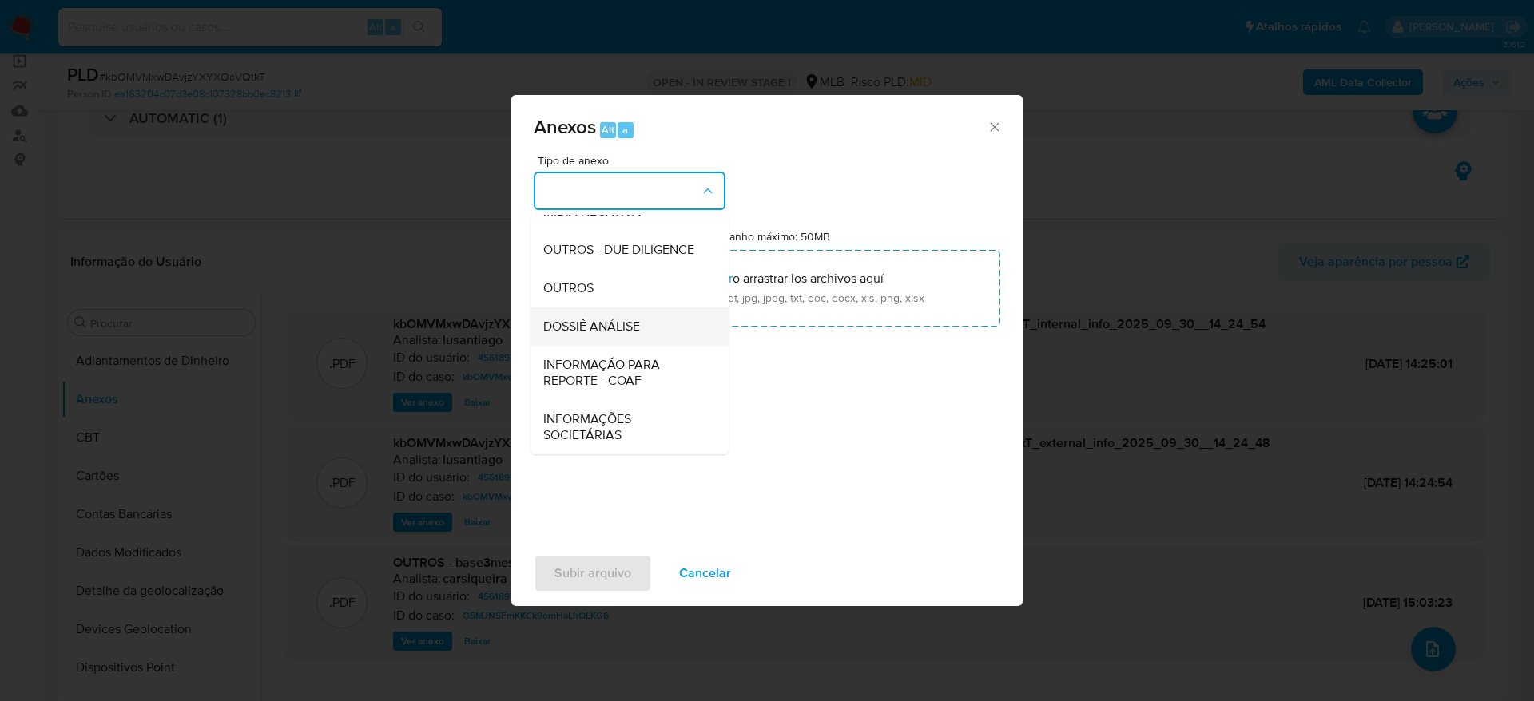
click at [606, 327] on span "DOSSIÊ ANÁLISE" at bounding box center [591, 327] width 97 height 16
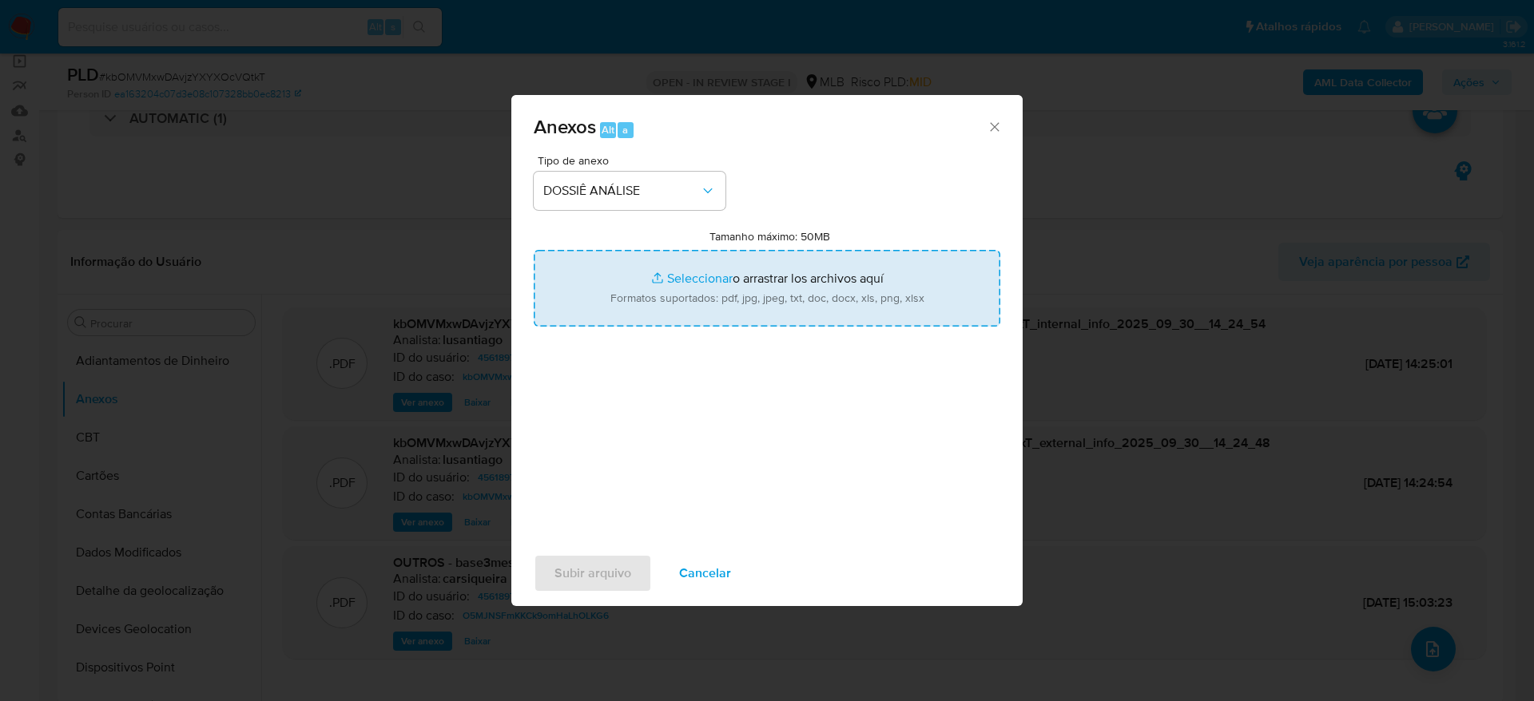
type input "C:\fakepath\Mulan 456189789_2025_09_26_09_20_40.xlsx"
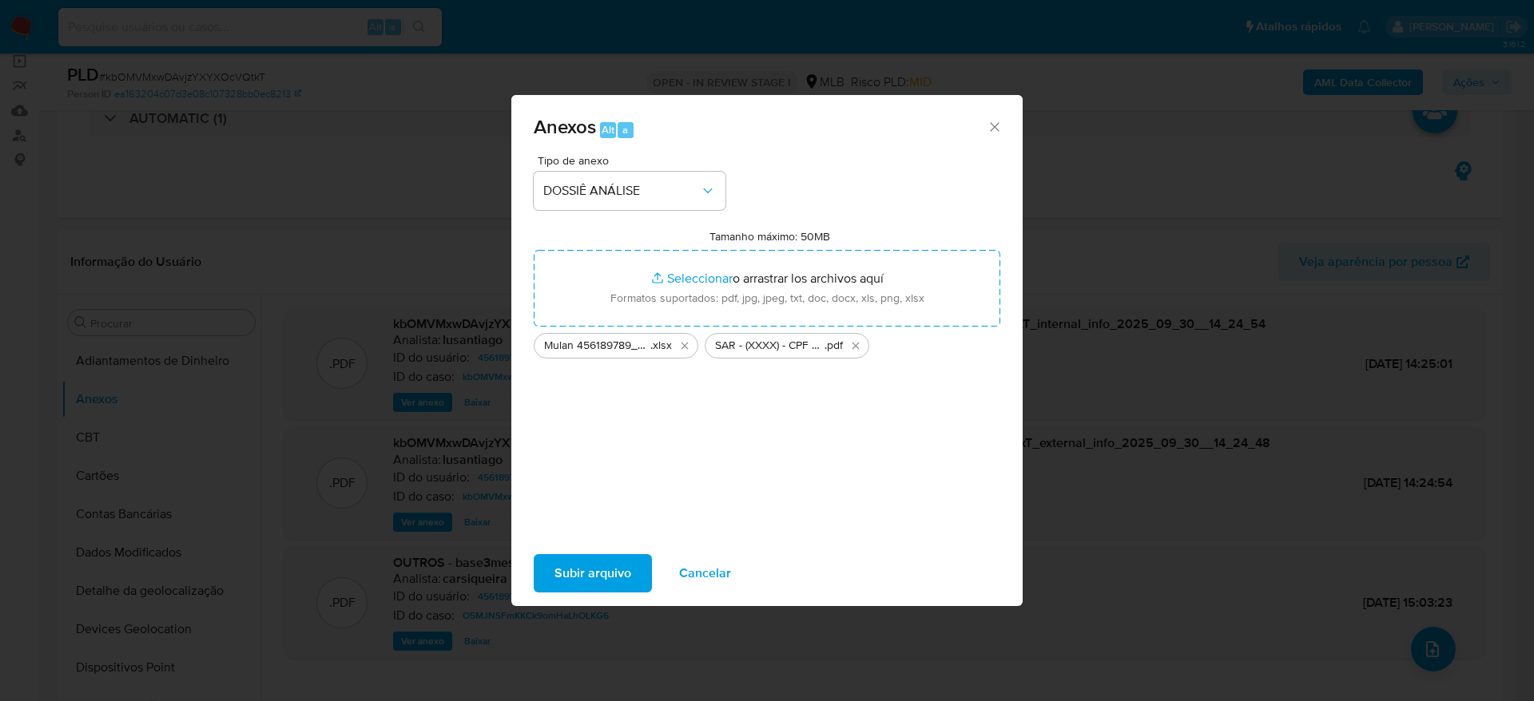
click at [613, 559] on span "Subir arquivo" at bounding box center [592, 573] width 77 height 35
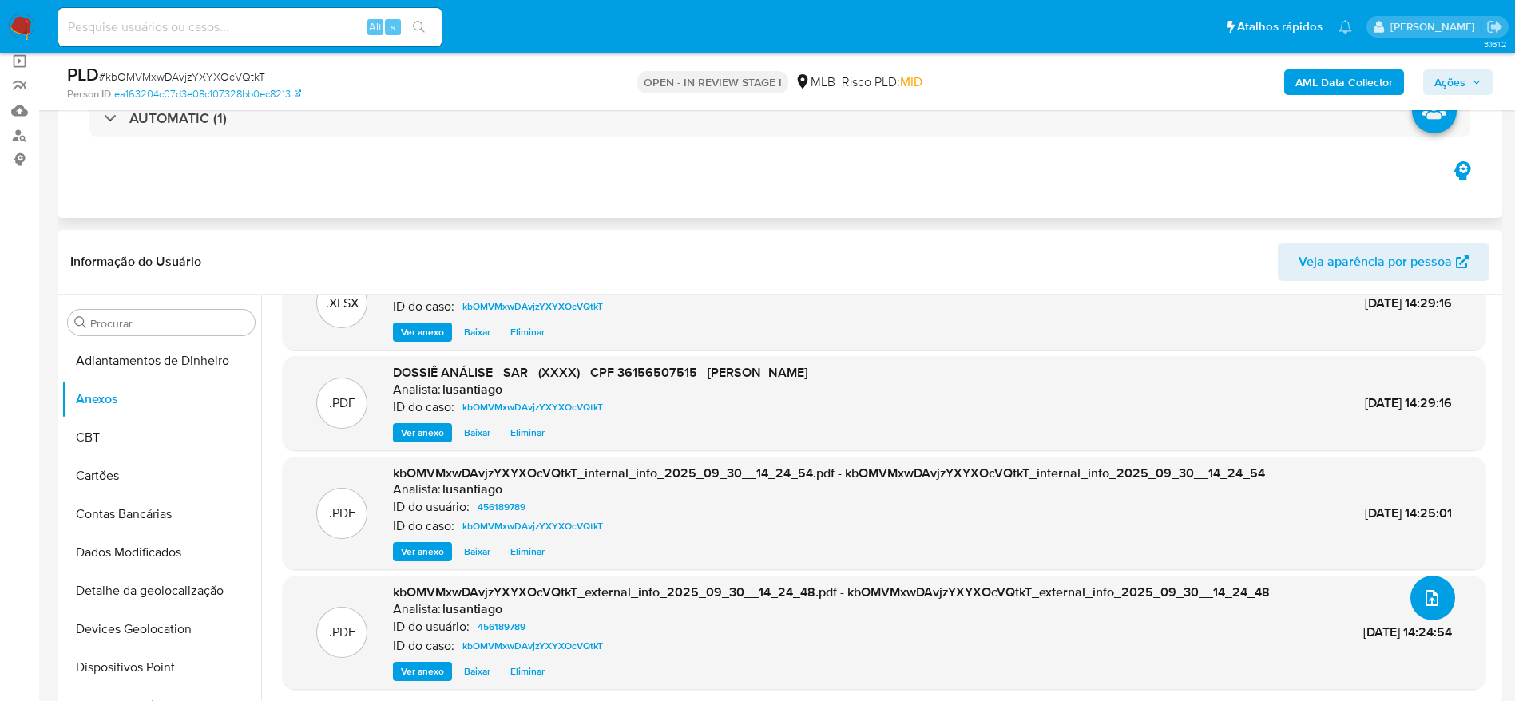
scroll to position [0, 0]
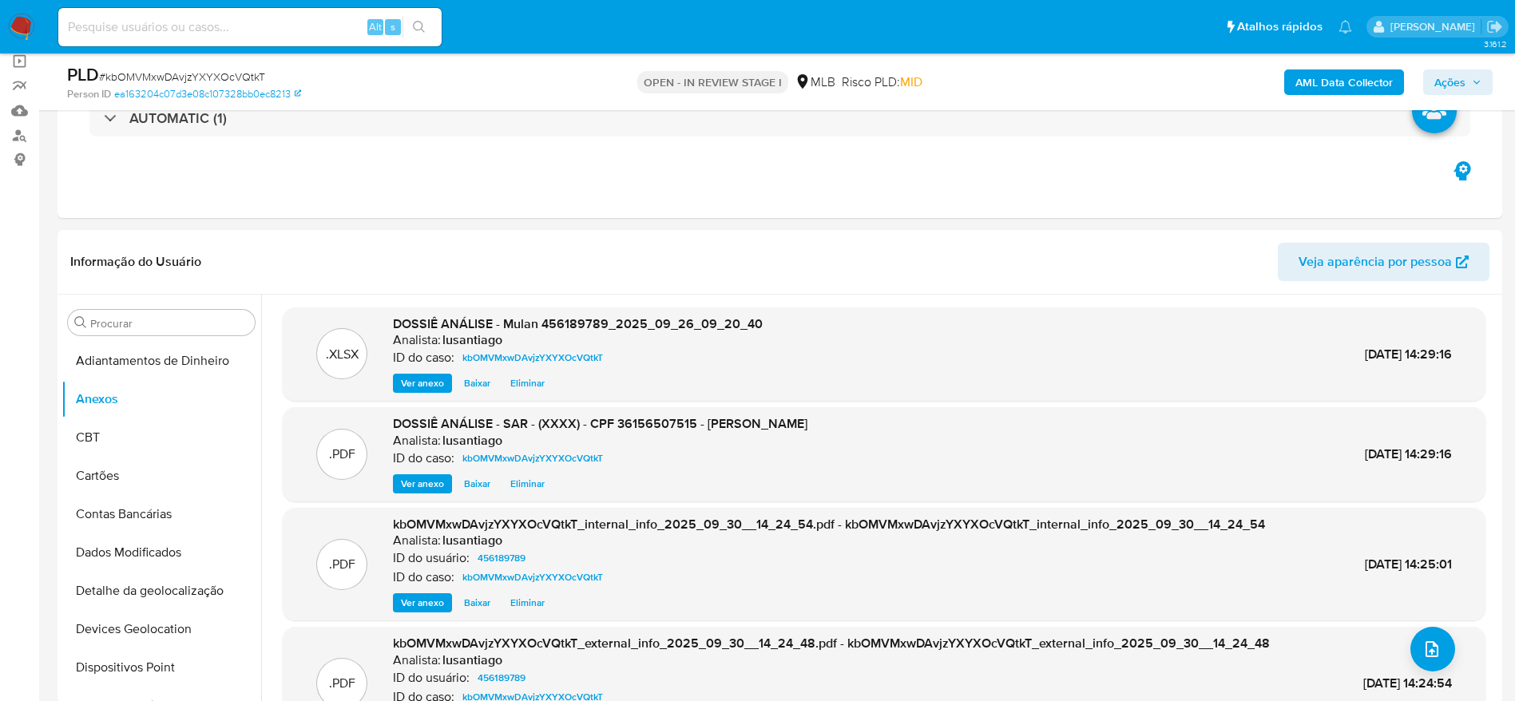
click at [1450, 85] on span "Ações" at bounding box center [1450, 83] width 31 height 26
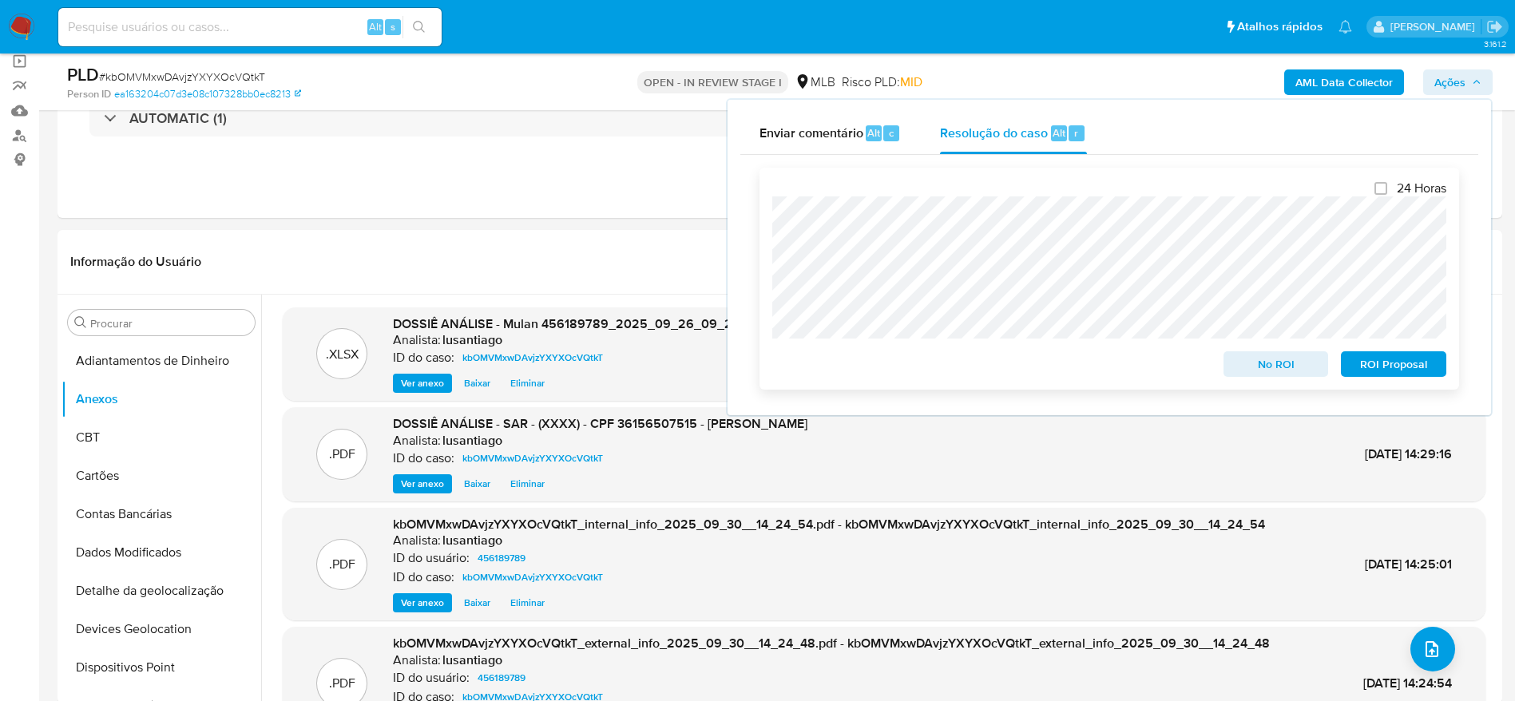
click at [1376, 366] on span "ROI Proposal" at bounding box center [1394, 364] width 83 height 22
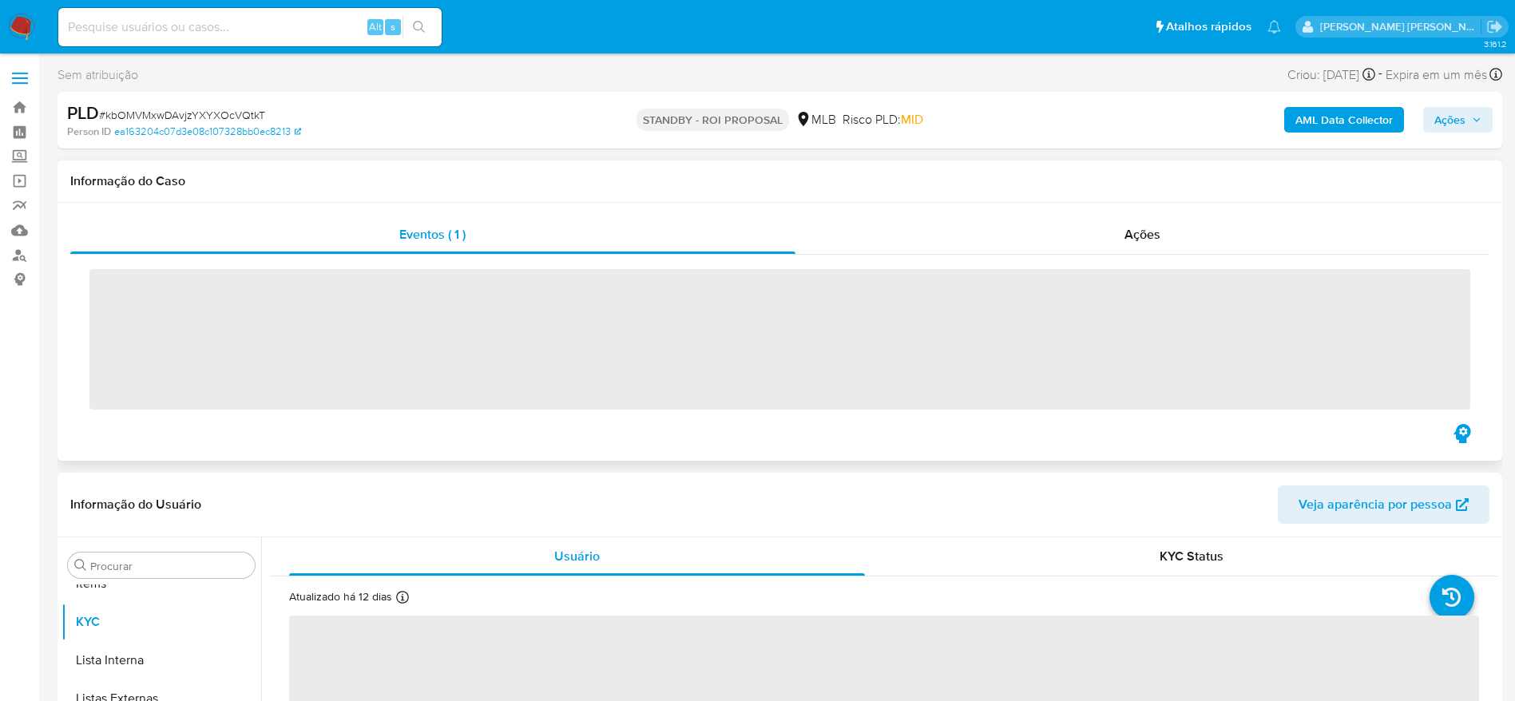
scroll to position [828, 0]
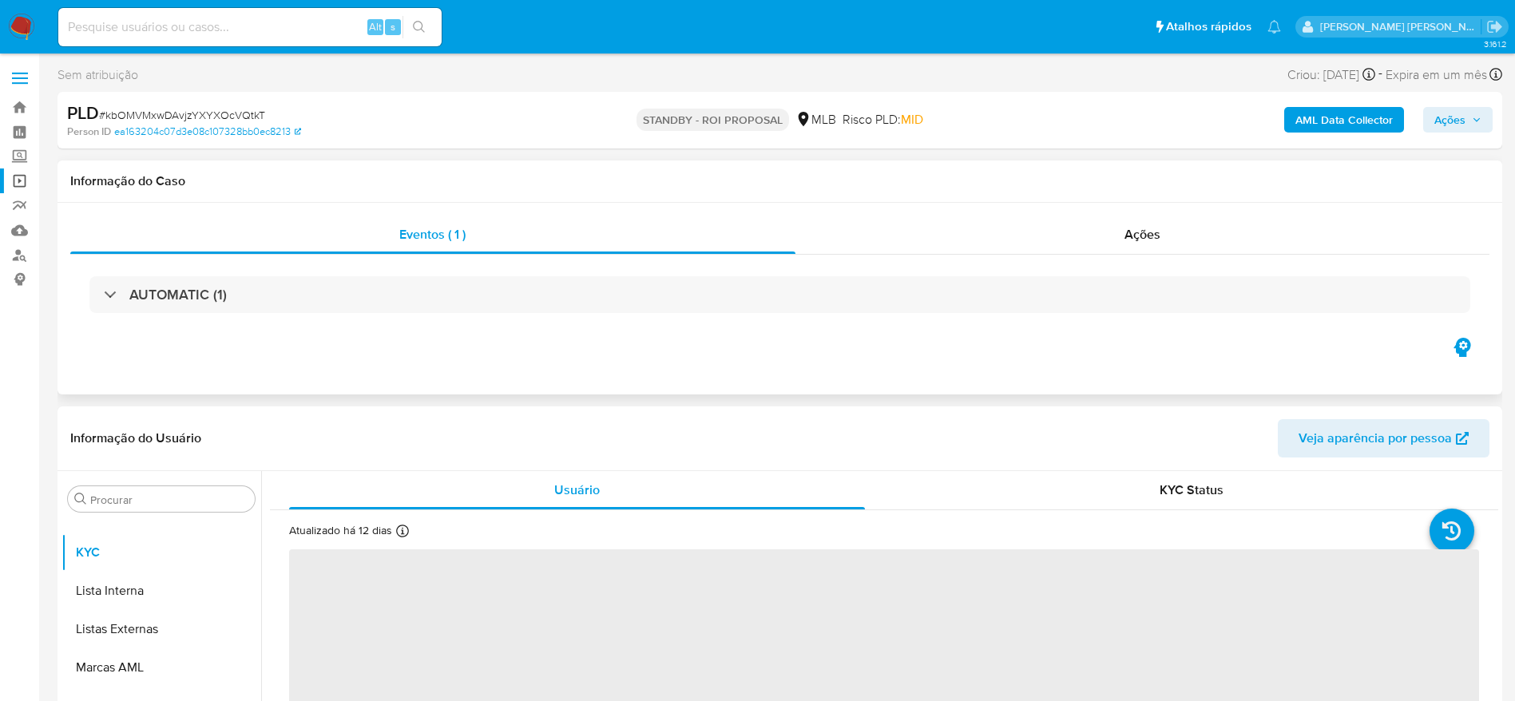
select select "10"
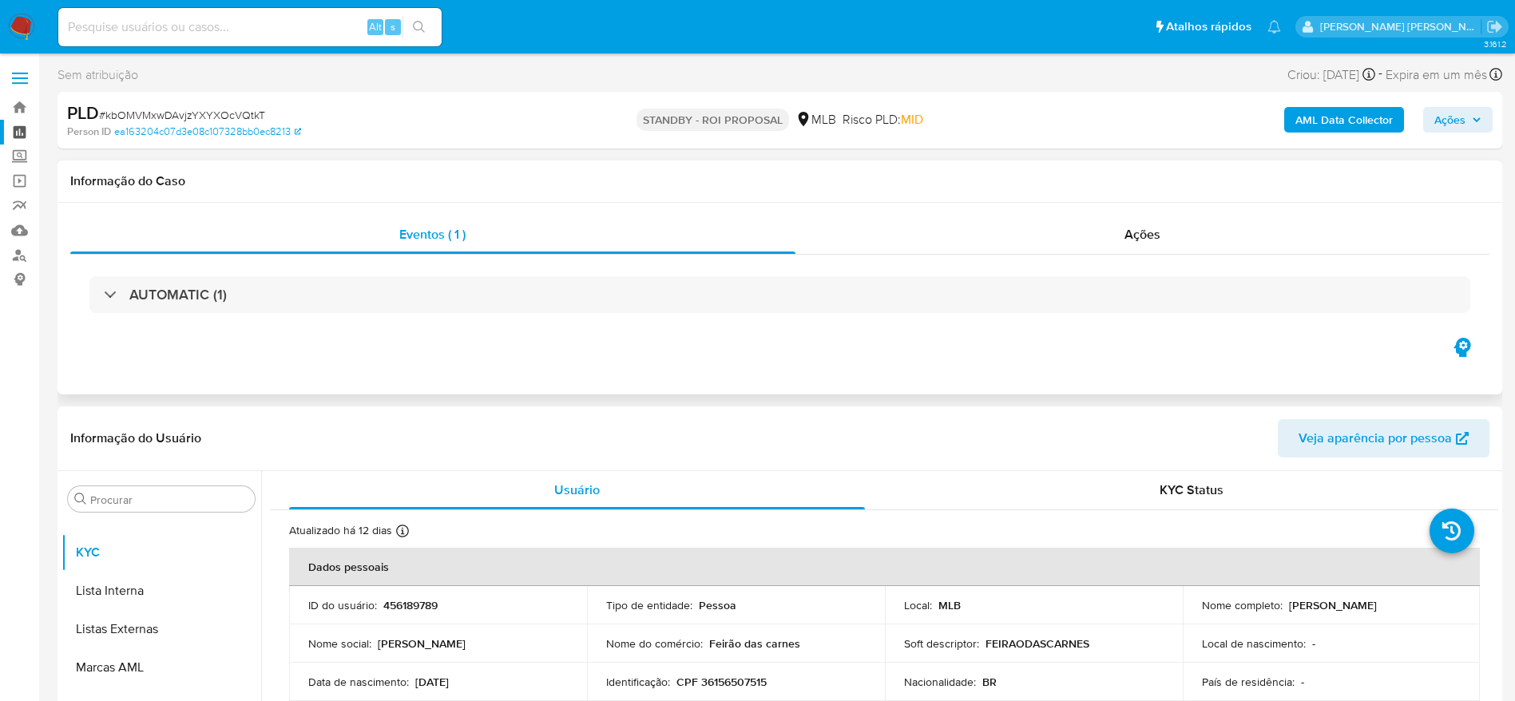
click at [18, 127] on link "Painel" at bounding box center [95, 132] width 190 height 25
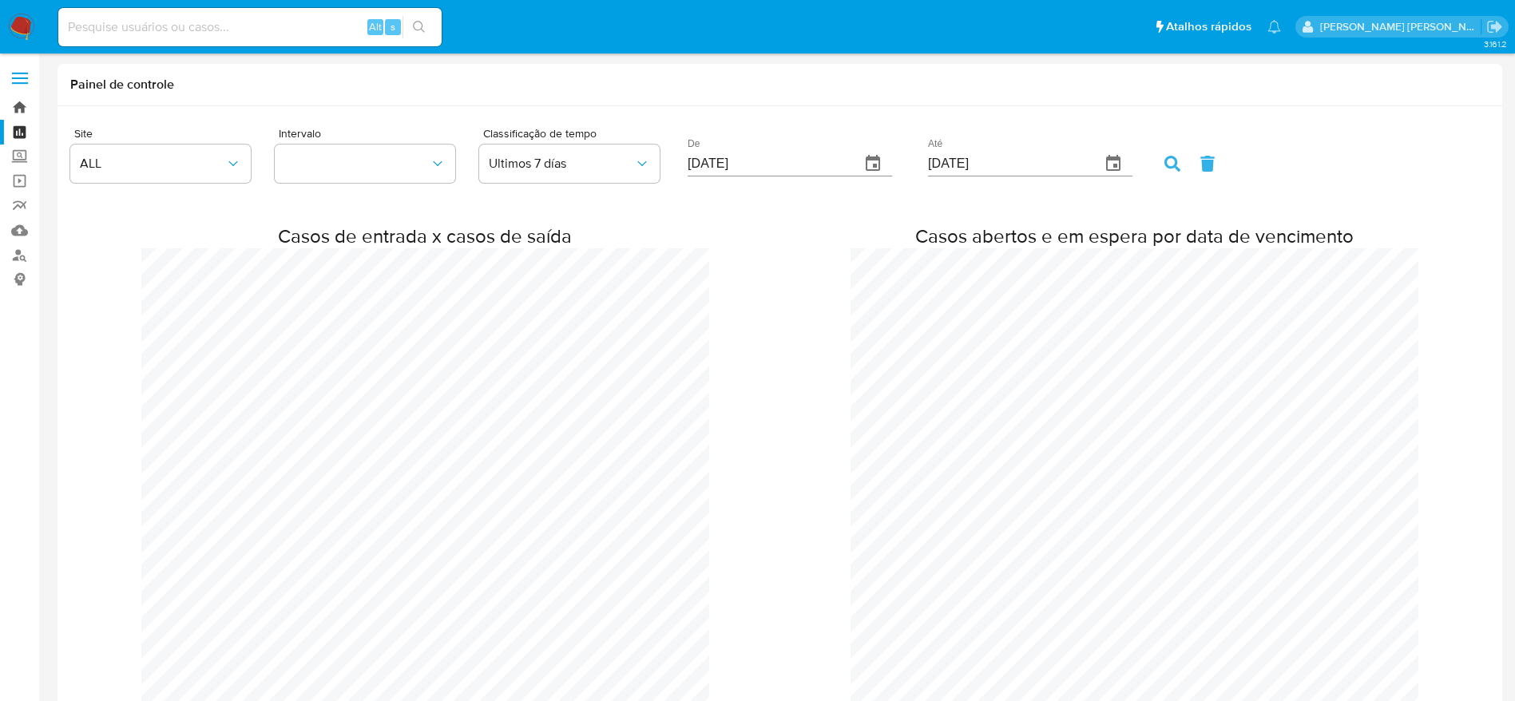
click at [26, 99] on link "Bandeja" at bounding box center [95, 107] width 190 height 25
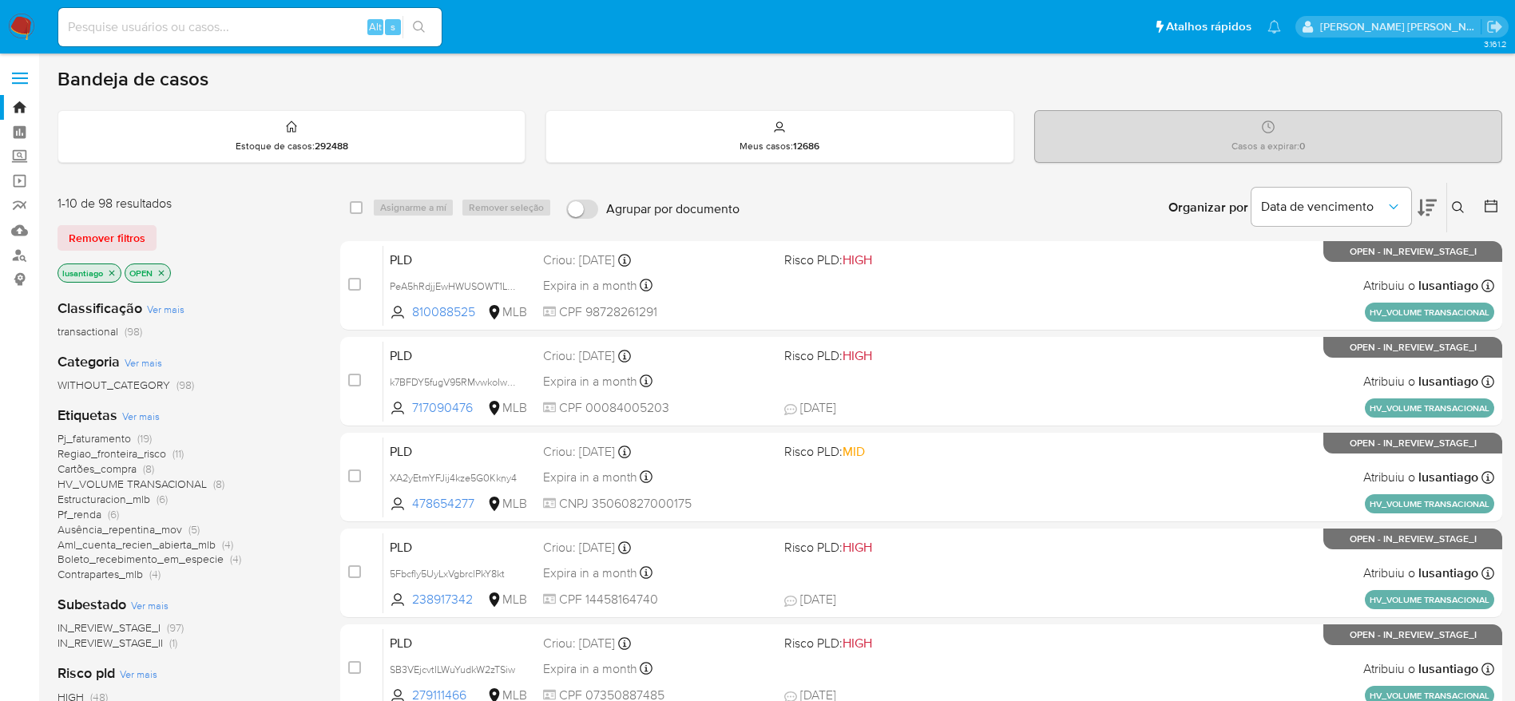
click at [274, 32] on input at bounding box center [249, 27] width 383 height 21
paste input "1405575833"
type input "1405575833"
click at [424, 27] on icon "search-icon" at bounding box center [419, 27] width 13 height 13
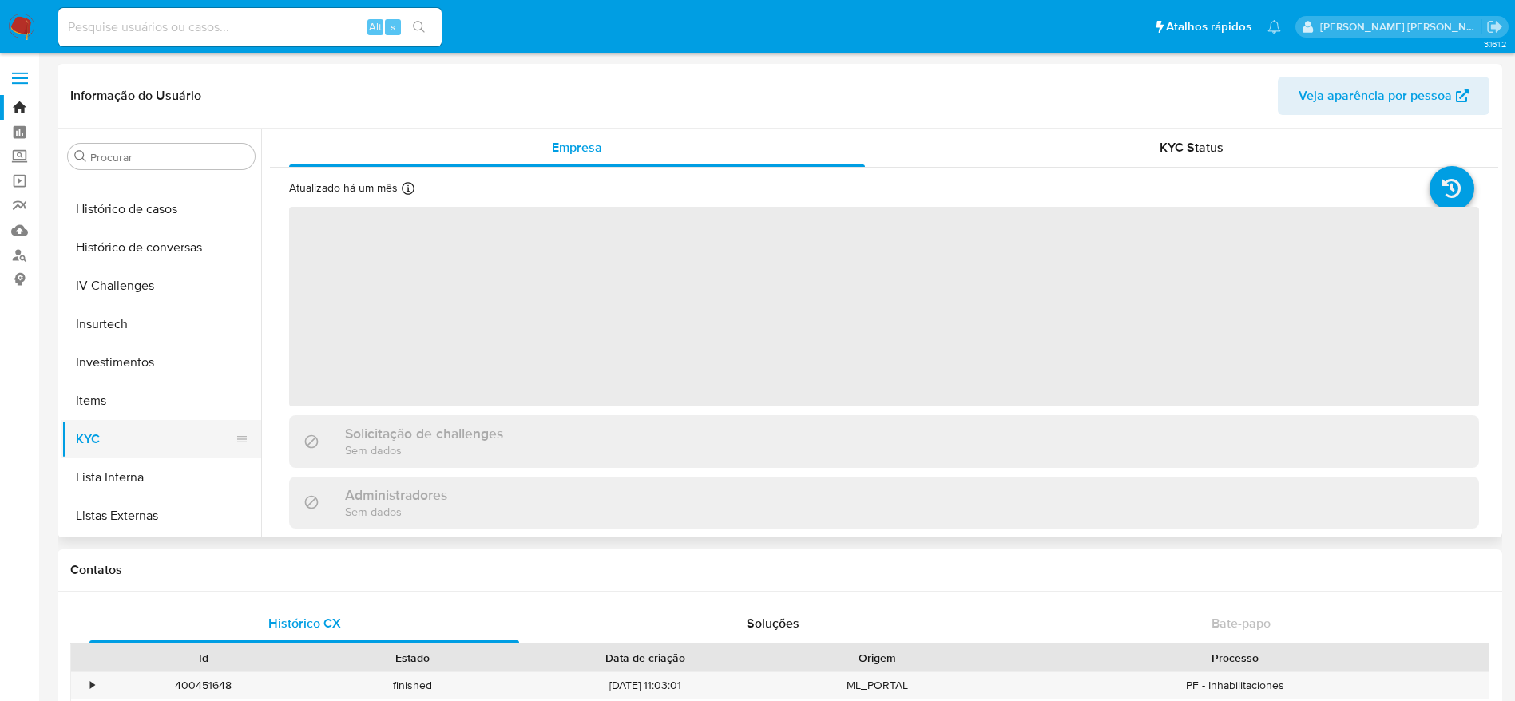
scroll to position [589, 0]
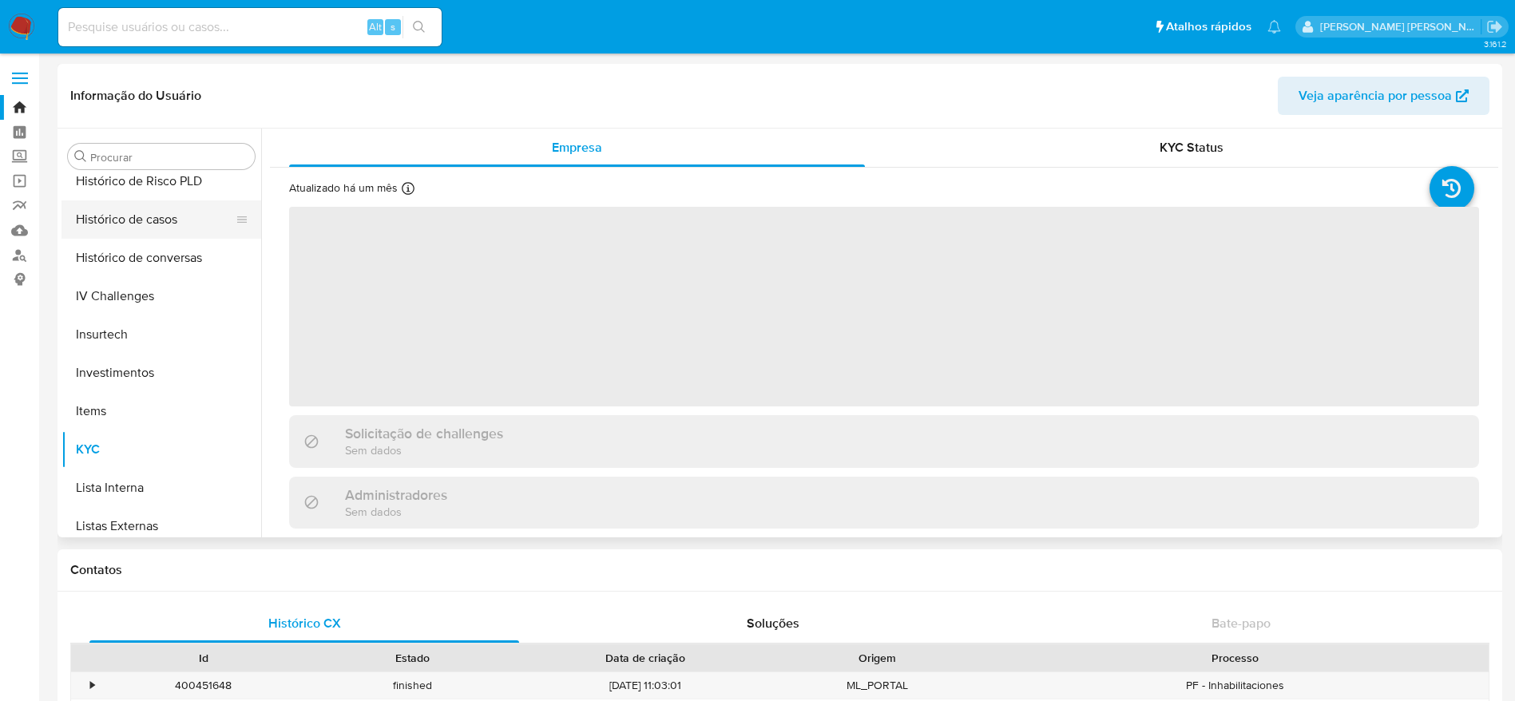
click at [125, 232] on button "Histórico de casos" at bounding box center [155, 220] width 187 height 38
select select "10"
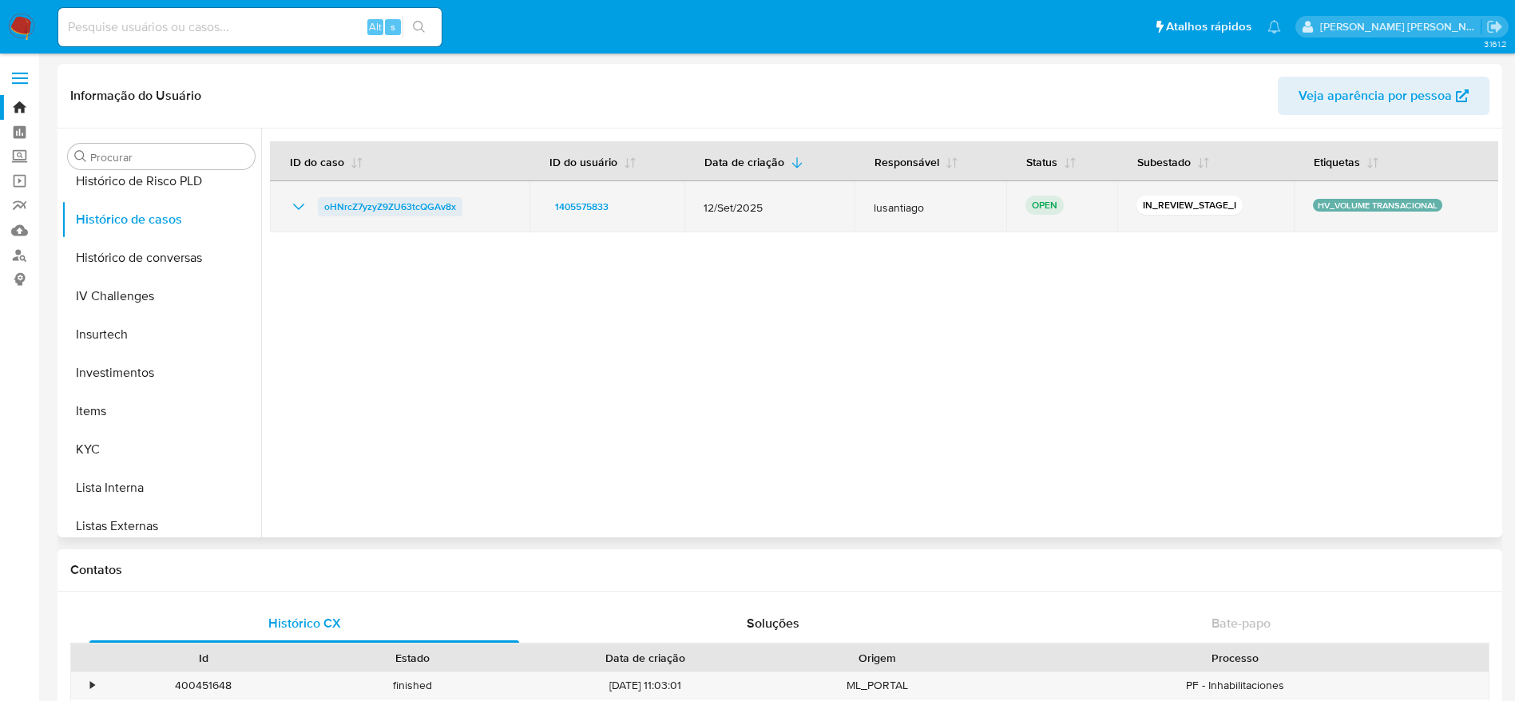
click at [424, 205] on span "oHNrcZ7yzyZ9ZU63tcQGAv8x" at bounding box center [390, 206] width 132 height 19
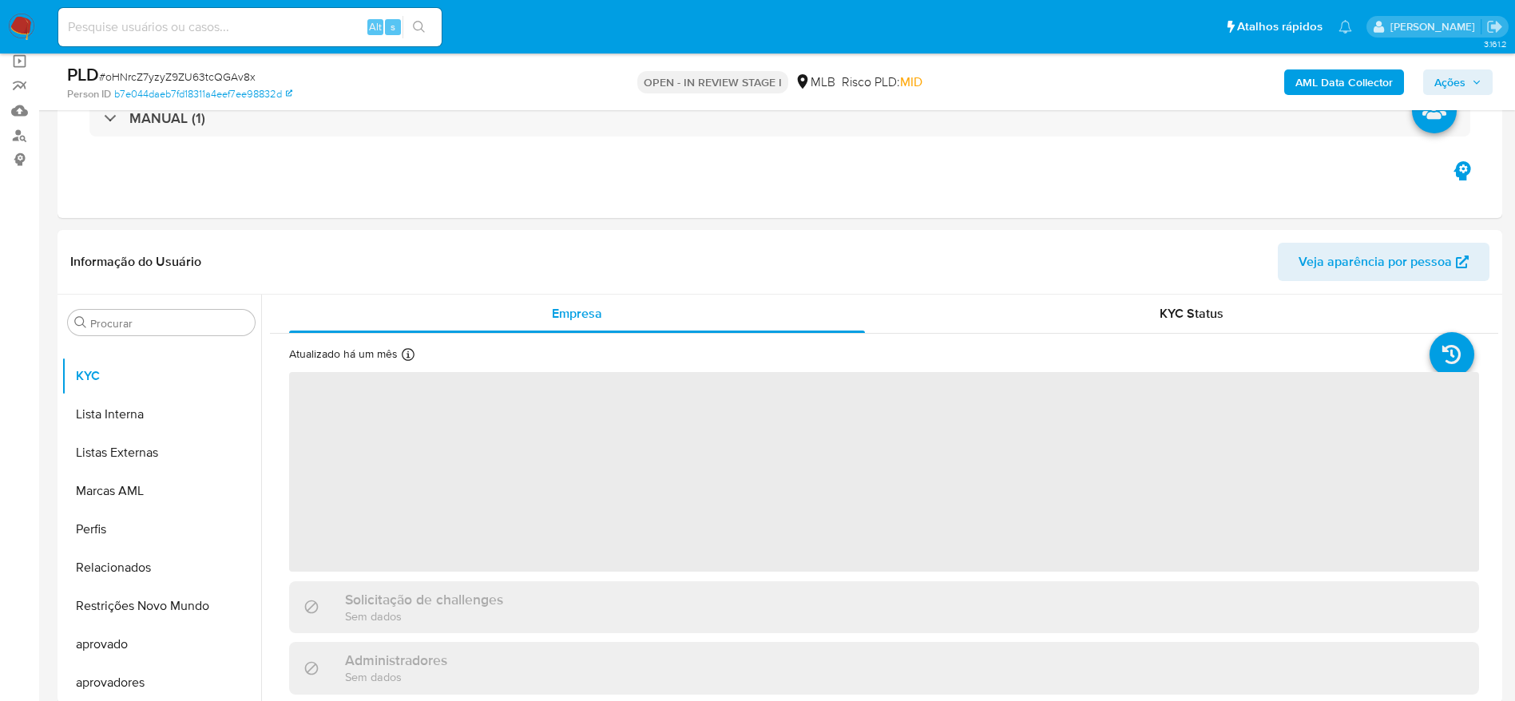
scroll to position [240, 0]
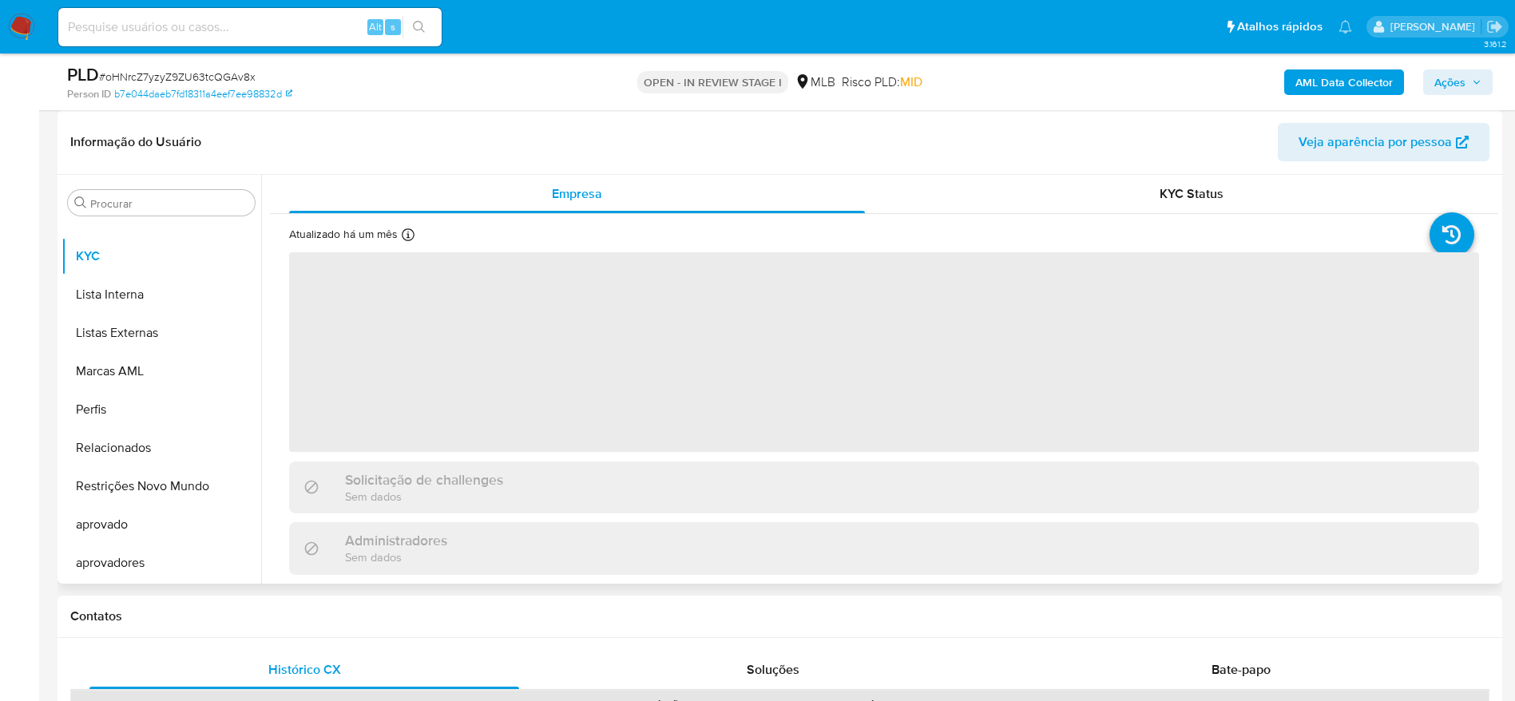
select select "10"
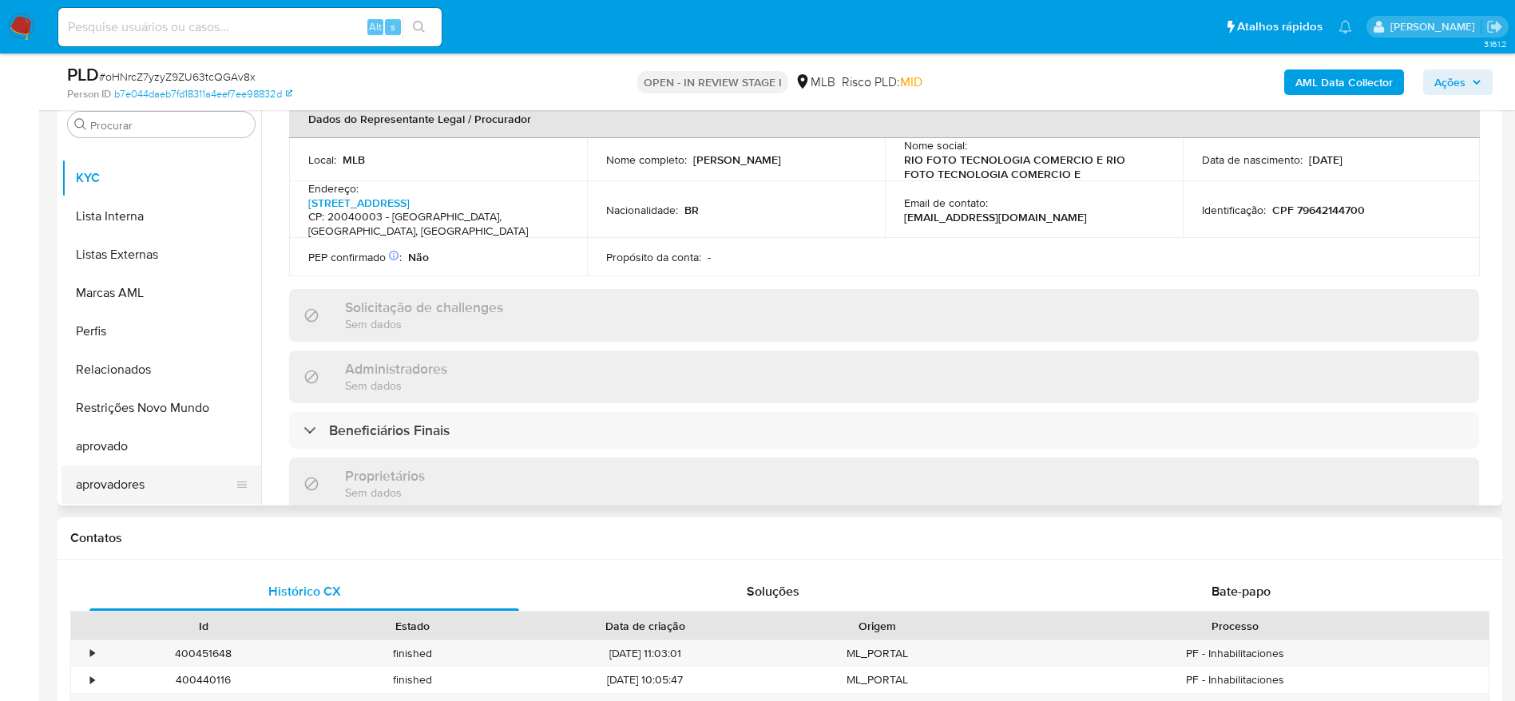
scroll to position [479, 0]
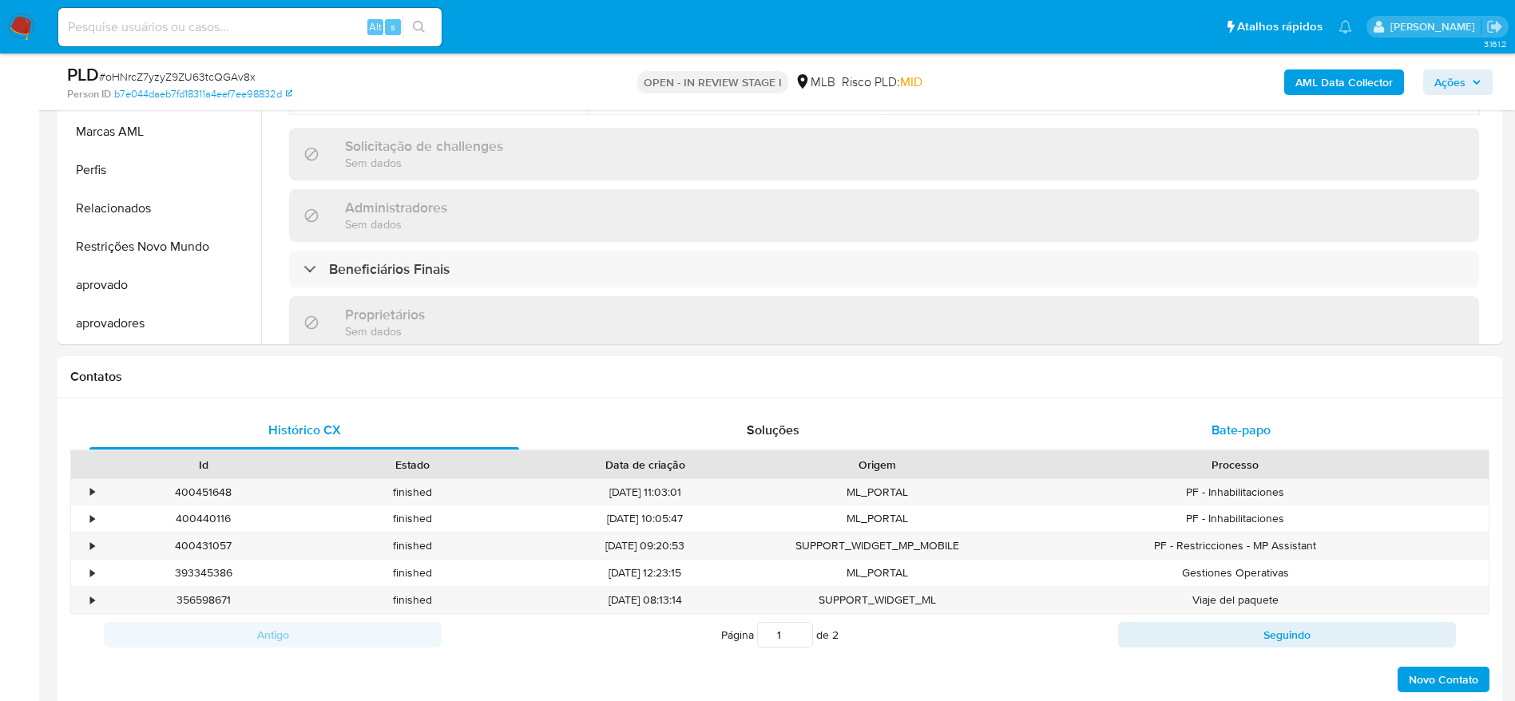
click at [1261, 428] on span "Bate-papo" at bounding box center [1241, 430] width 59 height 18
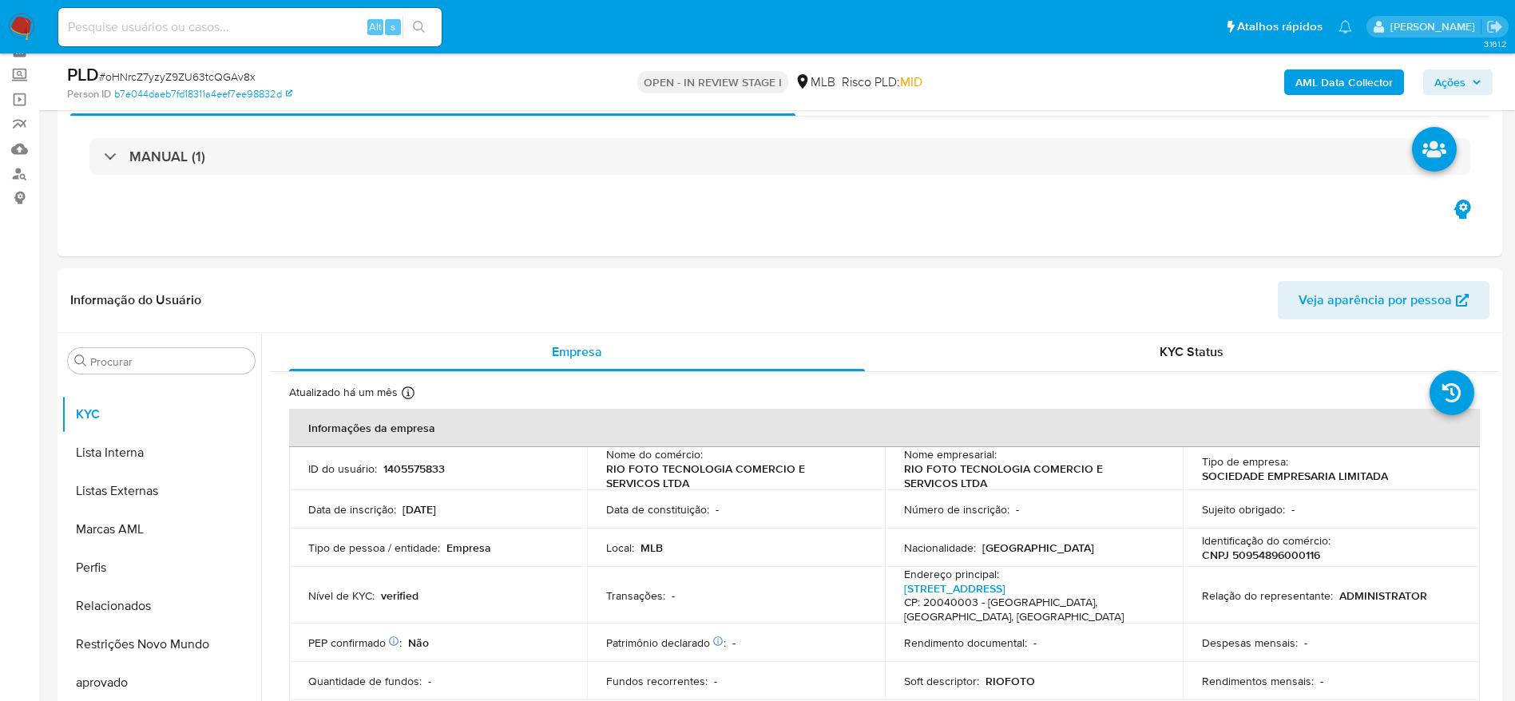
scroll to position [120, 0]
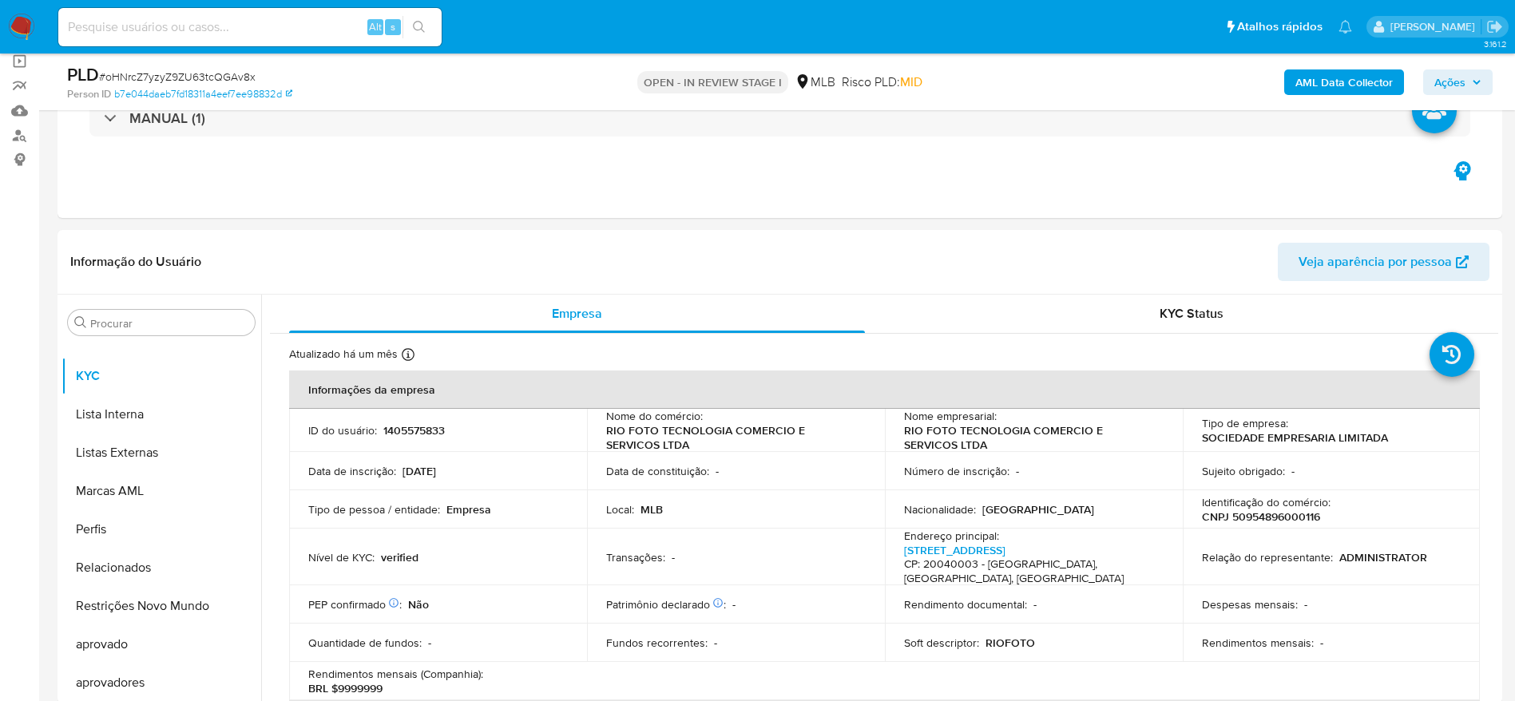
click at [1246, 515] on p "CNPJ 50954896000116" at bounding box center [1261, 517] width 118 height 14
copy p "50954896000116"
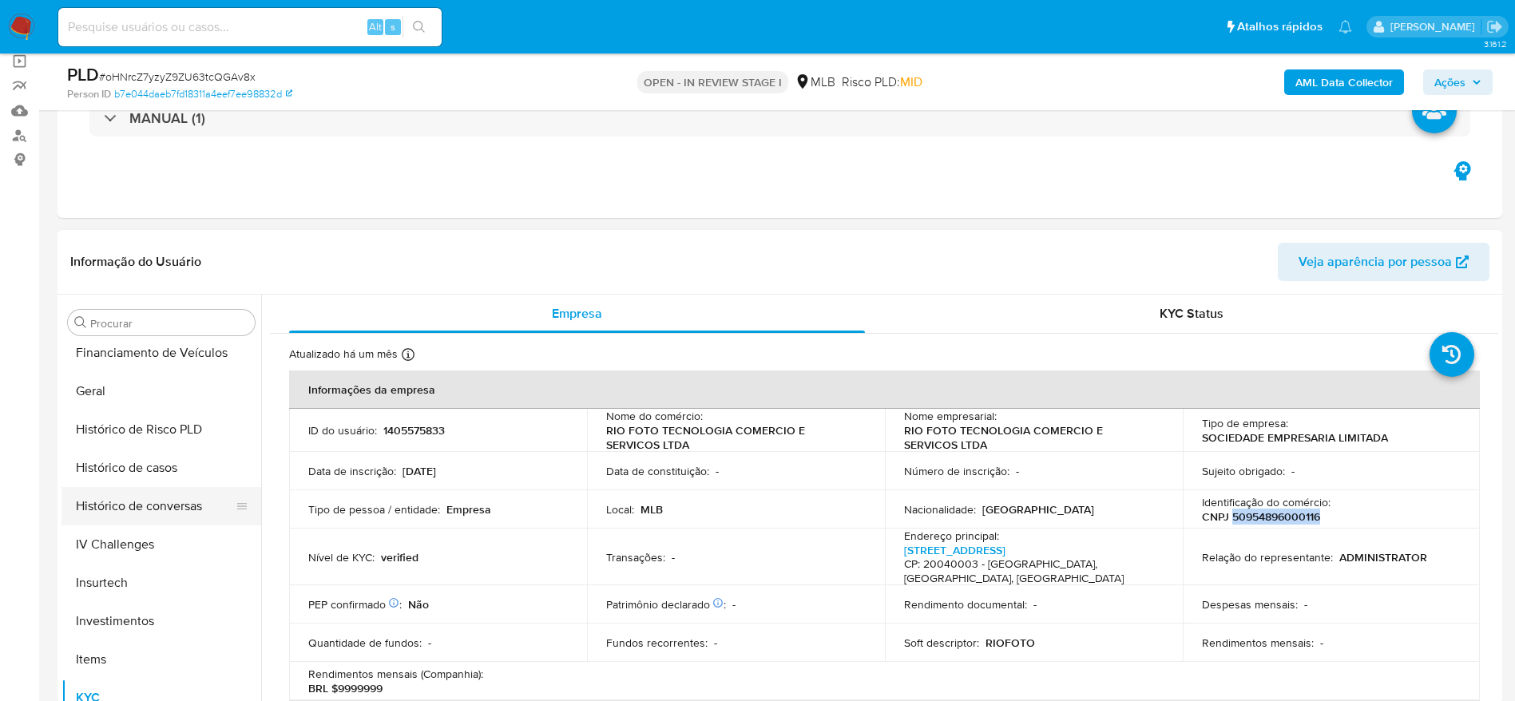
scroll to position [469, 0]
click at [130, 428] on button "Geral" at bounding box center [155, 429] width 187 height 38
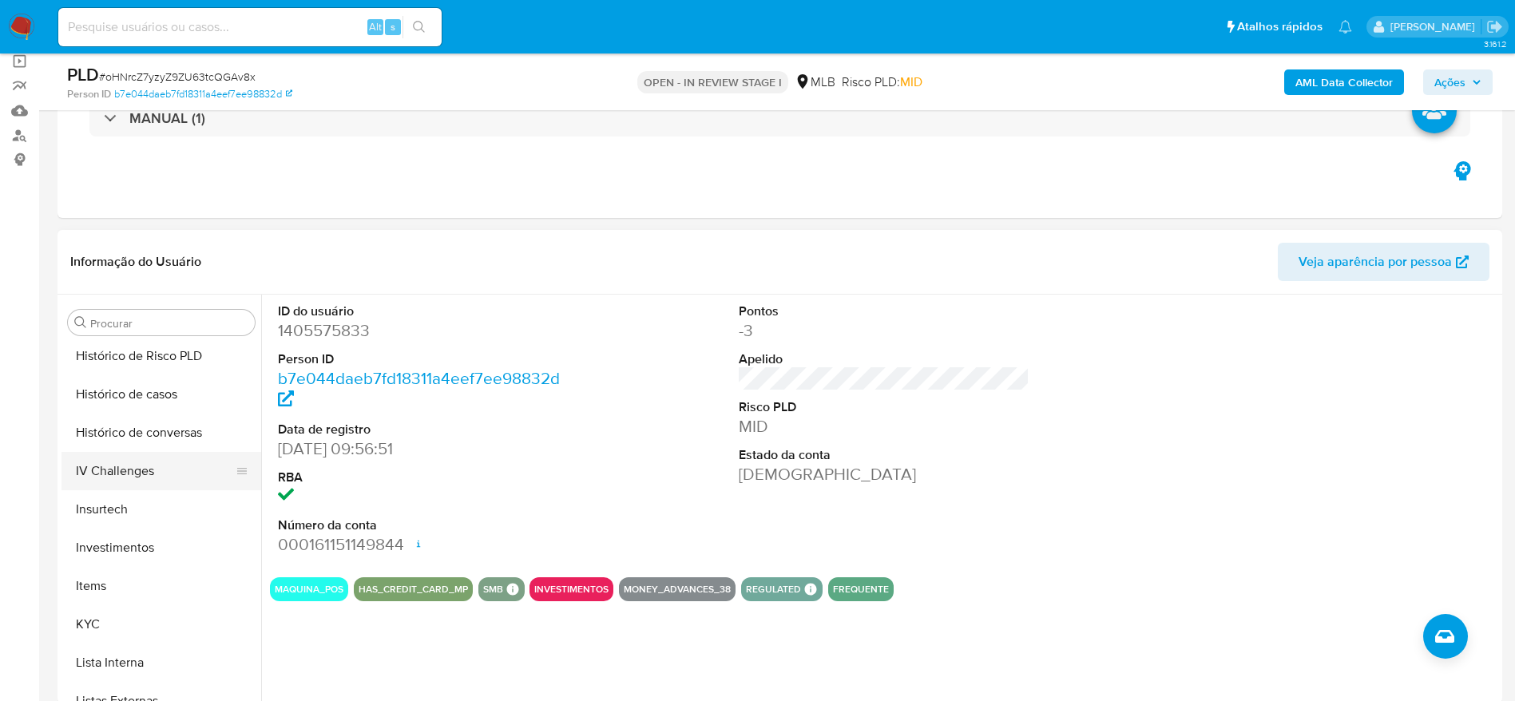
scroll to position [828, 0]
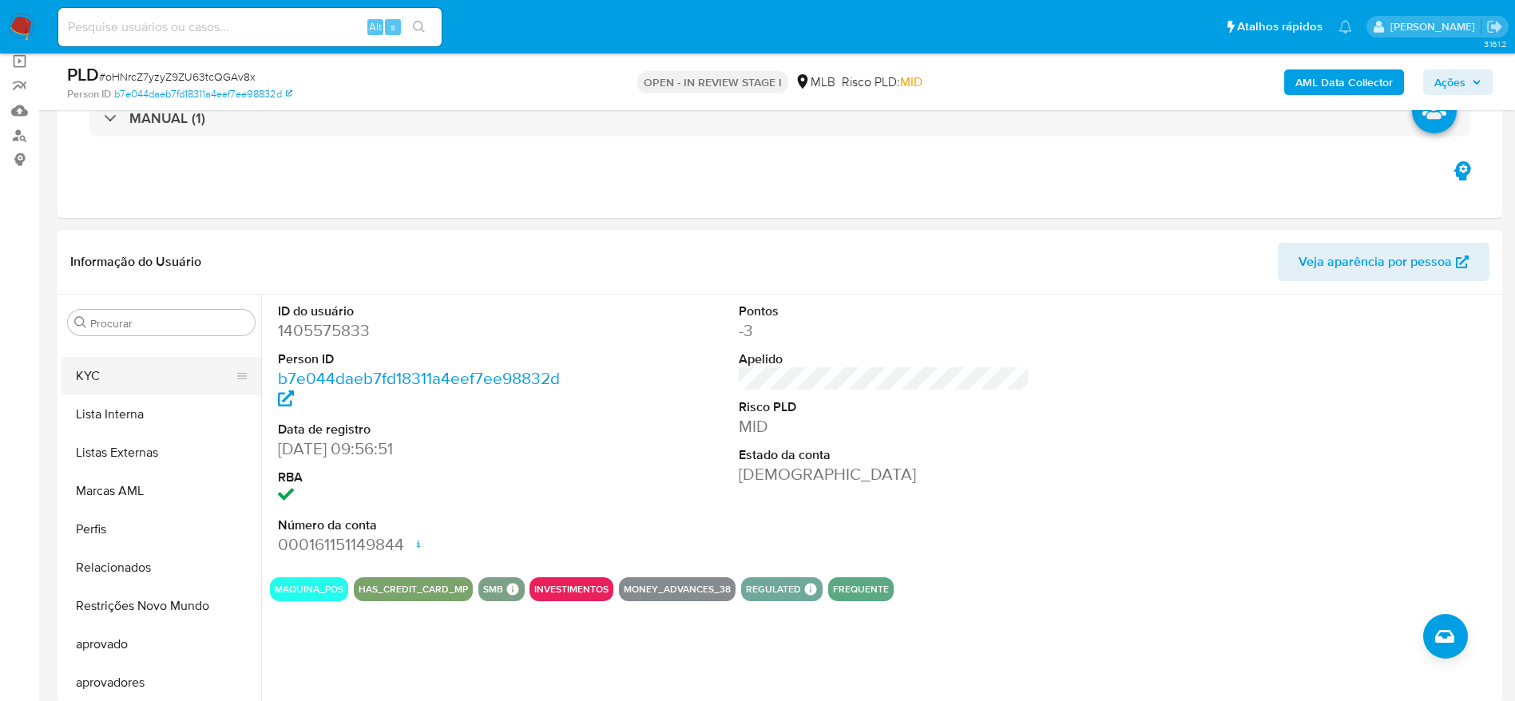
click at [114, 381] on button "KYC" at bounding box center [155, 376] width 187 height 38
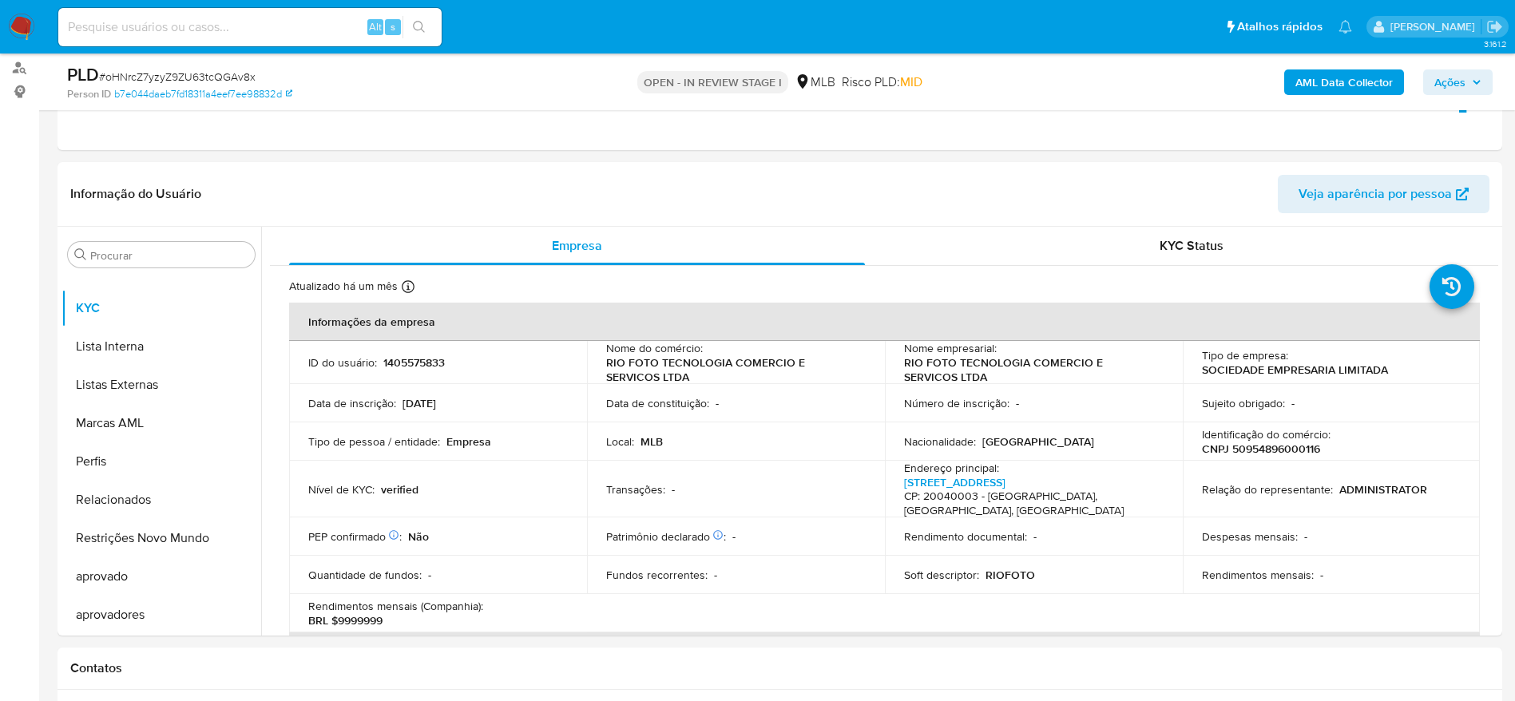
scroll to position [192, 0]
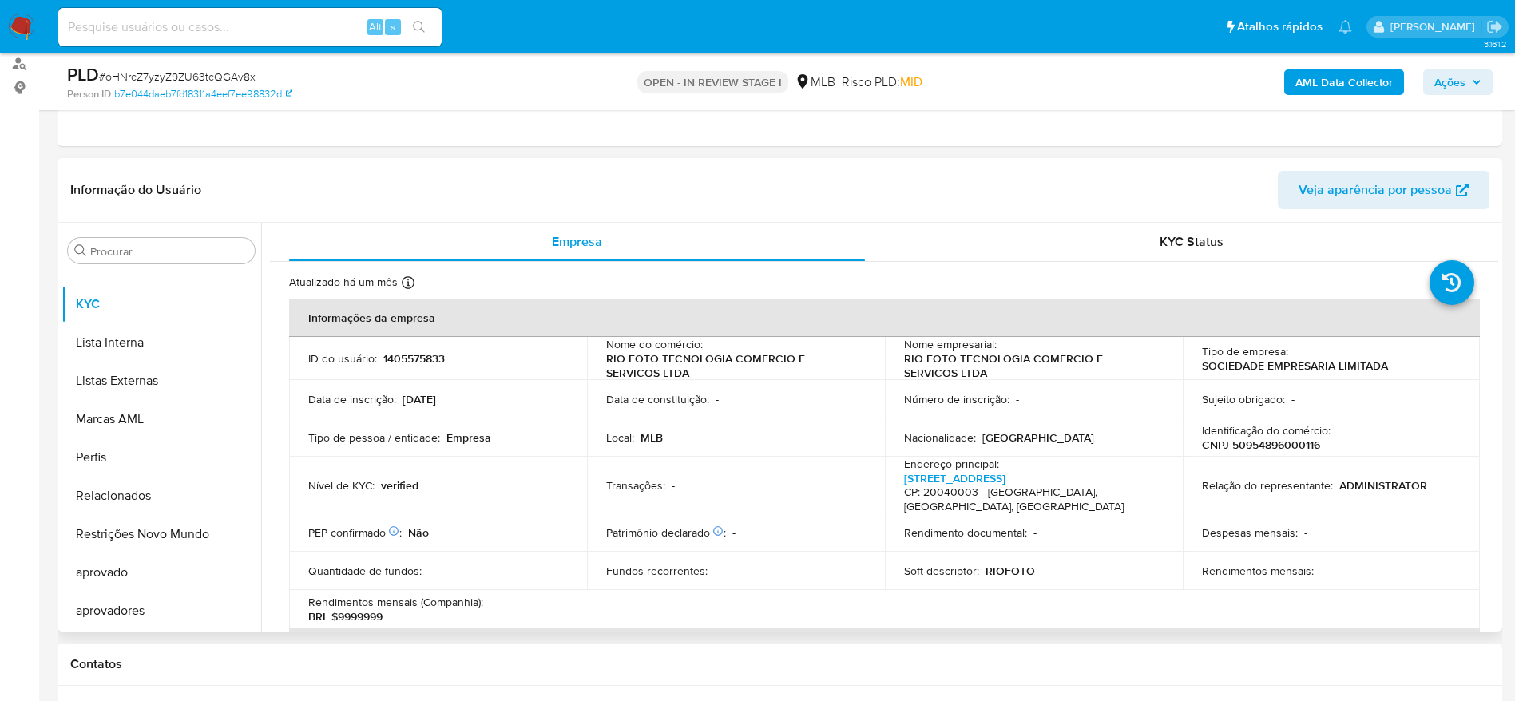
drag, startPoint x: 1492, startPoint y: 272, endPoint x: 1494, endPoint y: 287, distance: 15.4
click at [1494, 287] on div "Empresa KYC Status Atualizado há um mês Criado: 23/06/2023 10:56:52 Atualizado:…" at bounding box center [879, 427] width 1237 height 409
click at [1494, 274] on div "Empresa KYC Status Atualizado há um mês Criado: 23/06/2023 10:56:52 Atualizado:…" at bounding box center [879, 427] width 1237 height 409
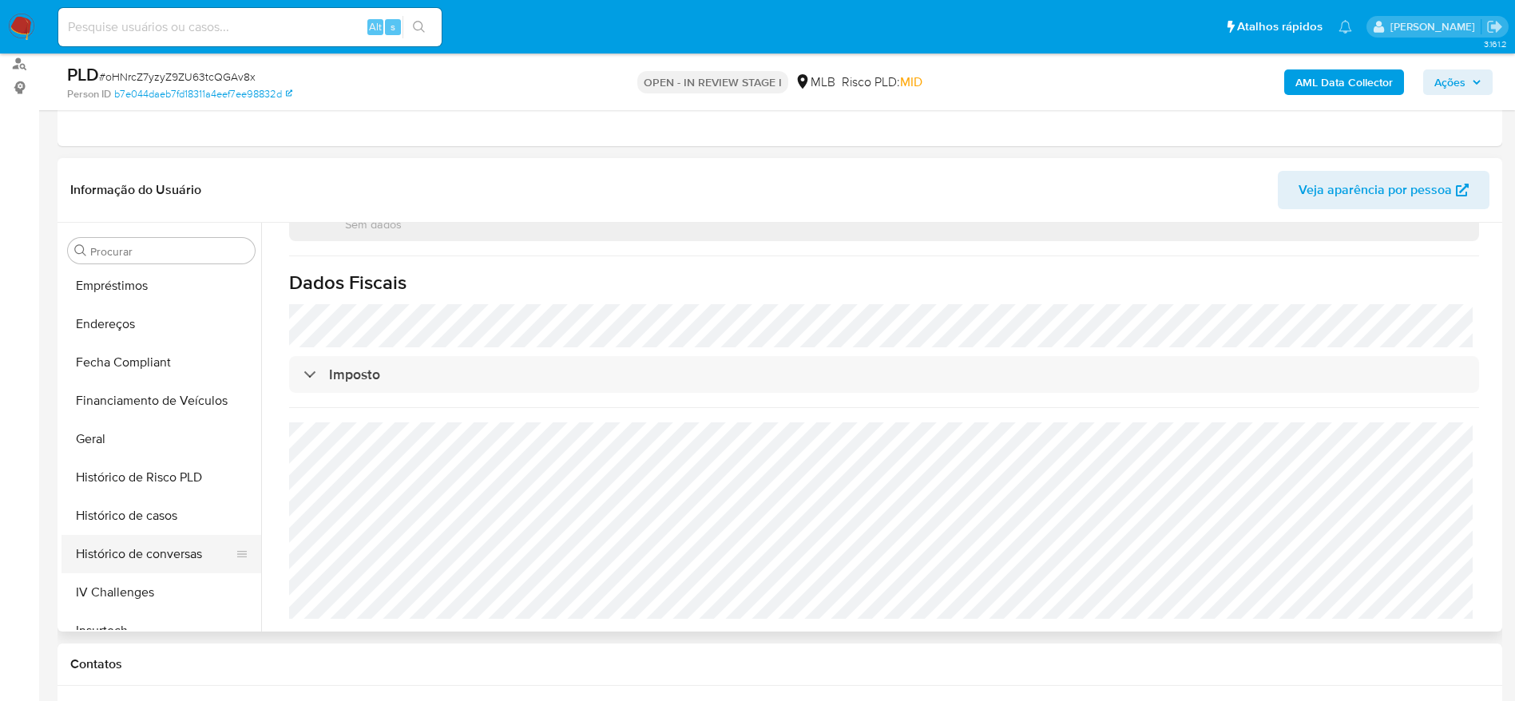
scroll to position [349, 0]
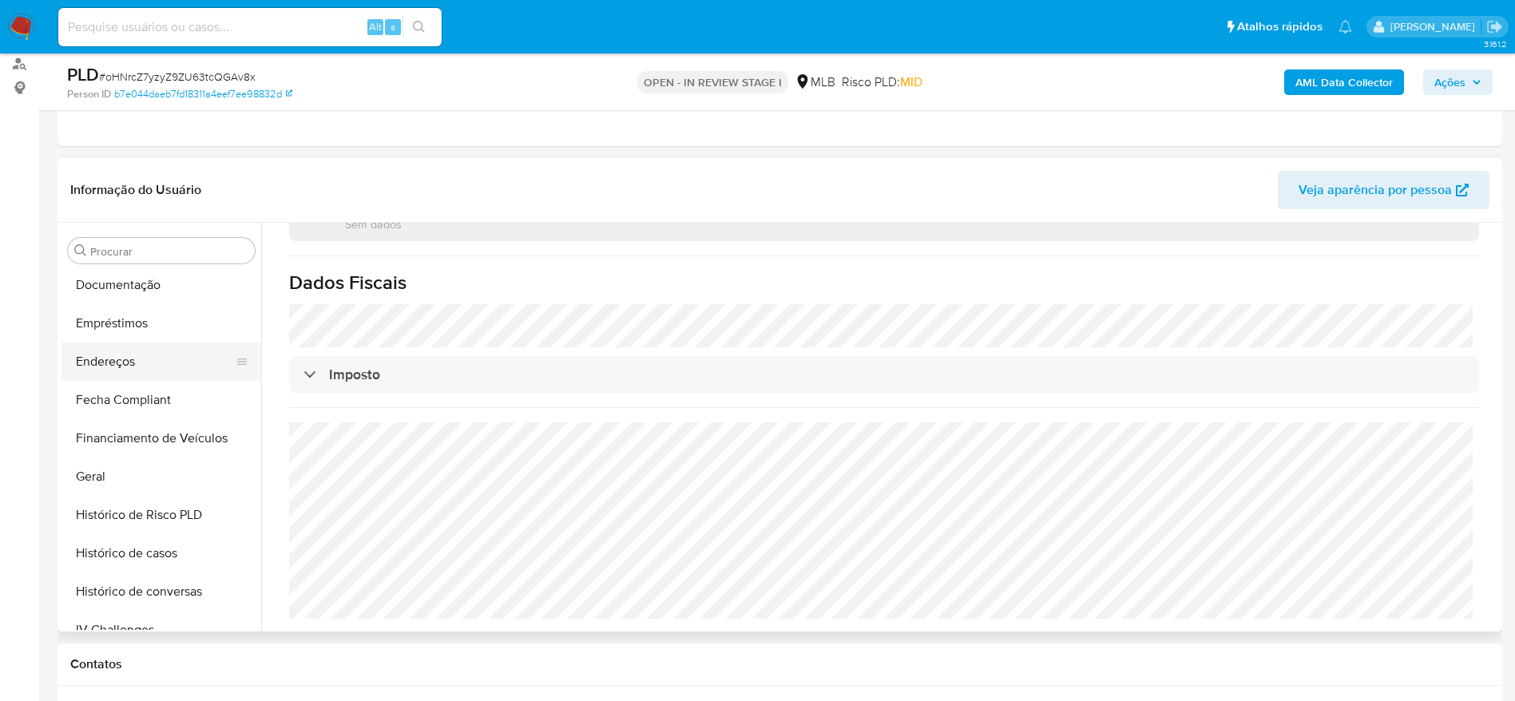
click at [119, 365] on button "Endereços" at bounding box center [155, 362] width 187 height 38
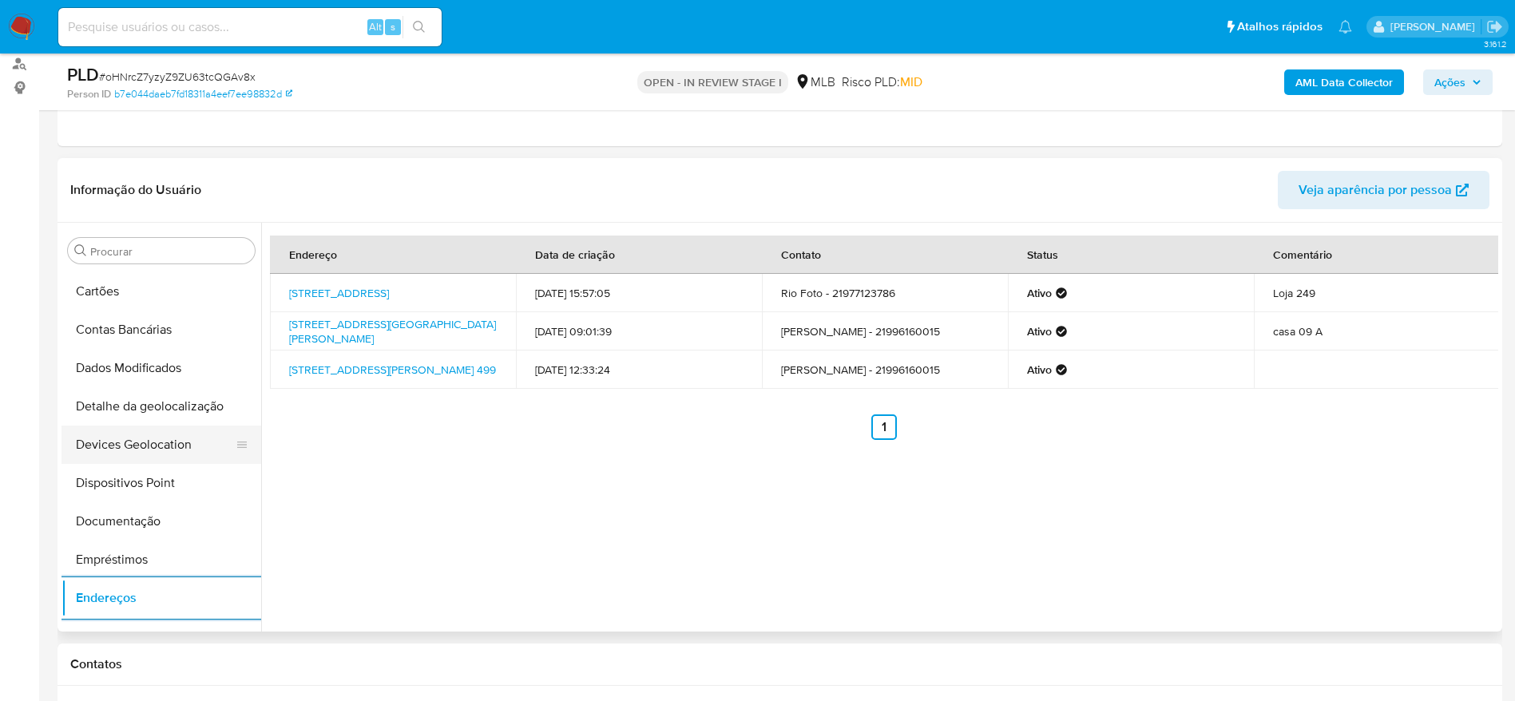
scroll to position [109, 0]
click at [154, 416] on button "Detalhe da geolocalização" at bounding box center [155, 410] width 187 height 38
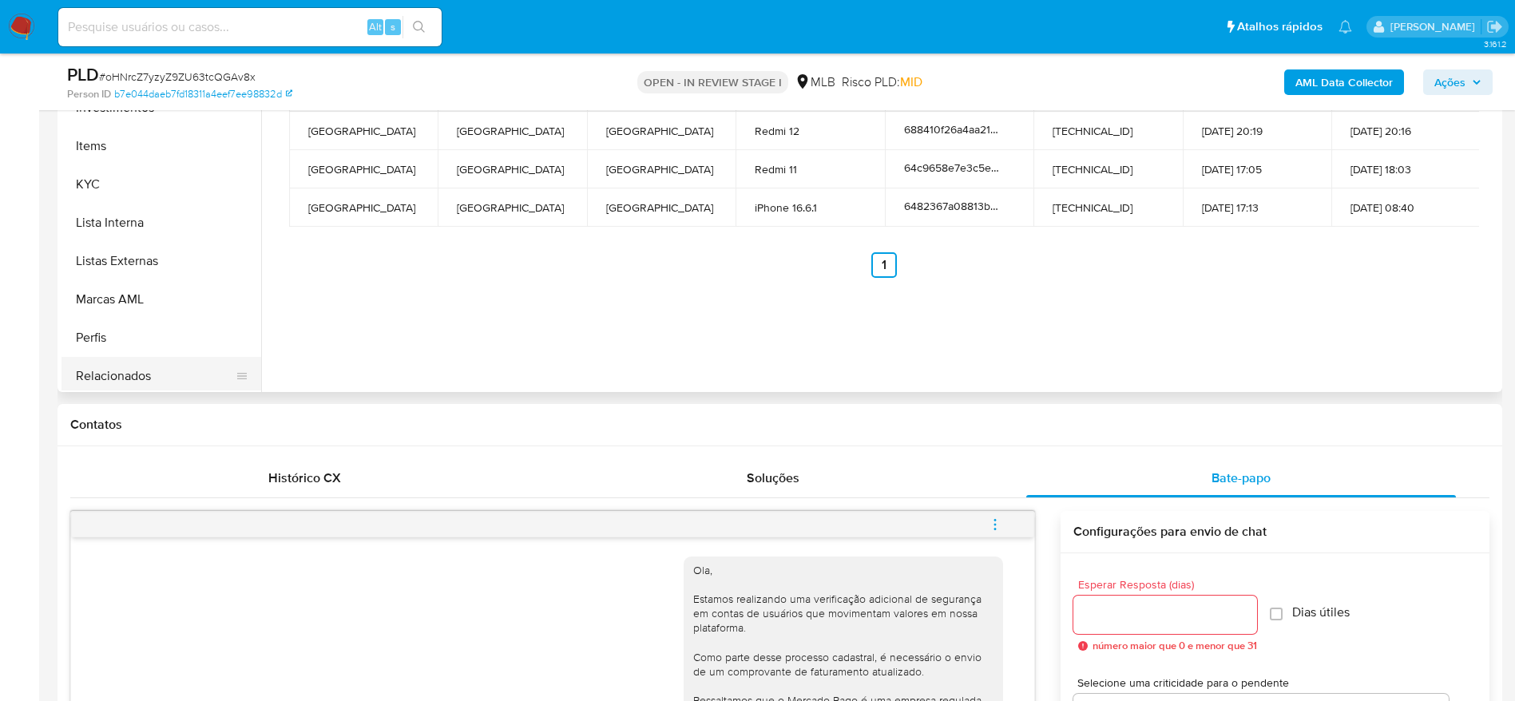
scroll to position [828, 0]
click at [133, 299] on button "Restrições Novo Mundo" at bounding box center [155, 295] width 187 height 38
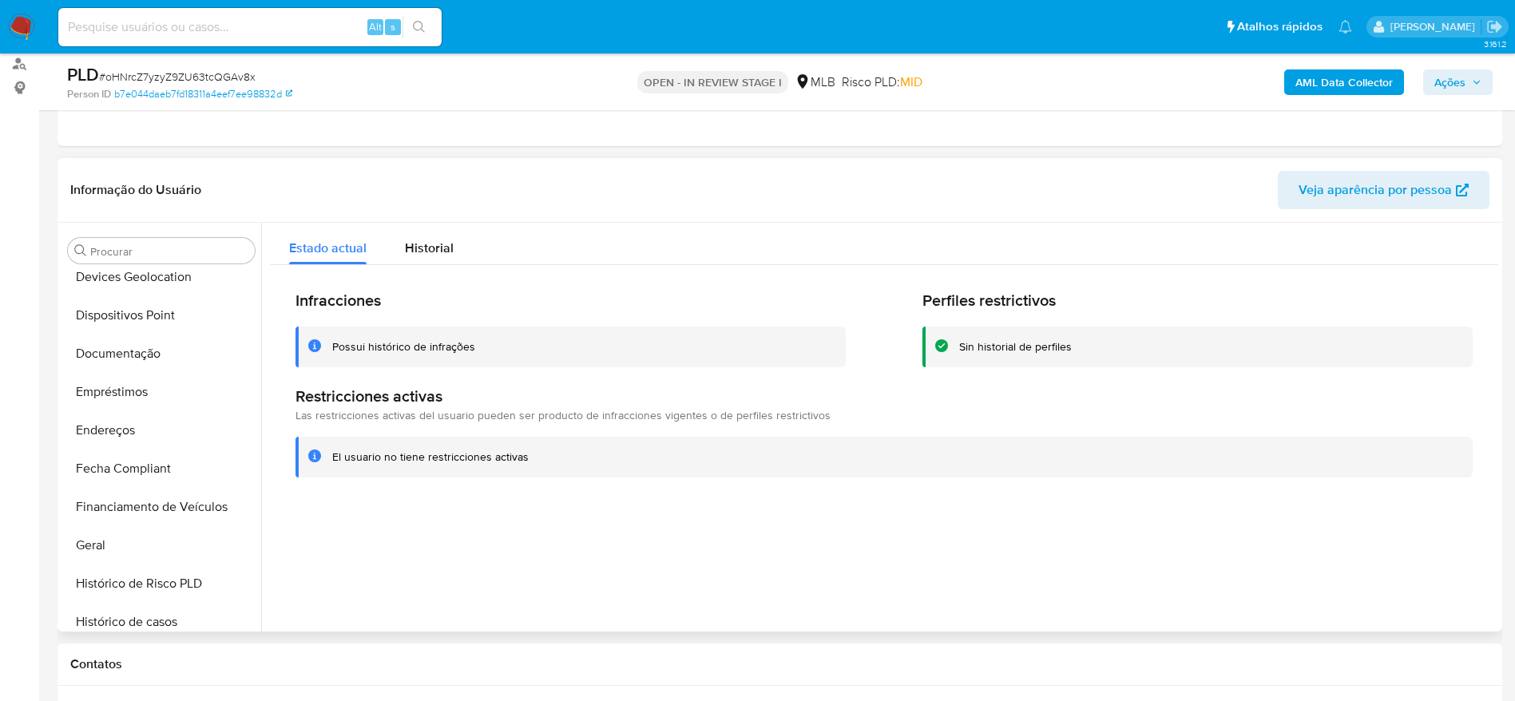
scroll to position [229, 0]
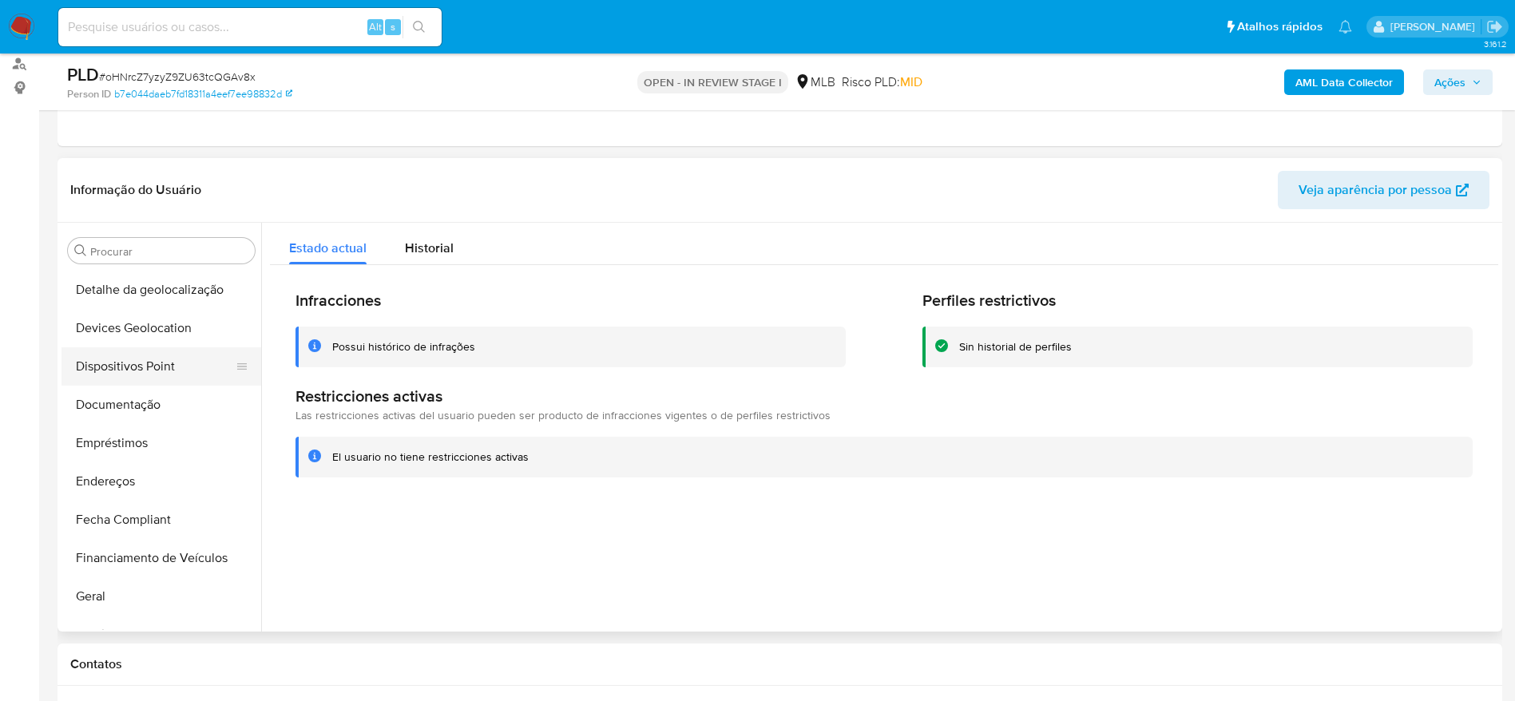
click at [141, 375] on button "Dispositivos Point" at bounding box center [155, 367] width 187 height 38
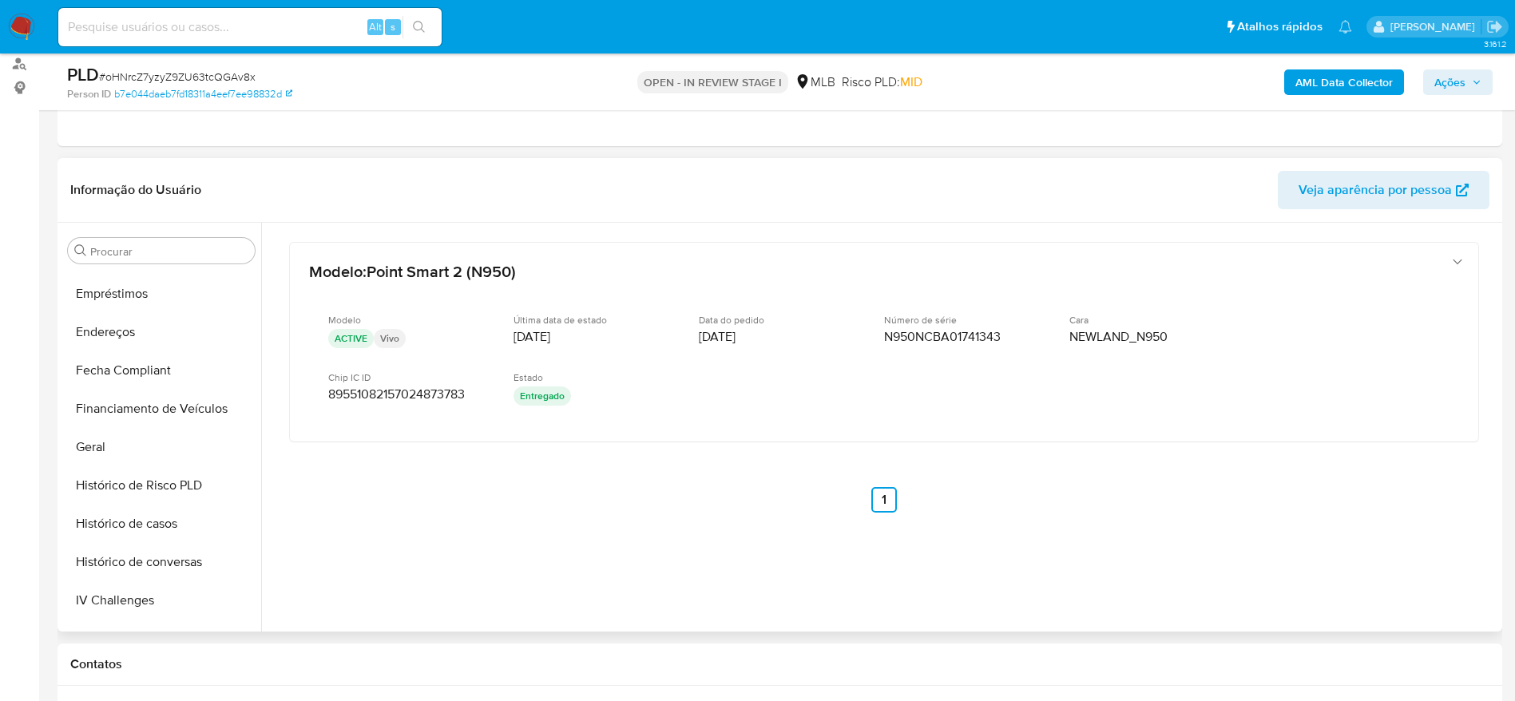
scroll to position [828, 0]
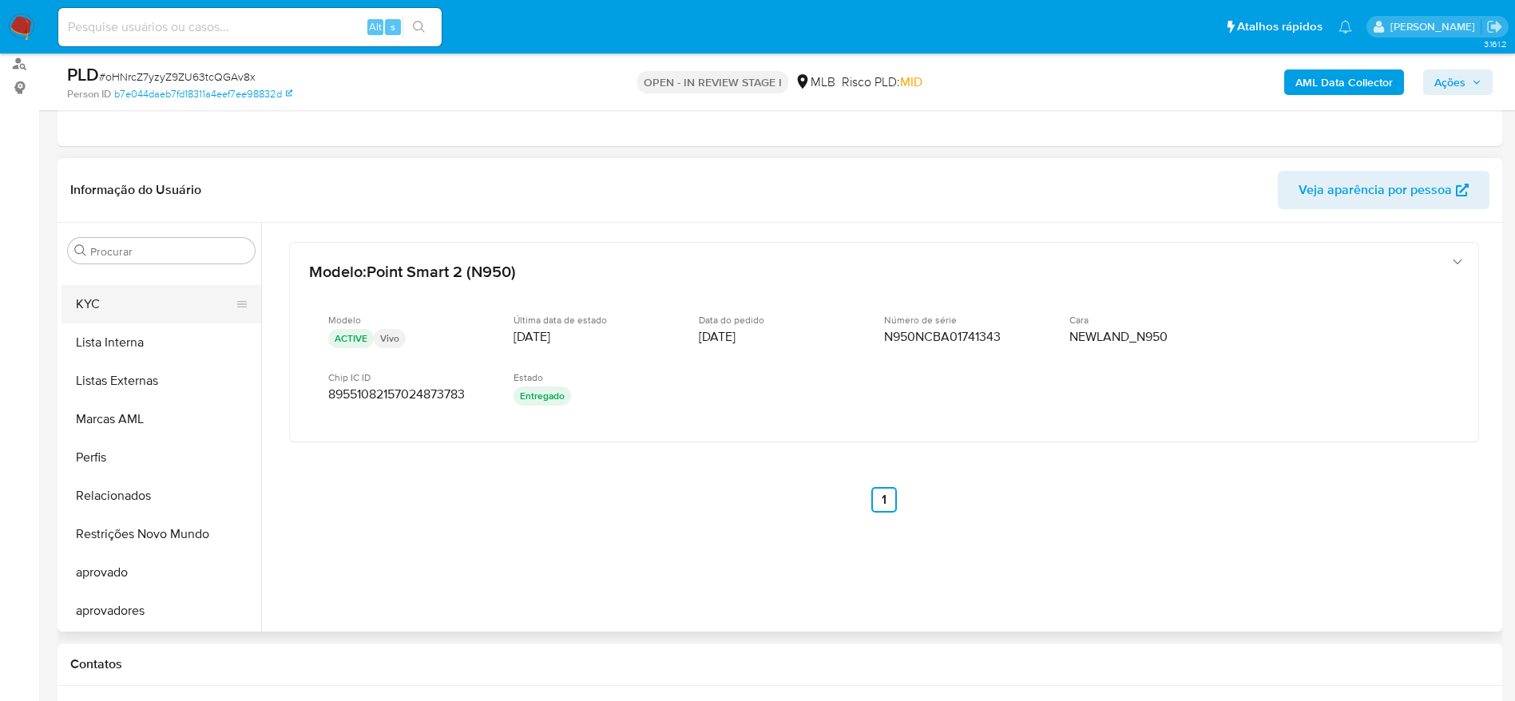
click at [126, 303] on button "KYC" at bounding box center [155, 304] width 187 height 38
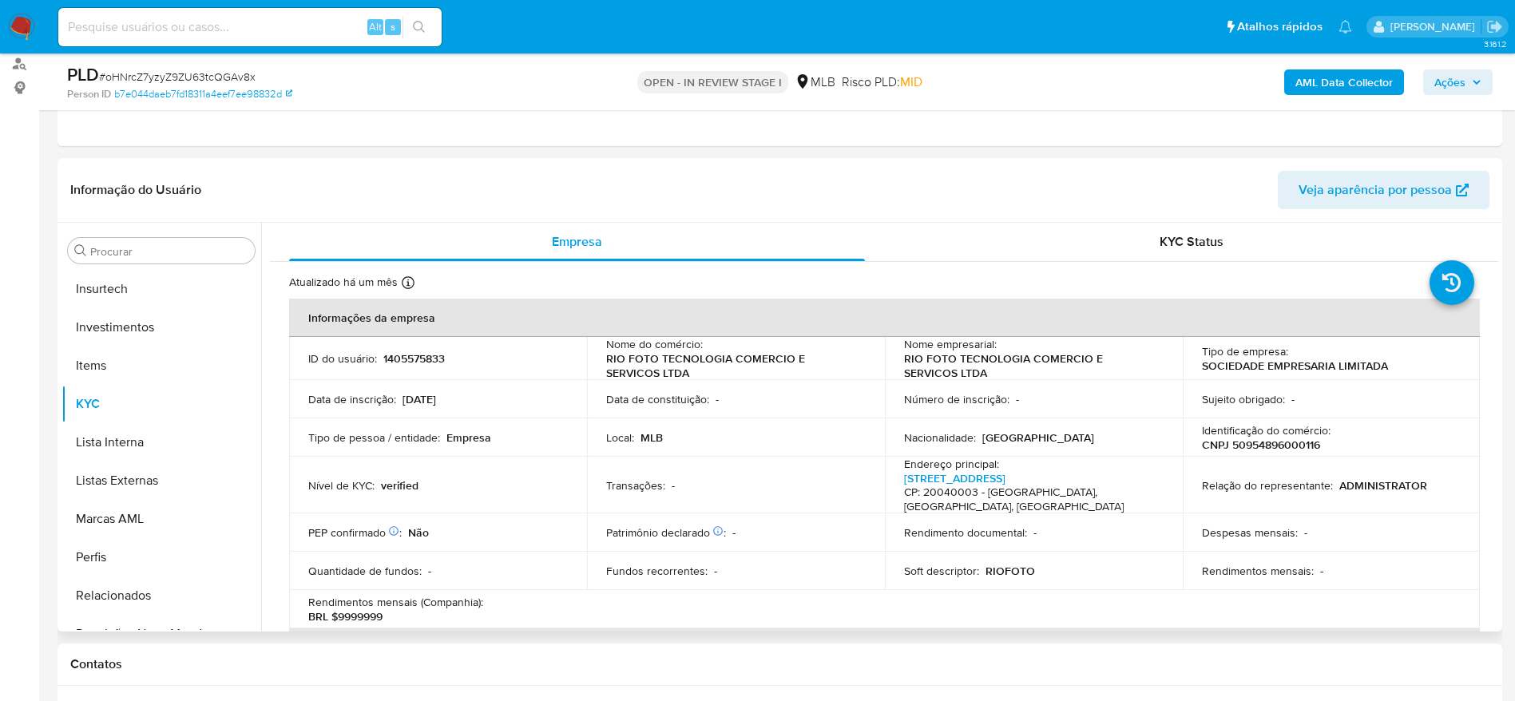
scroll to position [469, 0]
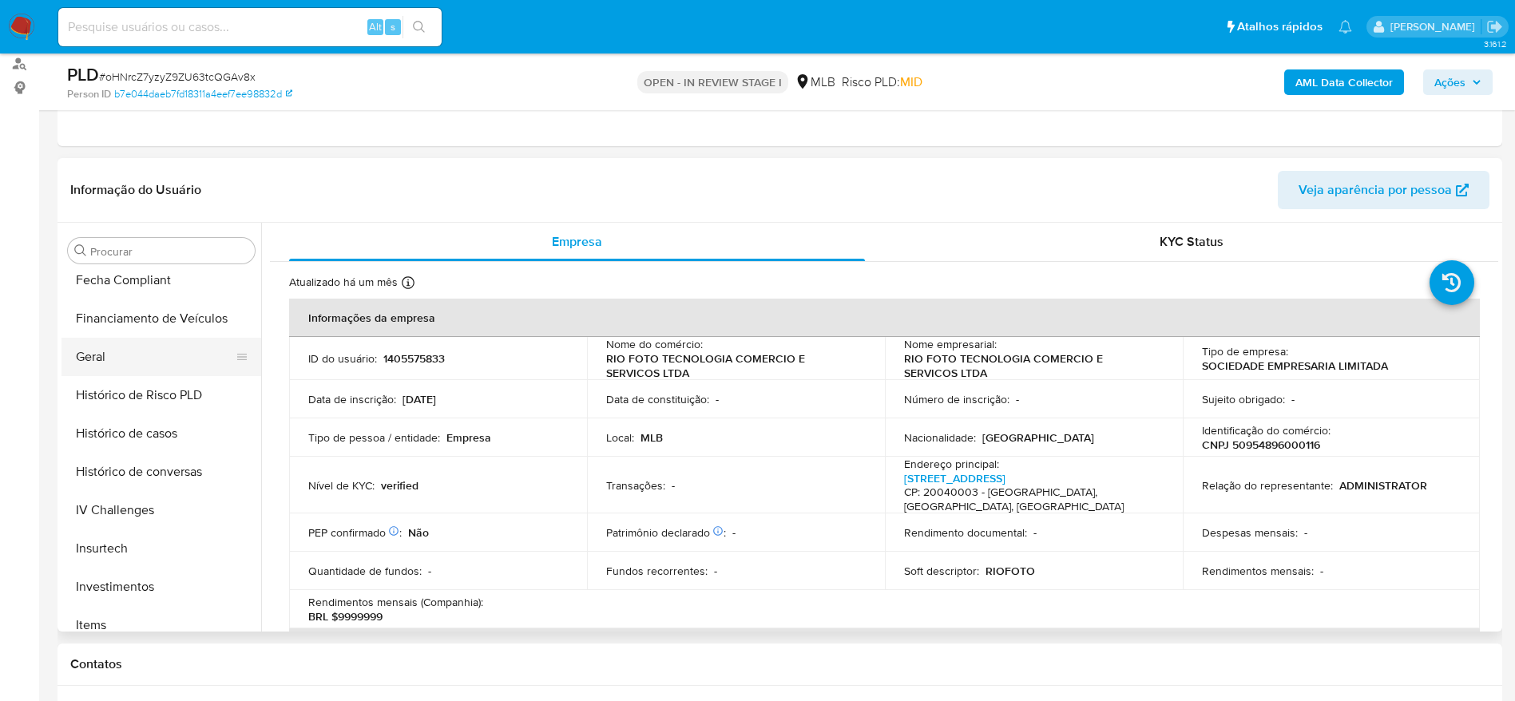
click at [101, 345] on button "Geral" at bounding box center [155, 357] width 187 height 38
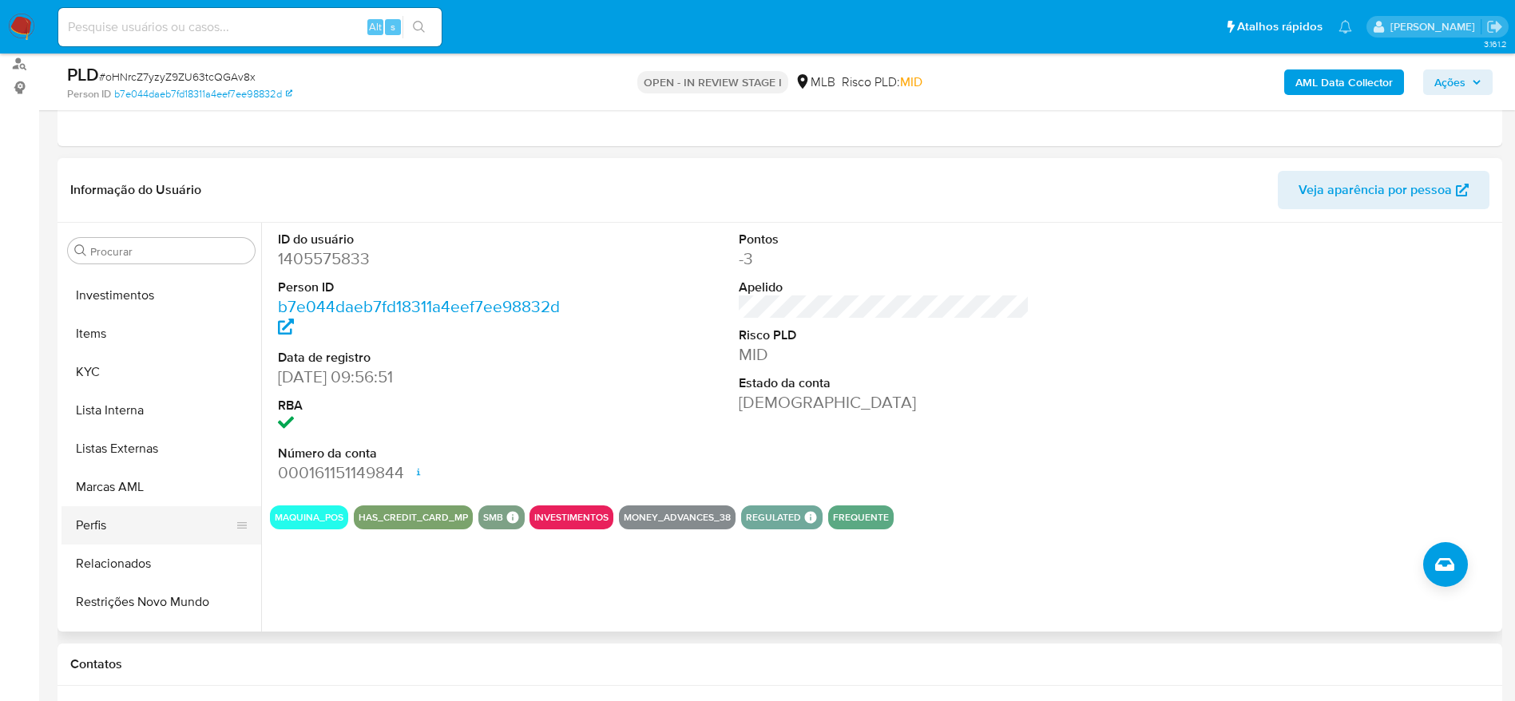
scroll to position [828, 0]
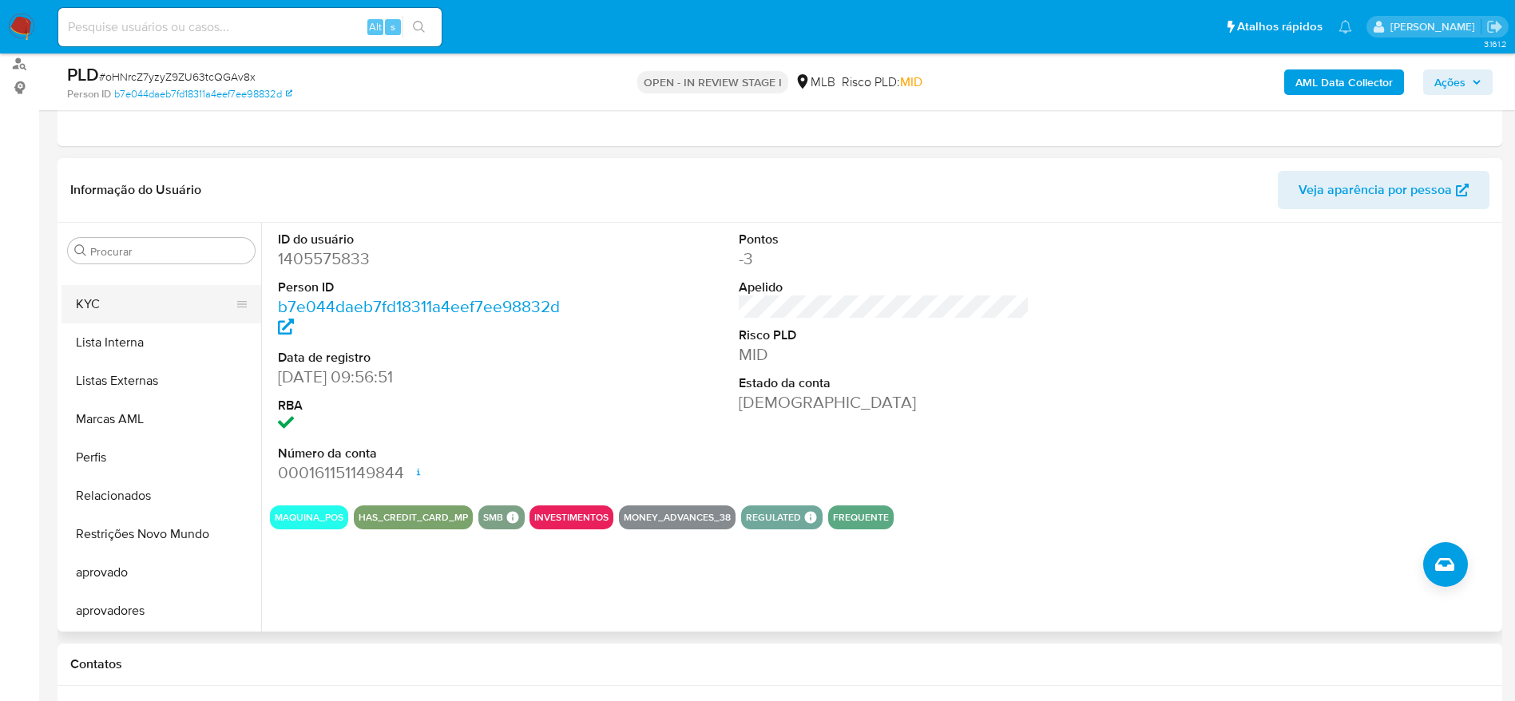
click at [113, 304] on button "KYC" at bounding box center [155, 304] width 187 height 38
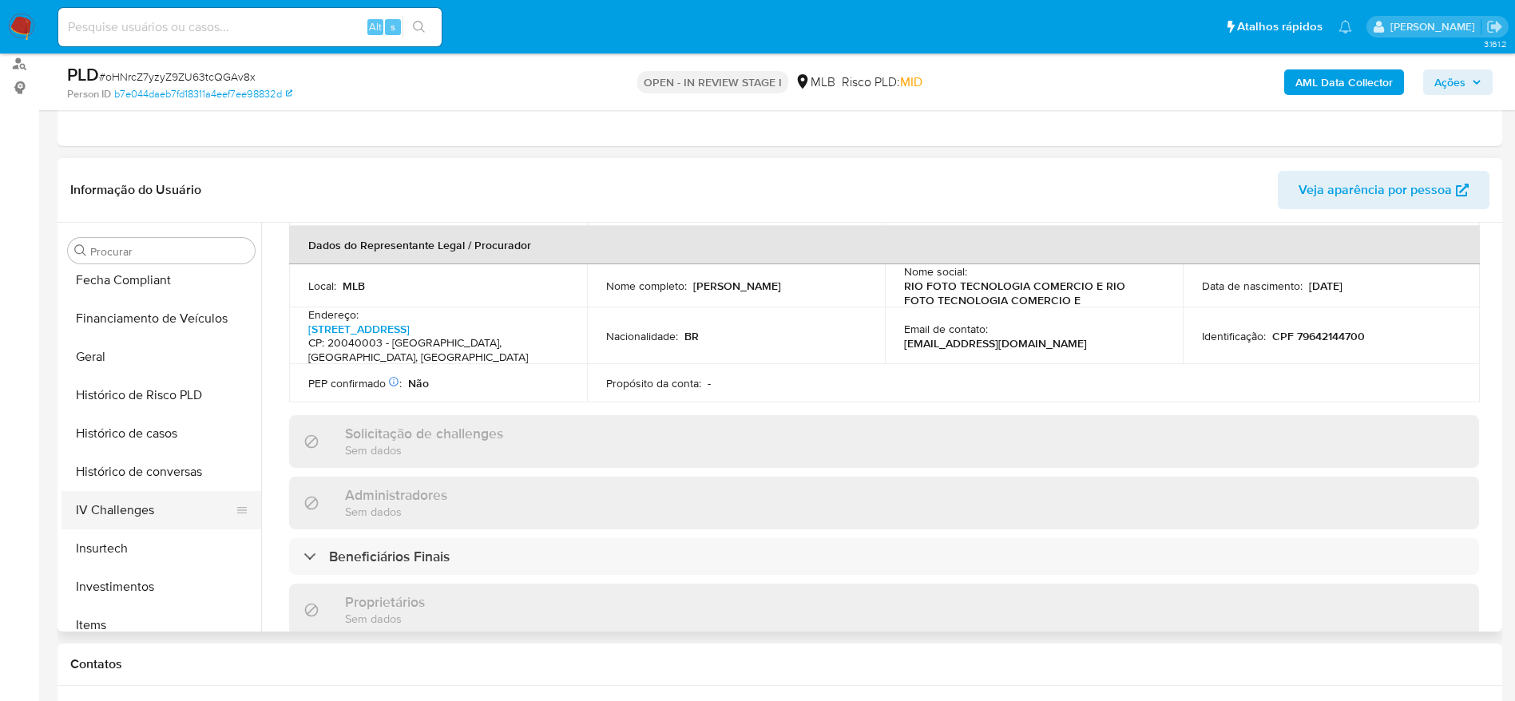
scroll to position [349, 0]
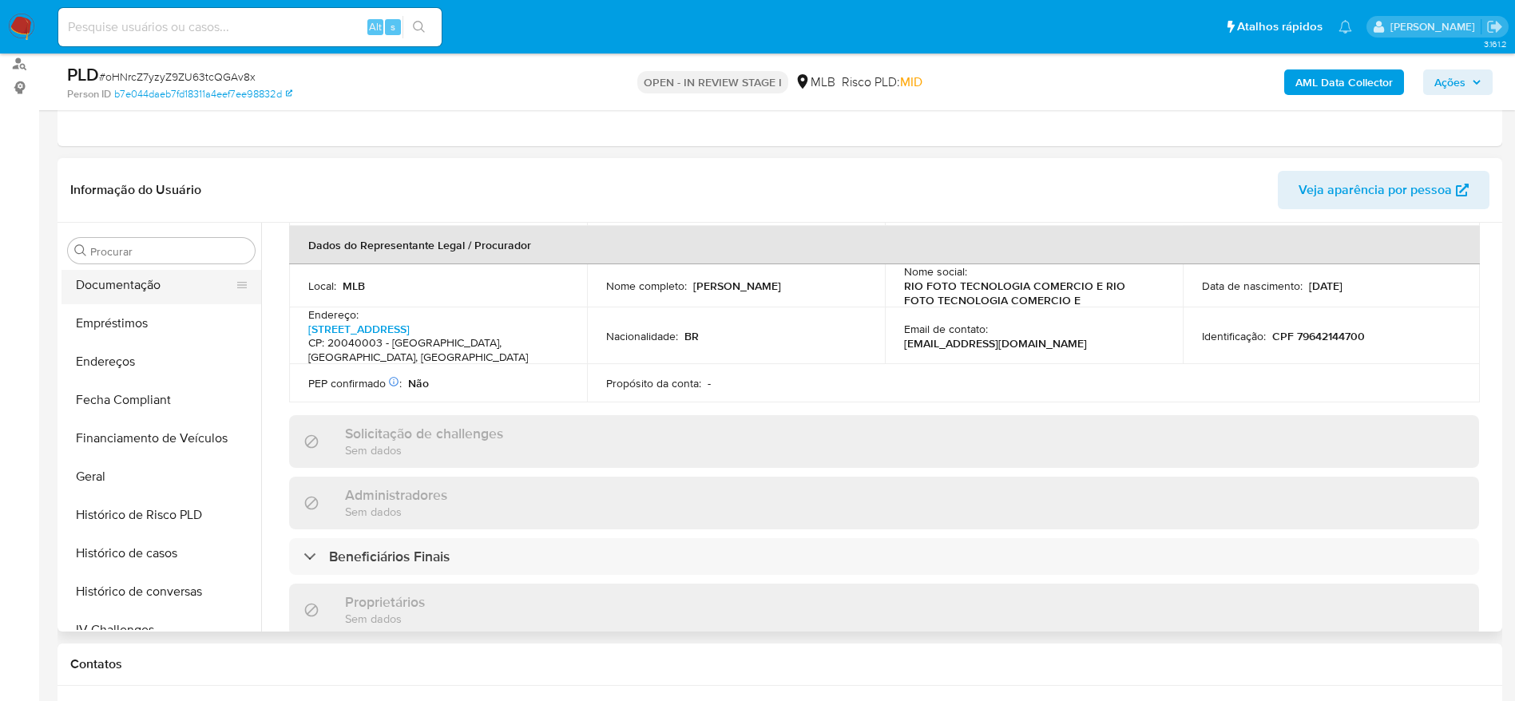
click at [135, 295] on button "Documentação" at bounding box center [155, 285] width 187 height 38
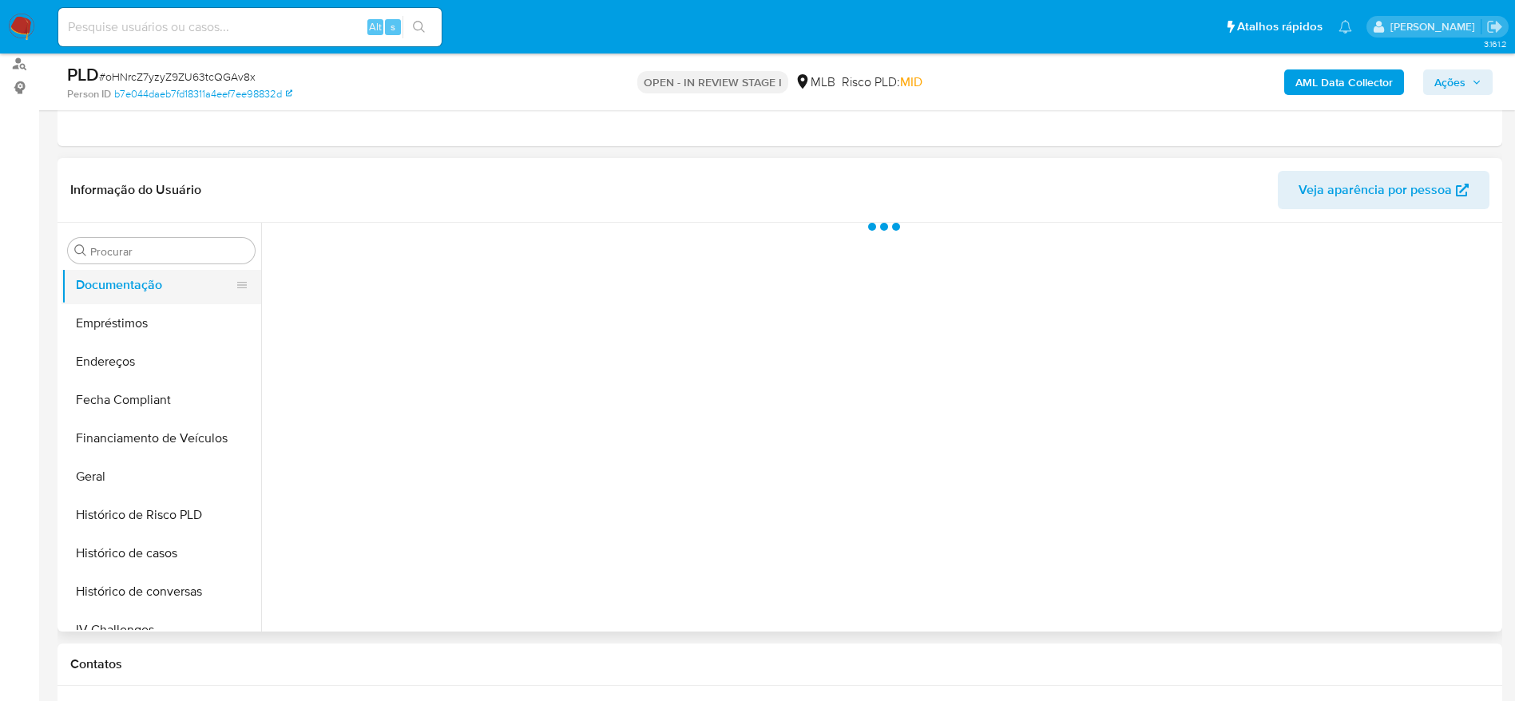
scroll to position [0, 0]
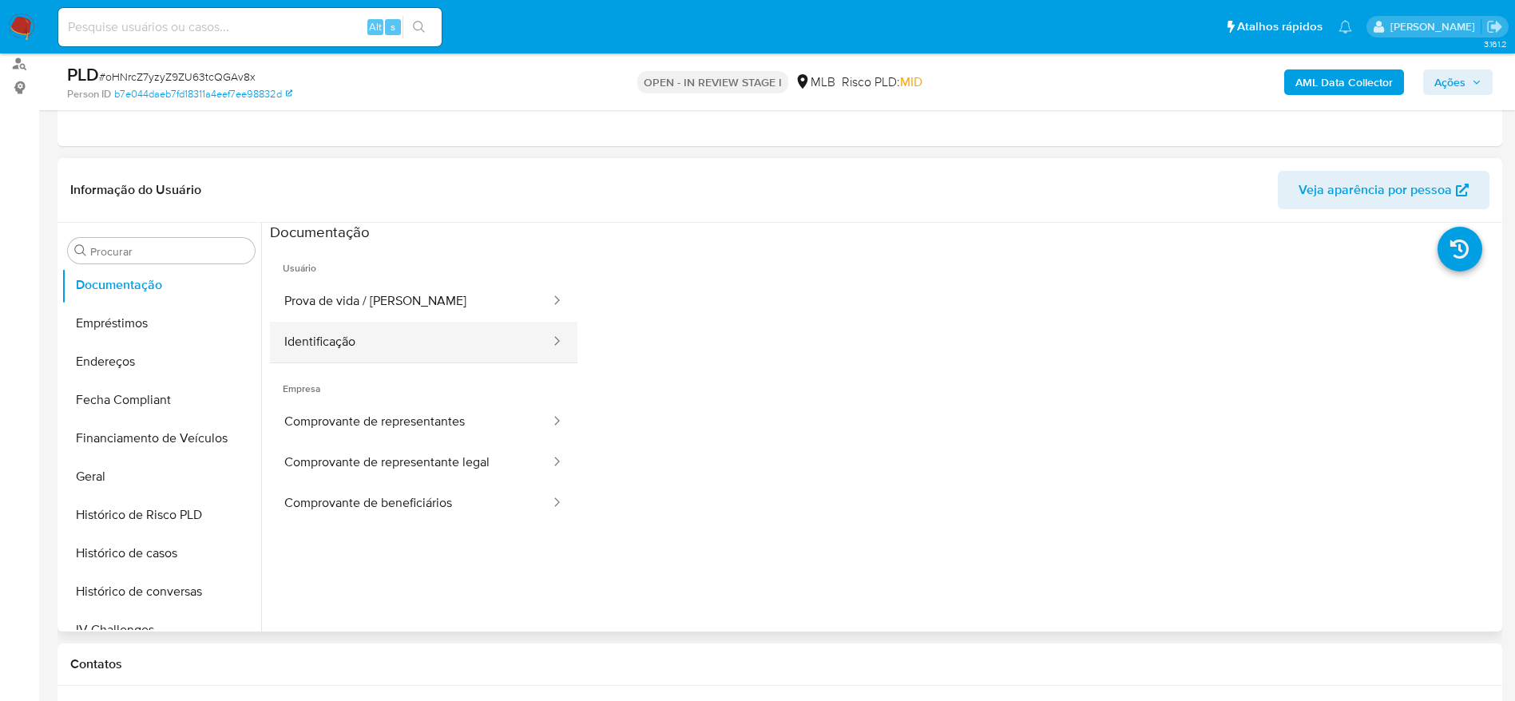
click at [439, 335] on button "Identificação" at bounding box center [411, 342] width 282 height 41
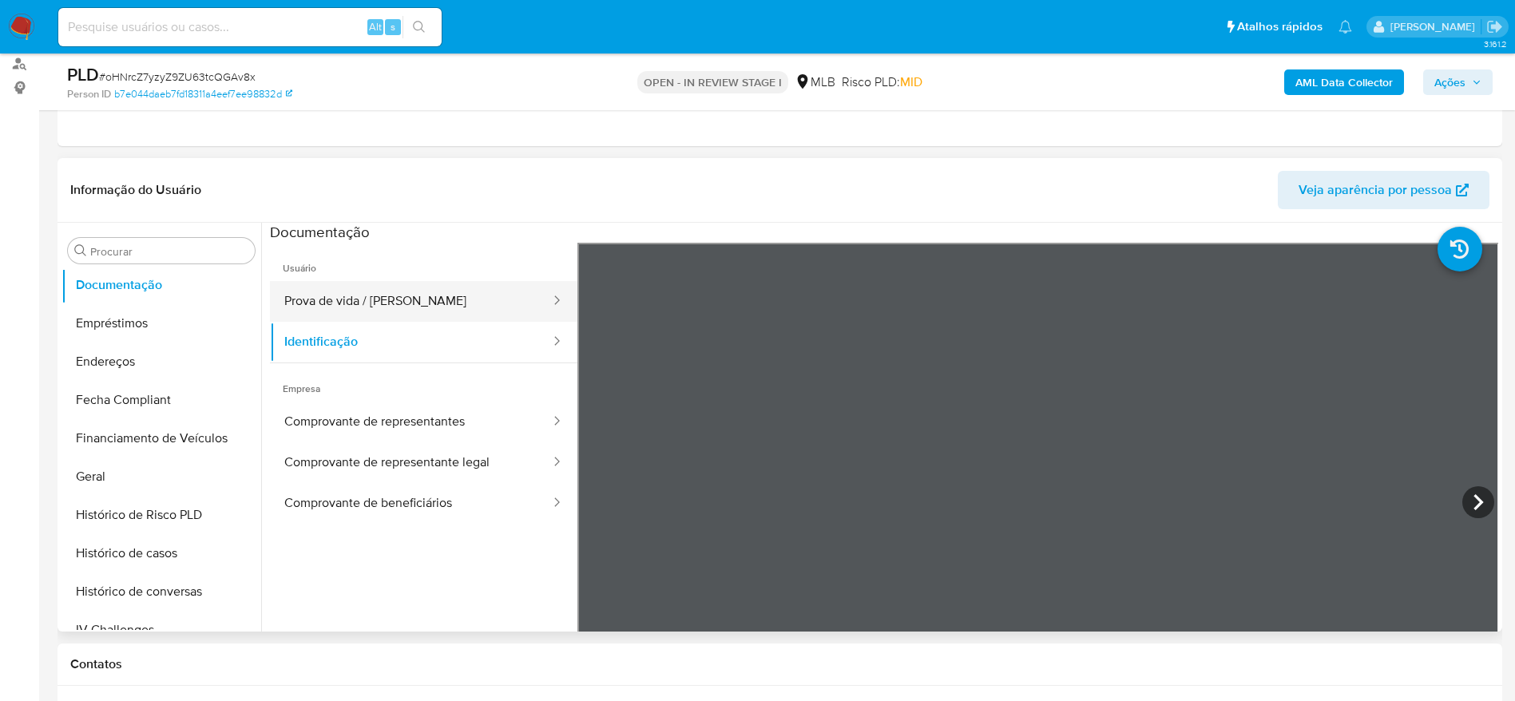
click at [324, 295] on button "Prova de vida / Selfie" at bounding box center [411, 301] width 282 height 41
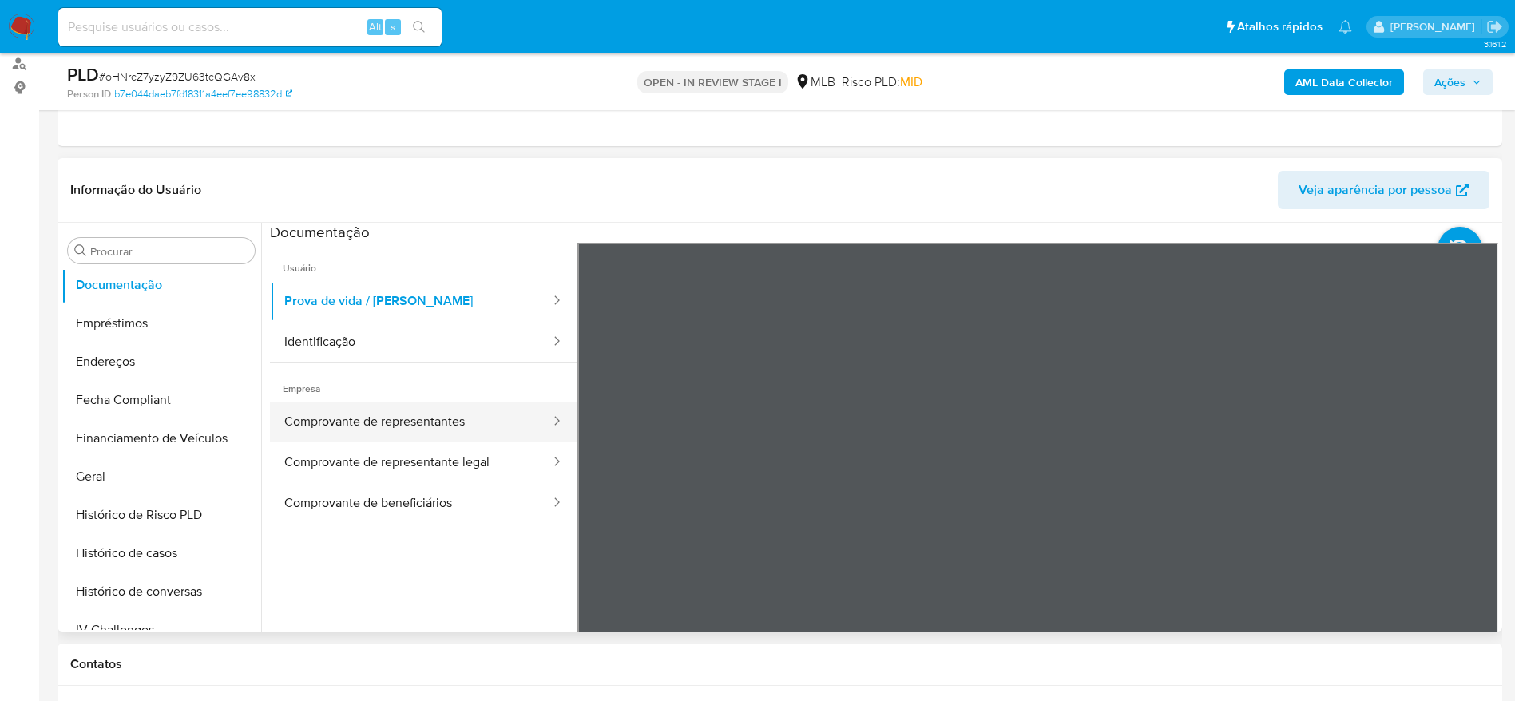
click at [307, 423] on button "Comprovante de representantes" at bounding box center [411, 422] width 282 height 41
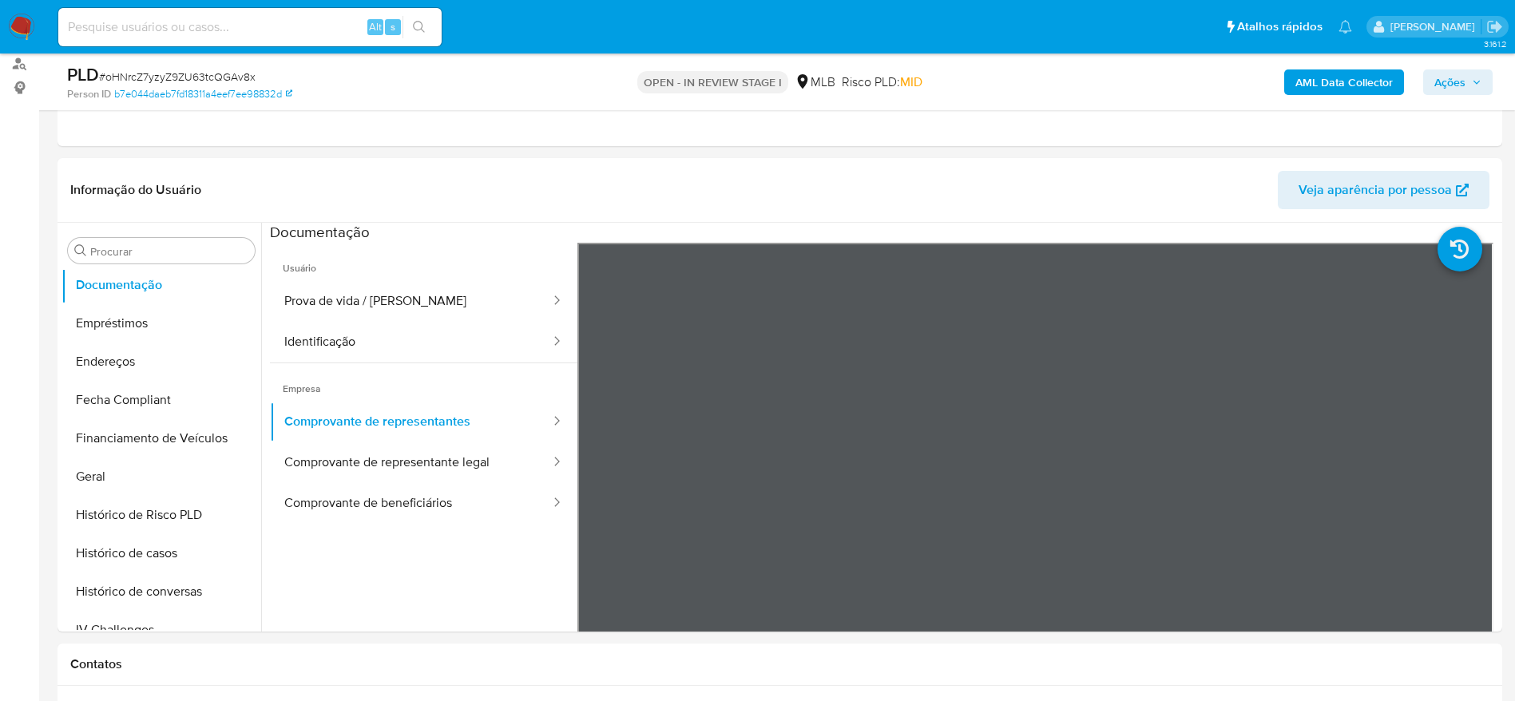
click at [1444, 80] on span "Ações" at bounding box center [1450, 83] width 31 height 26
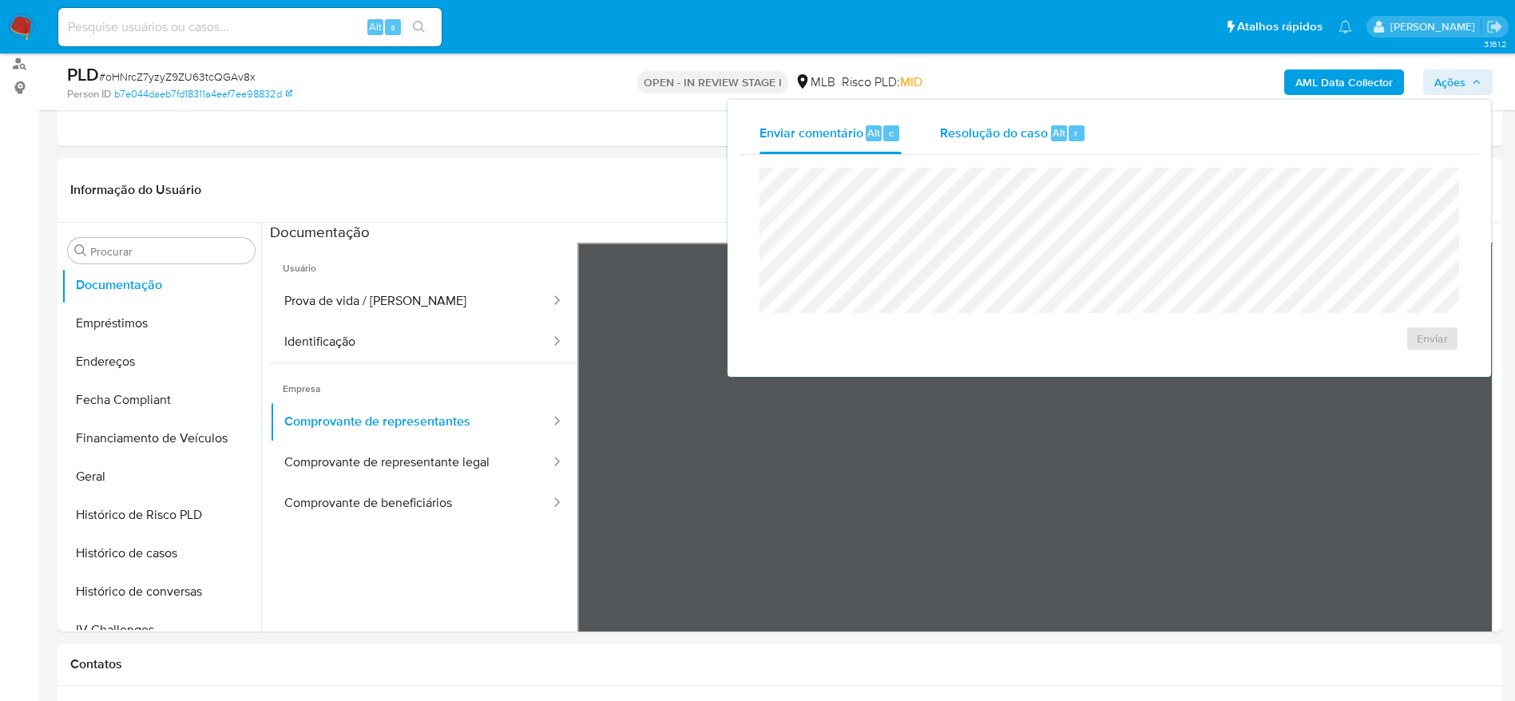
click at [985, 129] on span "Resolução do caso" at bounding box center [994, 132] width 108 height 18
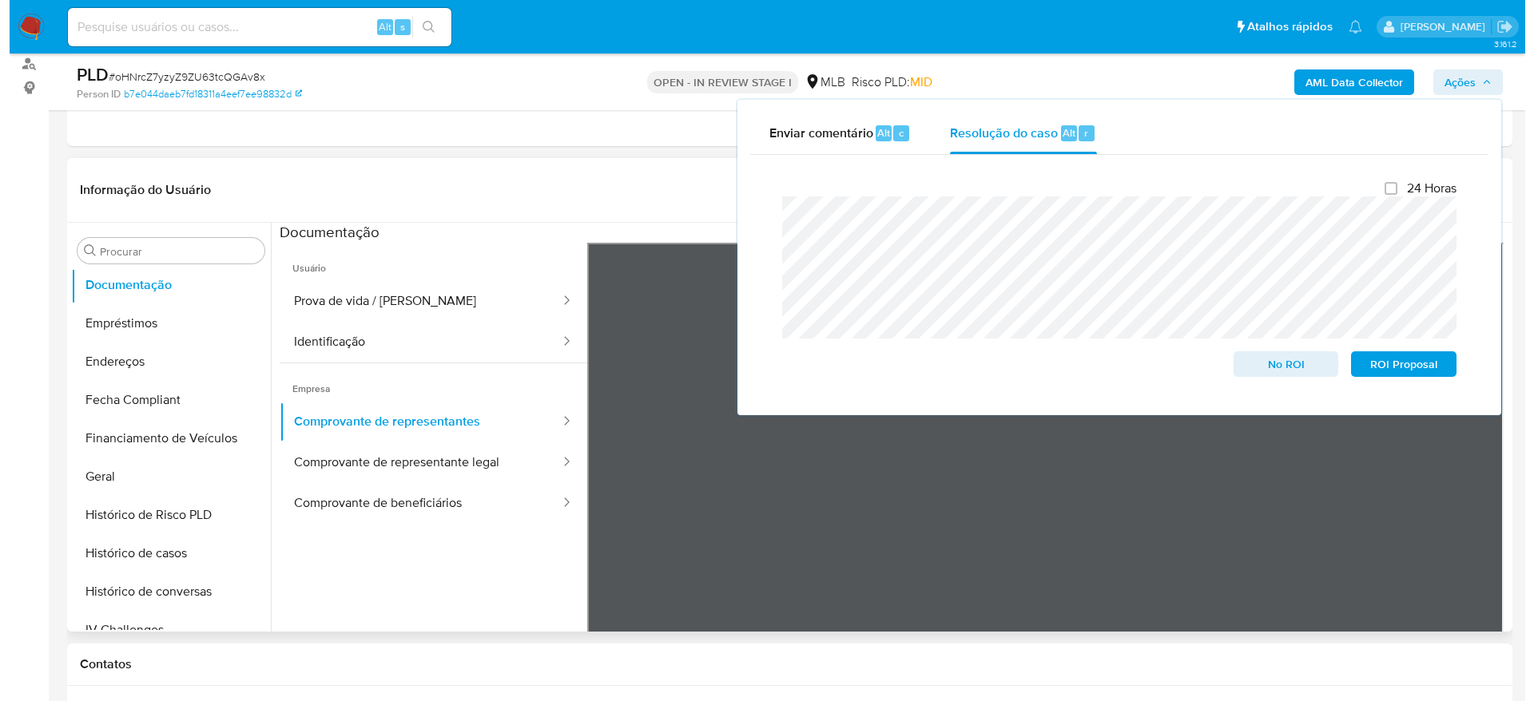
scroll to position [0, 0]
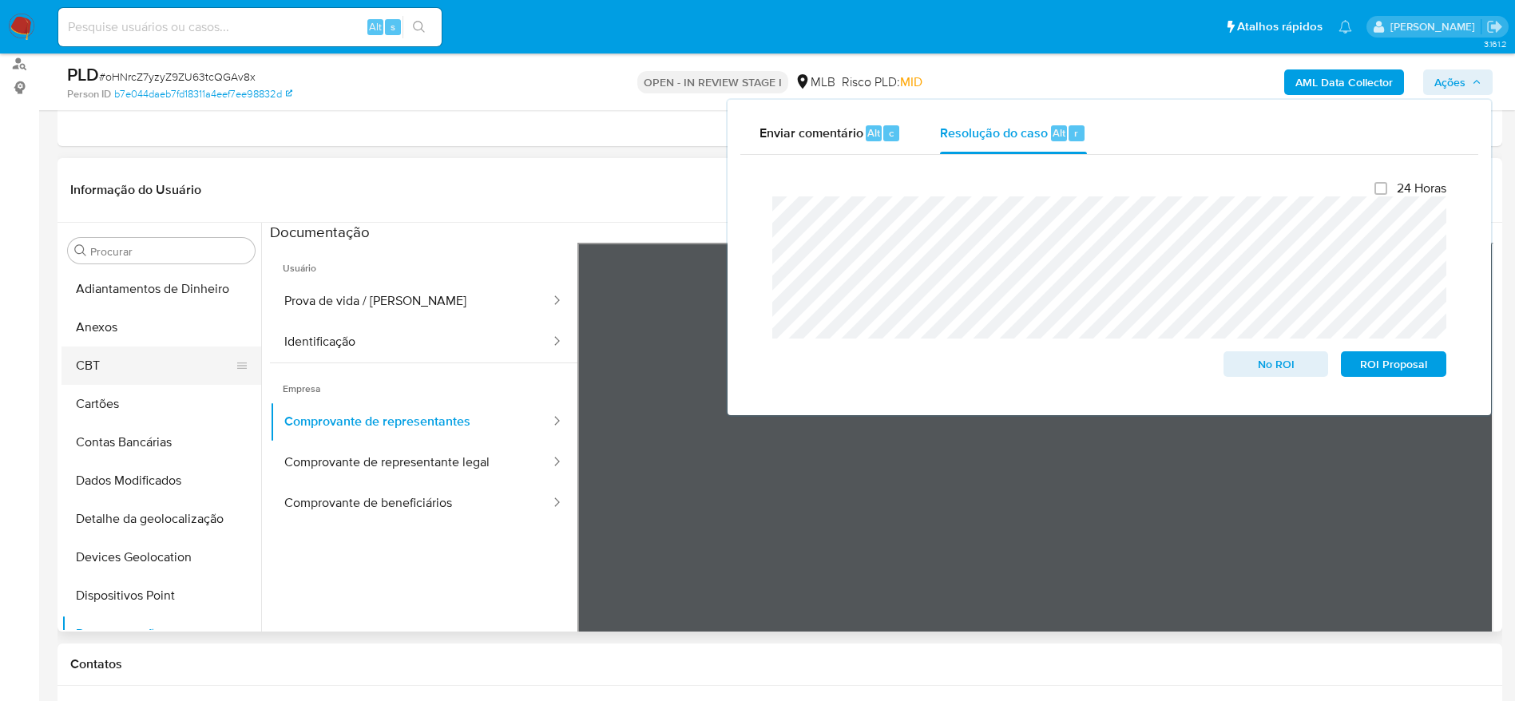
click at [121, 348] on button "CBT" at bounding box center [155, 366] width 187 height 38
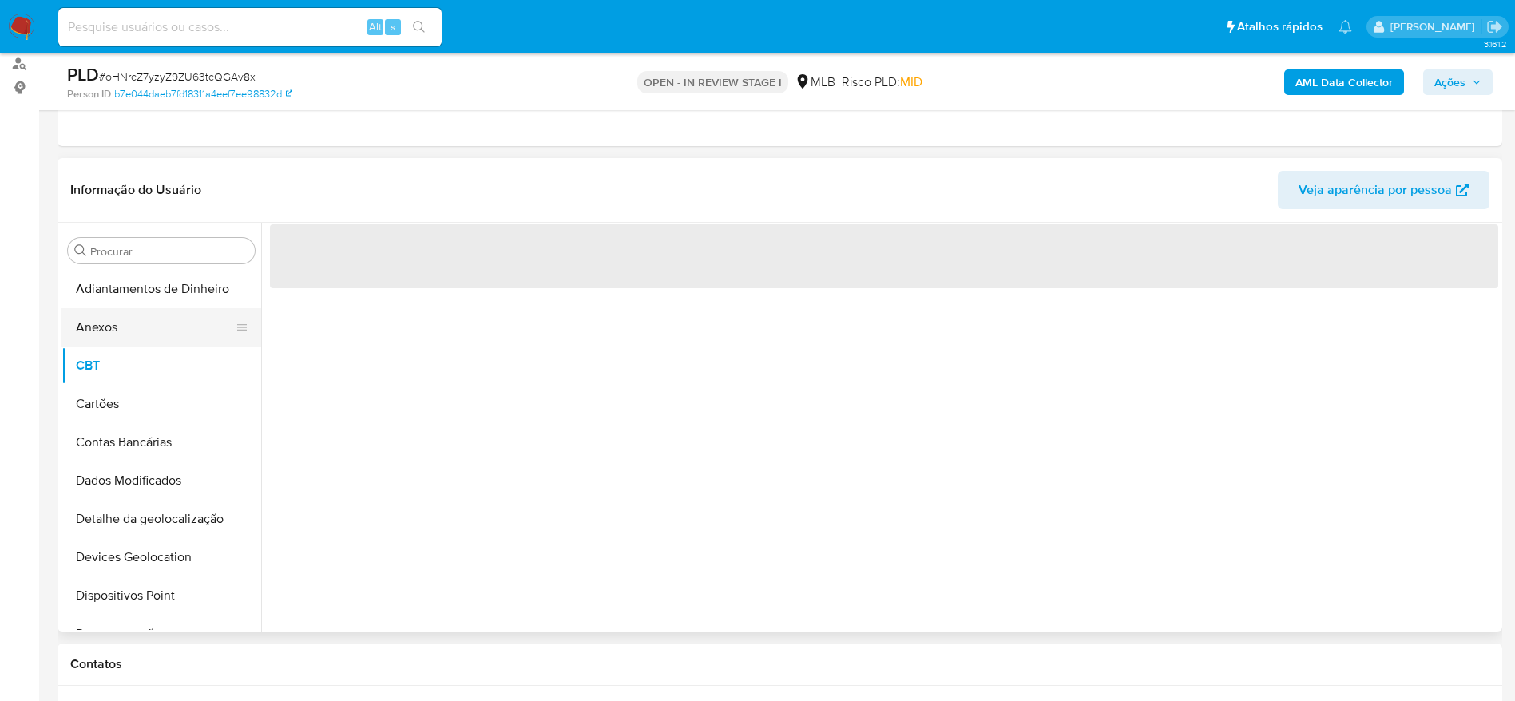
click at [122, 337] on button "Anexos" at bounding box center [155, 327] width 187 height 38
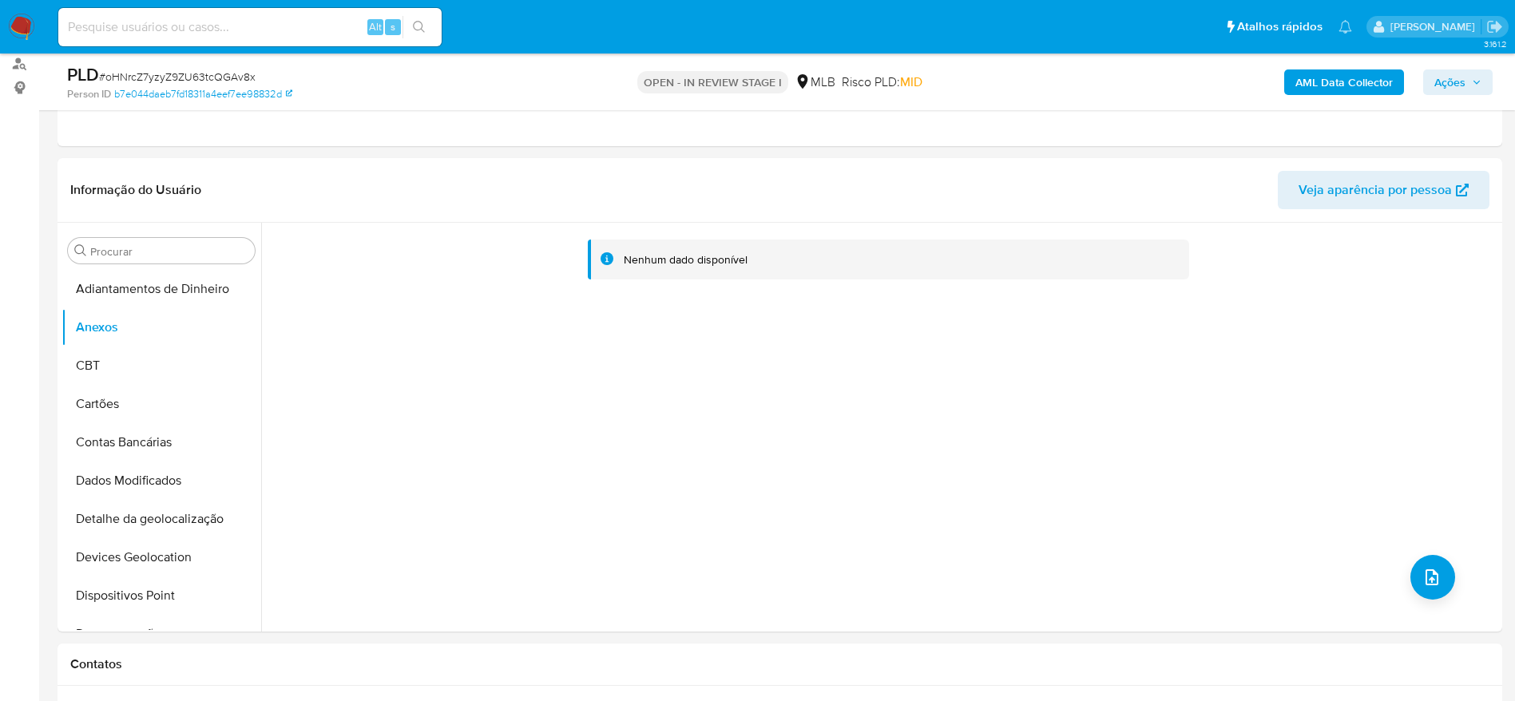
click at [1337, 79] on b "AML Data Collector" at bounding box center [1344, 83] width 97 height 26
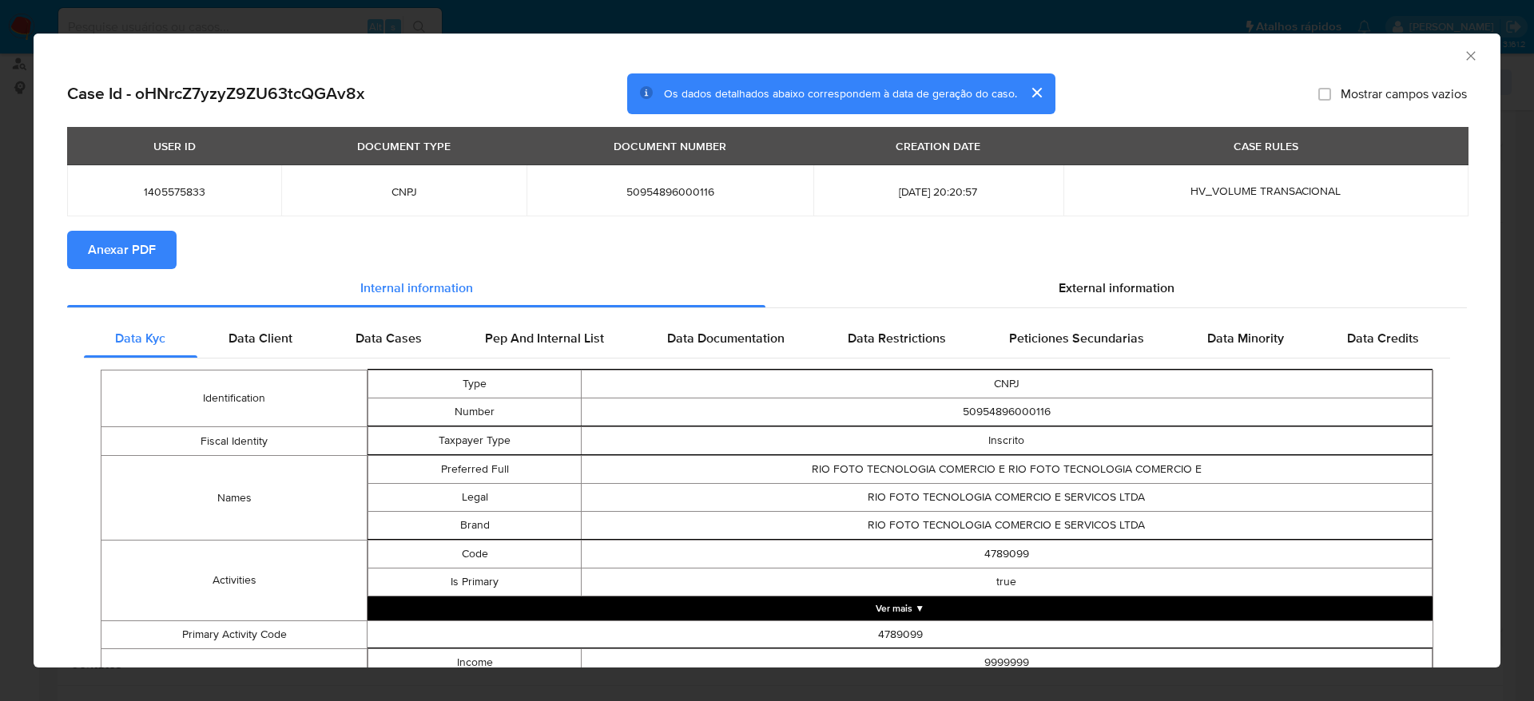
click at [121, 249] on span "Anexar PDF" at bounding box center [122, 249] width 68 height 35
click at [1463, 63] on icon "Fechar a janela" at bounding box center [1471, 56] width 16 height 16
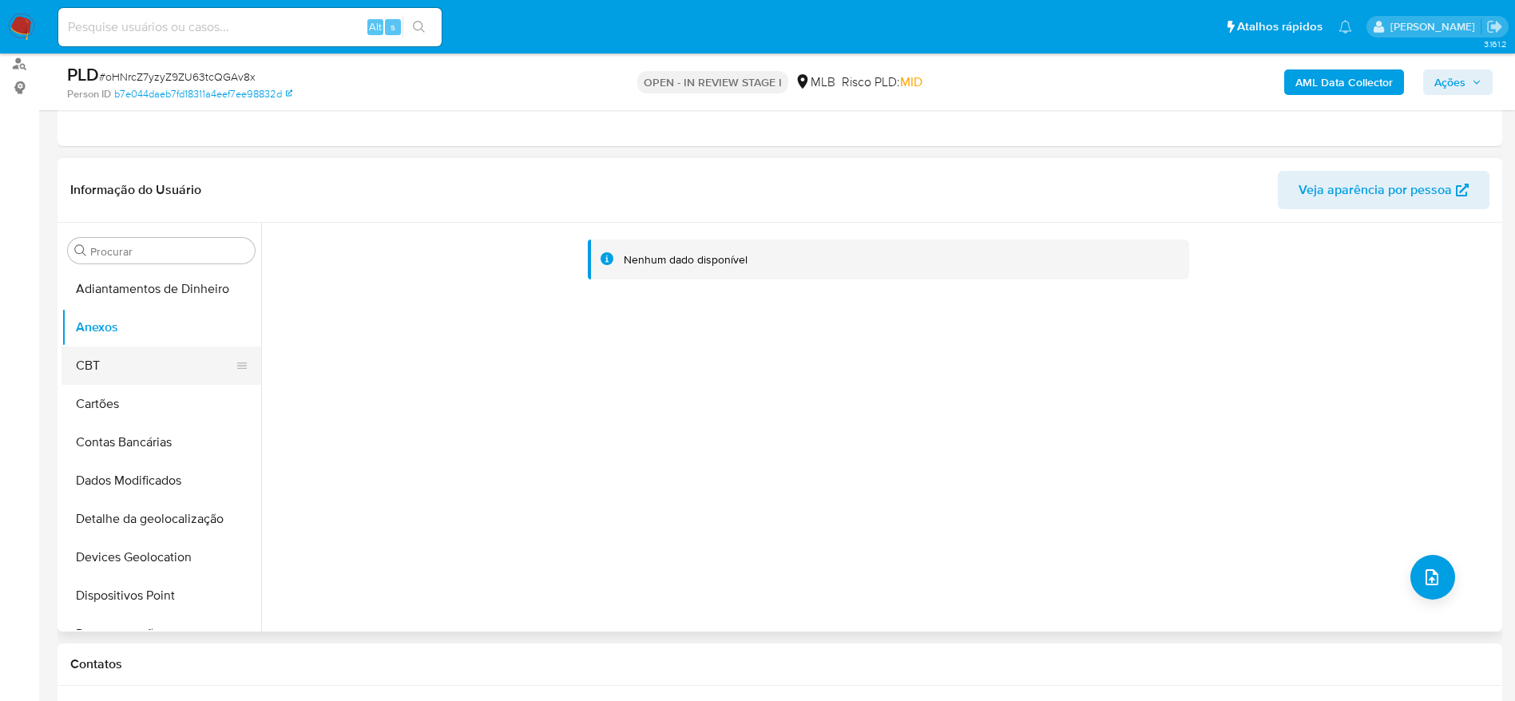
click at [128, 354] on button "CBT" at bounding box center [155, 366] width 187 height 38
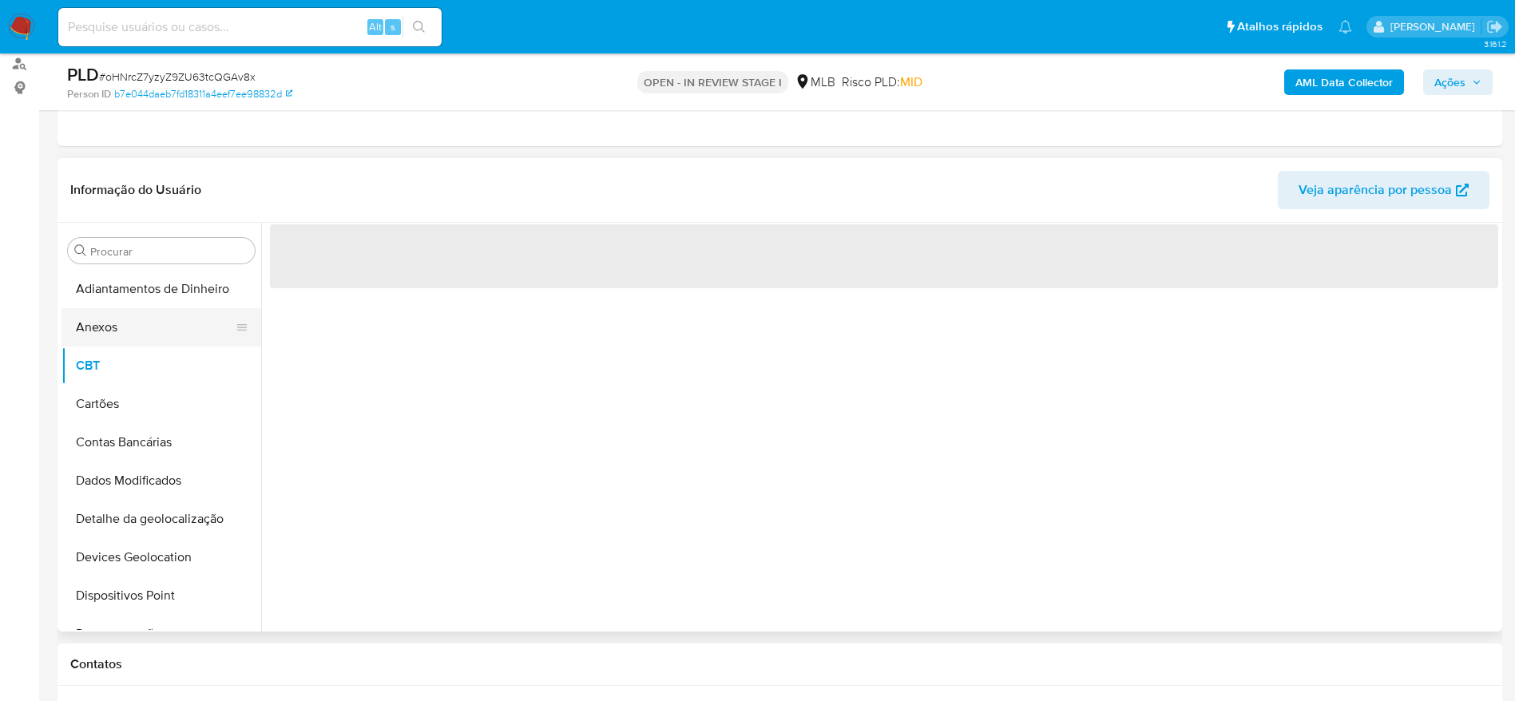
click at [125, 333] on button "Anexos" at bounding box center [155, 327] width 187 height 38
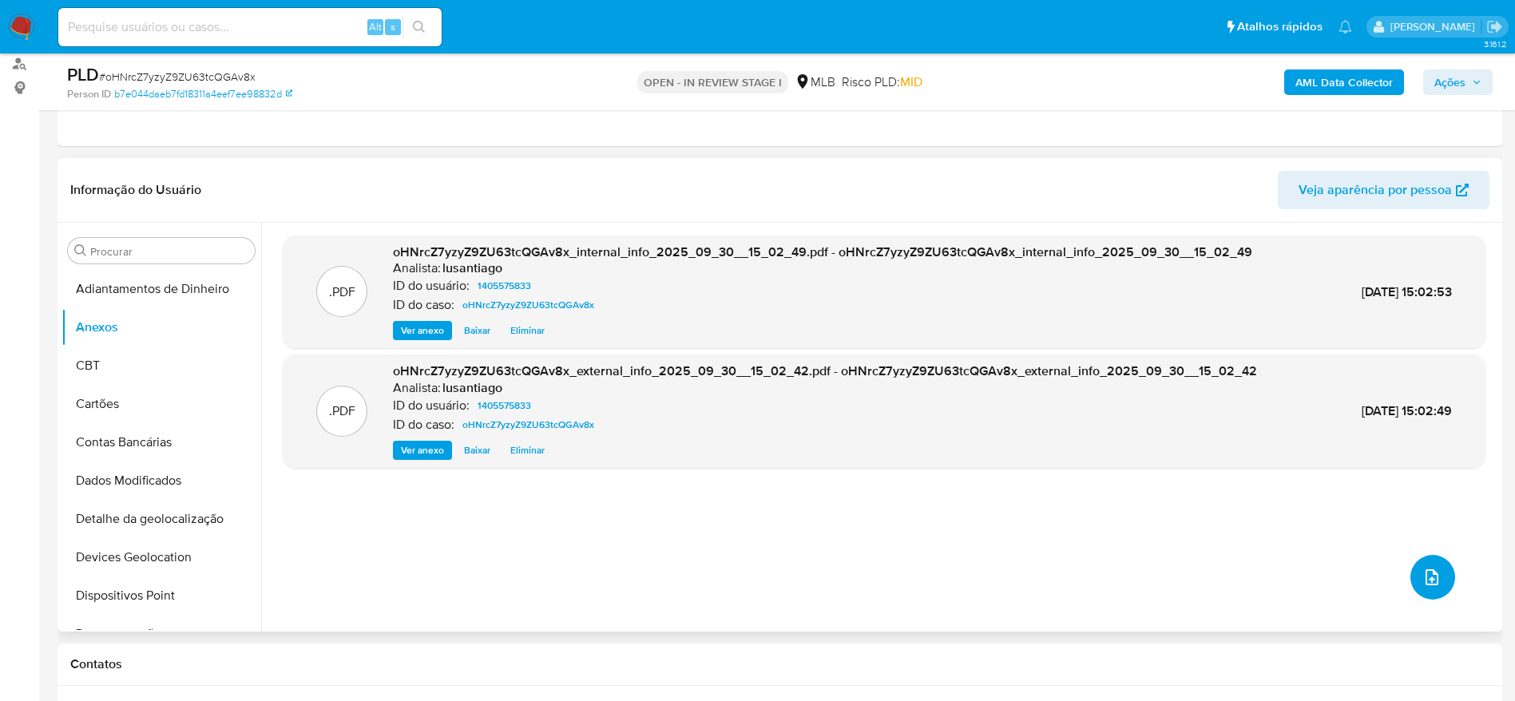
click at [1414, 573] on button "upload-file" at bounding box center [1433, 577] width 45 height 45
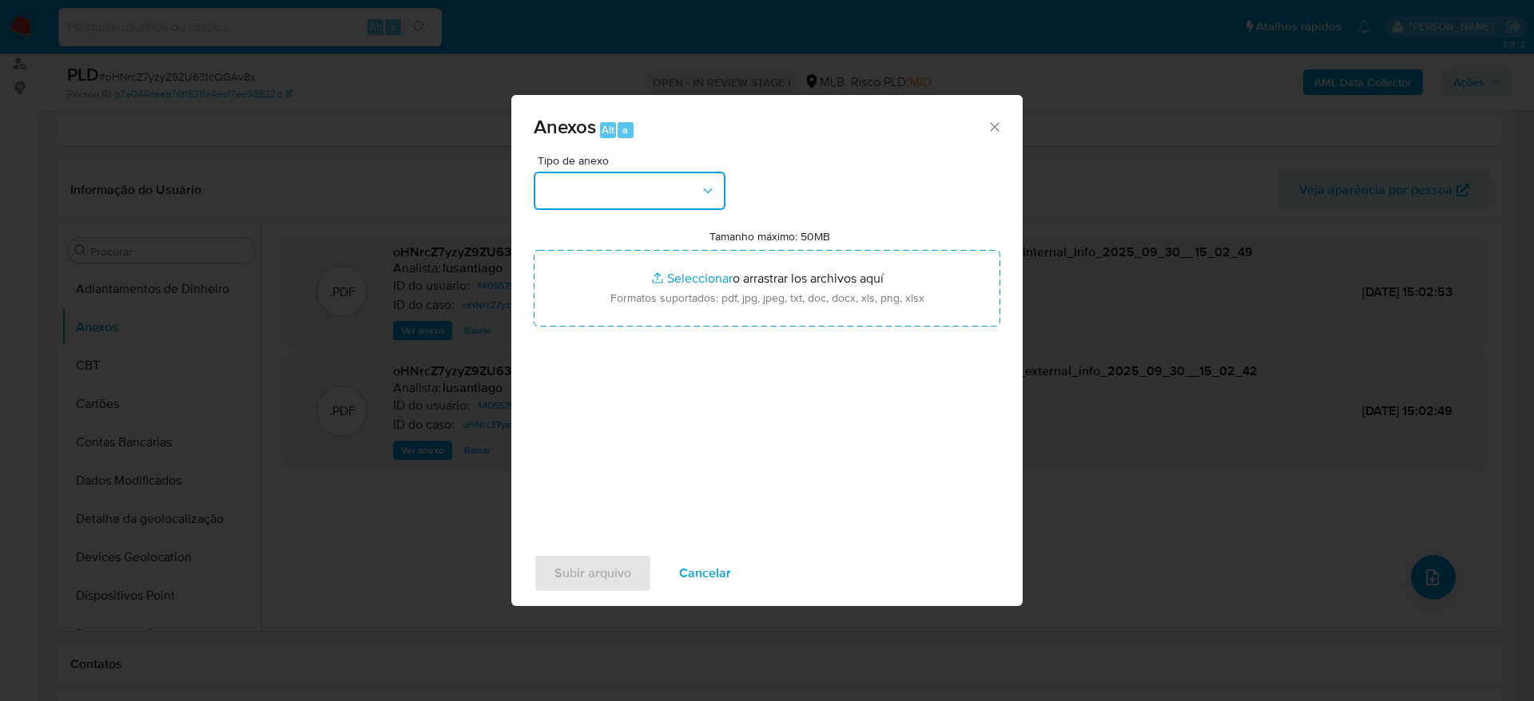
drag, startPoint x: 685, startPoint y: 185, endPoint x: 665, endPoint y: 197, distance: 22.6
click at [684, 185] on button "button" at bounding box center [630, 191] width 192 height 38
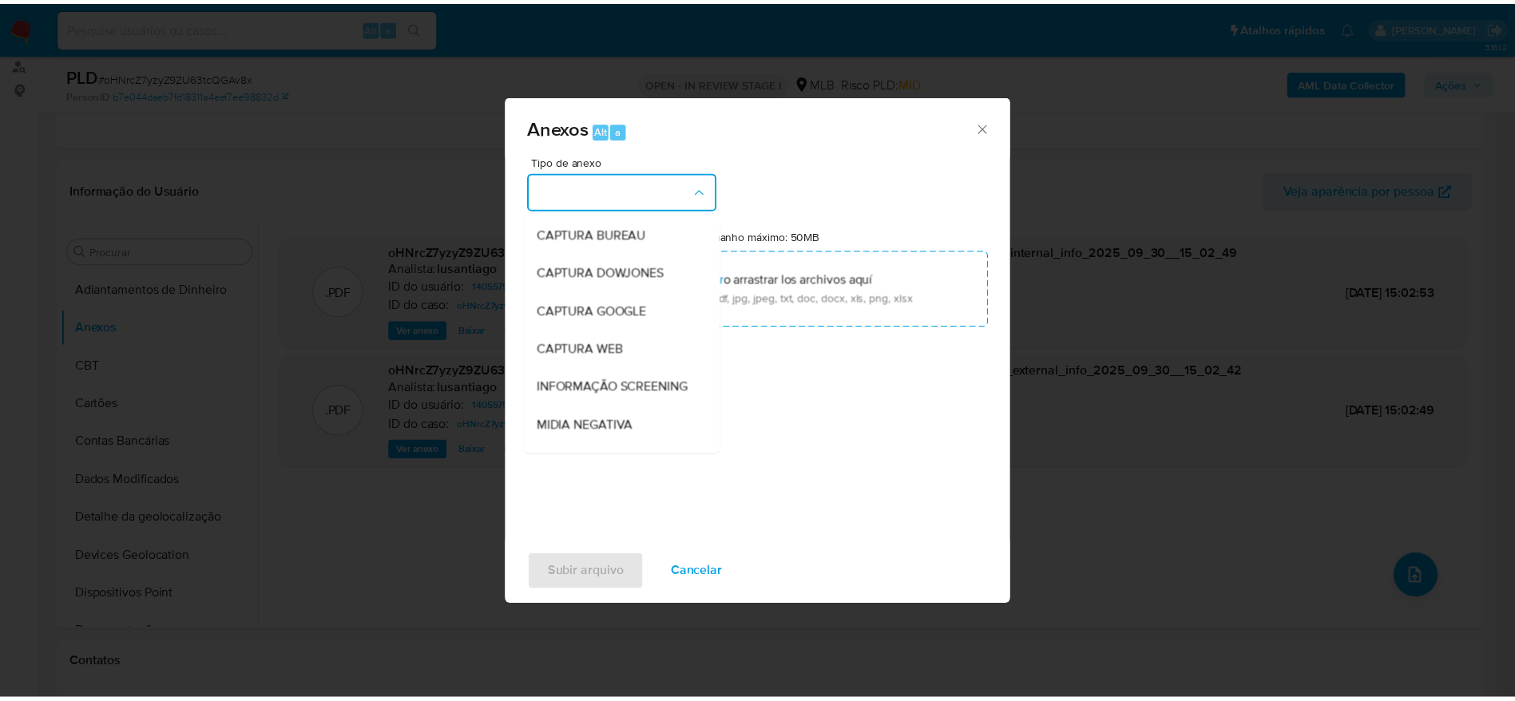
scroll to position [246, 0]
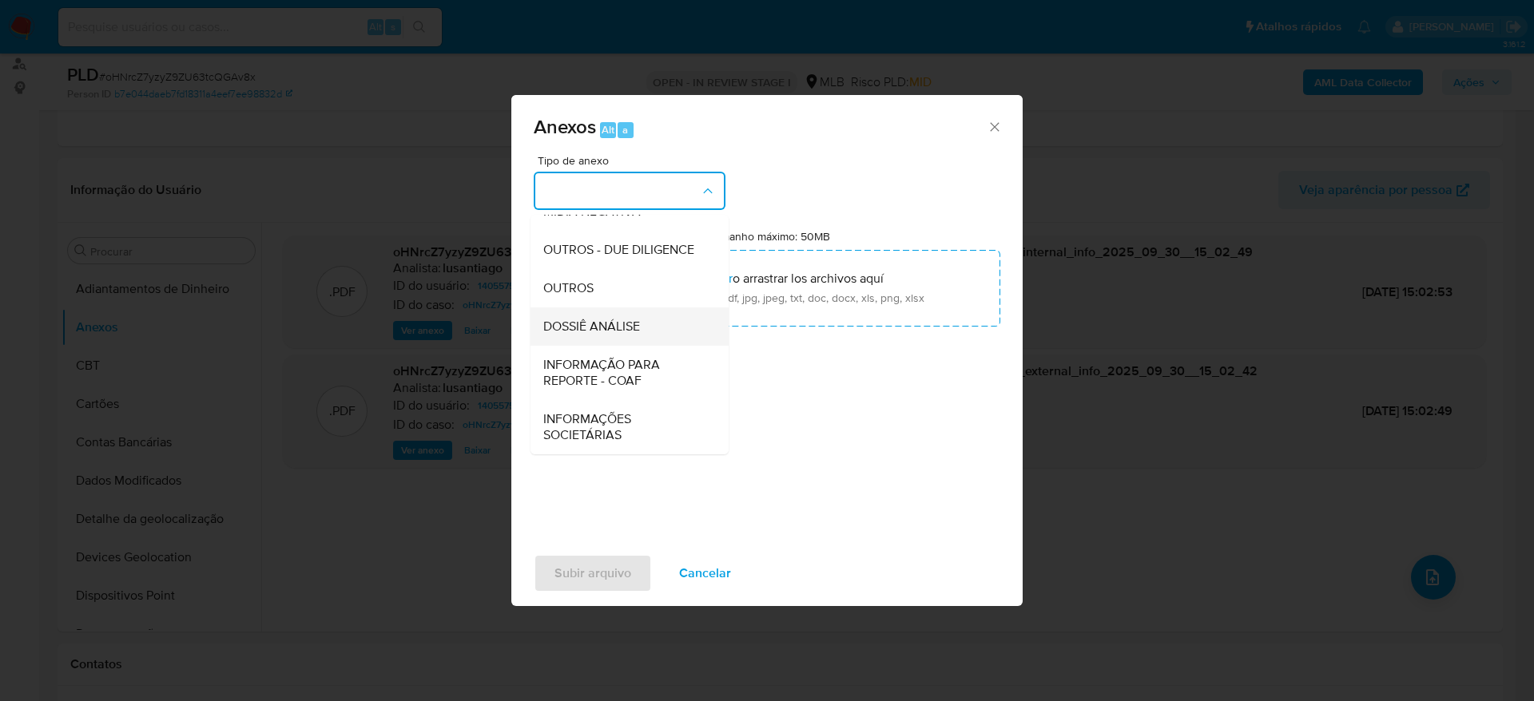
click at [583, 320] on span "DOSSIÊ ANÁLISE" at bounding box center [591, 327] width 97 height 16
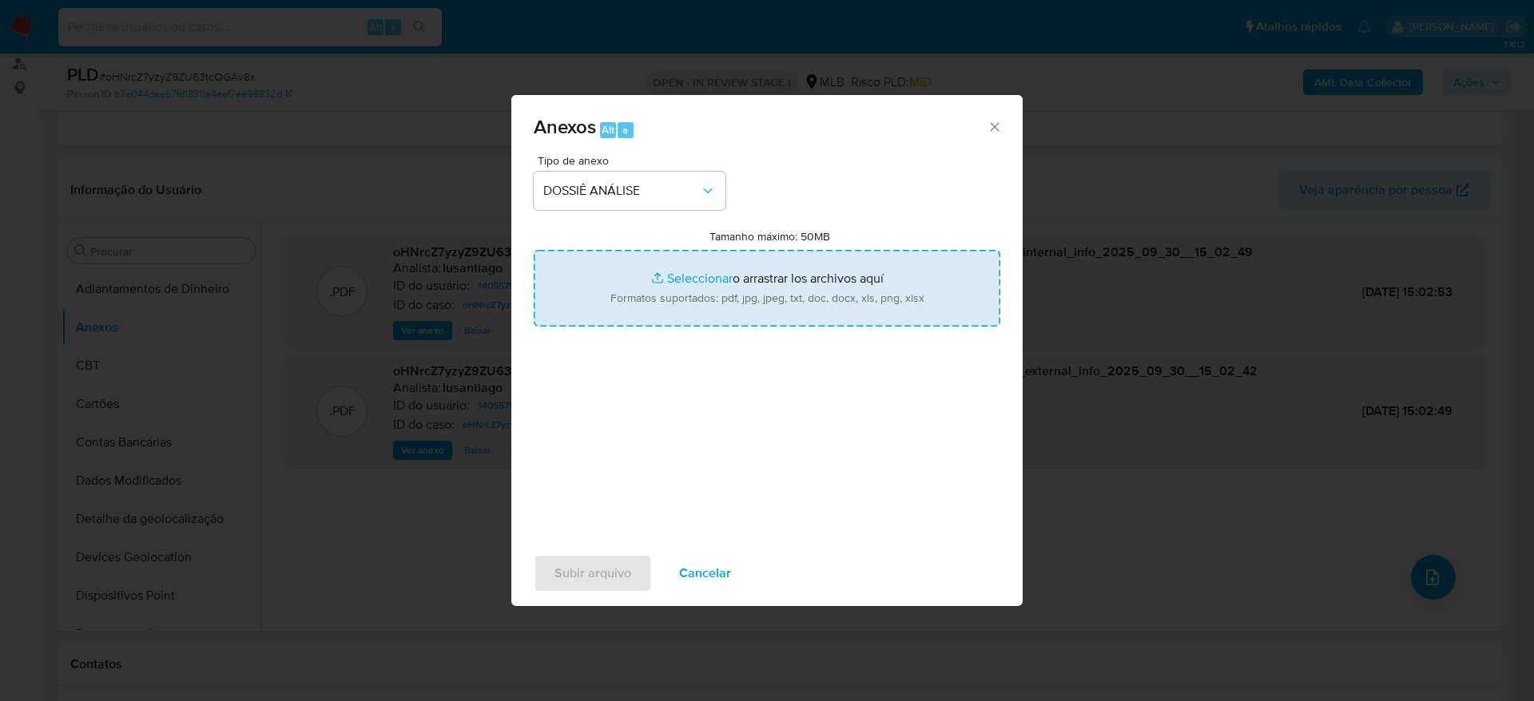
type input "C:\fakepath\Mulan 1405575833_2025_09_30_10_47_30.xlsx"
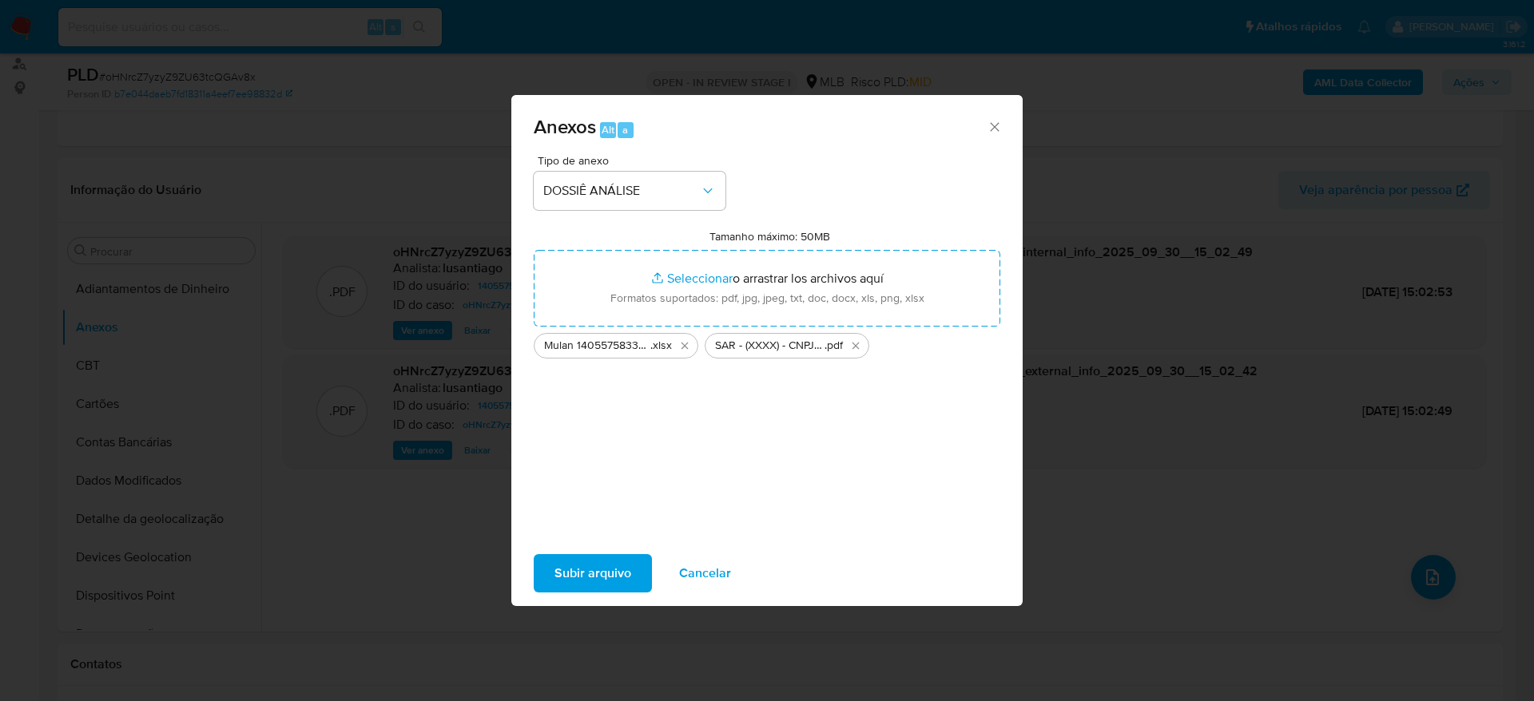
click at [610, 576] on span "Subir arquivo" at bounding box center [592, 573] width 77 height 35
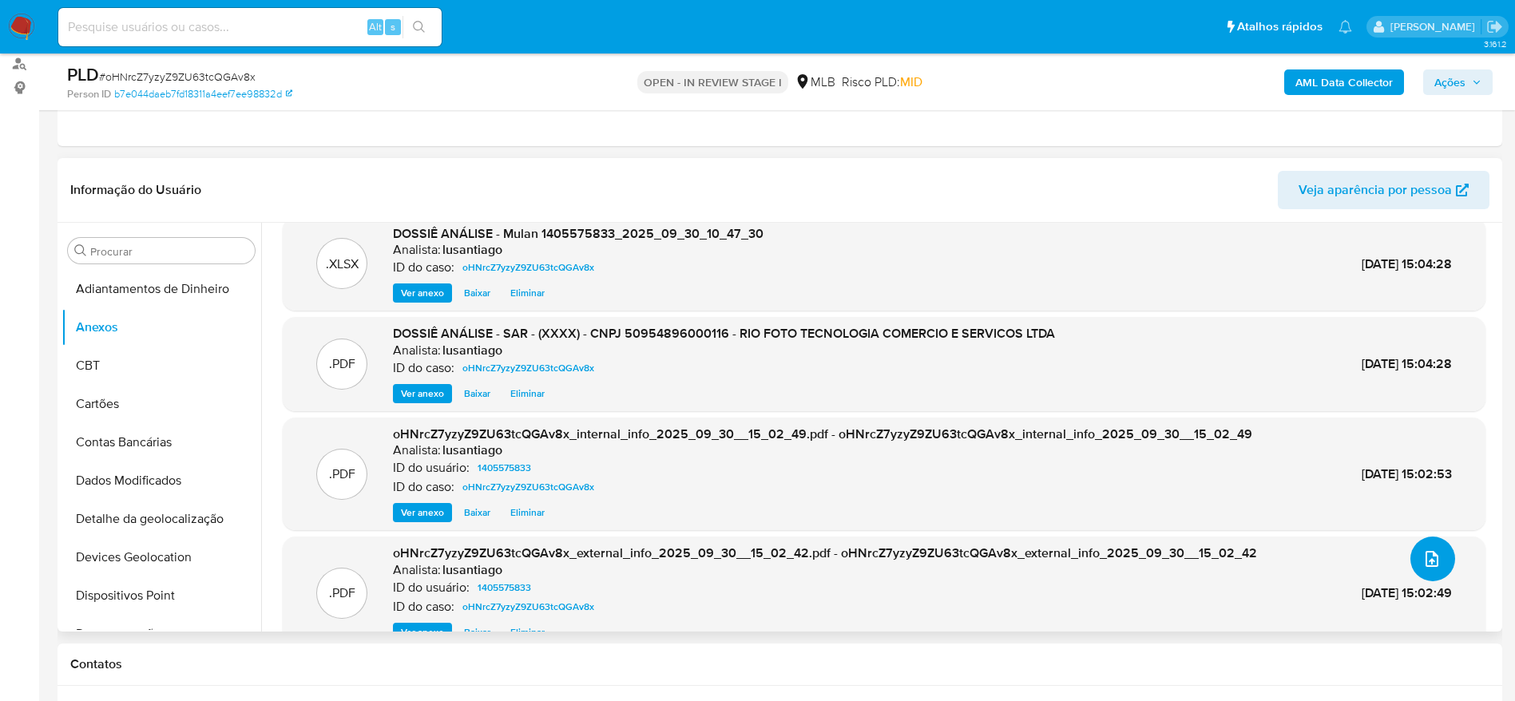
scroll to position [0, 0]
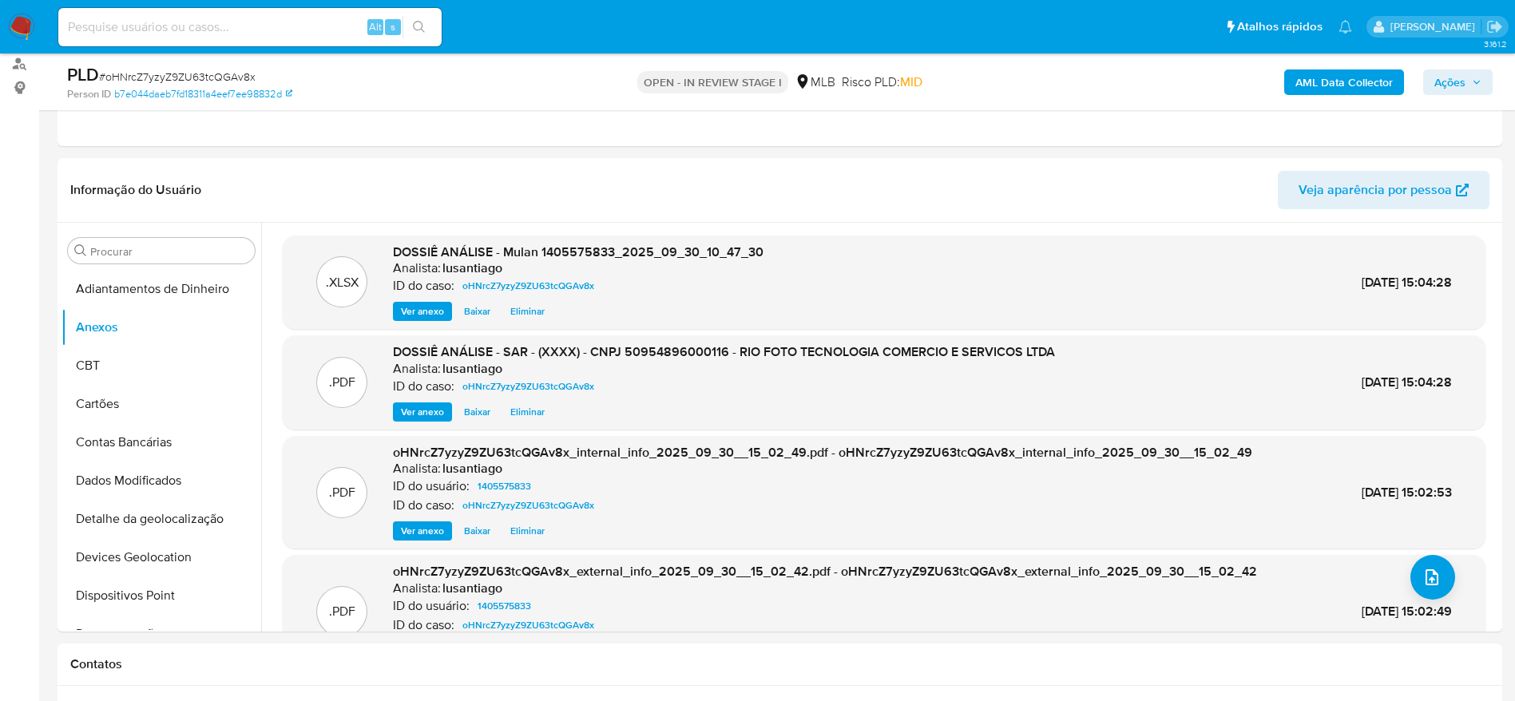
click at [1464, 76] on span "Ações" at bounding box center [1458, 82] width 47 height 22
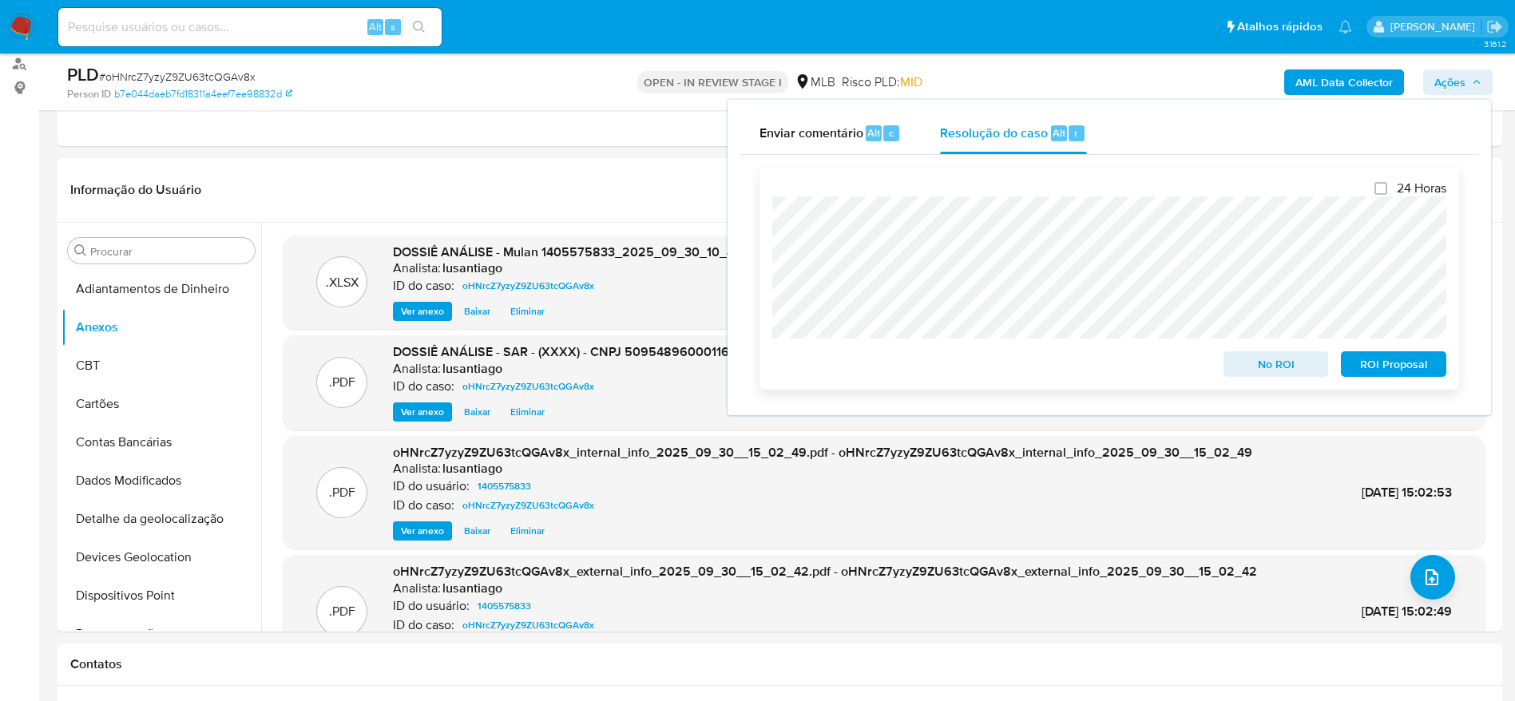
click at [1401, 368] on span "ROI Proposal" at bounding box center [1394, 364] width 83 height 22
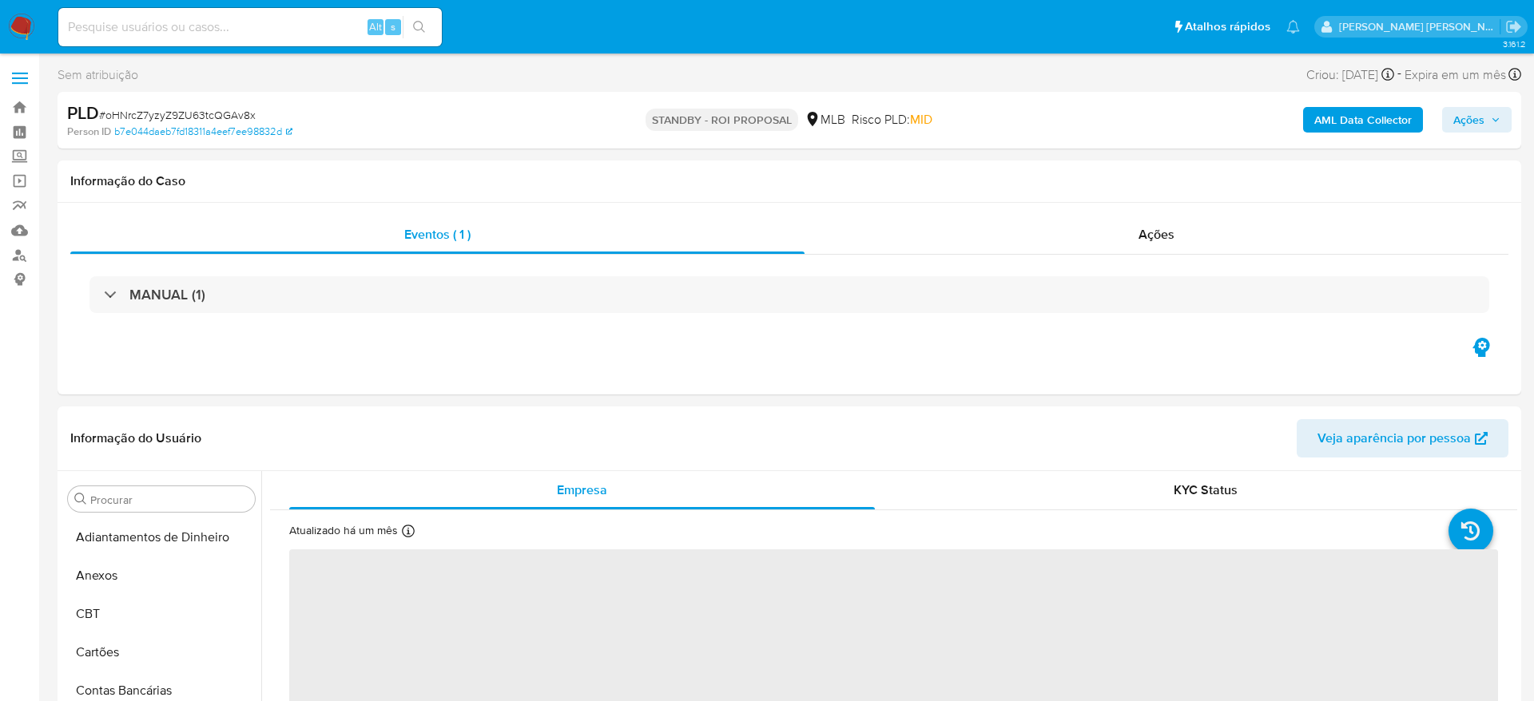
select select "10"
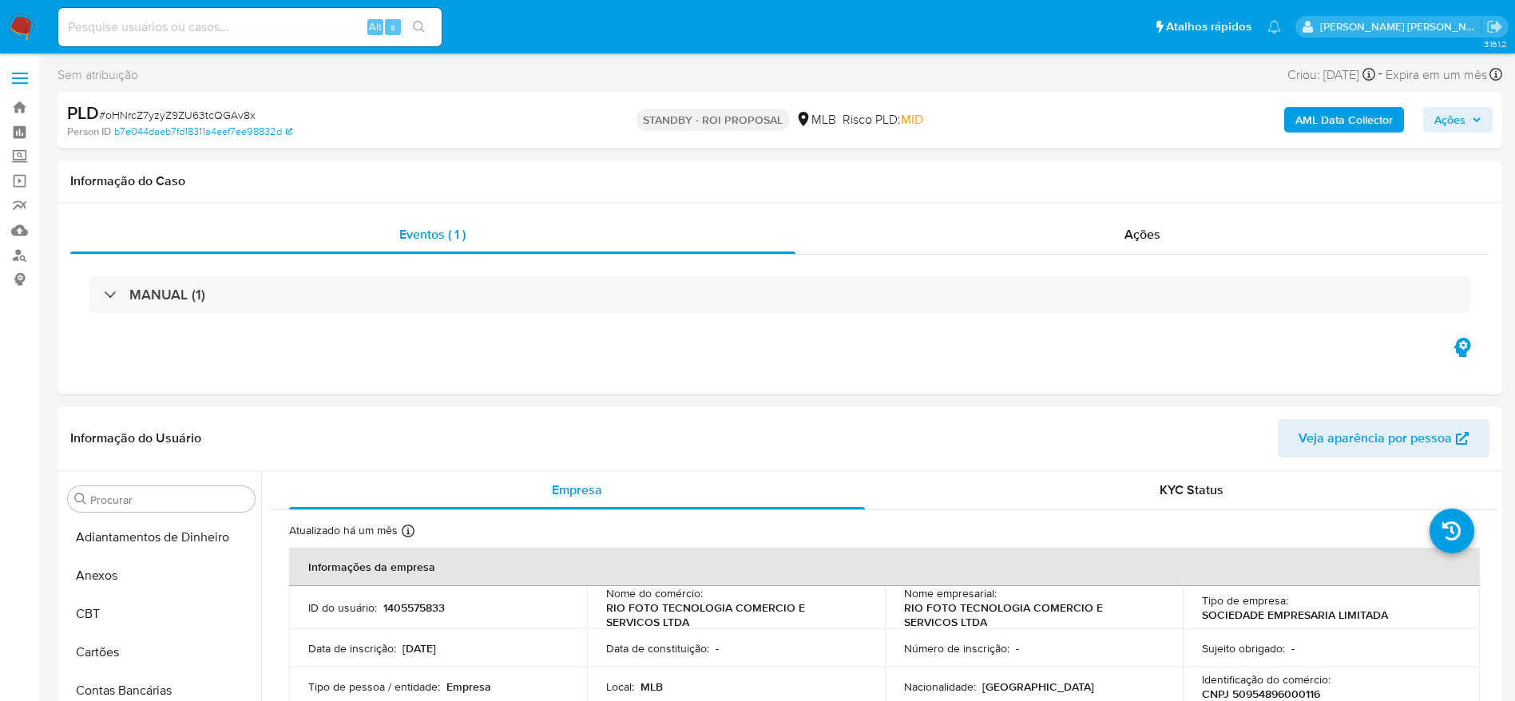
scroll to position [828, 0]
click at [264, 26] on input at bounding box center [249, 27] width 383 height 21
paste input "2276094645"
type input "2276094645"
click at [412, 38] on button "search-icon" at bounding box center [419, 27] width 33 height 22
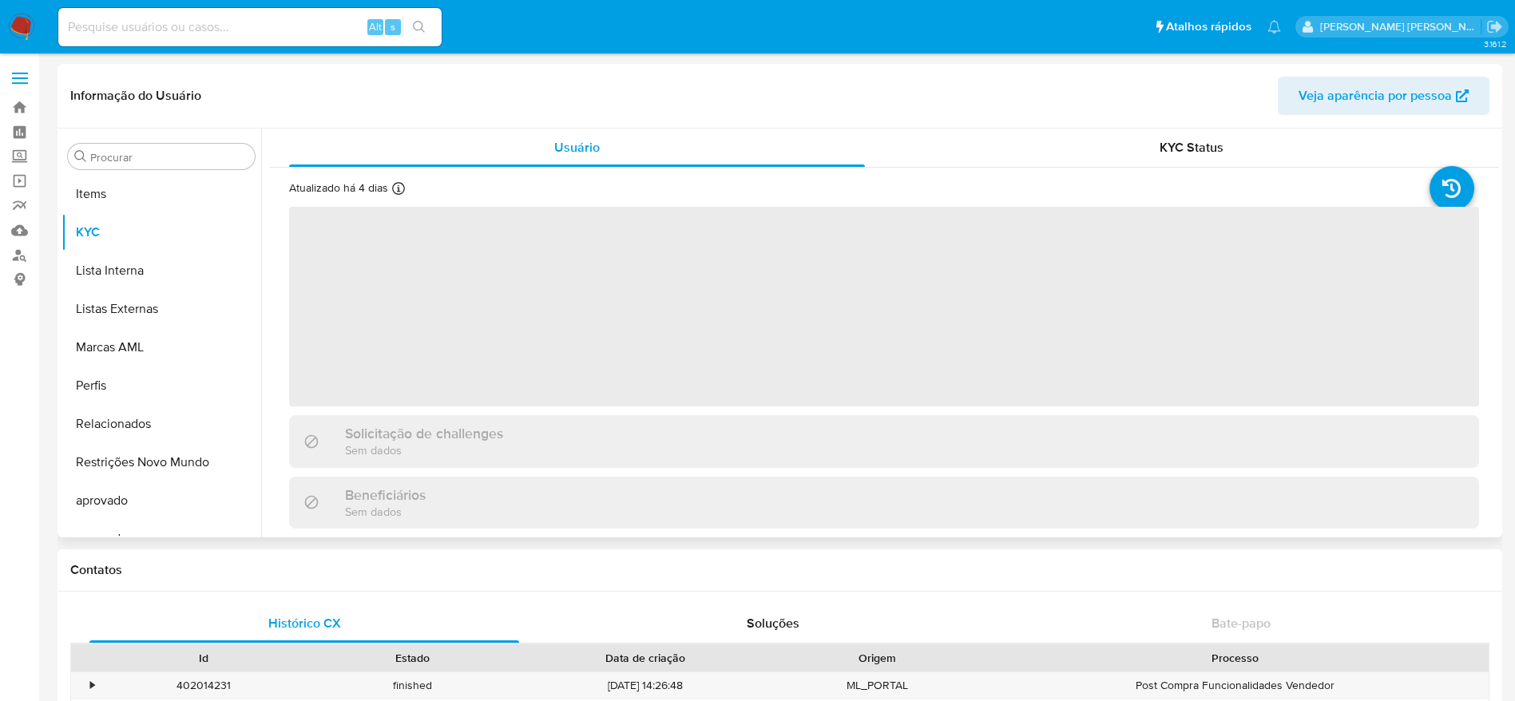
scroll to position [828, 0]
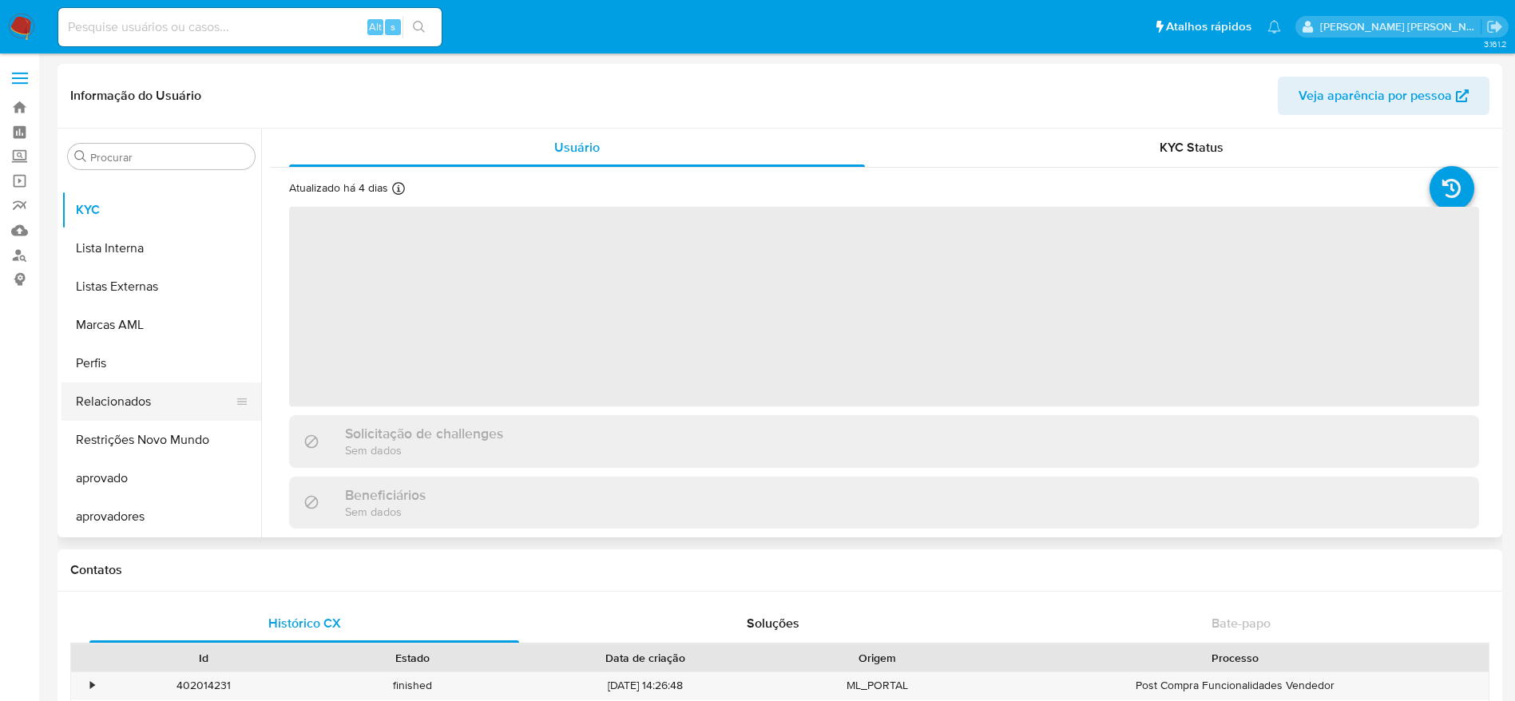
select select "10"
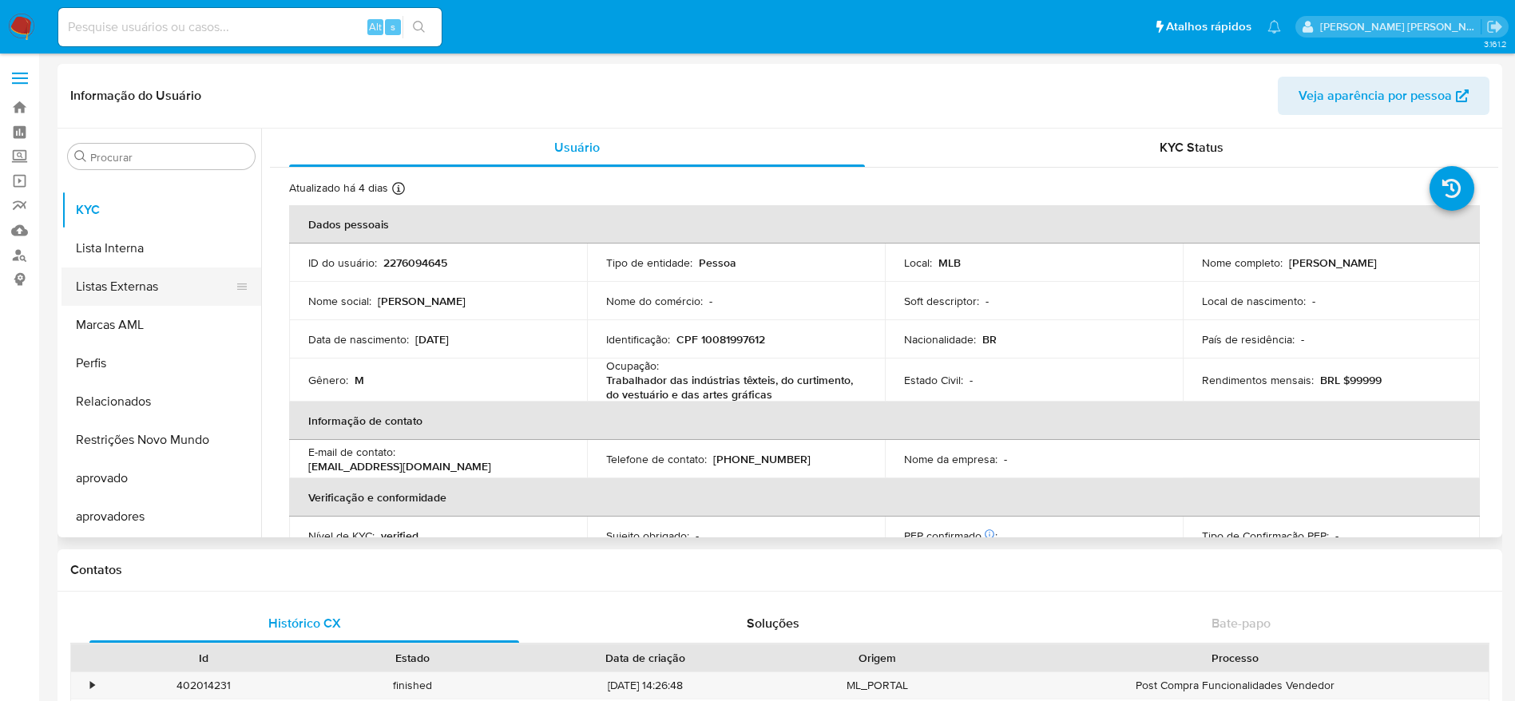
scroll to position [589, 0]
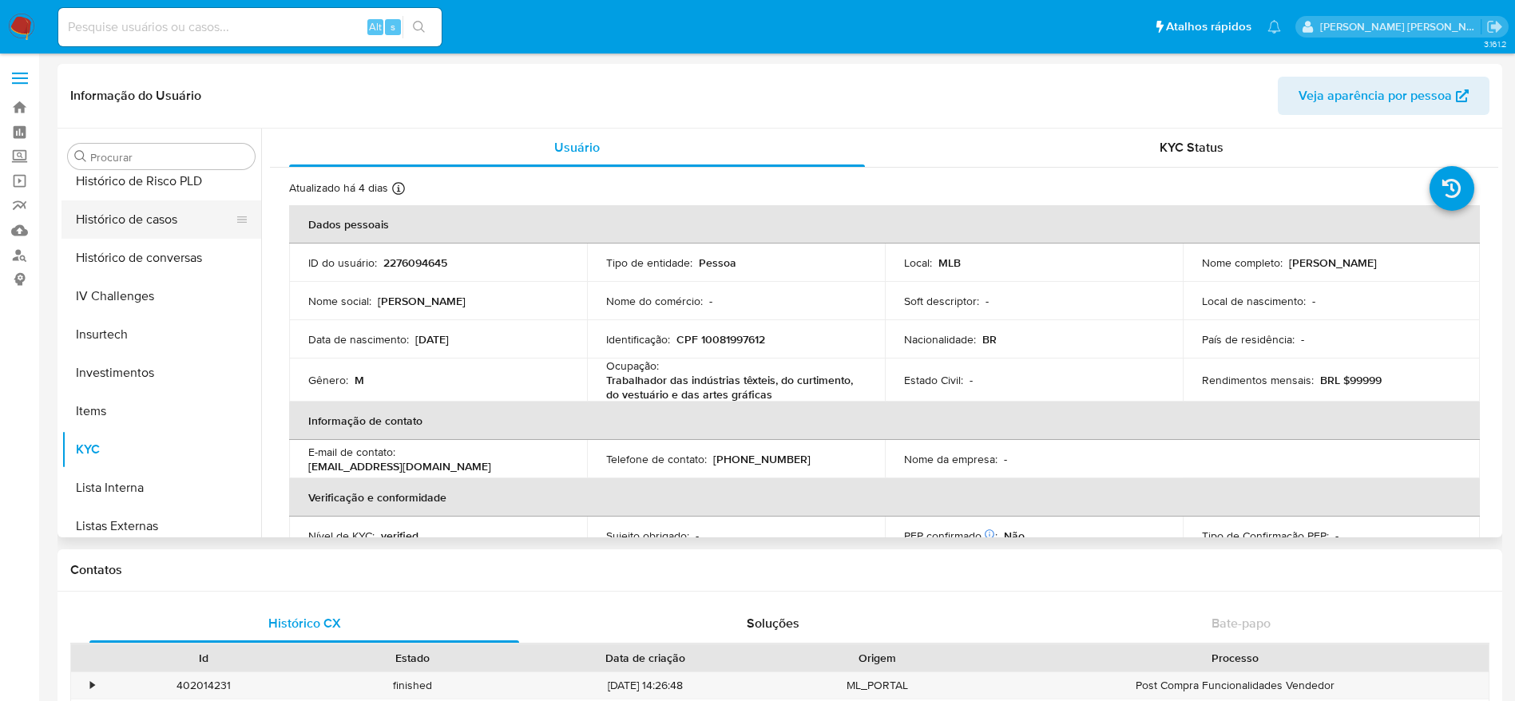
click at [137, 230] on button "Histórico de casos" at bounding box center [155, 220] width 187 height 38
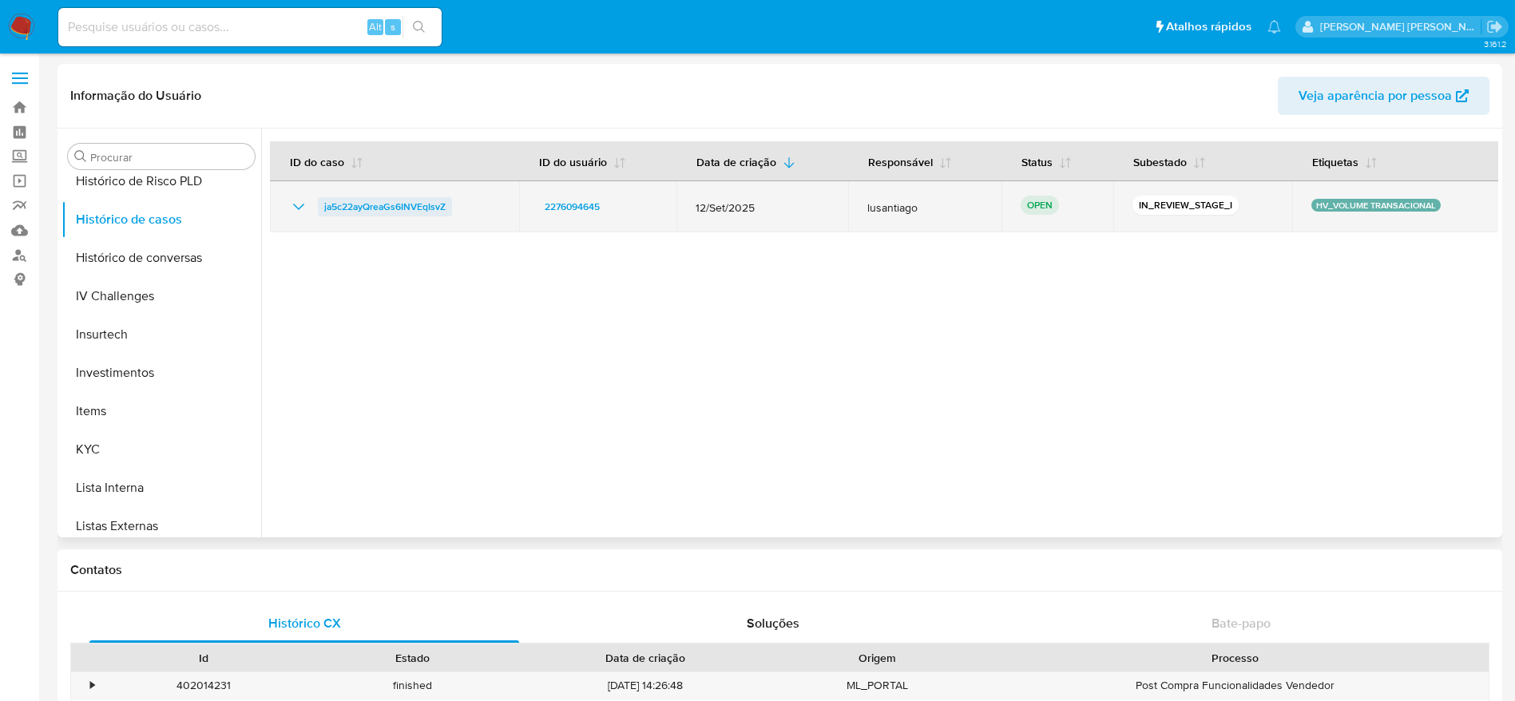
click at [337, 206] on span "ja5c22ayQreaGs6INVEqIsvZ" at bounding box center [384, 206] width 121 height 19
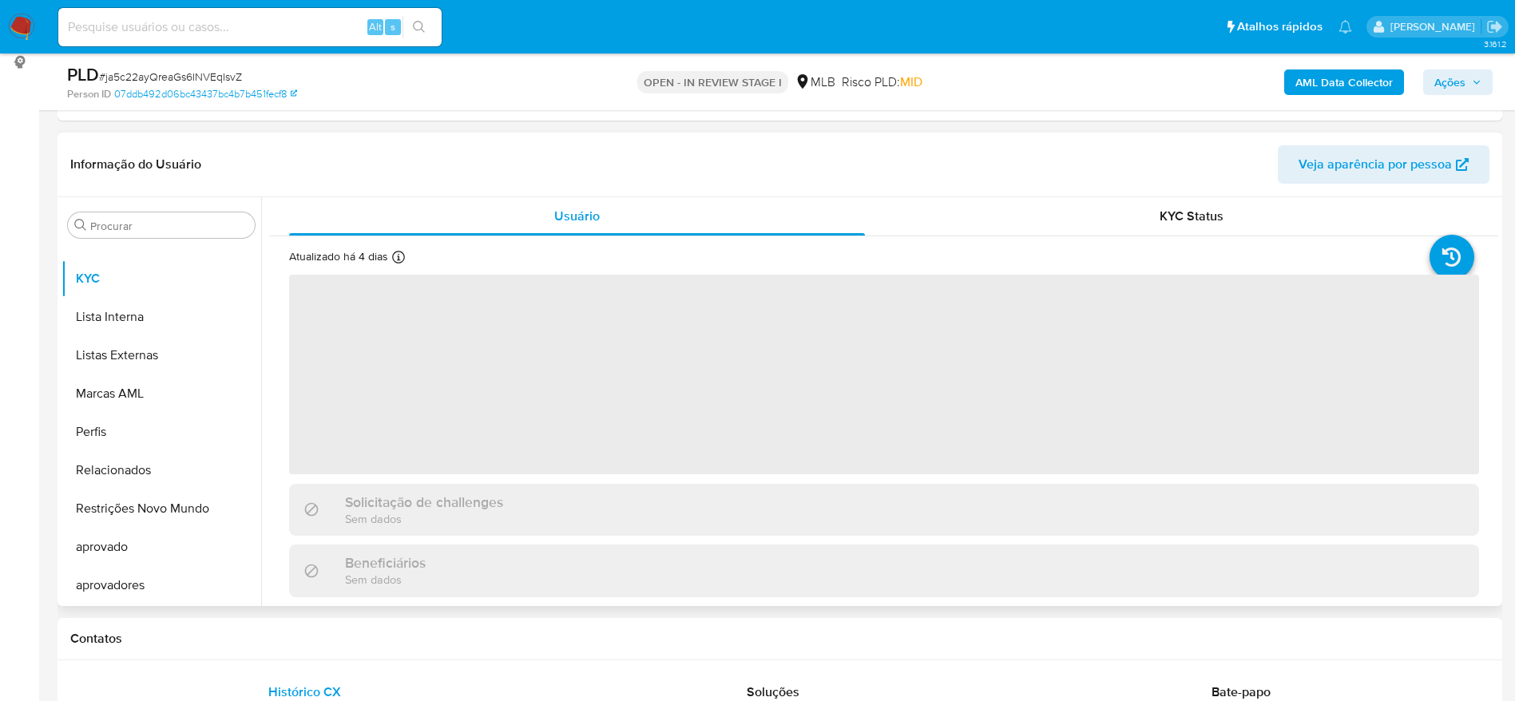
scroll to position [240, 0]
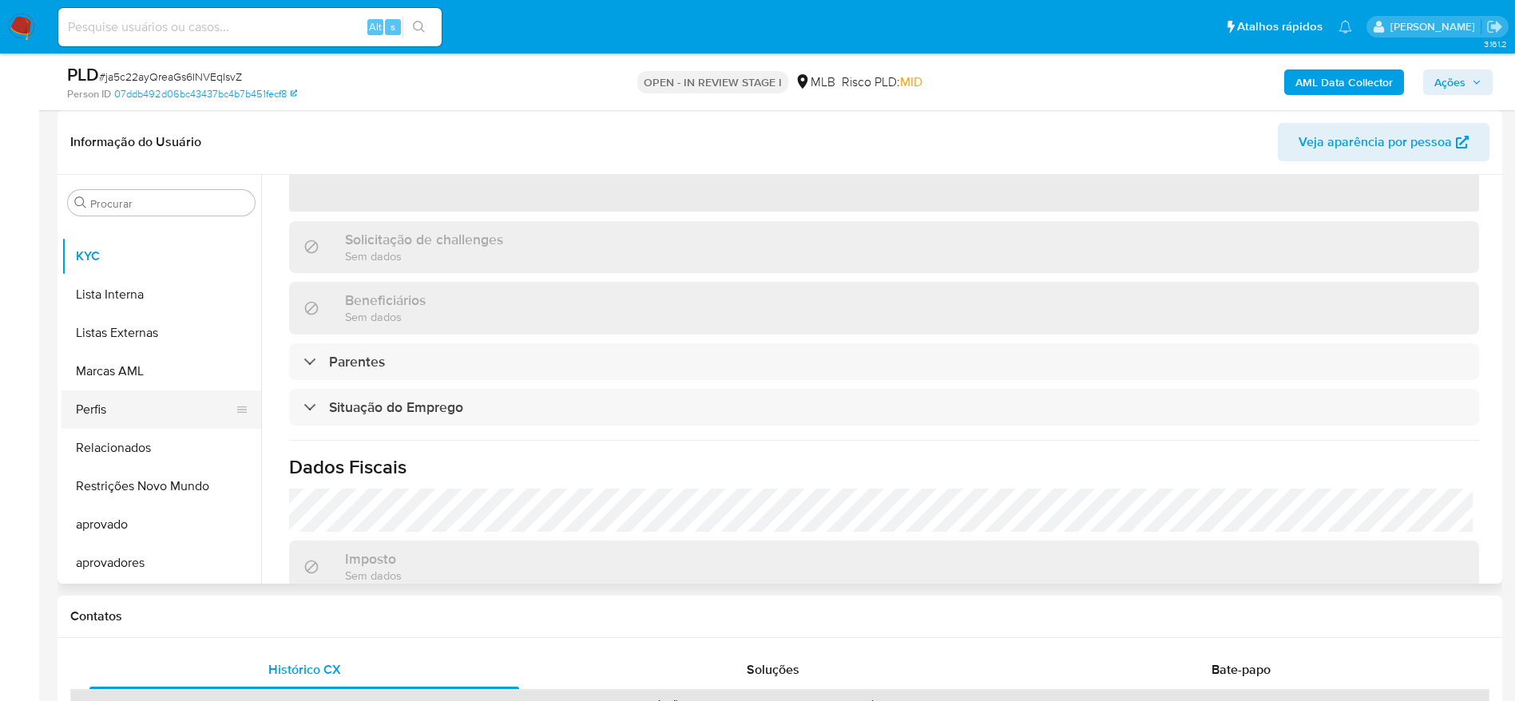
select select "10"
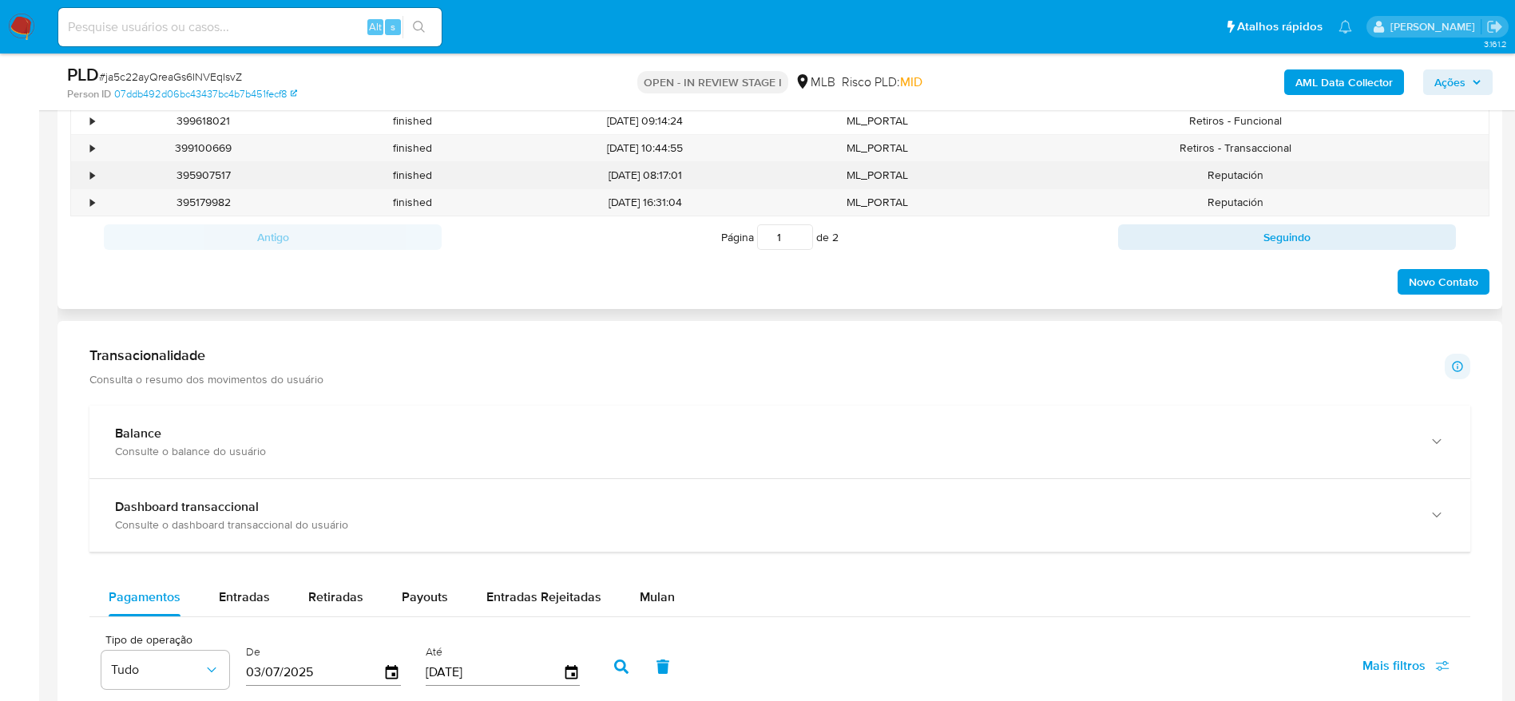
scroll to position [599, 0]
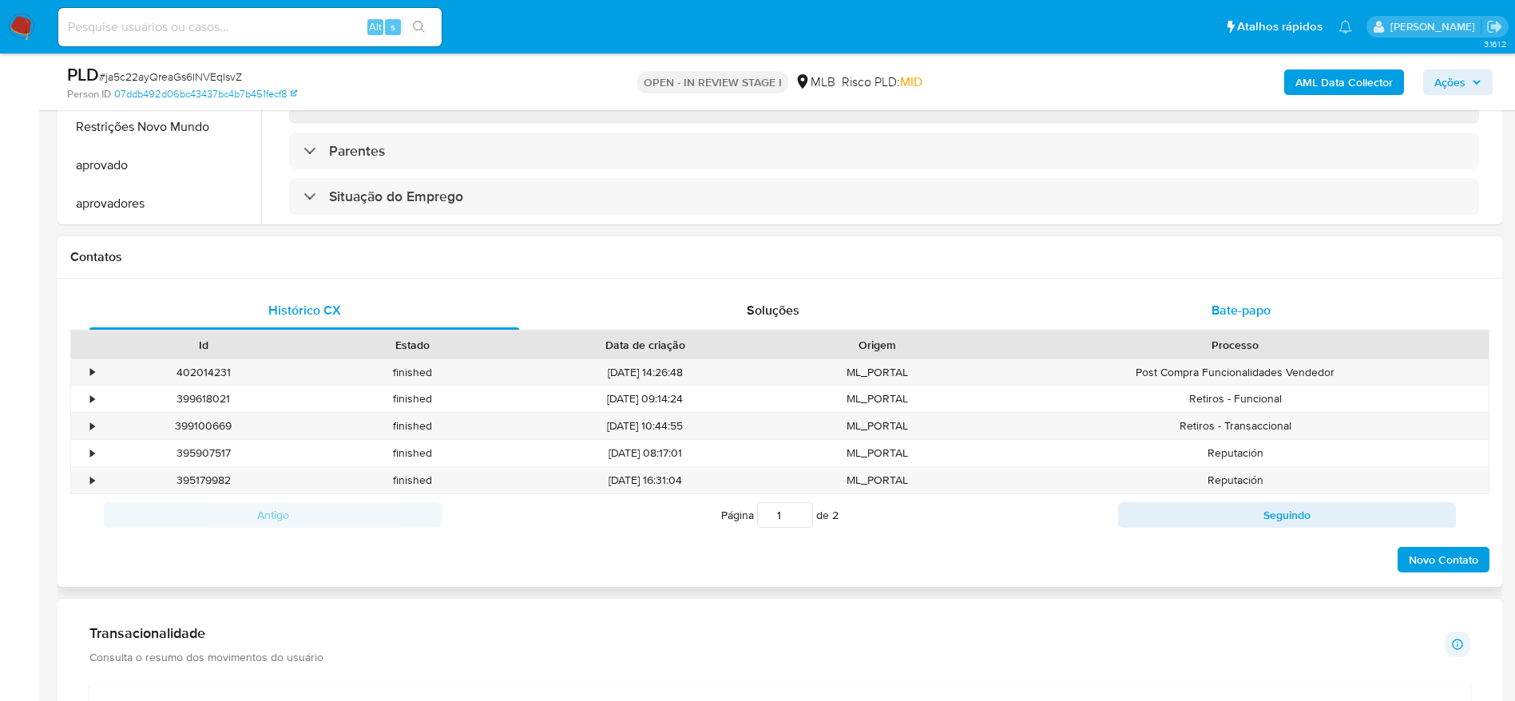
click at [1224, 306] on span "Bate-papo" at bounding box center [1241, 310] width 59 height 18
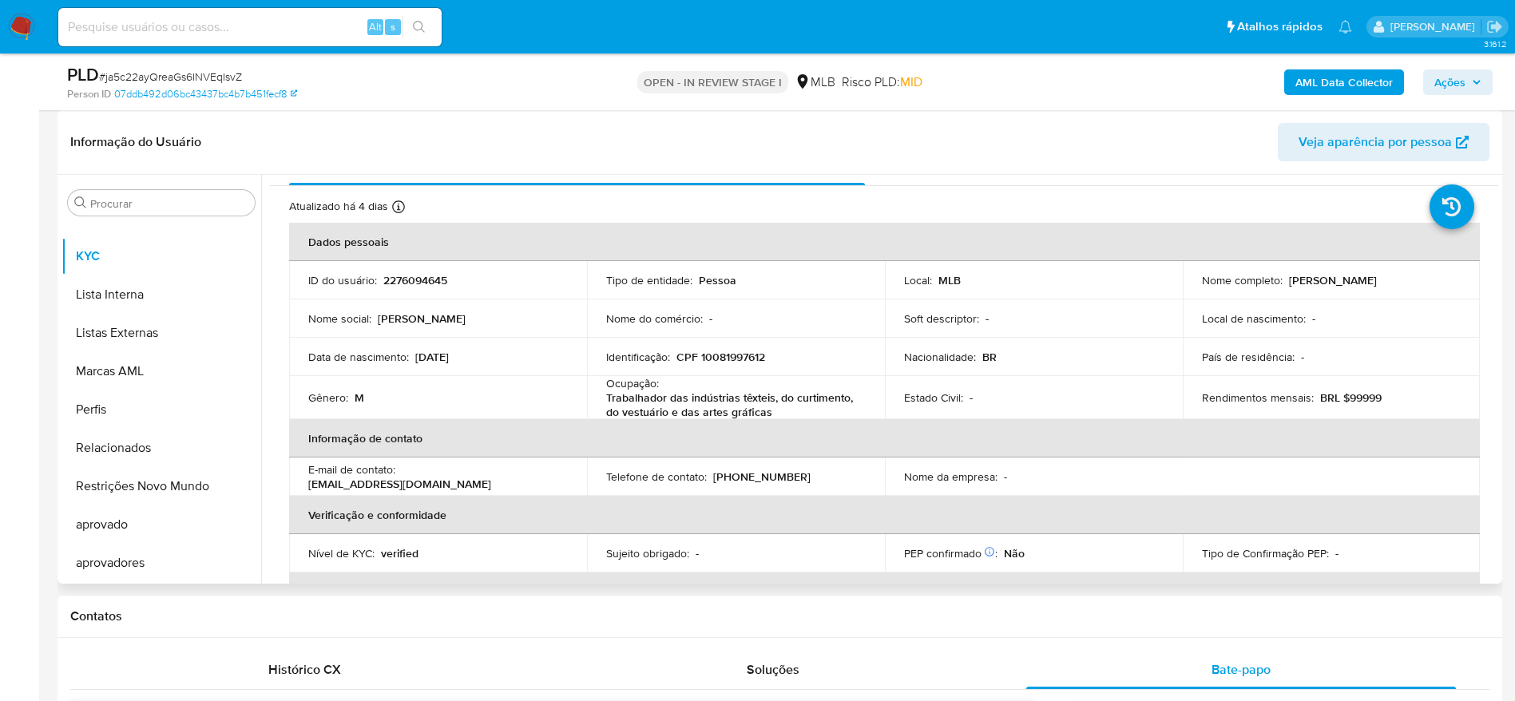
scroll to position [0, 0]
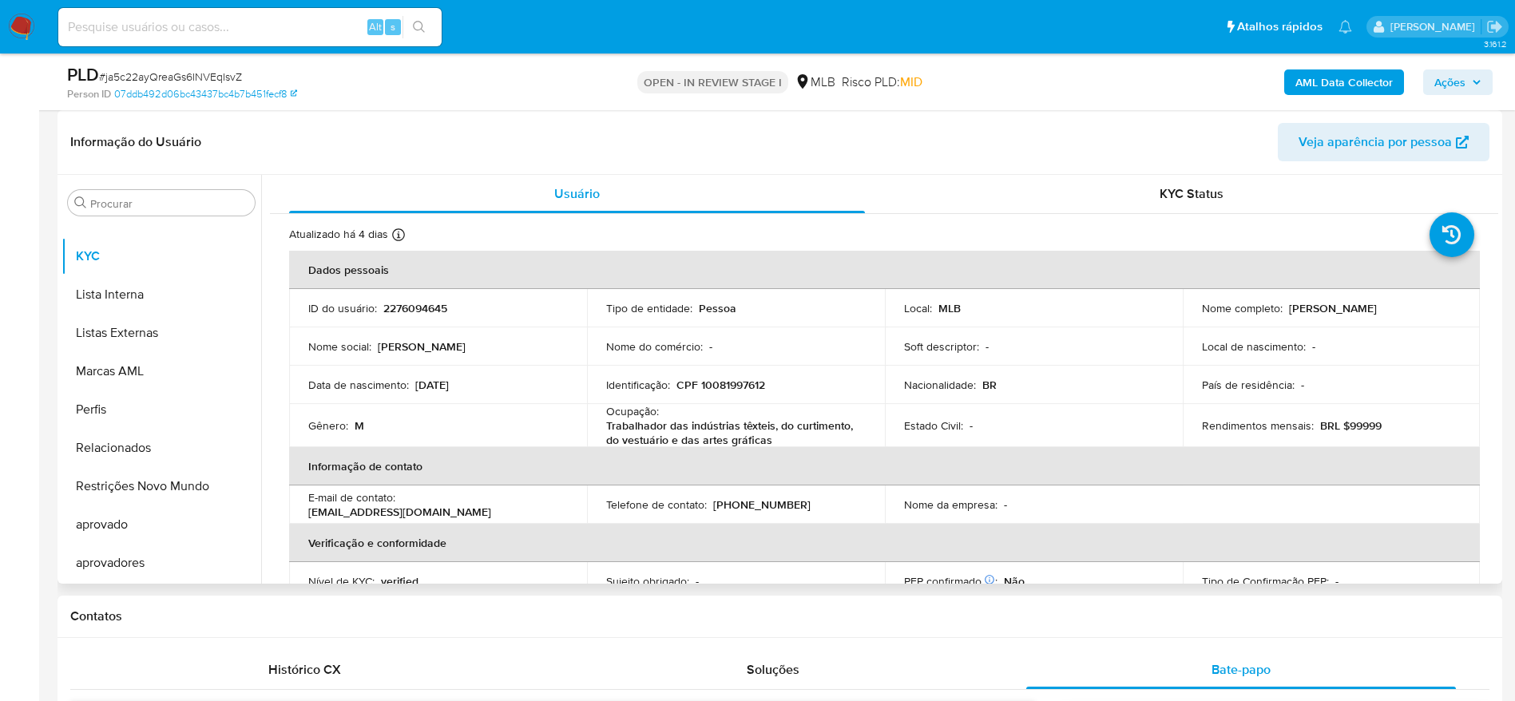
click at [741, 383] on p "CPF 10081997612" at bounding box center [721, 385] width 89 height 14
copy p "10081997612"
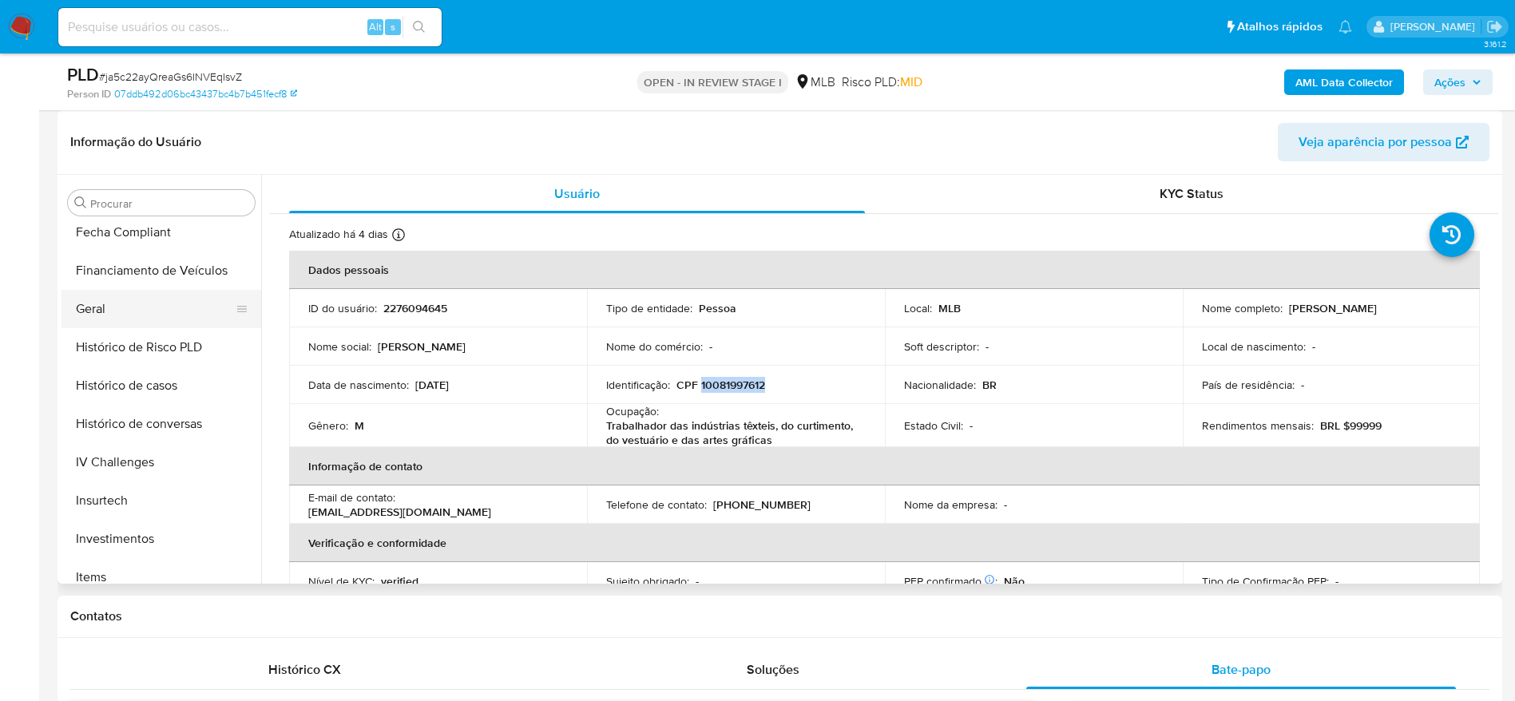
click at [109, 295] on button "Geral" at bounding box center [155, 309] width 187 height 38
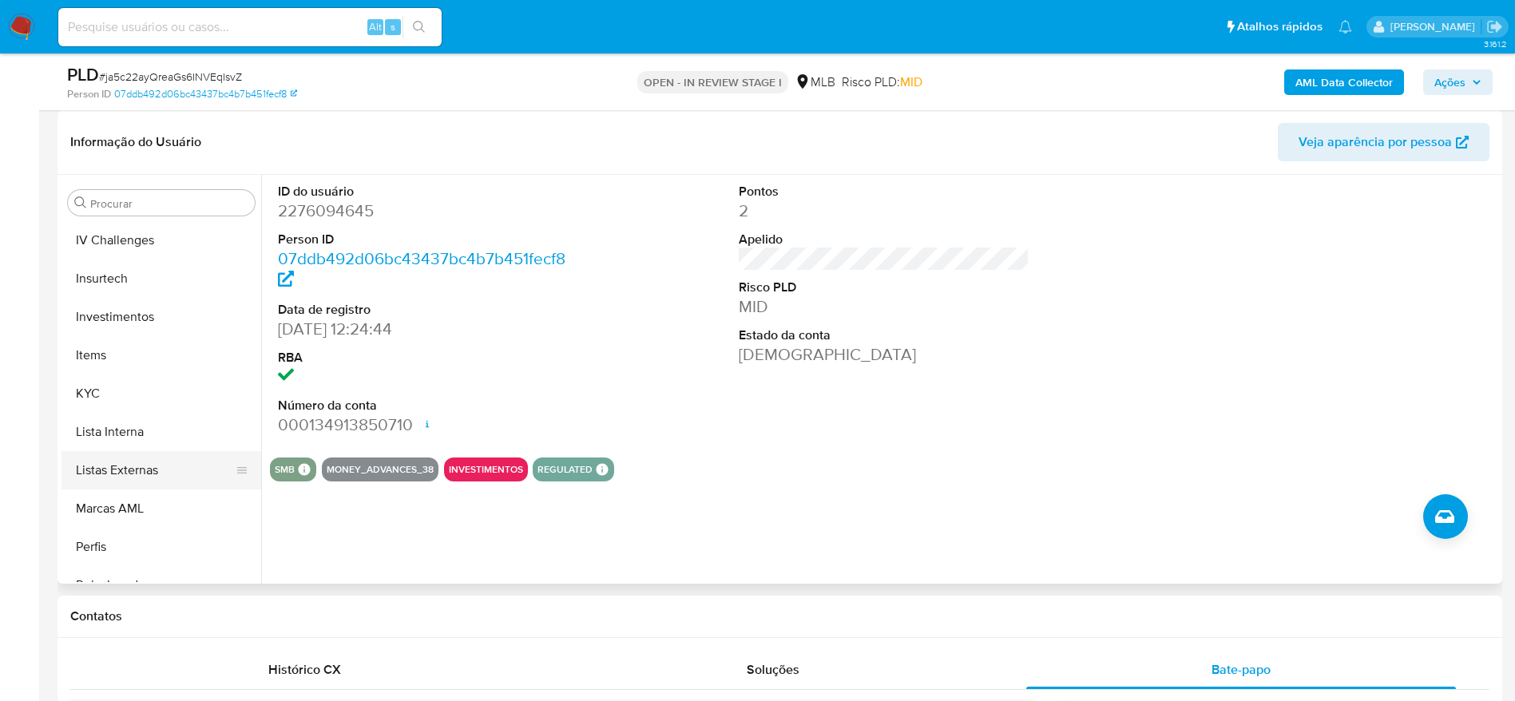
scroll to position [709, 0]
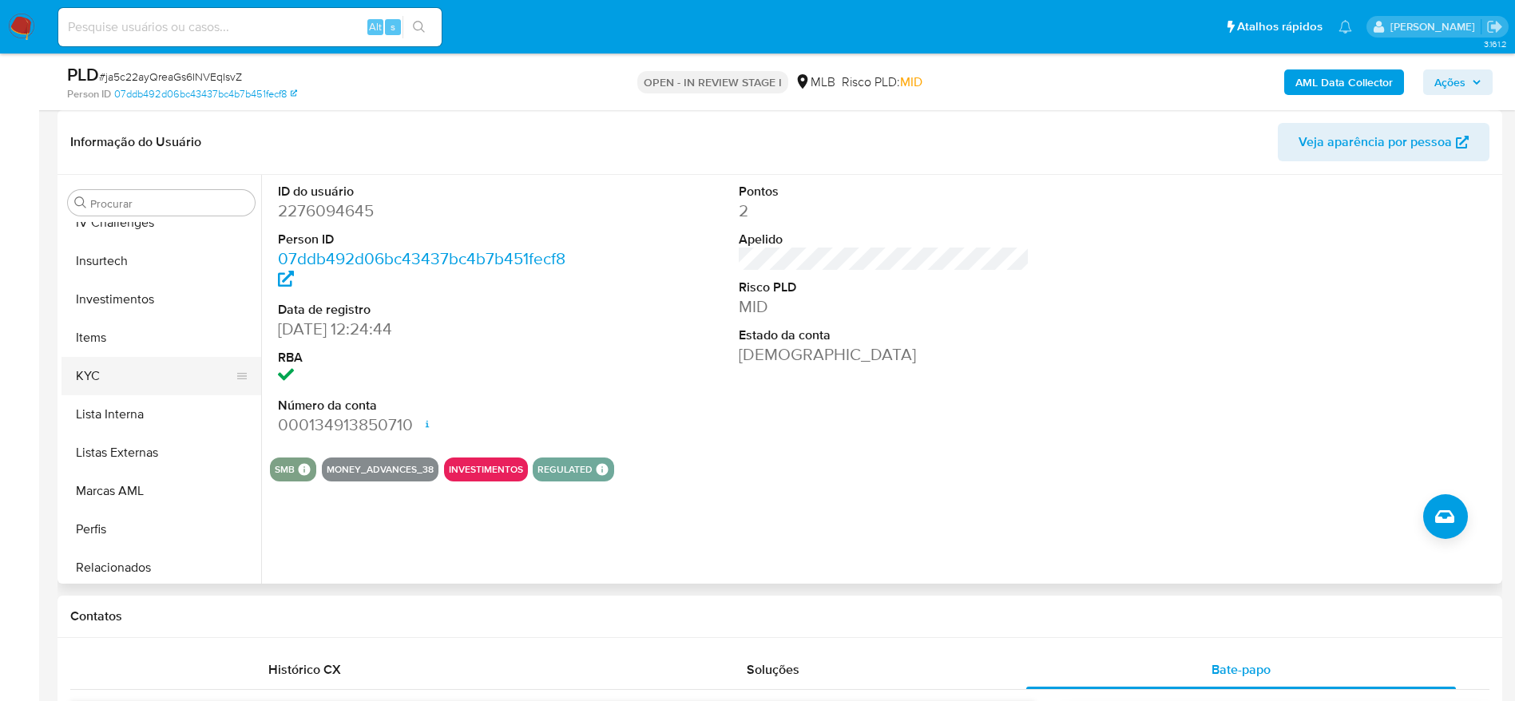
click at [92, 391] on button "KYC" at bounding box center [155, 376] width 187 height 38
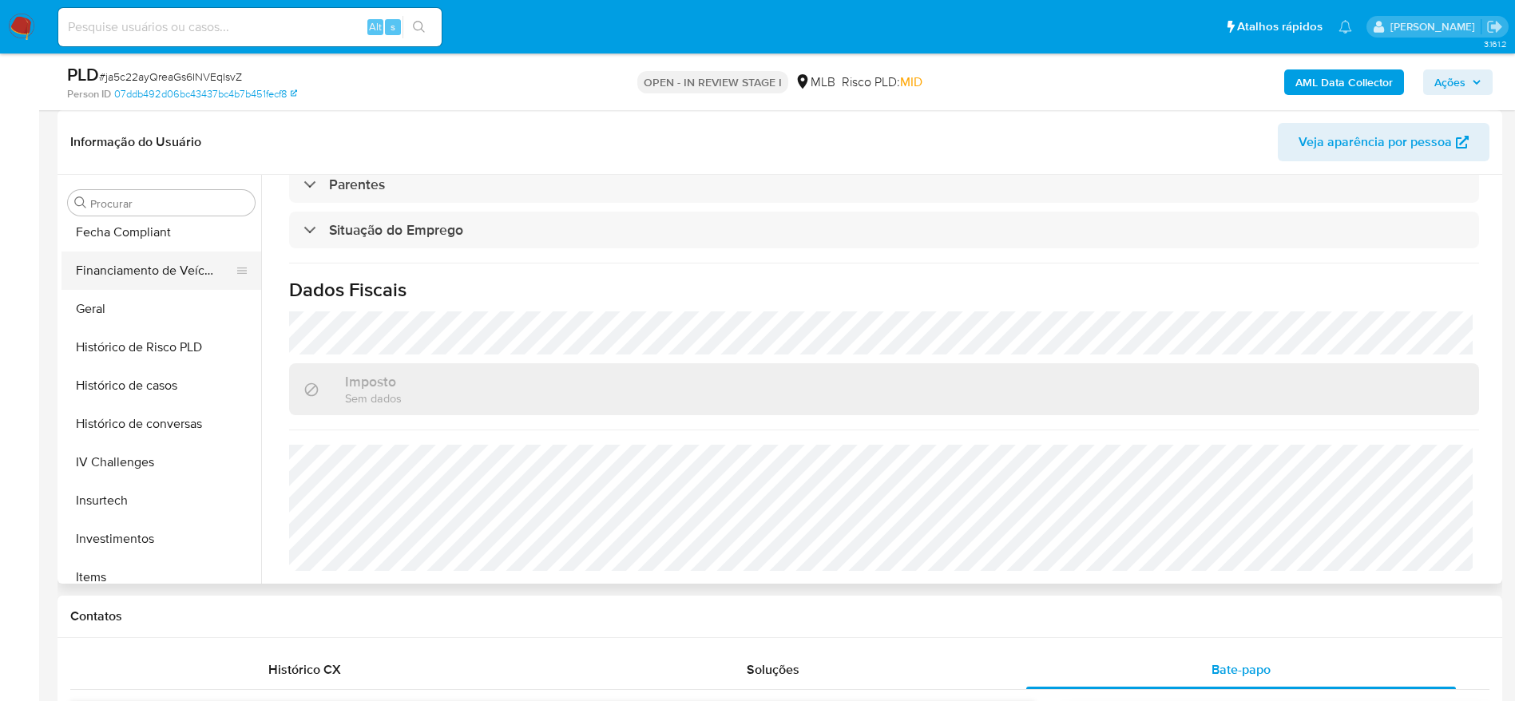
scroll to position [349, 0]
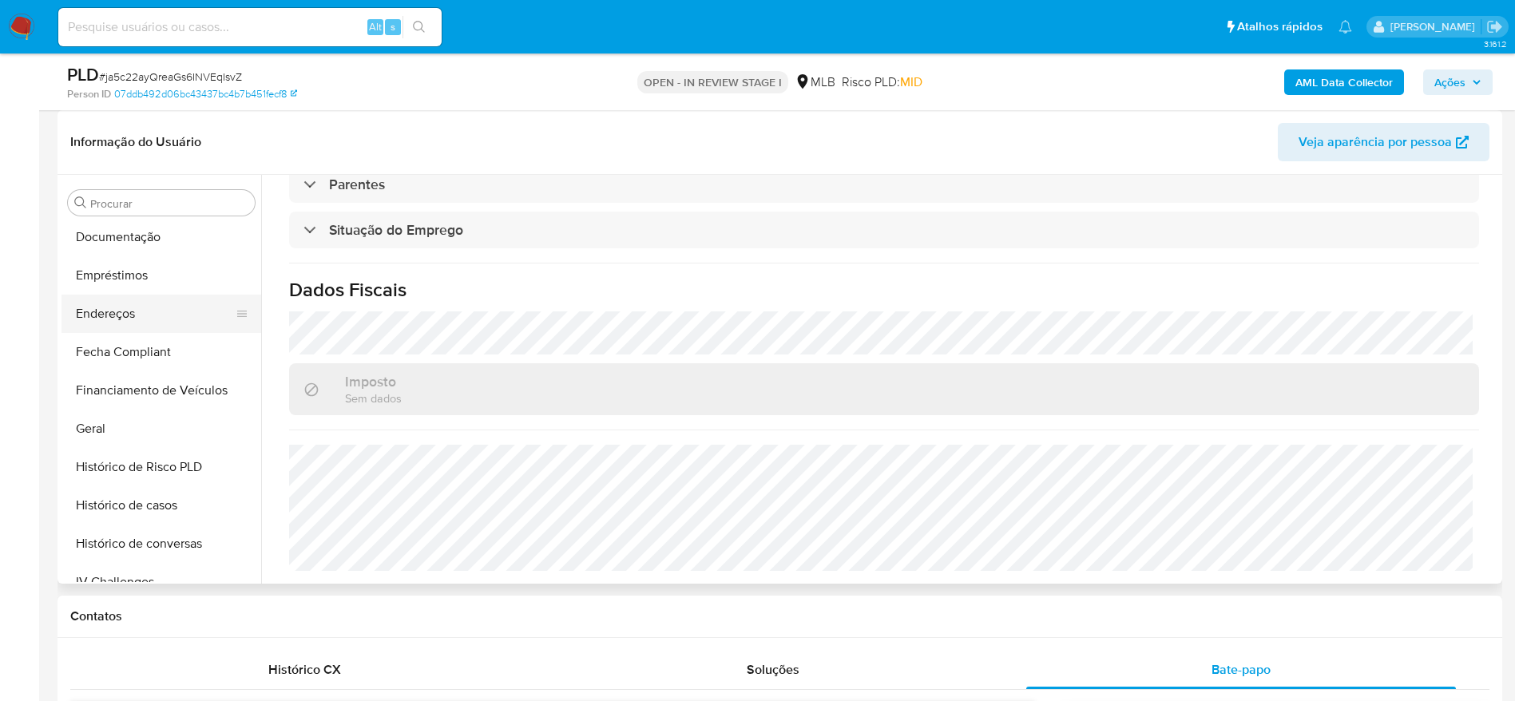
click at [106, 319] on button "Endereços" at bounding box center [155, 314] width 187 height 38
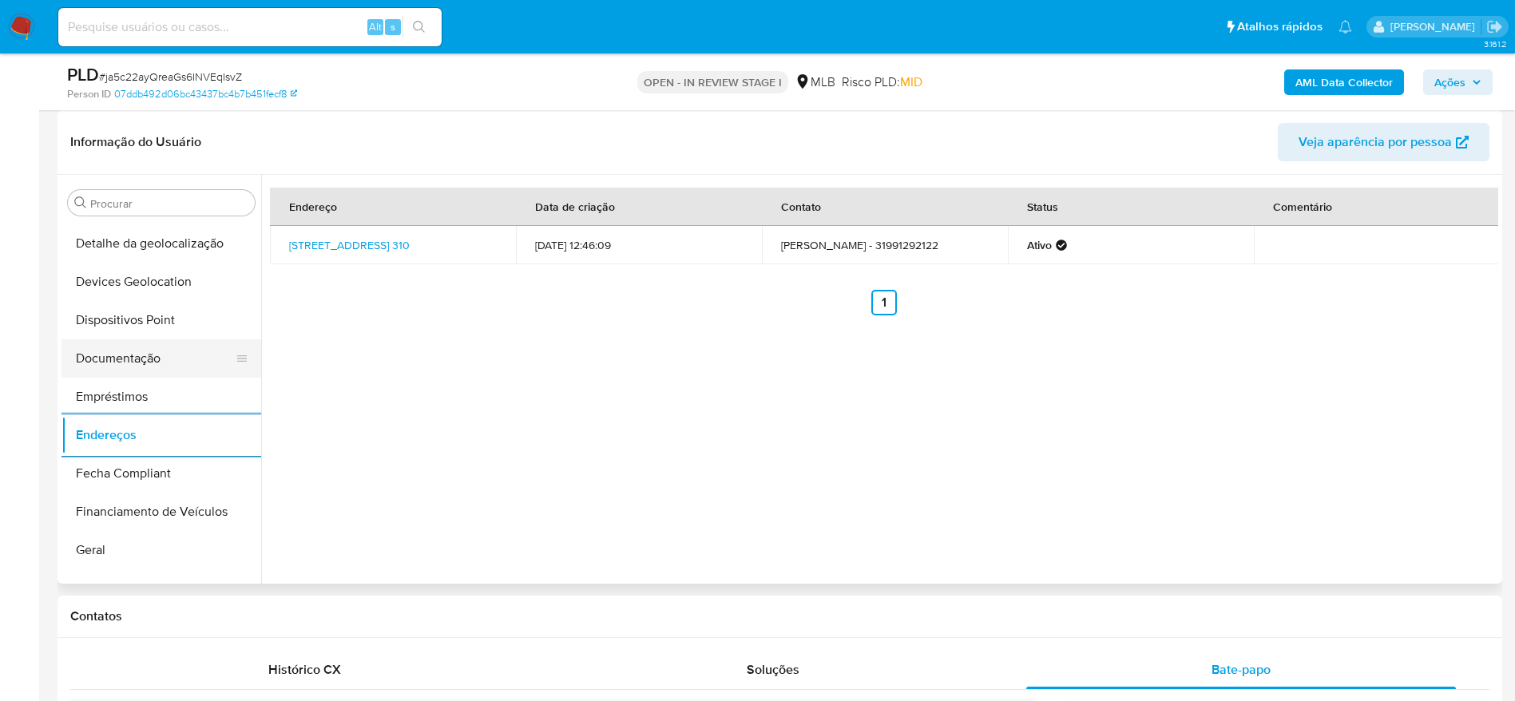
scroll to position [109, 0]
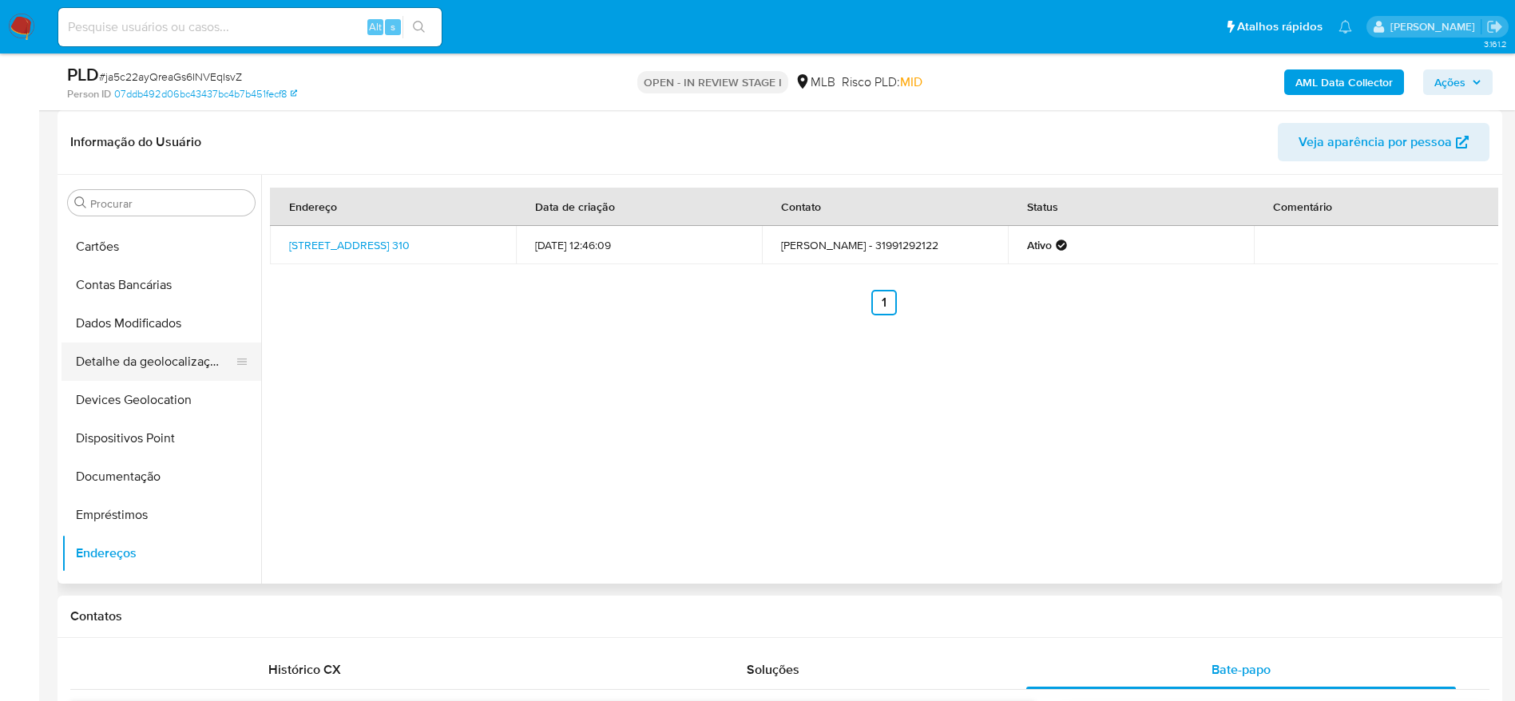
click at [177, 353] on button "Detalhe da geolocalização" at bounding box center [155, 362] width 187 height 38
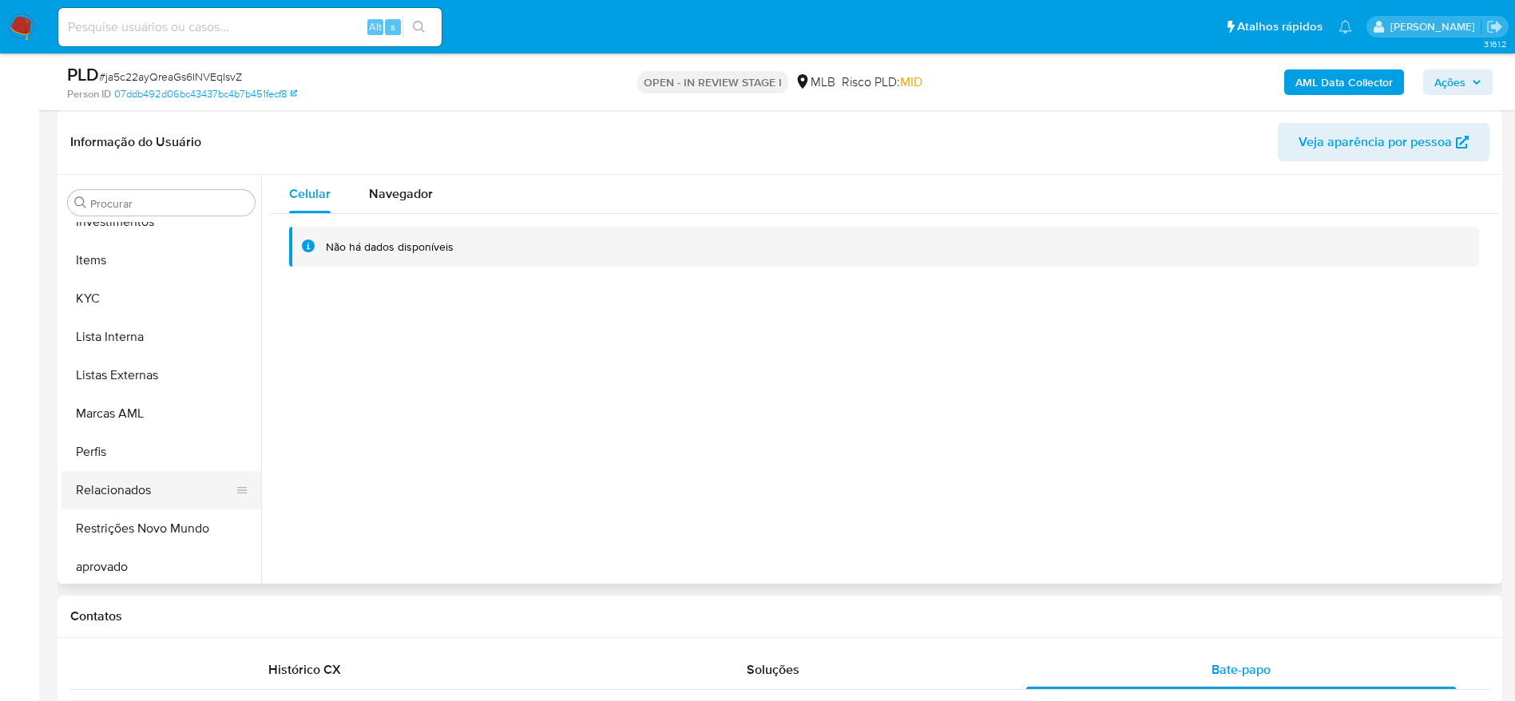
scroll to position [828, 0]
click at [138, 490] on button "Restrições Novo Mundo" at bounding box center [155, 486] width 187 height 38
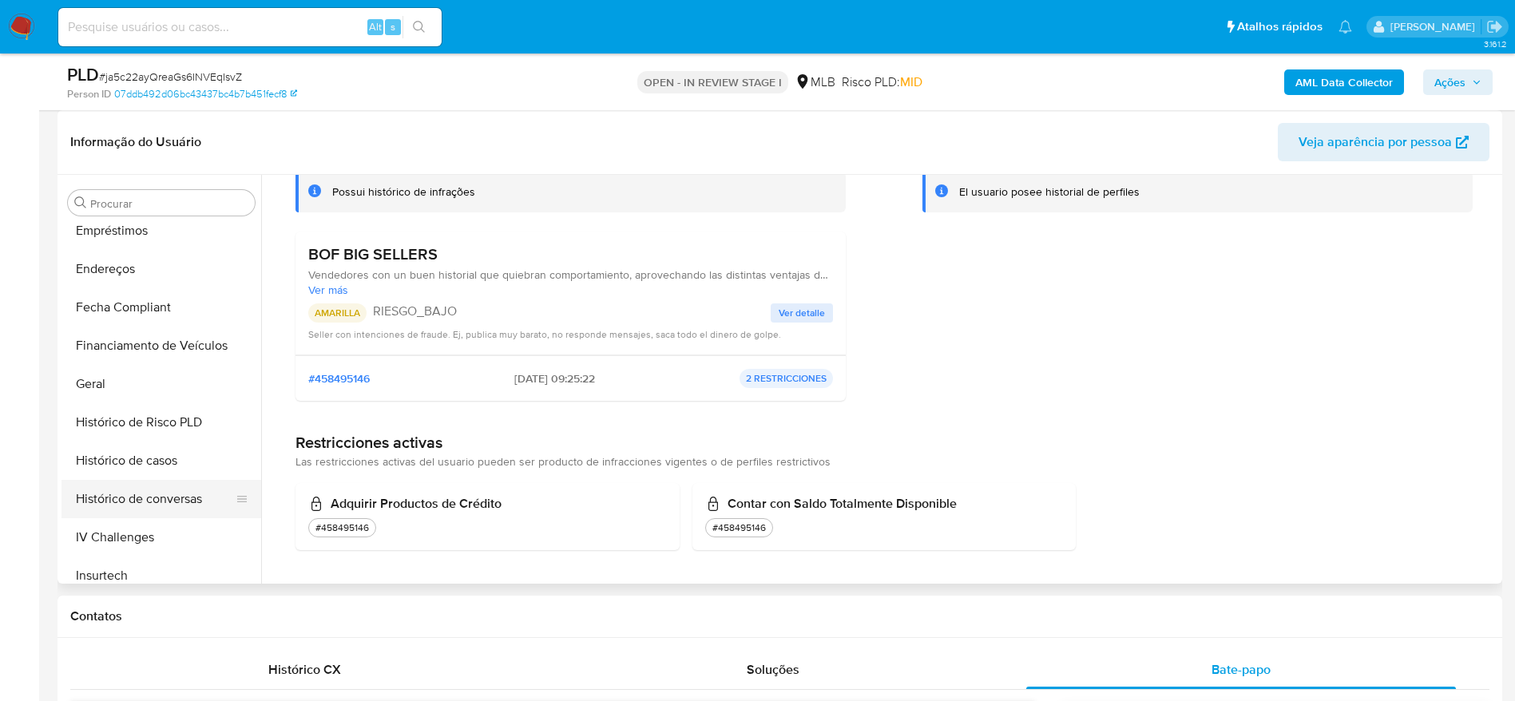
scroll to position [229, 0]
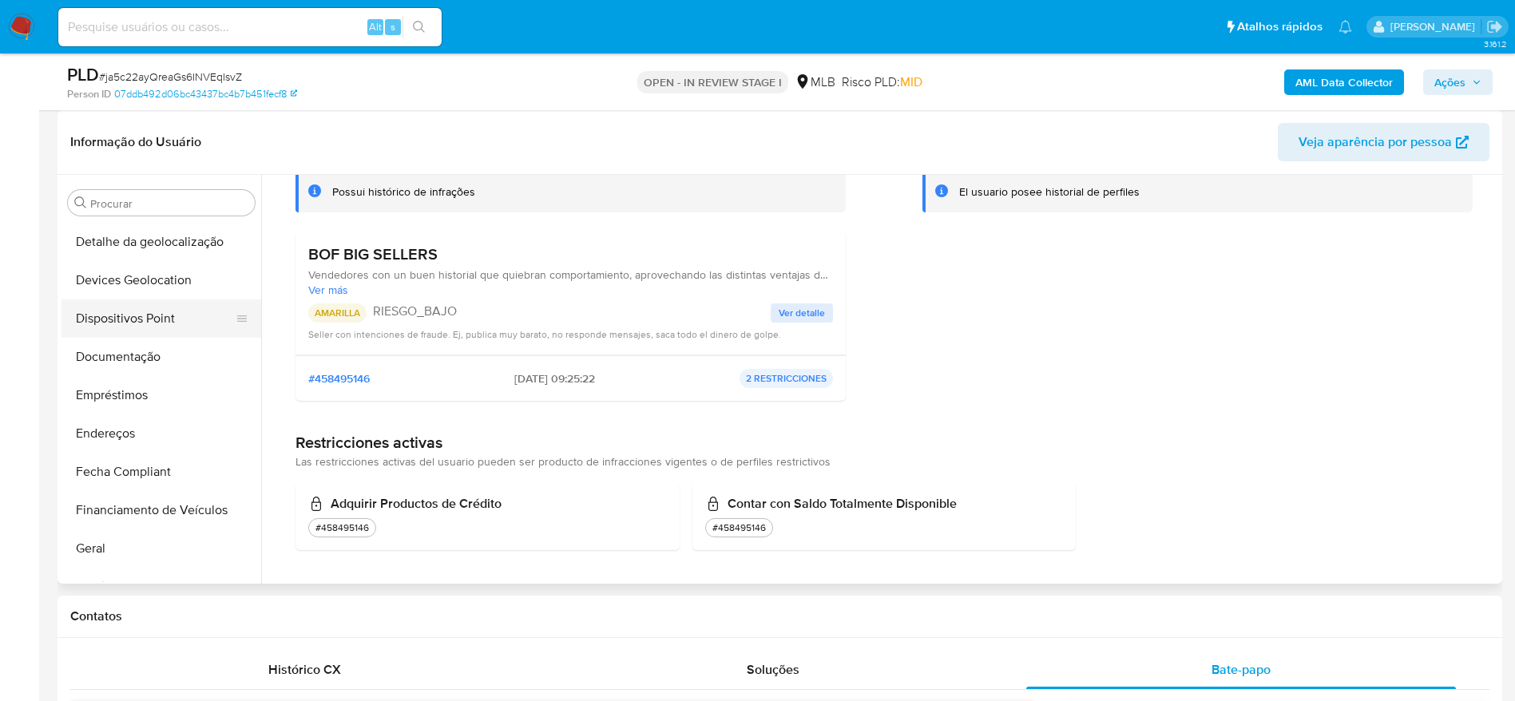
click at [130, 314] on button "Dispositivos Point" at bounding box center [155, 319] width 187 height 38
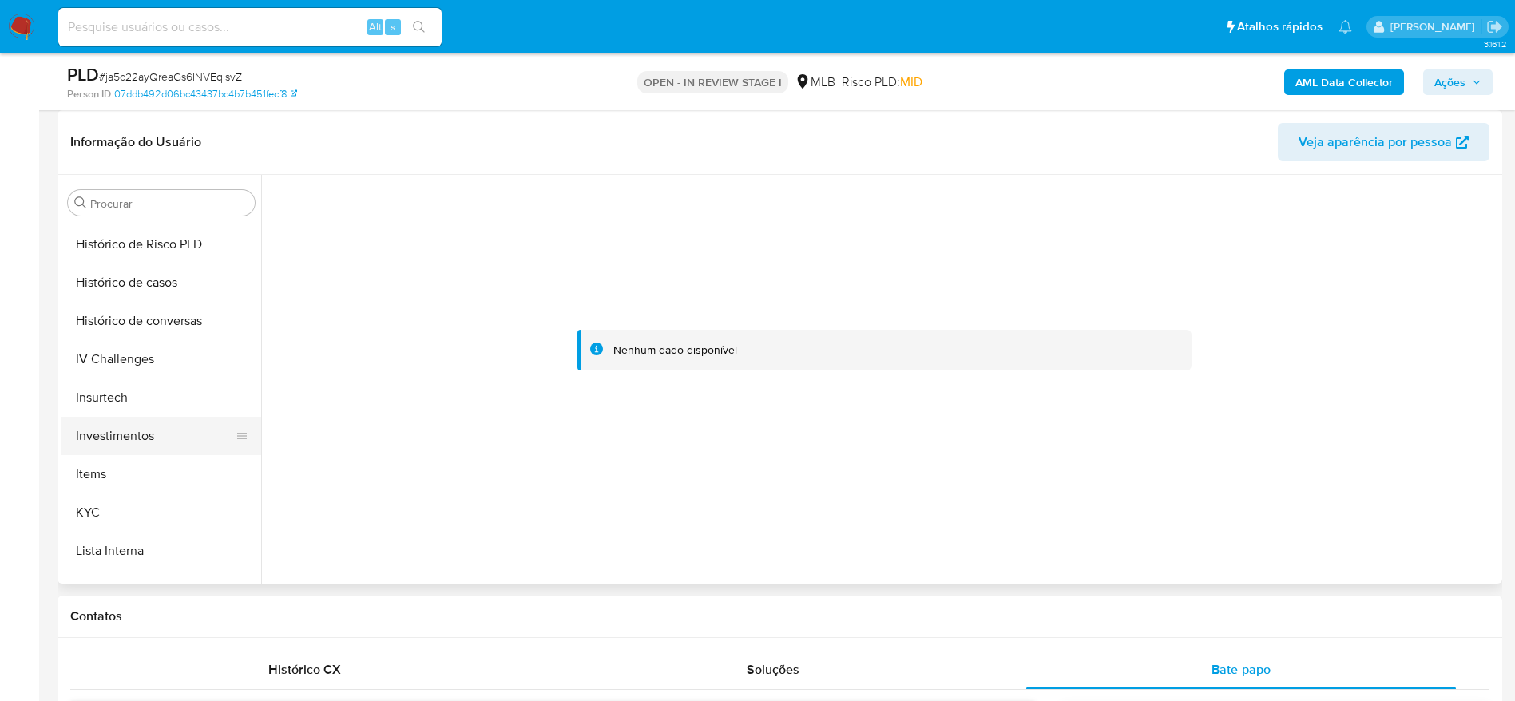
scroll to position [589, 0]
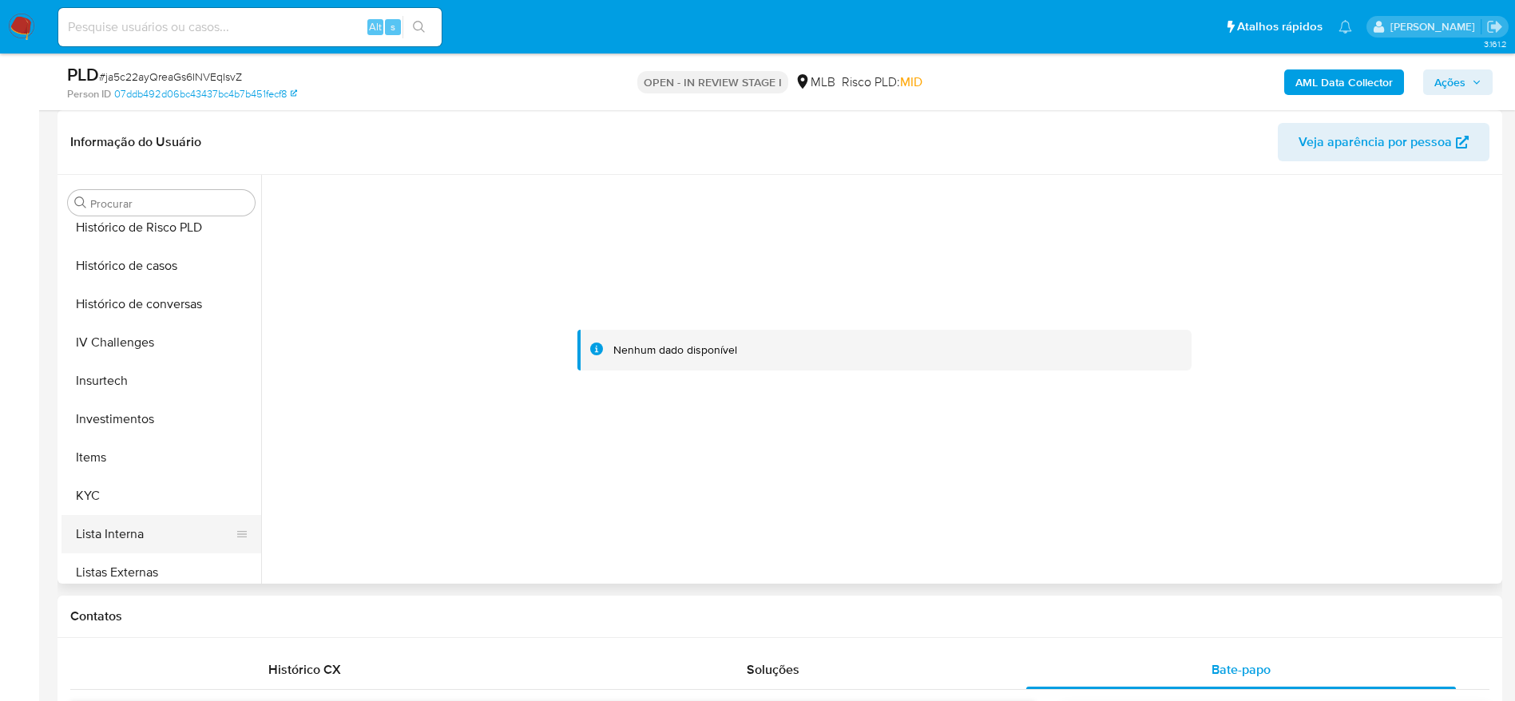
click at [109, 515] on button "Lista Interna" at bounding box center [155, 534] width 187 height 38
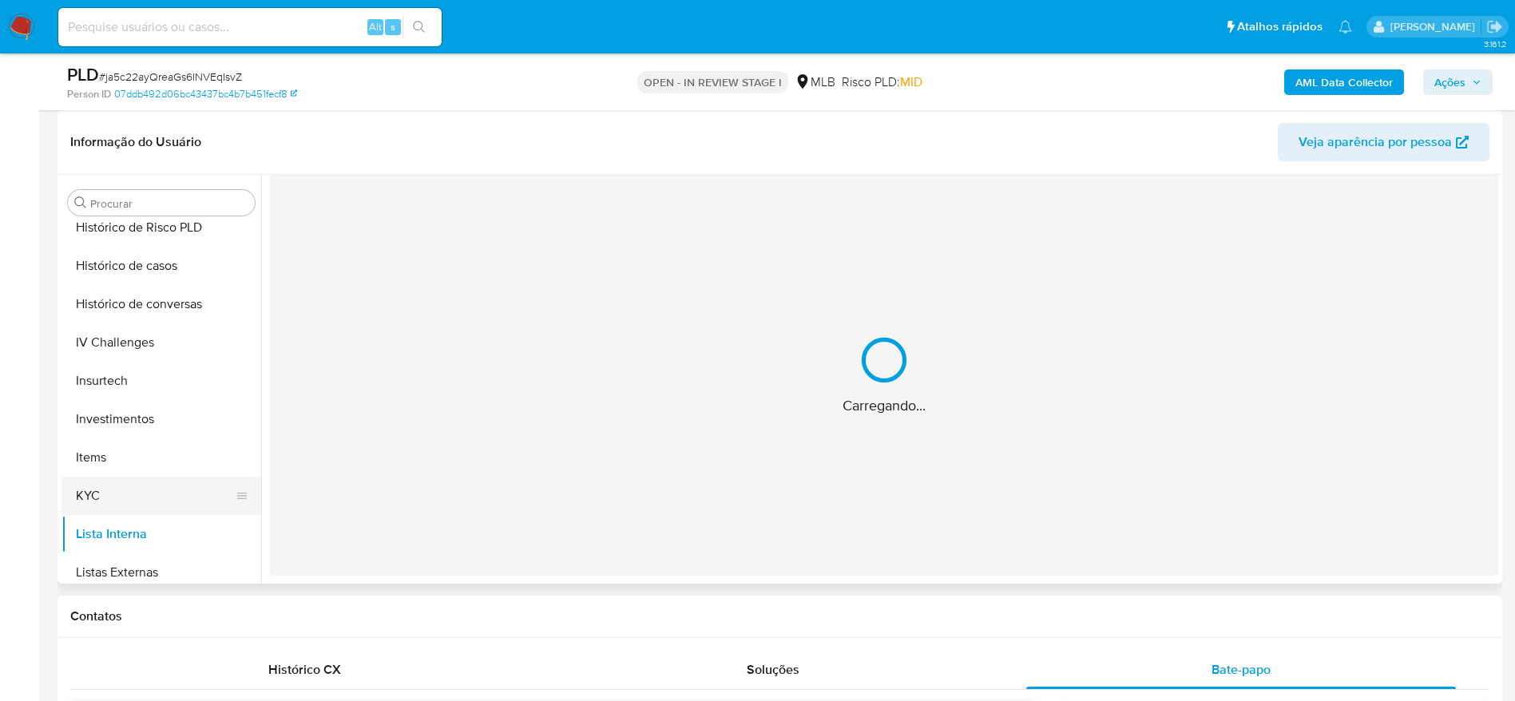
click at [109, 496] on button "KYC" at bounding box center [155, 496] width 187 height 38
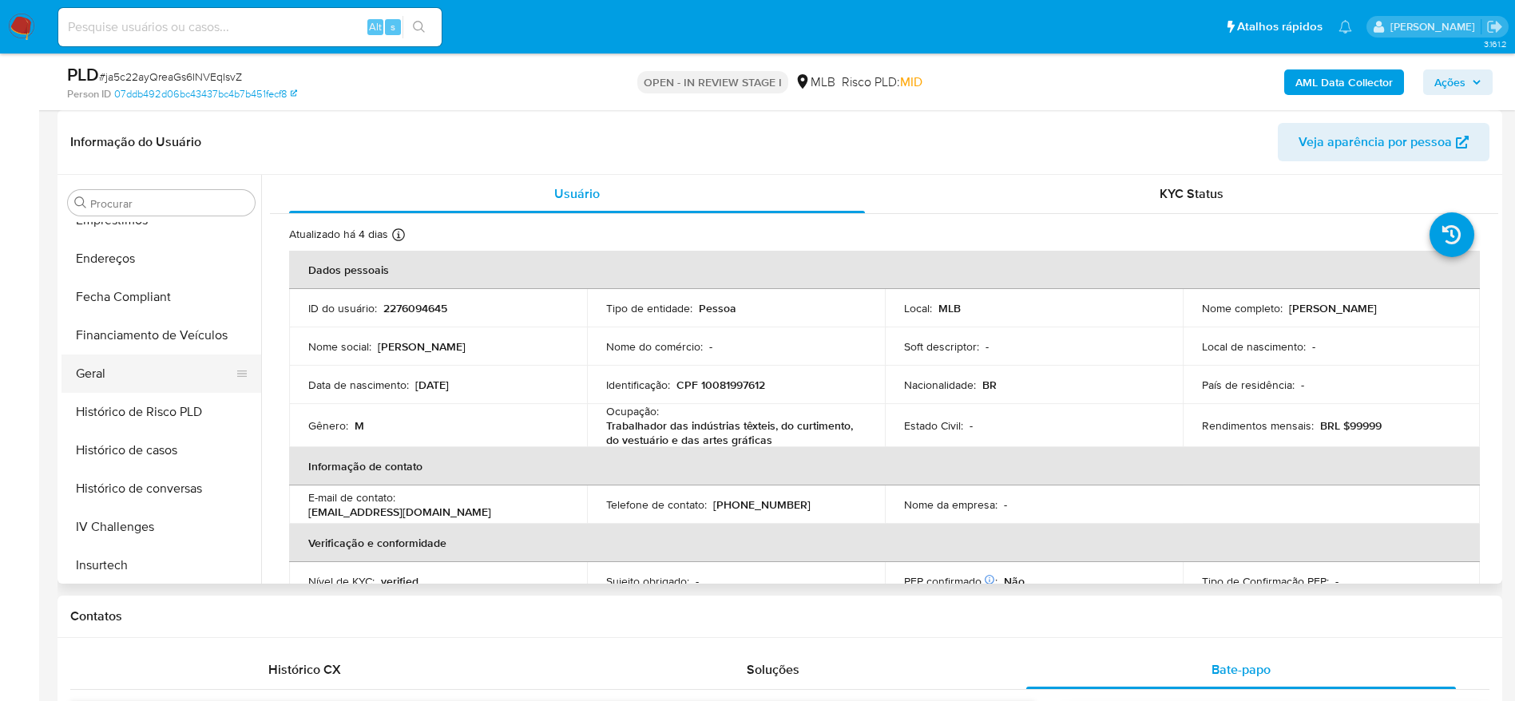
scroll to position [349, 0]
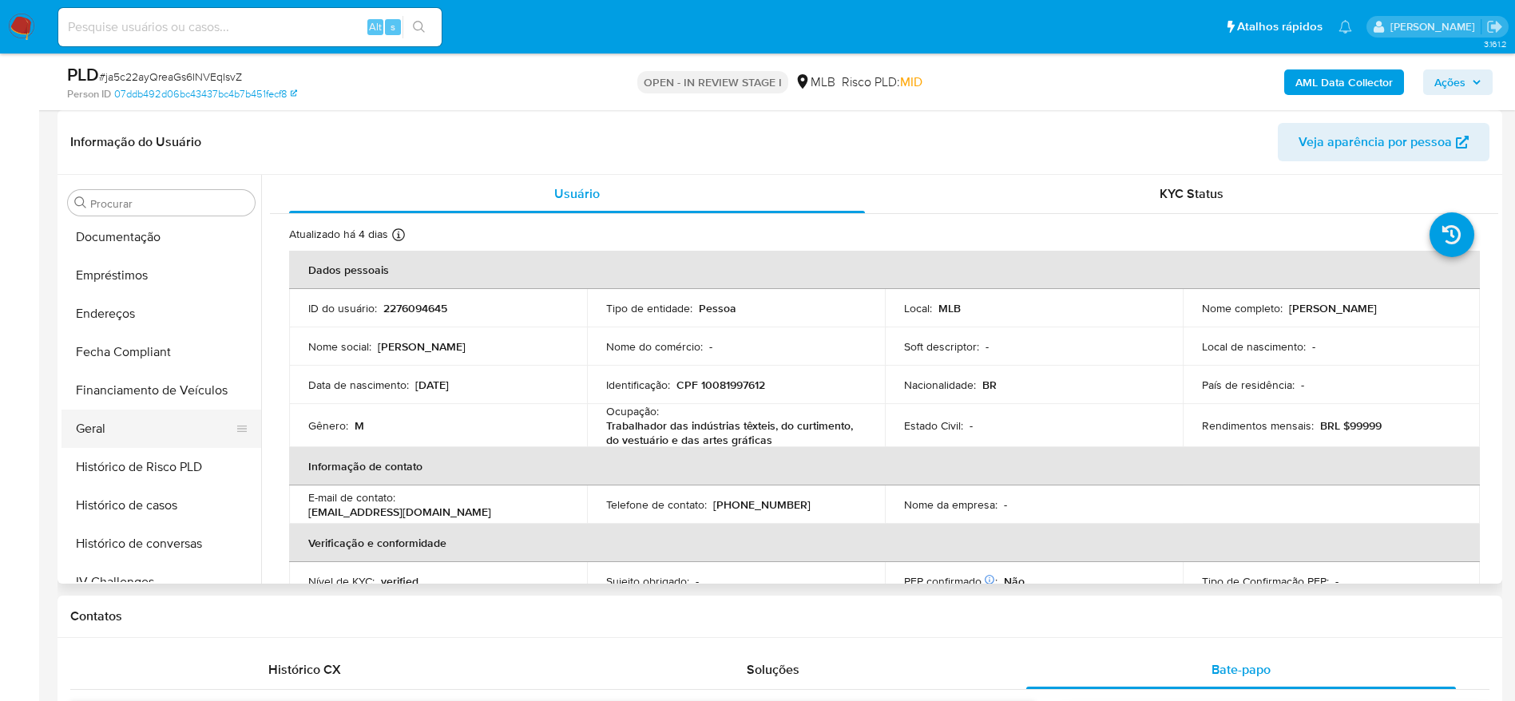
click at [119, 427] on button "Geral" at bounding box center [155, 429] width 187 height 38
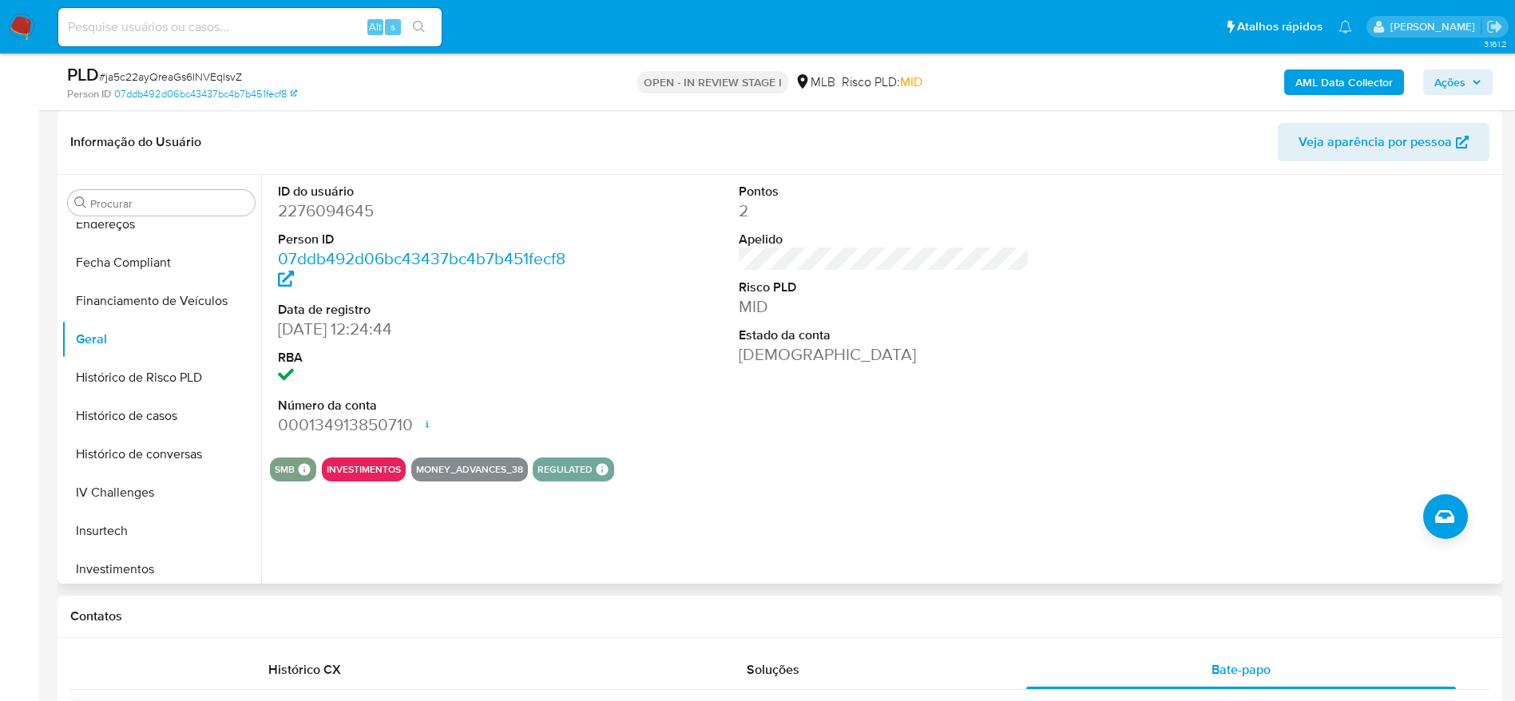
scroll to position [589, 0]
click at [134, 483] on button "KYC" at bounding box center [155, 496] width 187 height 38
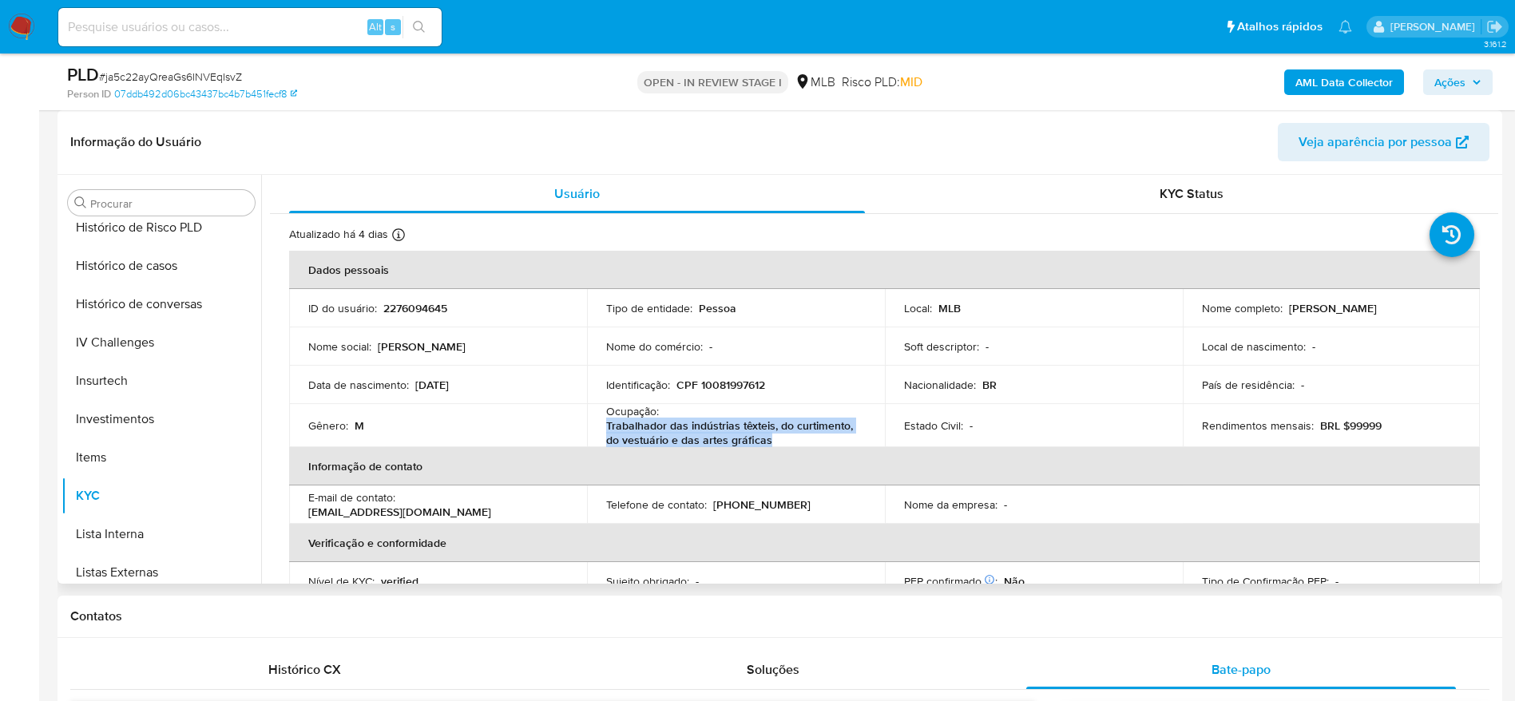
drag, startPoint x: 777, startPoint y: 441, endPoint x: 602, endPoint y: 428, distance: 174.6
click at [602, 428] on td "Ocupação : Trabalhador das indústrias têxteis, do curtimento, do vestuário e da…" at bounding box center [736, 425] width 298 height 43
copy p "Trabalhador das indústrias têxteis, do curtimento, do vestuário e das artes grá…"
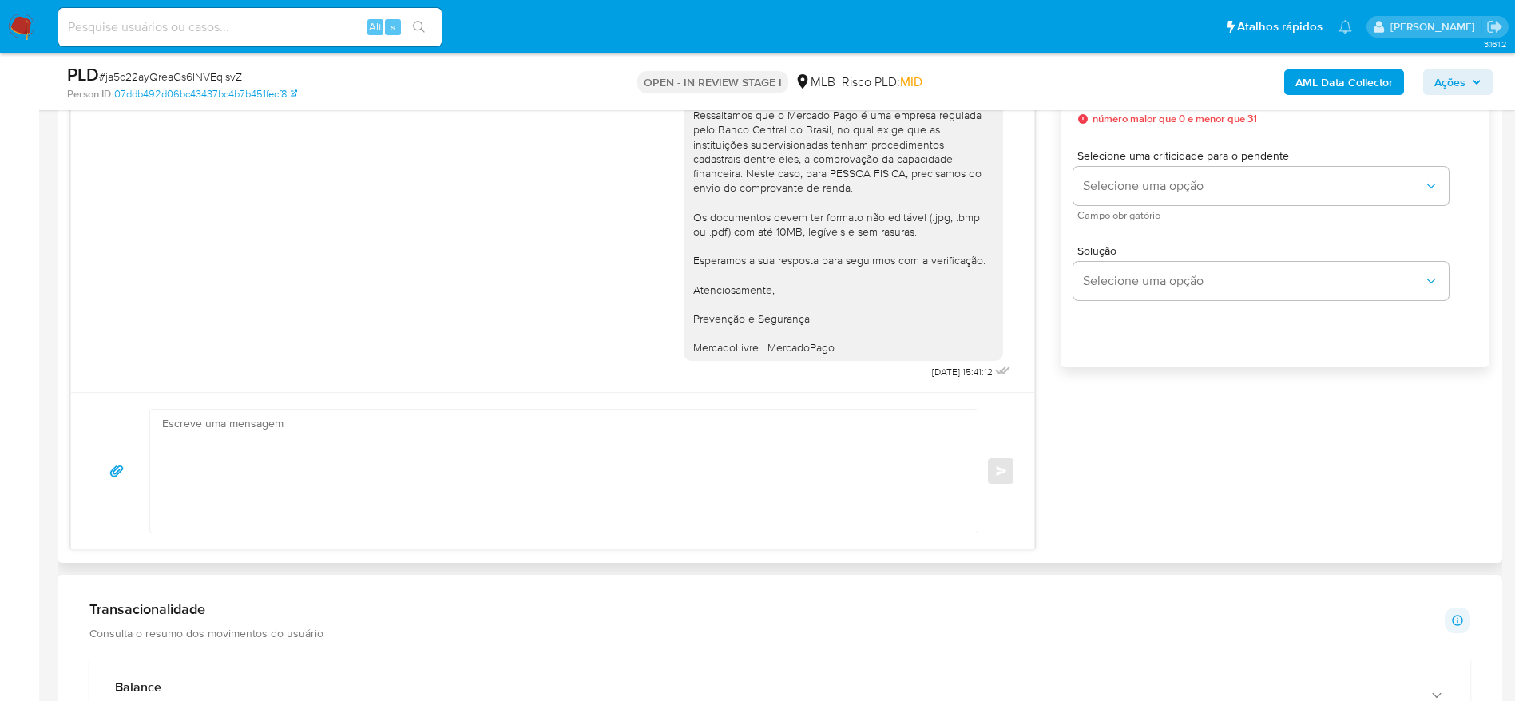
scroll to position [1438, 0]
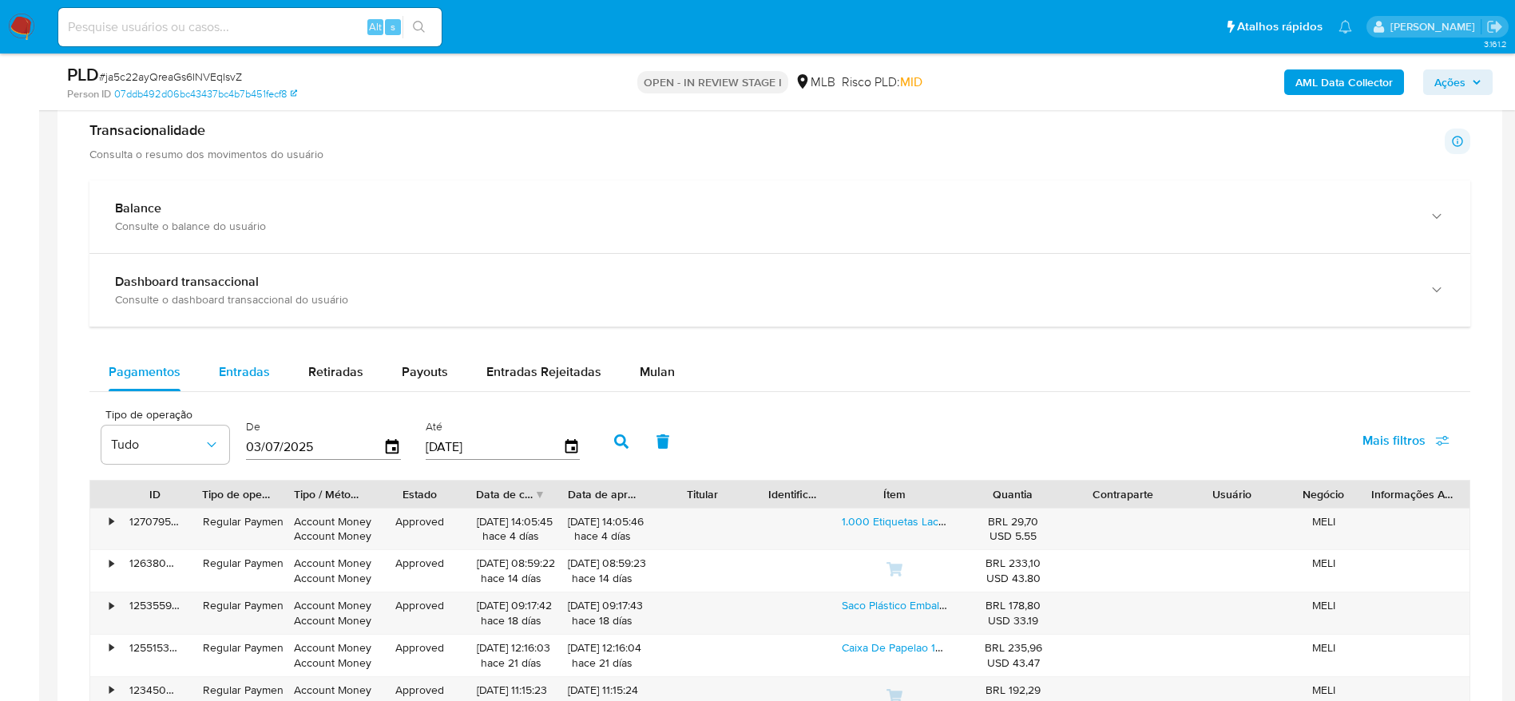
click at [244, 365] on span "Entradas" at bounding box center [244, 372] width 51 height 18
select select "10"
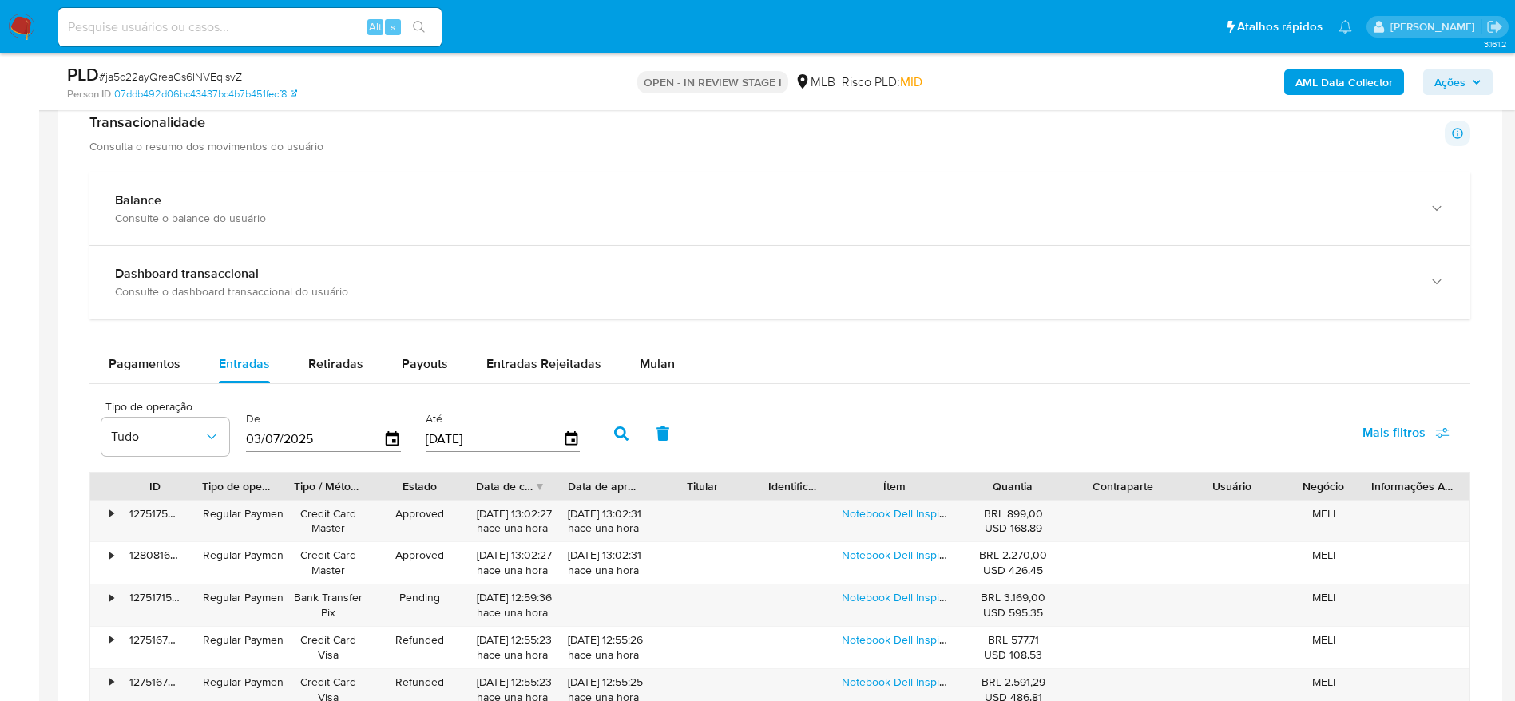
scroll to position [1678, 0]
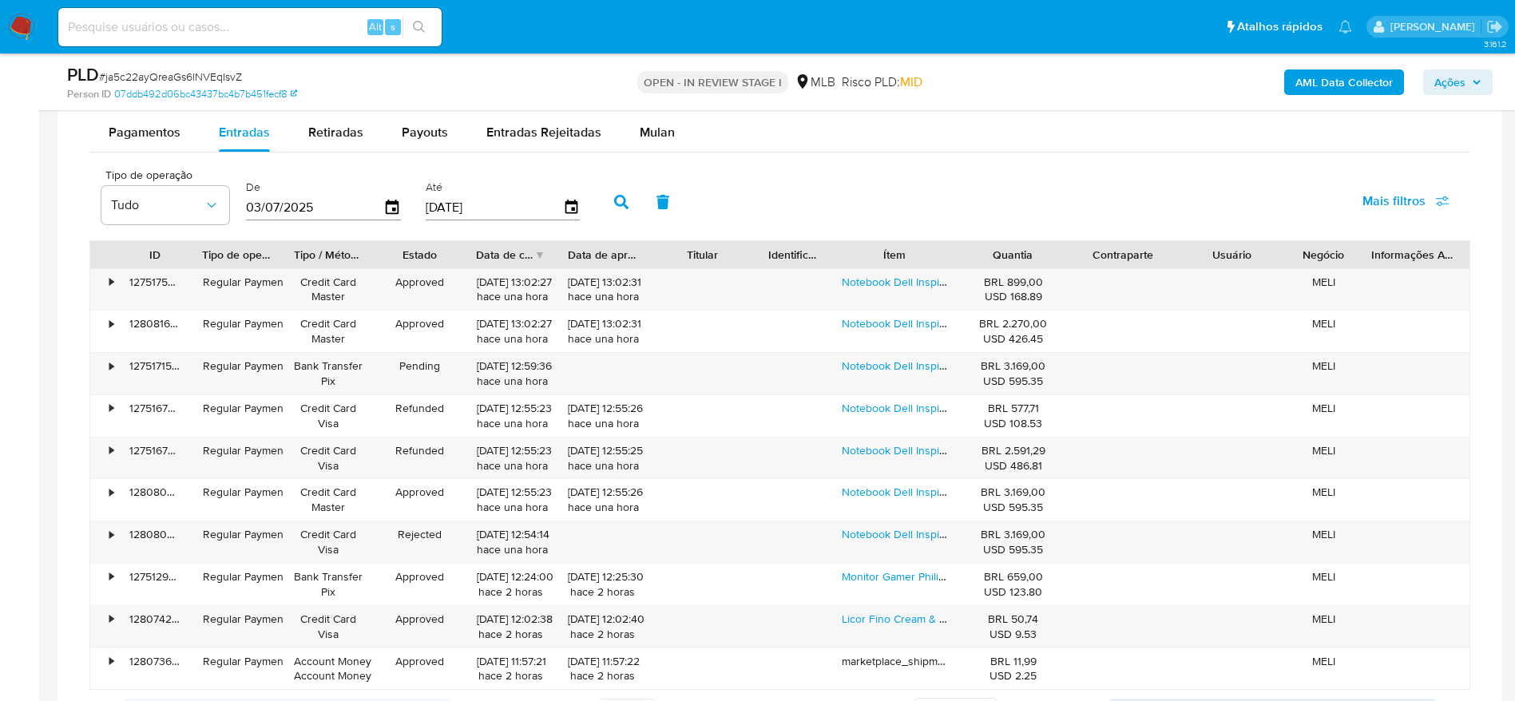
click at [978, 249] on div "Quantia" at bounding box center [1013, 255] width 87 height 16
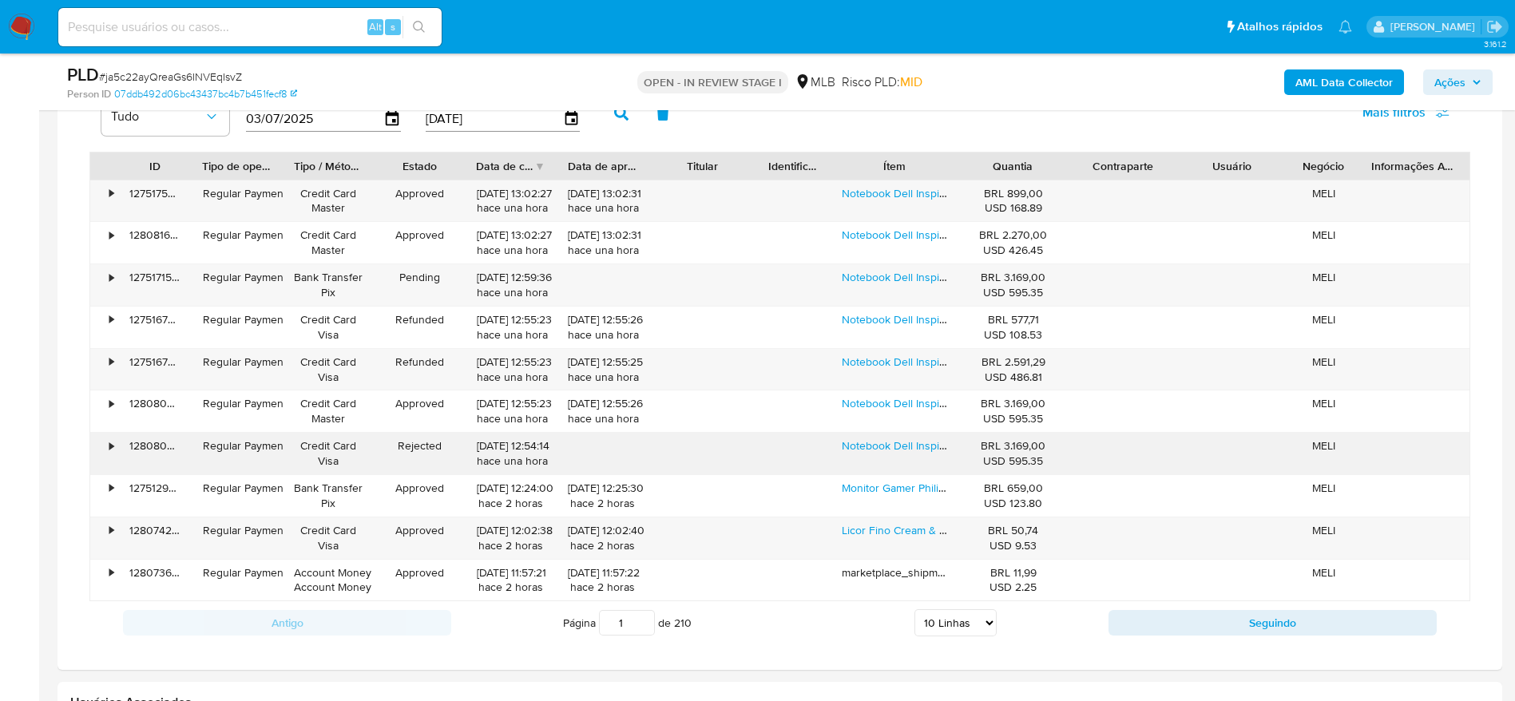
scroll to position [1797, 0]
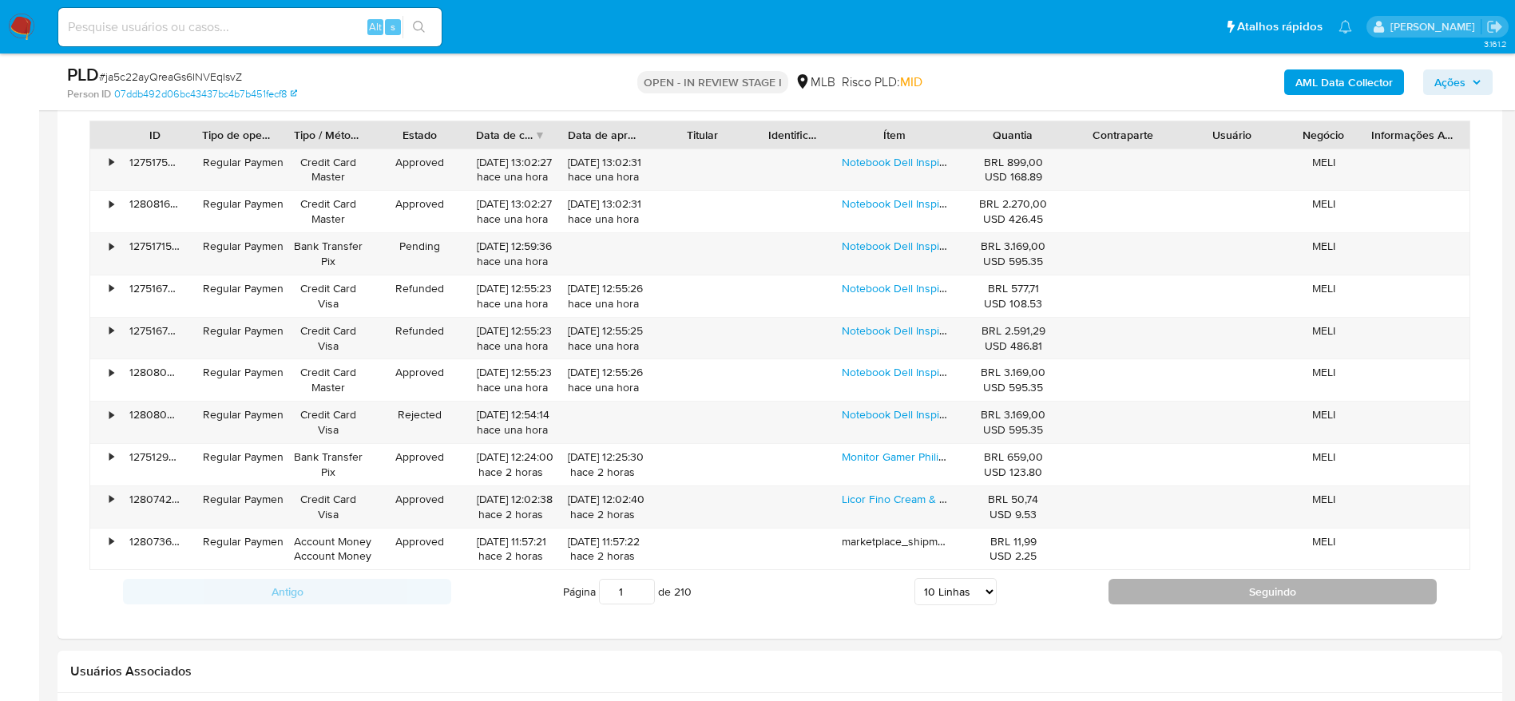
click at [1167, 590] on button "Seguindo" at bounding box center [1273, 592] width 328 height 26
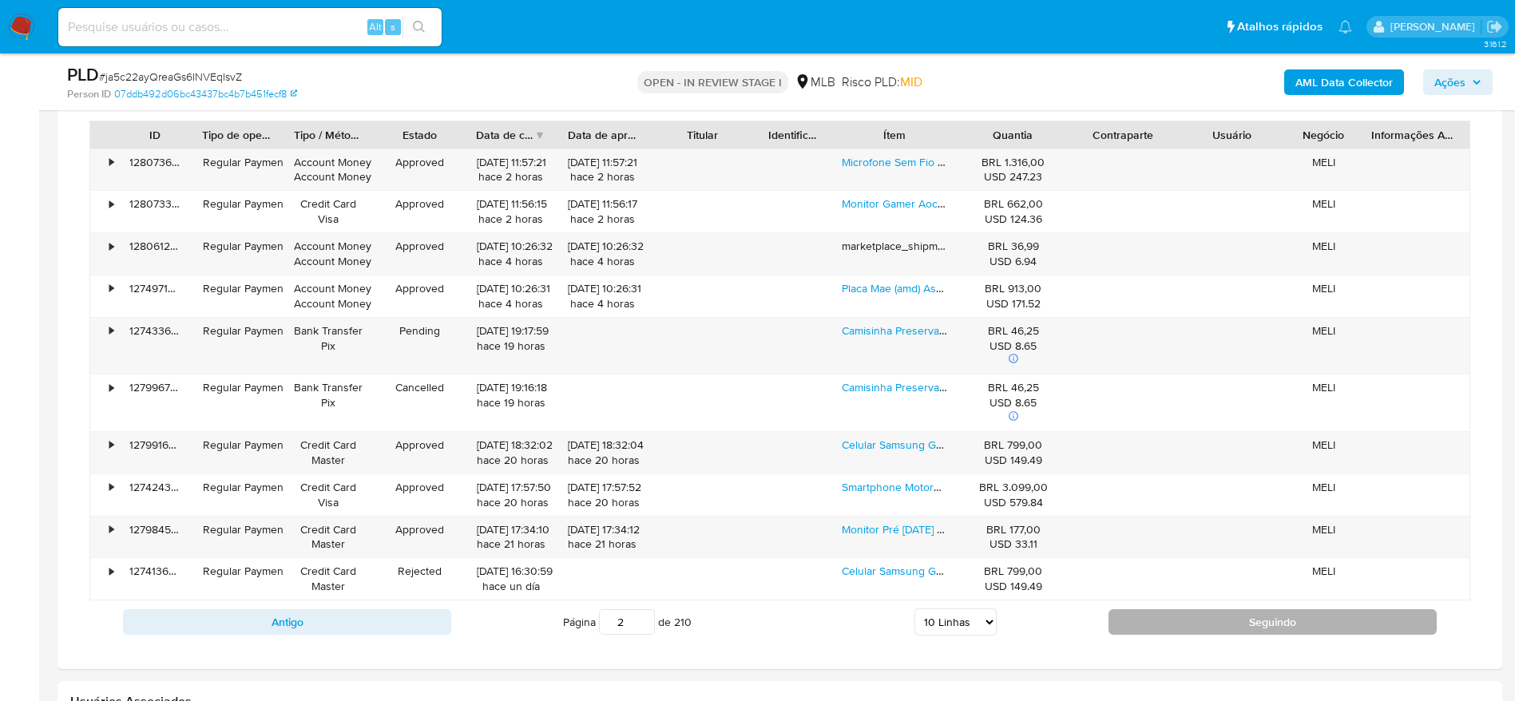
click at [1160, 618] on button "Seguindo" at bounding box center [1273, 623] width 328 height 26
type input "3"
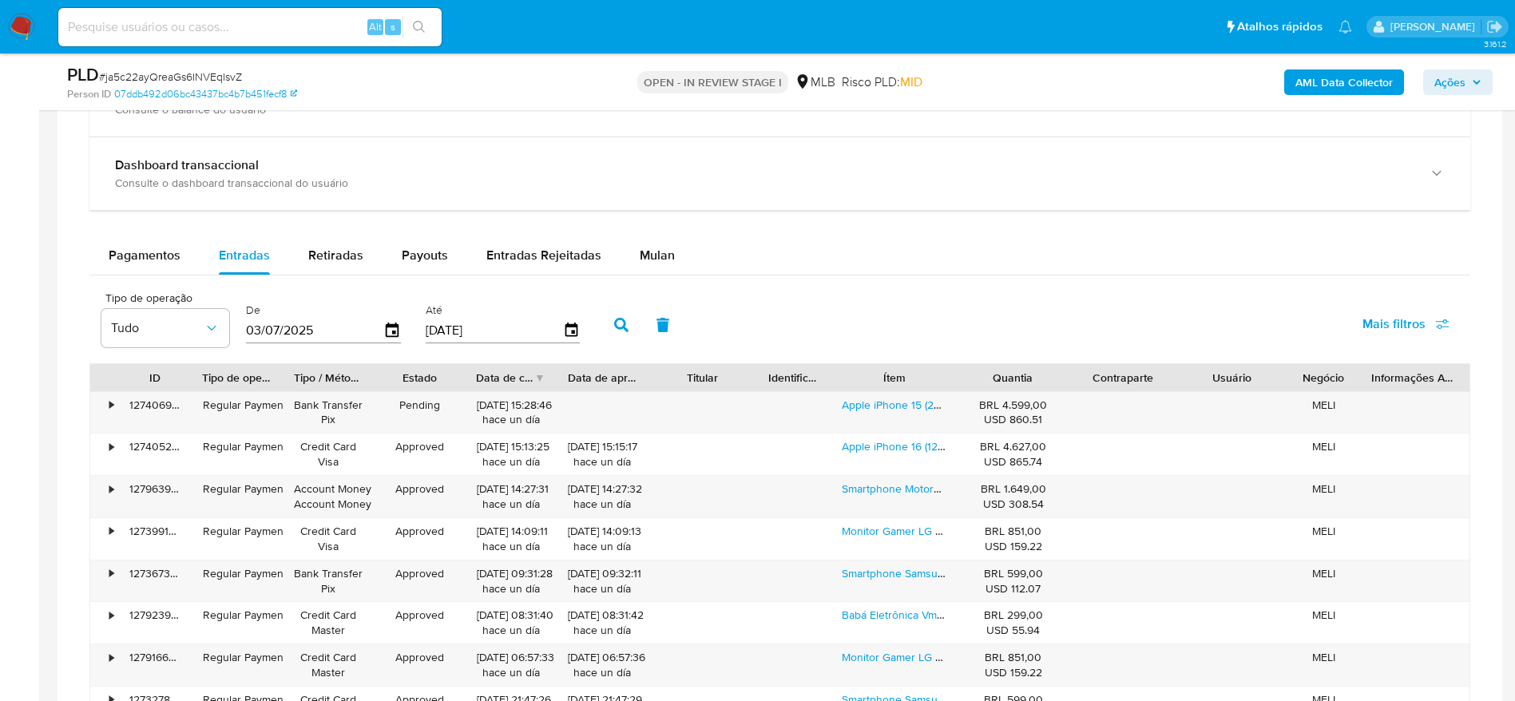
scroll to position [1438, 0]
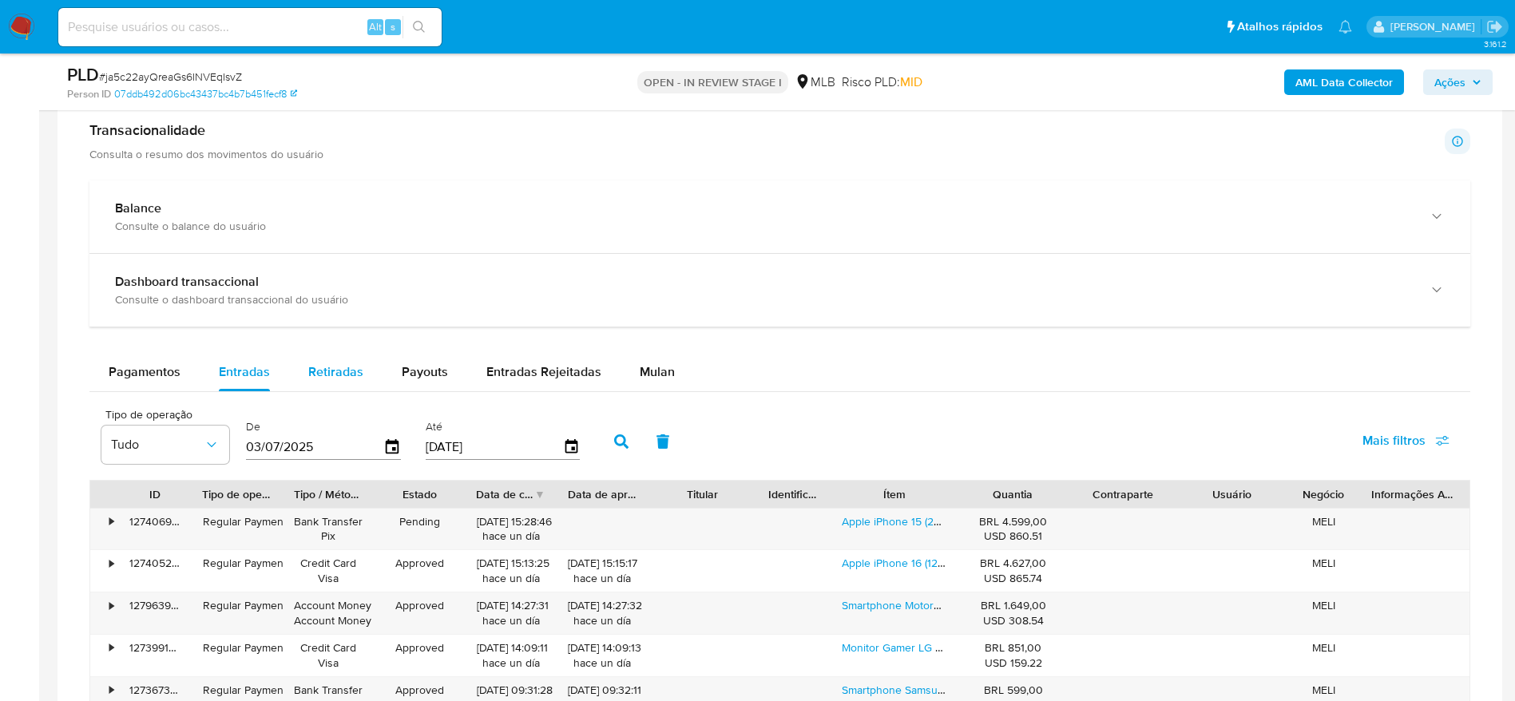
click at [309, 371] on span "Retiradas" at bounding box center [335, 372] width 55 height 18
select select "10"
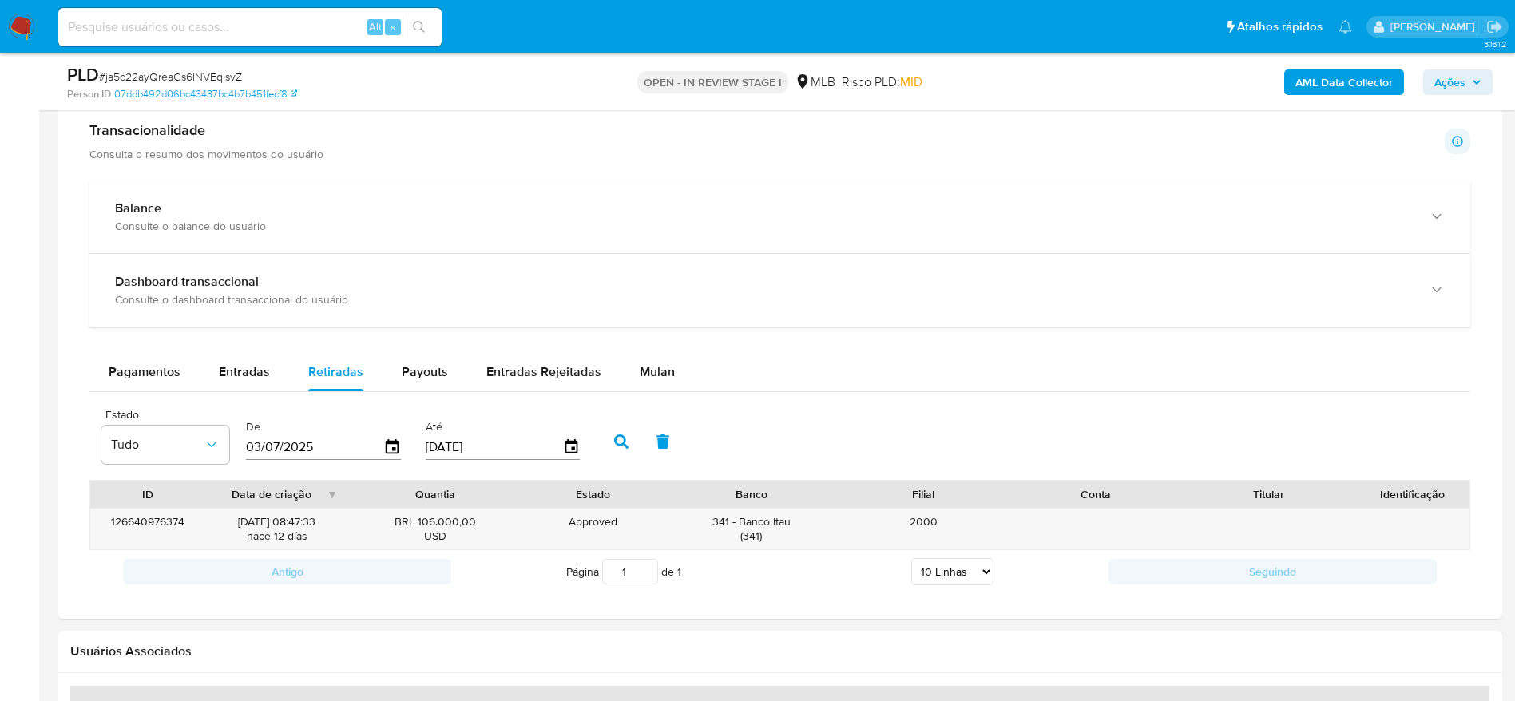
click at [1464, 74] on span "Ações" at bounding box center [1450, 83] width 31 height 26
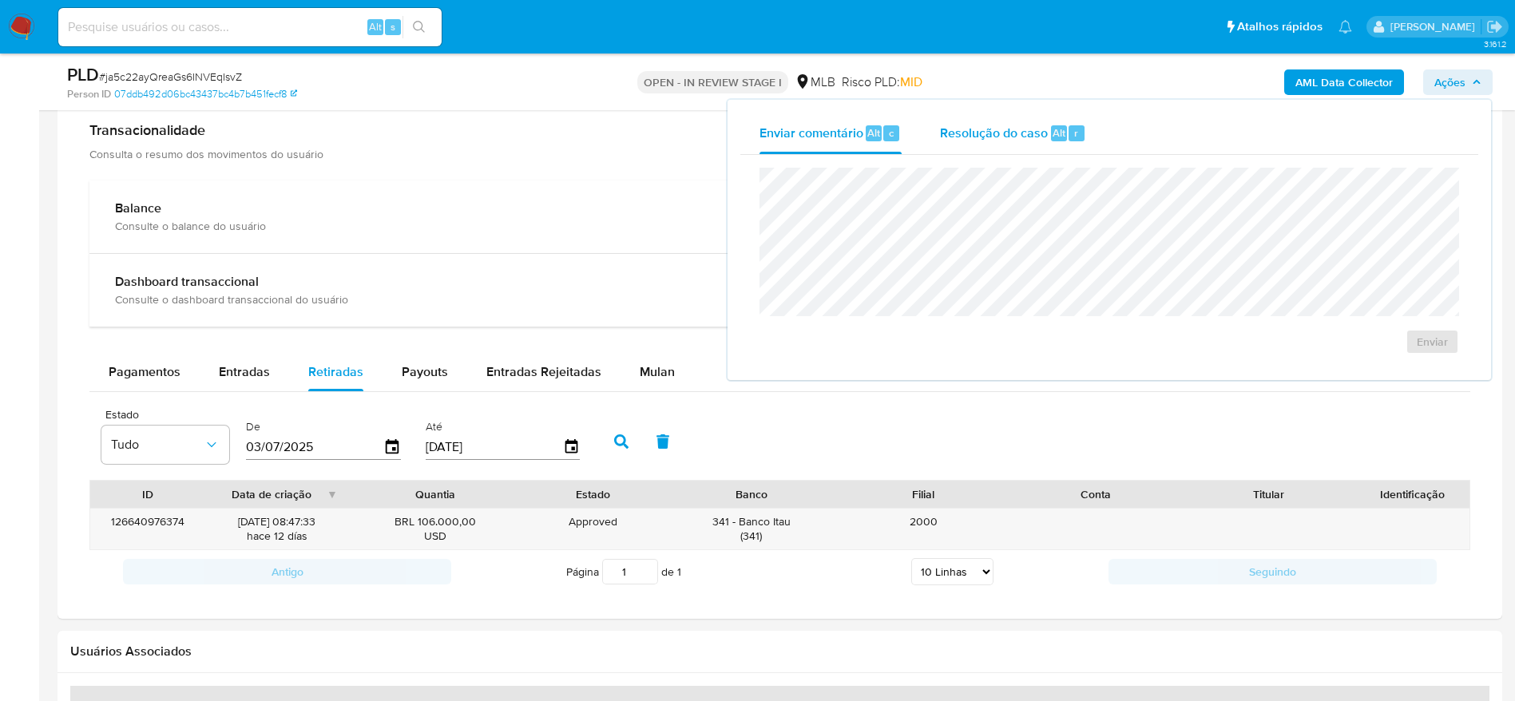
click at [977, 141] on span "Resolução do caso" at bounding box center [994, 132] width 108 height 18
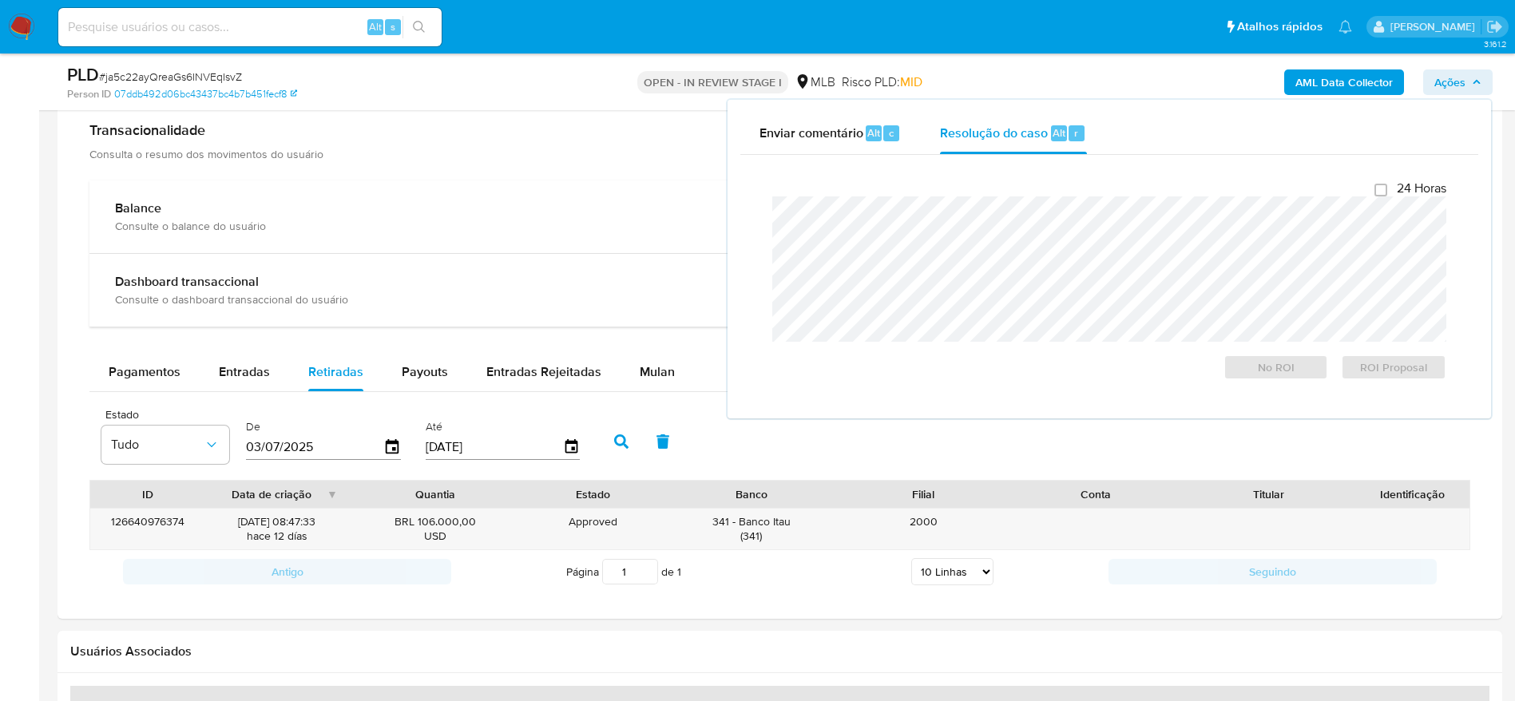
click at [1336, 77] on b "AML Data Collector" at bounding box center [1344, 83] width 97 height 26
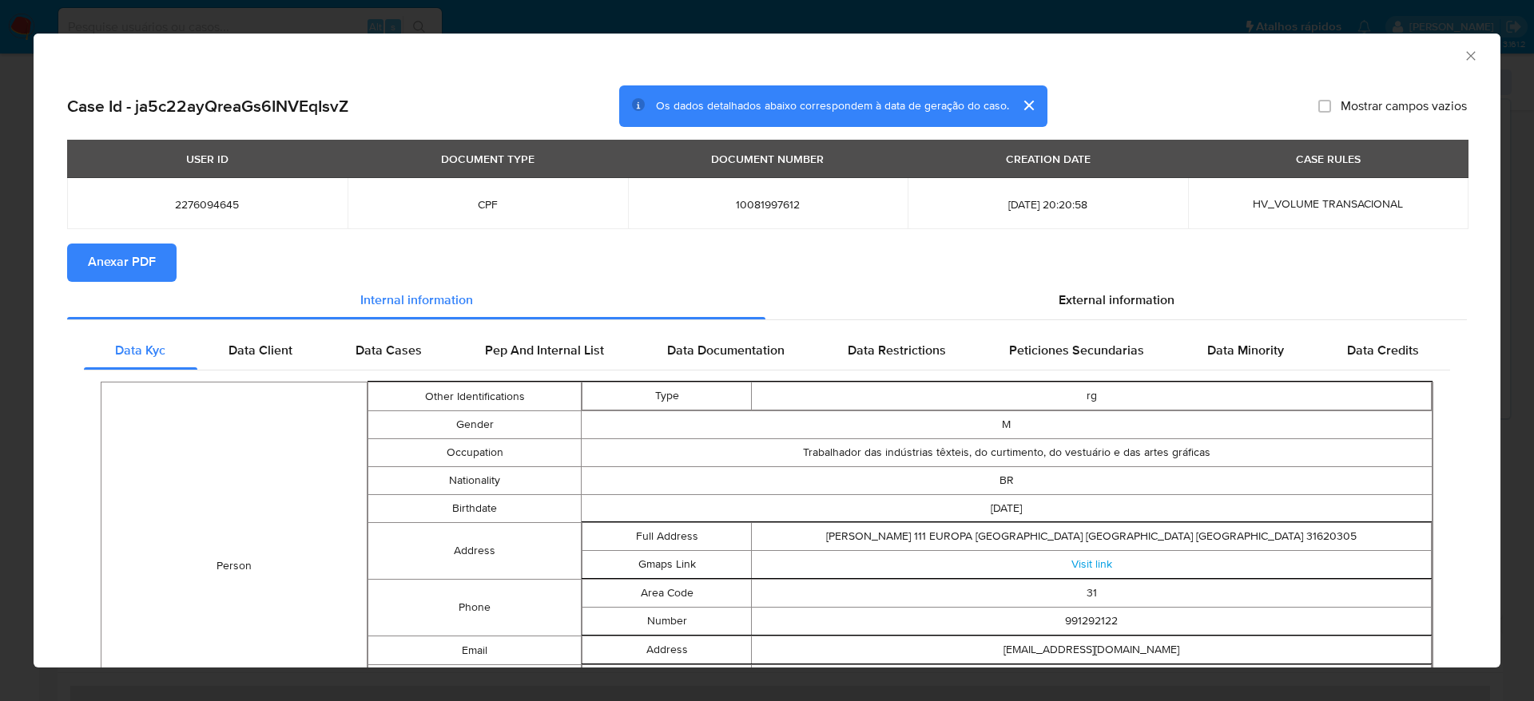
click at [130, 259] on span "Anexar PDF" at bounding box center [122, 262] width 68 height 35
click at [1463, 54] on icon "Fechar a janela" at bounding box center [1471, 56] width 16 height 16
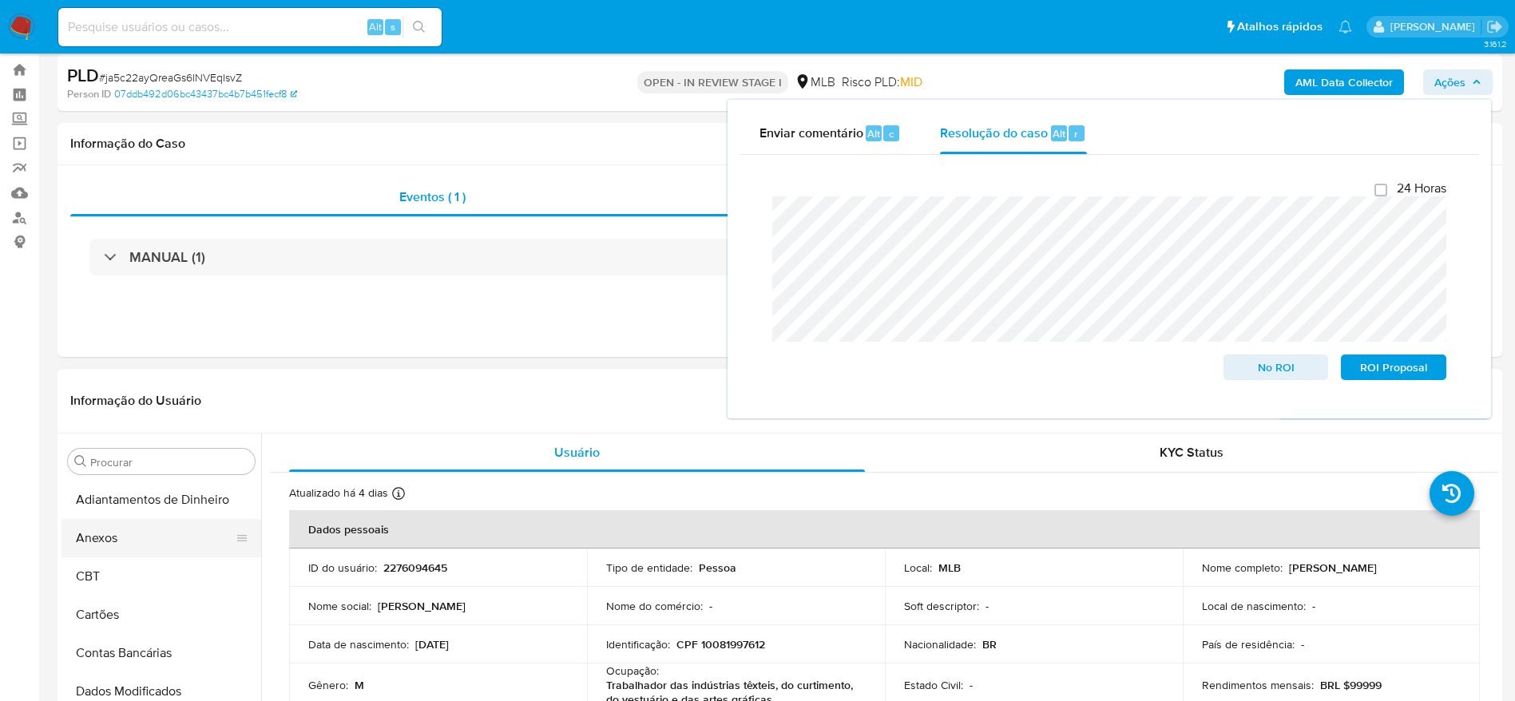
scroll to position [0, 0]
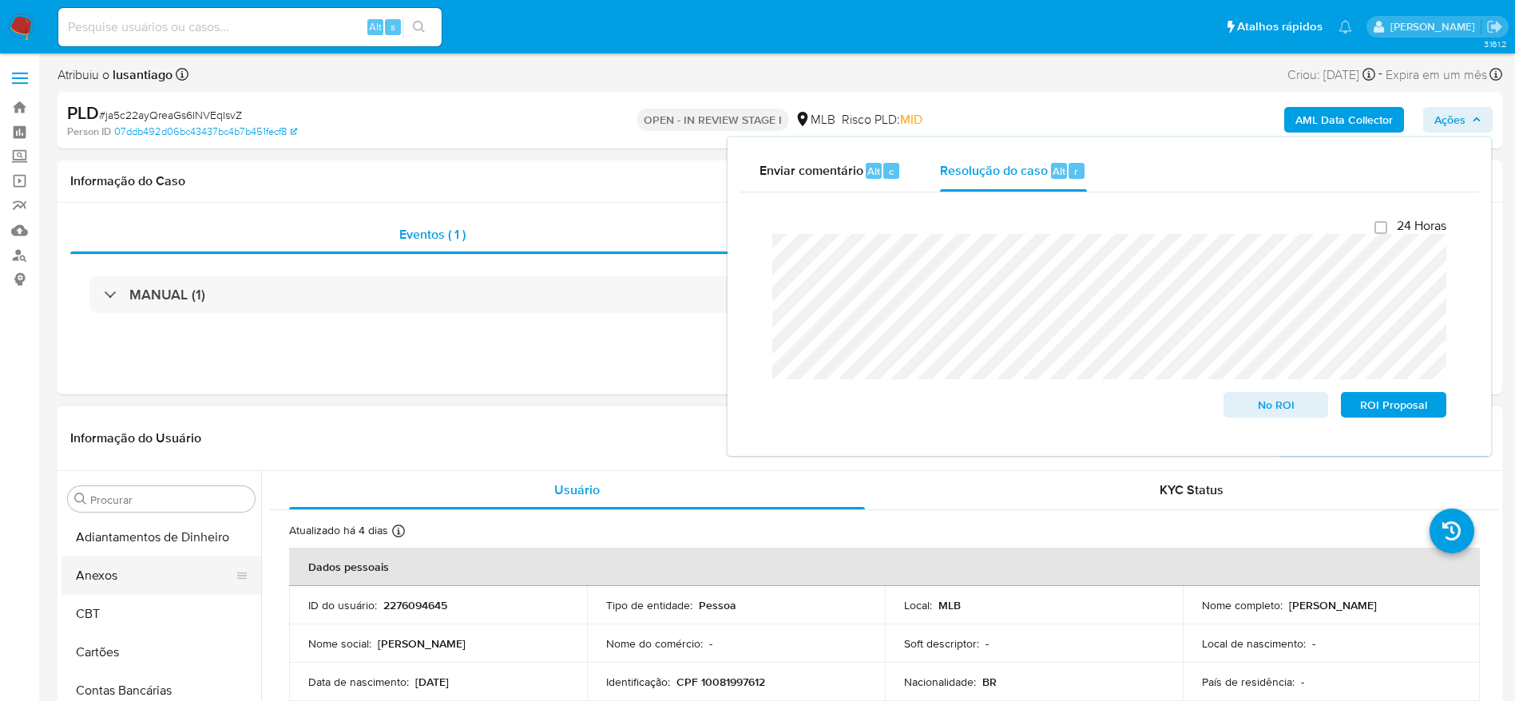
click at [128, 575] on button "Anexos" at bounding box center [155, 576] width 187 height 38
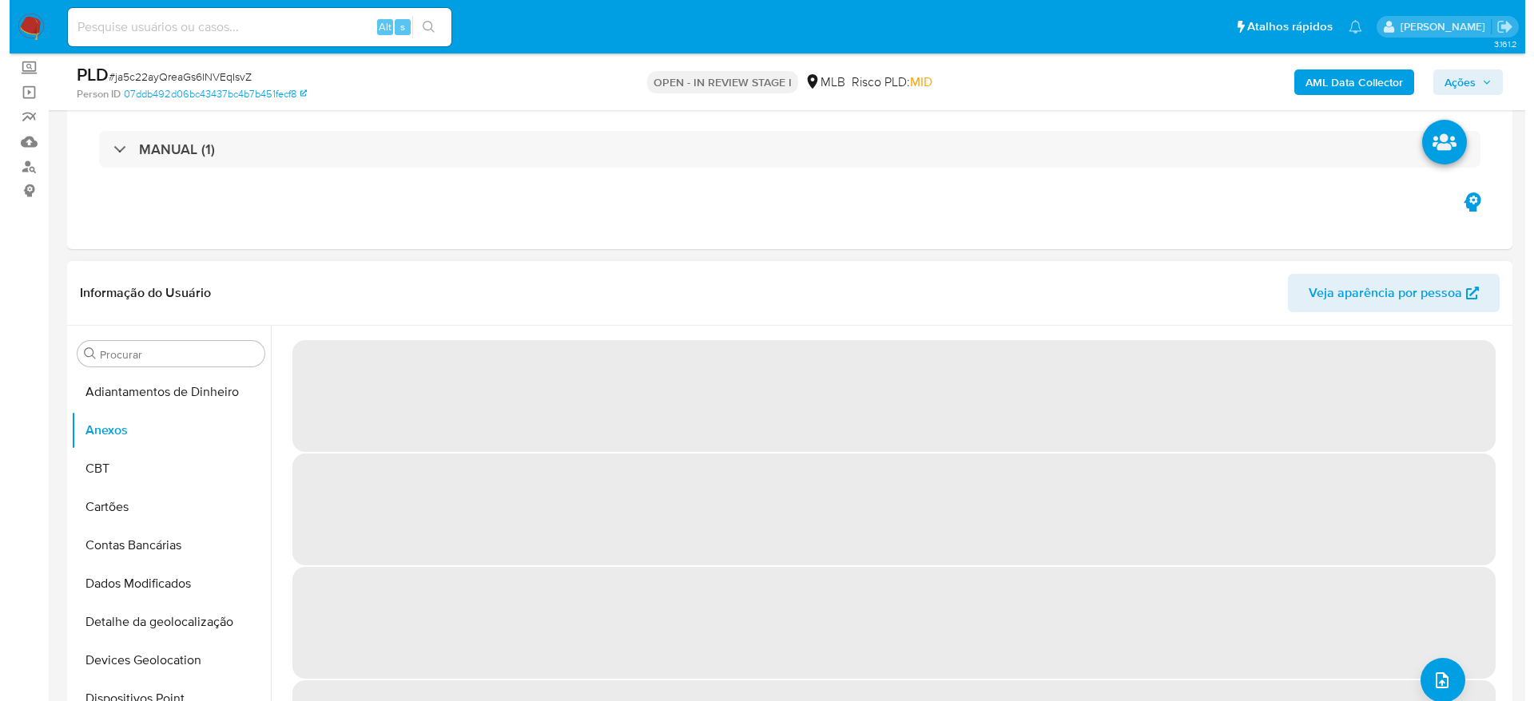
scroll to position [240, 0]
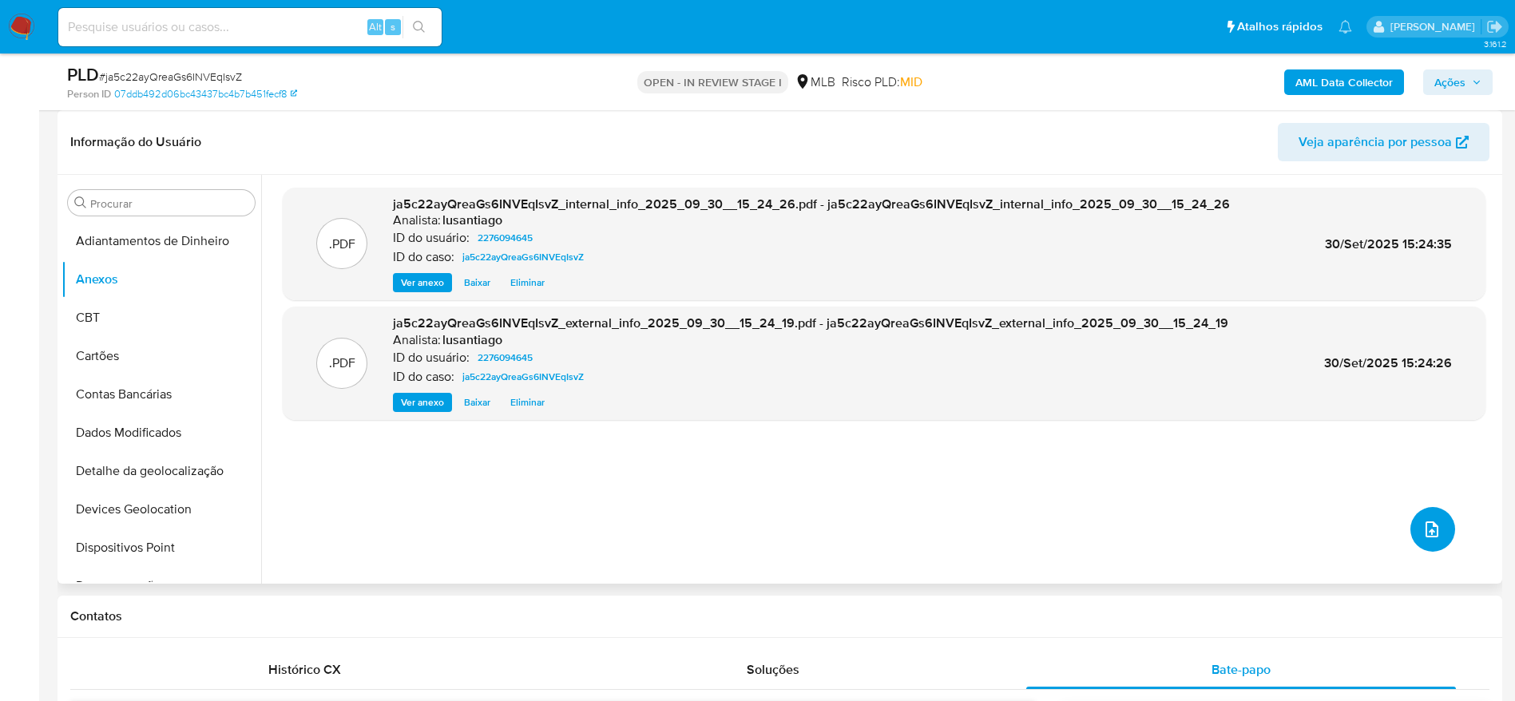
click at [1434, 530] on icon "upload-file" at bounding box center [1432, 529] width 19 height 19
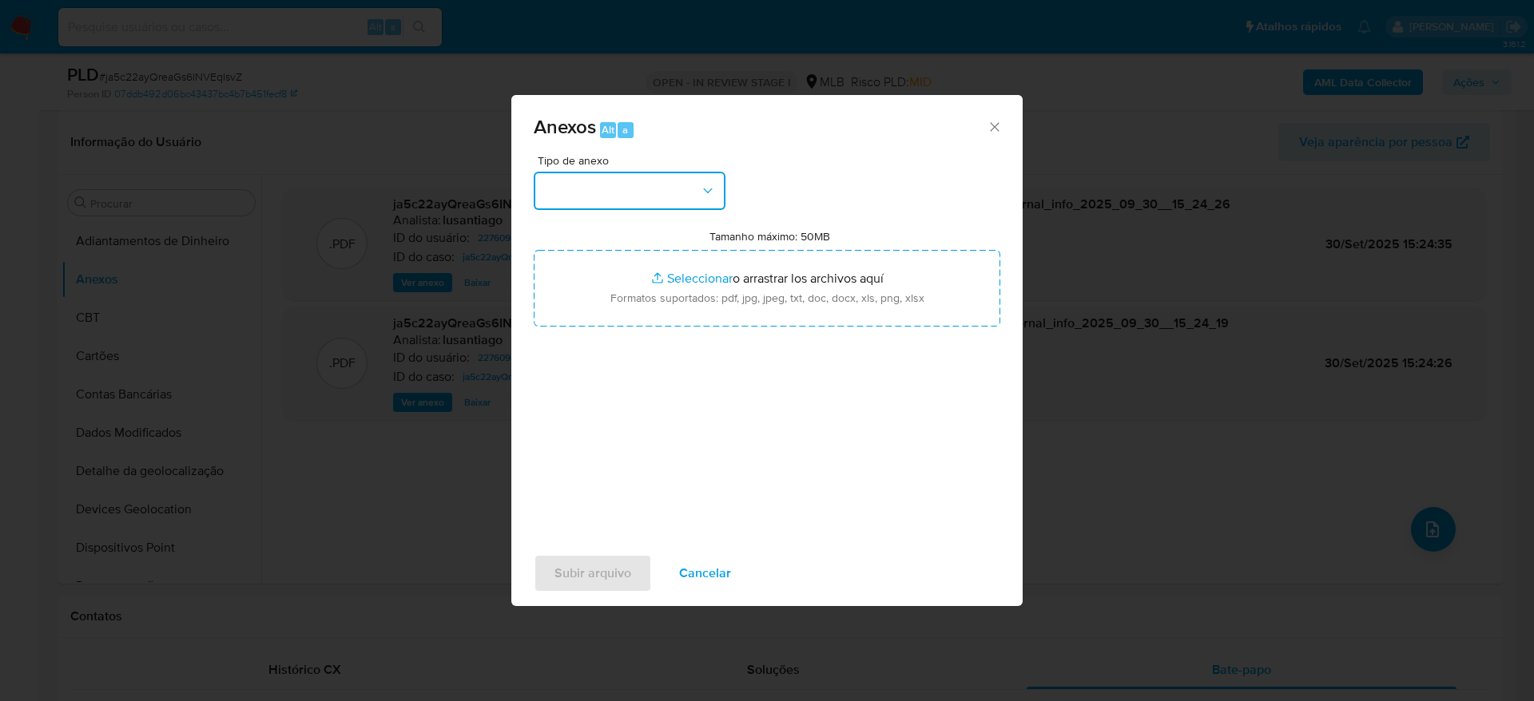
click at [681, 180] on button "button" at bounding box center [630, 191] width 192 height 38
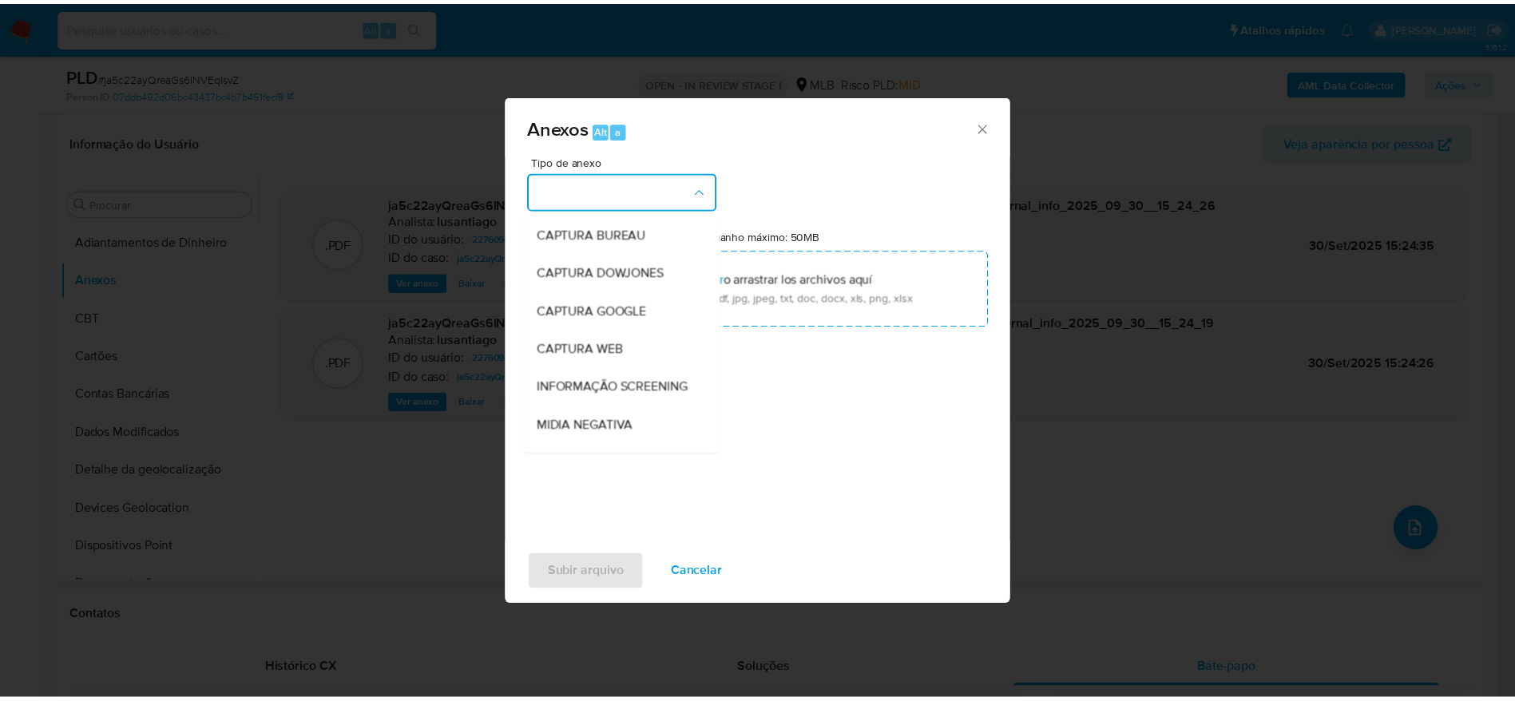
scroll to position [246, 0]
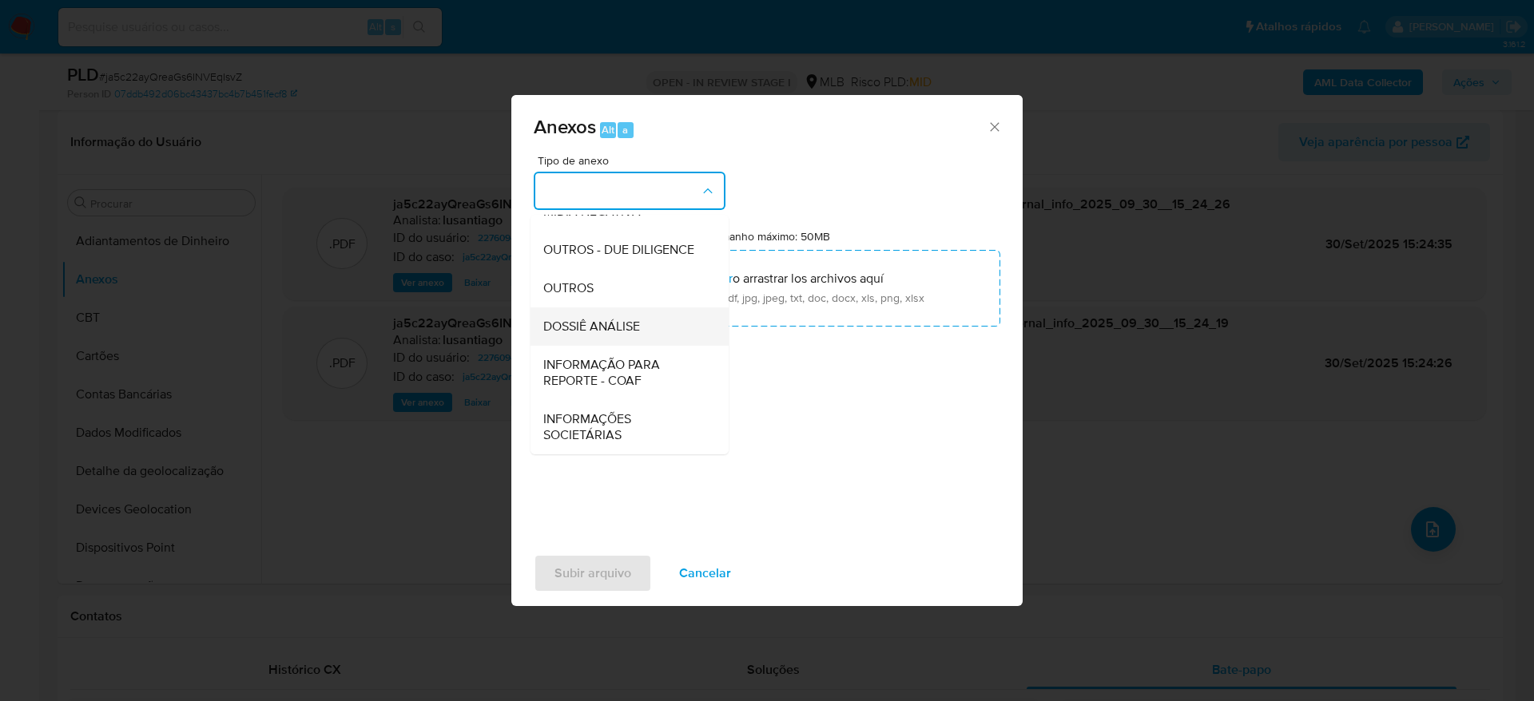
click at [580, 321] on span "DOSSIÊ ANÁLISE" at bounding box center [591, 327] width 97 height 16
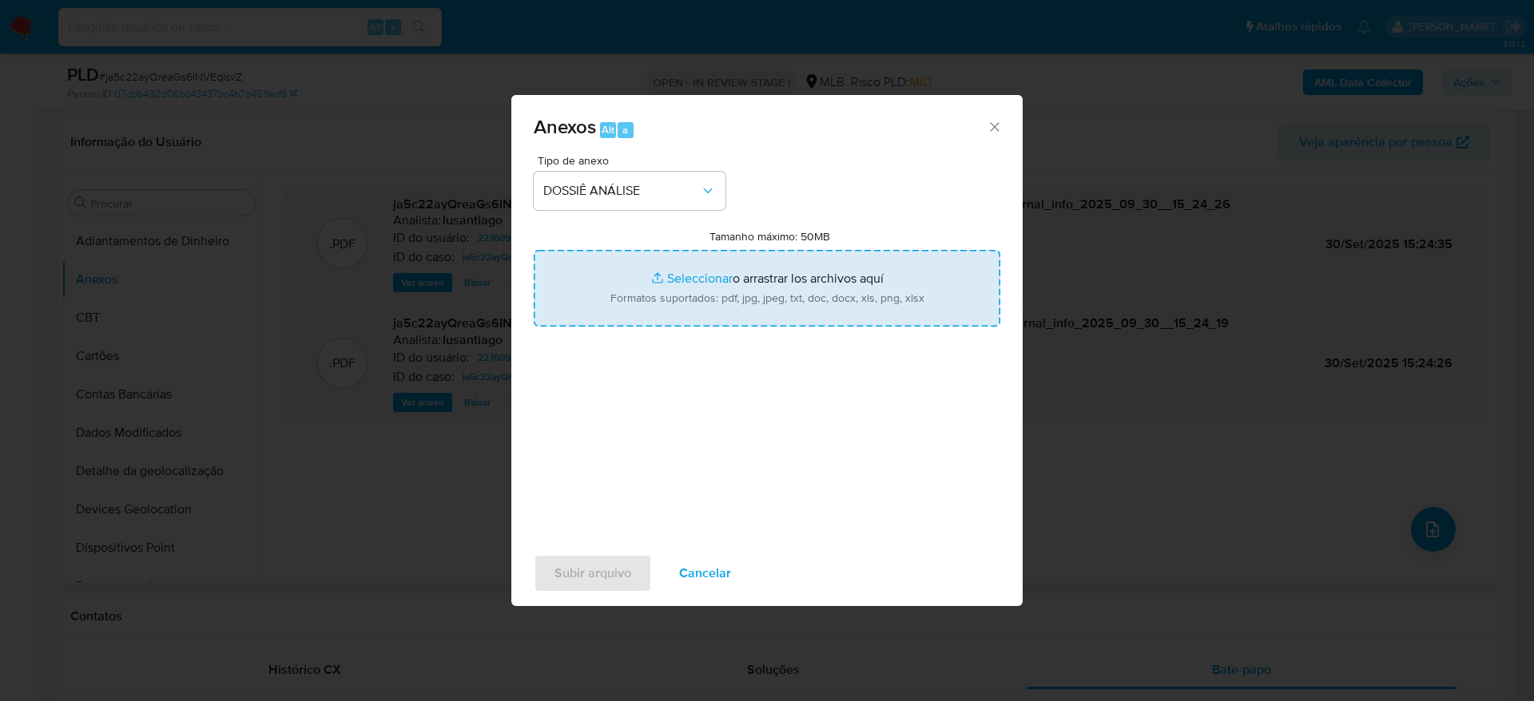
type input "C:\fakepath\SAR - (XXXX) - CPF 10081997612 - LUIZ MAGNO DE ARAUJO.pdf"
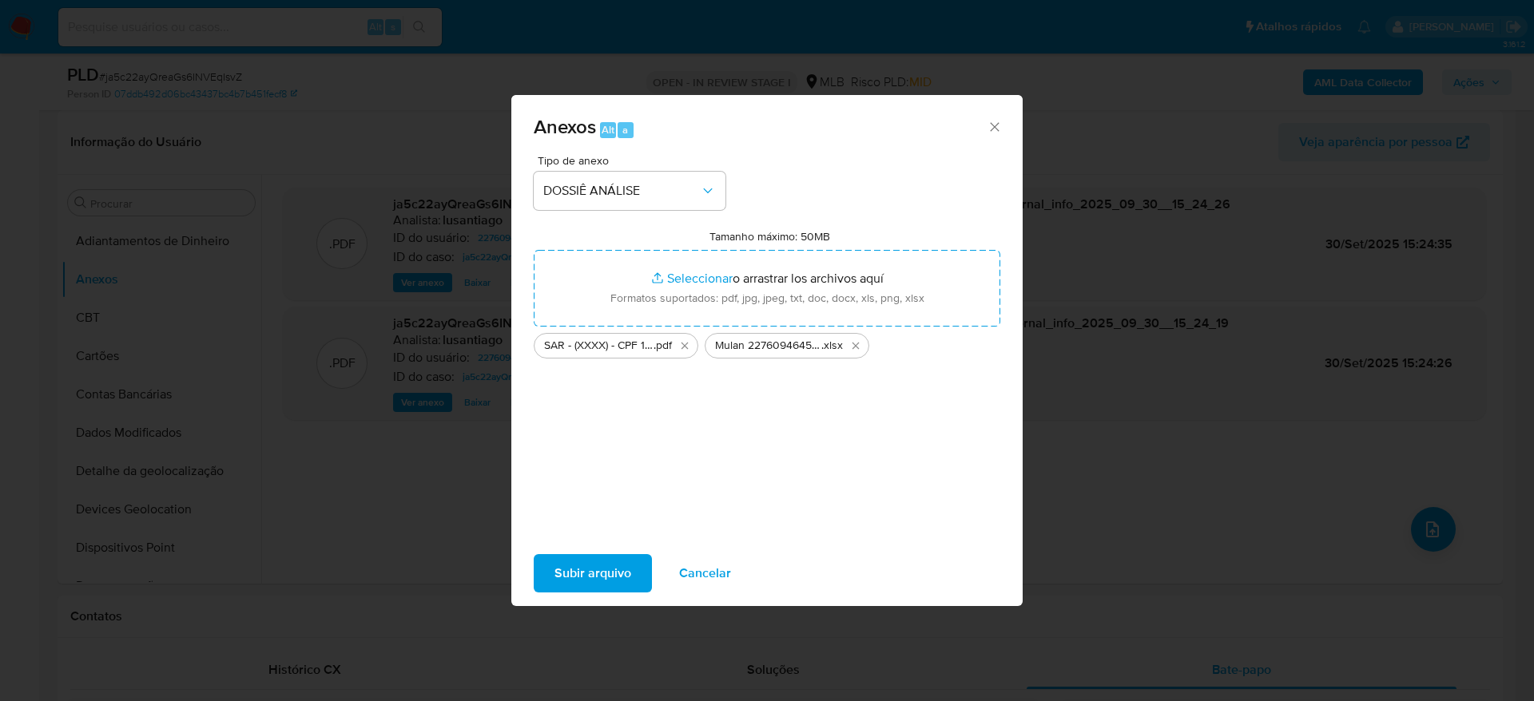
click at [580, 570] on span "Subir arquivo" at bounding box center [592, 573] width 77 height 35
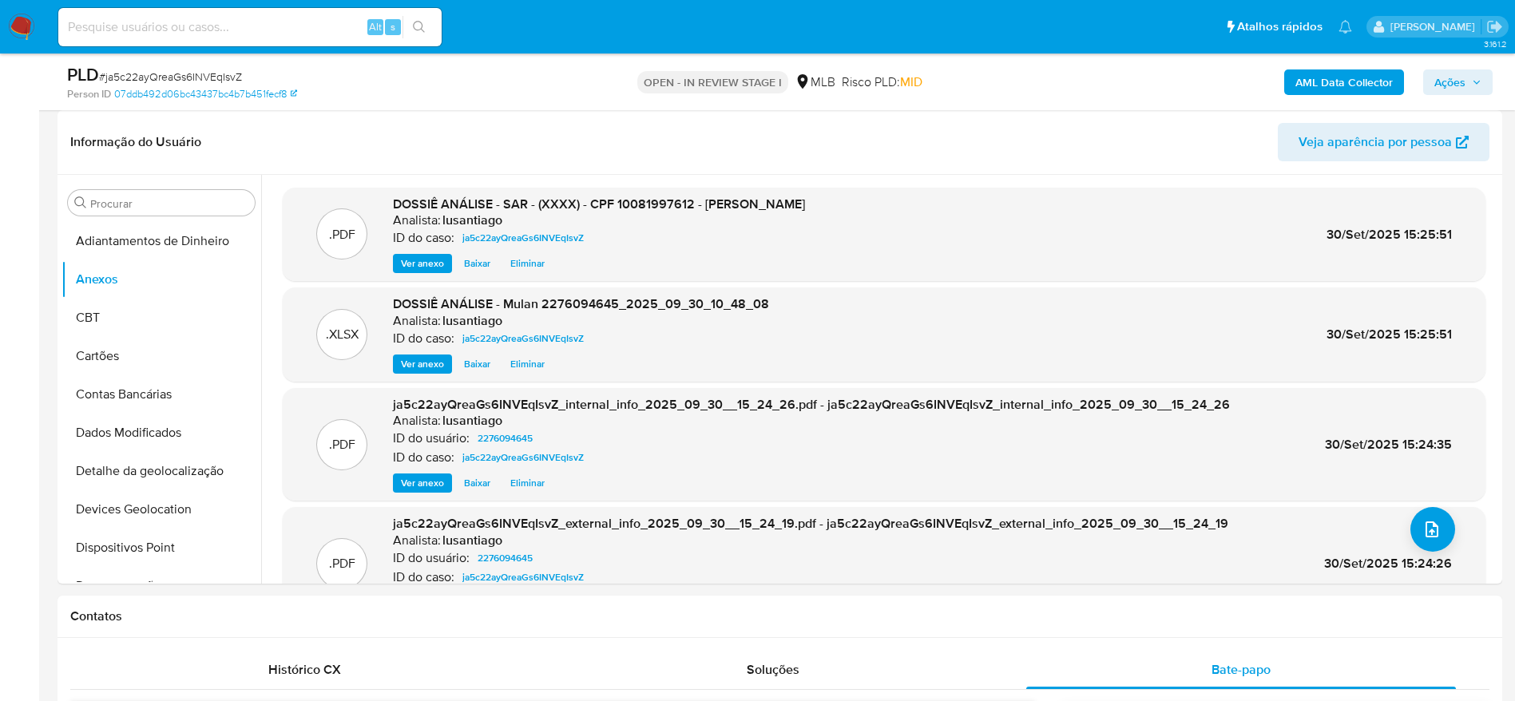
click at [1460, 85] on span "Ações" at bounding box center [1450, 83] width 31 height 26
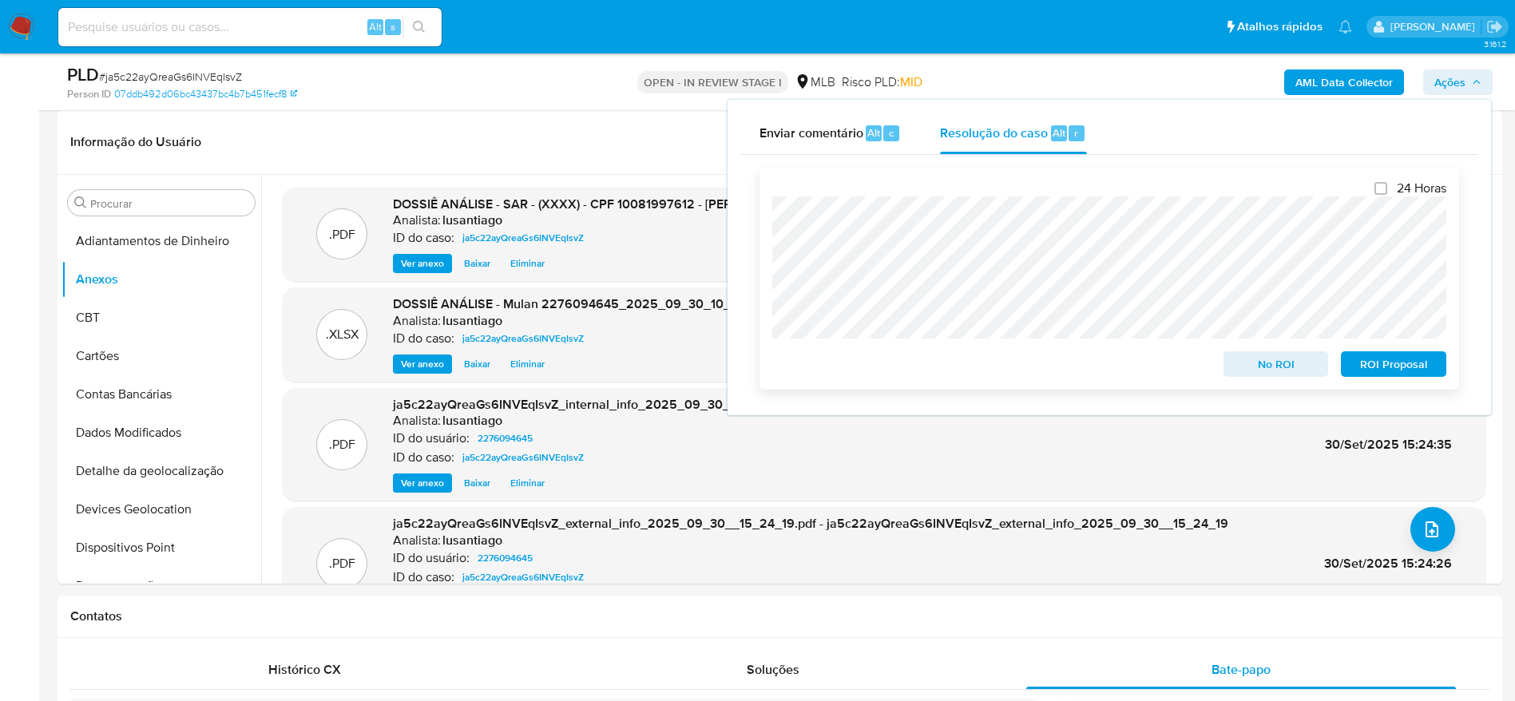
click at [1384, 363] on span "ROI Proposal" at bounding box center [1394, 364] width 83 height 22
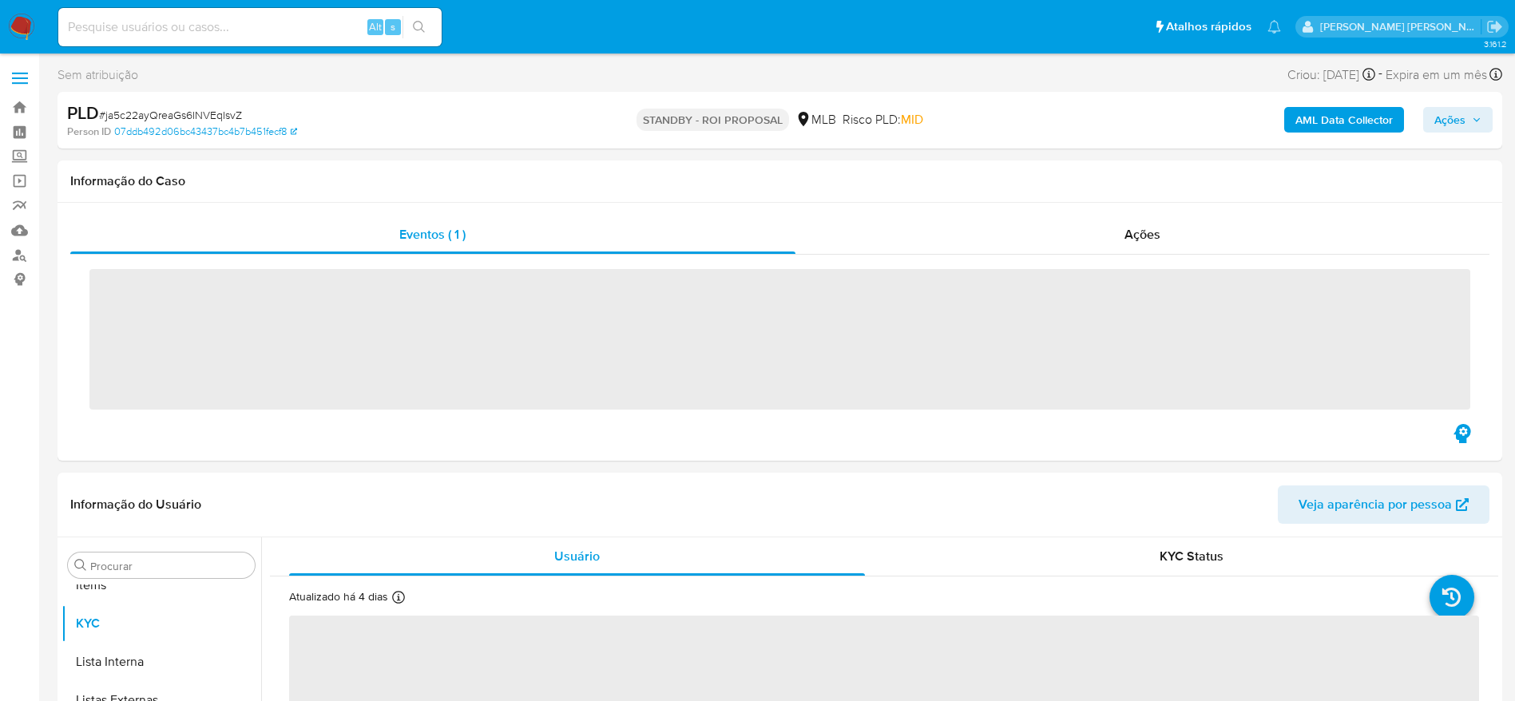
scroll to position [828, 0]
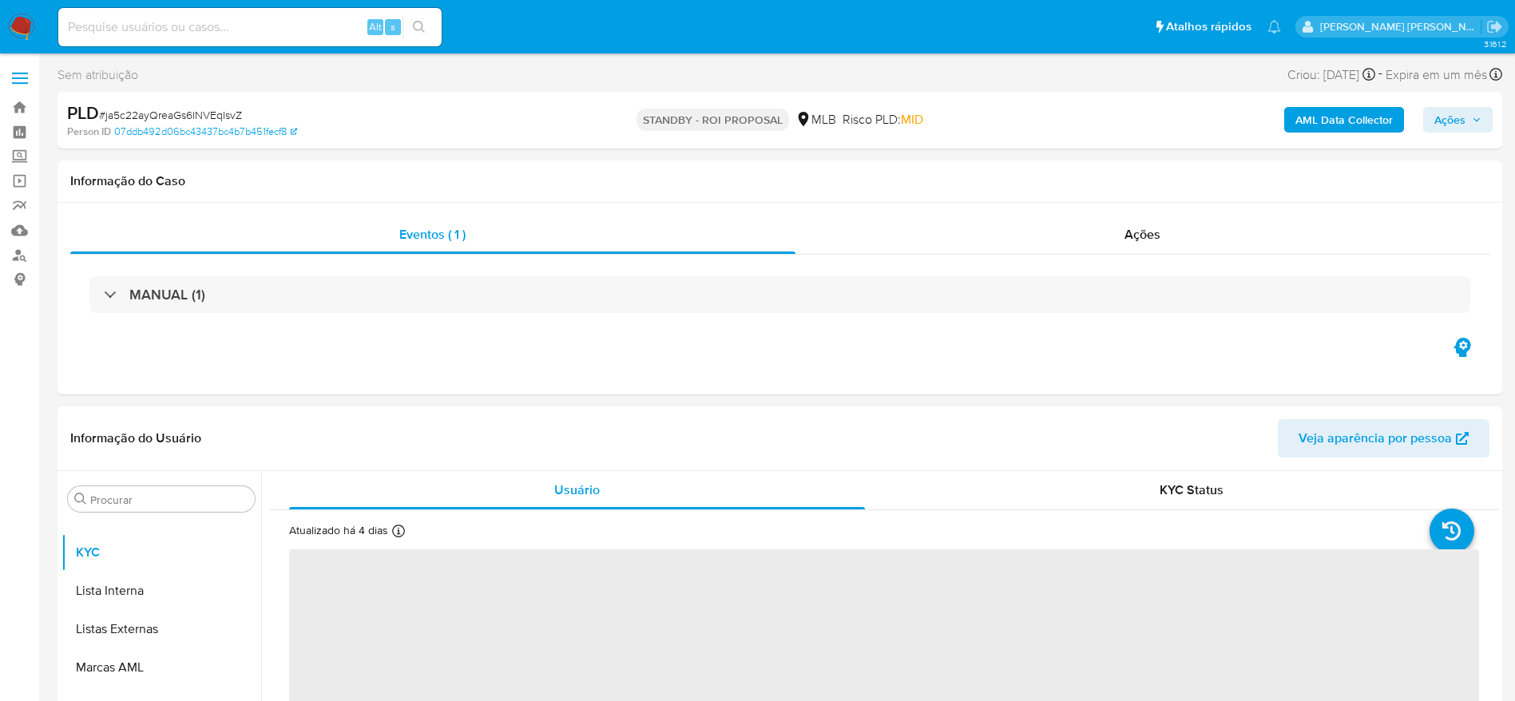
select select "10"
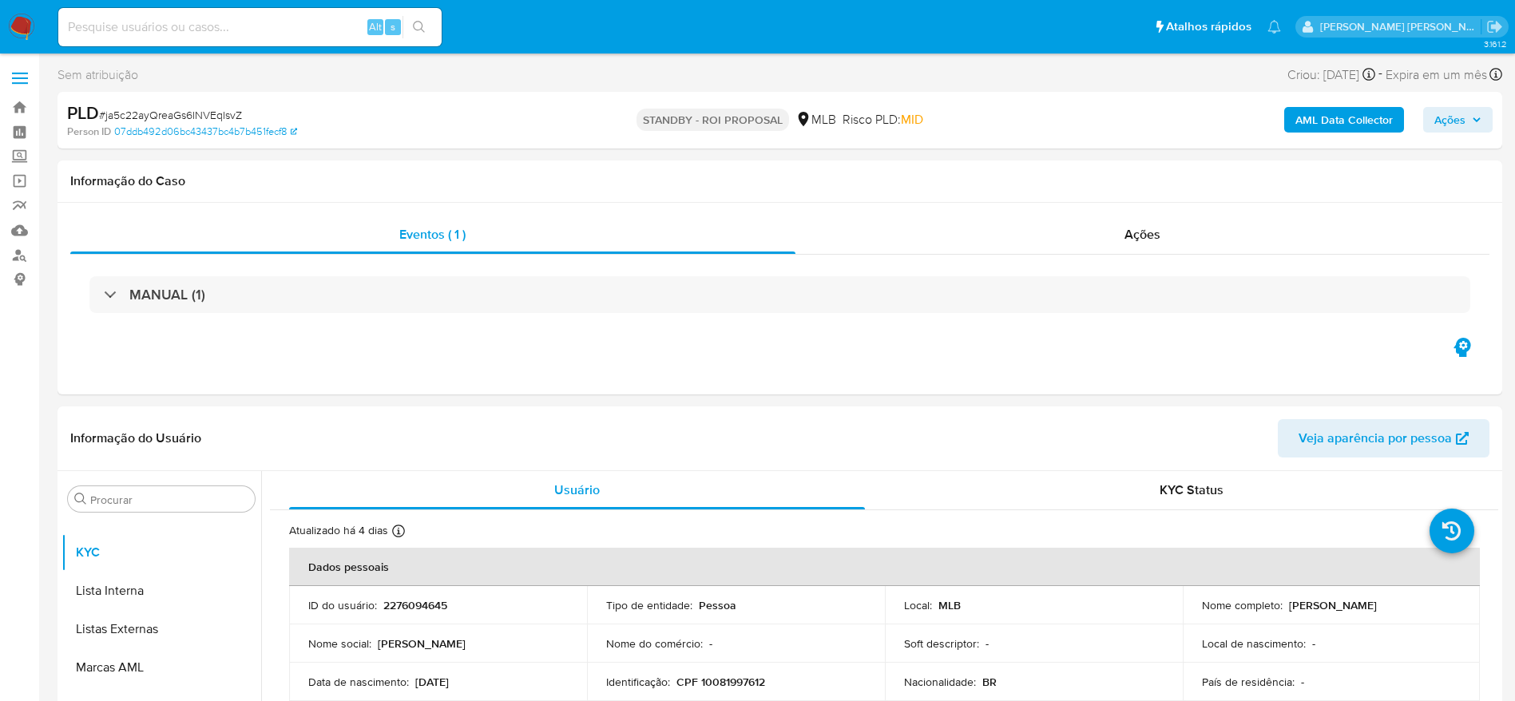
drag, startPoint x: 1478, startPoint y: 117, endPoint x: 1073, endPoint y: 126, distance: 405.1
click at [1476, 117] on icon "button" at bounding box center [1477, 120] width 10 height 10
click at [1462, 129] on span "Ações" at bounding box center [1450, 120] width 31 height 26
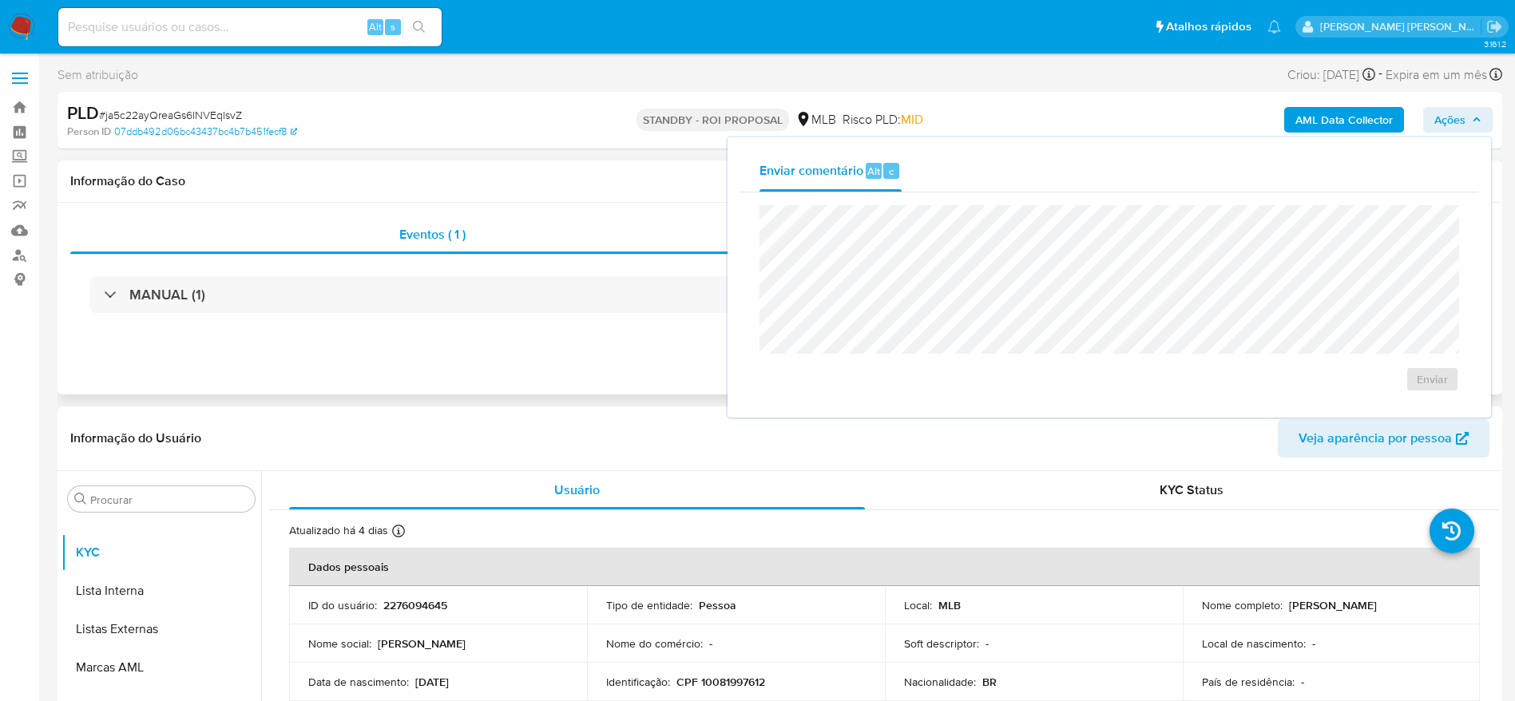
click at [487, 198] on div "Informação do Caso" at bounding box center [780, 182] width 1445 height 42
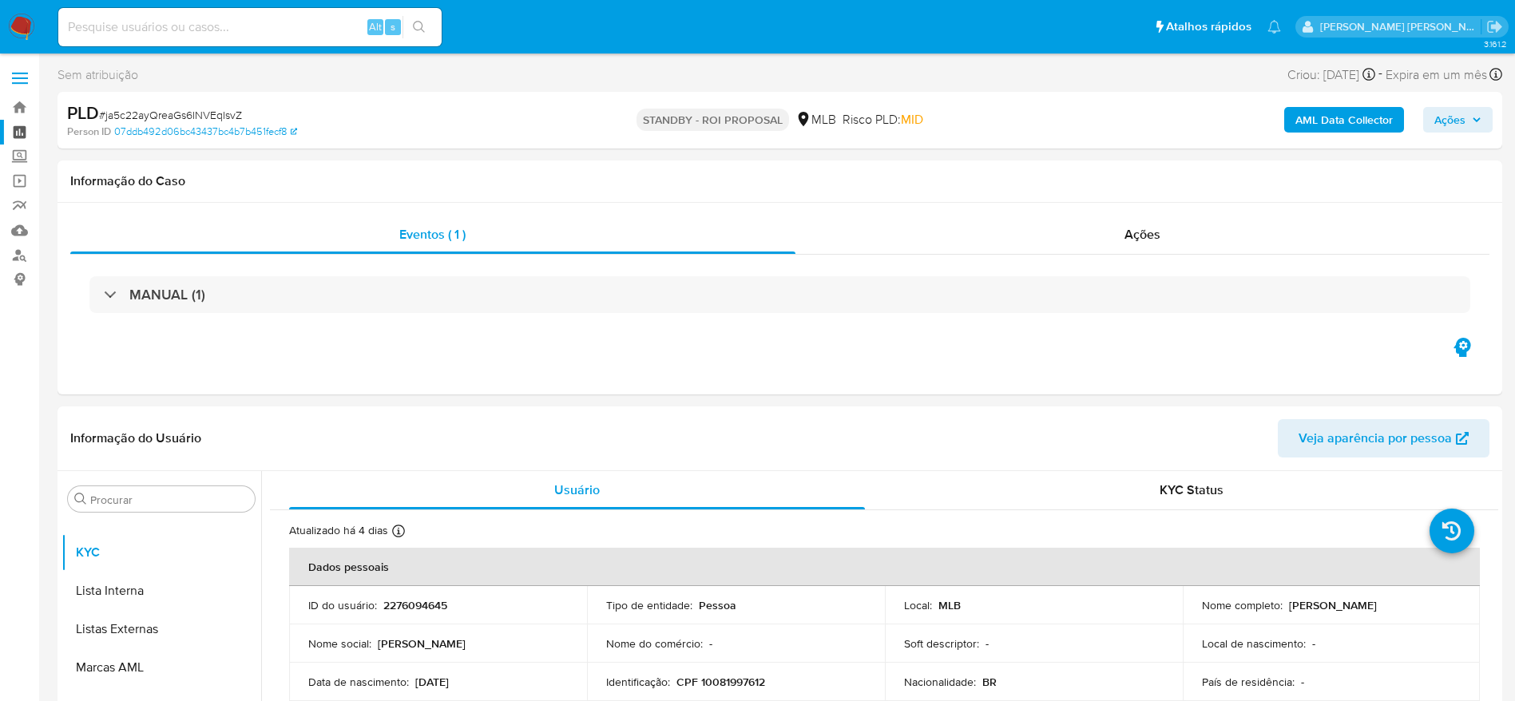
click at [13, 127] on link "Painel" at bounding box center [95, 132] width 190 height 25
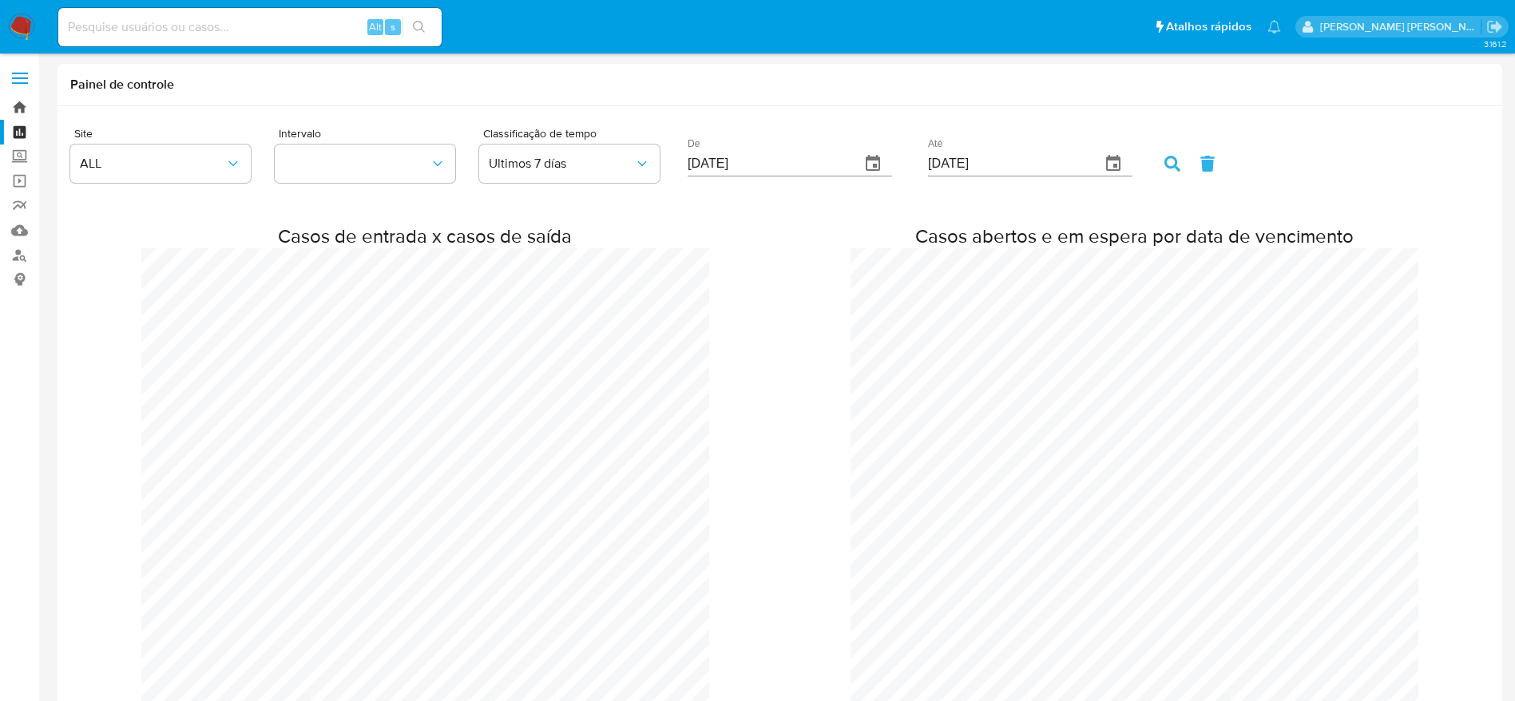
click at [18, 103] on link "Bandeja" at bounding box center [95, 107] width 190 height 25
